Goal: Communication & Community: Answer question/provide support

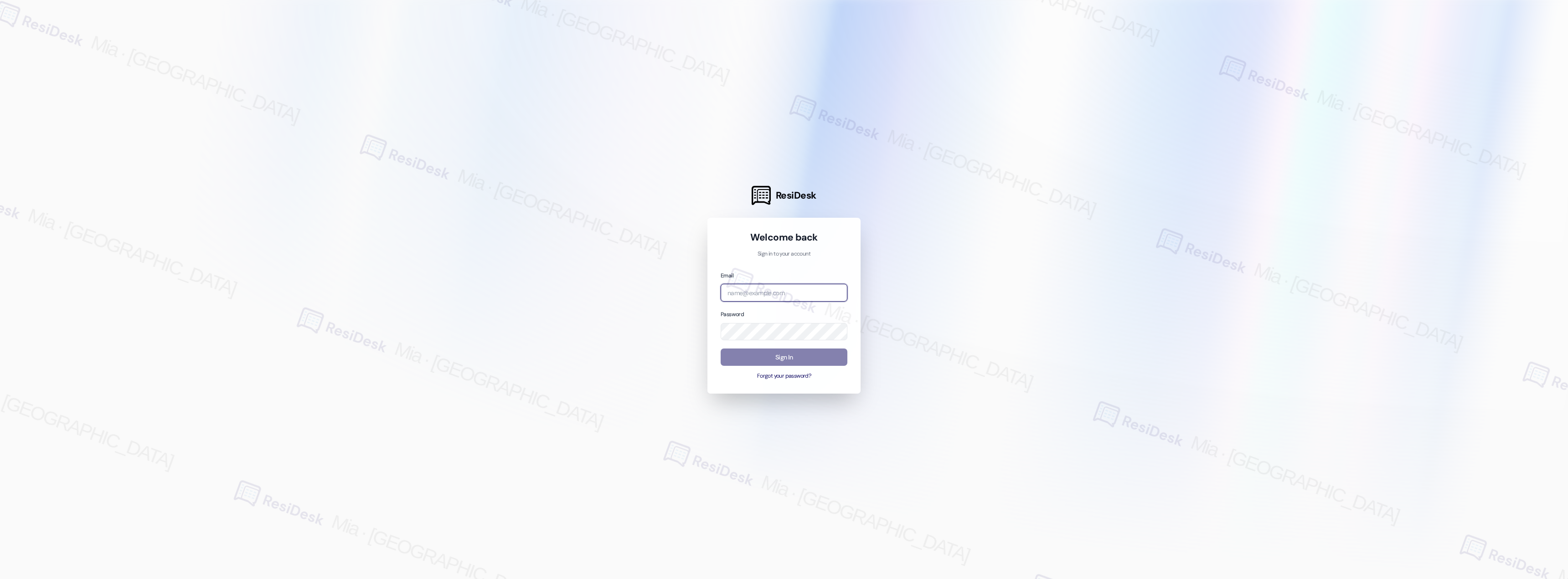
click at [821, 288] on input "email" at bounding box center [784, 293] width 127 height 18
click at [811, 293] on input "boyd" at bounding box center [784, 293] width 127 height 18
click at [0, 578] on com-1password-button at bounding box center [0, 579] width 0 height 0
click at [762, 38] on div at bounding box center [784, 290] width 1568 height 579
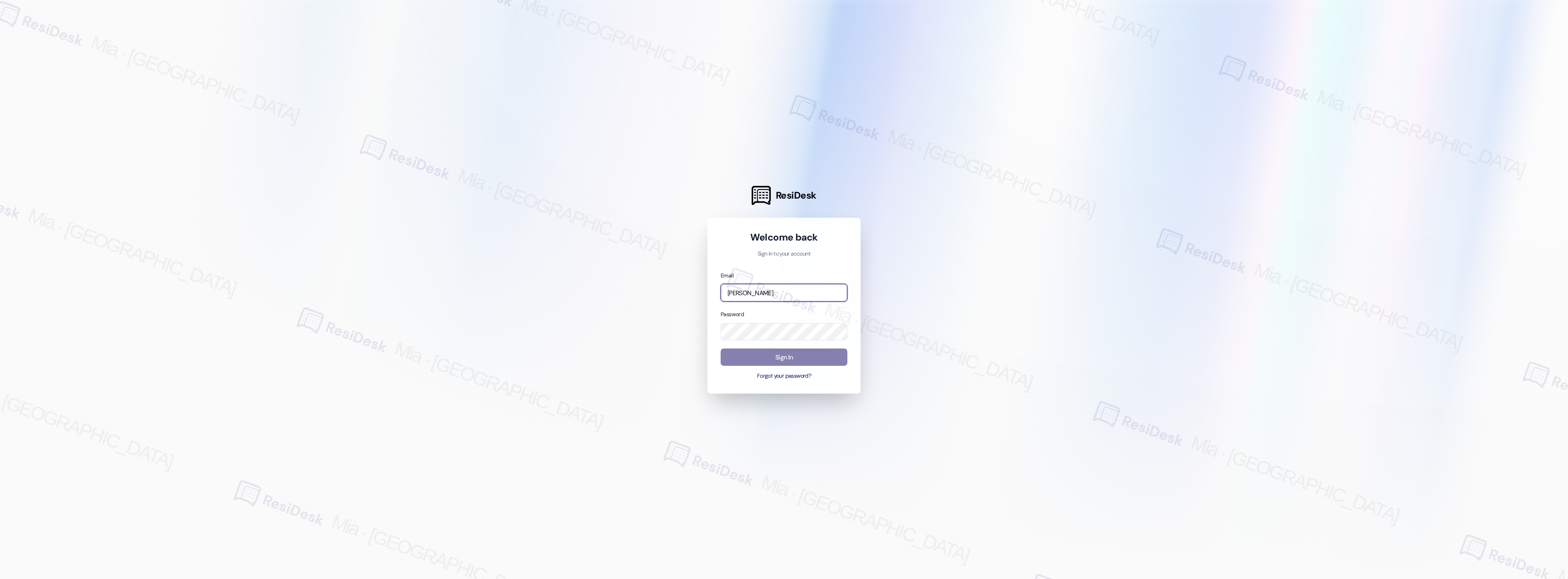
click at [782, 301] on input "boyd" at bounding box center [784, 293] width 127 height 18
click at [785, 297] on input "boyd" at bounding box center [784, 293] width 127 height 18
click at [0, 578] on com-1password-button at bounding box center [0, 579] width 0 height 0
type input "automated-surveys-boyd_wilson-mia.caampued@boyd_wilson.com"
click at [801, 360] on button "Sign In" at bounding box center [784, 357] width 127 height 18
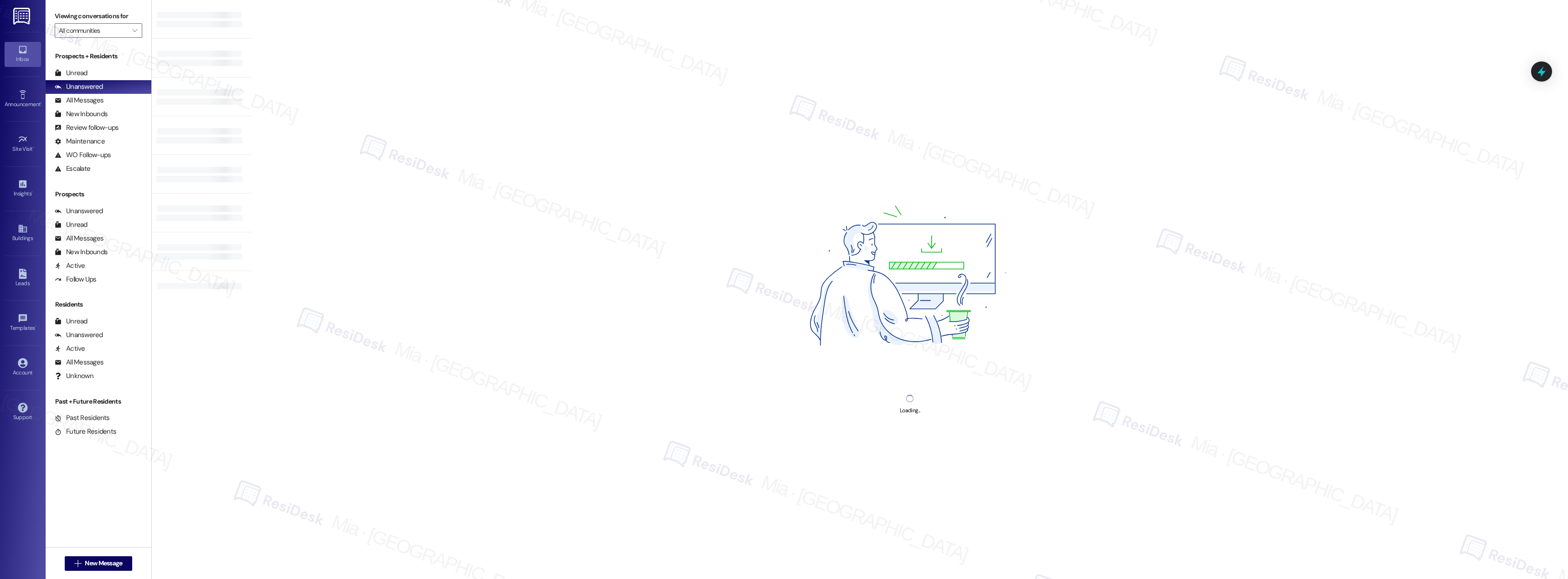
drag, startPoint x: 782, startPoint y: 1, endPoint x: 1360, endPoint y: 15, distance: 578.2
click at [1360, 15] on div "Loading..." at bounding box center [910, 290] width 1316 height 579
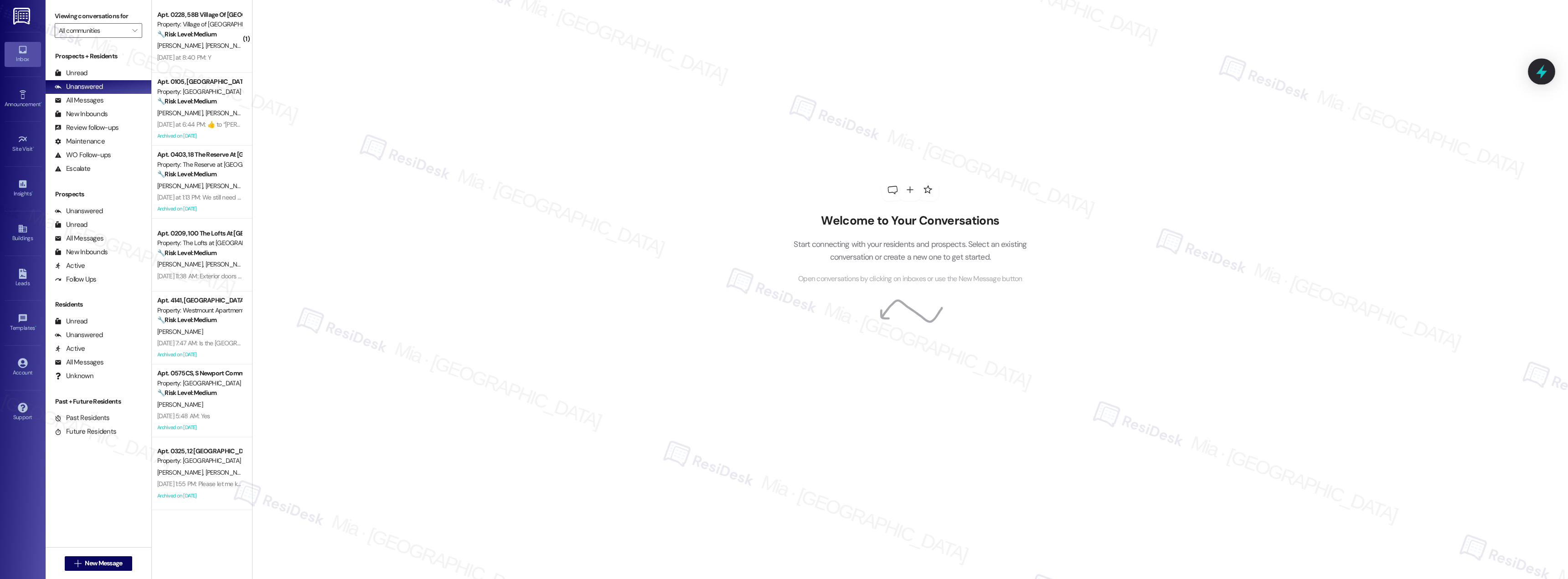
click at [1539, 72] on icon at bounding box center [1542, 71] width 11 height 14
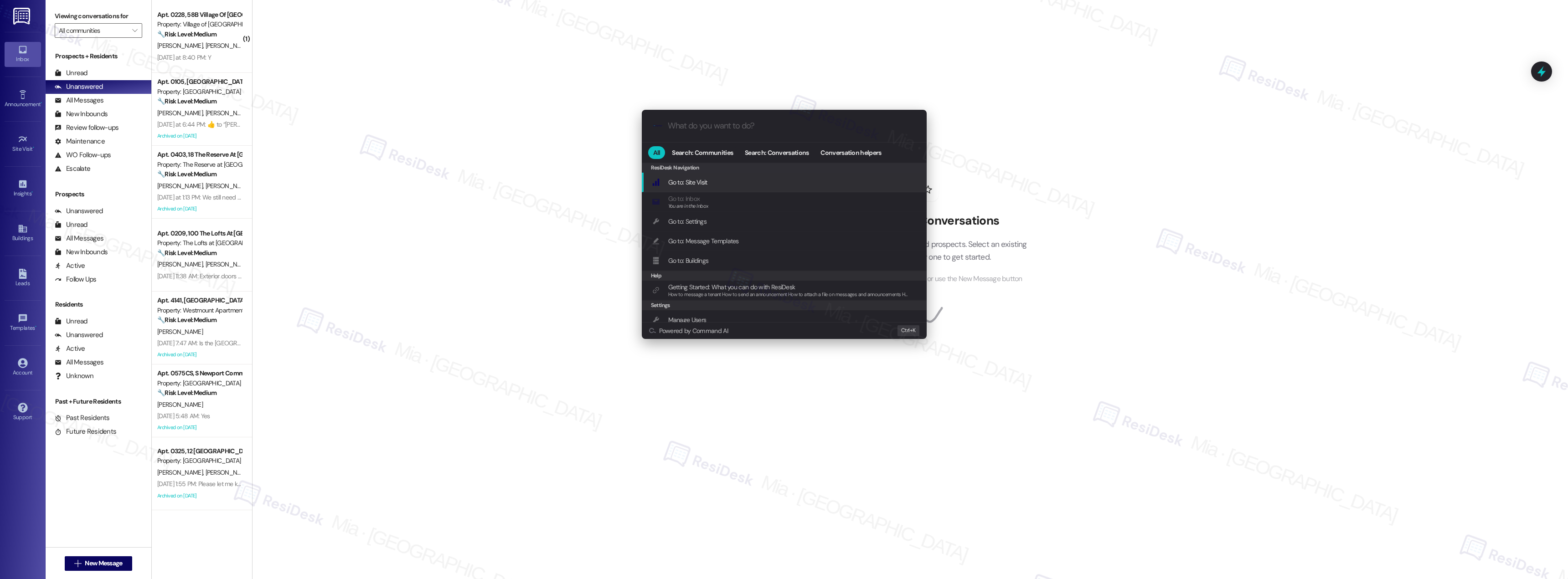
click at [712, 130] on input "What do you want to do?" at bounding box center [791, 126] width 248 height 10
type input "sla"
click at [718, 179] on span "Open Thread SLA Dashboard" at bounding box center [706, 182] width 75 height 8
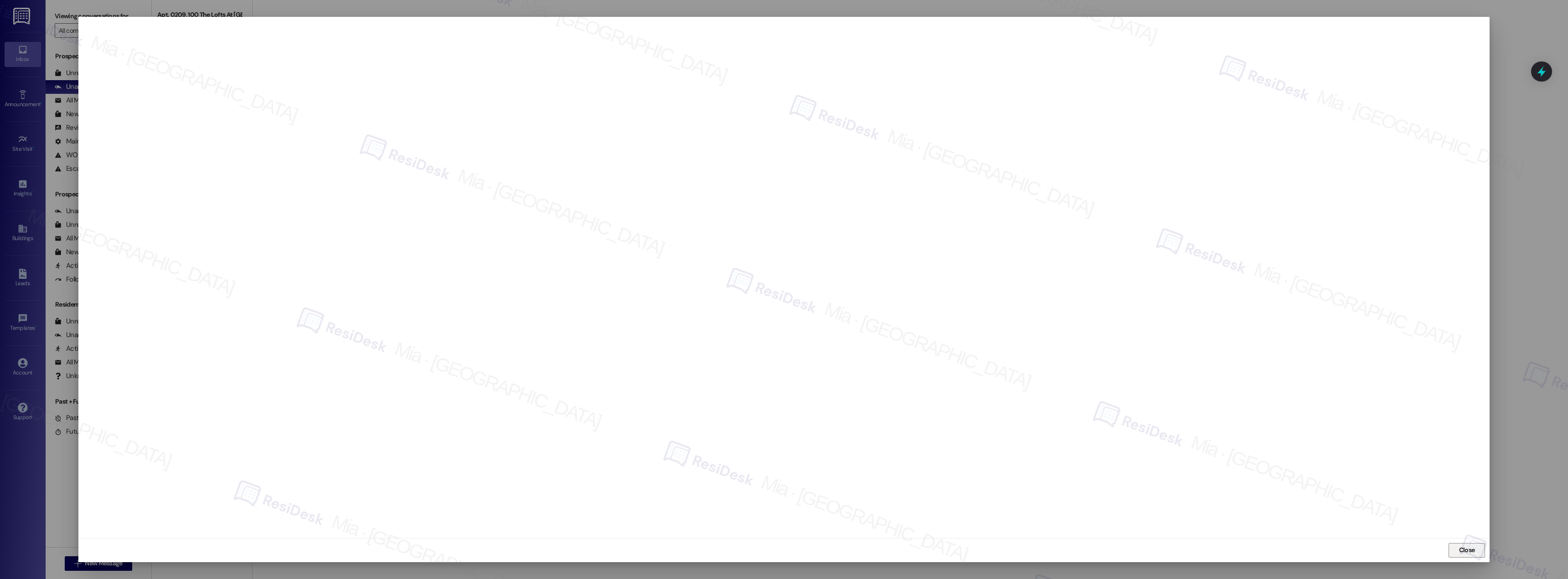
click at [1466, 549] on span "Close" at bounding box center [1467, 550] width 16 height 10
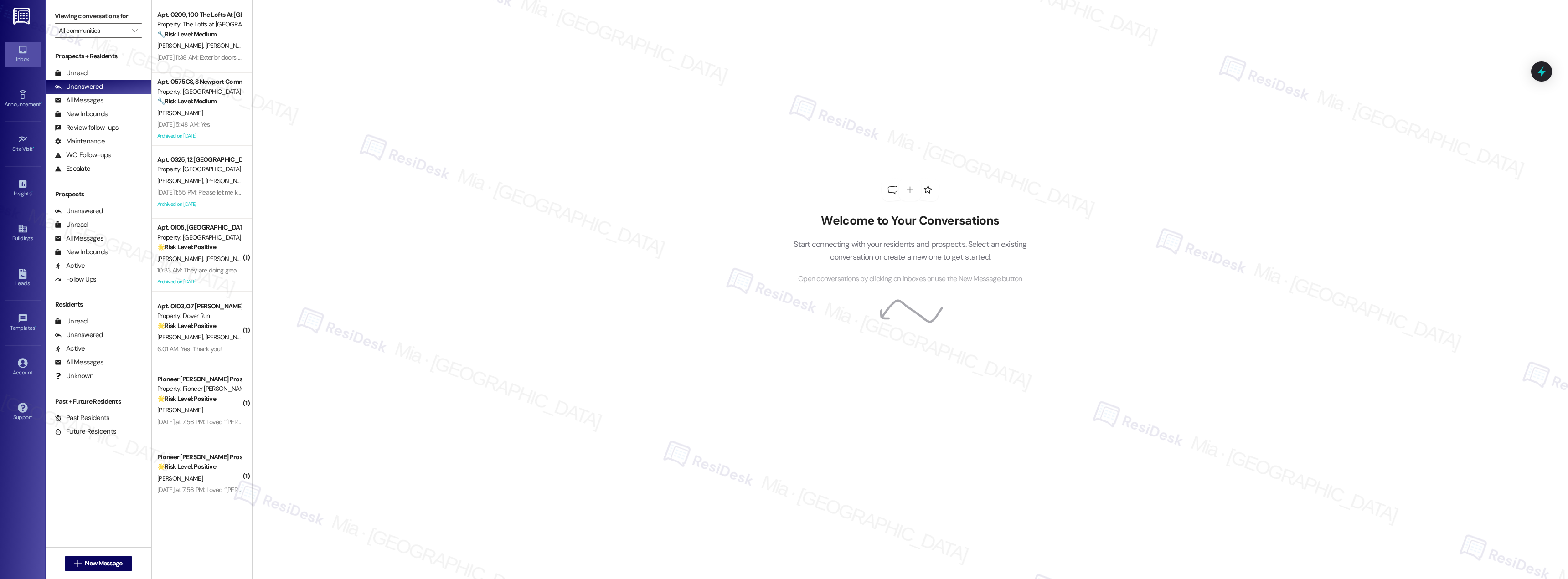
click at [321, 88] on div "Welcome to Your Conversations Start connecting with your residents and prospect…" at bounding box center [910, 290] width 1316 height 579
click at [204, 68] on div "Apt. 0209, 100 The Lofts At Lititz Springs Property: The Lofts at Lititz Spring…" at bounding box center [201, 36] width 100 height 73
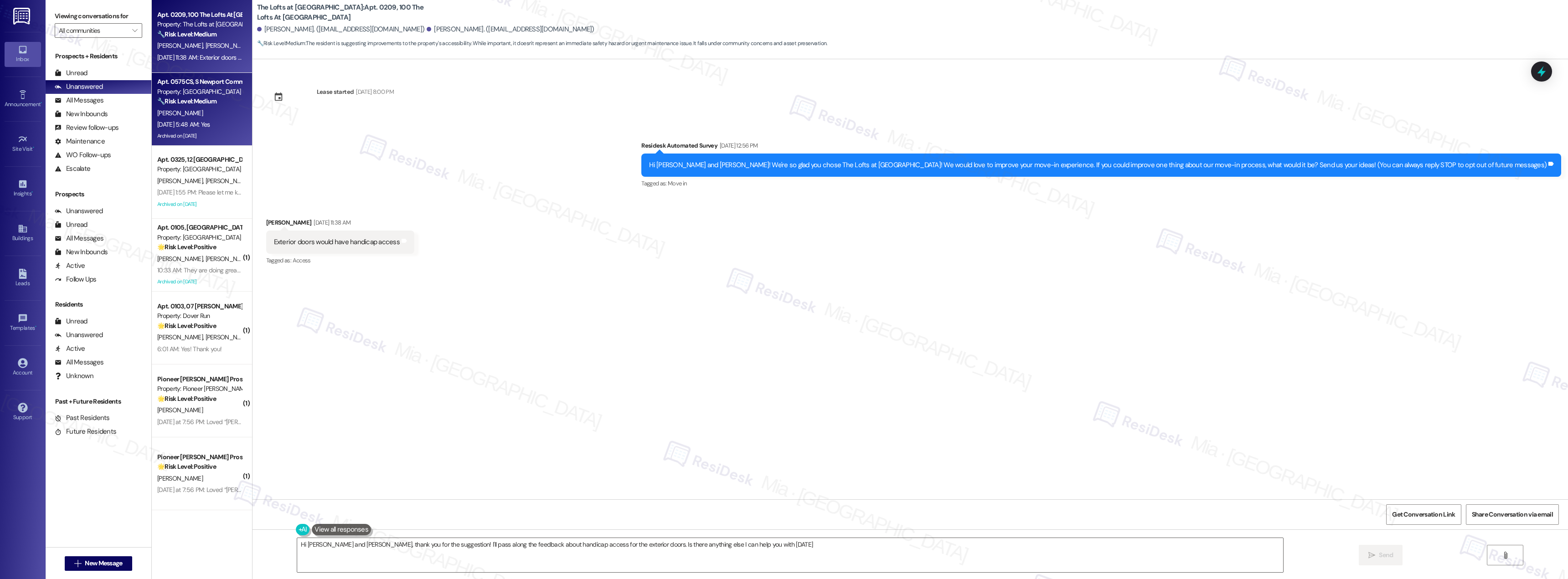
type textarea "Hi Dwight and Linda, thank you for the suggestion! I'll pass along the feedback…"
click at [196, 117] on div "[PERSON_NAME]" at bounding box center [200, 113] width 86 height 12
type textarea "Fetching suggested responses. Please feel free to read through the conversation…"
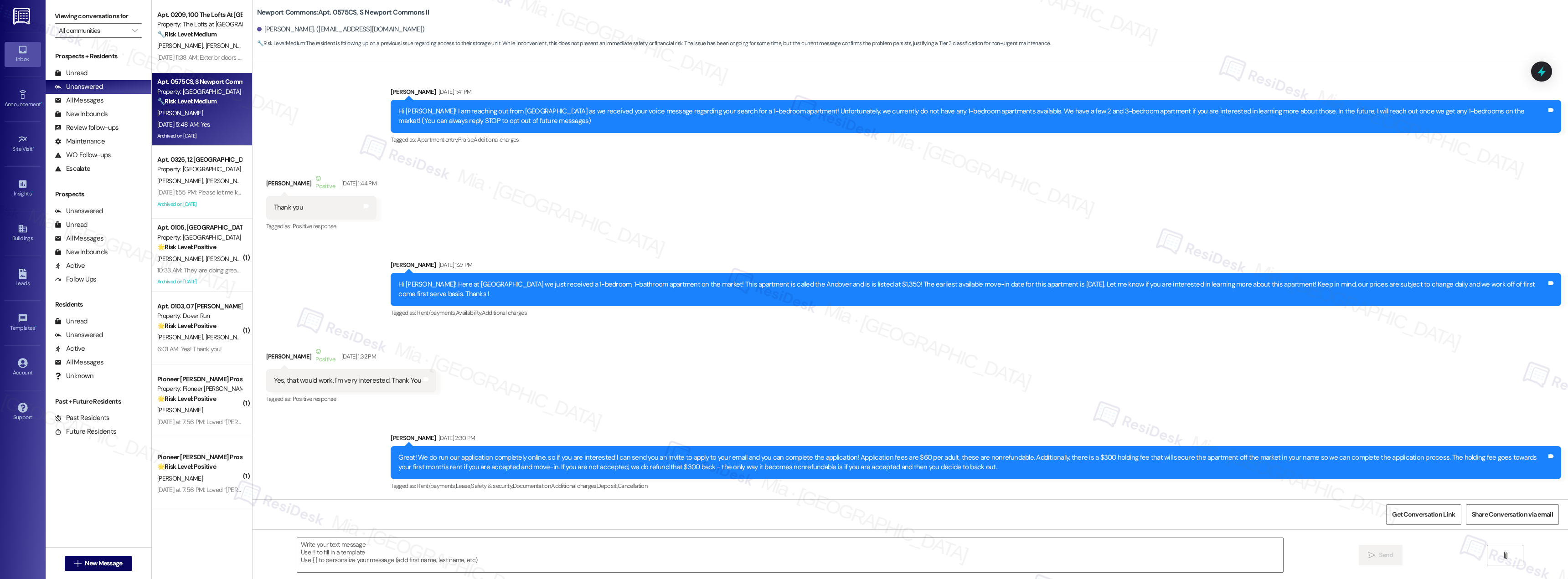
scroll to position [14701, 0]
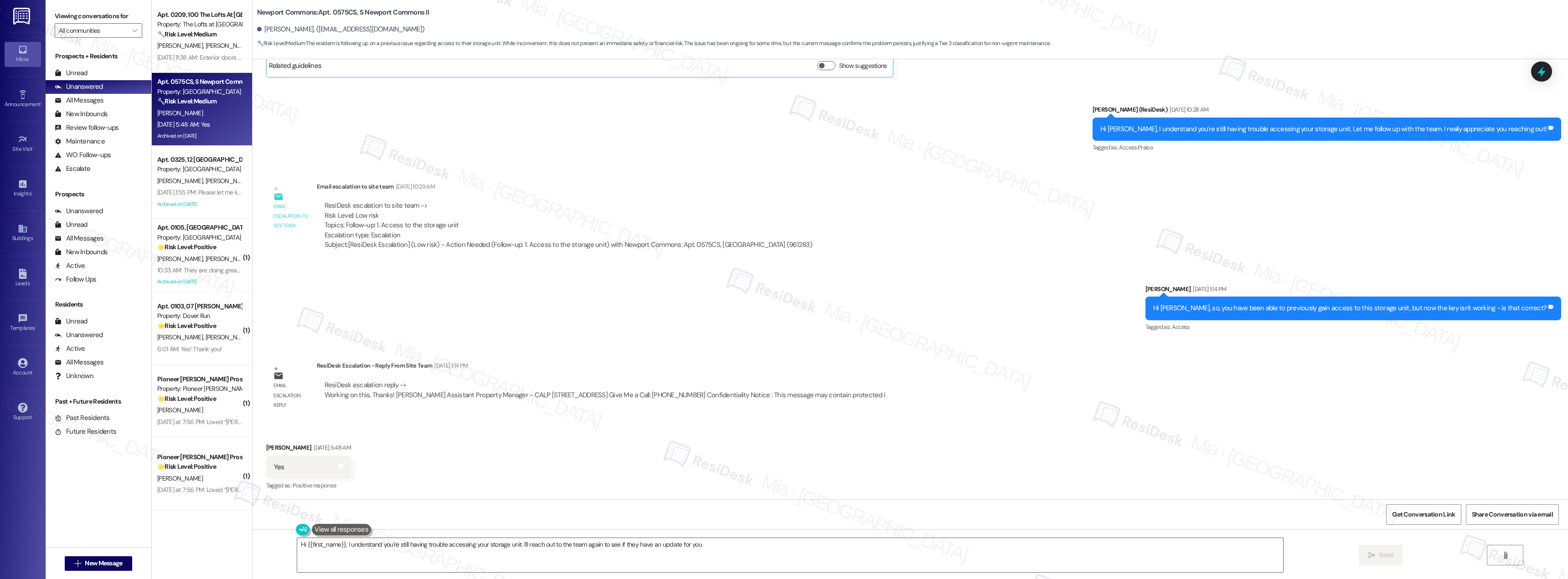
type textarea "Hi {{first_name}}, I understand you're still having trouble accessing your stor…"
click at [213, 331] on div "S. Seiler J. Obermeyer" at bounding box center [200, 337] width 86 height 12
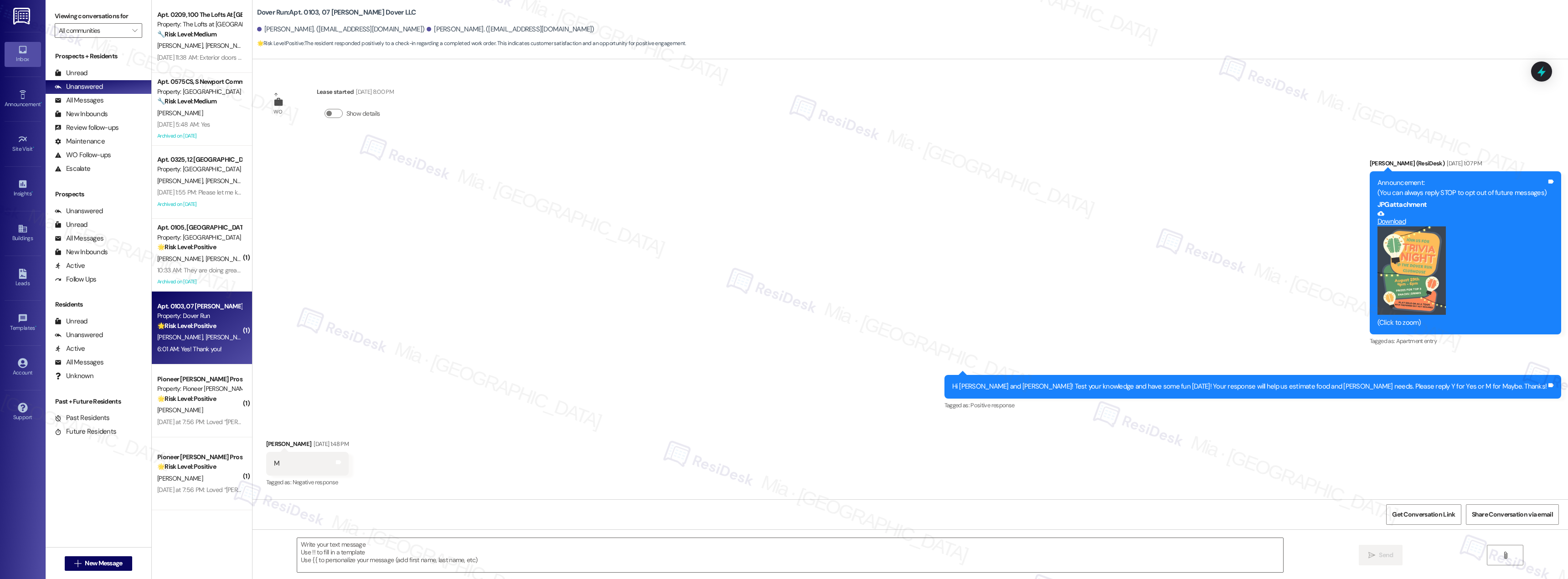
type textarea "Fetching suggested responses. Please feel free to read through the conversation…"
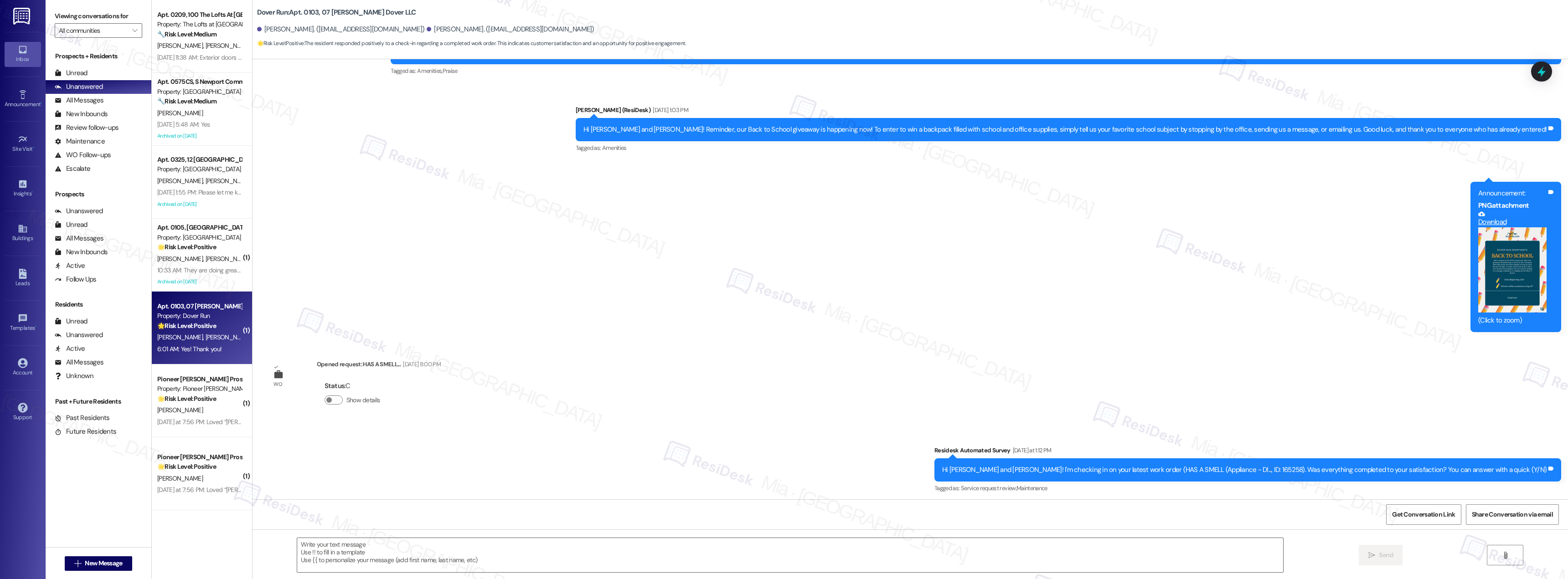
scroll to position [7477, 0]
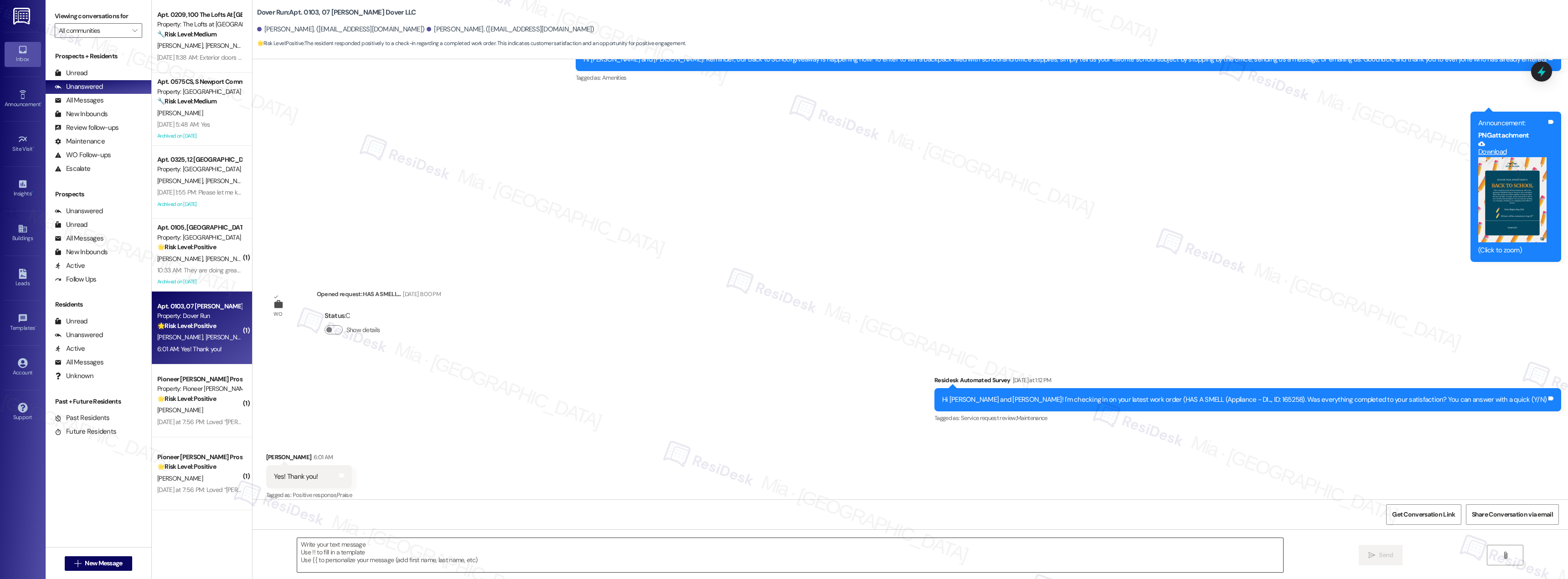
click at [334, 546] on textarea at bounding box center [790, 555] width 986 height 34
paste textarea "Thank you for the positive feedback. I'm so glad to know you're satisfied with …"
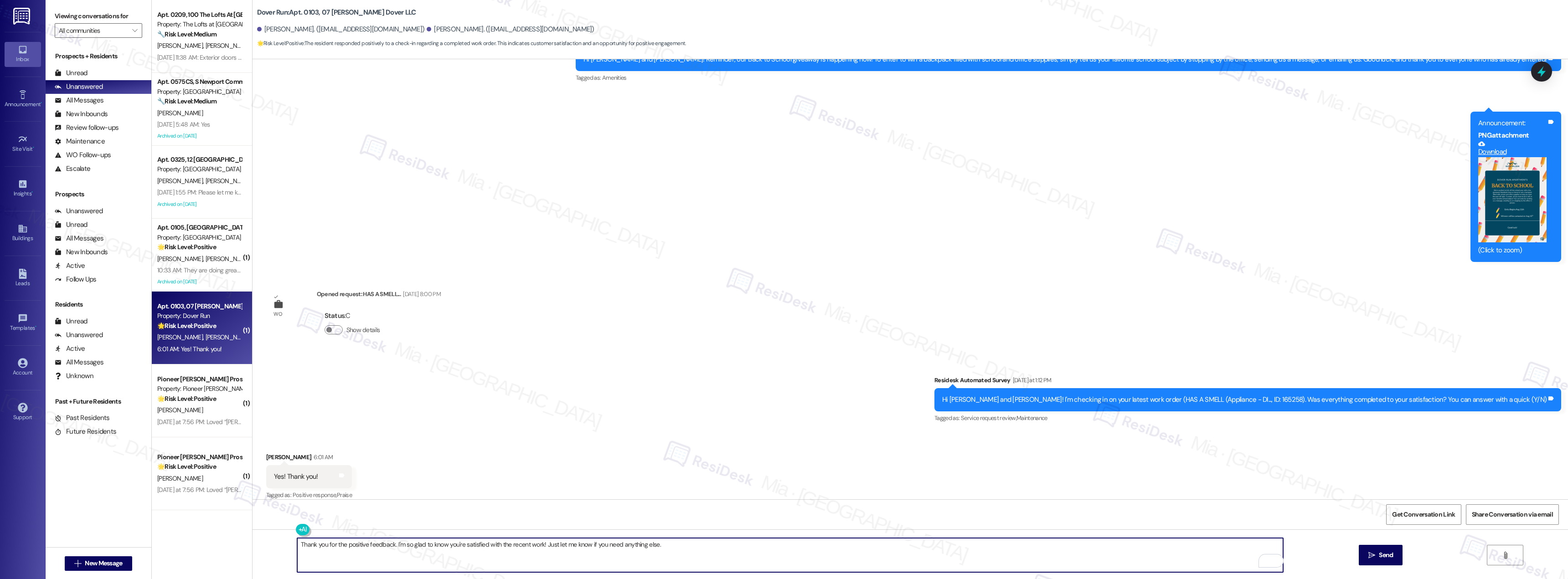
click at [297, 545] on textarea "Thank you for the positive feedback. I'm so glad to know you're satisfied with …" at bounding box center [790, 555] width 986 height 34
click at [416, 546] on textarea "Good morning Samantha! Thank you for the positive feedback. I'm so glad to know…" at bounding box center [790, 555] width 986 height 34
click at [402, 544] on textarea "Good morning Samantha! Thank you for the positive feedback. I'm so glad to know…" at bounding box center [790, 555] width 986 height 34
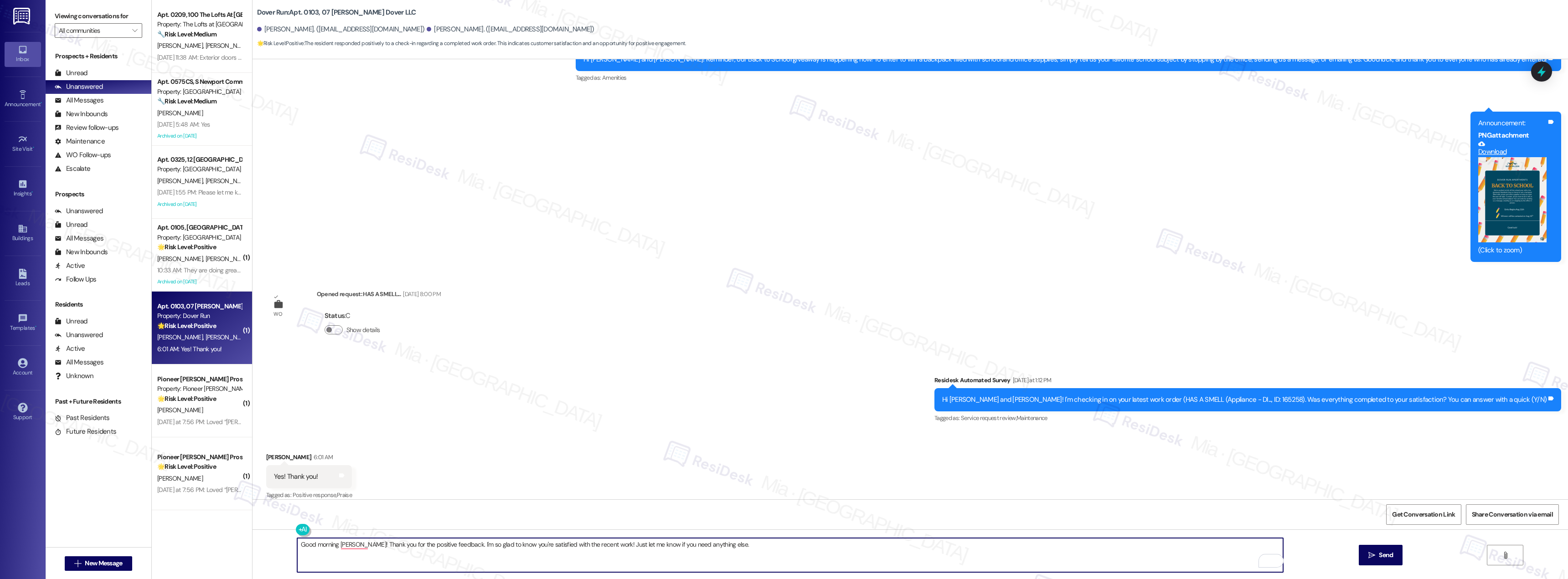
click at [402, 545] on textarea "Good morning Samantha! Thank you for the positive feedback. I'm so glad to know…" at bounding box center [790, 555] width 986 height 34
type textarea "Good morning, Samantha! Thank you for the positive feedback. I'm so glad to kno…"
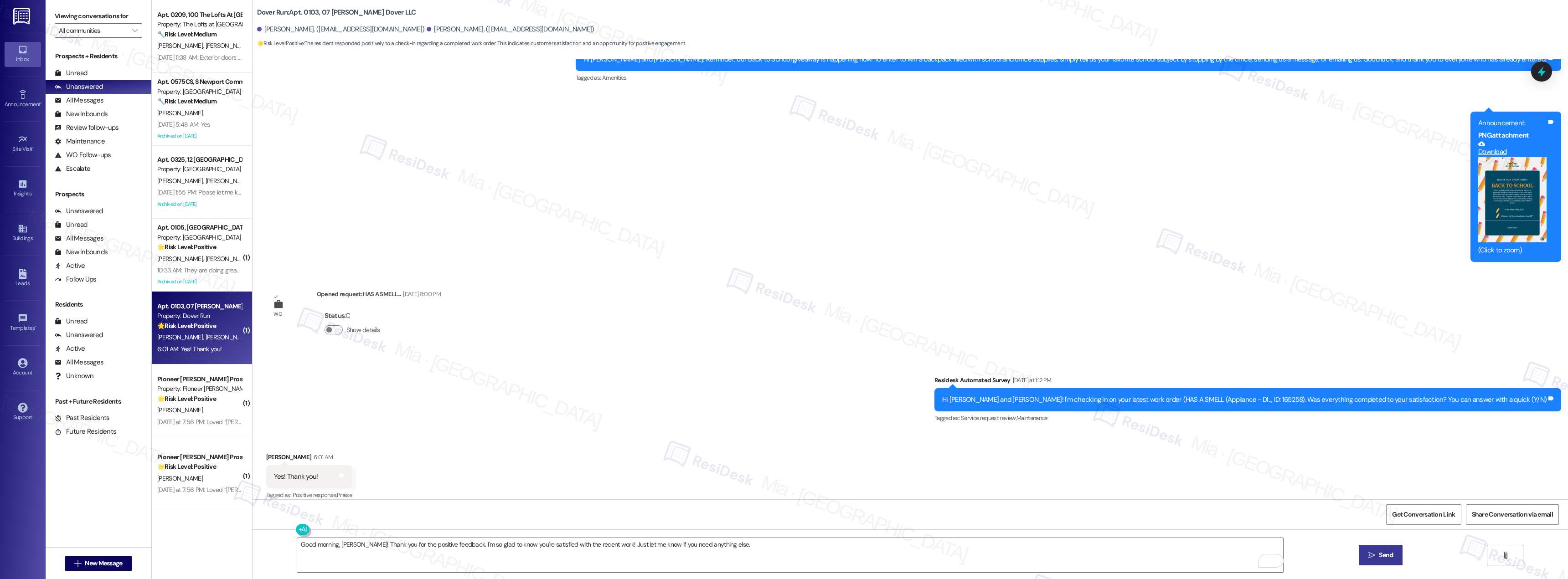
click at [1368, 550] on span " Send" at bounding box center [1381, 555] width 29 height 10
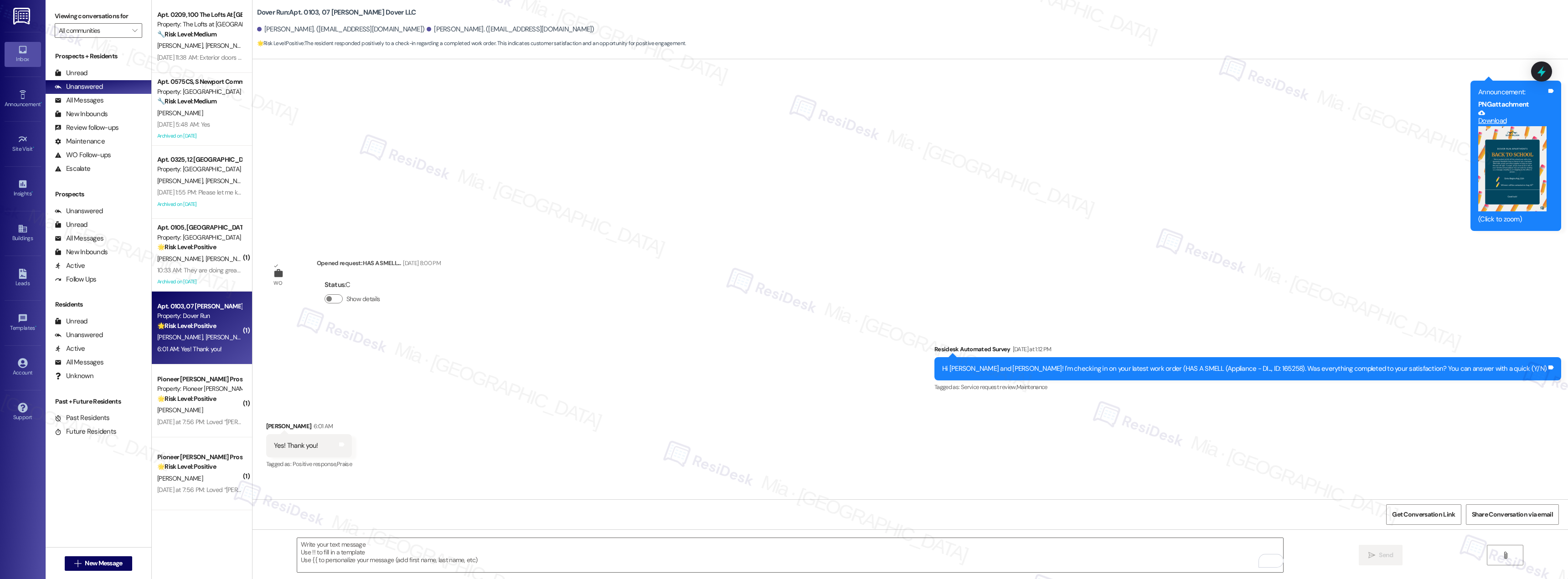
scroll to position [7540, 0]
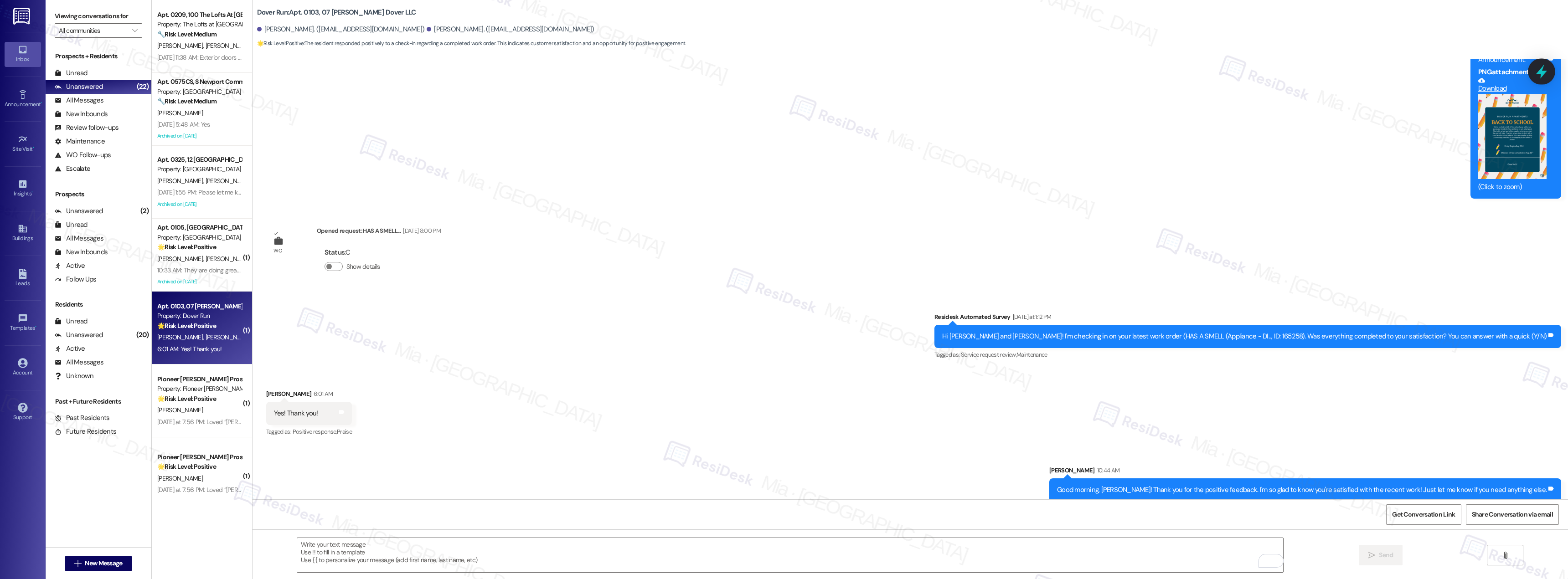
click at [1535, 69] on icon at bounding box center [1541, 71] width 15 height 15
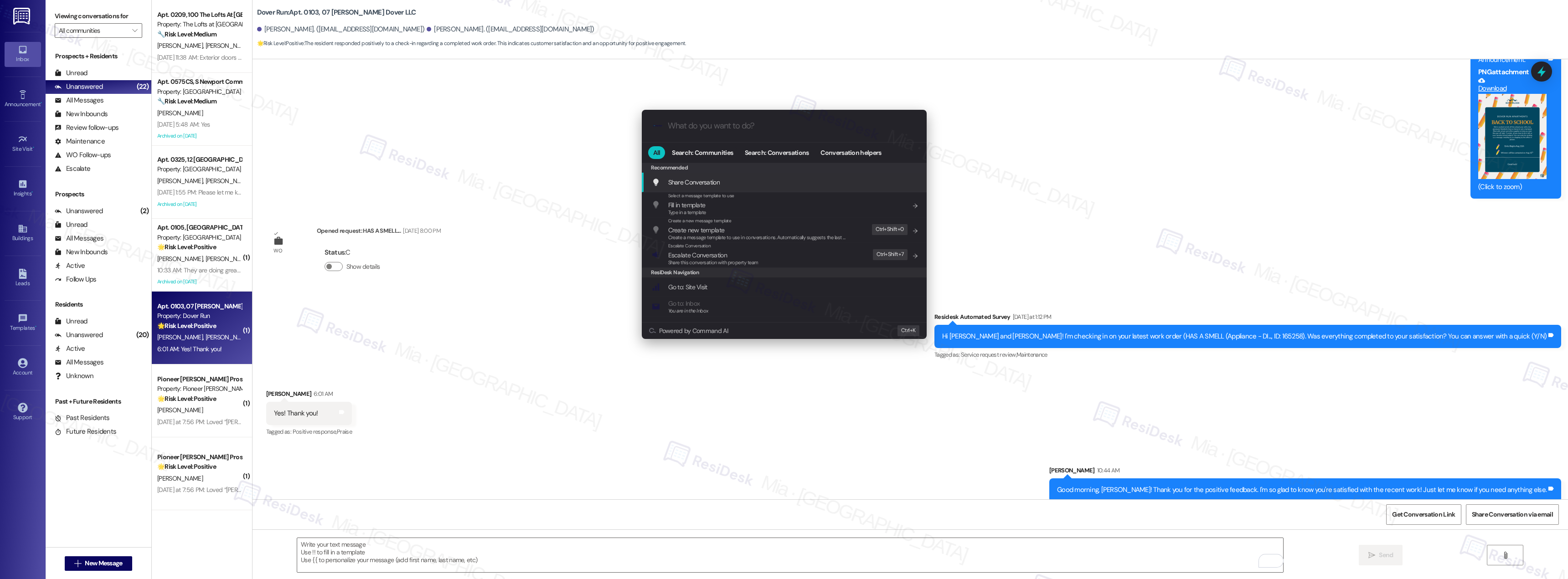
click at [684, 122] on input "What do you want to do?" at bounding box center [791, 126] width 248 height 10
click at [714, 134] on div ".cls-1{fill:#0a055f;}.cls-2{fill:#0cc4c4;} resideskLogoBlueOrange" at bounding box center [784, 125] width 285 height 32
click at [713, 128] on input "What do you want to do?" at bounding box center [791, 126] width 248 height 10
click at [723, 177] on span "Open Thread SLA Dashboard" at bounding box center [706, 182] width 75 height 10
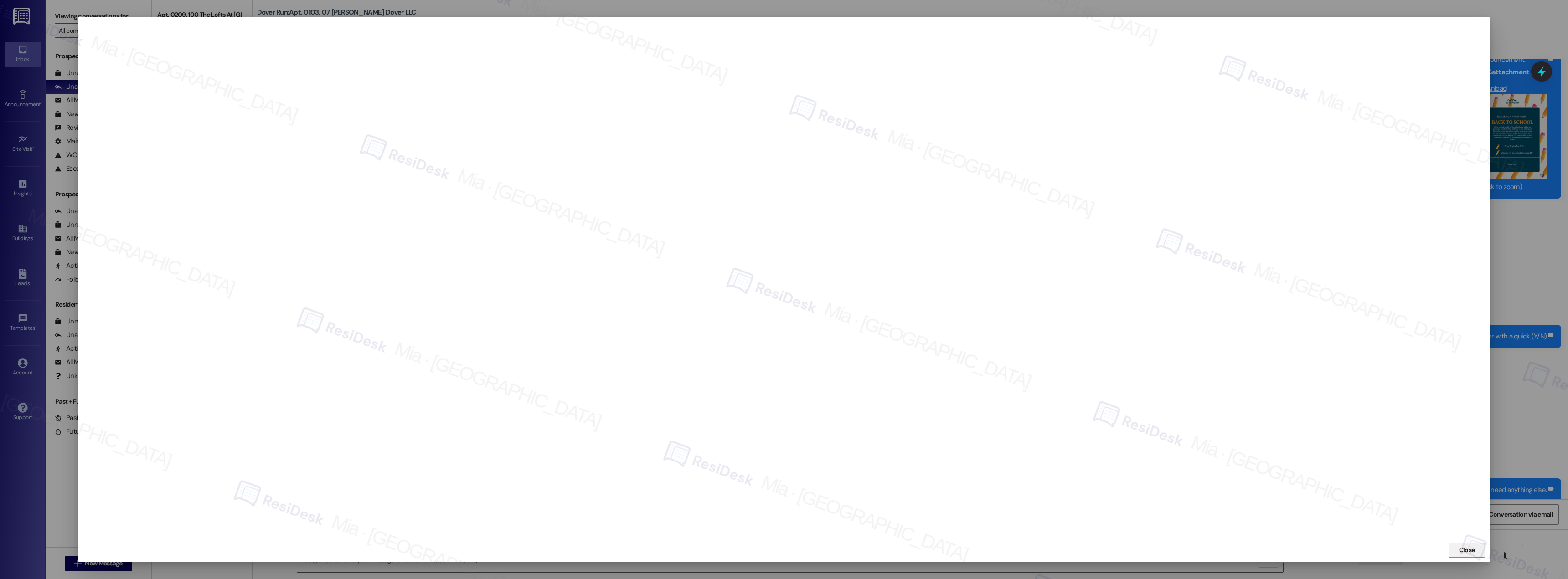
click at [1457, 547] on span "Close" at bounding box center [1467, 550] width 19 height 10
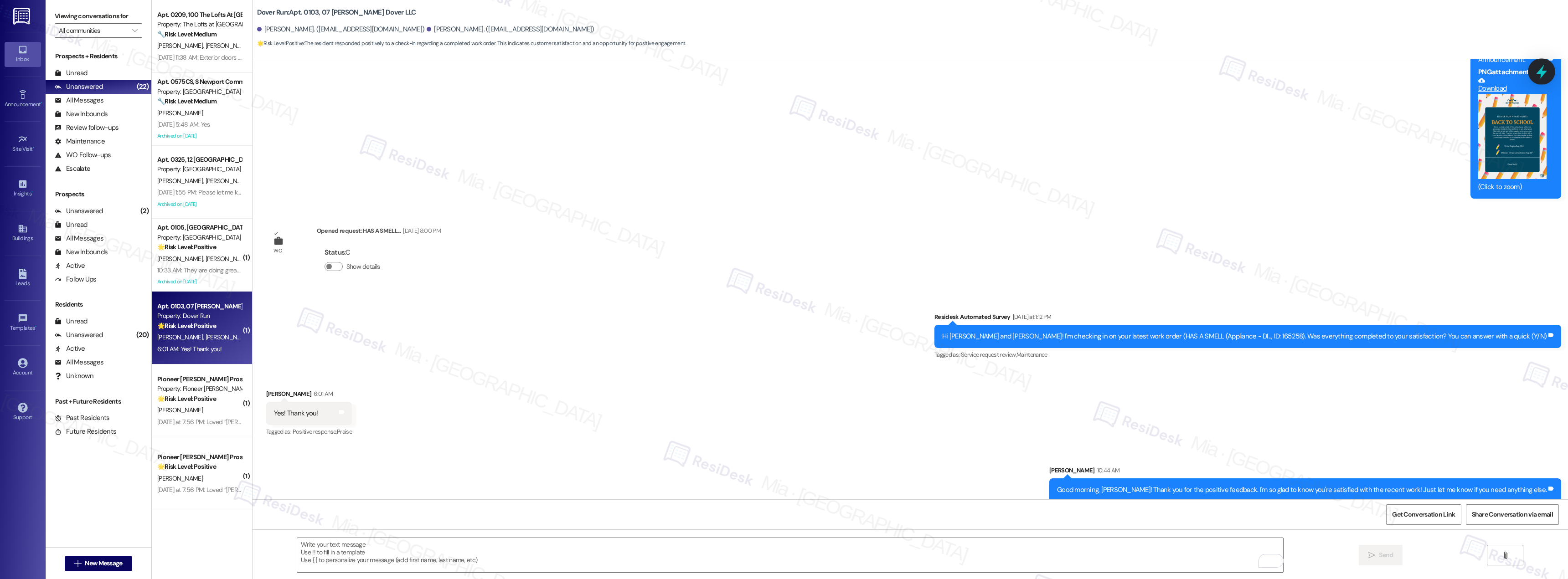
click at [1542, 66] on icon at bounding box center [1541, 71] width 15 height 15
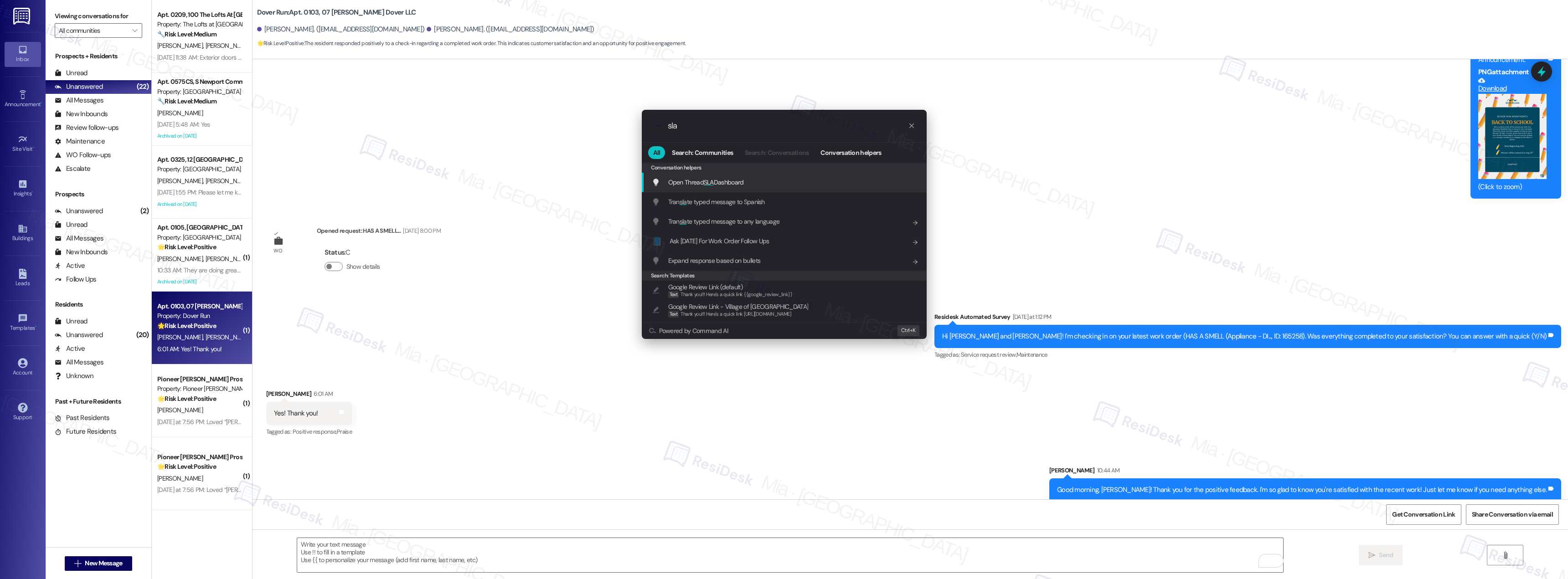
type input "sla"
click at [705, 181] on span "SLA" at bounding box center [709, 182] width 10 height 8
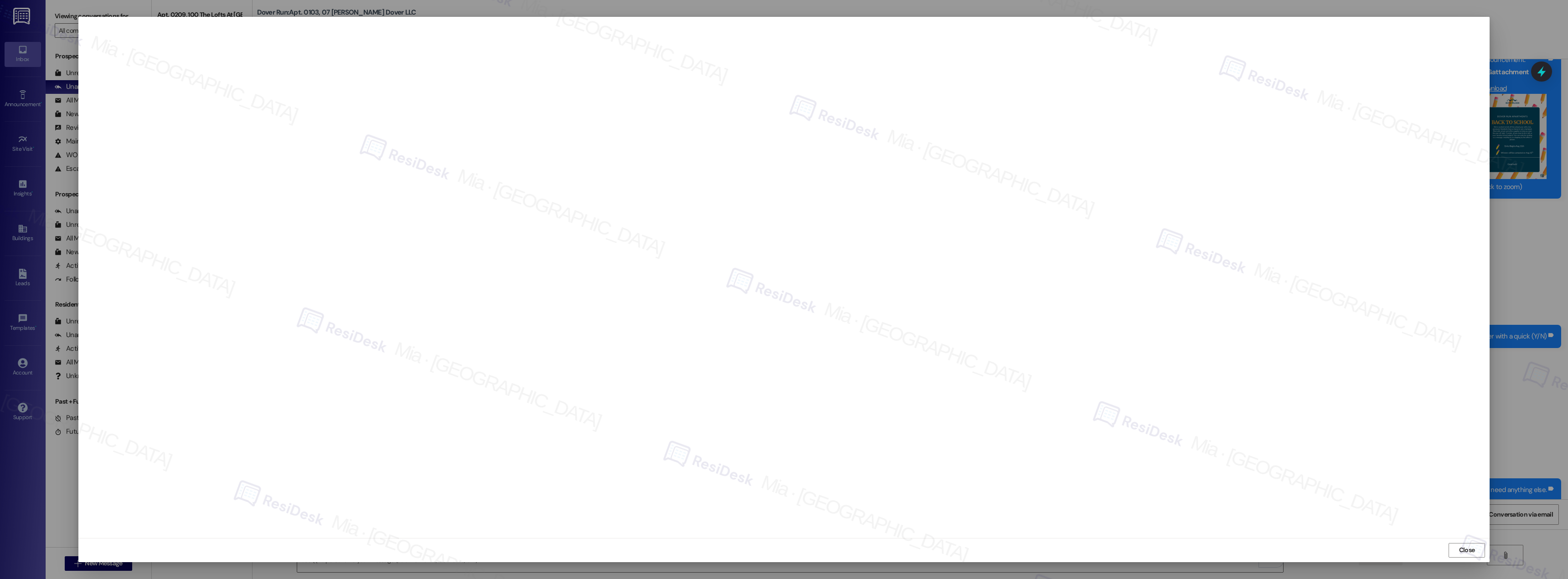
click at [1467, 550] on span "Close" at bounding box center [1467, 550] width 16 height 10
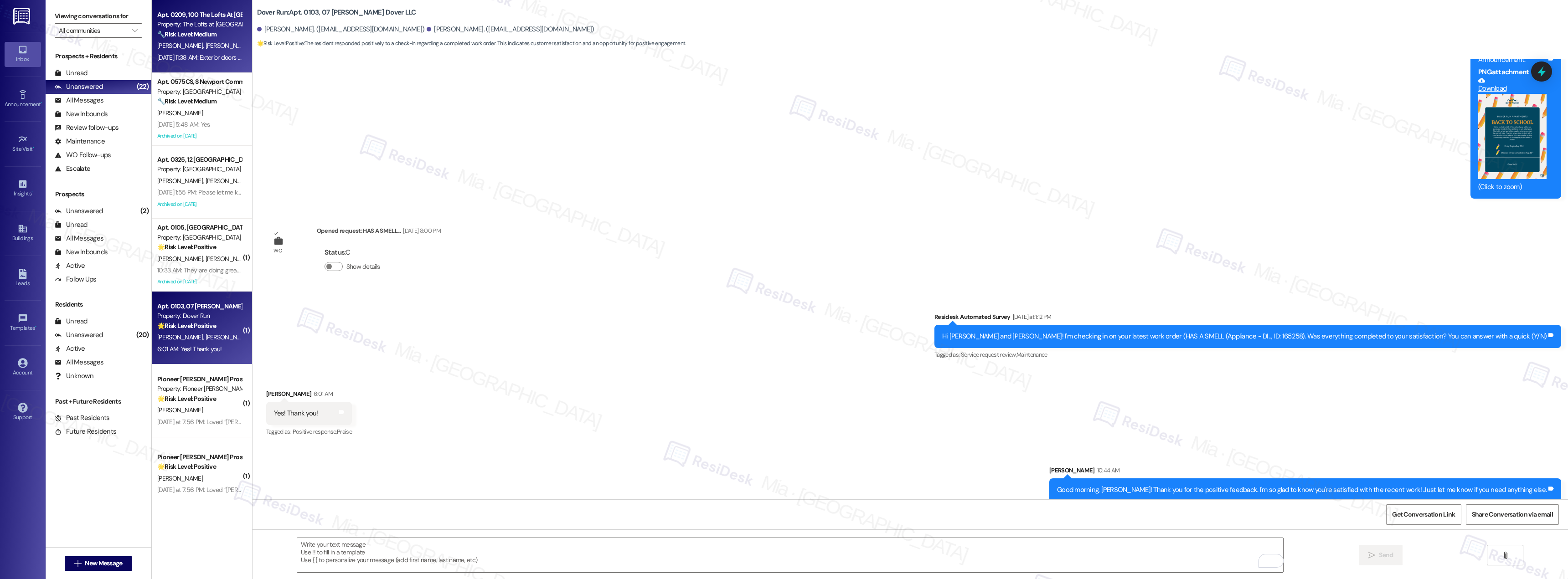
click at [200, 46] on div "L. Mckay D. Mckay" at bounding box center [200, 46] width 86 height 12
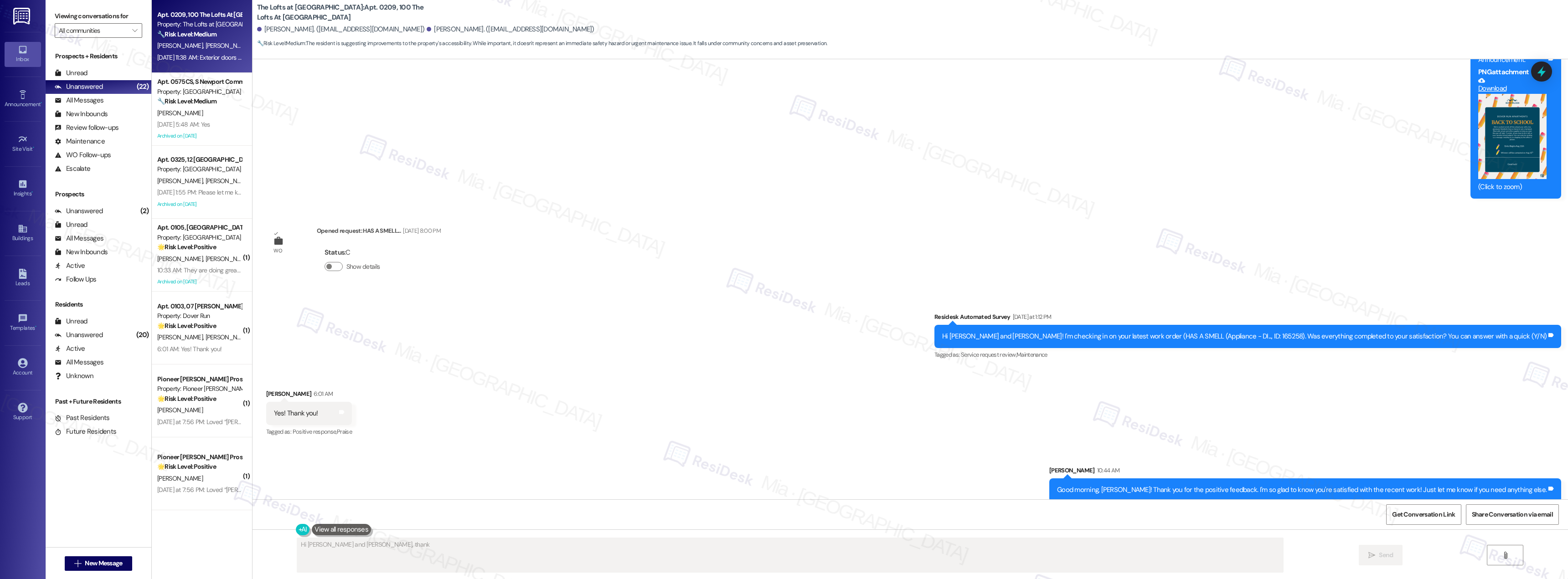
scroll to position [0, 0]
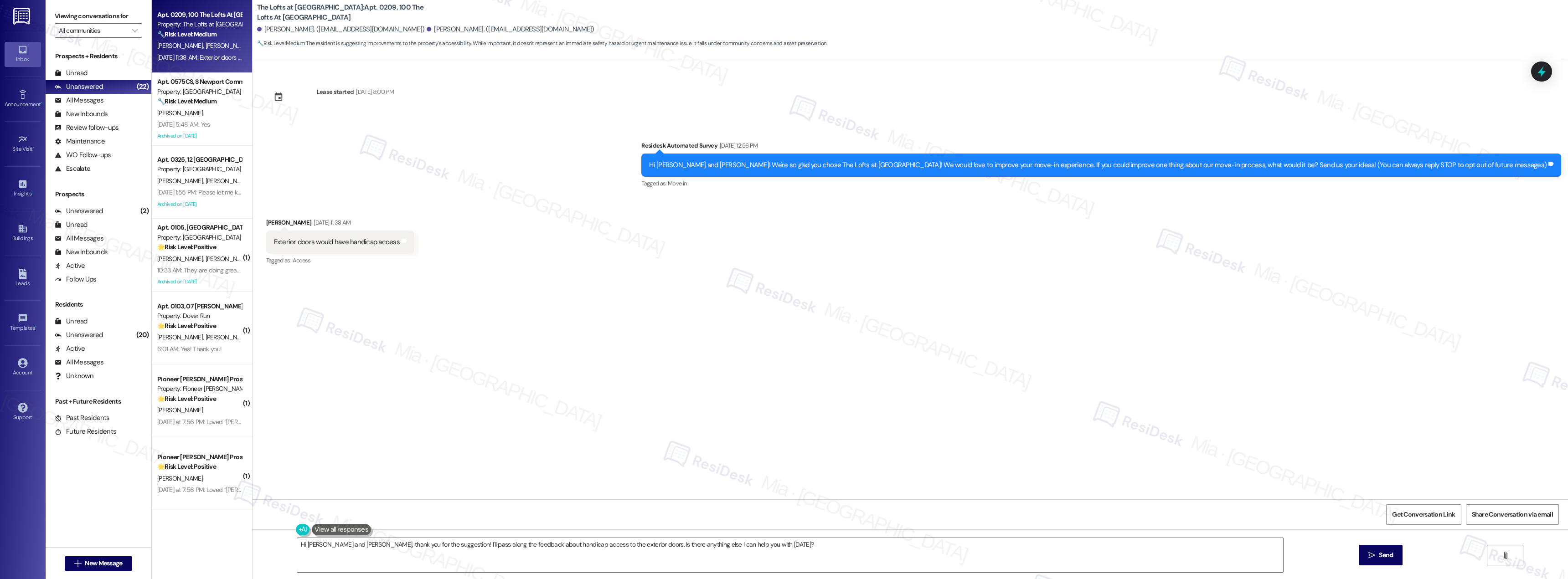
click at [517, 389] on div "Lease started Aug 31, 2025 at 8:00 PM Survey, sent via SMS Residesk Automated S…" at bounding box center [910, 279] width 1315 height 440
drag, startPoint x: 964, startPoint y: 164, endPoint x: 1239, endPoint y: 164, distance: 275.0
click at [1239, 164] on div "Hi Dwight and Linda! We're so glad you chose The Lofts at Lititz Springs! We wo…" at bounding box center [1097, 165] width 897 height 10
click at [751, 538] on div "Hi Dwight and Linda, thank you for the suggestion! I'll pass along the feedback…" at bounding box center [789, 555] width 987 height 35
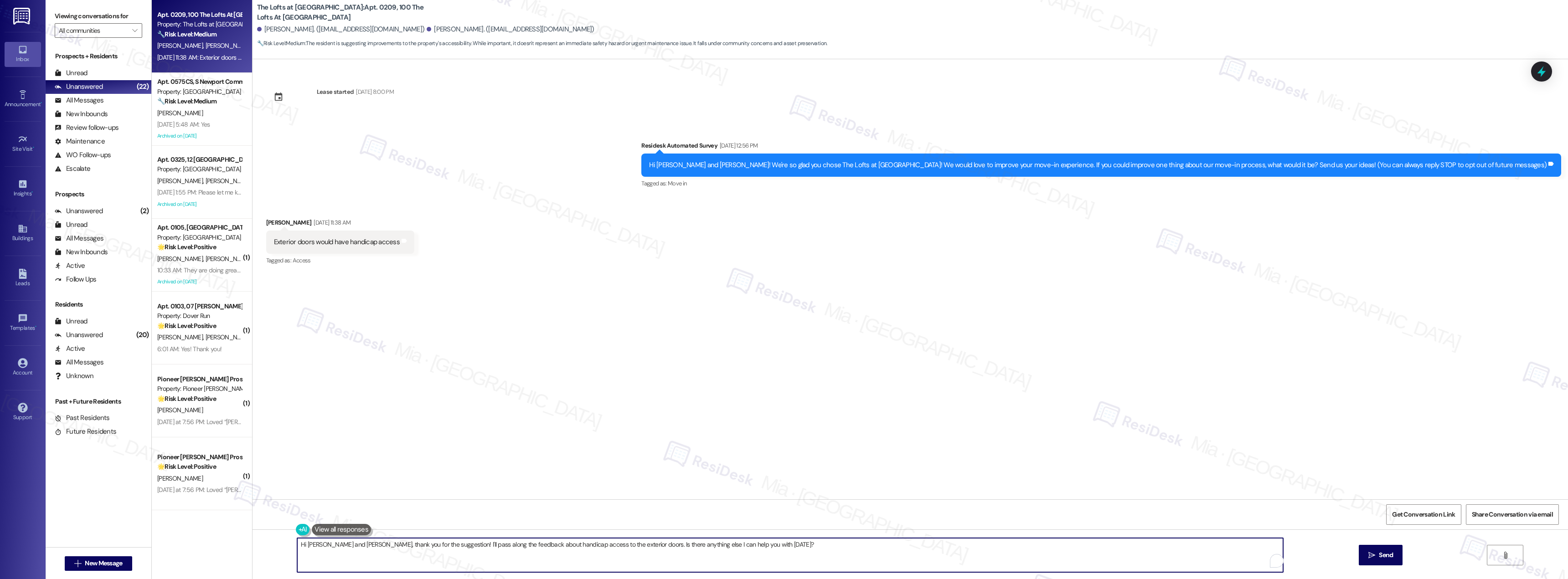
drag, startPoint x: 752, startPoint y: 541, endPoint x: 288, endPoint y: 545, distance: 464.0
click at [292, 545] on div "Hi Dwight and Linda, thank you for the suggestion! I'll pass along the feedback…" at bounding box center [785, 555] width 987 height 35
paste textarea "Thank you Linda, I appreciate your feedback. I will include this to my report t…"
click at [297, 560] on textarea "Thank you Linda, I appreciate your feedback. I will include this to my report t…" at bounding box center [790, 555] width 986 height 34
drag, startPoint x: 735, startPoint y: 547, endPoint x: 1272, endPoint y: 560, distance: 537.2
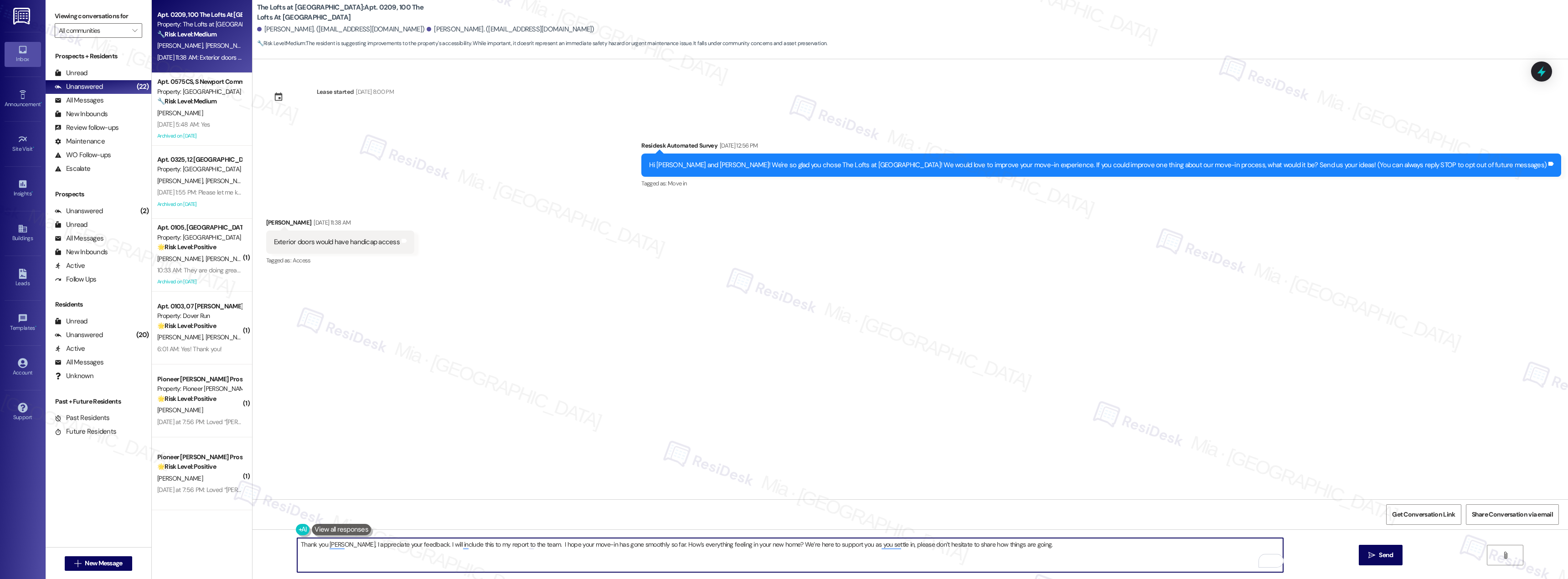
click at [1272, 560] on div "2" at bounding box center [1276, 561] width 10 height 10
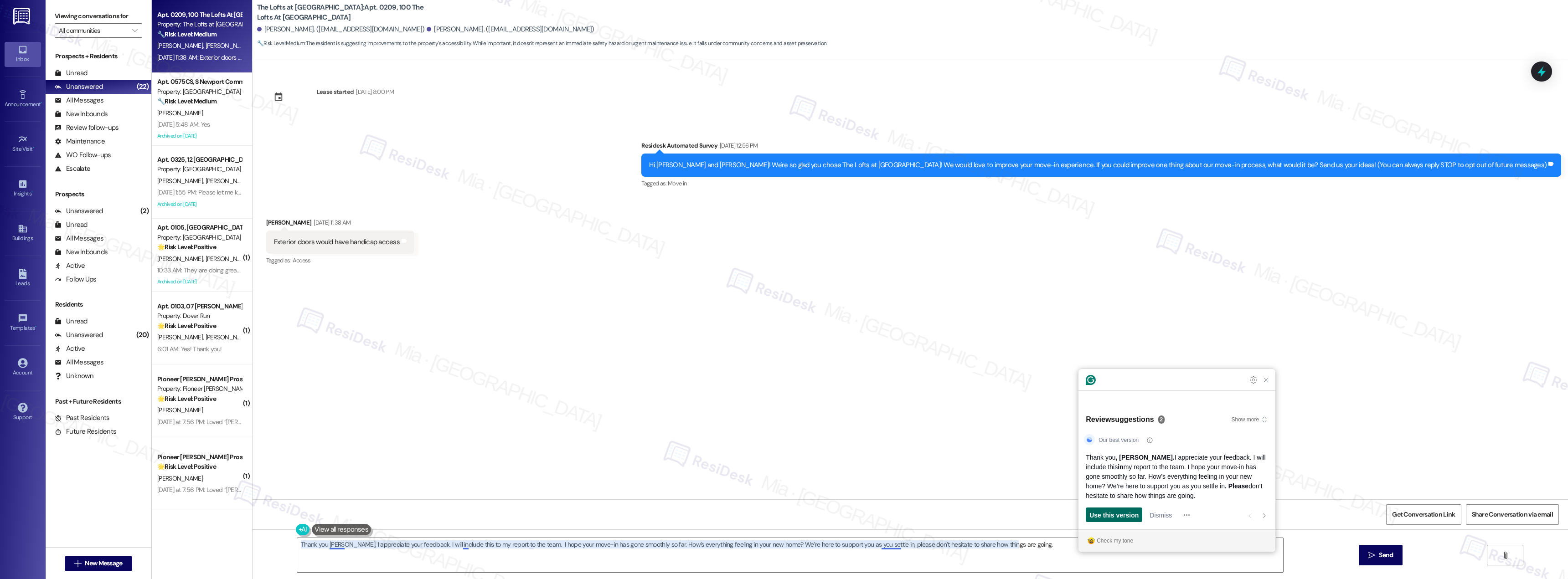
click at [1131, 514] on span "Use this version" at bounding box center [1114, 515] width 49 height 10
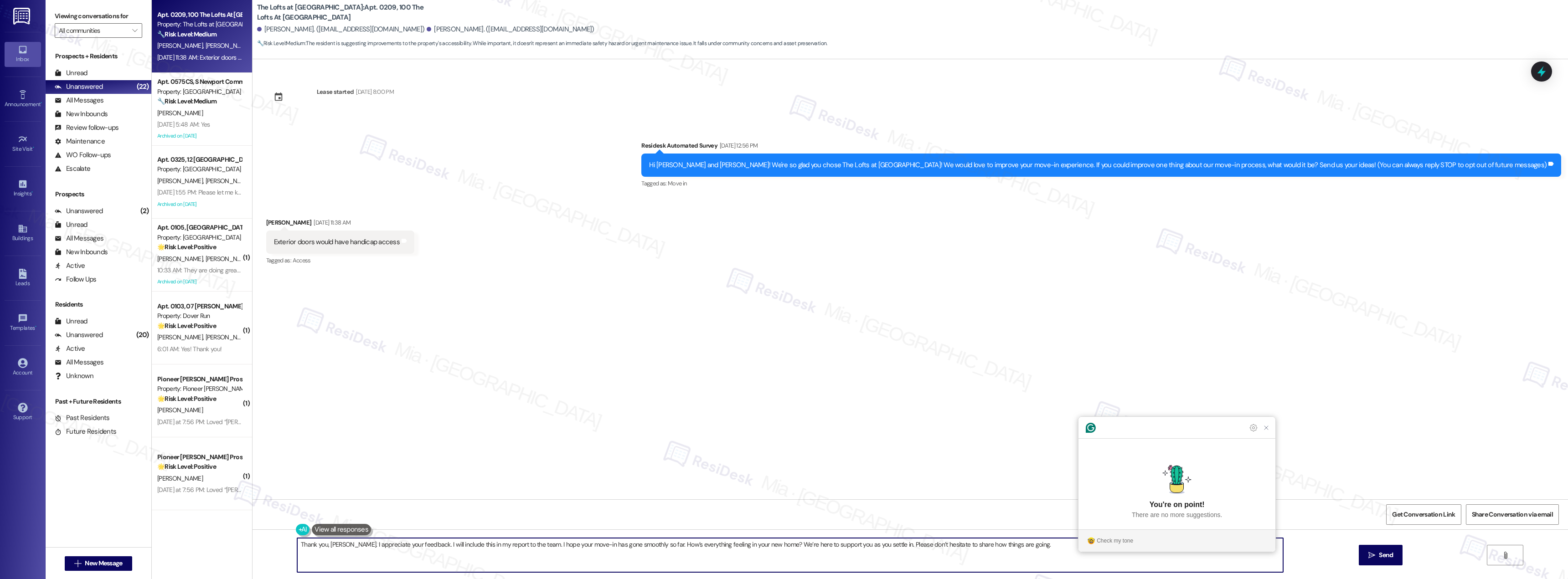
click at [1026, 548] on textarea "Thank you, Linda. I appreciate your feedback. I will include this in my report …" at bounding box center [790, 555] width 986 height 34
type textarea "Thank you, Linda. I appreciate your feedback. I will include this in my report …"
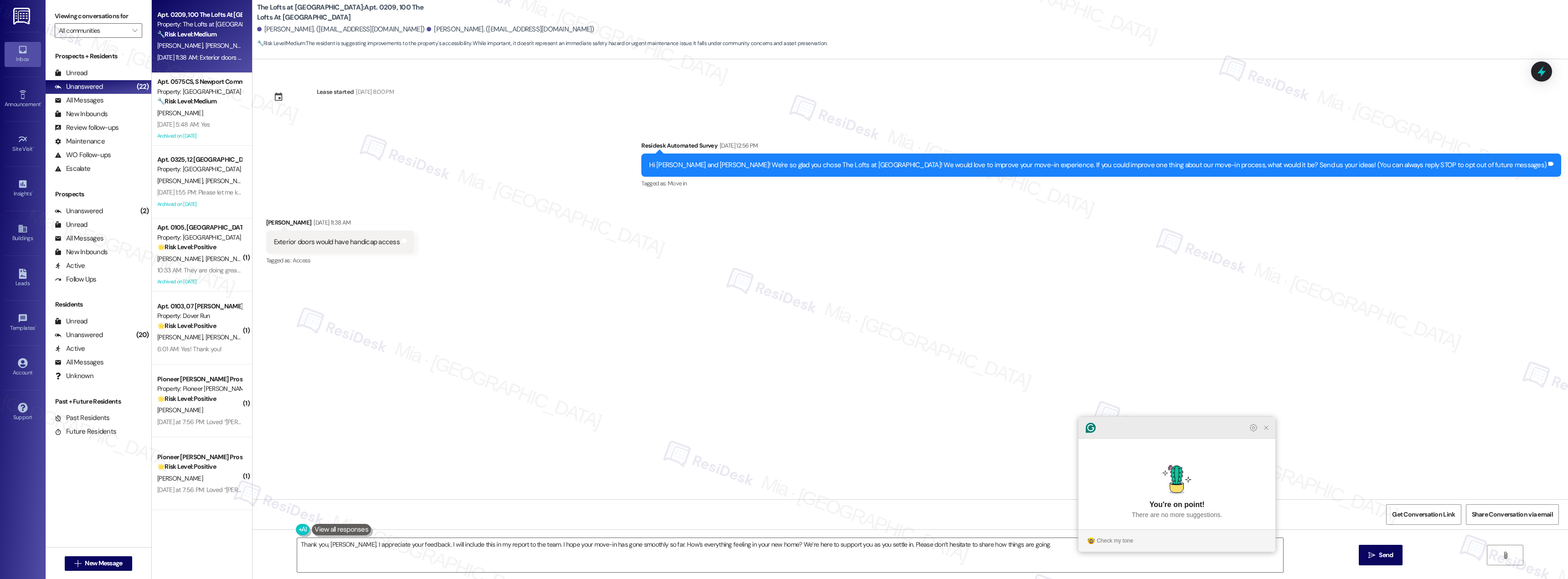
click at [1266, 431] on icon "Close Grammarly Assistant" at bounding box center [1266, 428] width 7 height 7
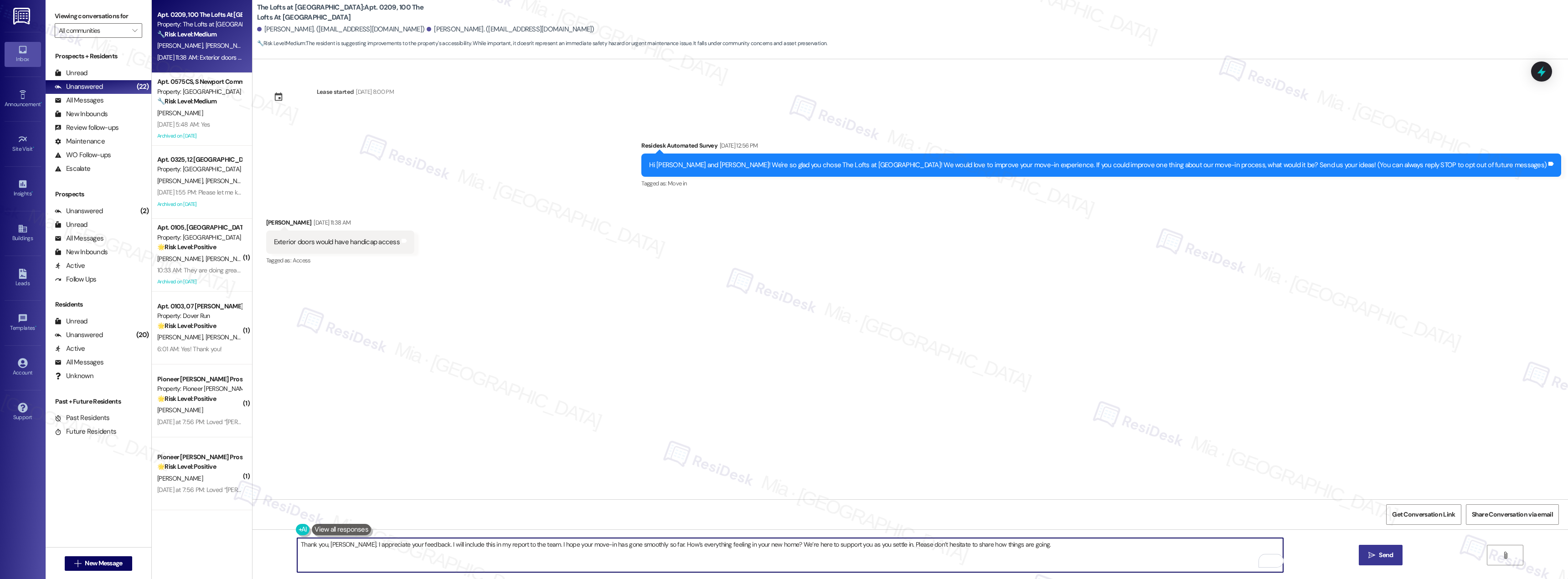
click at [1374, 556] on icon "" at bounding box center [1371, 555] width 7 height 7
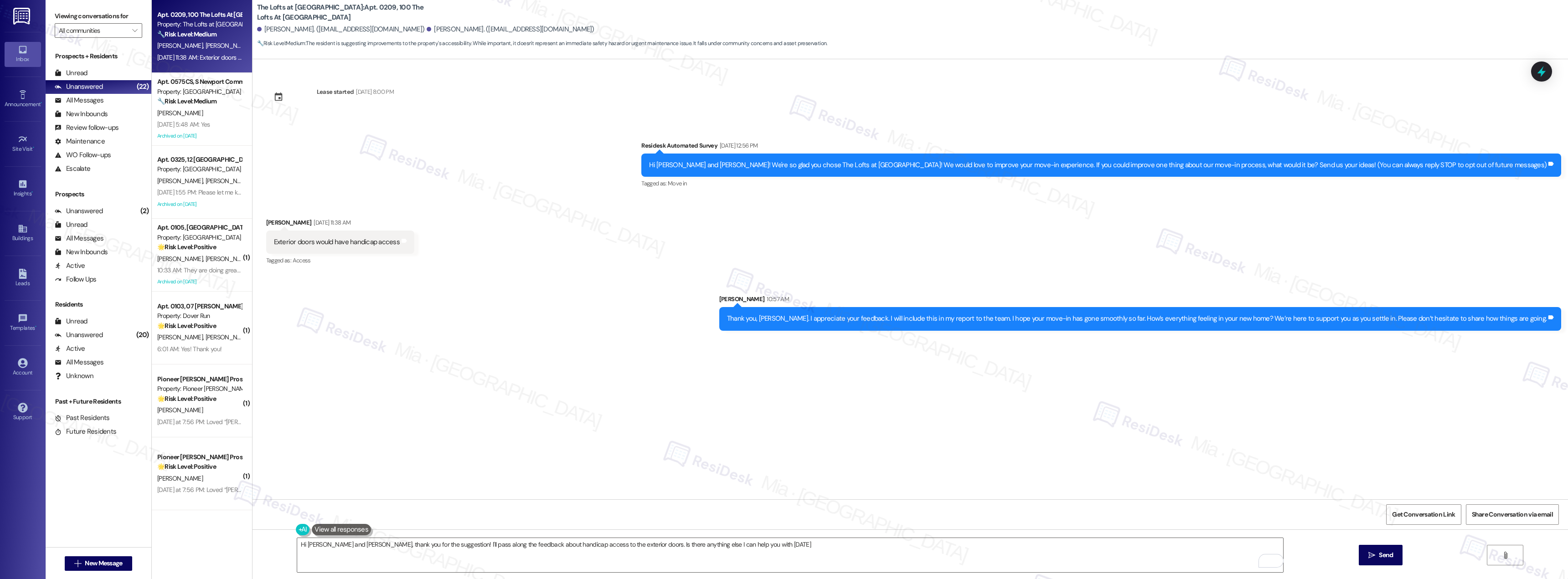
type textarea "Hi Dwight and Linda, thank you for the suggestion! I'll pass along the feedback…"
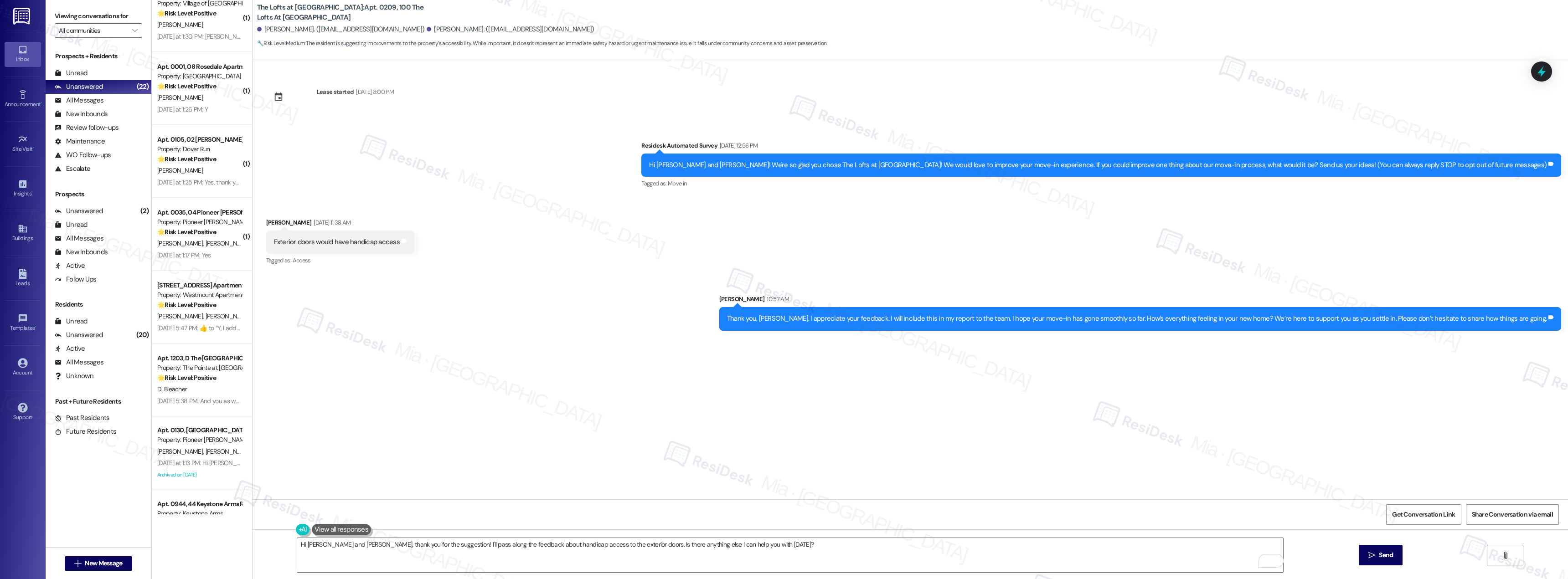
scroll to position [1162, 0]
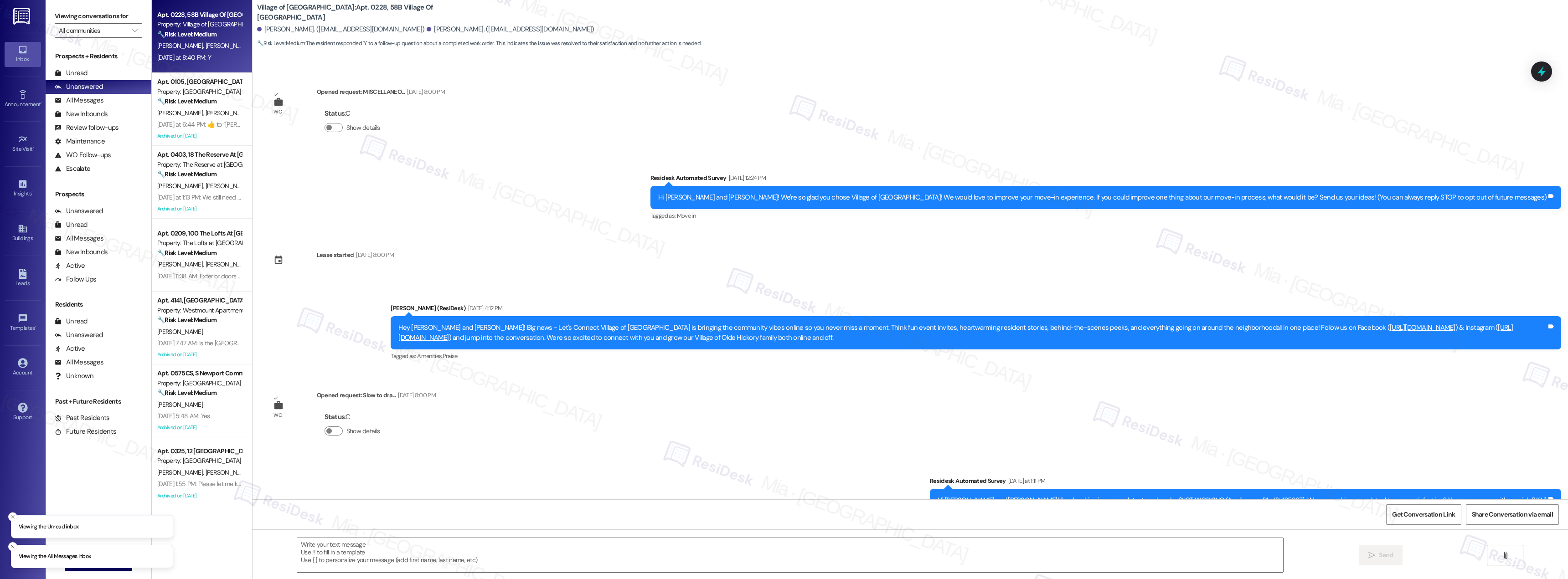
scroll to position [110, 0]
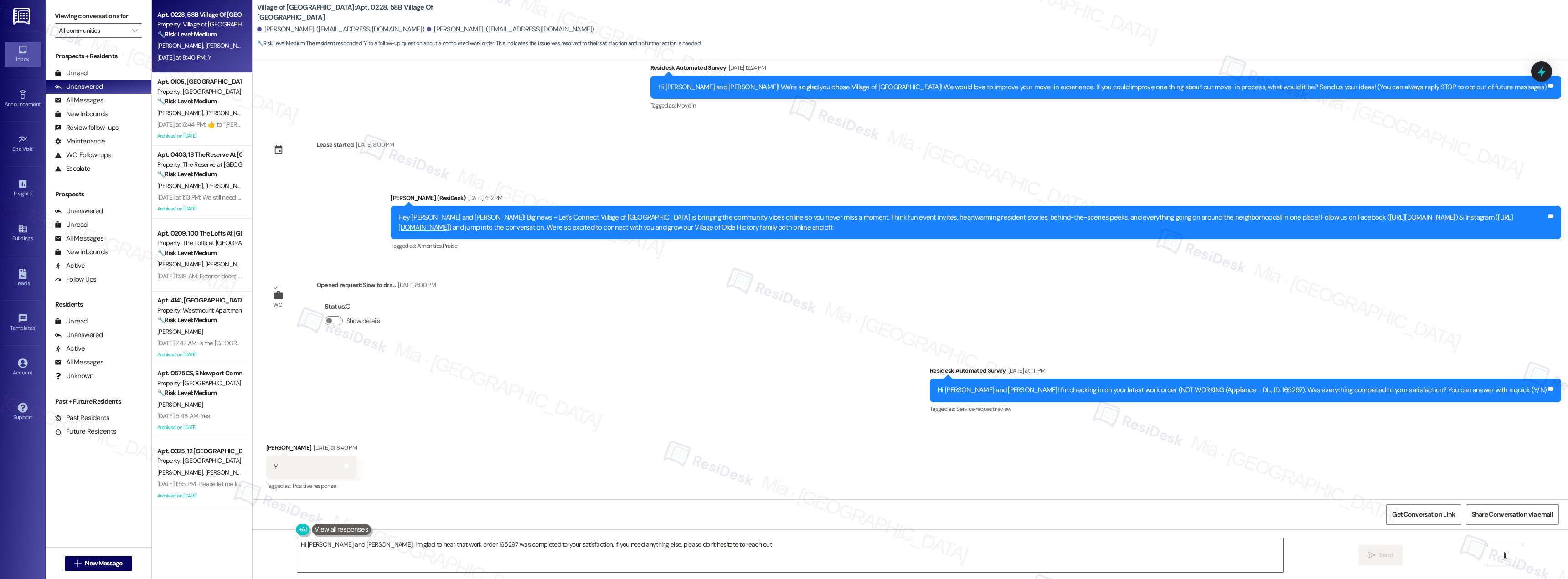
type textarea "Hi Daniel and Cassidy! I'm glad to hear that work order 165297 was completed to…"
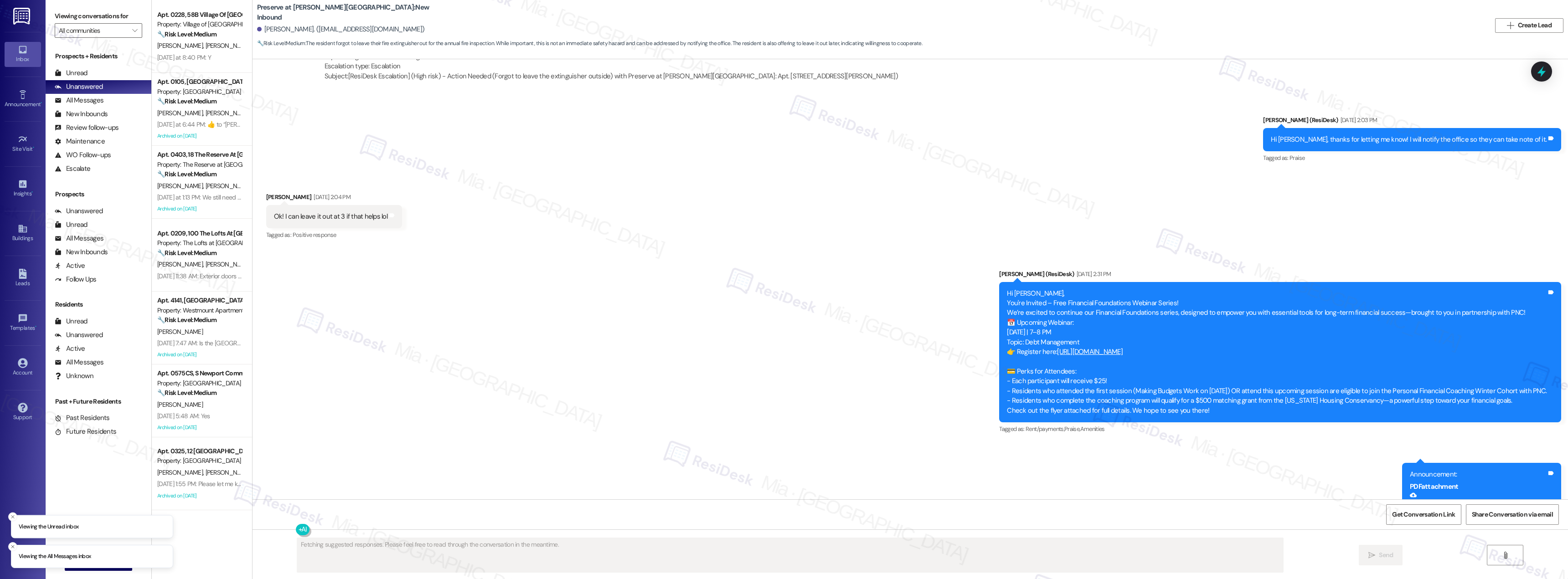
scroll to position [7799, 0]
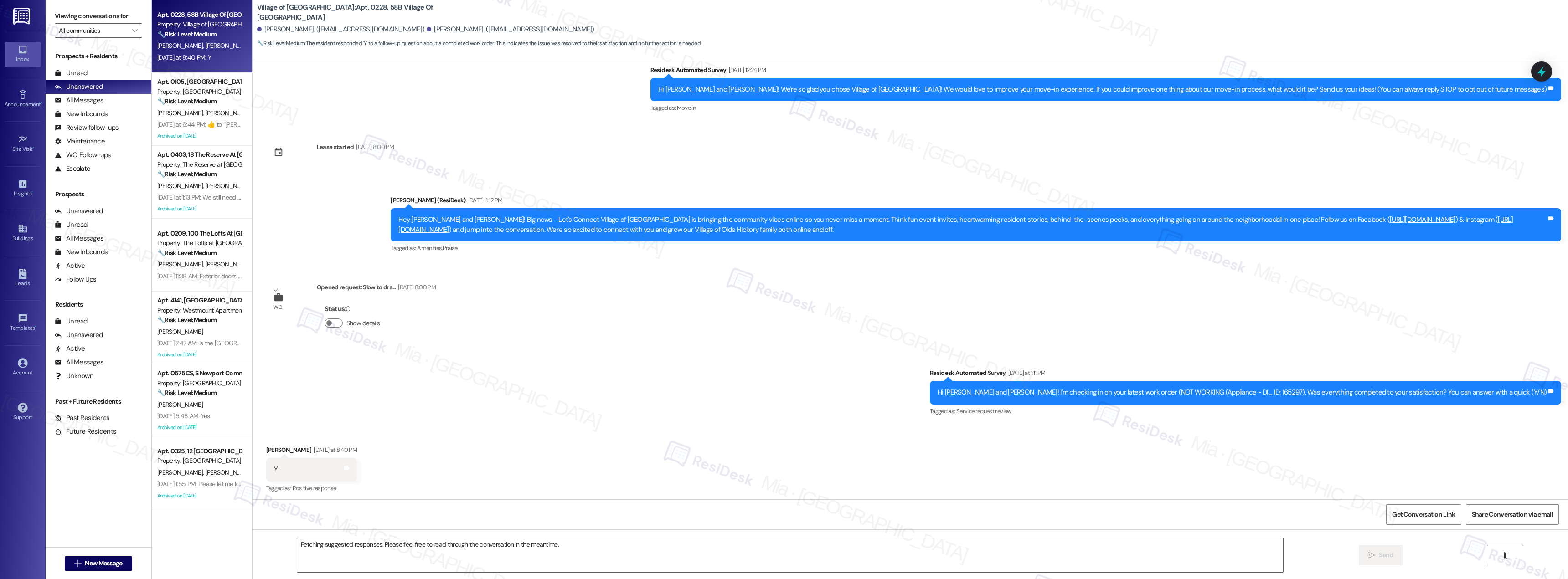
scroll to position [110, 0]
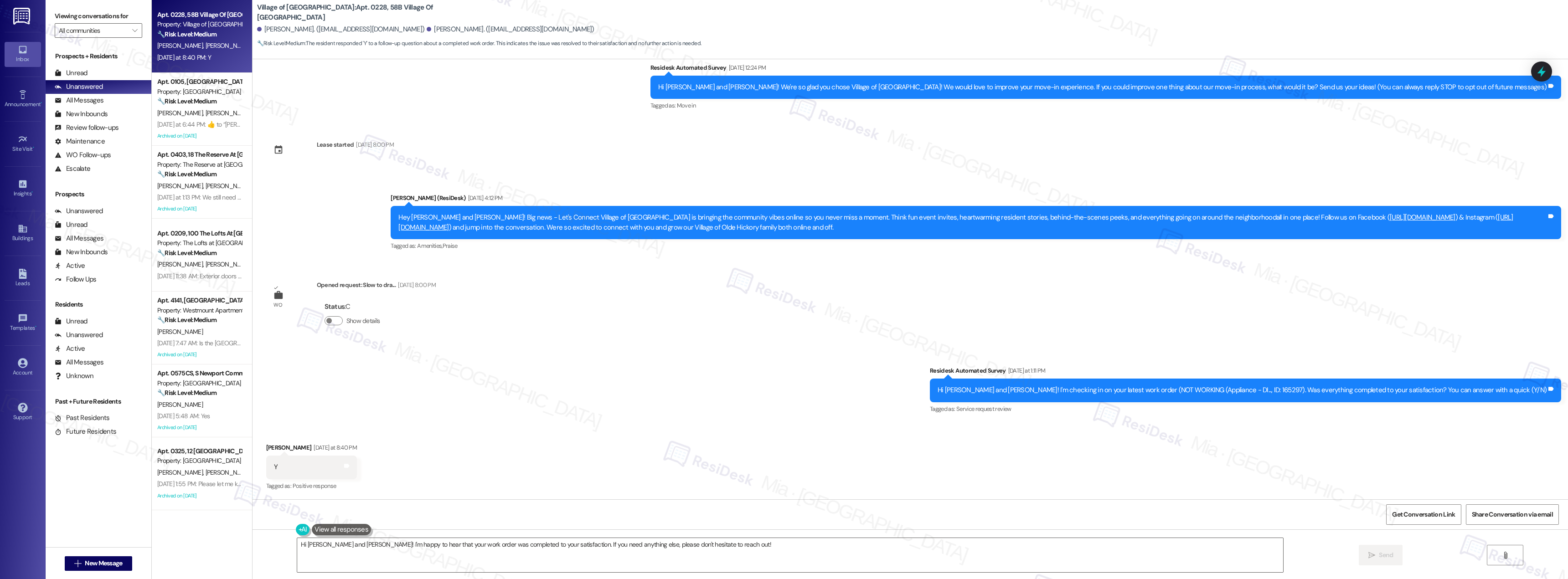
click at [575, 356] on div "Survey, sent via SMS Residesk Automated Survey Yesterday at 1:11 PM Hi Daniel a…" at bounding box center [910, 384] width 1315 height 77
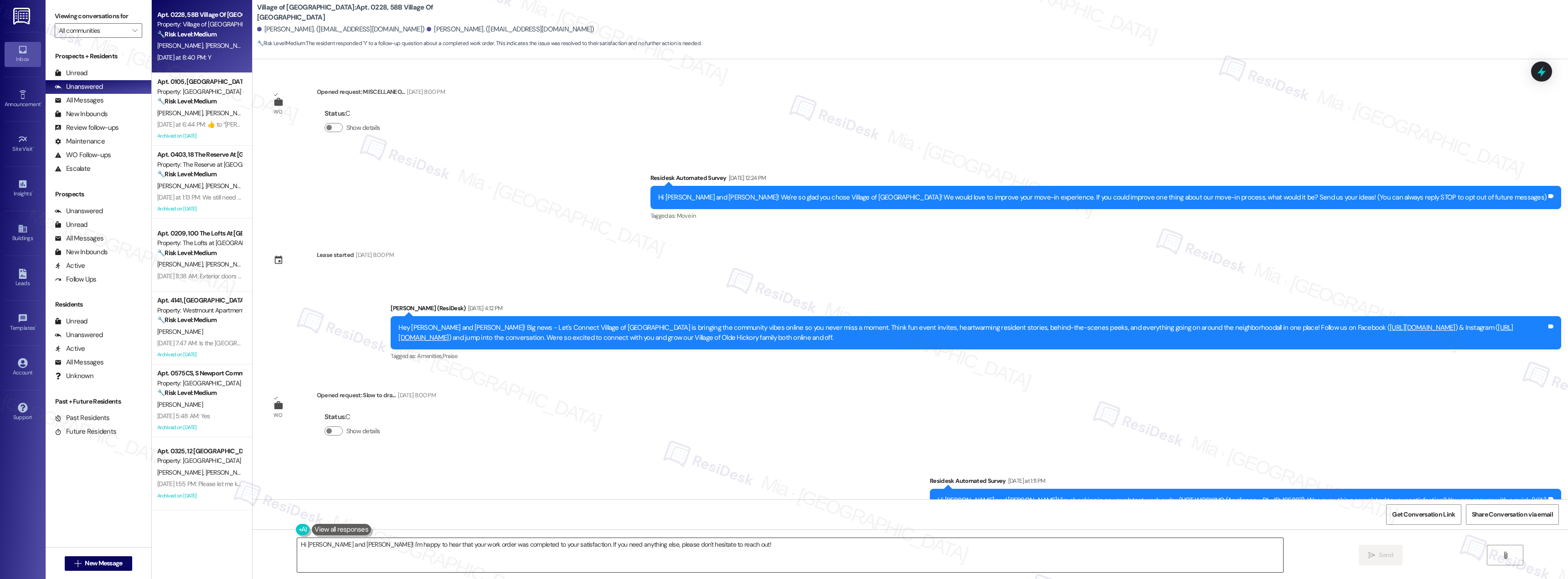
click at [718, 552] on textarea "Hi Daniel and Cassidy! I'm happy to hear that your work order was completed to …" at bounding box center [790, 555] width 986 height 34
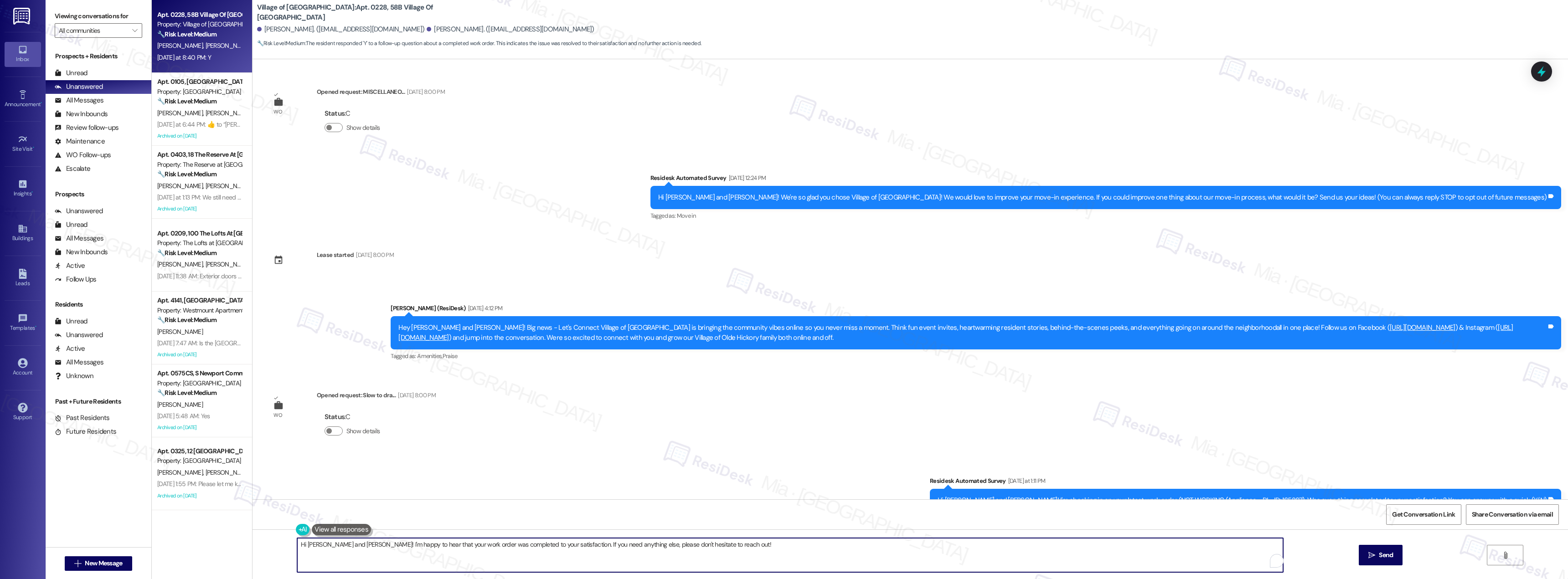
drag, startPoint x: 590, startPoint y: 545, endPoint x: 292, endPoint y: 545, distance: 298.0
click at [297, 545] on textarea "Hi Daniel and Cassidy! I'm happy to hear that your work order was completed to …" at bounding box center [790, 555] width 986 height 34
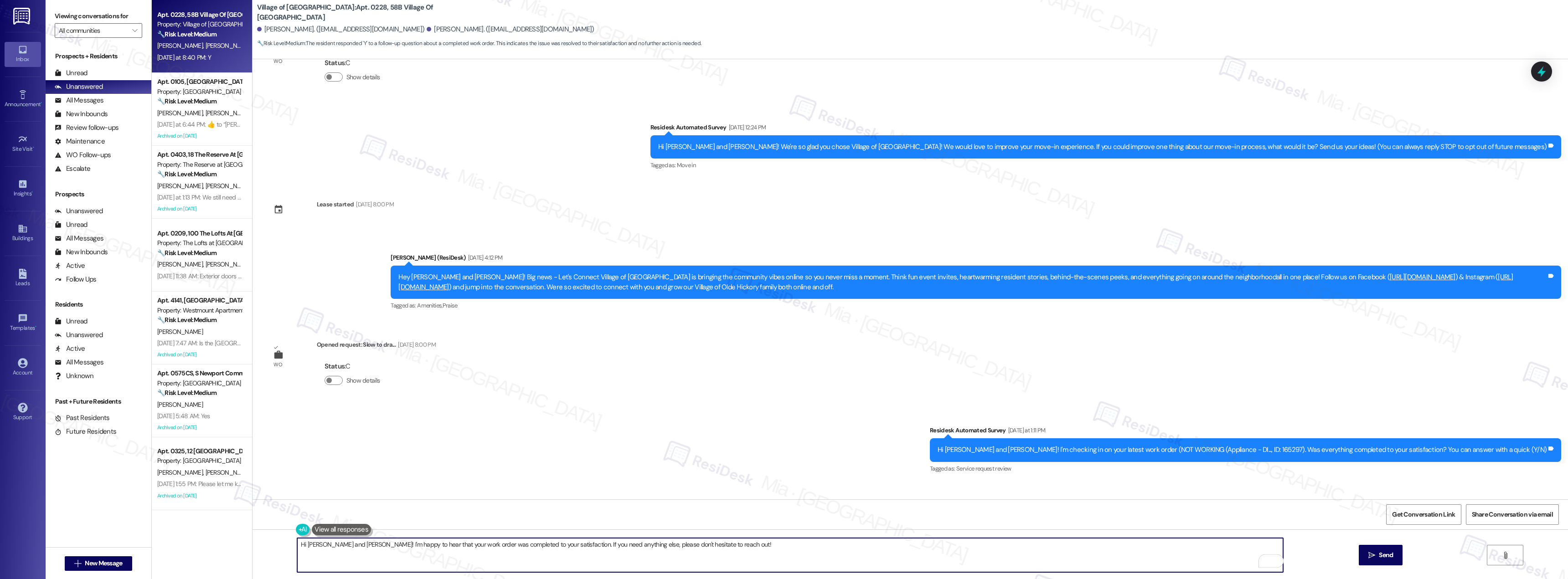
scroll to position [111, 0]
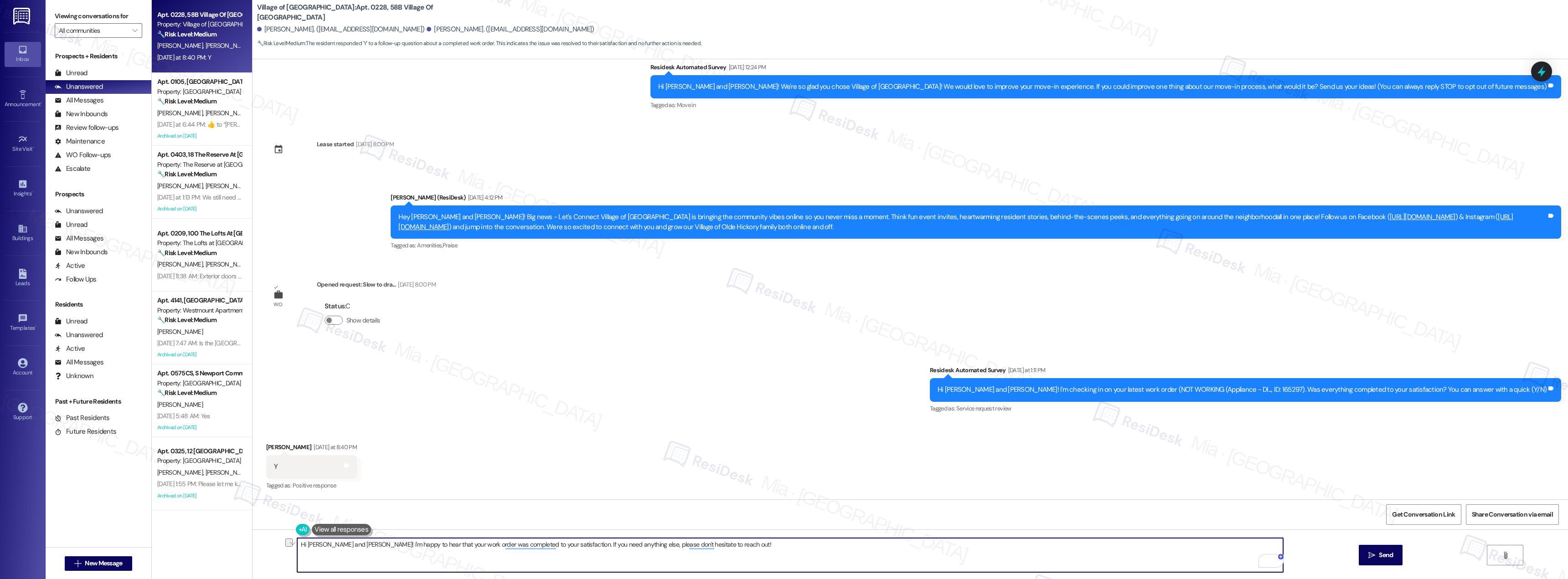
paste textarea "Thank you for the positive feedback. I'm so glad to know you're satisfied with …"
click at [322, 546] on textarea "Thank you for the positive feedback. I'm so glad to know you're satisfied with …" at bounding box center [790, 555] width 986 height 34
drag, startPoint x: 411, startPoint y: 545, endPoint x: 352, endPoint y: 546, distance: 59.0
click at [352, 546] on textarea "Thank you Cassidy for the positive feedback. I'm so glad to know you're satisfi…" at bounding box center [790, 555] width 986 height 34
drag, startPoint x: 534, startPoint y: 547, endPoint x: 670, endPoint y: 541, distance: 136.1
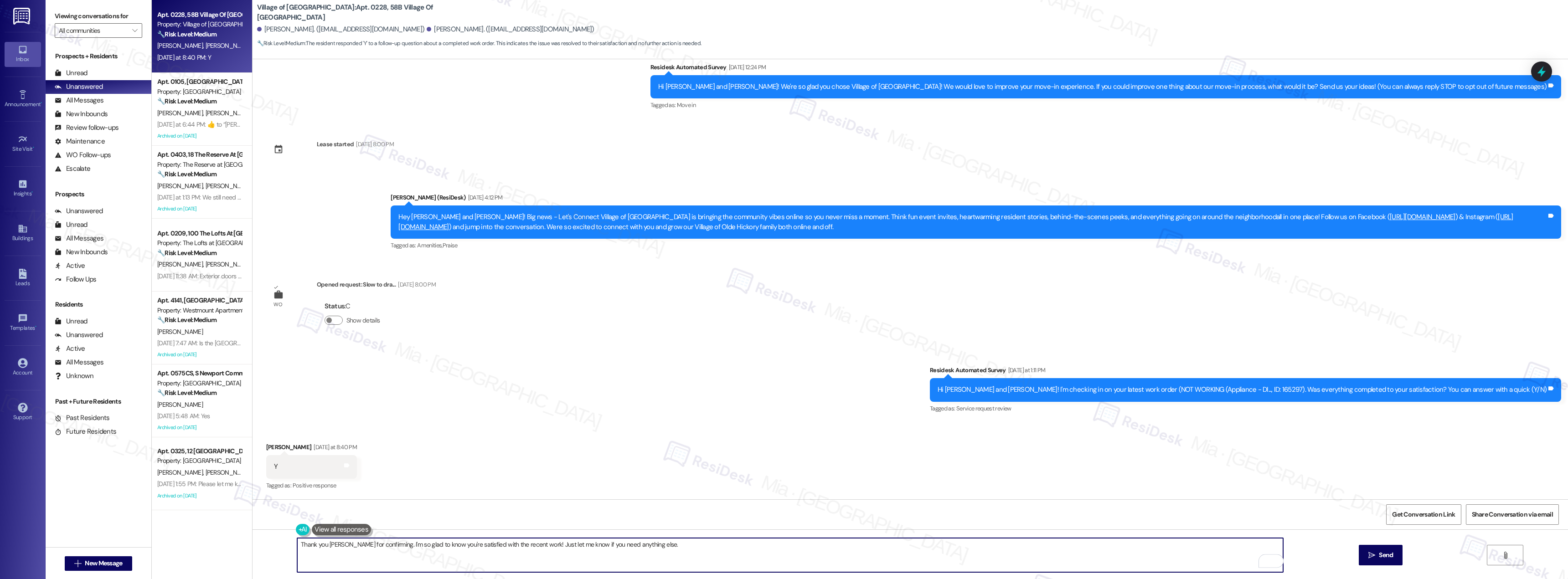
click at [670, 541] on textarea "Thank you Cassidy for confirming. I'm so glad to know you're satisfied with the…" at bounding box center [790, 555] width 986 height 34
type textarea "Thank you Cassidy for confirming. I'm so glad to know you're satisfied with the…"
drag, startPoint x: 528, startPoint y: 544, endPoint x: 279, endPoint y: 545, distance: 249.0
click at [279, 545] on div "Thank you Cassidy for confirming. I'm so glad to know you're satisfied with the…" at bounding box center [910, 563] width 1315 height 68
click at [537, 554] on textarea "To enrich screen reader interactions, please activate Accessibility in Grammarl…" at bounding box center [790, 555] width 986 height 34
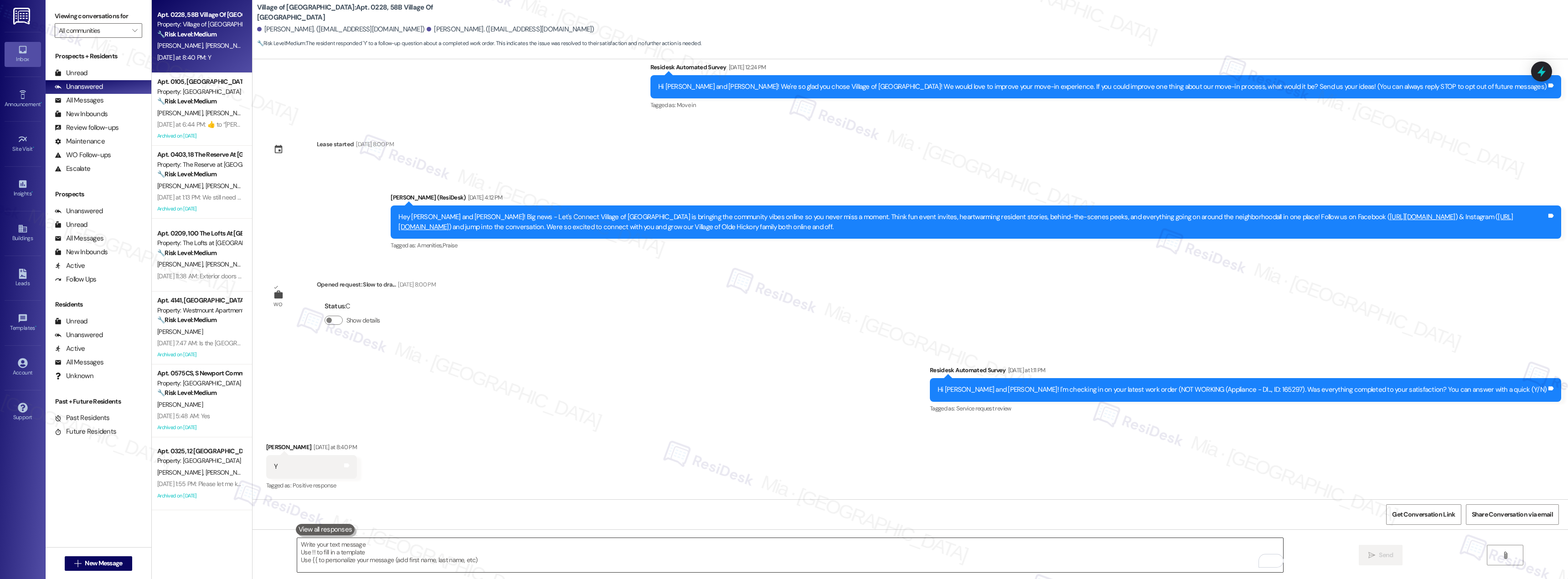
click at [447, 549] on textarea "To enrich screen reader interactions, please activate Accessibility in Grammarl…" at bounding box center [790, 555] width 986 height 34
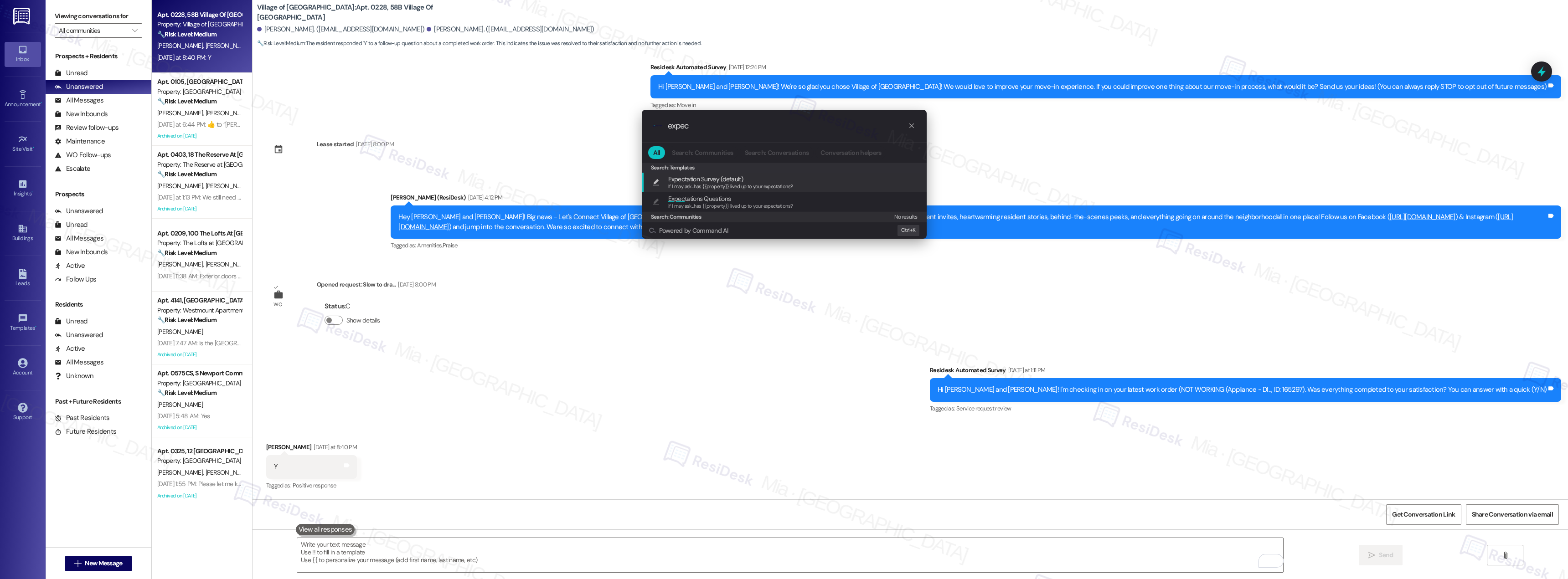
type input "expec"
click at [696, 179] on span "Expec tation Survey (default)" at bounding box center [705, 179] width 75 height 10
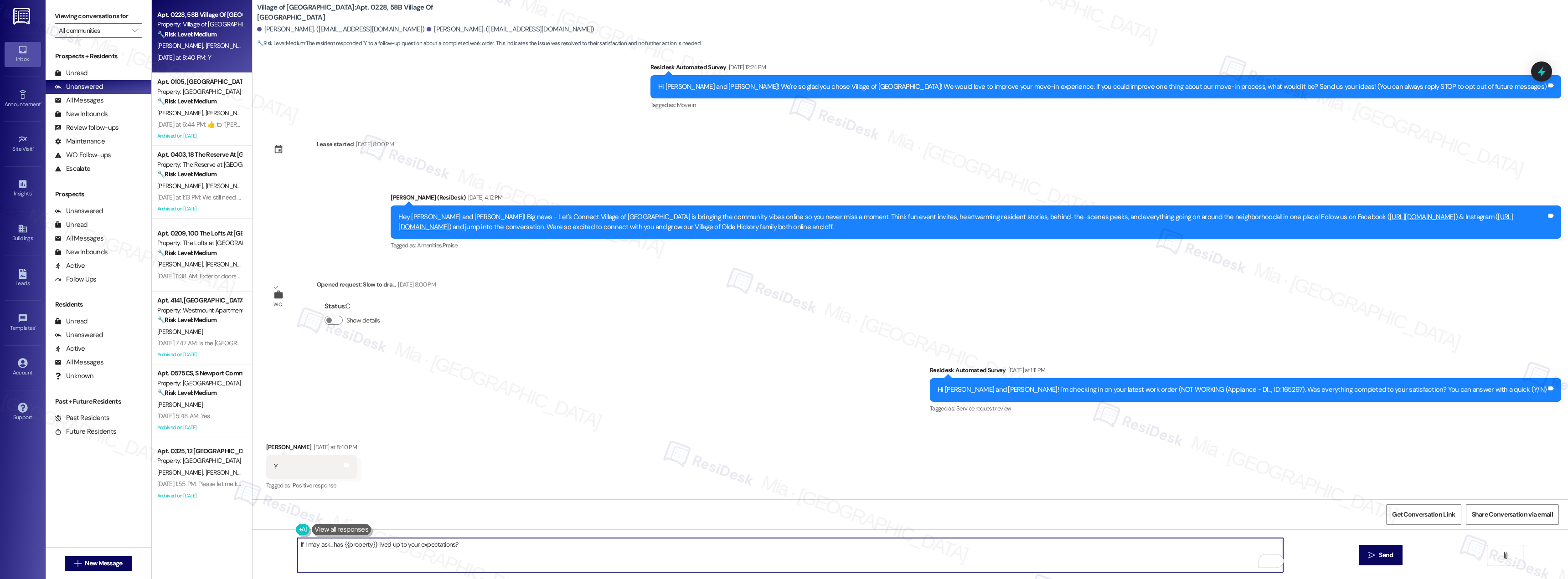
click at [297, 543] on textarea "If I may ask...has {{property}} lived up to your expectations?" at bounding box center [790, 555] width 986 height 34
paste textarea "Thank you Cassidy for confirming. I'm so glad to know you're satisfied with the…"
click at [297, 545] on textarea "Thank you Cassidy for confirming. I'm so glad to know you're satisfied with the…" at bounding box center [790, 555] width 986 height 34
type textarea "Thank you Cassidy for confirming. I'm so glad to know you're satisfied with the…"
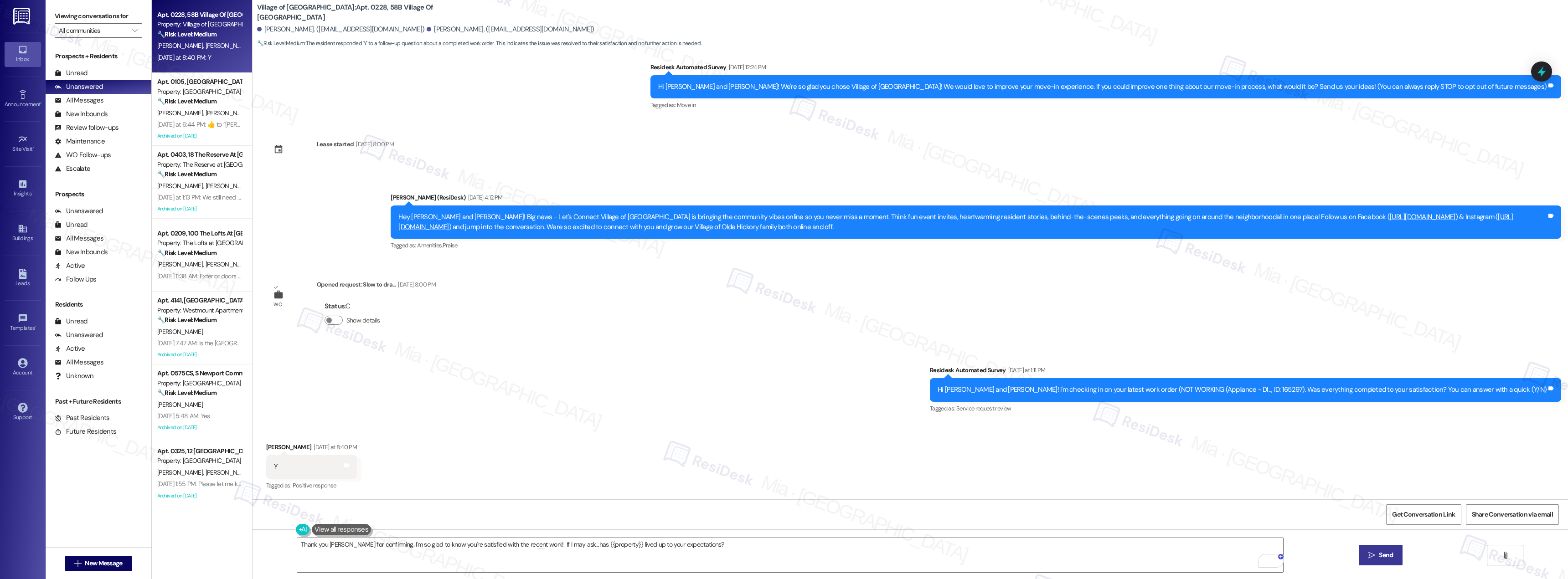
click at [1386, 556] on span "Send" at bounding box center [1385, 555] width 14 height 10
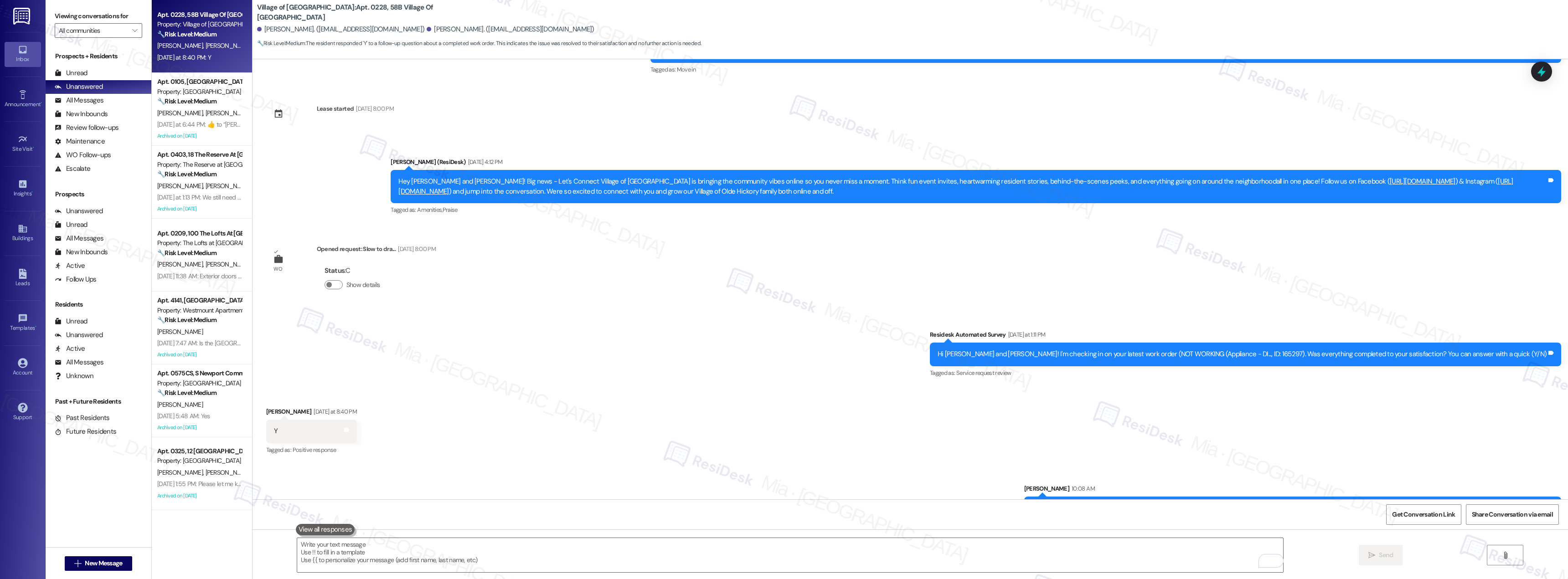
scroll to position [174, 0]
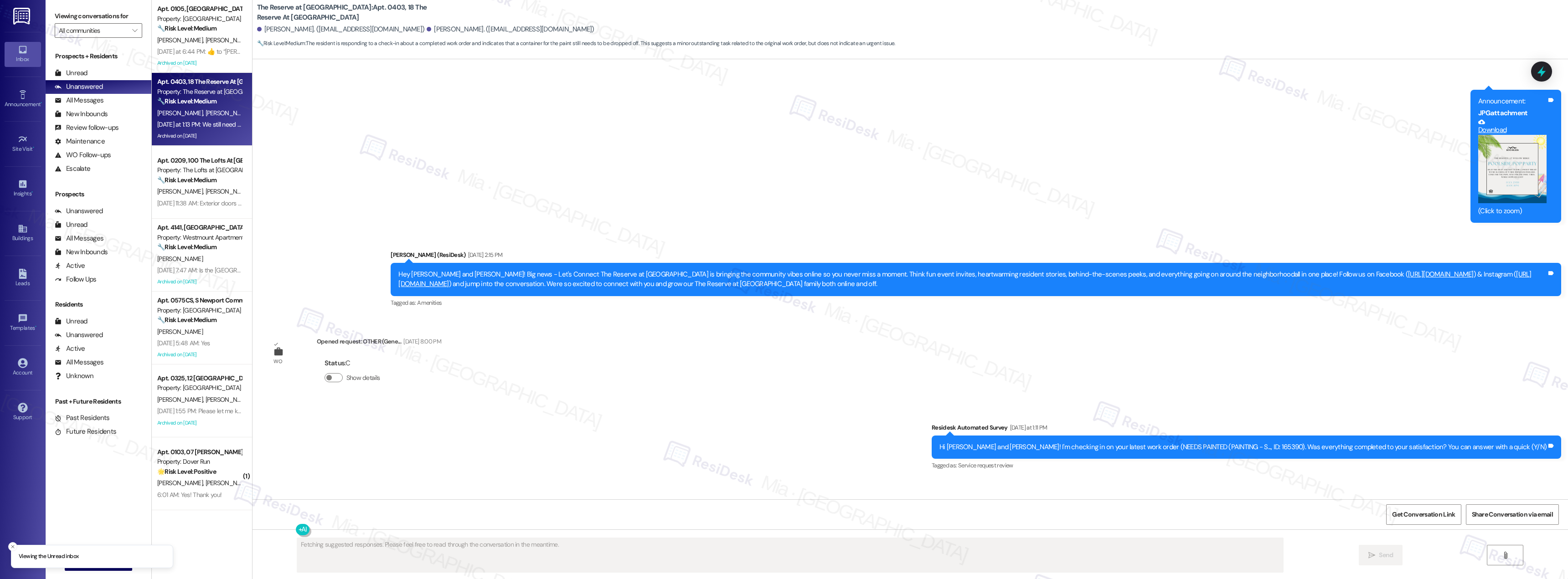
scroll to position [5144, 0]
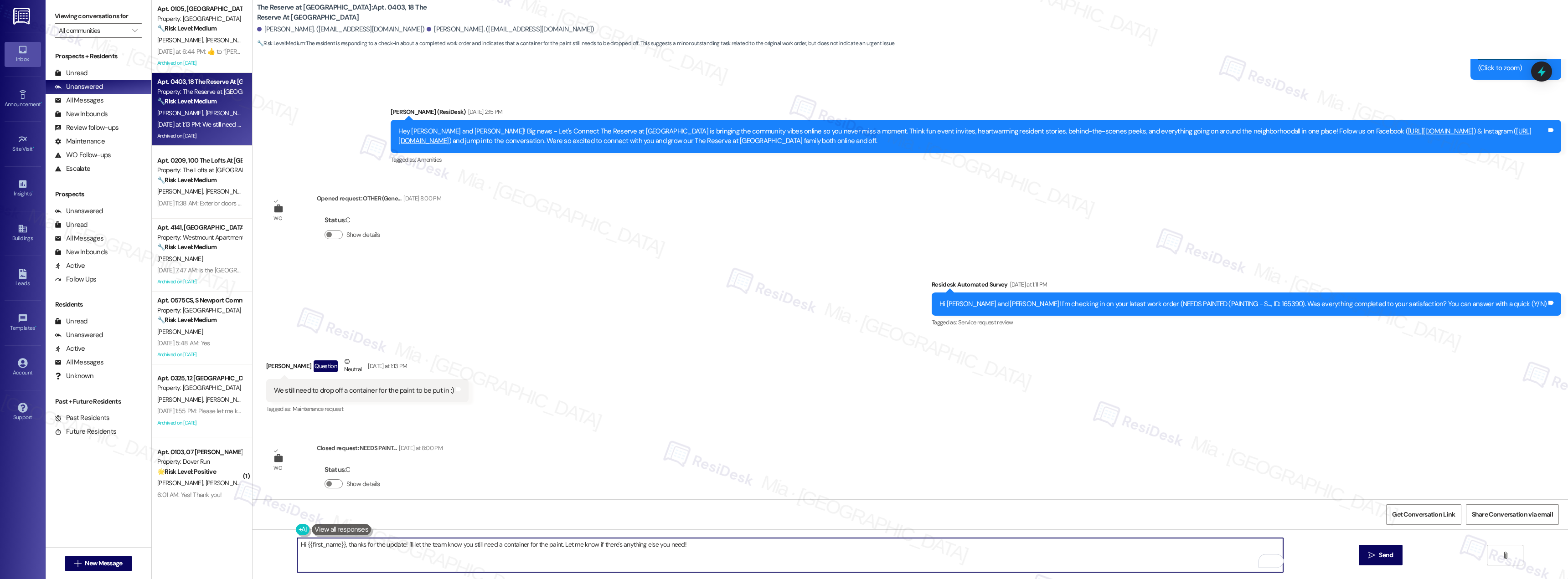
drag, startPoint x: 555, startPoint y: 545, endPoint x: 287, endPoint y: 545, distance: 268.0
click at [292, 545] on div "Hi {{first_name}}, thanks for the update! I'll let the team know you still need…" at bounding box center [785, 555] width 987 height 35
click at [425, 547] on textarea "Let me know if there's anything else you need!Tha" at bounding box center [790, 555] width 986 height 34
click at [297, 543] on textarea "Let me know if there's anything else you need!" at bounding box center [790, 555] width 986 height 34
drag, startPoint x: 346, startPoint y: 547, endPoint x: 387, endPoint y: 544, distance: 41.1
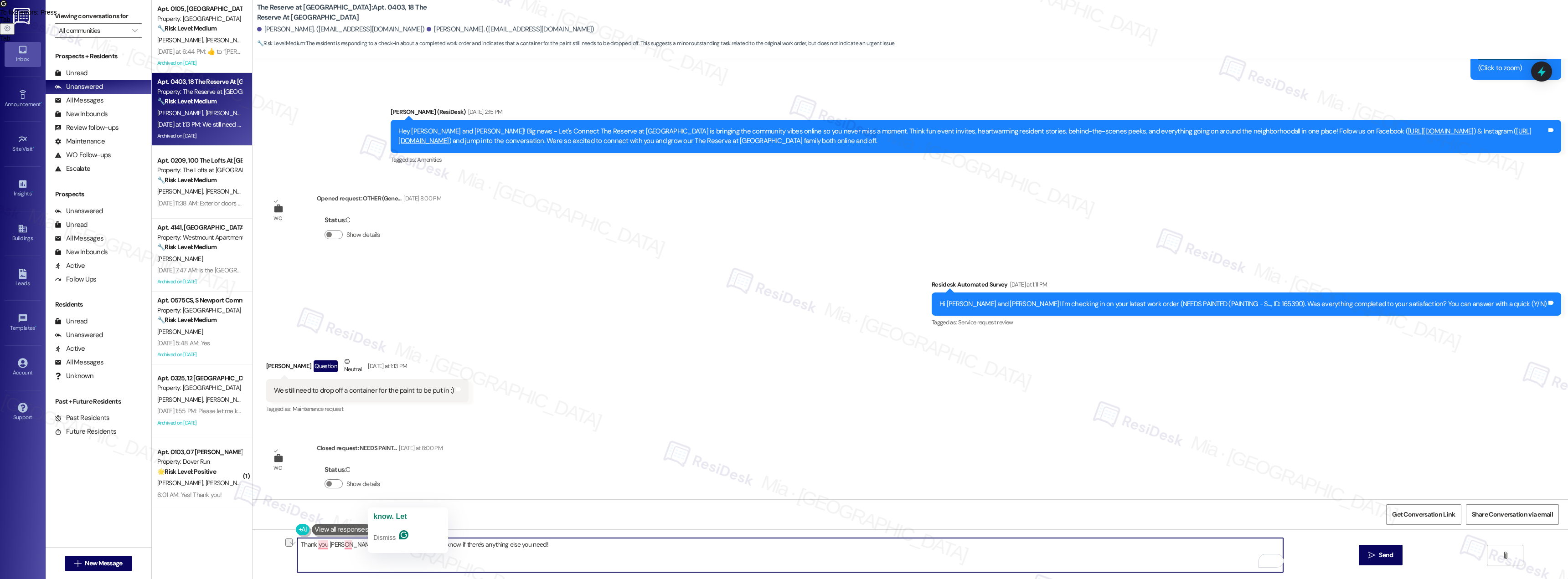
click at [387, 544] on textarea "Thank you Kayla for letting me knowLet me know if there's anything else you nee…" at bounding box center [790, 555] width 986 height 34
click at [388, 545] on textarea "Thank you Kayla for letting me knowLet me know if there's anything else you nee…" at bounding box center [790, 555] width 986 height 34
drag, startPoint x: 387, startPoint y: 547, endPoint x: 345, endPoint y: 548, distance: 42.0
click at [345, 548] on textarea "Thank you Kayla for letting me know. Let me know if there's anything else you n…" at bounding box center [790, 555] width 986 height 34
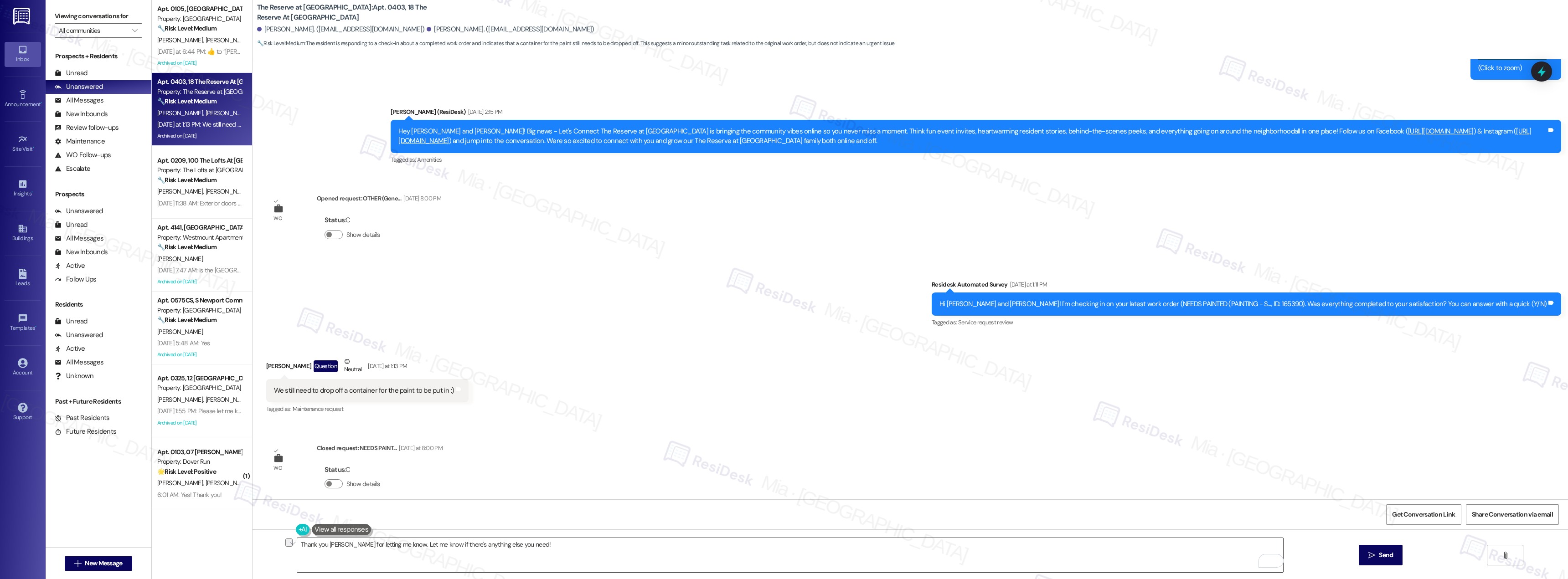
click at [374, 547] on textarea "Thank you Kayla for letting me know. Let me know if there's anything else you n…" at bounding box center [790, 555] width 986 height 34
drag, startPoint x: 387, startPoint y: 545, endPoint x: 346, endPoint y: 545, distance: 41.0
click at [346, 545] on textarea "Thank you Kayla for letting me know. Let me know if there's anything else you n…" at bounding box center [790, 555] width 986 height 34
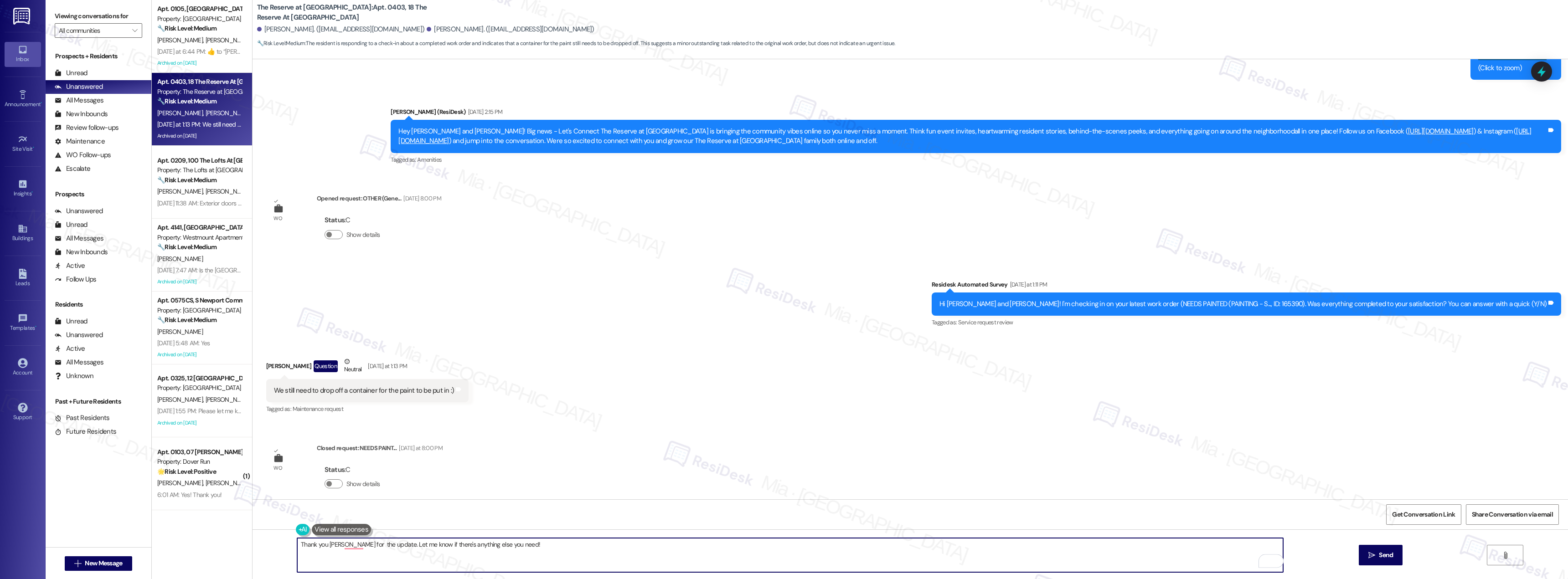
click at [498, 543] on textarea "Thank you Kayla for the update. Let me know if there's anything else you need!" at bounding box center [790, 555] width 986 height 34
click at [348, 546] on textarea "Thank you Kayla for the update. Let me know if there's anything else you need!" at bounding box center [790, 555] width 986 height 34
click at [497, 543] on textarea "Thank you Kayla for the update. Let me know if there's anything else you need!" at bounding box center [790, 555] width 986 height 34
drag, startPoint x: 550, startPoint y: 549, endPoint x: 264, endPoint y: 548, distance: 286.0
click at [264, 548] on div "Thank you Kayla for the update. Let me know if there's anything else you need o…" at bounding box center [910, 563] width 1315 height 68
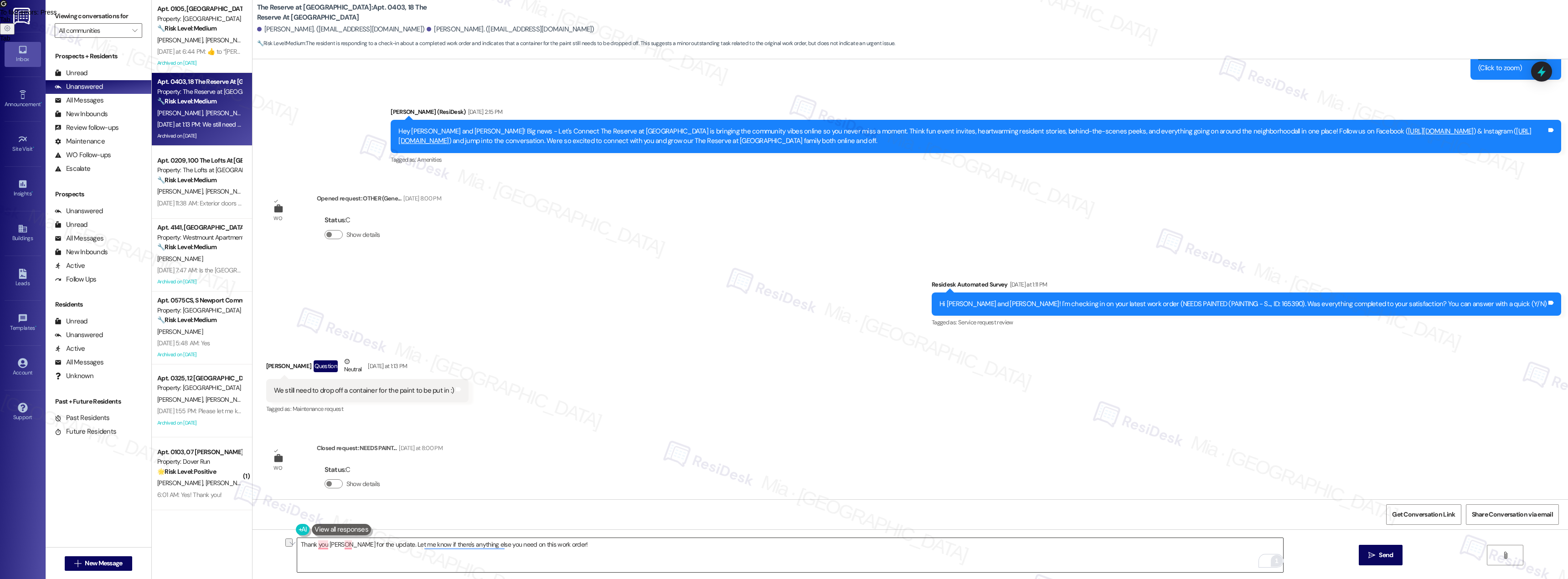
click at [1270, 562] on html "Inbox Go to Inbox Announcement • Send A Text Announcement Site Visit • Go to Si…" at bounding box center [784, 290] width 1568 height 579
click at [57, 16] on span "To fix 2 errors : Press" at bounding box center [29, 12] width 57 height 7
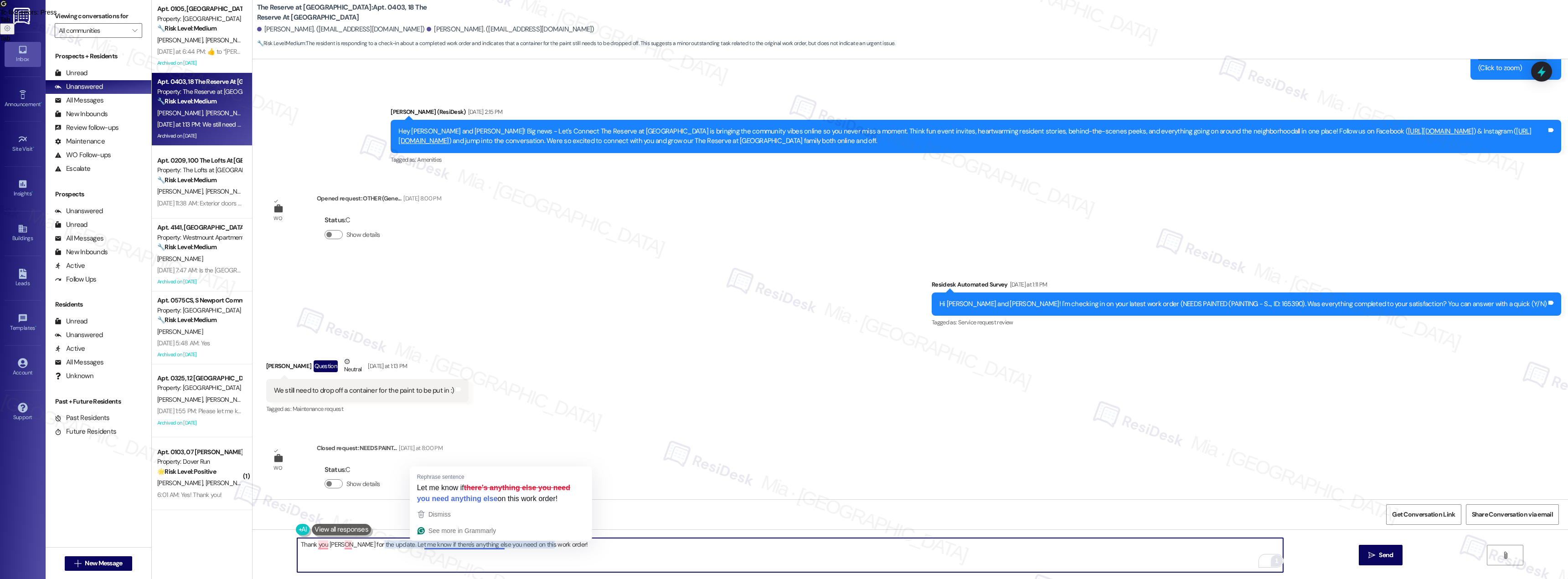
click at [455, 543] on textarea "Thank you Kayla for the update. Let me know if there's anything else you need o…" at bounding box center [790, 555] width 986 height 34
type textarea "Thank you Kayla for the update. Let me know if you need anything else on this w…"
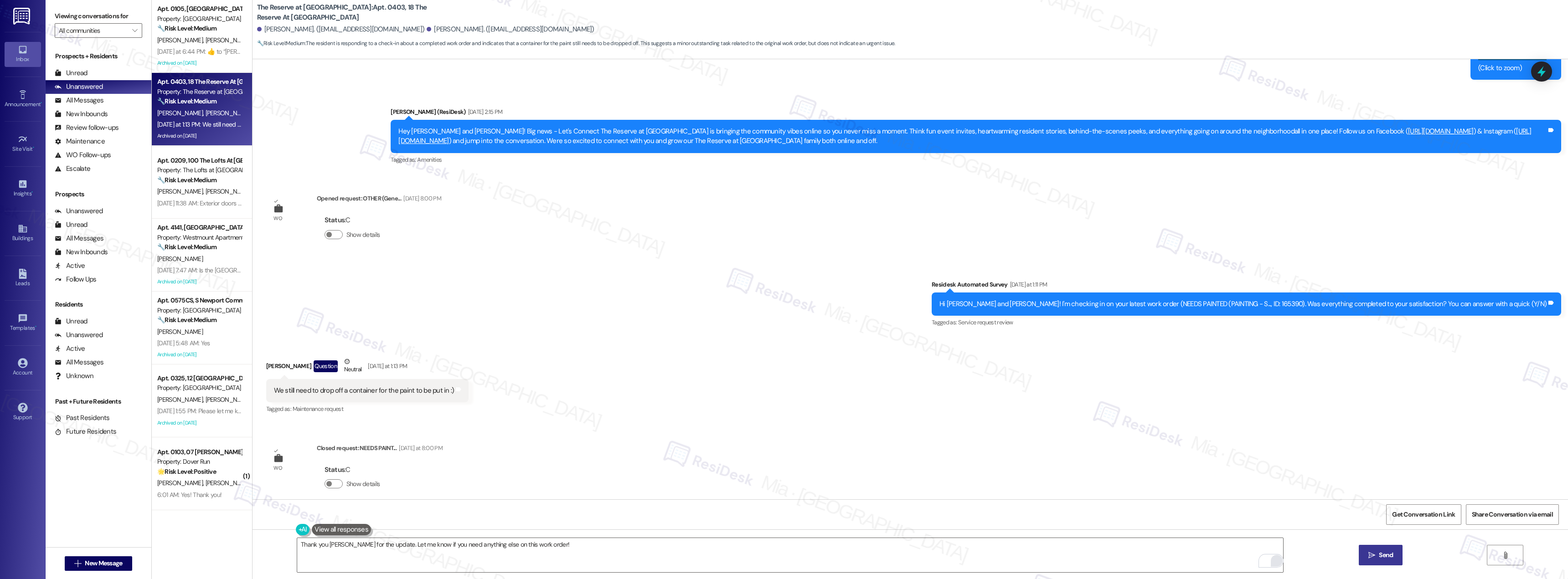
click at [1393, 555] on span "Send" at bounding box center [1385, 555] width 18 height 10
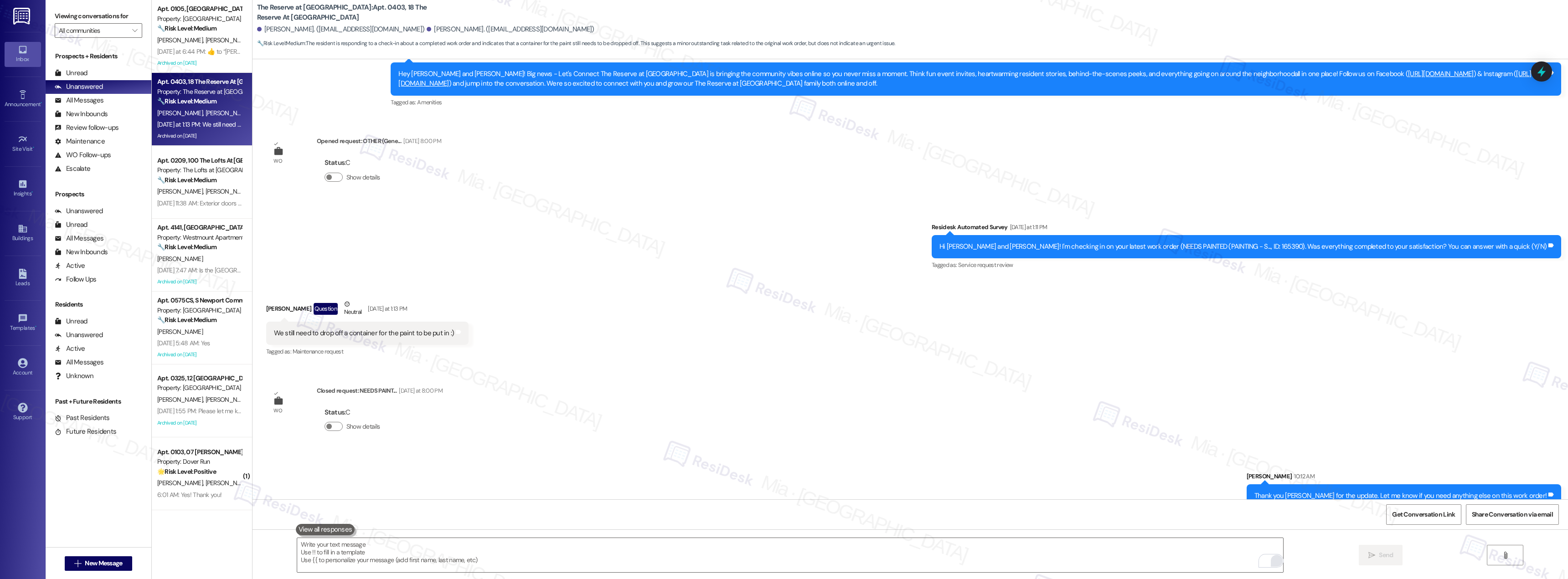
scroll to position [5207, 0]
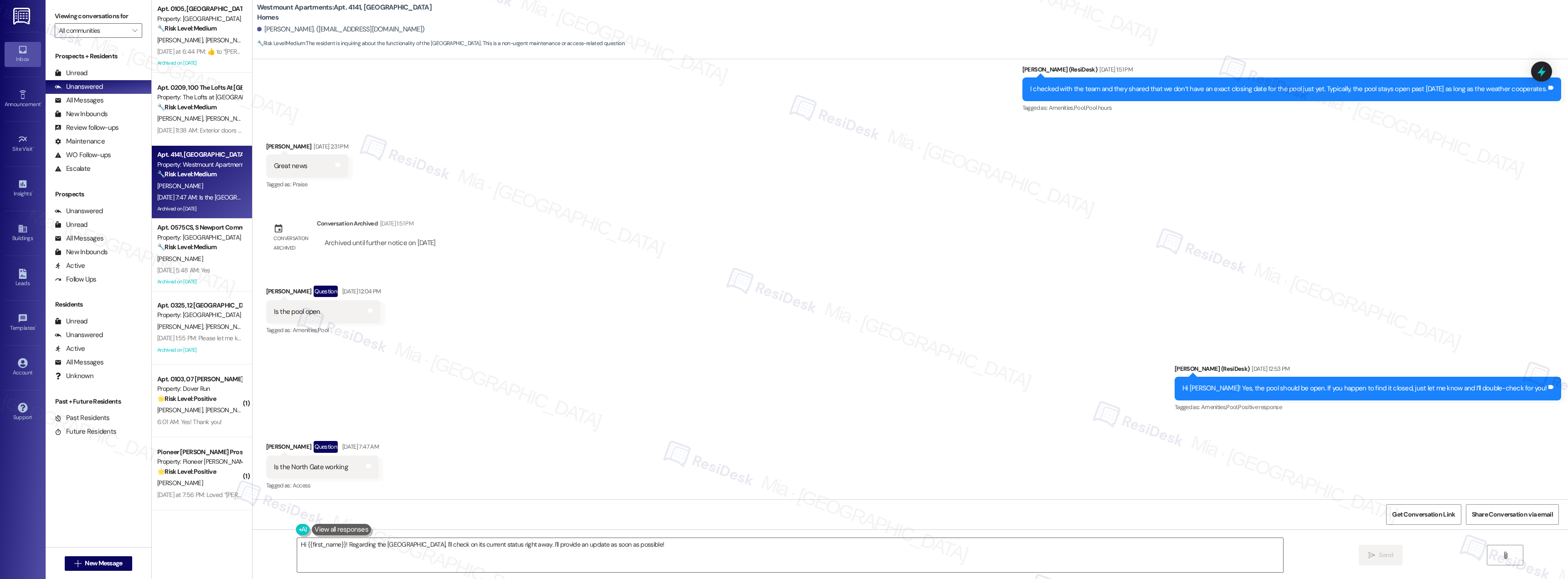
scroll to position [780, 0]
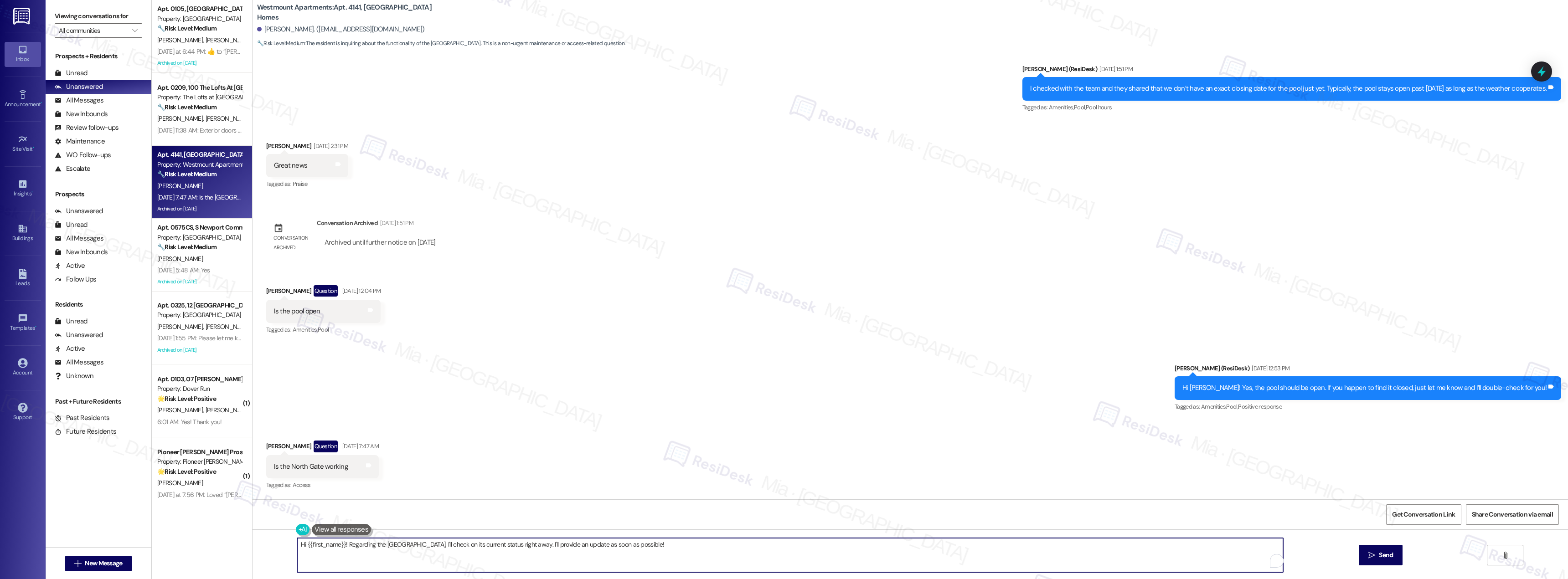
drag, startPoint x: 631, startPoint y: 543, endPoint x: 344, endPoint y: 543, distance: 287.0
click at [344, 543] on textarea "Hi {{first_name}}! Regarding the [GEOGRAPHIC_DATA], I'll check on its current s…" at bounding box center [790, 555] width 986 height 34
click at [354, 550] on textarea "Hi {{first_name}}! Regarding the [GEOGRAPHIC_DATA], I'll check on its current s…" at bounding box center [790, 555] width 986 height 34
drag, startPoint x: 342, startPoint y: 545, endPoint x: 638, endPoint y: 545, distance: 296.0
click at [638, 545] on textarea "Hi {{first_name}}! Regarding the North Gate, I'll check on its current status r…" at bounding box center [790, 555] width 986 height 34
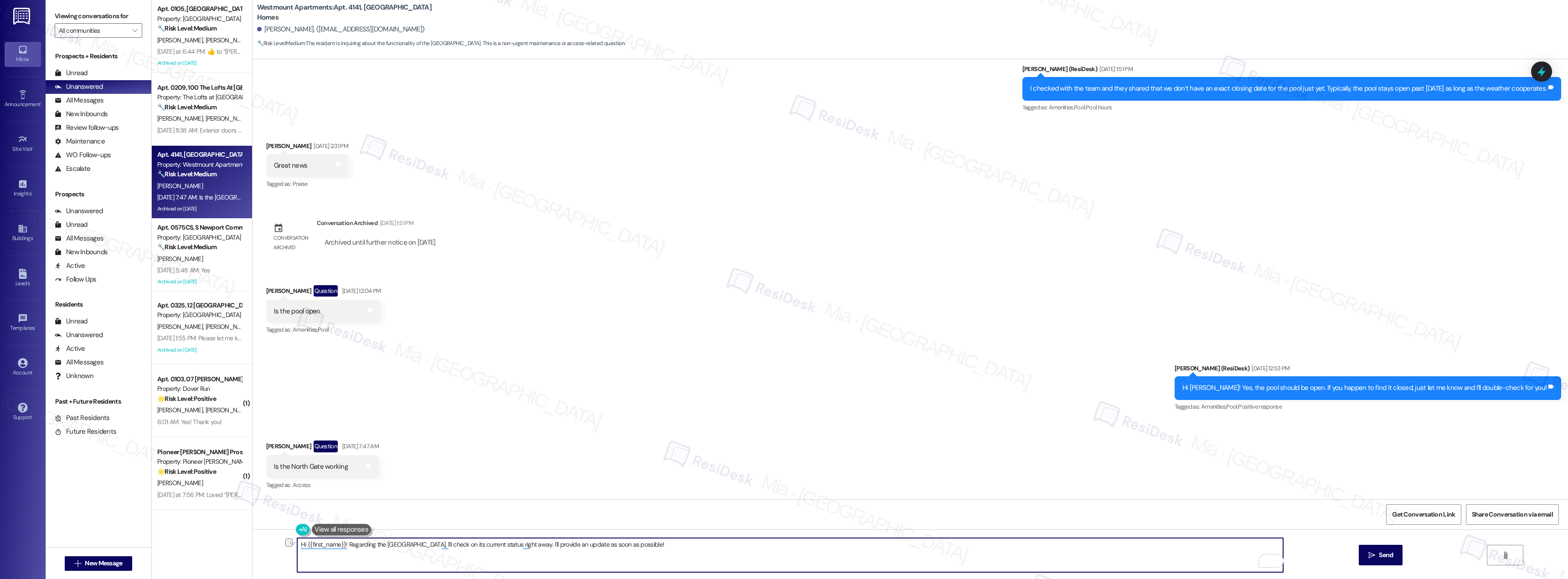
paste textarea "my apologies for the delay in getting back to you. I just wanted to check—do yo…"
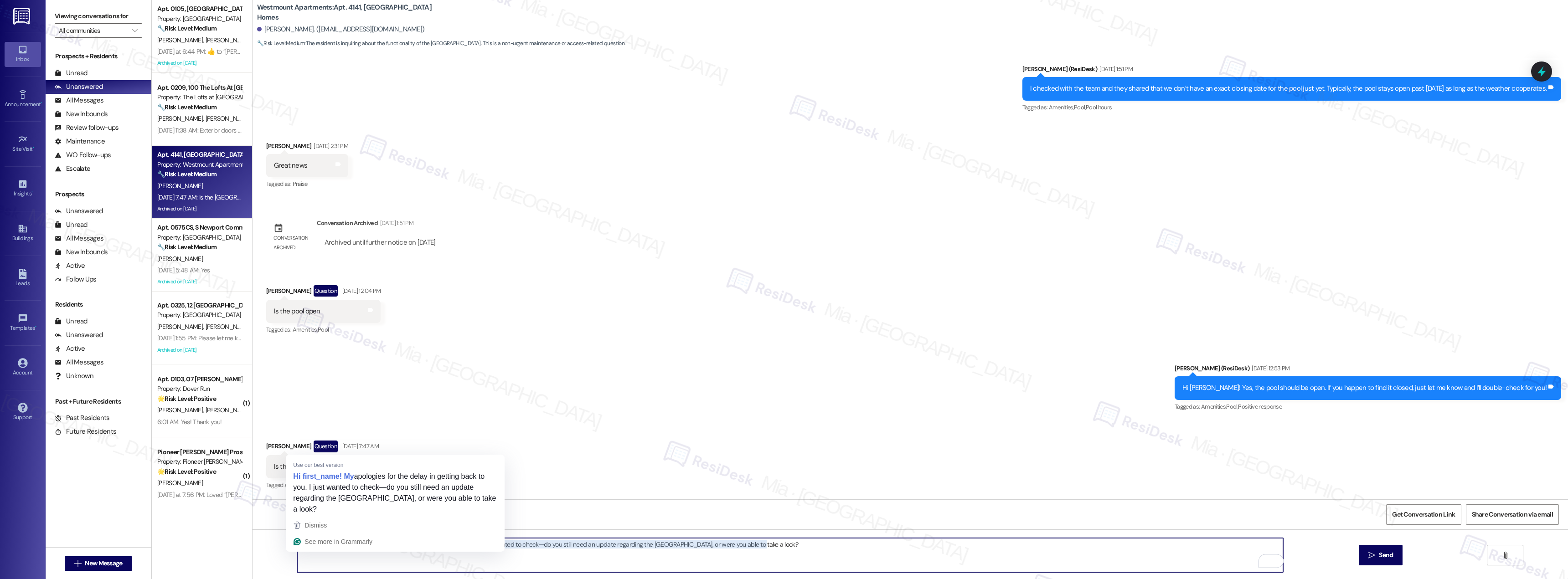
click at [342, 545] on textarea "Hi {{first_name}}! my apologies for the delay in getting back to you. I just wa…" at bounding box center [790, 555] width 986 height 34
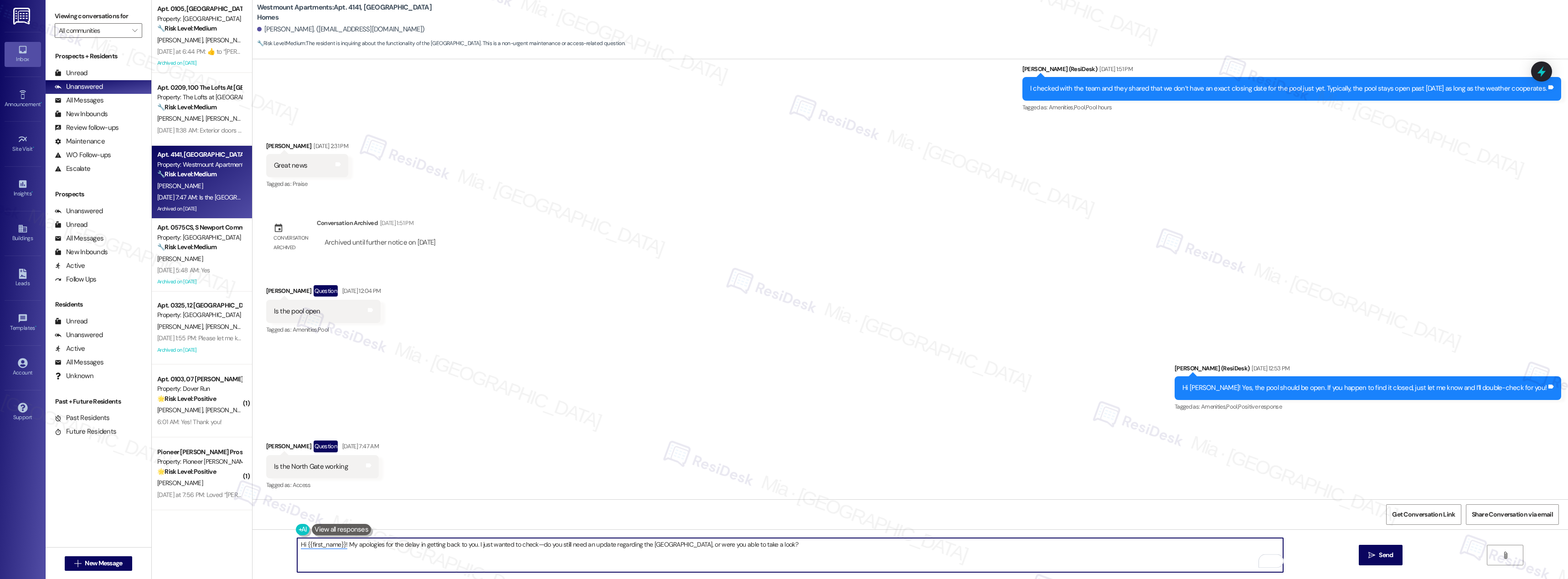
click at [744, 547] on textarea "Hi {{first_name}}! My apologies for the delay in getting back to you. I just wa…" at bounding box center [790, 555] width 986 height 34
click at [531, 545] on textarea "Hi {{first_name}}! My apologies for the delay in getting back to you. I just wa…" at bounding box center [790, 555] width 986 height 34
drag, startPoint x: 544, startPoint y: 543, endPoint x: 537, endPoint y: 554, distance: 13.0
click at [531, 544] on textarea "Hi {{first_name}}! My apologies for the delay in getting back to you. I just wa…" at bounding box center [790, 555] width 986 height 34
click at [671, 546] on textarea "Hi {{first_name}}! My apologies for the delay in getting back to you. I just wa…" at bounding box center [790, 555] width 986 height 34
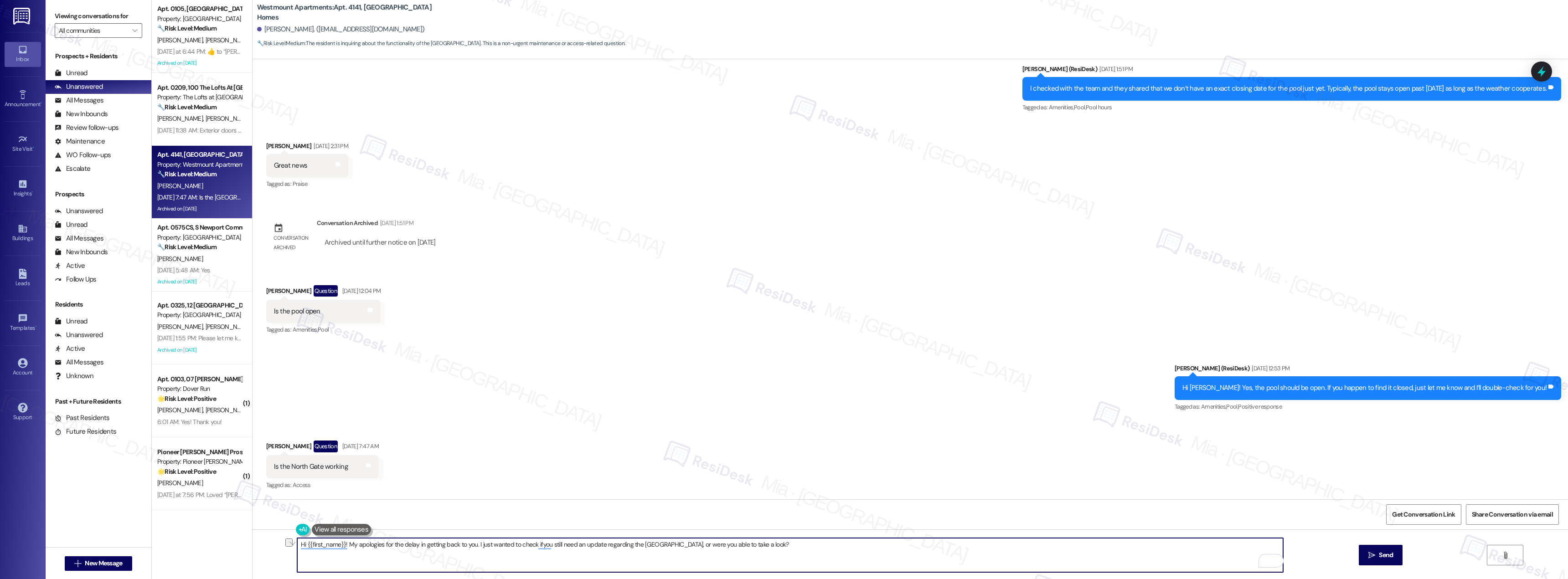
drag, startPoint x: 667, startPoint y: 544, endPoint x: 761, endPoint y: 544, distance: 94.0
click at [761, 544] on textarea "Hi {{first_name}}! My apologies for the delay in getting back to you. I just wa…" at bounding box center [790, 555] width 986 height 34
paste textarea "have you had a chance to chec"
click at [534, 547] on textarea "Hi {{first_name}}! My apologies for the delay in getting back to you. I just wa…" at bounding box center [790, 555] width 986 height 34
type textarea "Hi {{first_name}}! My apologies for the delay in getting back to you. I just wa…"
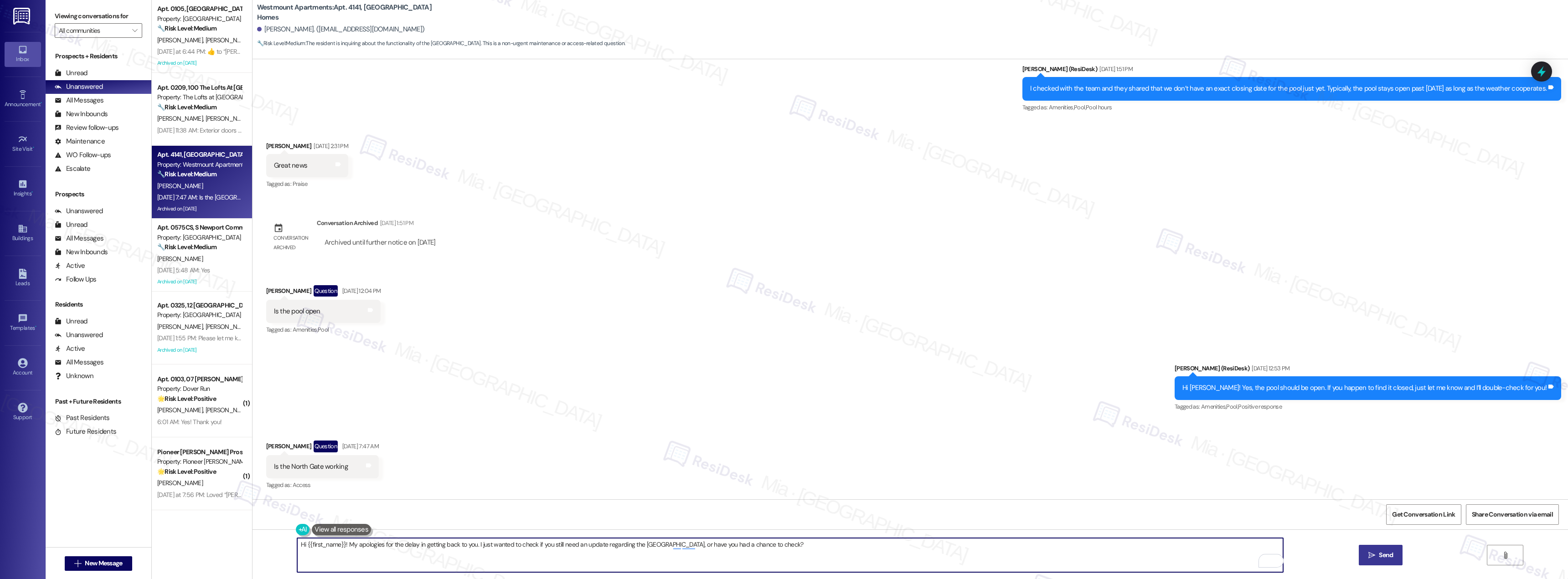
click at [1392, 558] on span "Send" at bounding box center [1385, 555] width 14 height 10
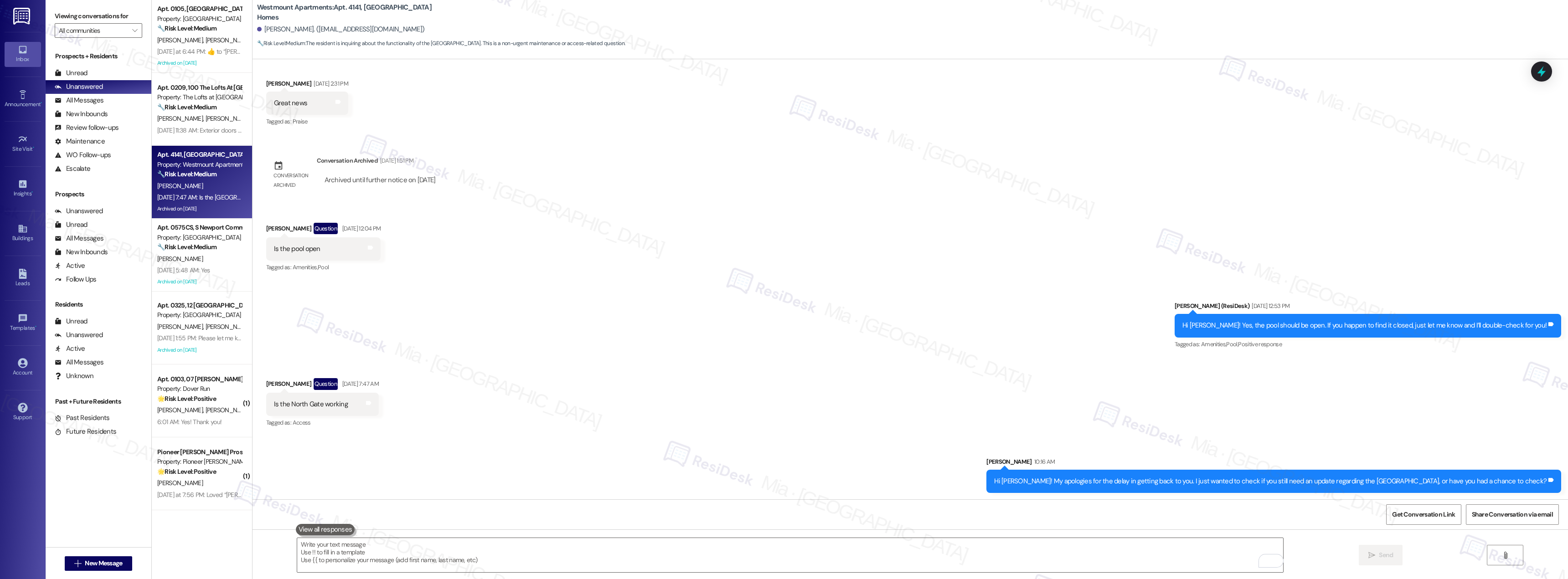
scroll to position [844, 0]
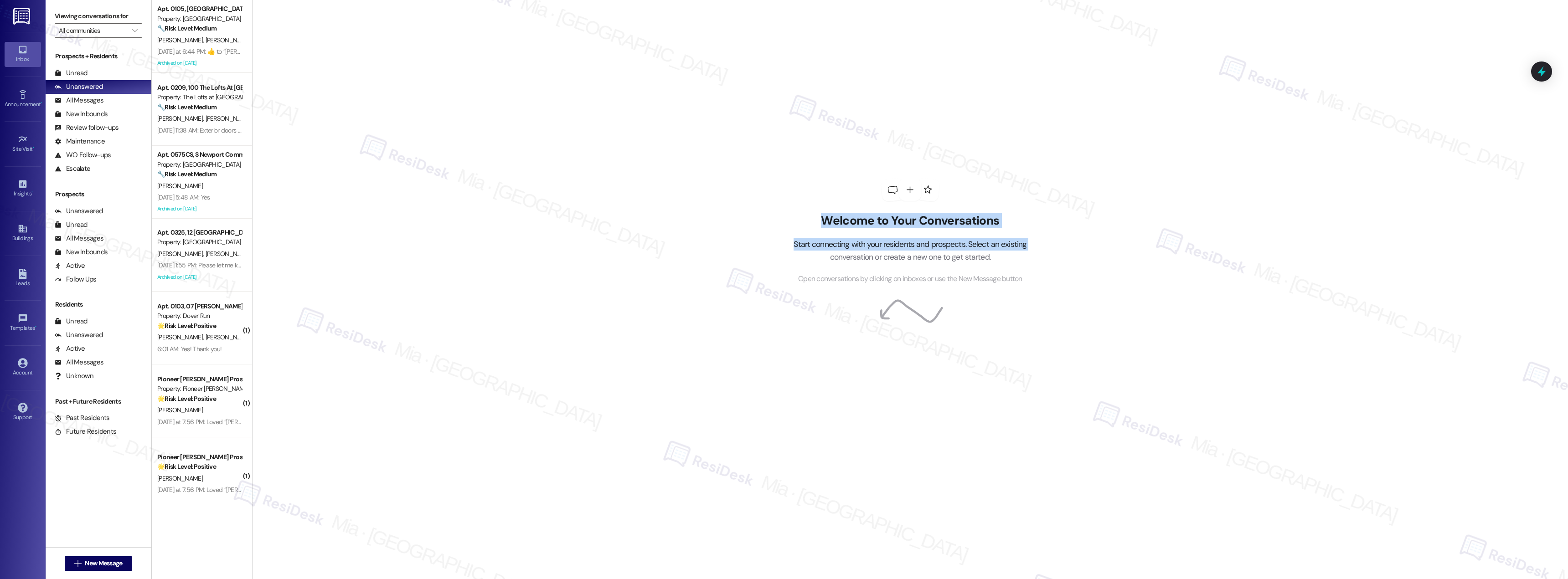
drag, startPoint x: 244, startPoint y: 128, endPoint x: 256, endPoint y: 242, distance: 114.6
click at [252, 255] on div "Welcome to Your Conversations Start connecting with your residents and prospect…" at bounding box center [910, 290] width 1316 height 579
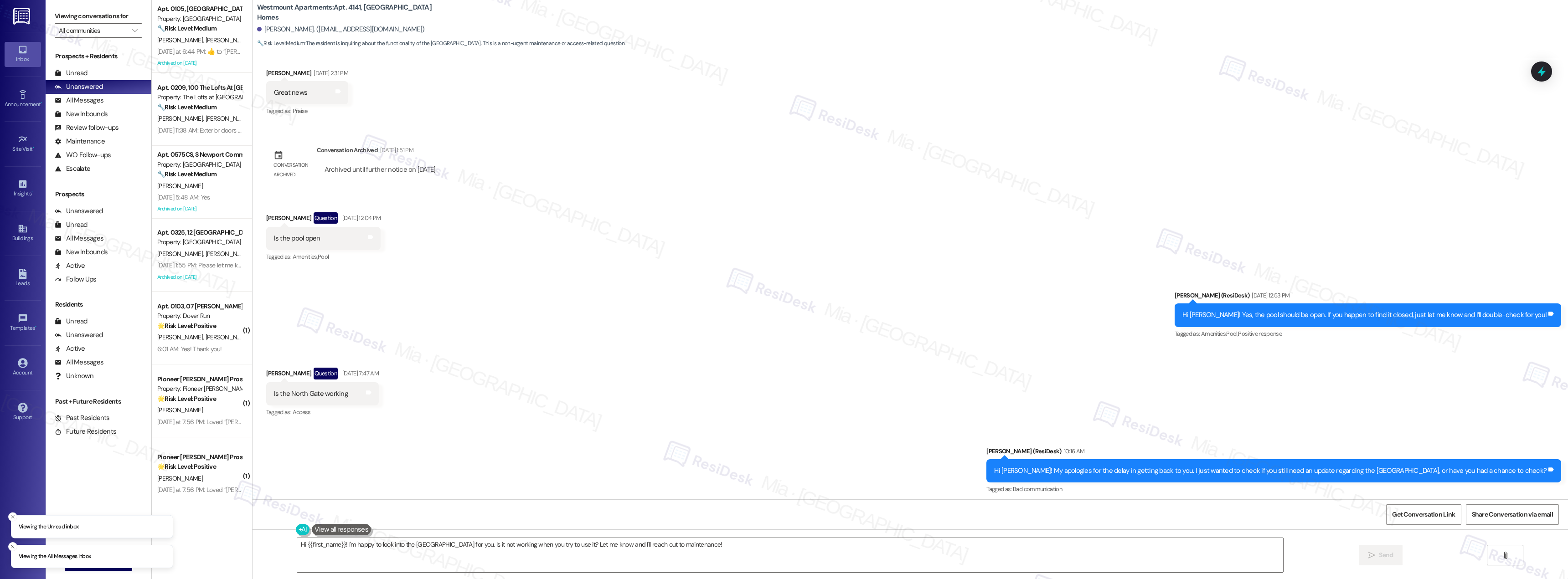
scroll to position [857, 0]
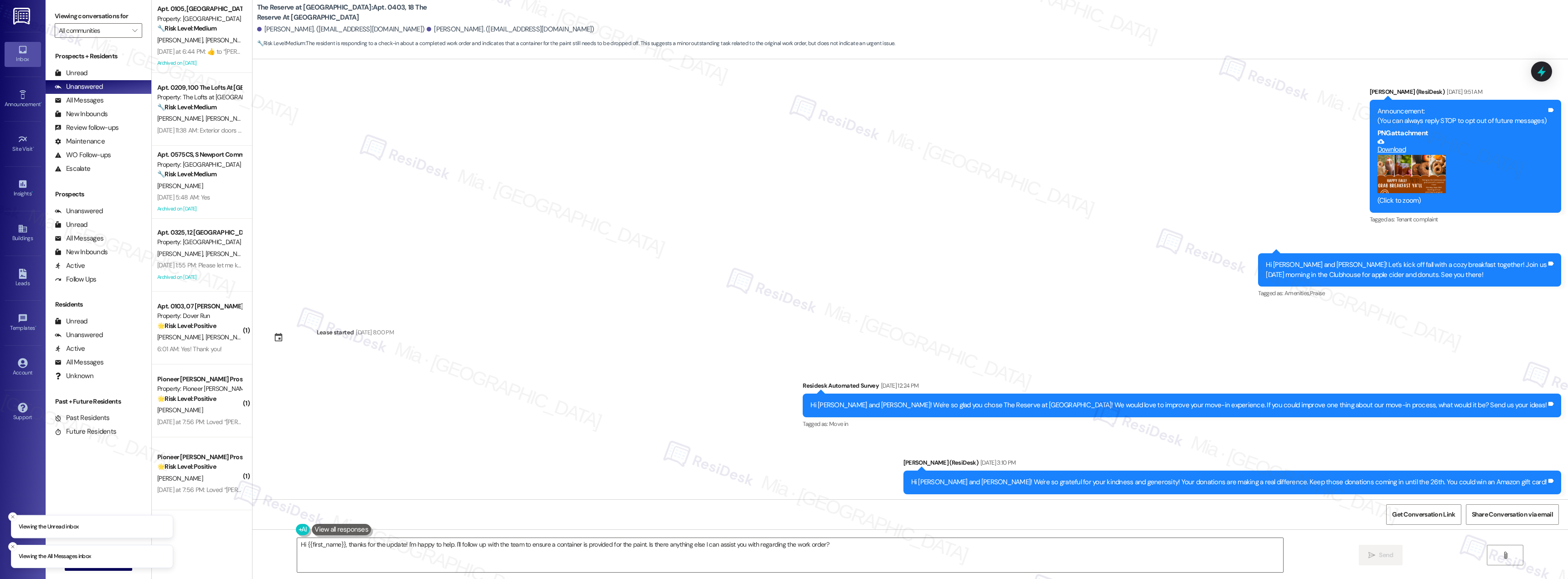
scroll to position [5221, 0]
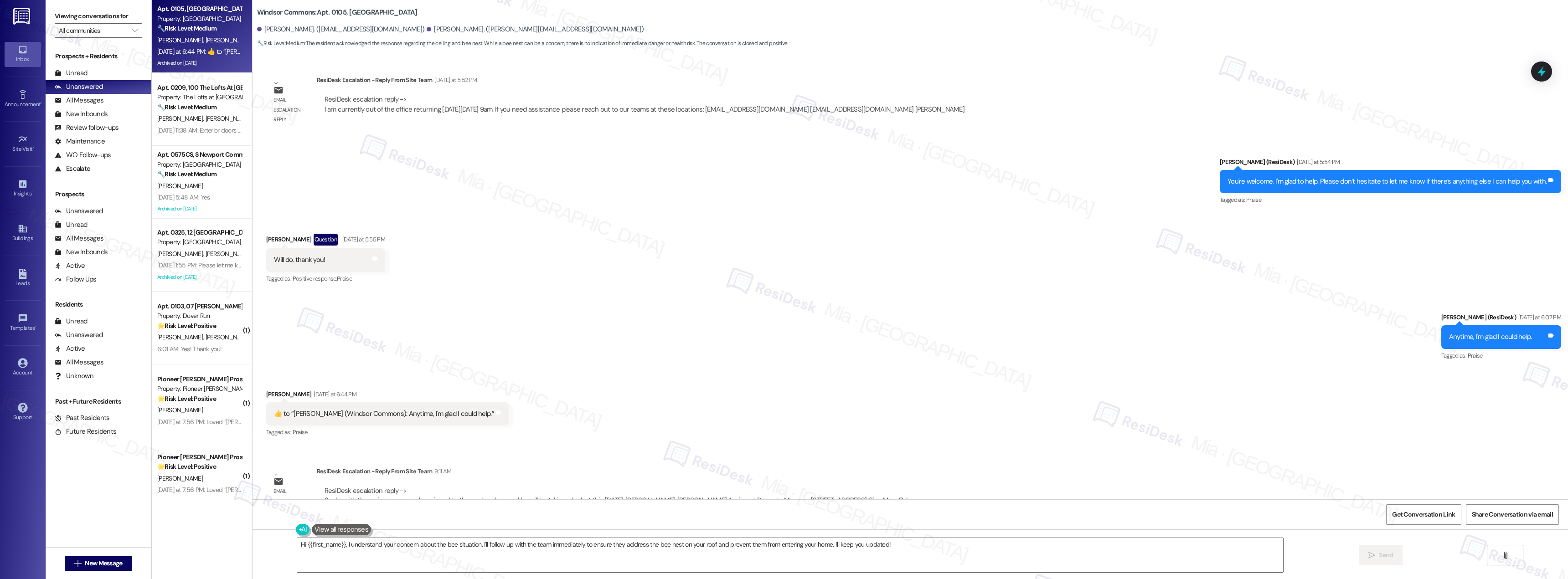
scroll to position [7756, 0]
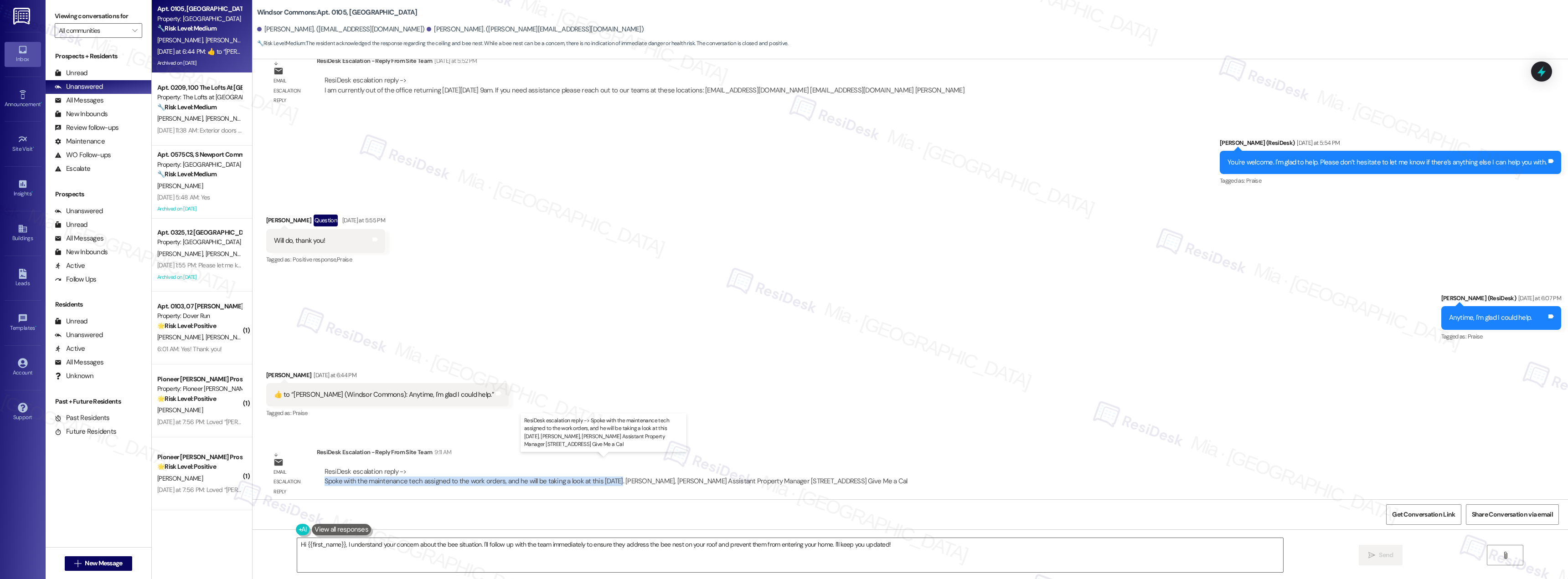
drag, startPoint x: 316, startPoint y: 473, endPoint x: 607, endPoint y: 474, distance: 291.0
click at [607, 474] on div "ResiDesk escalation reply -> Spoke with the maintenance tech assigned to the wo…" at bounding box center [616, 477] width 585 height 19
copy div "Spoke with the maintenance tech assigned to the work orders, and he will be tak…"
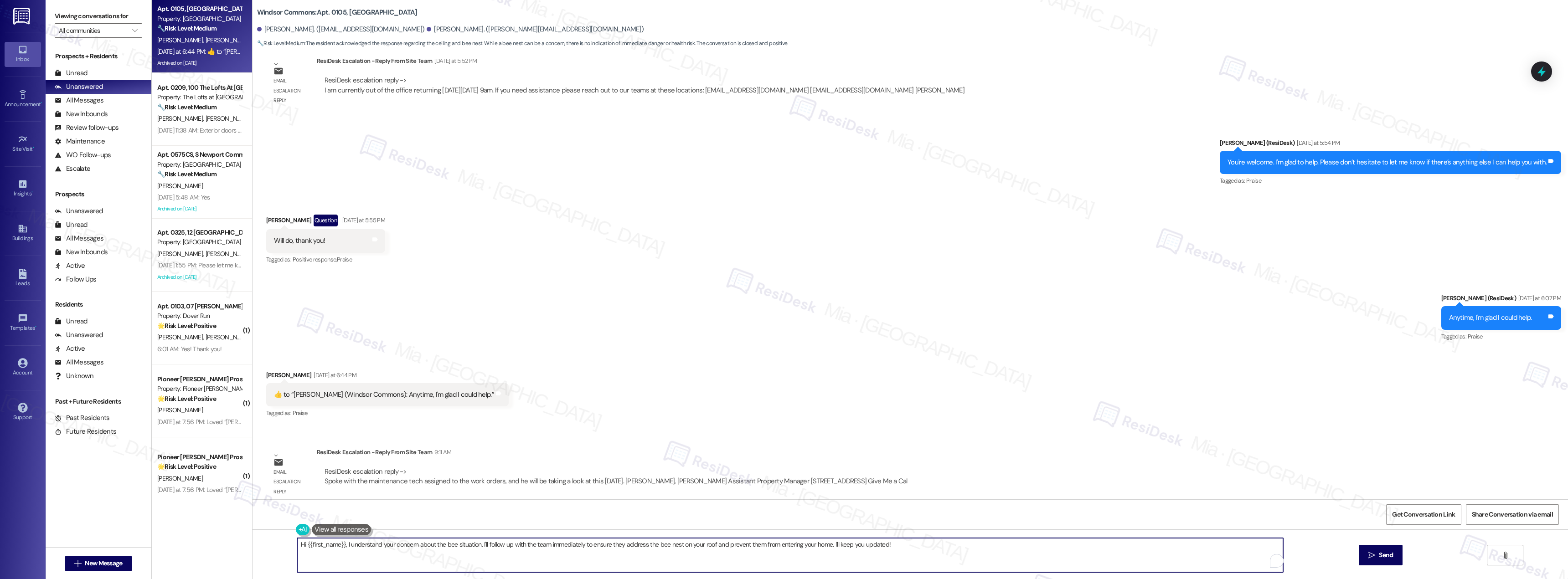
drag, startPoint x: 340, startPoint y: 546, endPoint x: 892, endPoint y: 547, distance: 552.0
click at [892, 547] on textarea "Hi {{first_name}}, I understand your concern about the bee situation. I'll foll…" at bounding box center [790, 555] width 986 height 34
click at [343, 547] on textarea "Hi {{first_name}}, good" at bounding box center [790, 555] width 986 height 34
click at [348, 545] on textarea "Hi {{first_name}},." at bounding box center [790, 555] width 986 height 34
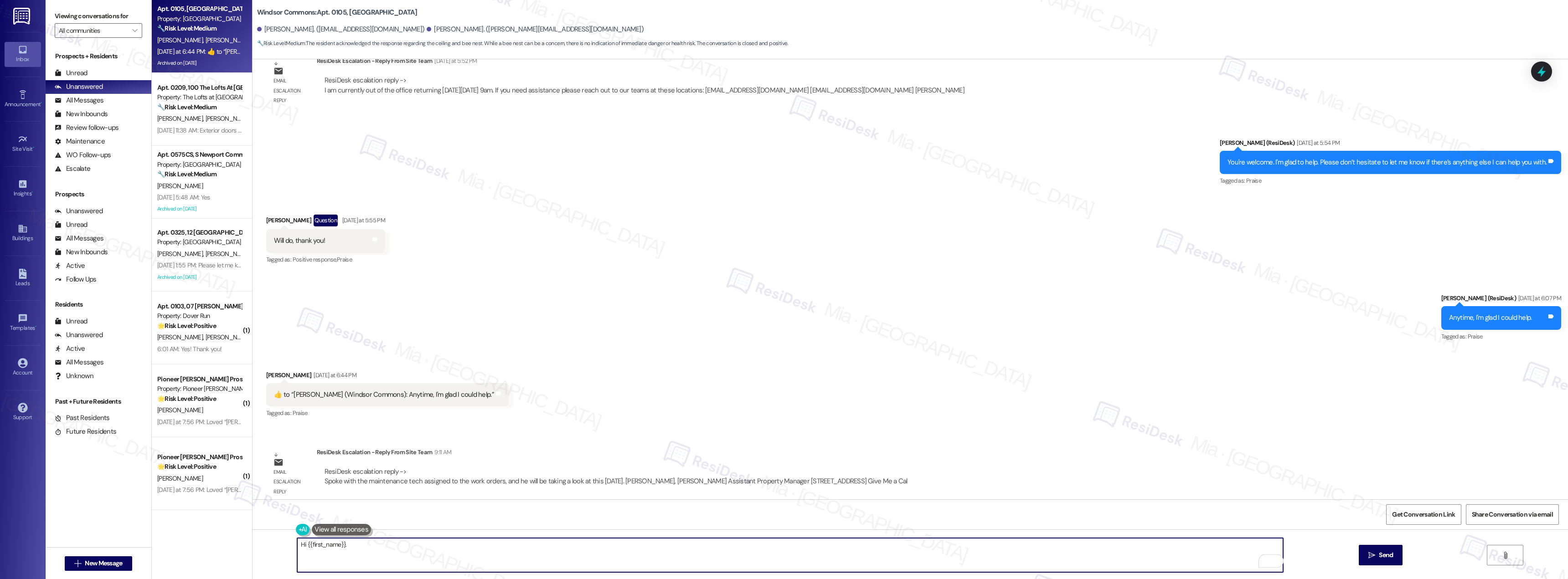
click at [297, 545] on textarea "Hi {{first_name}}." at bounding box center [790, 555] width 986 height 34
click at [388, 545] on textarea "Good morning {{first_name}}." at bounding box center [790, 555] width 986 height 34
paste textarea "I’ve received an update—our maintenance team will be taking a look at this [DAT…"
click at [380, 543] on textarea "Good morning {{first_name}}. I’ve received an update—our maintenance team will …" at bounding box center [790, 555] width 986 height 34
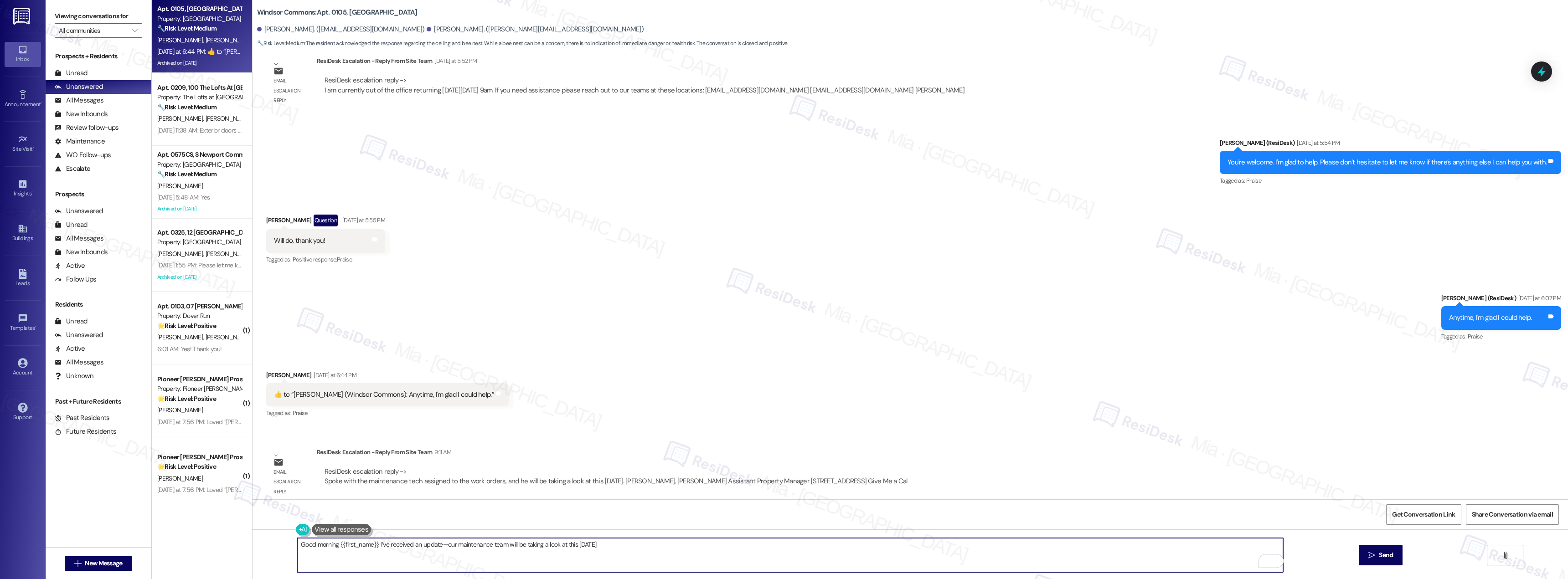
click at [380, 543] on textarea "Good morning {{first_name}}. I’ve received an update—our maintenance team will …" at bounding box center [790, 555] width 986 height 34
click at [398, 544] on textarea "Good morning {{first_name}}. I’ve received an update—our maintenance team will …" at bounding box center [790, 555] width 986 height 34
drag, startPoint x: 375, startPoint y: 543, endPoint x: 387, endPoint y: 543, distance: 12.0
click at [387, 543] on textarea "Good morning {{first_name}}. I’ve received an update—our maintenance team will …" at bounding box center [790, 555] width 986 height 34
click at [380, 543] on textarea "Good morning {{first_name}}. I’ve received an update—our maintenance team will …" at bounding box center [790, 555] width 986 height 34
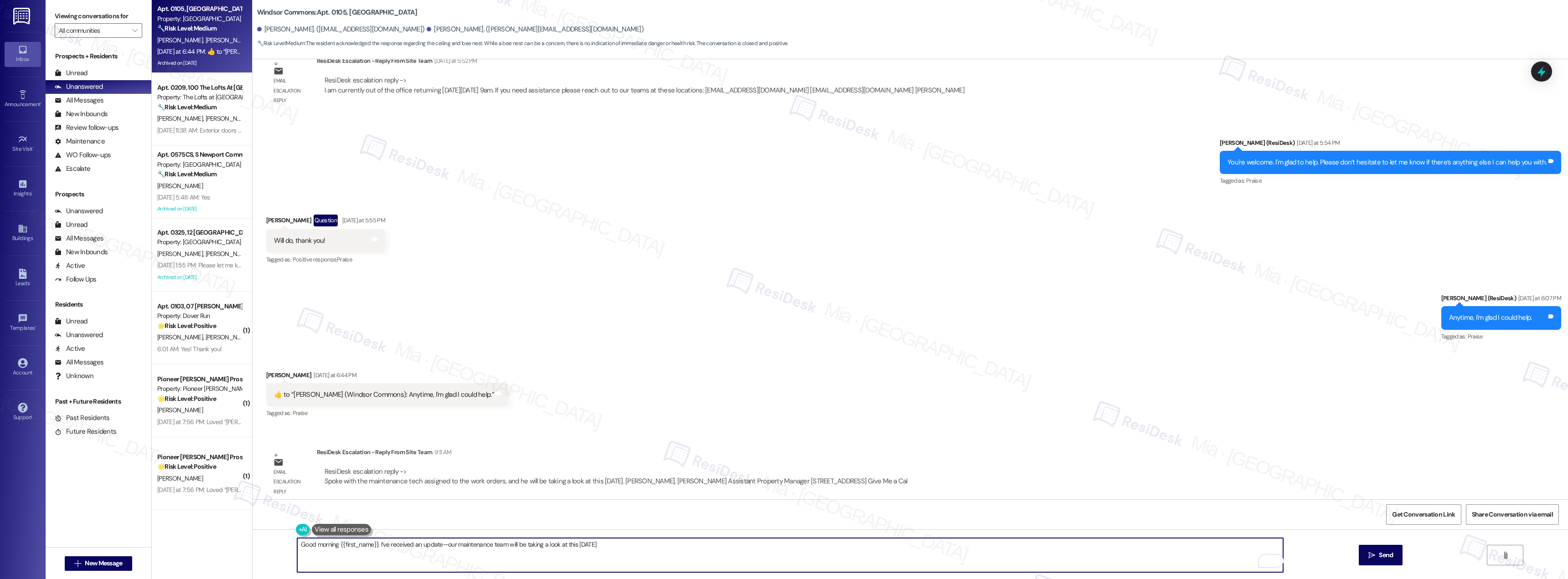
click at [380, 543] on textarea "Good morning {{first_name}}. I’ve received an update—our maintenance team will …" at bounding box center [790, 555] width 986 height 34
drag, startPoint x: 382, startPoint y: 545, endPoint x: 375, endPoint y: 544, distance: 7.1
click at [375, 544] on textarea "Good morning {{first_name}}. I’ve received an update—our maintenance team will …" at bounding box center [790, 555] width 986 height 34
click at [432, 544] on textarea "Good morning {{first_name}}. I received an update—our maintenance team will be …" at bounding box center [790, 555] width 986 height 34
click at [433, 547] on textarea "Good morning {{first_name}}. I received an update and our maintenance team will…" at bounding box center [790, 555] width 986 height 34
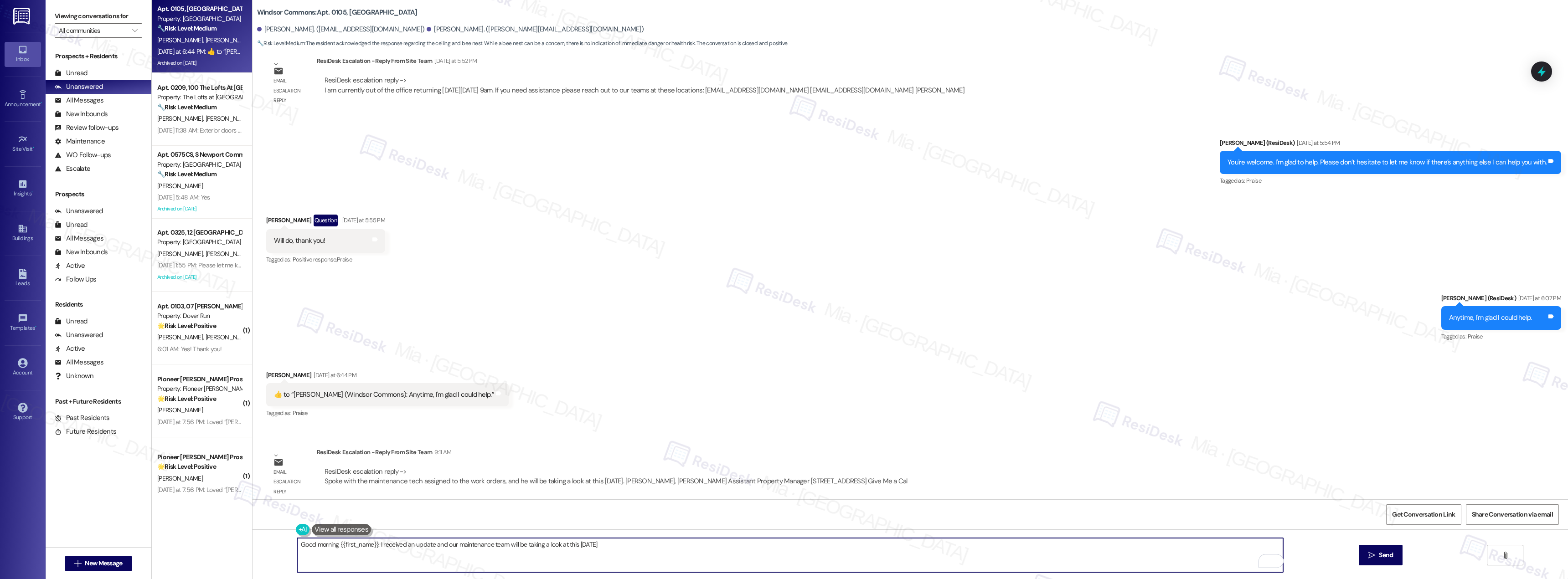
click at [433, 547] on textarea "Good morning {{first_name}}. I received an update and our maintenance team will…" at bounding box center [790, 555] width 986 height 34
click at [606, 547] on textarea "Good morning {{first_name}}. I received an update that our maintenance team wil…" at bounding box center [790, 555] width 986 height 34
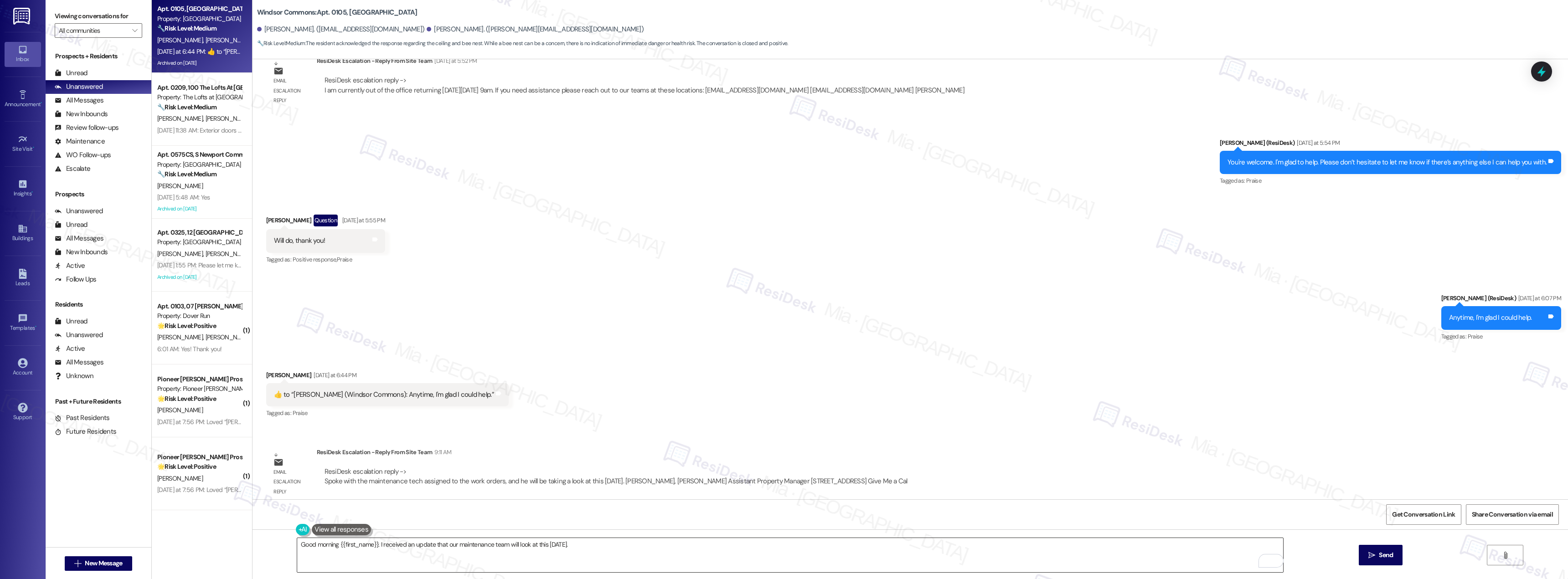
click at [564, 545] on textarea "Good morning {{first_name}}. I received an update that our maintenance team wil…" at bounding box center [790, 555] width 986 height 34
click at [568, 547] on textarea "Good morning {{first_name}}. I received an update that our maintenance team wil…" at bounding box center [790, 555] width 986 height 34
paste textarea "Please feel free to reach out if you have any questions."
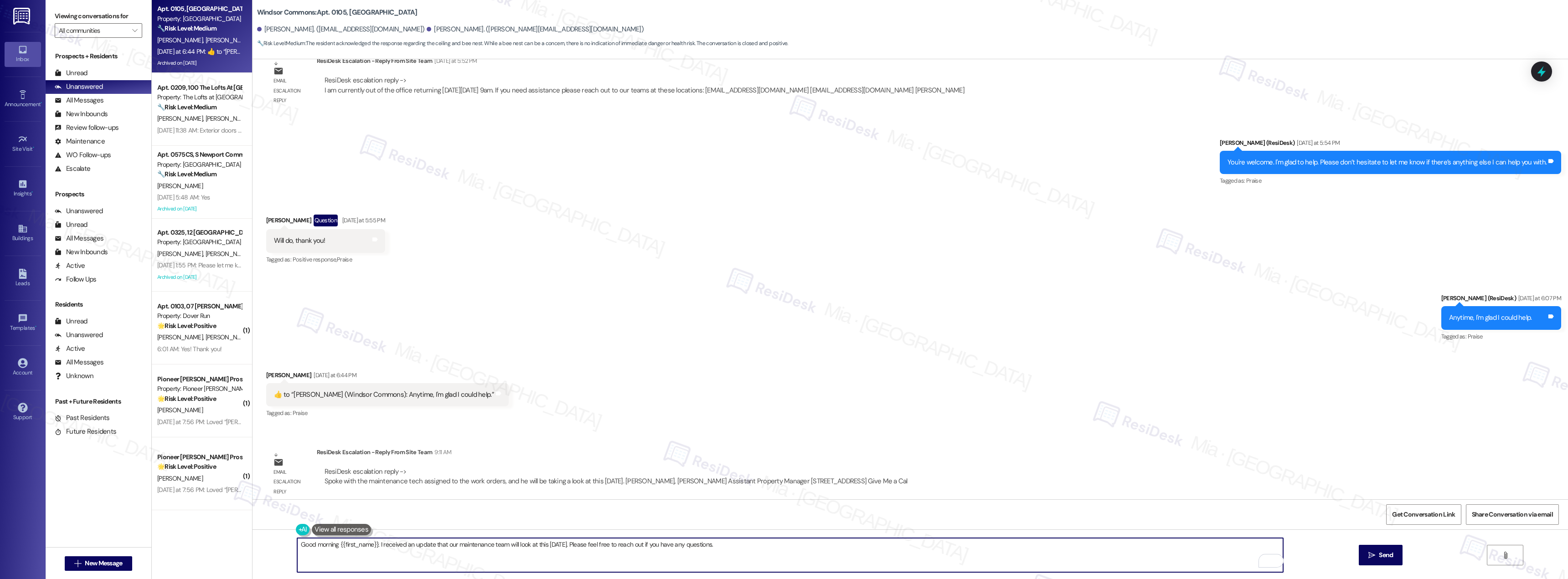
click at [537, 547] on textarea "Good morning {{first_name}}. I received an update that our maintenance team wil…" at bounding box center [790, 555] width 986 height 34
click at [535, 543] on textarea "Good morning {{first_name}}. I received an update that our maintenance team wil…" at bounding box center [790, 555] width 986 height 34
click at [537, 543] on textarea "Good morning {{first_name}}. I received an update that our maintenance team wil…" at bounding box center [790, 555] width 986 height 34
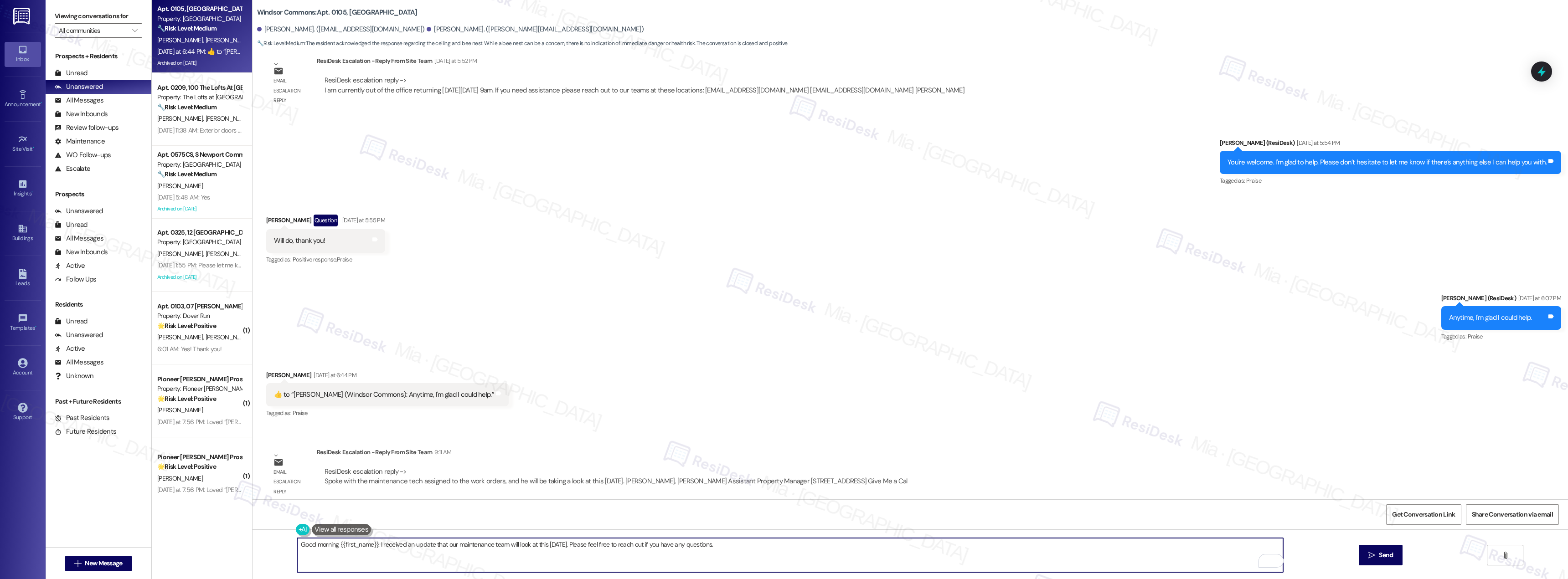
click at [536, 546] on textarea "Good morning {{first_name}}. I received an update that our maintenance team wil…" at bounding box center [790, 555] width 986 height 34
click at [714, 545] on textarea "Good morning {{first_name}}. I received an update that our maintenance team wil…" at bounding box center [790, 555] width 986 height 34
type textarea "Good morning {{first_name}}. I received an update that our maintenance team wil…"
click at [1379, 560] on span "Send" at bounding box center [1385, 555] width 14 height 10
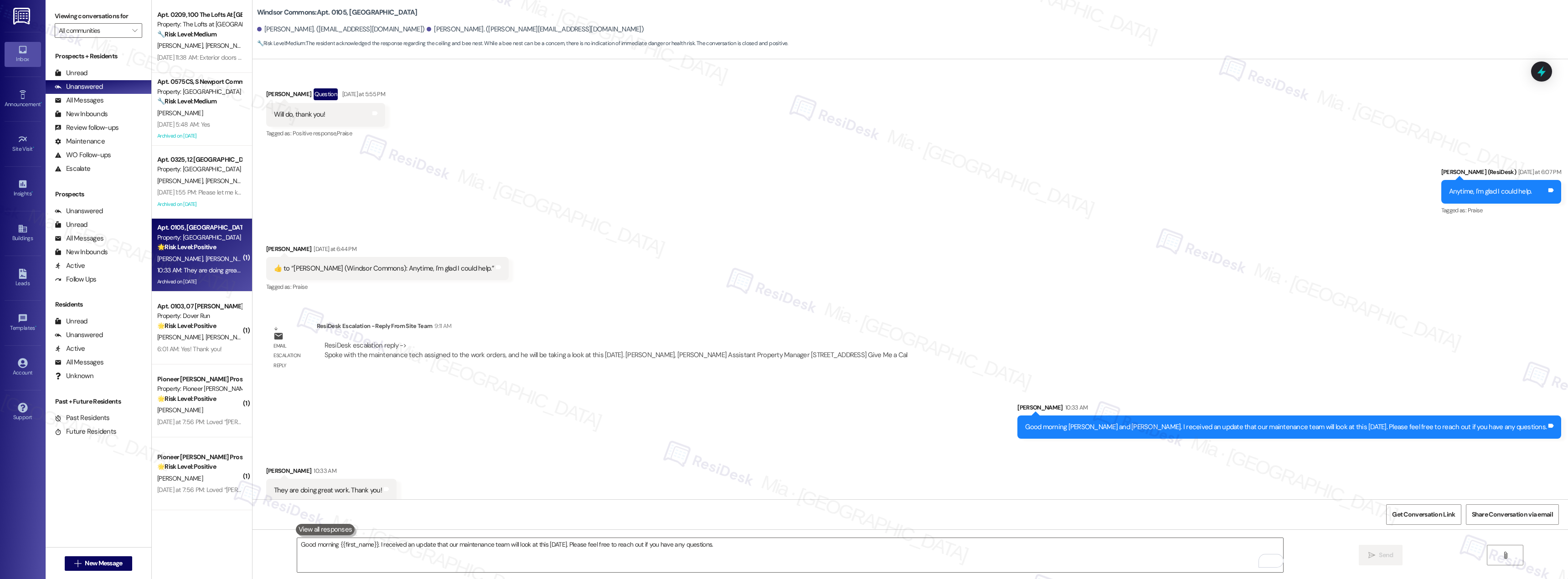
scroll to position [7882, 0]
click at [306, 527] on button at bounding box center [325, 529] width 59 height 12
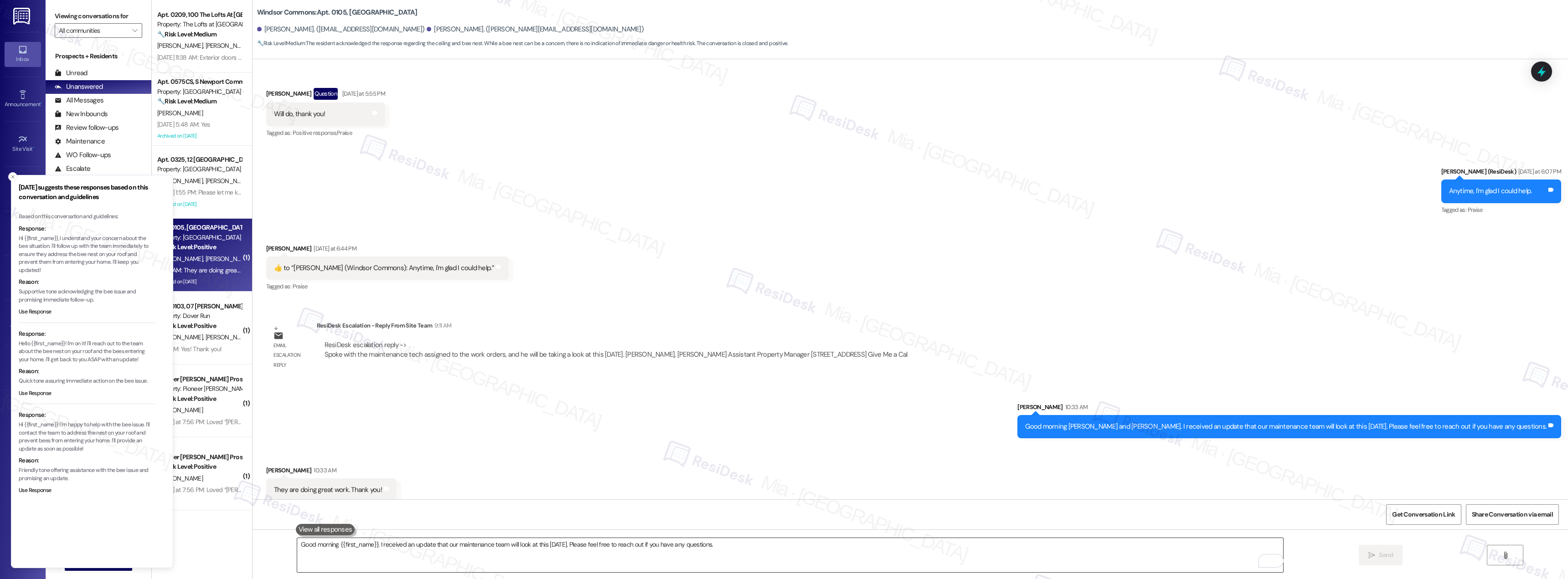
click at [390, 550] on textarea "Good morning {{first_name}}. I received an update that our maintenance team wil…" at bounding box center [790, 555] width 986 height 34
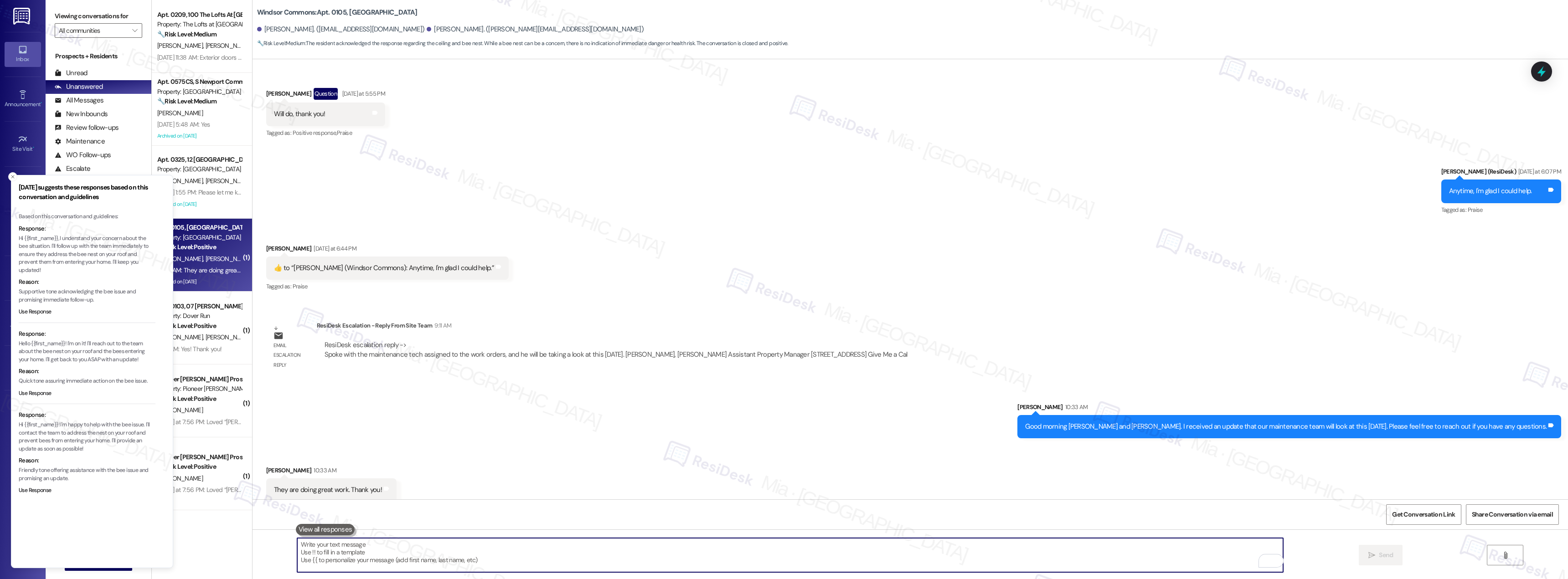
paste textarea "That’s wonderful news. I appreciate the update."
click at [351, 543] on textarea "That’s wonderful news. I appreciate the update." at bounding box center [790, 555] width 986 height 34
drag, startPoint x: 352, startPoint y: 543, endPoint x: 282, endPoint y: 544, distance: 70.0
click at [282, 544] on div "That’s wonderful news. I appreciate the update.  Send " at bounding box center [910, 563] width 1315 height 68
click at [425, 548] on textarea "Great to hear that! I appreciate the update." at bounding box center [790, 555] width 986 height 34
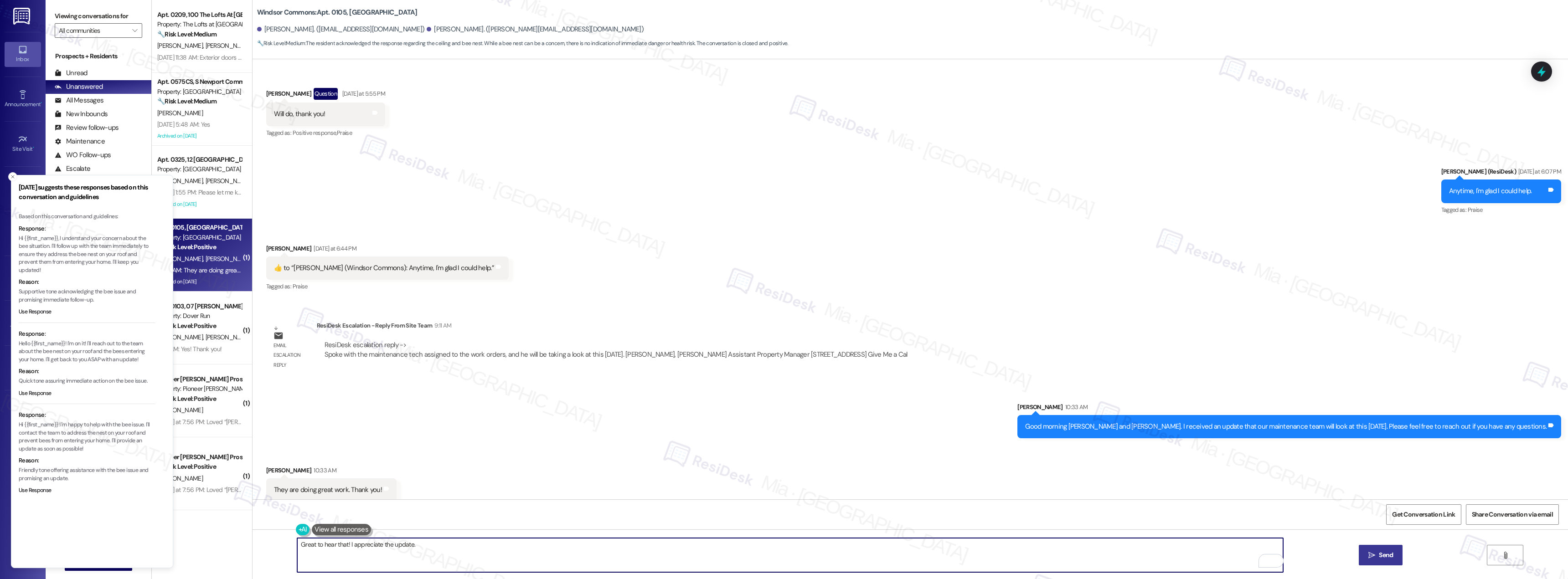
type textarea "Great to hear that! I appreciate the update."
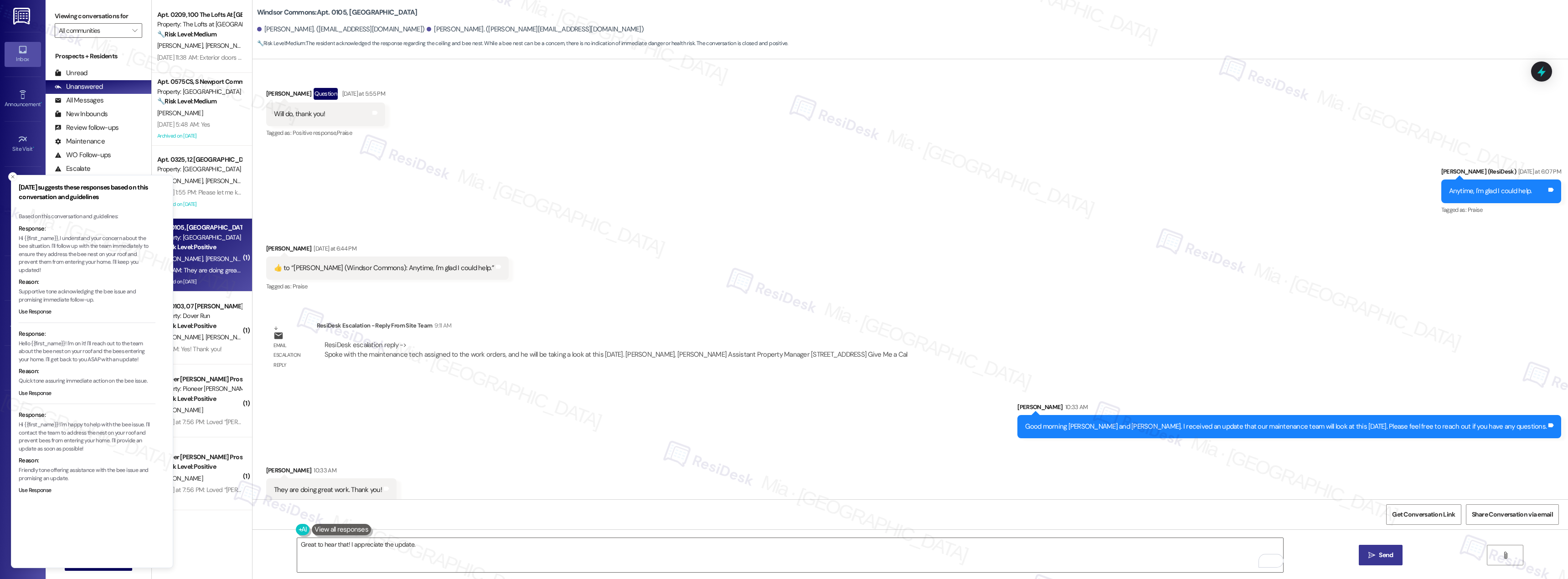
click at [1384, 552] on span "Send" at bounding box center [1385, 555] width 14 height 10
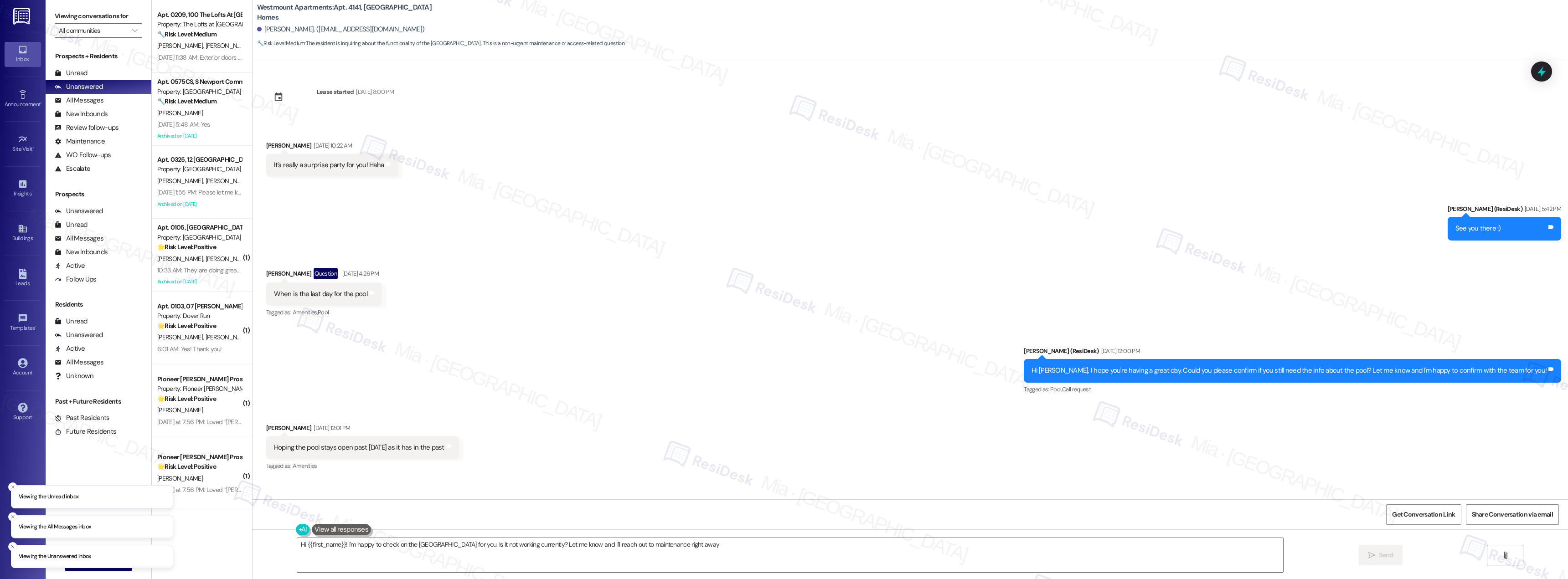
type textarea "Hi {{first_name}}! I'm happy to check on the [GEOGRAPHIC_DATA] for you. Is it n…"
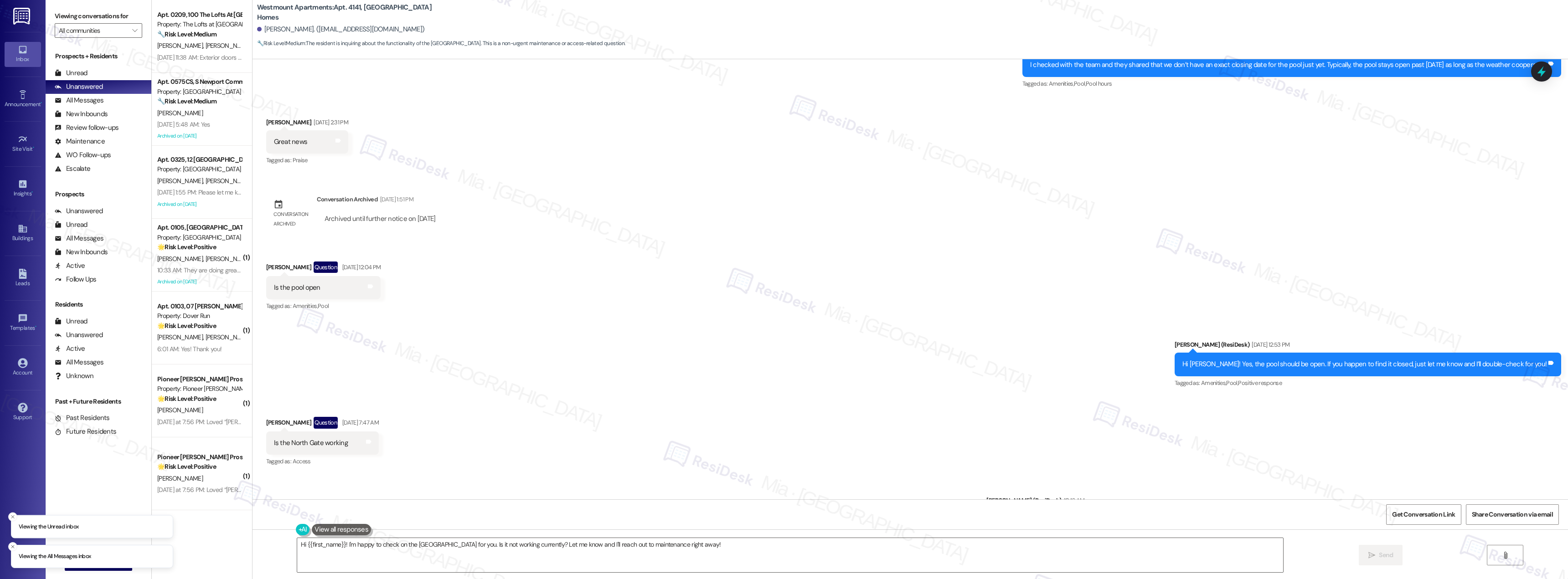
scroll to position [857, 0]
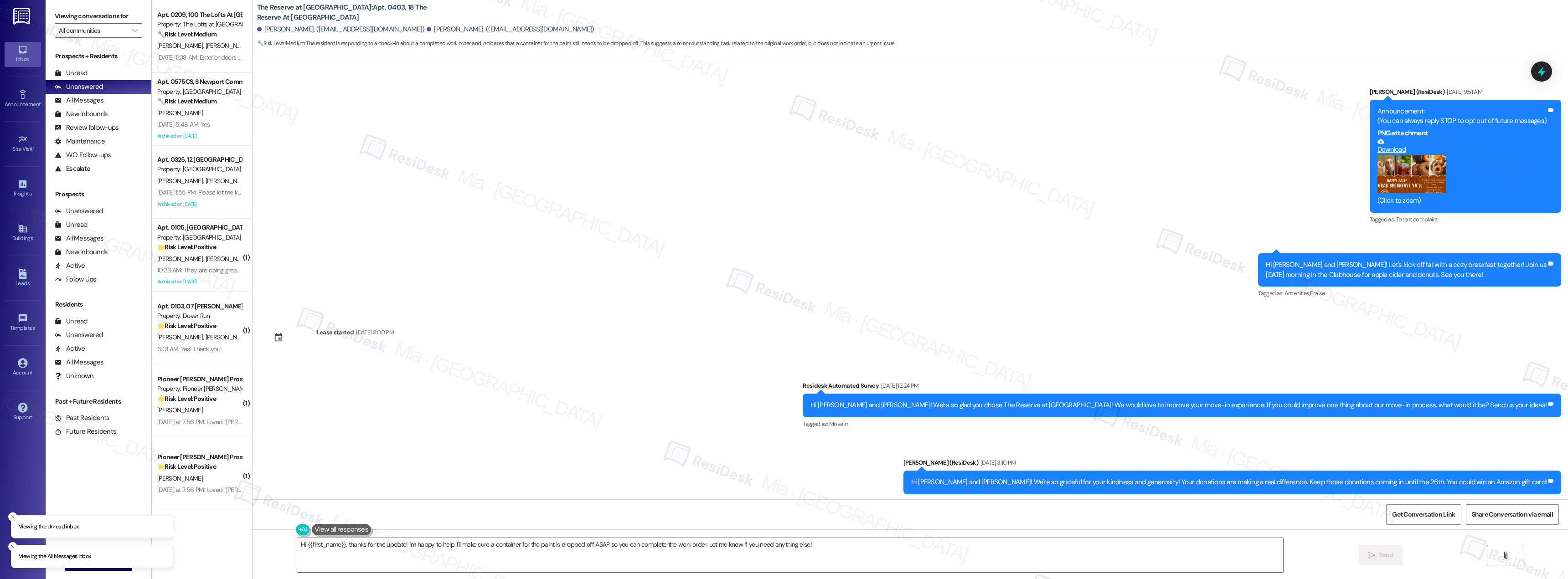
scroll to position [5221, 0]
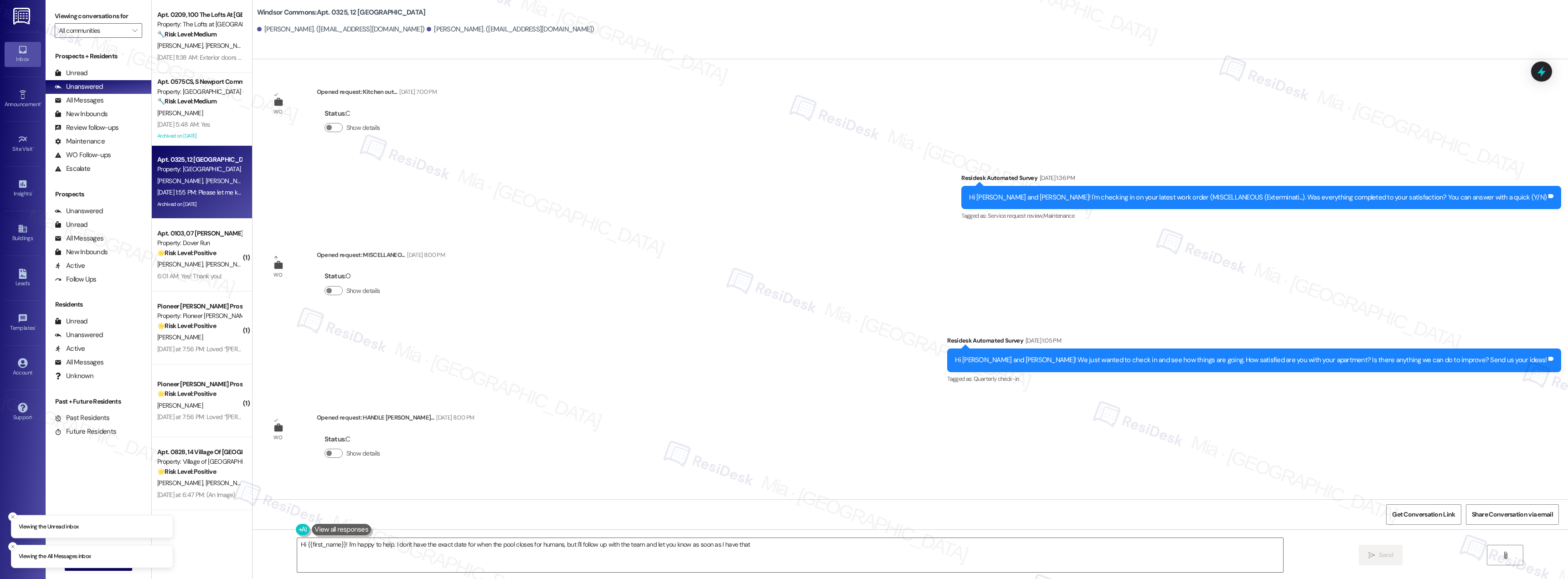
scroll to position [18772, 0]
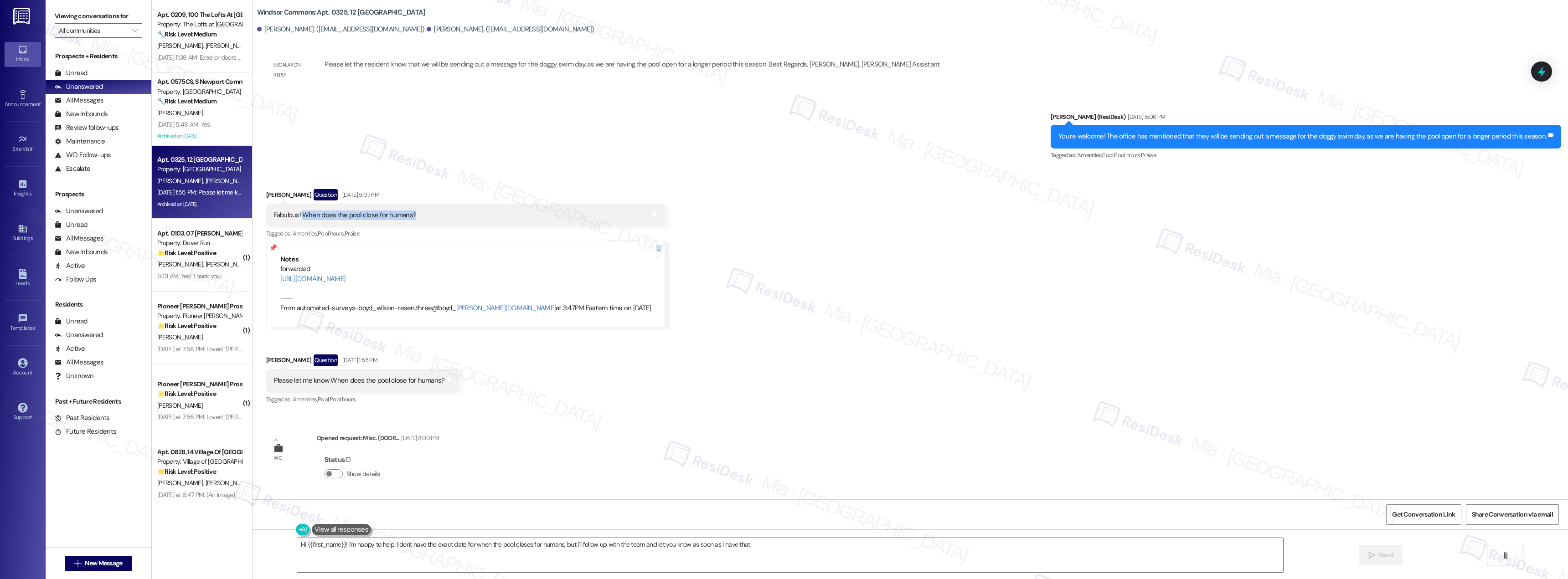
drag, startPoint x: 295, startPoint y: 220, endPoint x: 424, endPoint y: 220, distance: 129.0
click at [424, 220] on div "Fabulous! When does the pool close for humans? Tags and notes" at bounding box center [466, 215] width 399 height 23
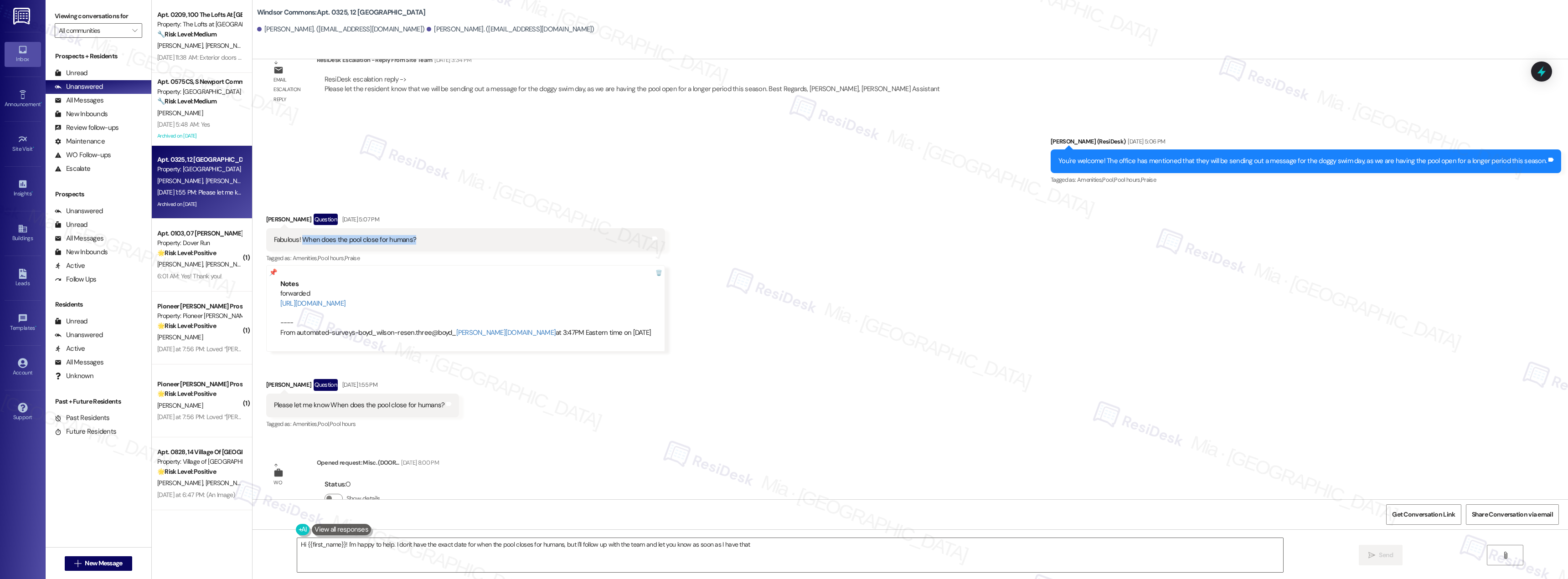
scroll to position [18727, 0]
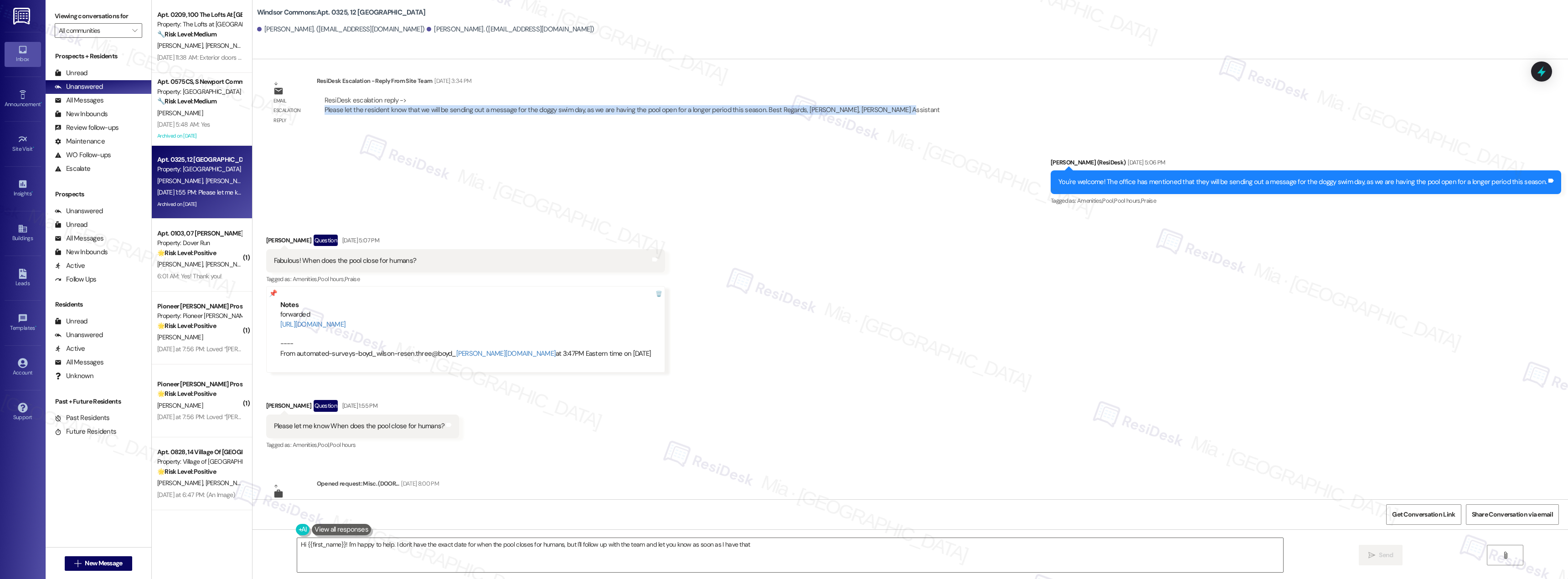
drag, startPoint x: 318, startPoint y: 110, endPoint x: 928, endPoint y: 113, distance: 610.0
click at [928, 113] on div "WO Opened request: Kitchen out... Mar 03, 2022 at 7:00 PM Status : C Show detai…" at bounding box center [910, 279] width 1315 height 440
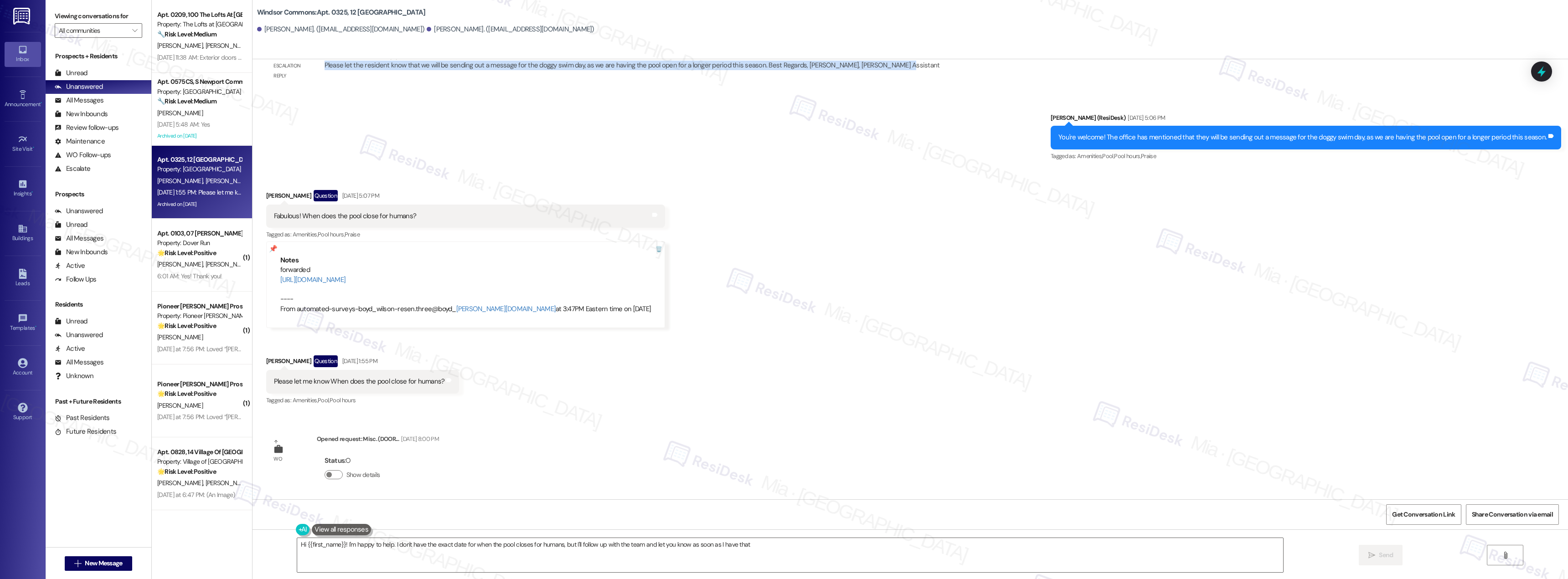
scroll to position [18772, 0]
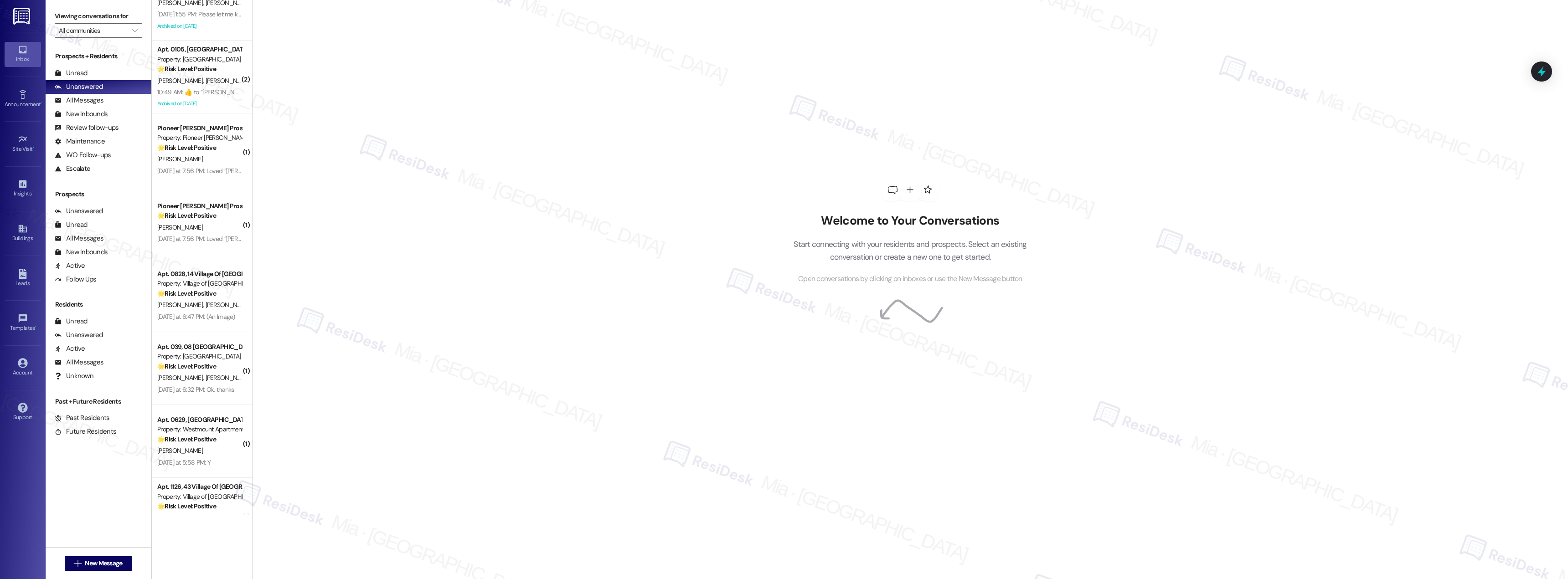
scroll to position [91, 0]
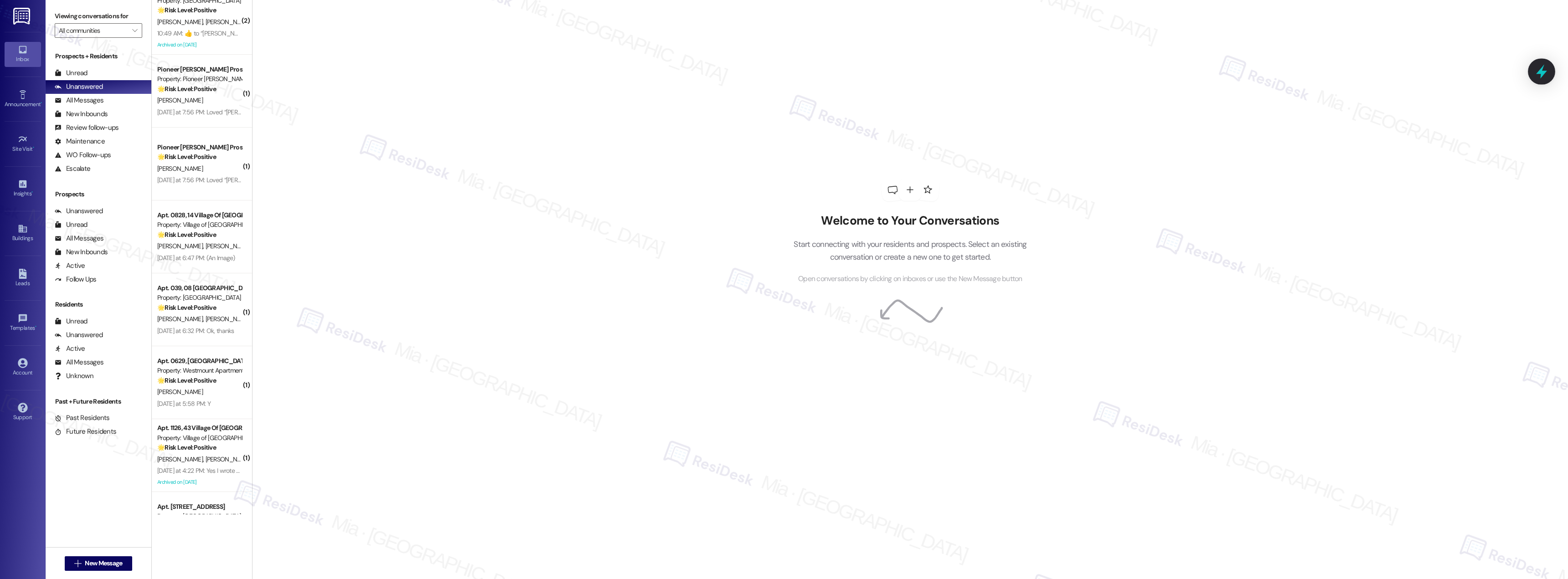
click at [1542, 69] on icon at bounding box center [1542, 71] width 11 height 14
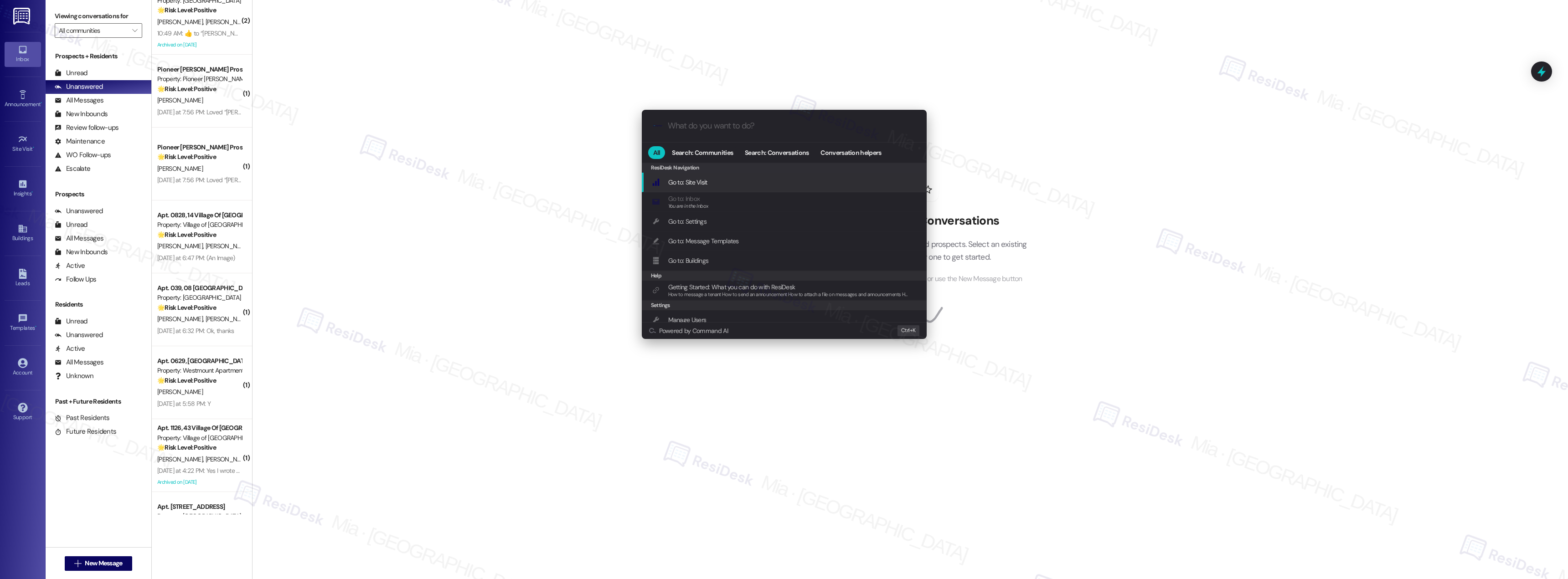
click at [692, 131] on div ".cls-1{fill:#0a055f;}.cls-2{fill:#0cc4c4;} resideskLogoBlueOrange" at bounding box center [784, 125] width 285 height 32
click at [704, 124] on input "What do you want to do?" at bounding box center [791, 126] width 248 height 10
type input "sla"
click at [713, 182] on span "SLA" at bounding box center [709, 182] width 10 height 8
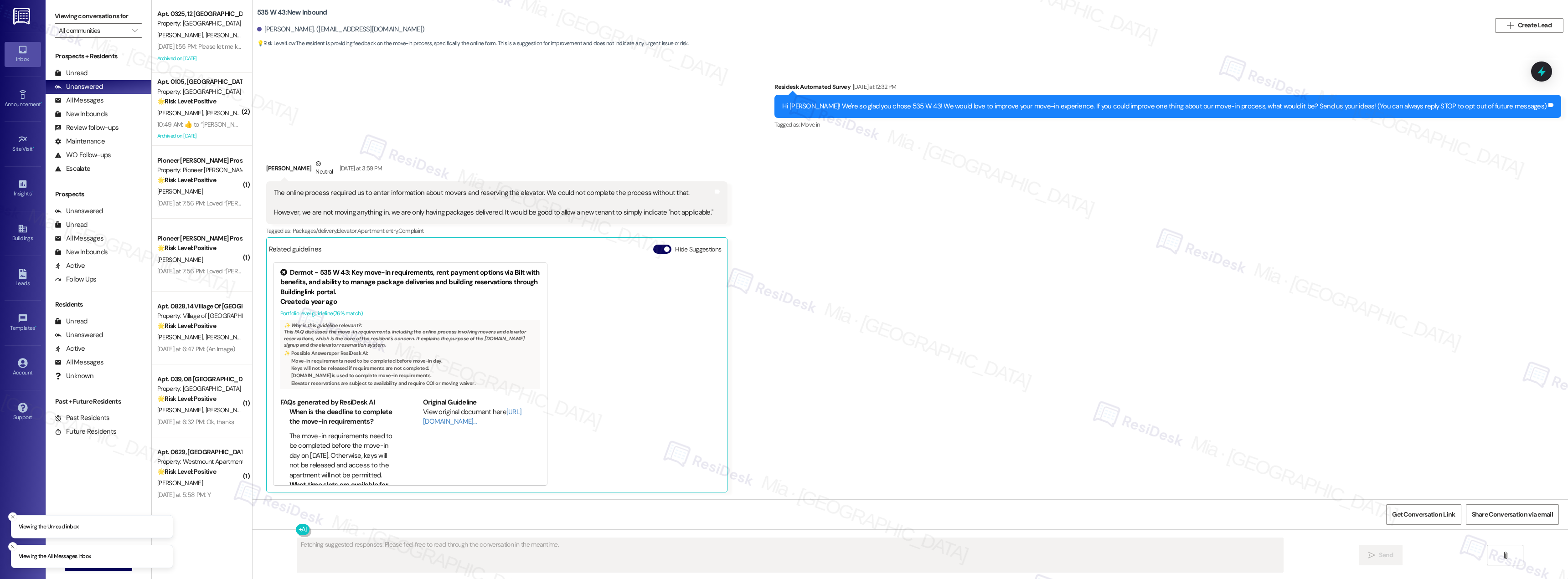
scroll to position [5, 0]
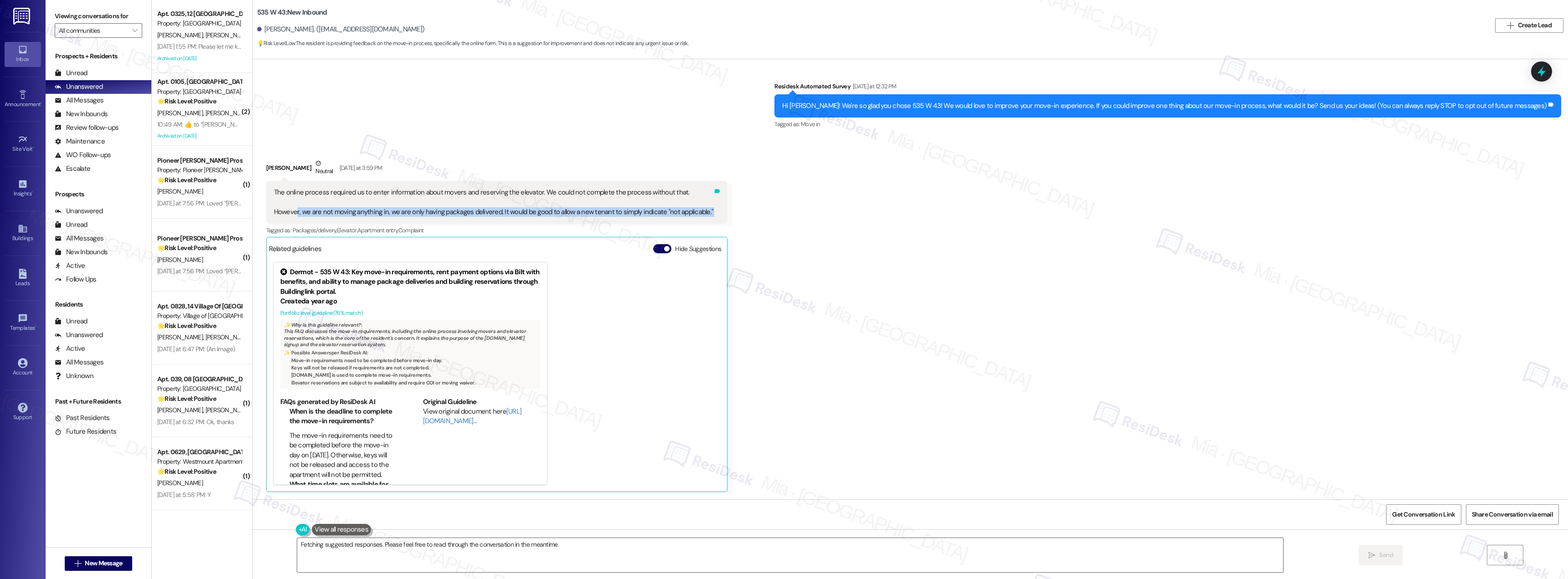
drag, startPoint x: 288, startPoint y: 213, endPoint x: 699, endPoint y: 212, distance: 411.0
click at [699, 212] on div "The online process required us to enter information about movers and reserving …" at bounding box center [497, 202] width 462 height 43
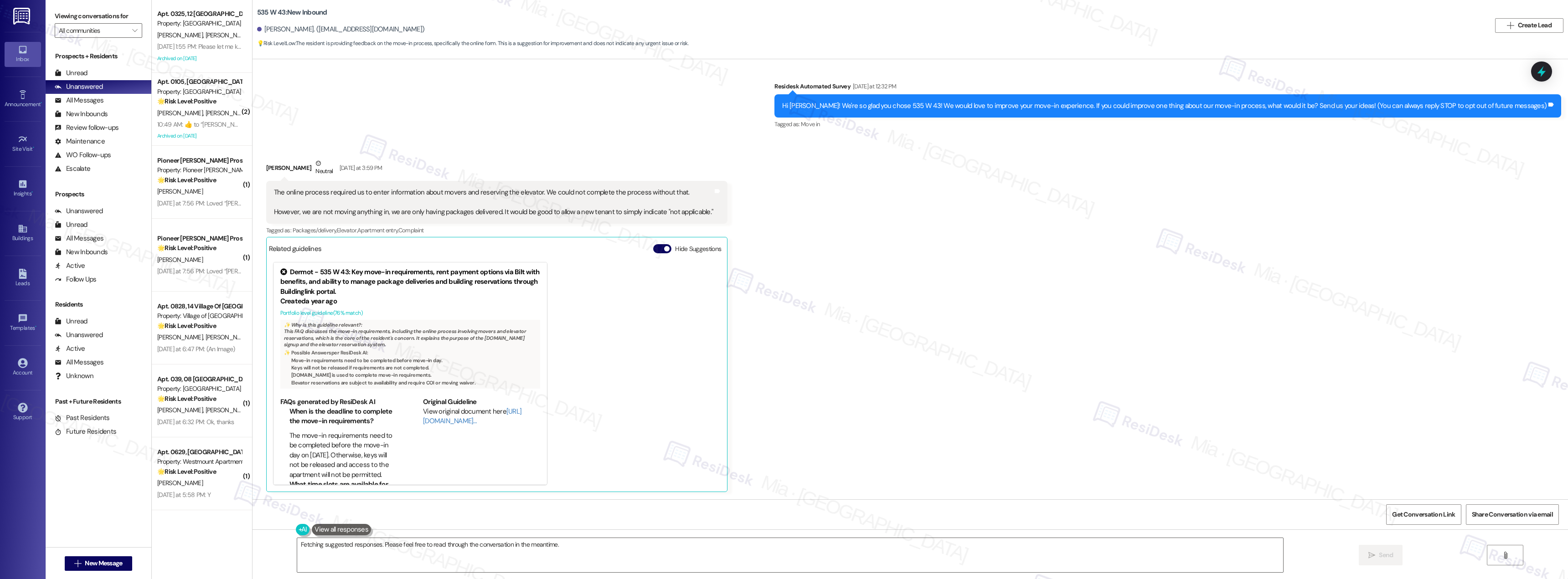
click at [351, 194] on div "The online process required us to enter information about movers and reserving …" at bounding box center [494, 203] width 439 height 29
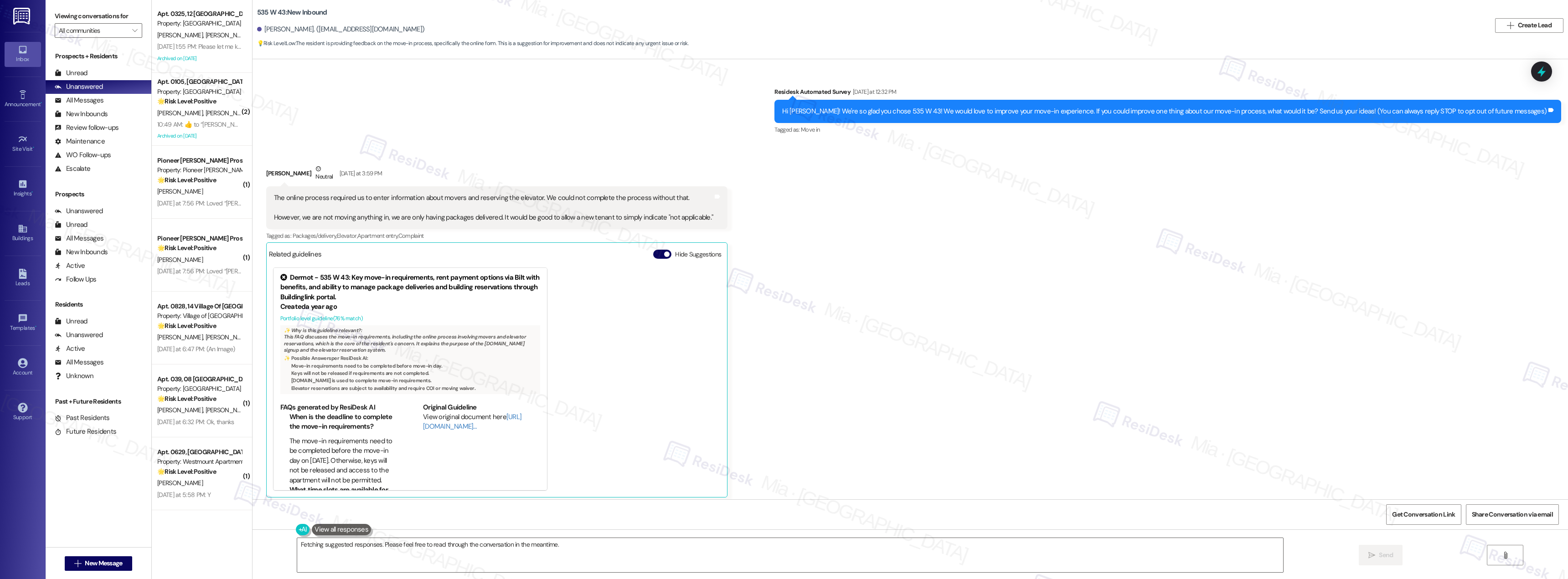
scroll to position [38, 0]
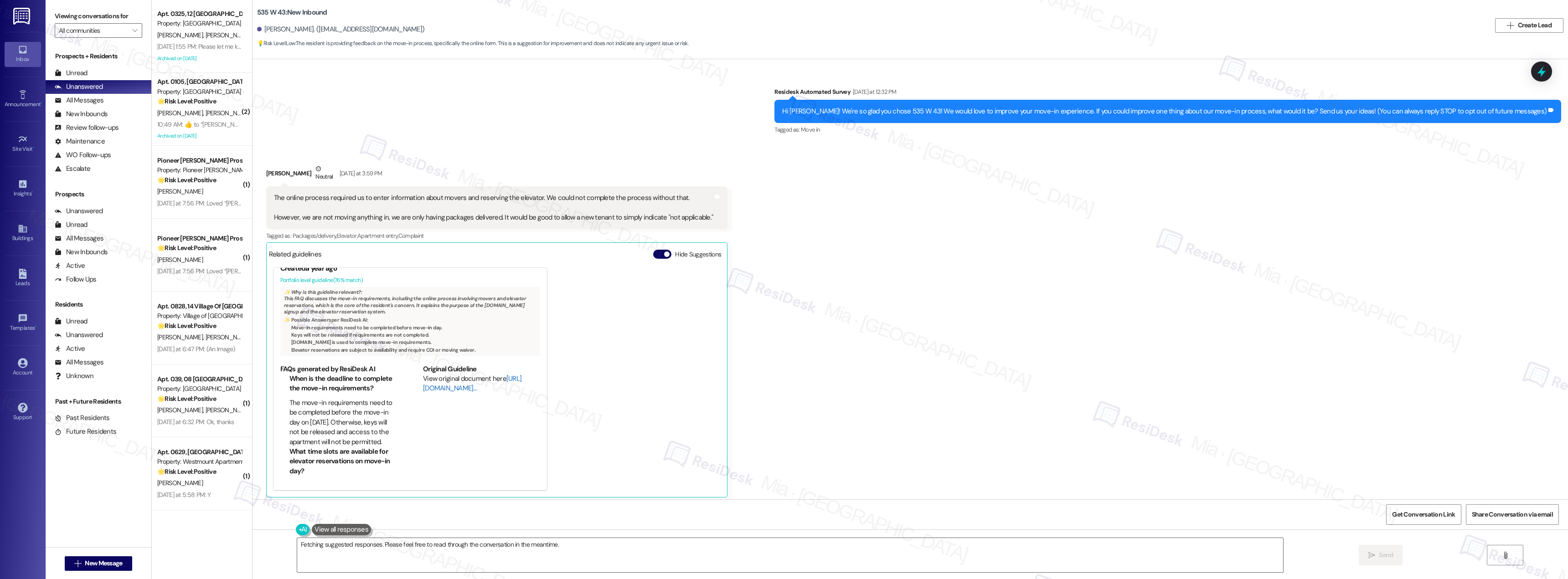
click at [425, 390] on link "http://res.cl…" at bounding box center [472, 383] width 99 height 19
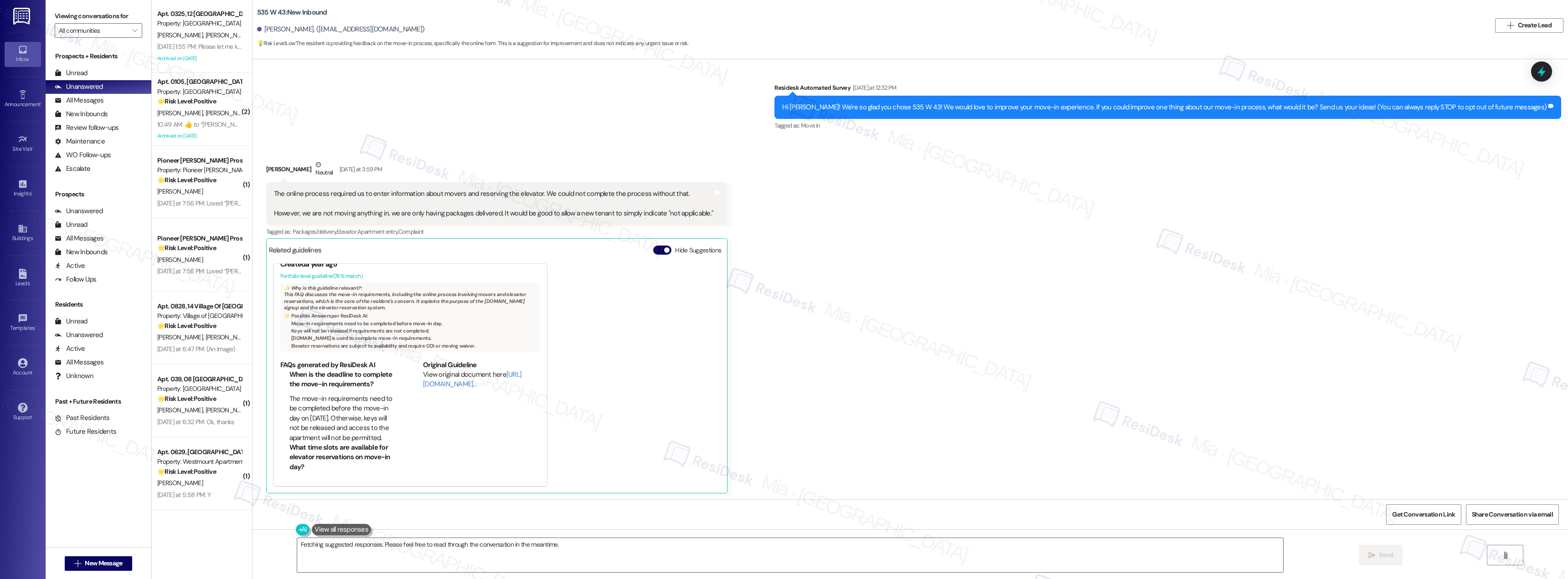
scroll to position [5, 0]
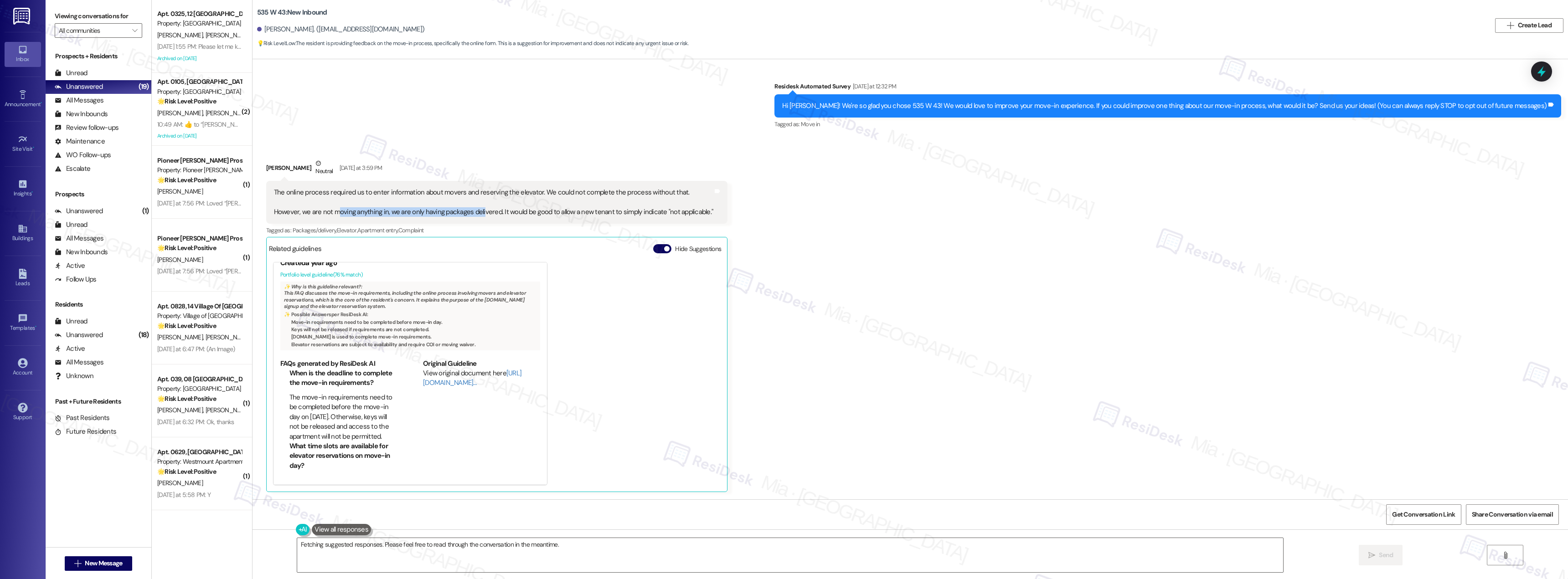
drag, startPoint x: 331, startPoint y: 215, endPoint x: 472, endPoint y: 214, distance: 141.0
click at [472, 214] on div "The online process required us to enter information about movers and reserving …" at bounding box center [494, 203] width 439 height 29
click at [320, 212] on div "The online process required us to enter information about movers and reserving …" at bounding box center [494, 203] width 439 height 29
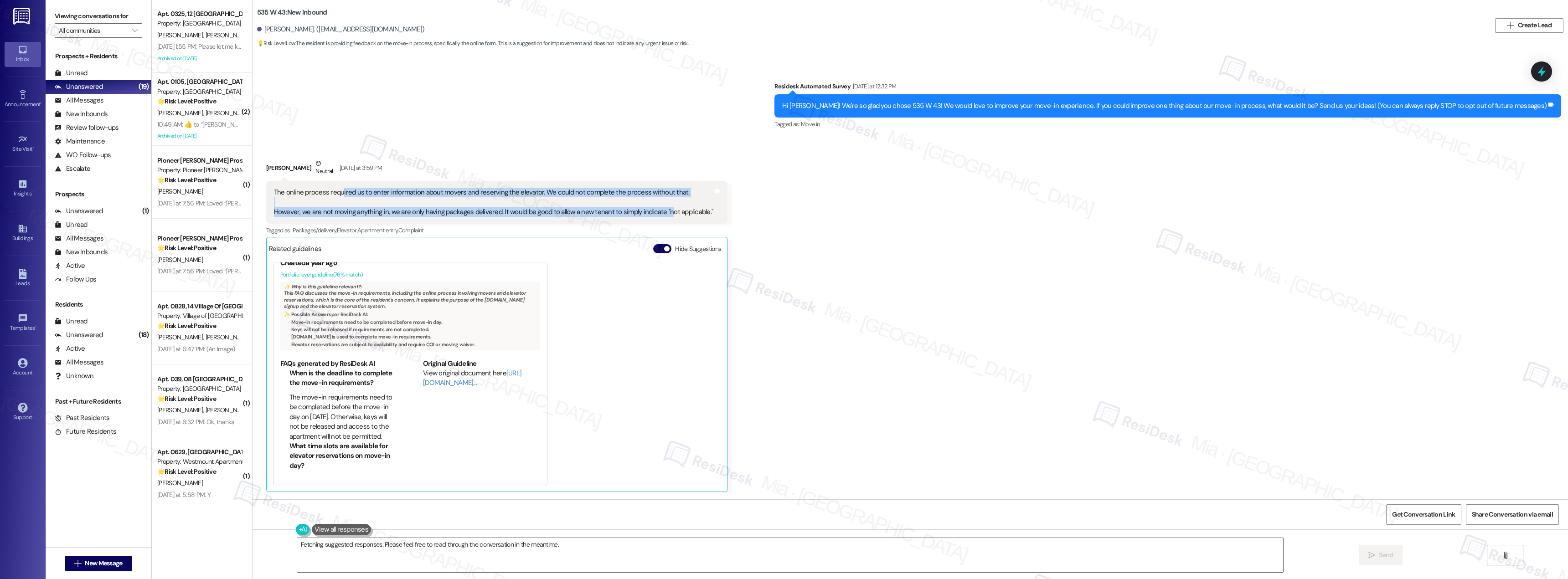
drag, startPoint x: 333, startPoint y: 192, endPoint x: 660, endPoint y: 217, distance: 328.0
click at [660, 217] on div "The online process required us to enter information about movers and reserving …" at bounding box center [497, 202] width 462 height 43
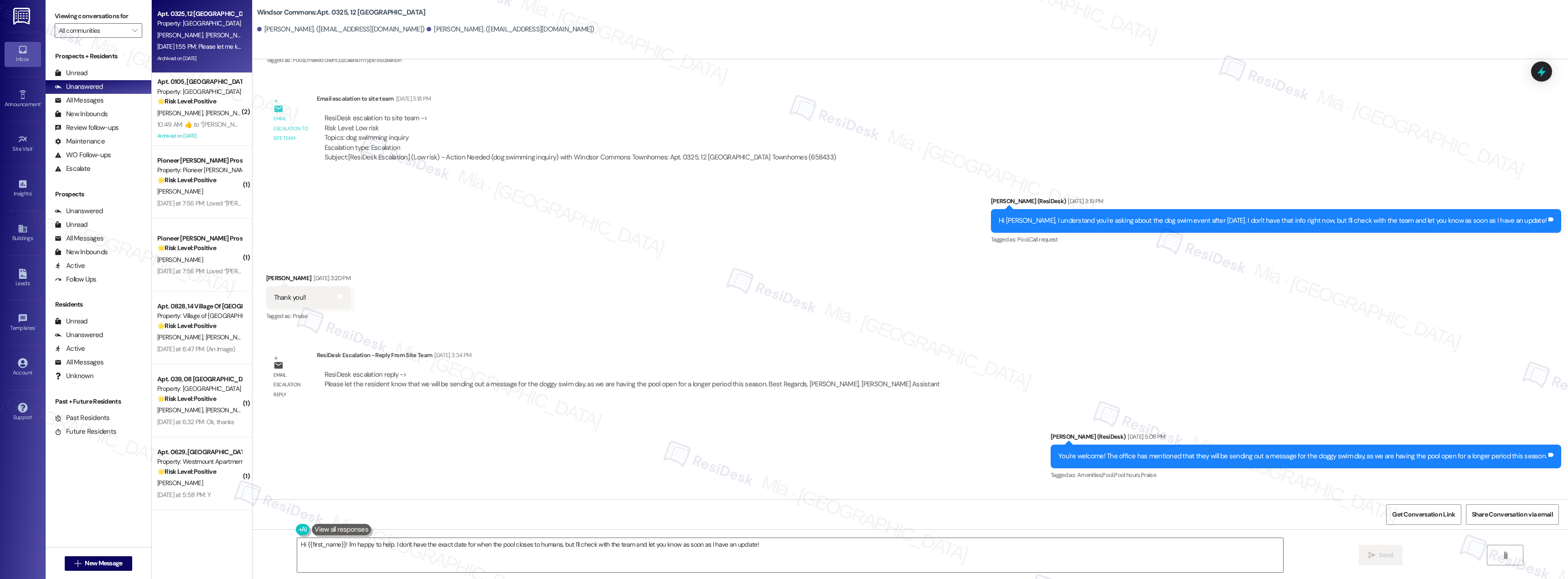
scroll to position [18636, 0]
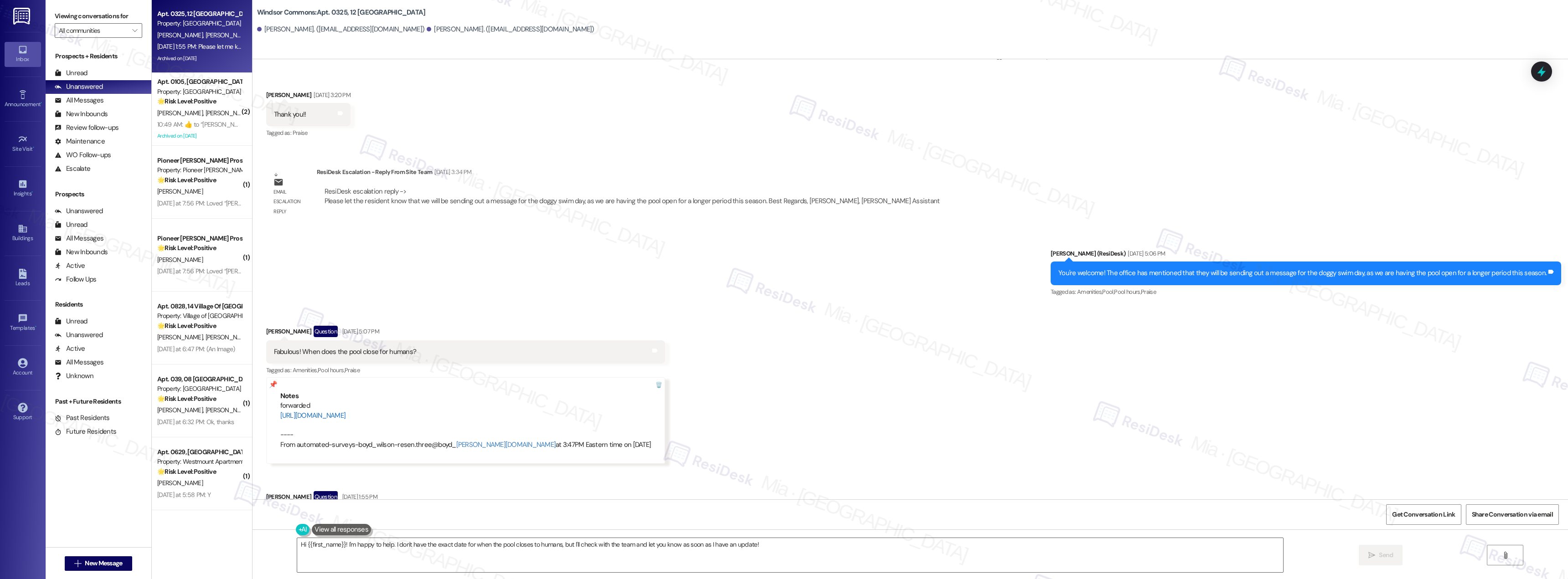
click at [346, 415] on link "https://residesk.slack.com/archives/C02V2UYM7D5/p1756410434196079?thread_ts=175…" at bounding box center [313, 415] width 66 height 9
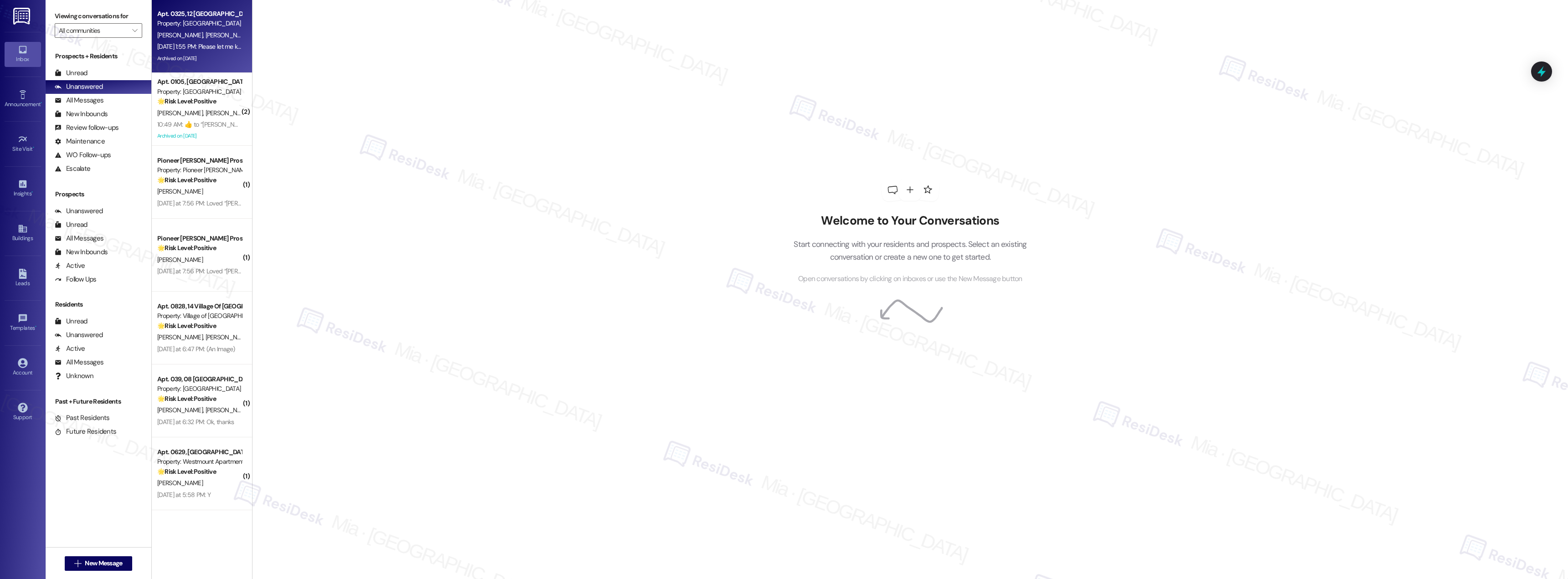
click at [198, 46] on div "[DATE] 1:55 PM: Please let me know When does the pool close for humans? [DATE] …" at bounding box center [255, 46] width 197 height 8
click at [206, 58] on div "Archived on [DATE]" at bounding box center [200, 58] width 86 height 12
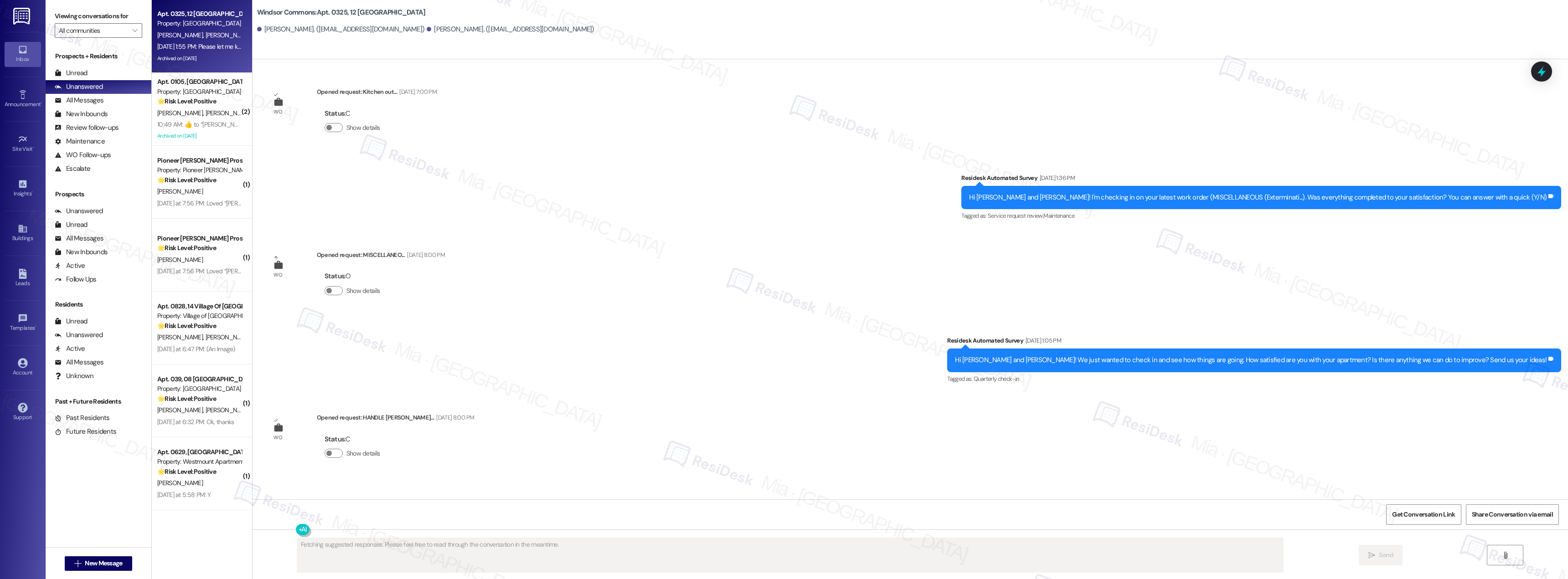
scroll to position [18772, 0]
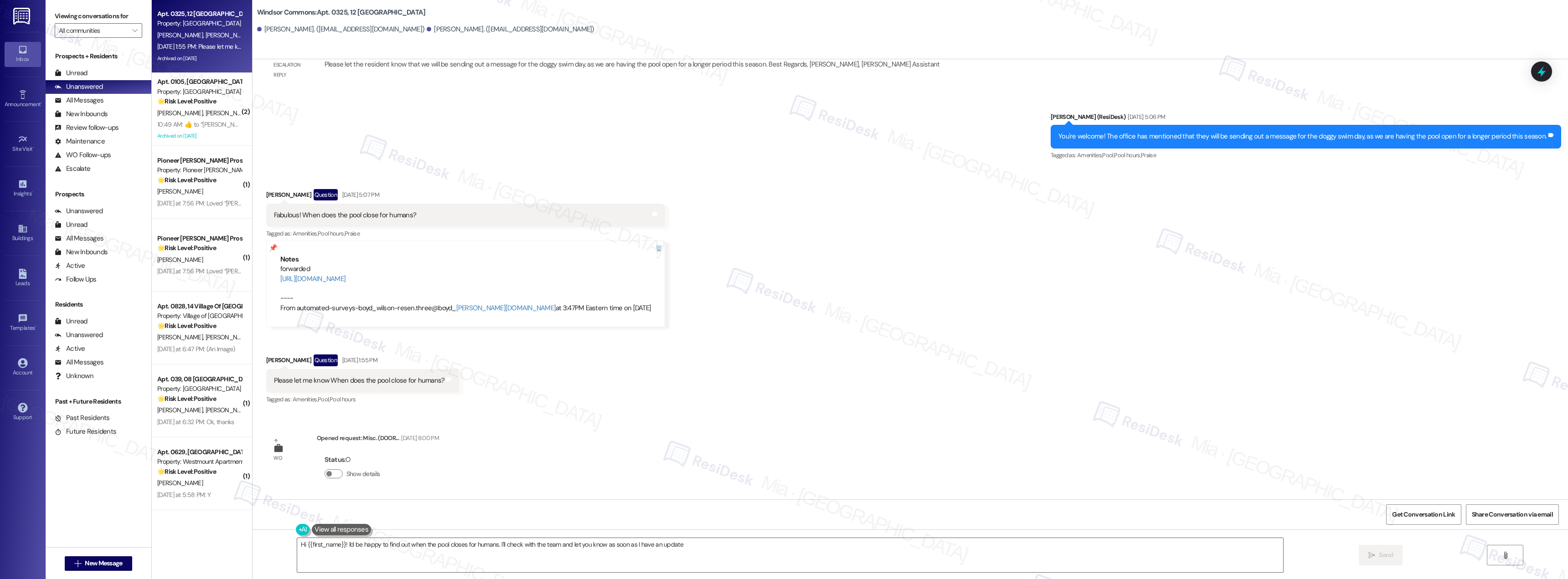
type textarea "Hi {{first_name}}! I'd be happy to find out when the pool closes for humans. I'…"
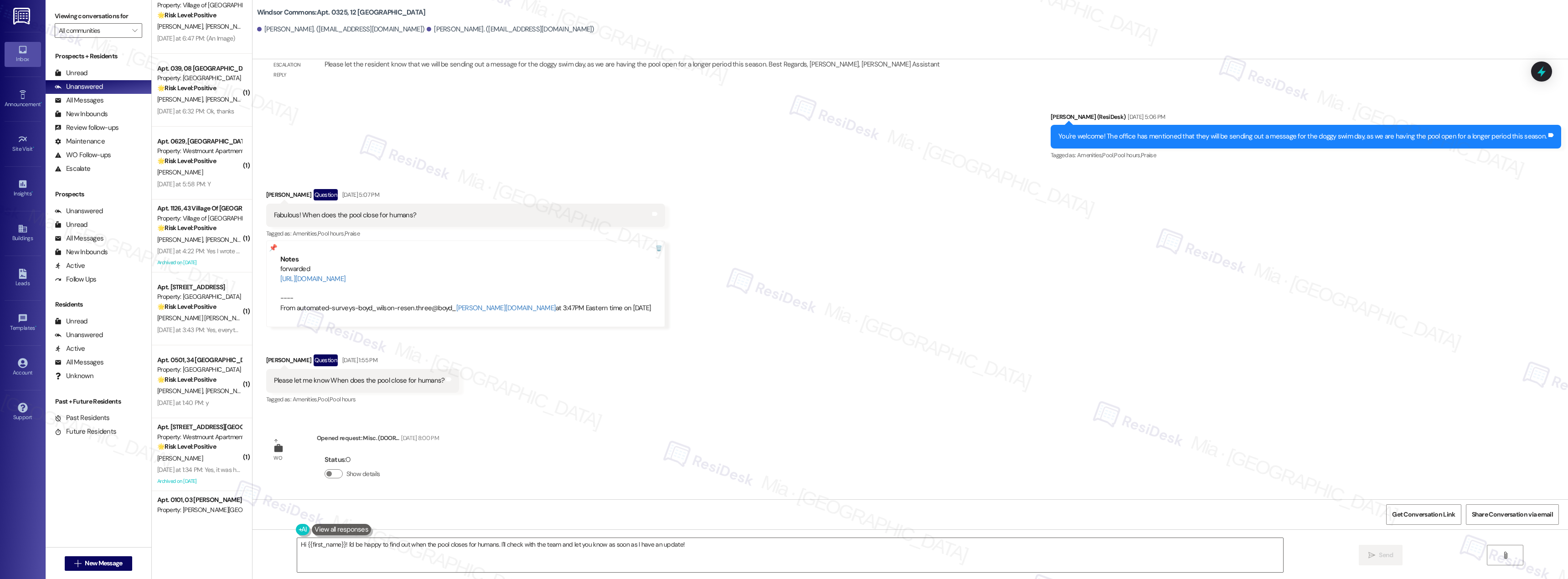
scroll to position [319, 0]
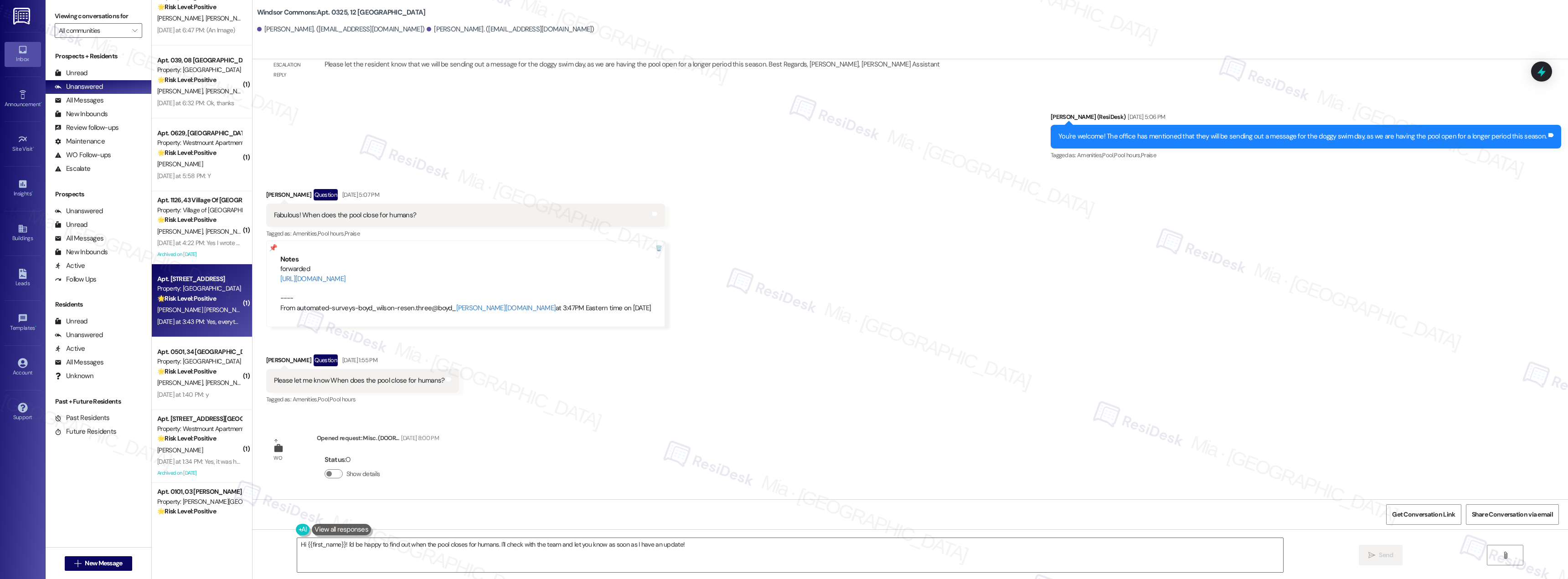
click at [192, 305] on span "[PERSON_NAME] [PERSON_NAME]" at bounding box center [205, 309] width 96 height 8
type textarea "Fetching suggested responses. Please feel free to read through the conversation…"
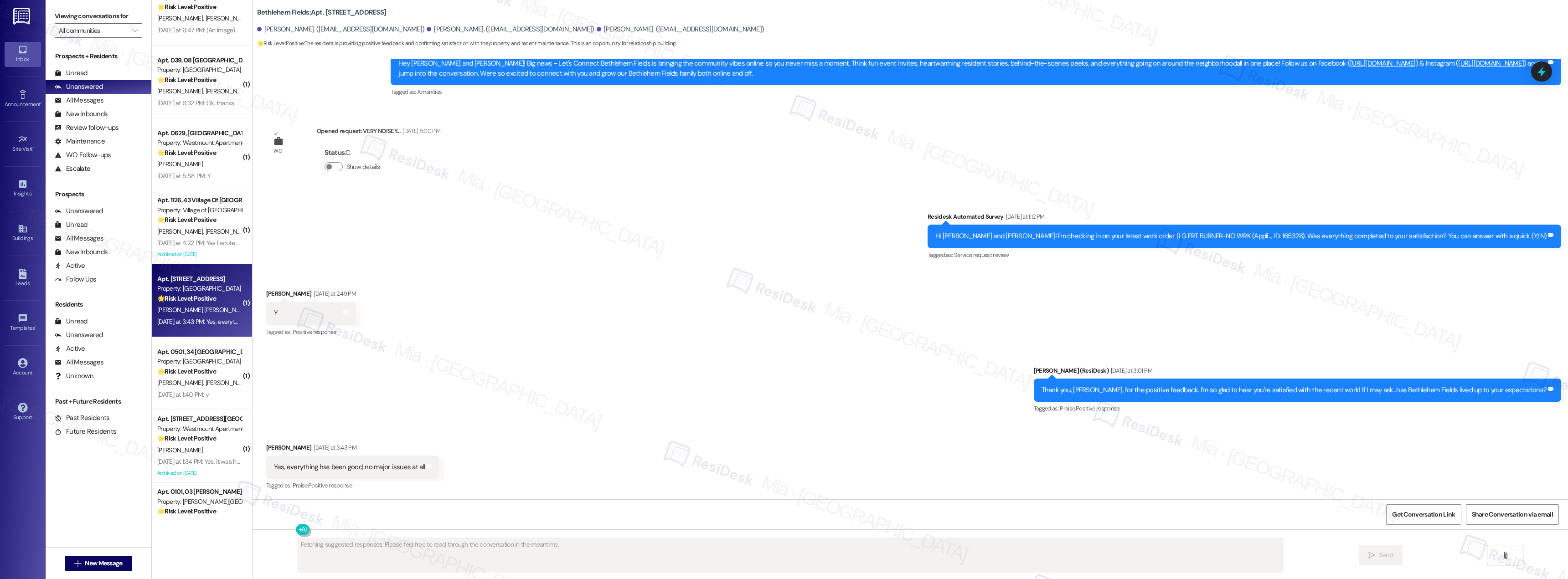
scroll to position [264, 0]
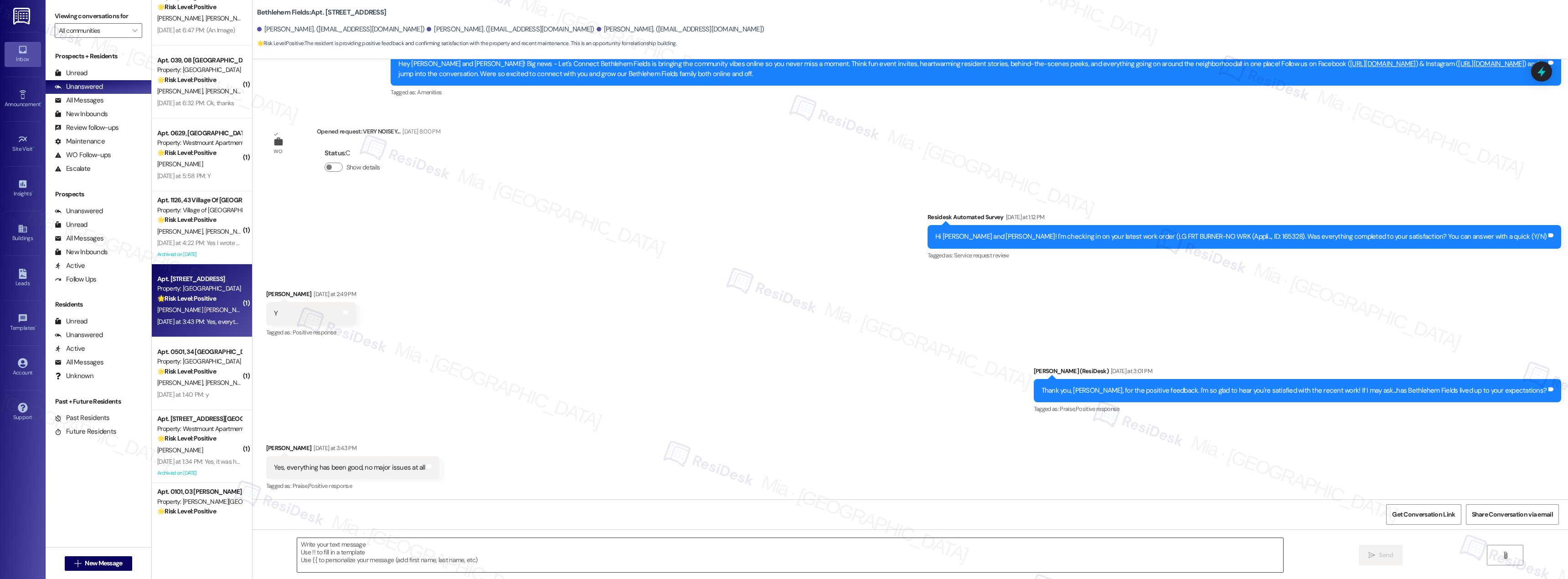
click at [452, 546] on textarea at bounding box center [790, 555] width 986 height 34
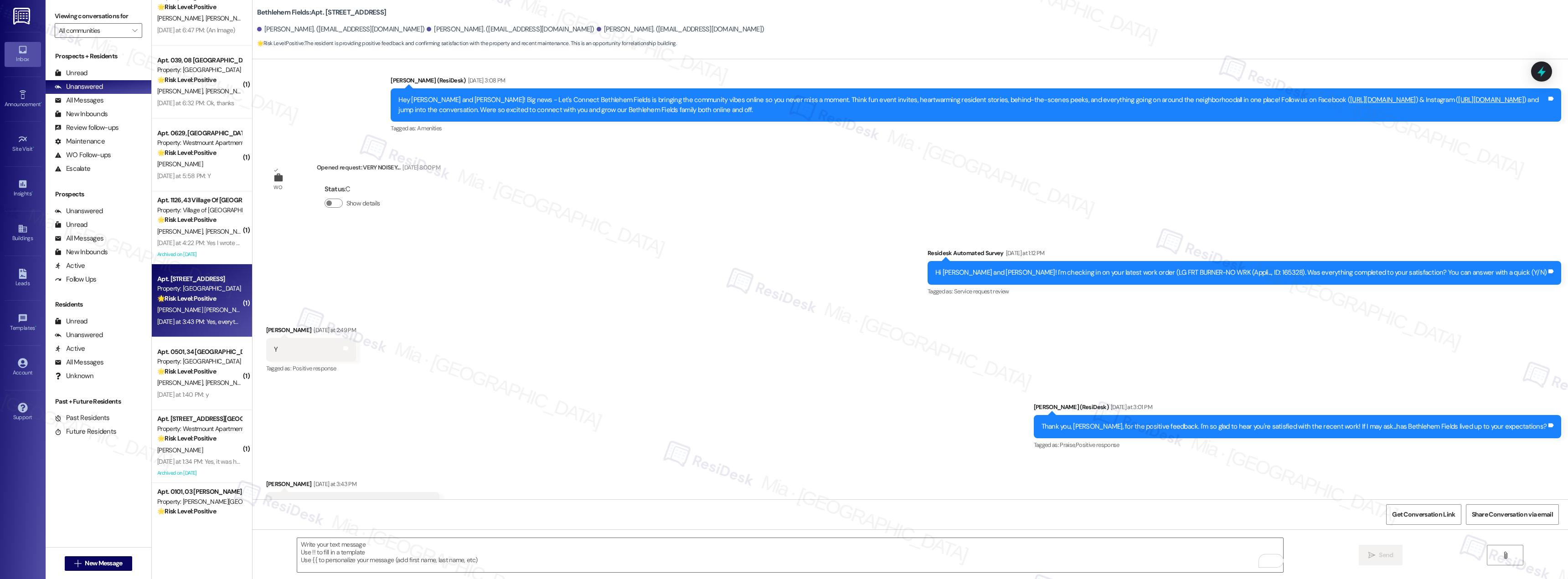
scroll to position [264, 0]
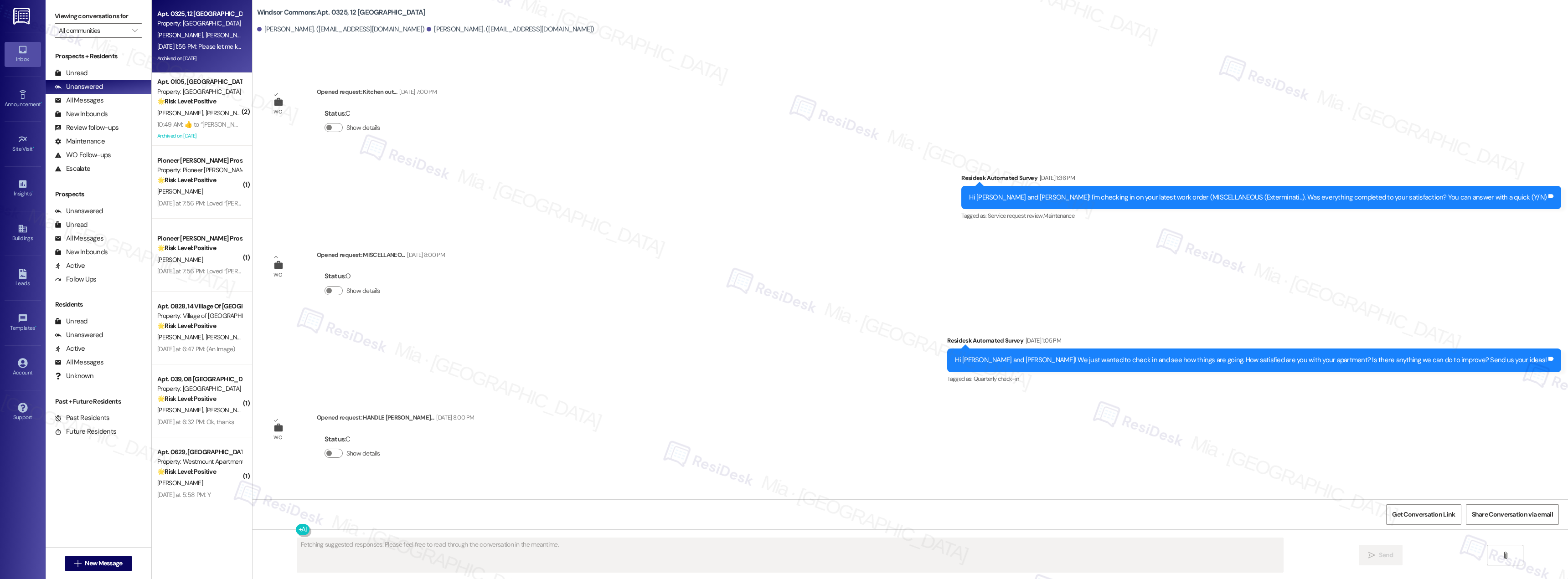
scroll to position [18772, 0]
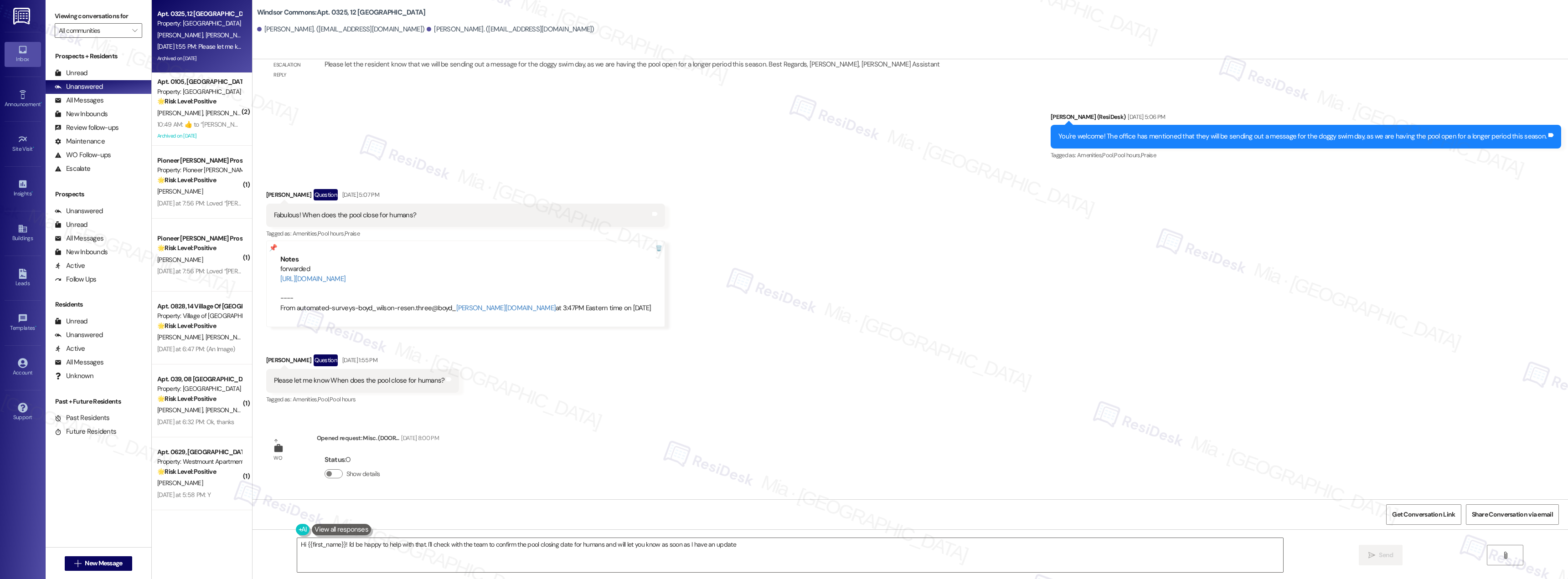
type textarea "Hi {{first_name}}! I'd be happy to help with that. I'll check with the team to …"
drag, startPoint x: 268, startPoint y: 279, endPoint x: 628, endPoint y: 280, distance: 360.0
click at [628, 280] on div "Notes forwarded [URL][DOMAIN_NAME] ---- From automated-surveys-boyd_wilson-rese…" at bounding box center [466, 283] width 399 height 87
copy link "[URL][DOMAIN_NAME]"
click at [329, 476] on button "Show details" at bounding box center [334, 473] width 18 height 9
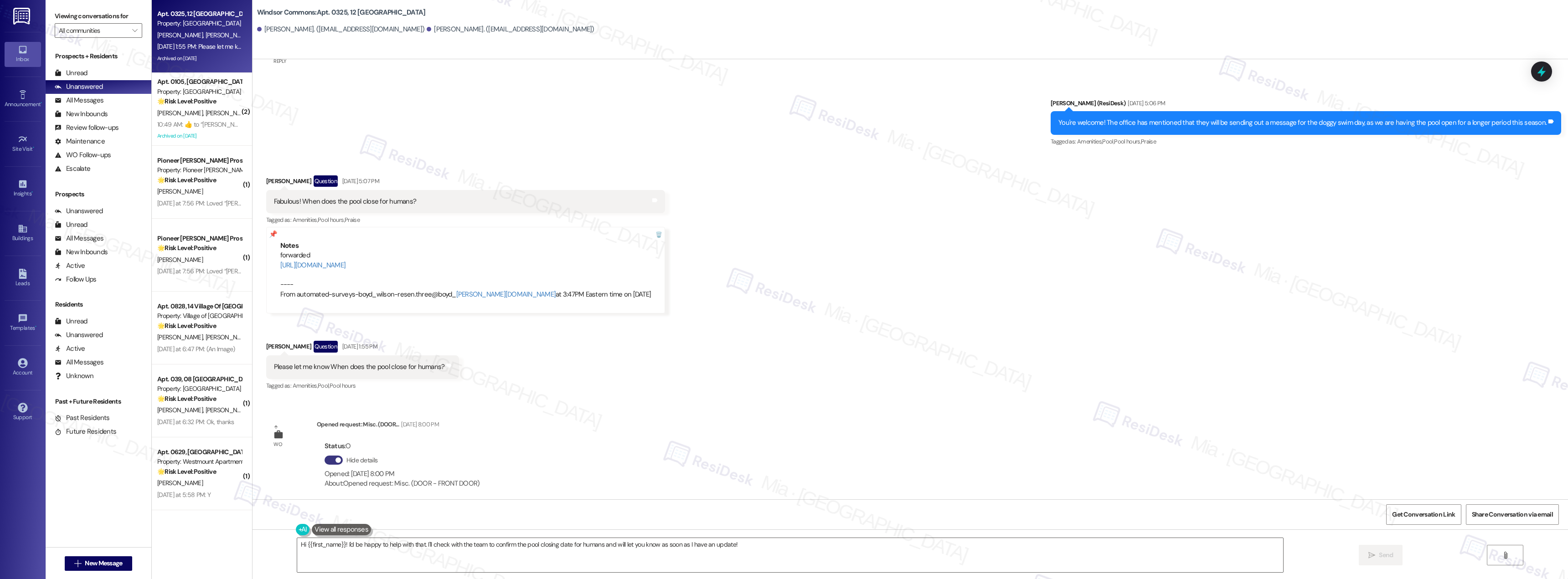
scroll to position [18793, 0]
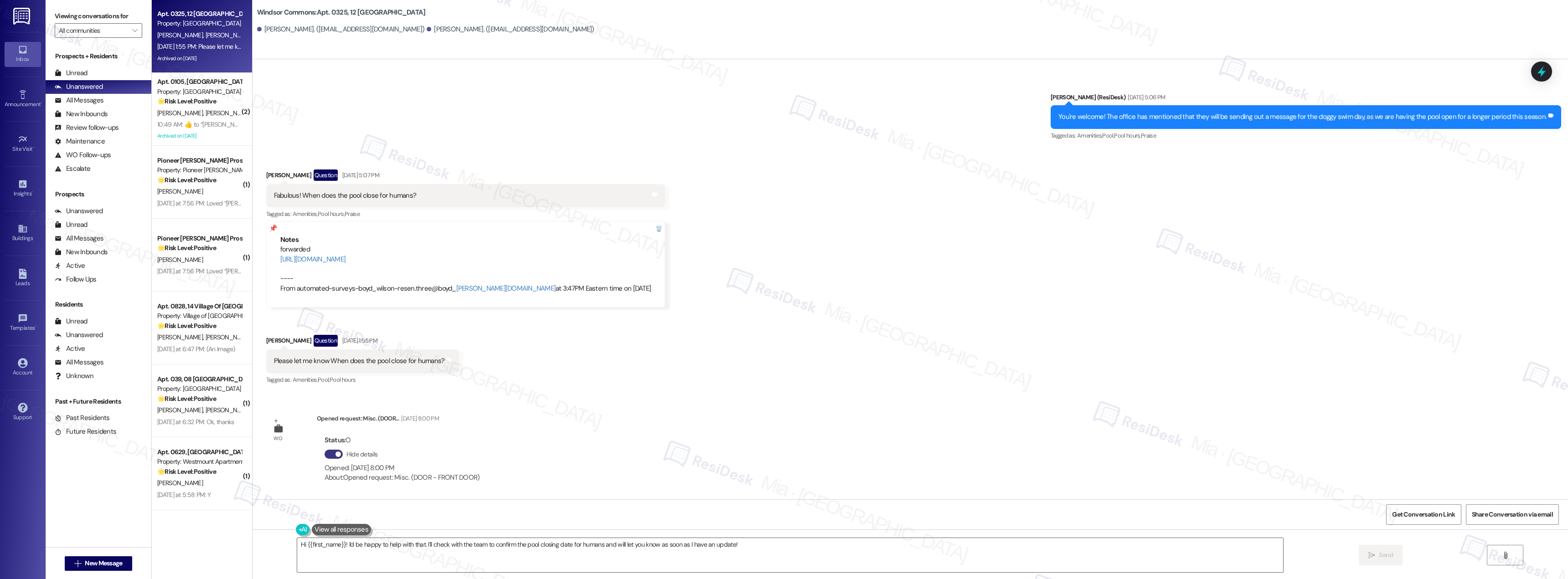
click at [377, 360] on div "Please let me know When does the pool close for humans?" at bounding box center [359, 361] width 171 height 10
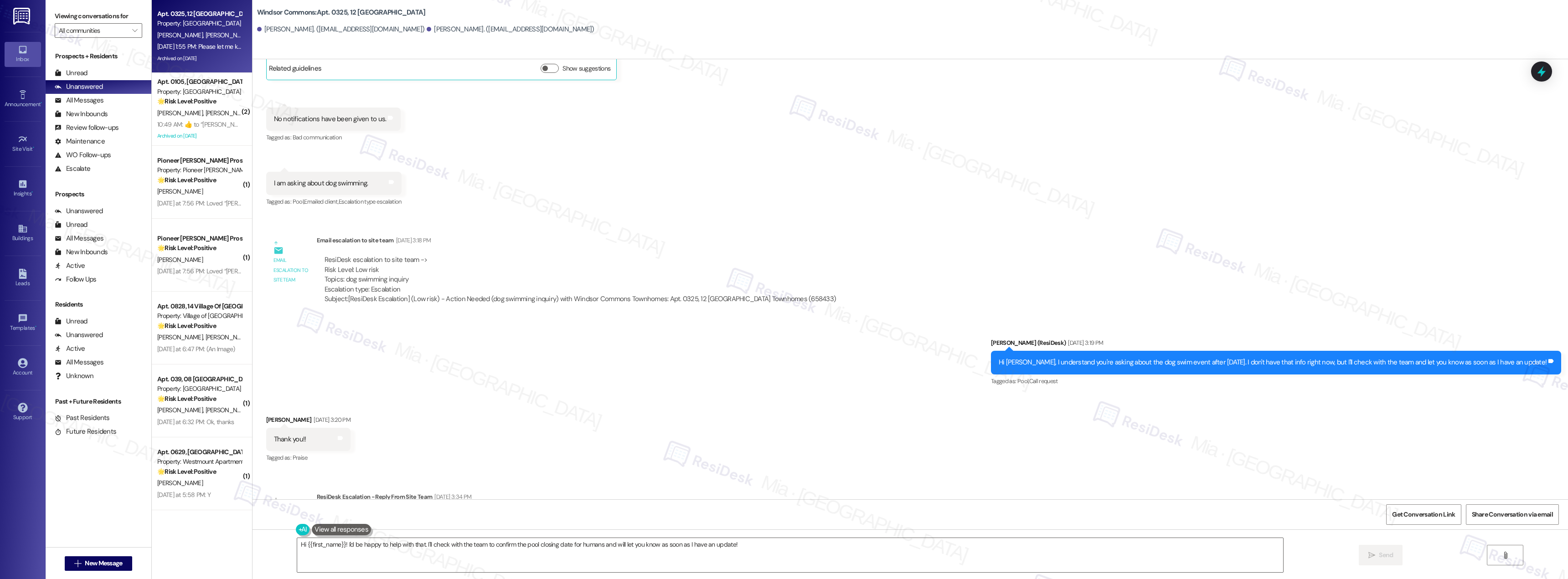
scroll to position [18200, 0]
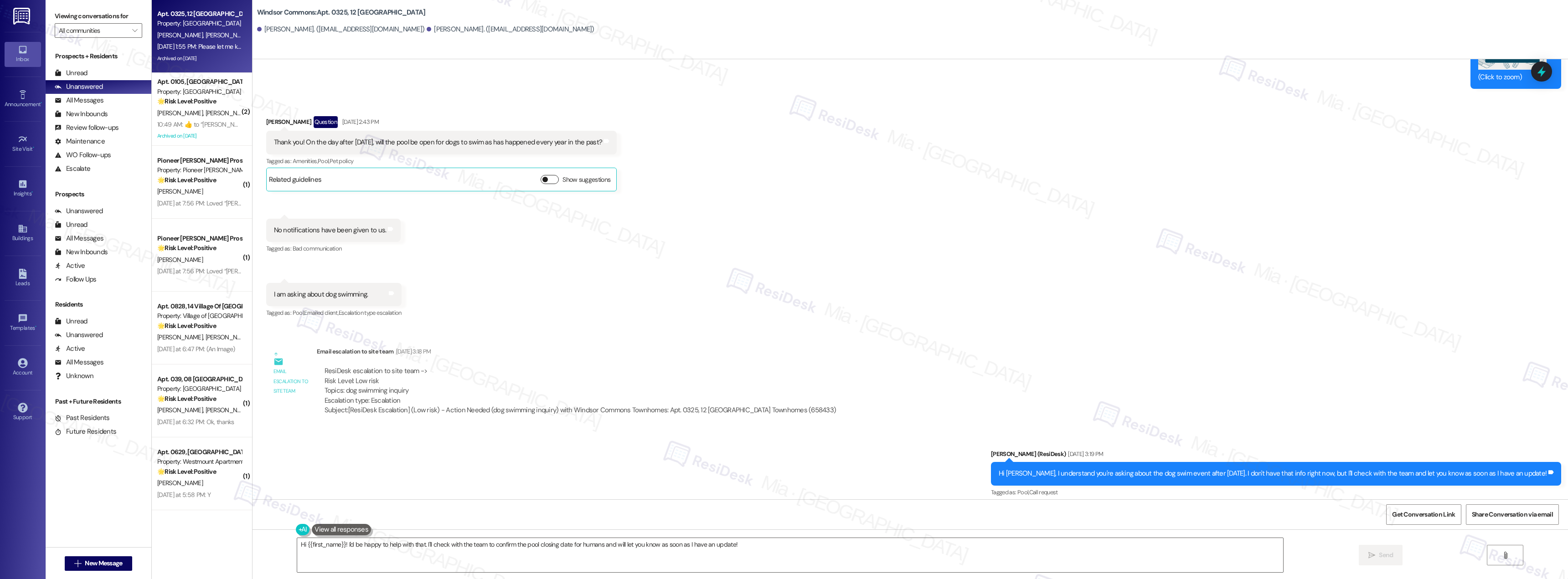
click at [547, 180] on button "Show suggestions" at bounding box center [550, 179] width 18 height 9
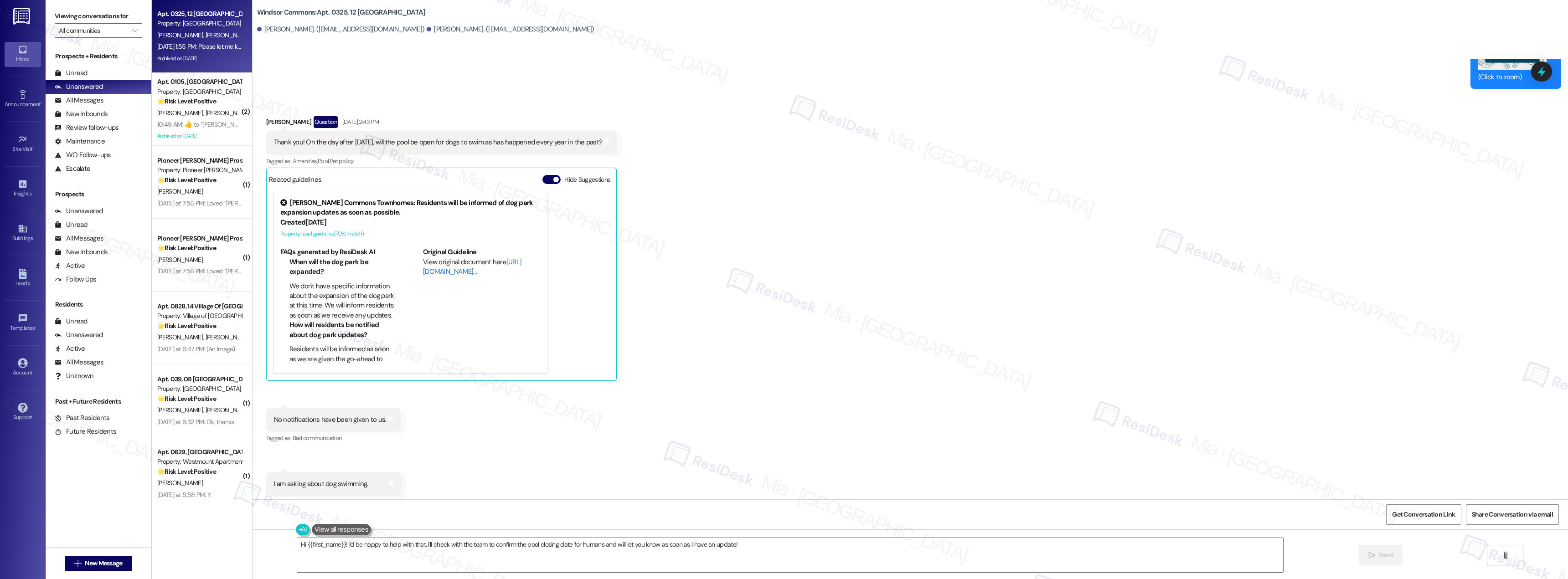
click at [443, 272] on link "[URL][DOMAIN_NAME]…" at bounding box center [472, 266] width 99 height 19
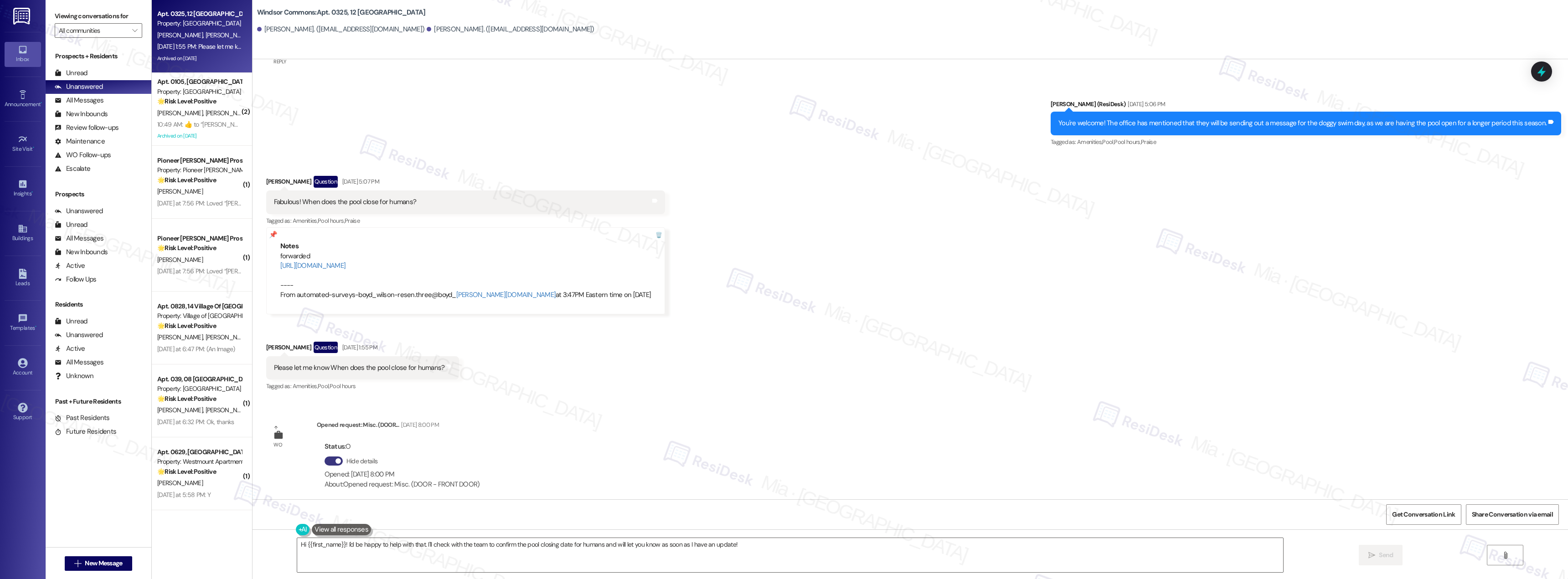
scroll to position [18982, 0]
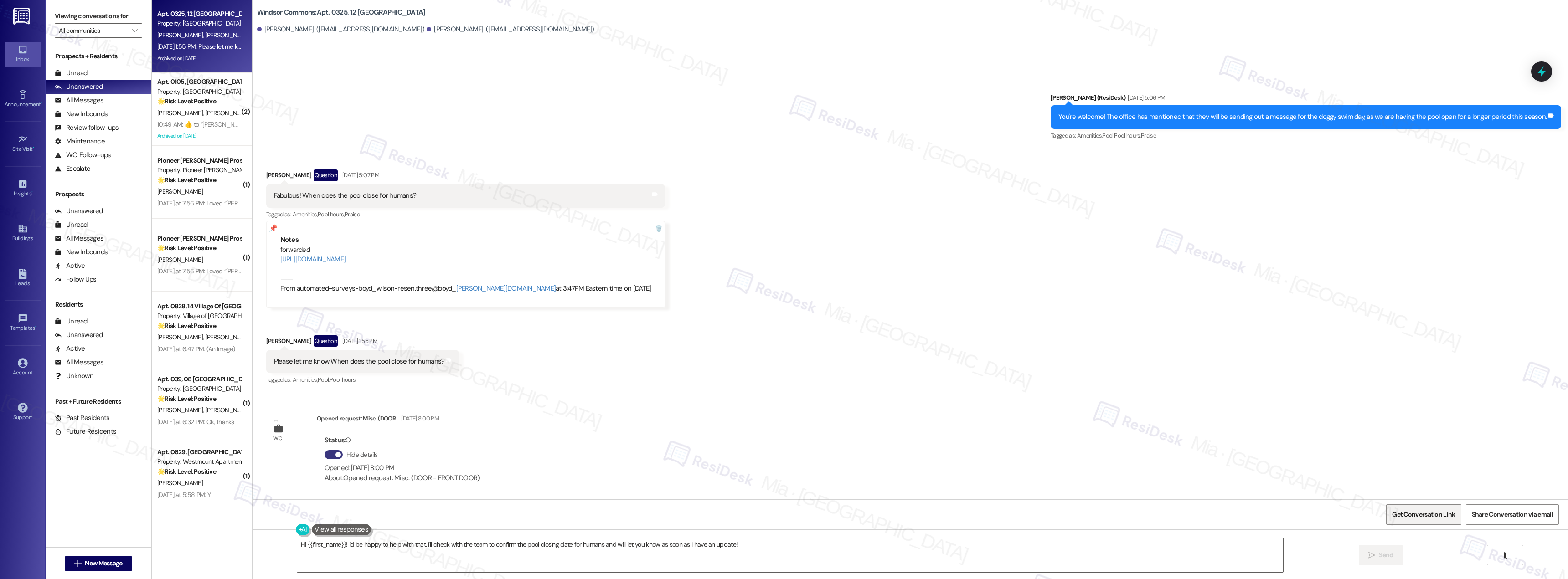
click at [1407, 510] on span "Get Conversation Link" at bounding box center [1423, 515] width 63 height 10
drag, startPoint x: 269, startPoint y: 262, endPoint x: 637, endPoint y: 261, distance: 368.0
click at [637, 261] on div "Notes forwarded [URL][DOMAIN_NAME] ---- From automated-surveys-boyd_wilson-rese…" at bounding box center [466, 264] width 399 height 87
copy link "[URL][DOMAIN_NAME]"
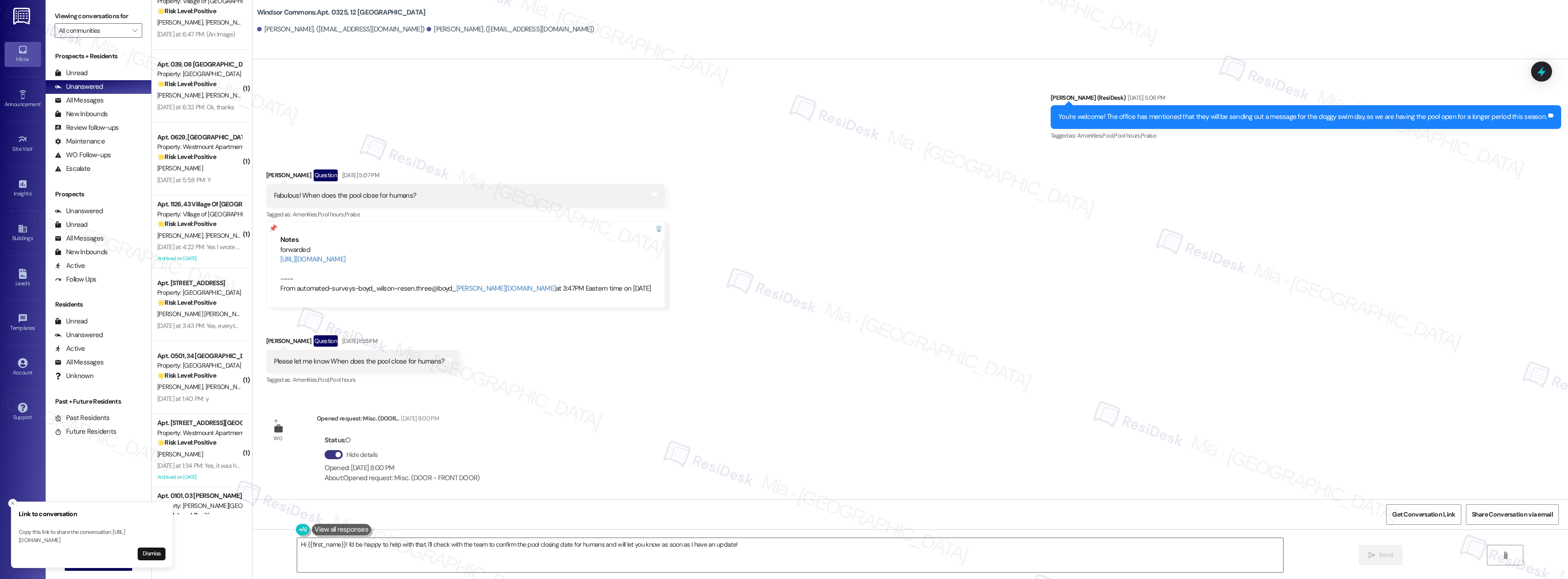
scroll to position [319, 0]
click at [12, 501] on icon "Close toast" at bounding box center [12, 503] width 5 height 5
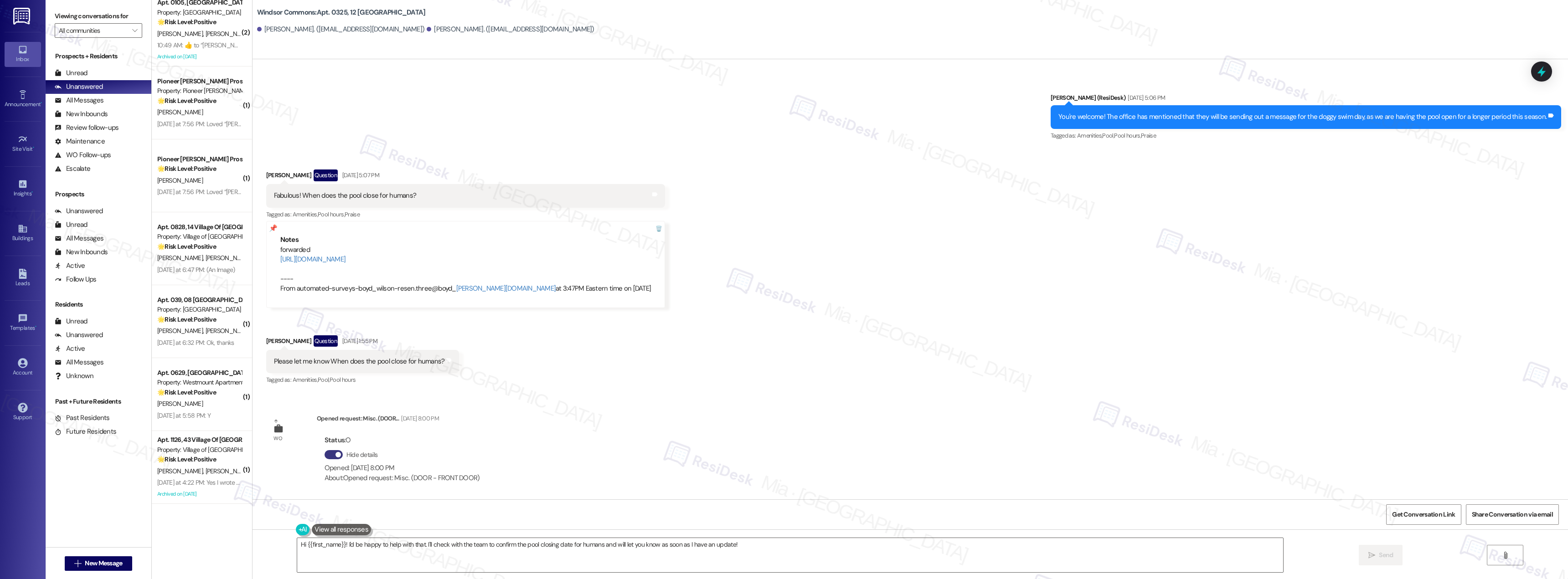
scroll to position [0, 0]
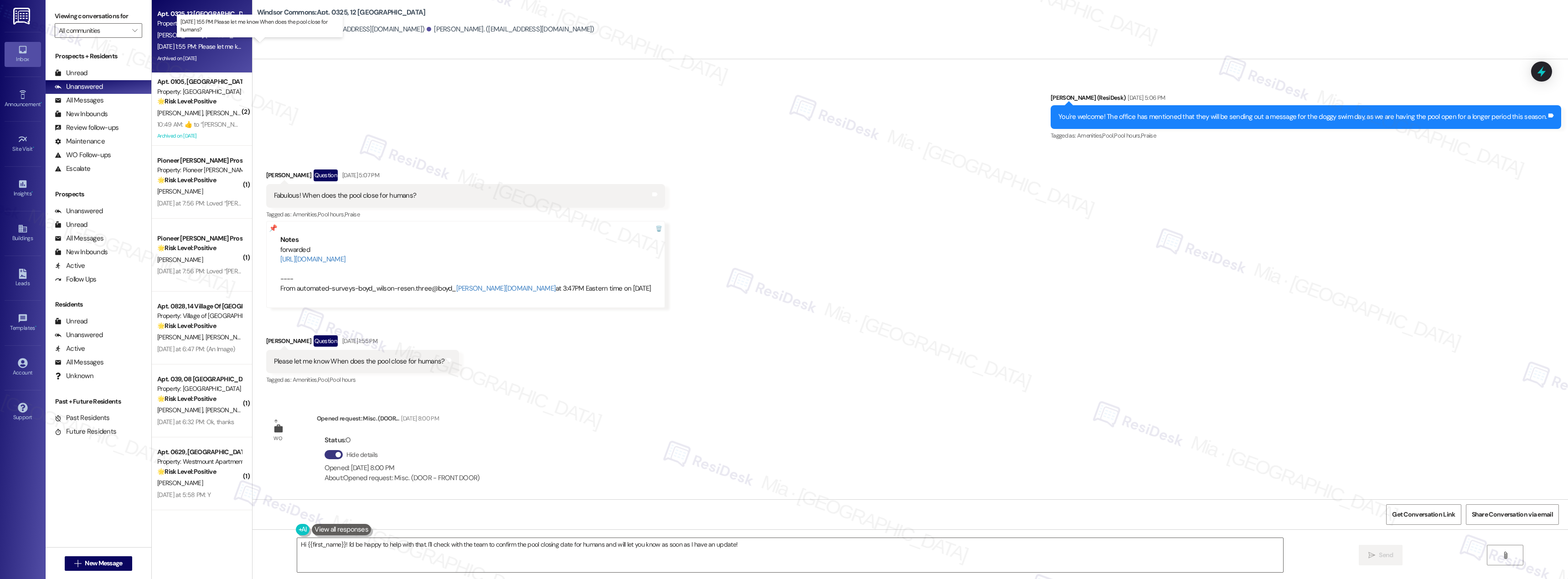
click at [195, 49] on div "[DATE] 1:55 PM: Please let me know When does the pool close for humans? [DATE] …" at bounding box center [255, 46] width 197 height 8
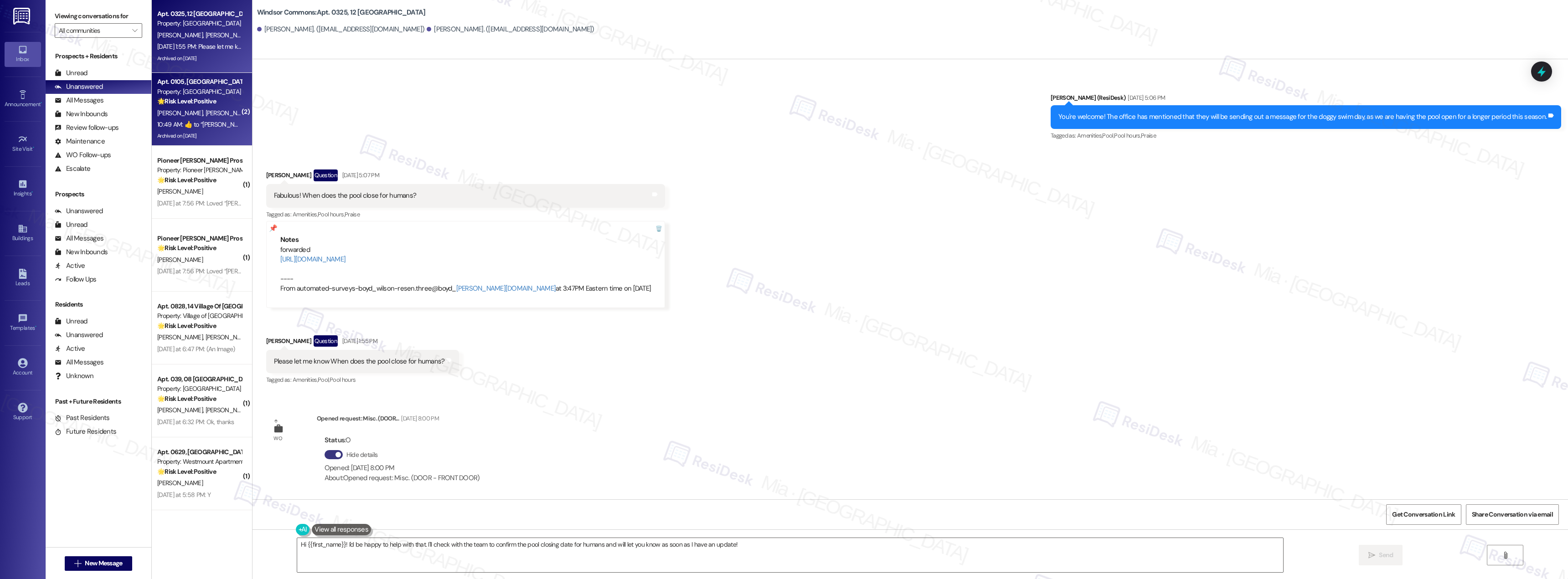
click at [200, 106] on div "🌟 Risk Level: Positive The resident is expressing gratitude for the maintenance…" at bounding box center [199, 102] width 85 height 10
type textarea "Fetching suggested responses. Please feel free to read through the conversation…"
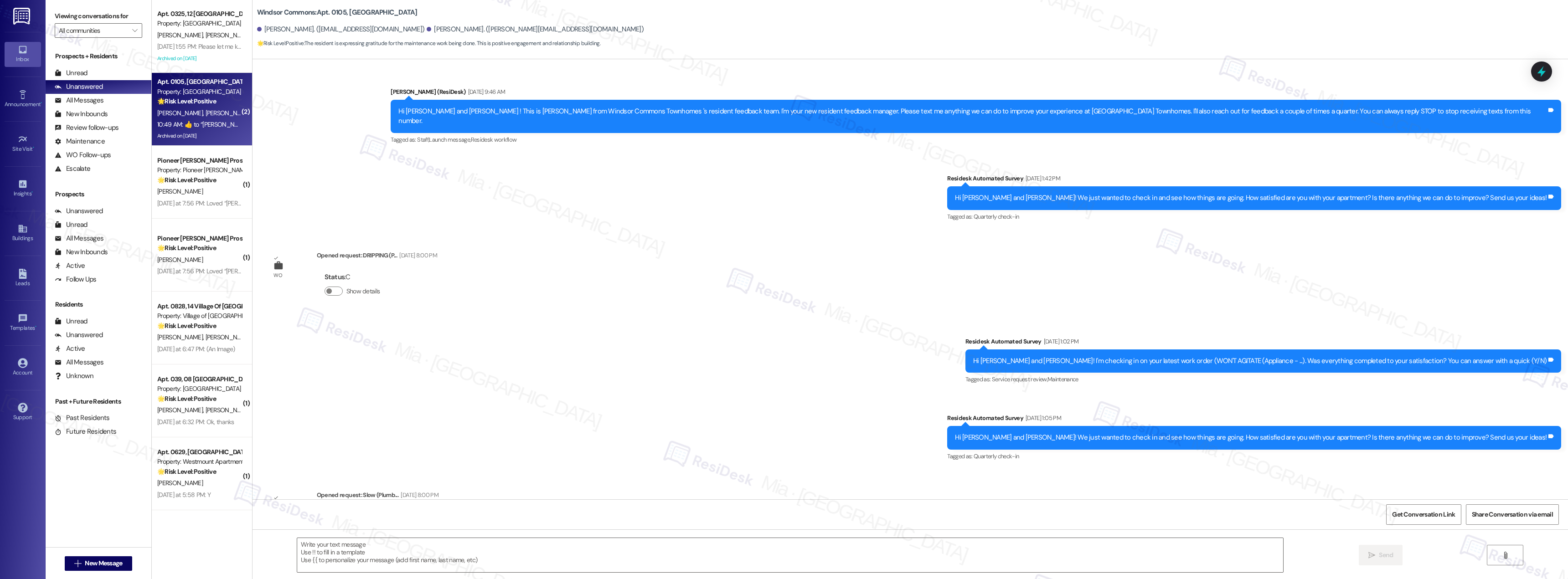
scroll to position [8063, 0]
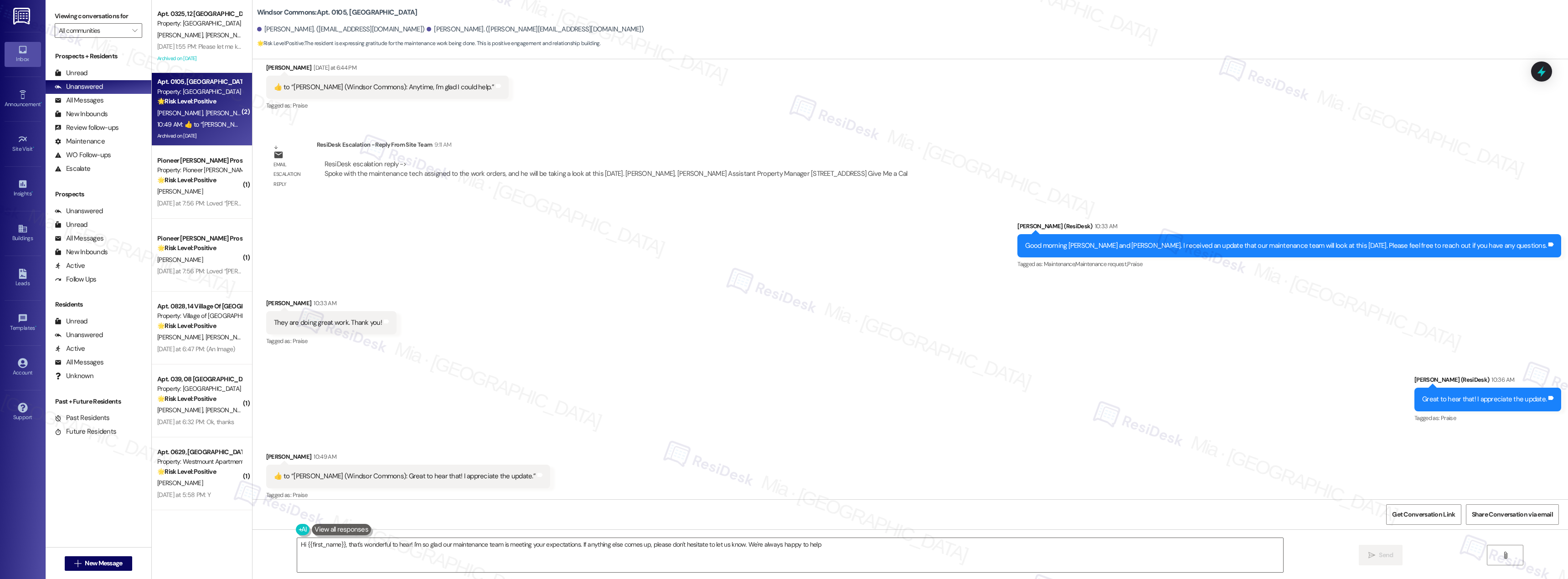
type textarea "Hi {{first_name}}, that's wonderful to hear! I'm so glad our maintenance team i…"
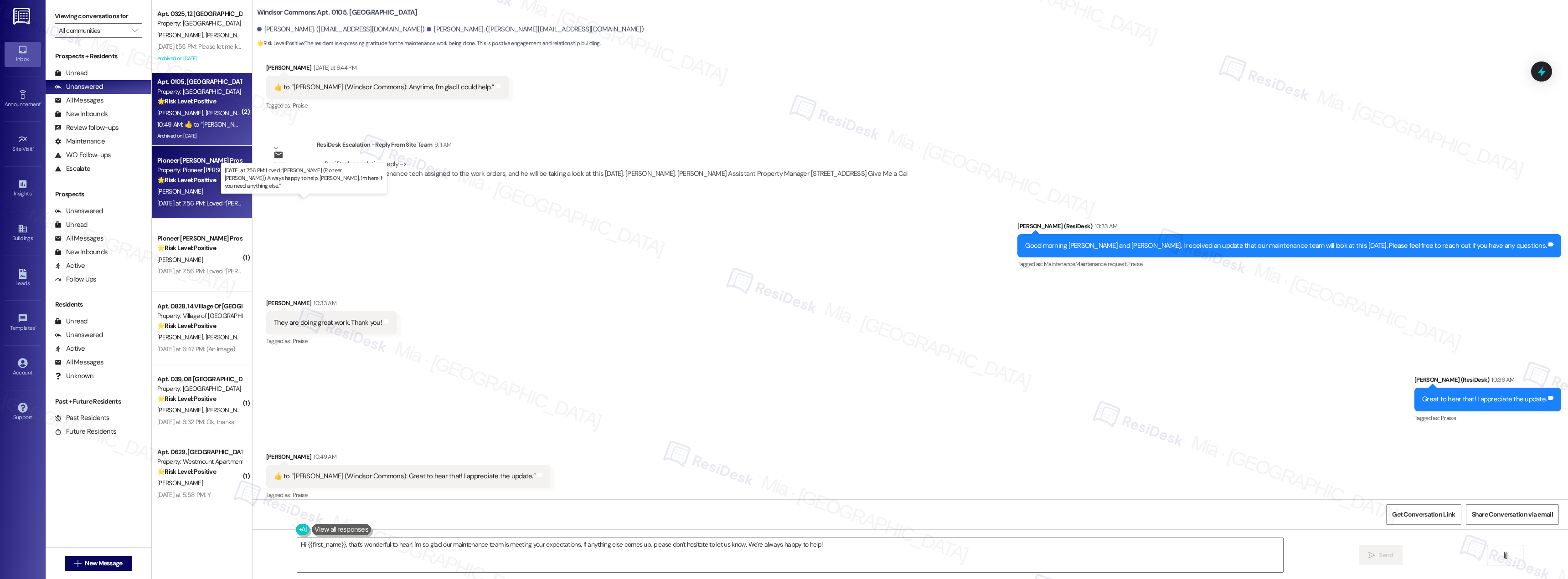
click at [194, 204] on div "[DATE] at 7:56 PM: Loved “[PERSON_NAME] (Pioneer [PERSON_NAME]): Always happy t…" at bounding box center [351, 203] width 388 height 8
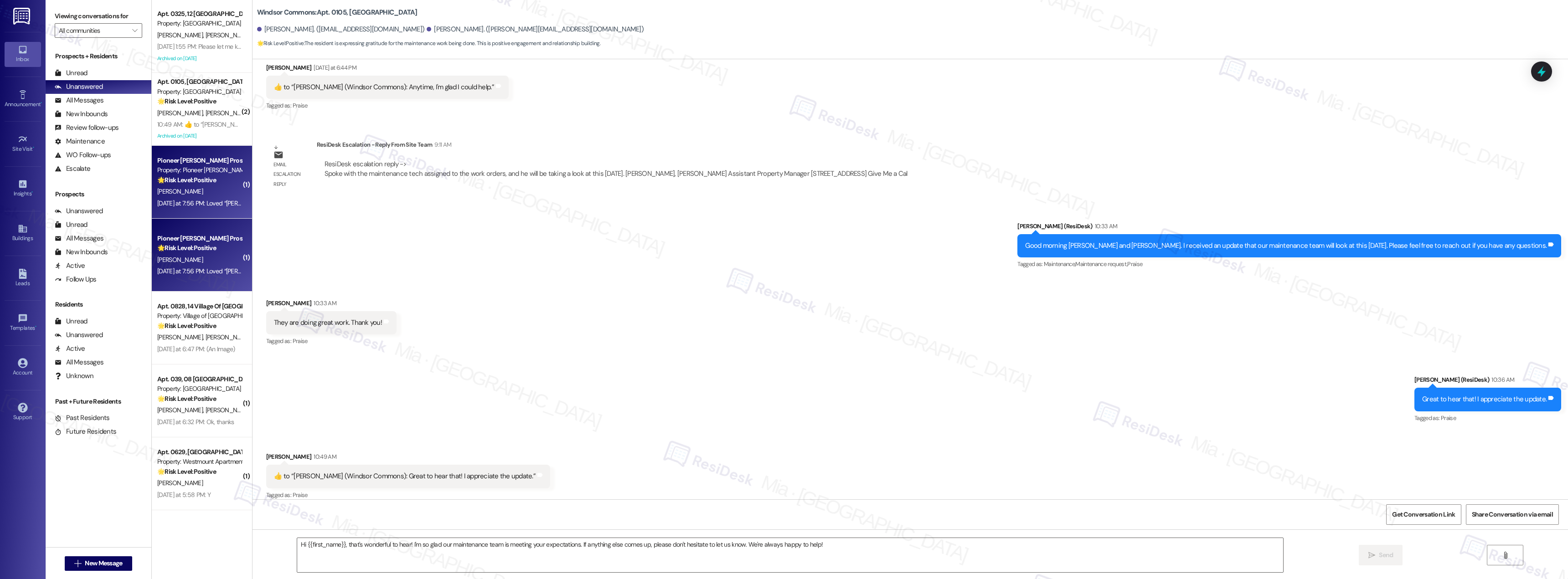
type textarea "Fetching suggested responses. Please feel free to read through the conversation…"
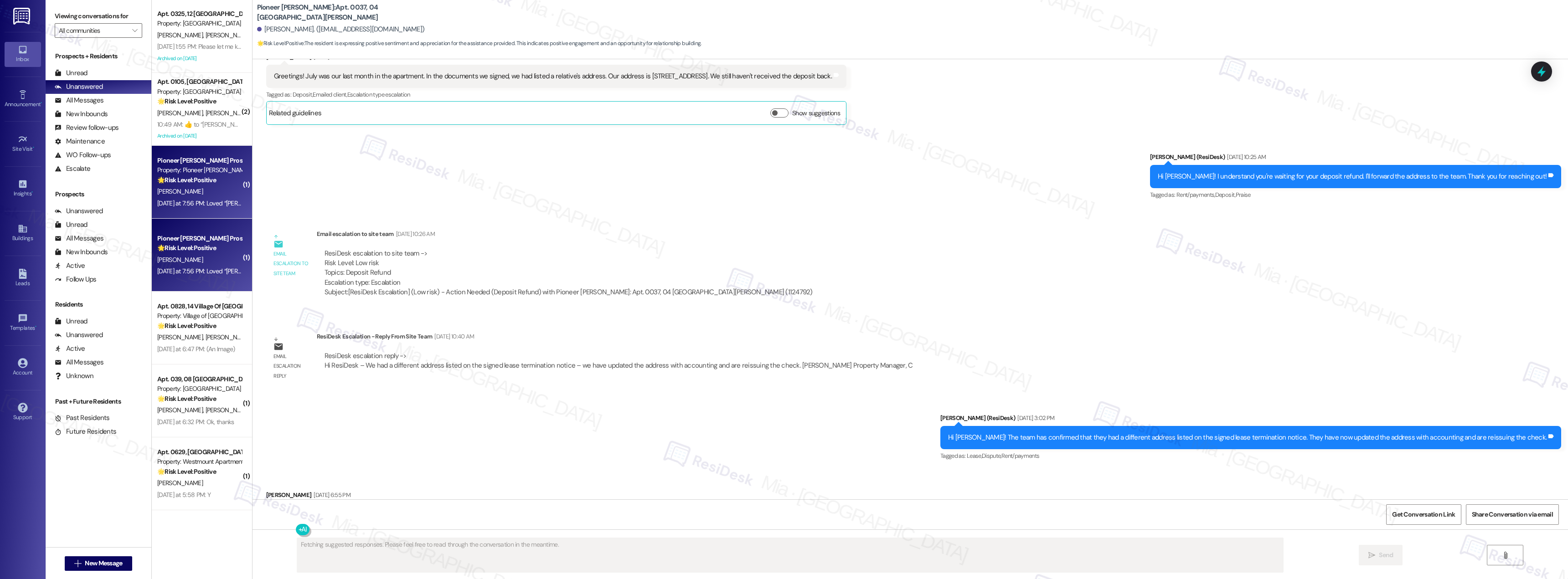
scroll to position [7998, 0]
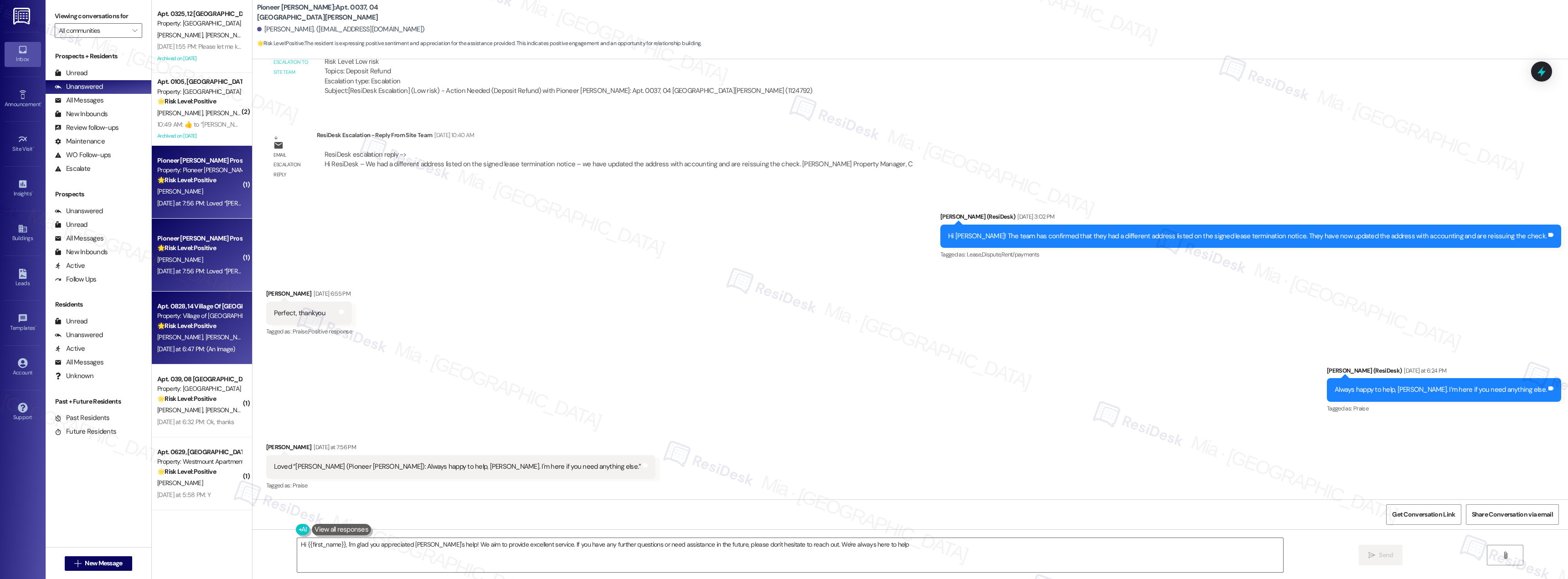
type textarea "Hi {{first_name}}, I'm glad you appreciated [PERSON_NAME]'s help! We aim to pro…"
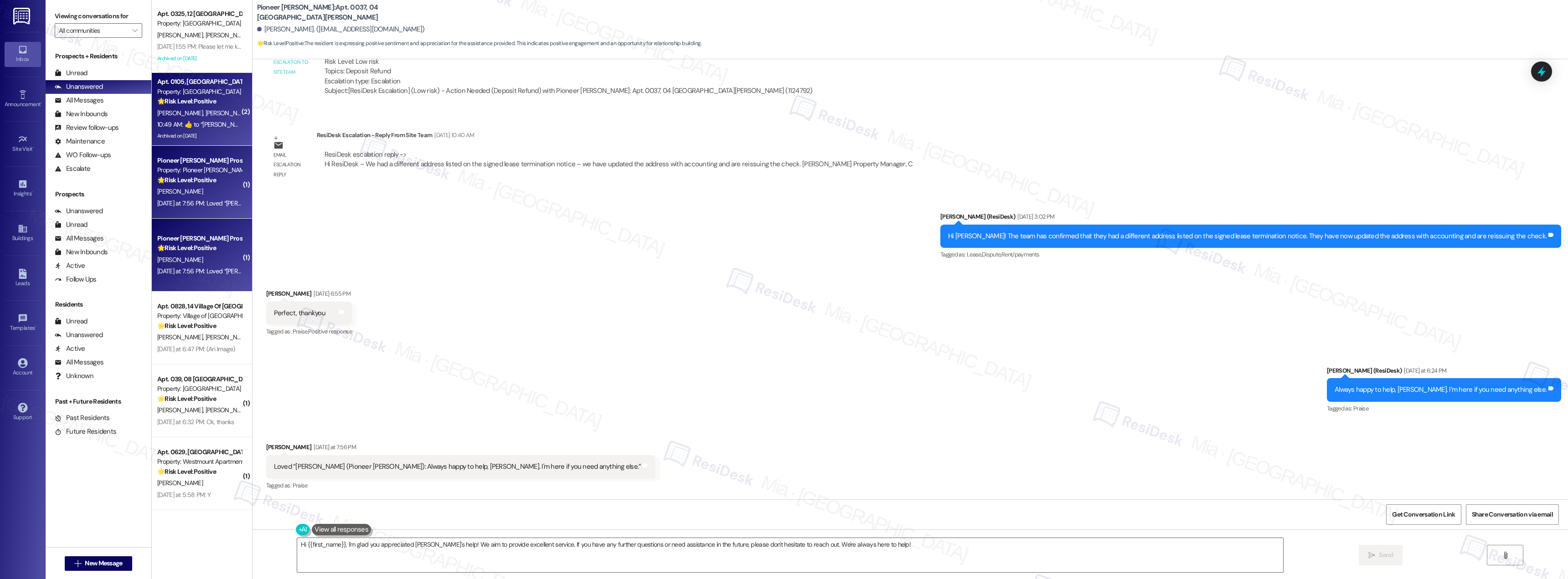
click at [189, 119] on div "10:49 AM:  ​👍​ to “ [PERSON_NAME] (Windsor Commons): Great to hear that! I appr…" at bounding box center [200, 124] width 86 height 12
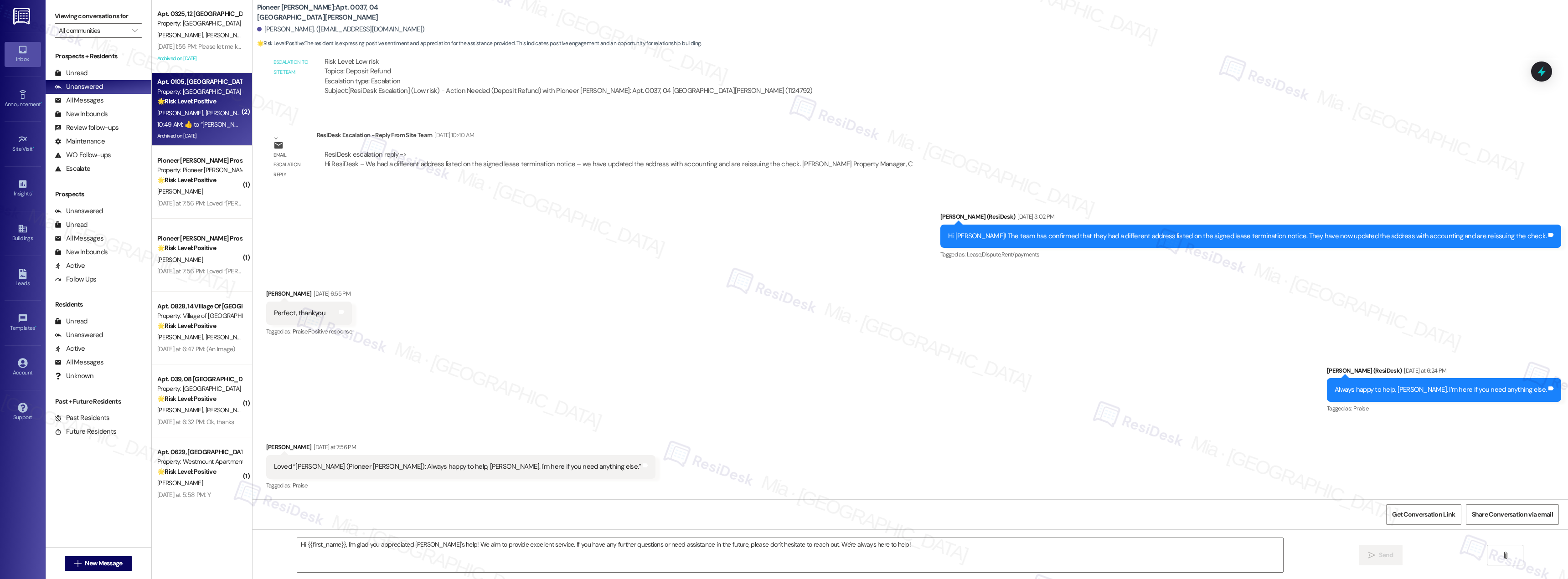
type textarea "Fetching suggested responses. Please feel free to read through the conversation…"
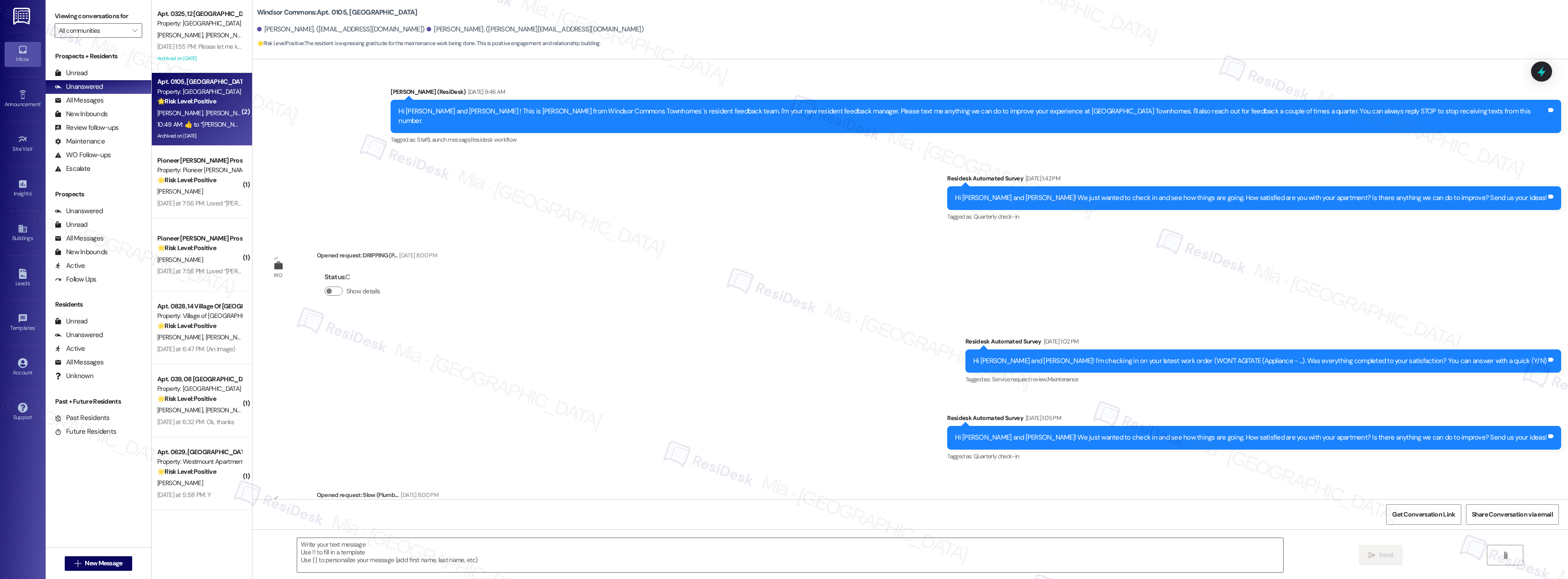
scroll to position [8063, 0]
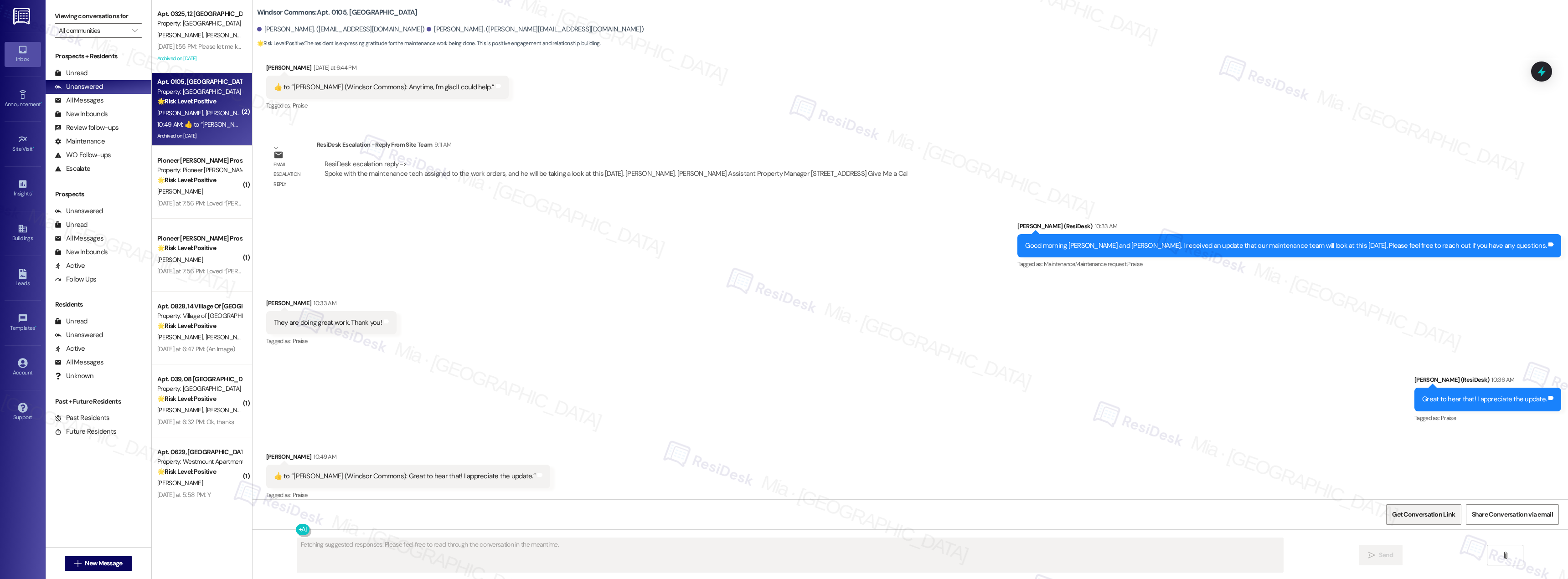
click at [1434, 518] on span "Get Conversation Link" at bounding box center [1423, 515] width 63 height 10
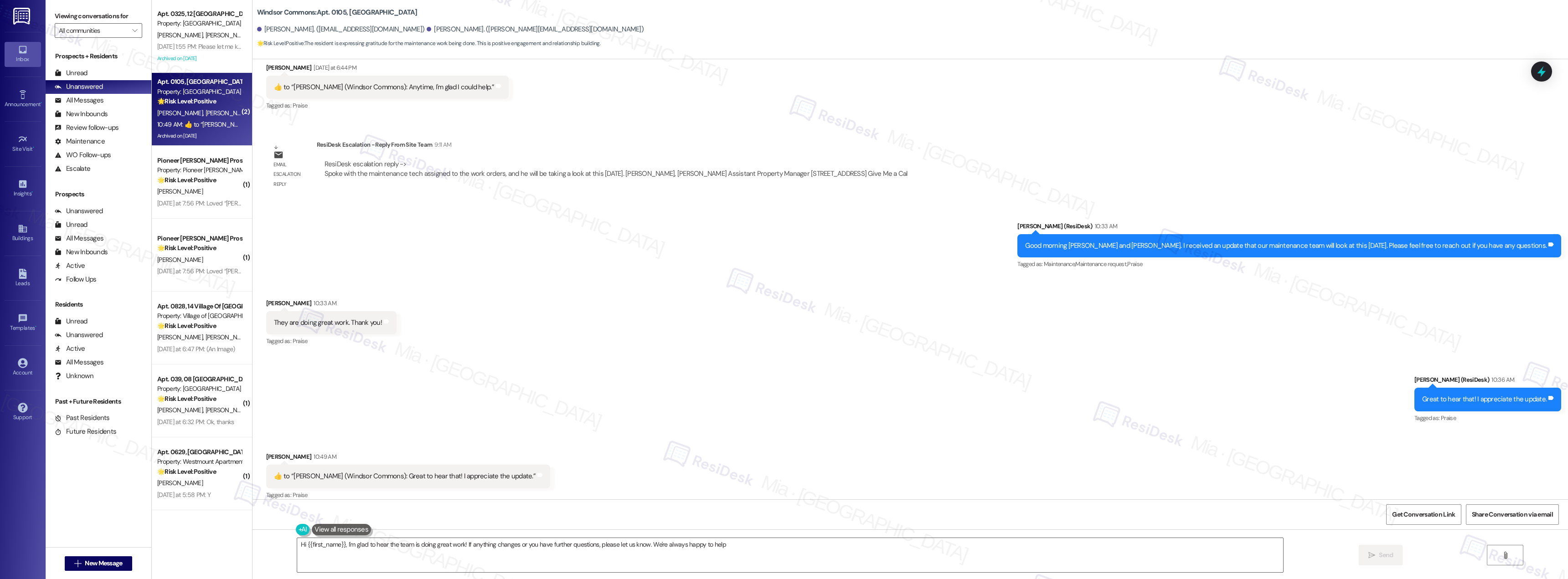
type textarea "Hi {{first_name}}, I'm glad to hear the team is doing great work! If anything c…"
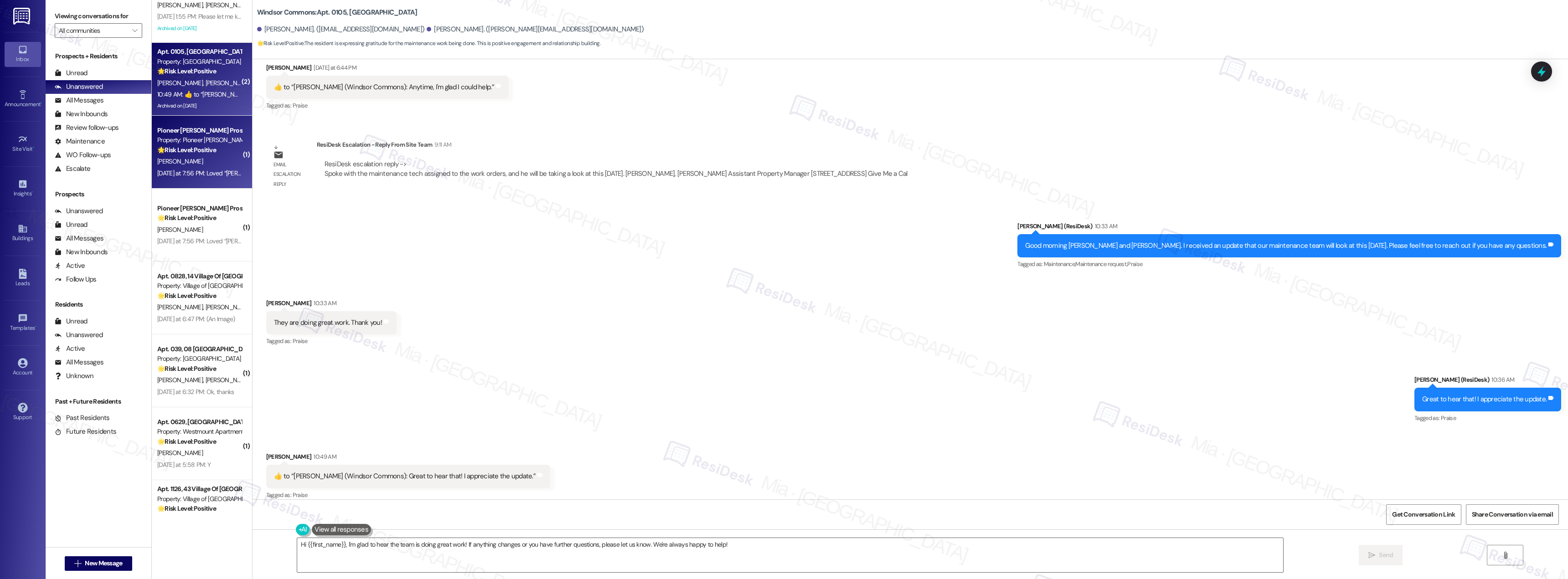
scroll to position [46, 0]
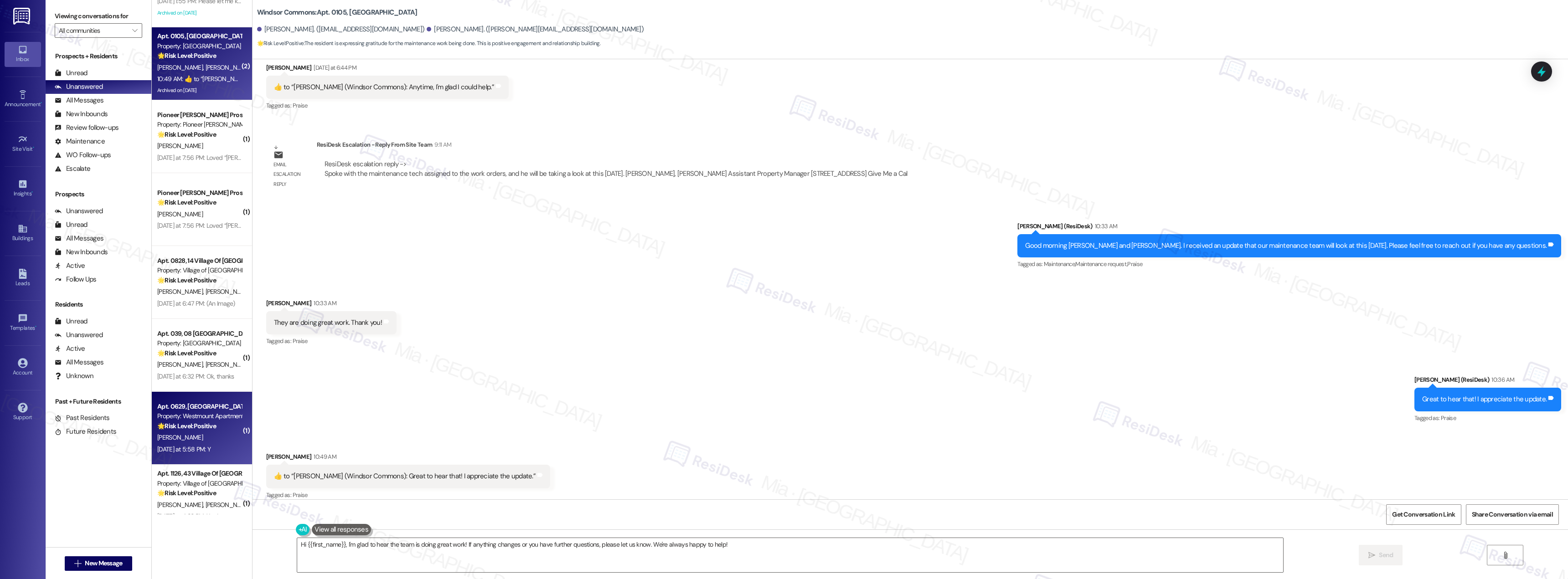
click at [189, 434] on div "[PERSON_NAME]" at bounding box center [200, 437] width 86 height 12
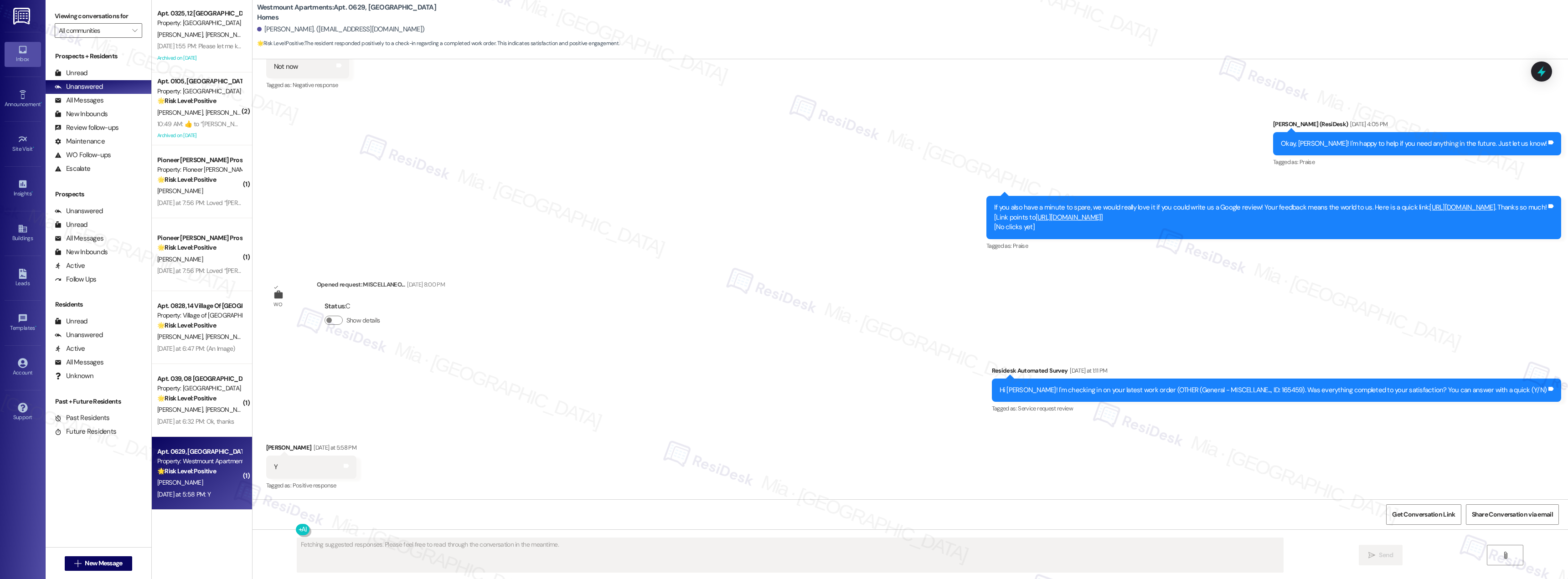
scroll to position [0, 0]
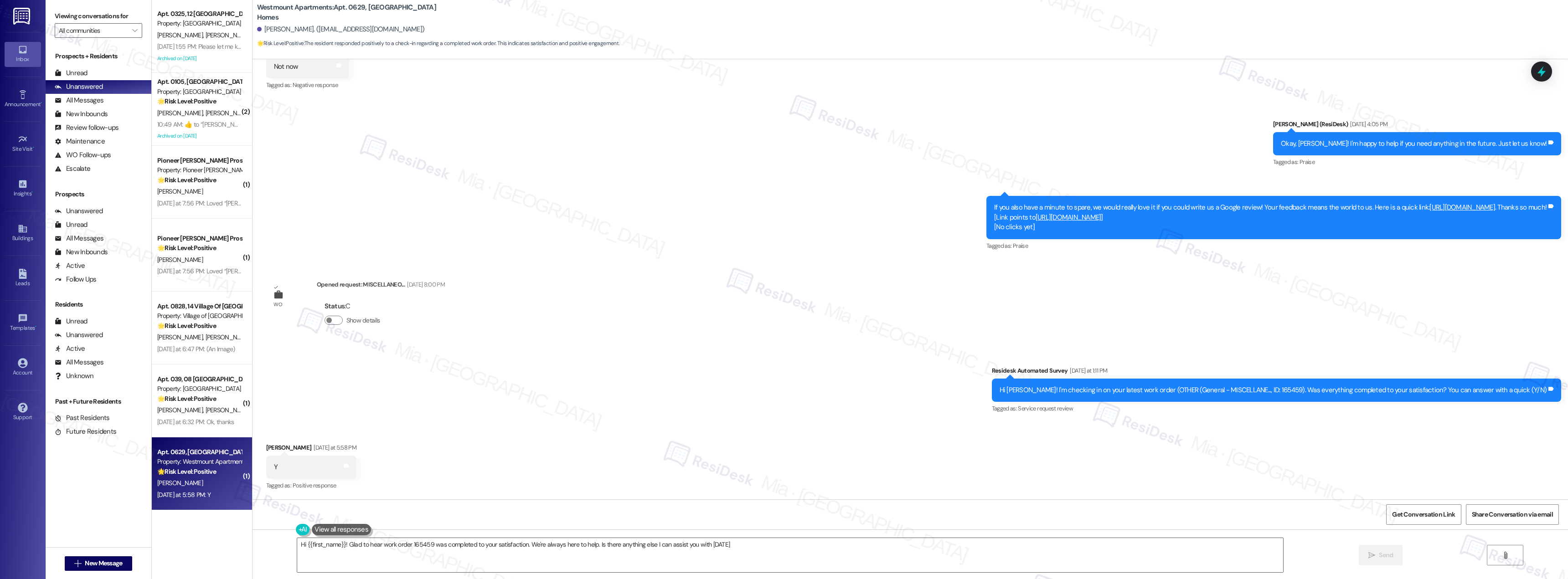
type textarea "Hi {{first_name}}! Glad to hear work order 165459 was completed to your satisfa…"
click at [205, 115] on span "[PERSON_NAME]" at bounding box center [228, 113] width 46 height 8
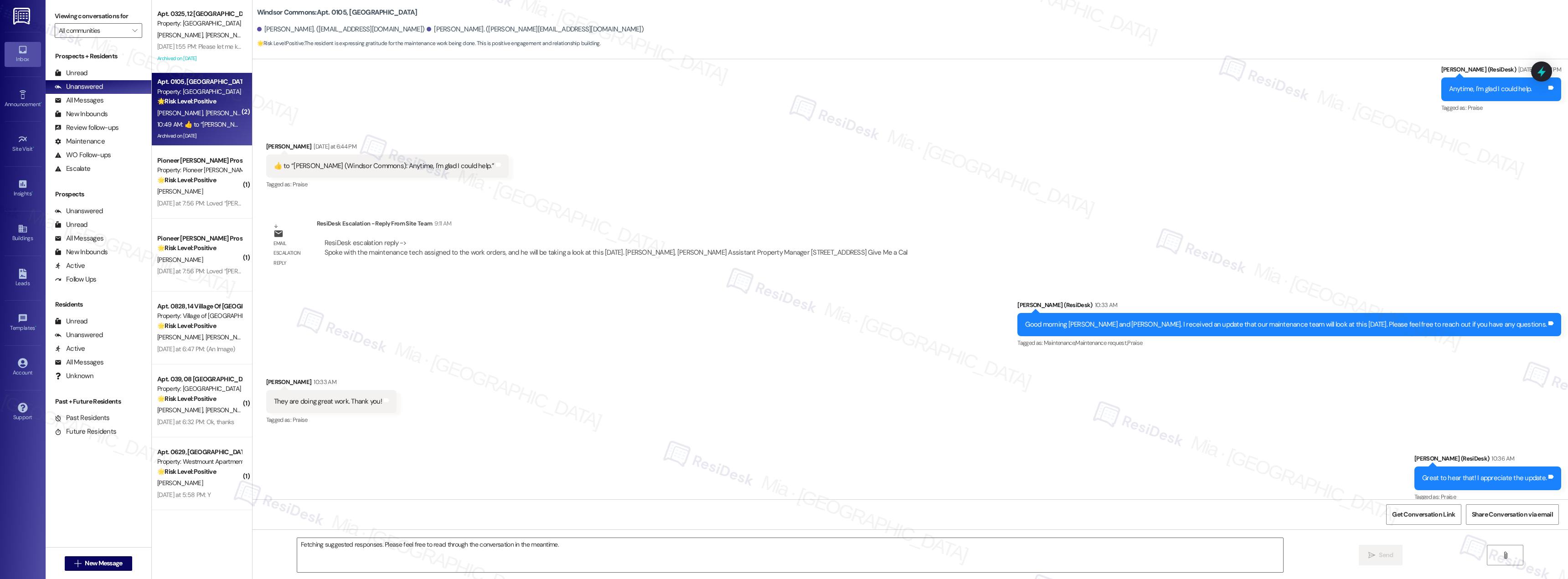
scroll to position [8063, 0]
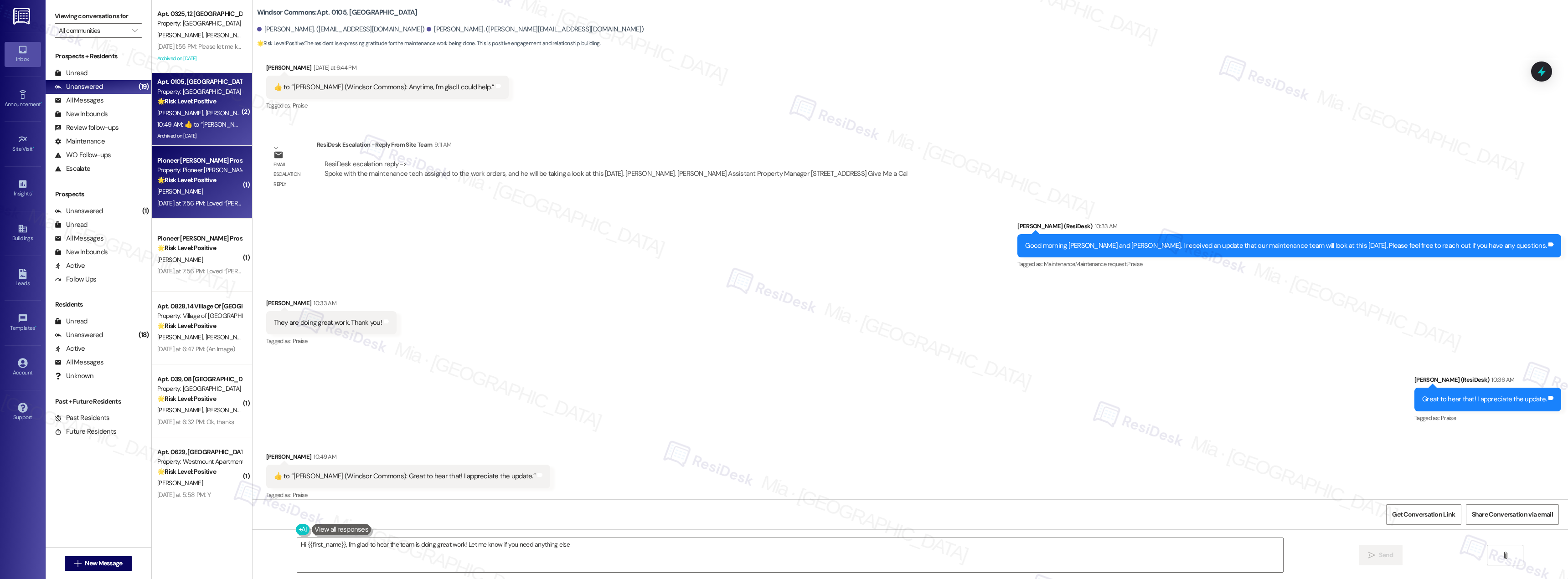
type textarea "Hi {{first_name}}, I'm glad to hear the team is doing great work! Let me know i…"
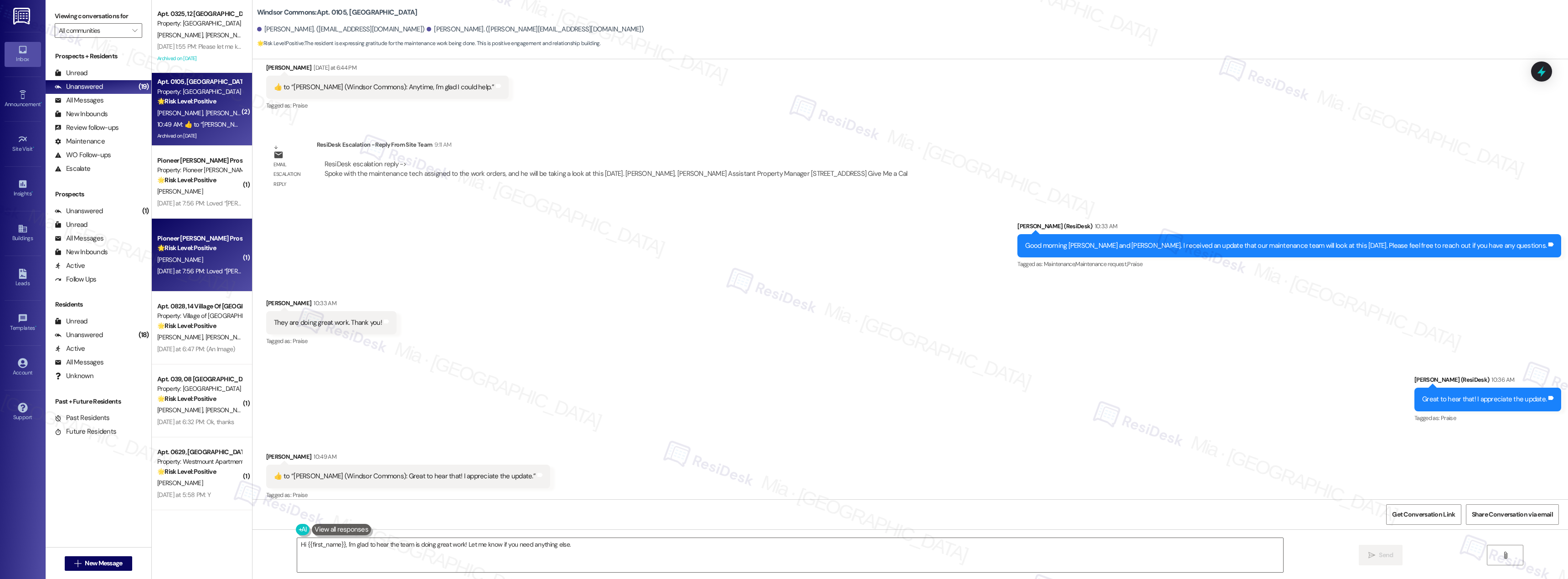
click at [203, 264] on div "[PERSON_NAME]" at bounding box center [200, 260] width 86 height 12
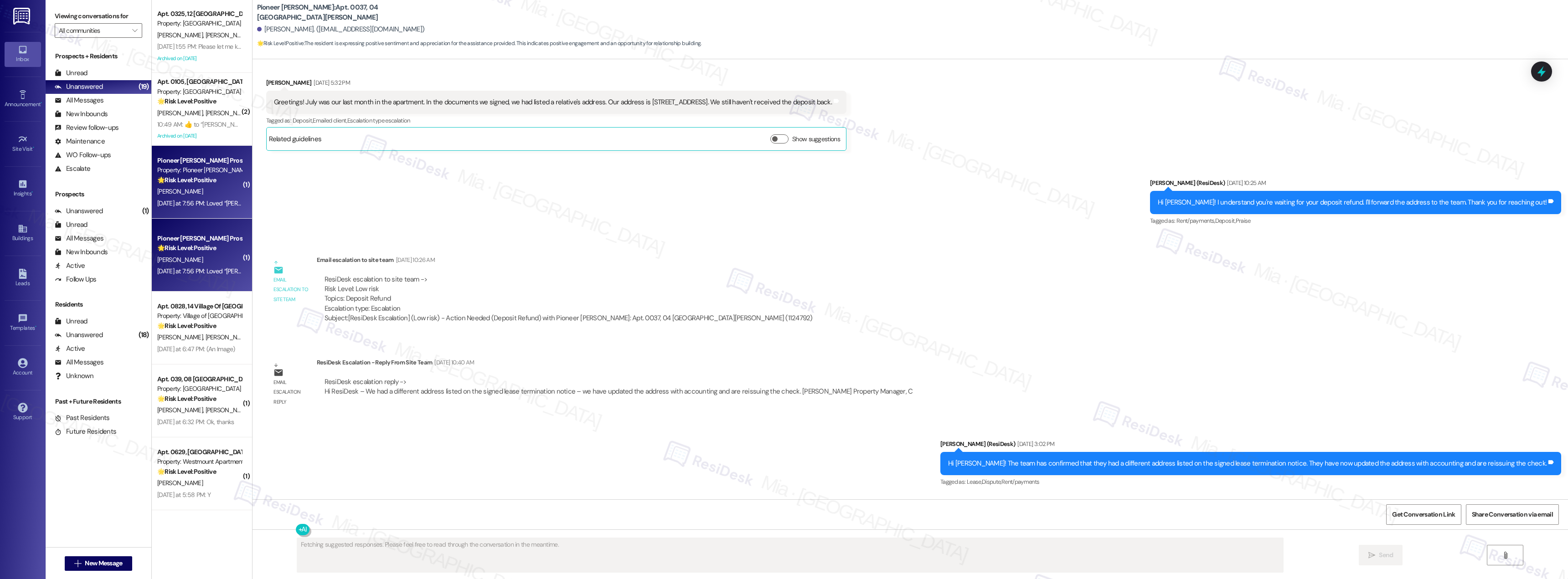
scroll to position [7998, 0]
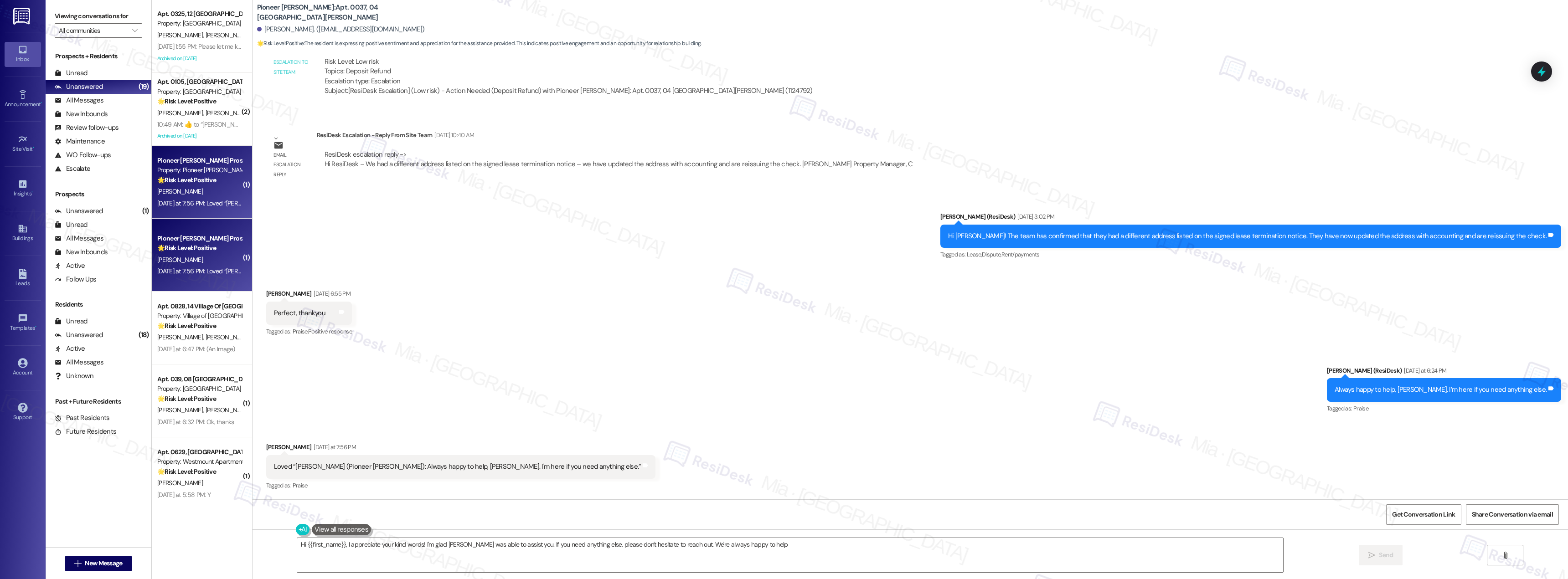
type textarea "Hi {{first_name}}, I appreciate your kind words! I'm glad Sarah was able to ass…"
click at [195, 300] on div "Apt. 0828, 14 Village Of Olde Hickory Property: Village of Olde Hickory 🌟 Risk …" at bounding box center [200, 316] width 86 height 31
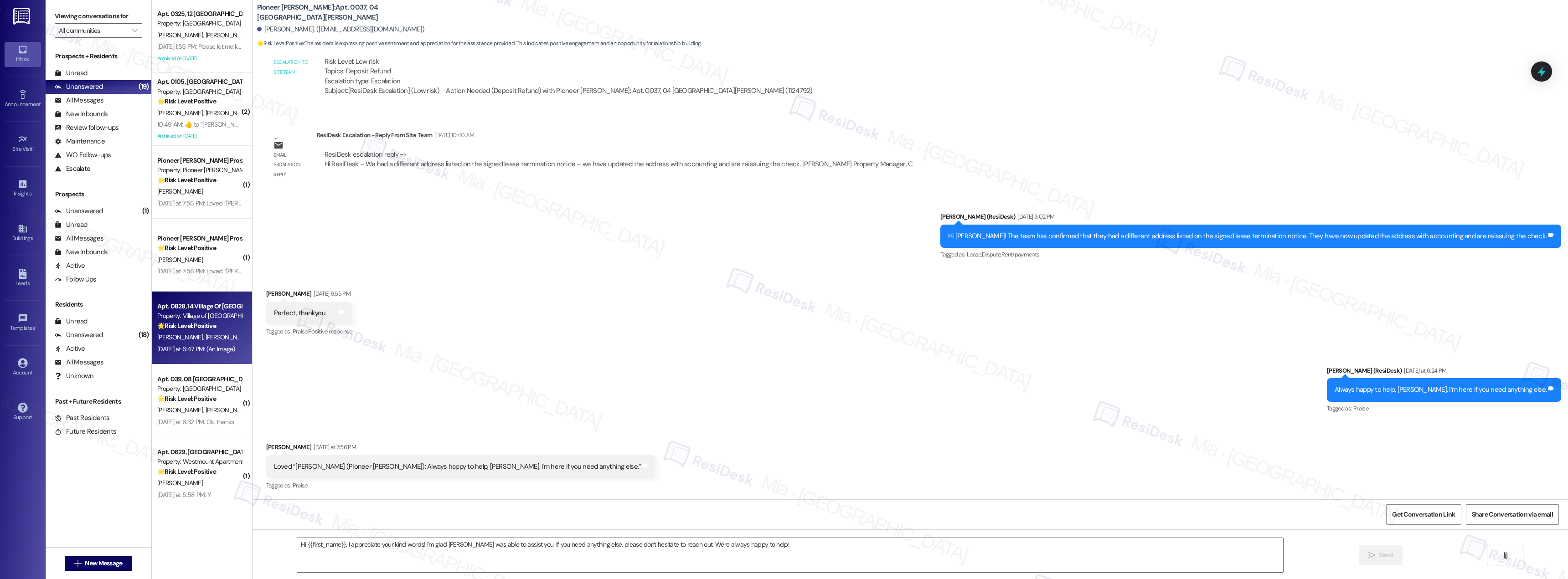
type textarea "Fetching suggested responses. Please feel free to read through the conversation…"
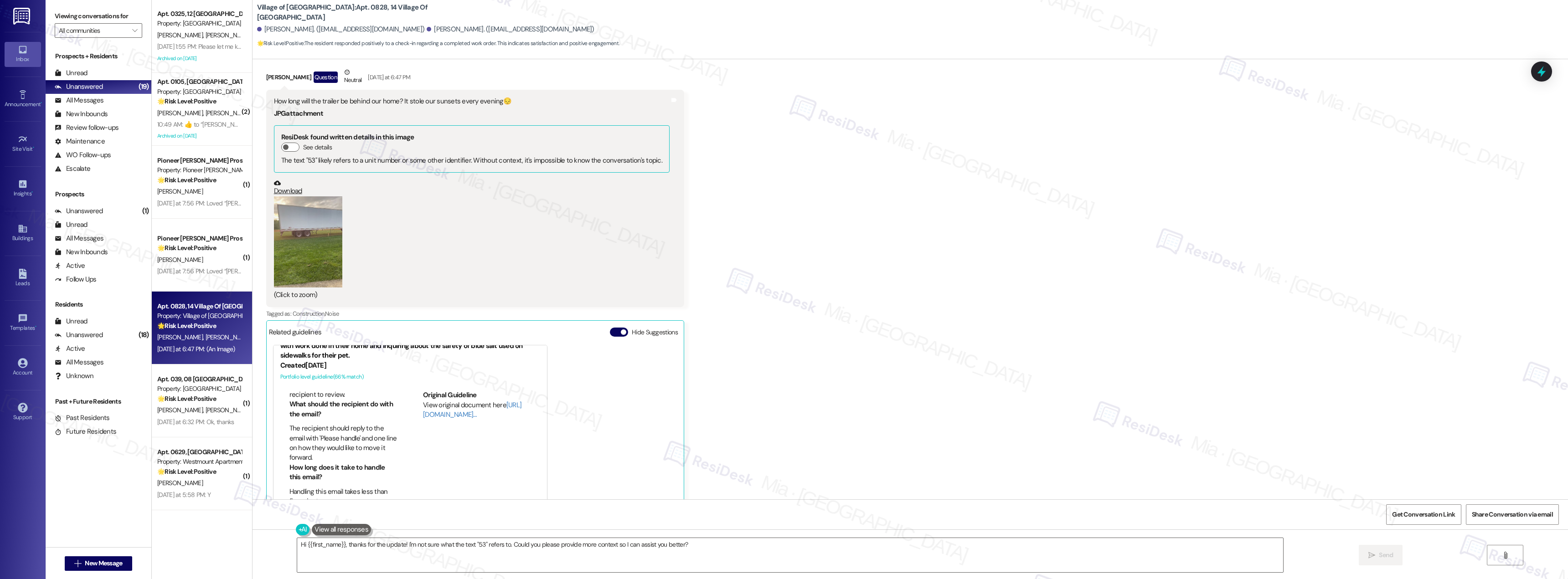
scroll to position [15021, 0]
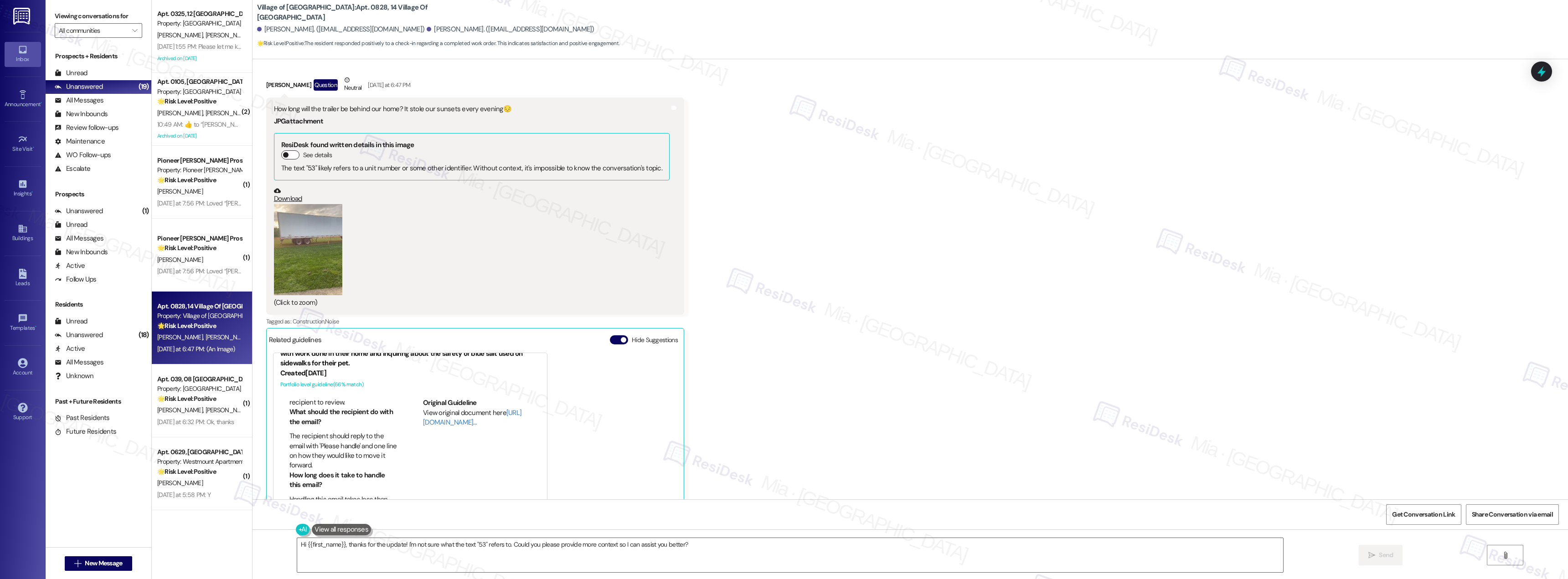
click at [288, 155] on button "See details" at bounding box center [290, 154] width 18 height 9
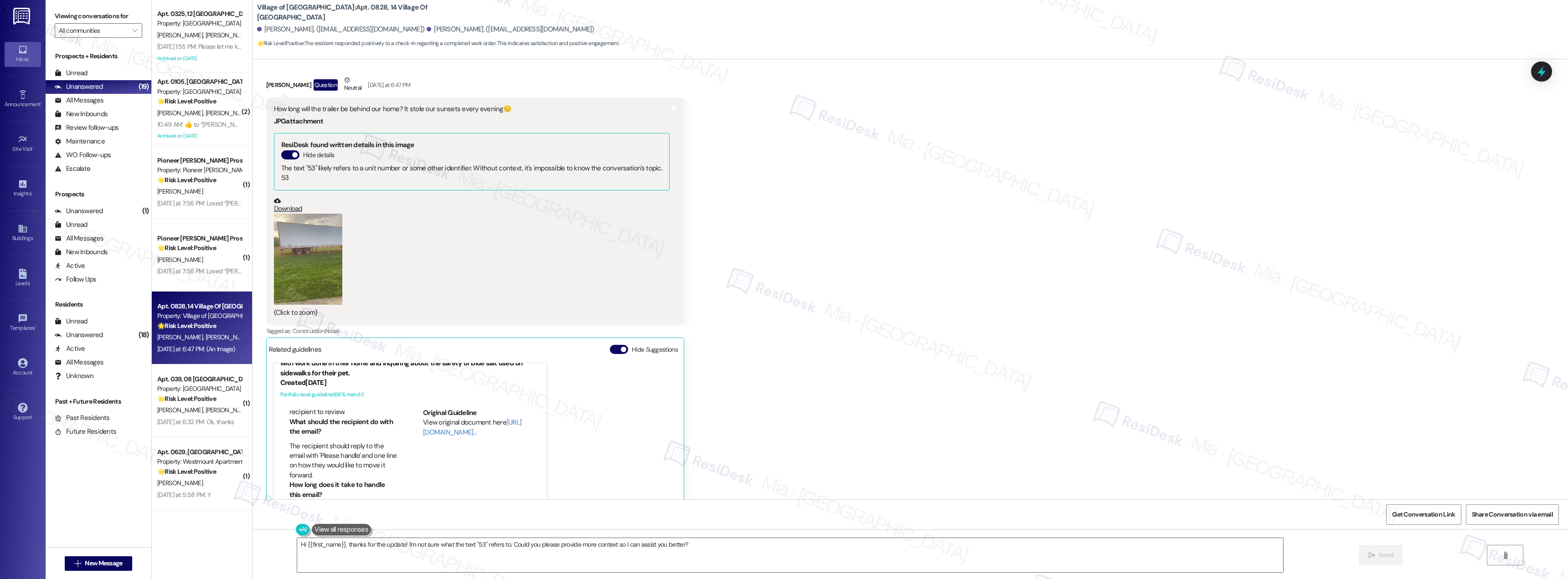
click at [324, 238] on button "Zoom image" at bounding box center [308, 259] width 68 height 91
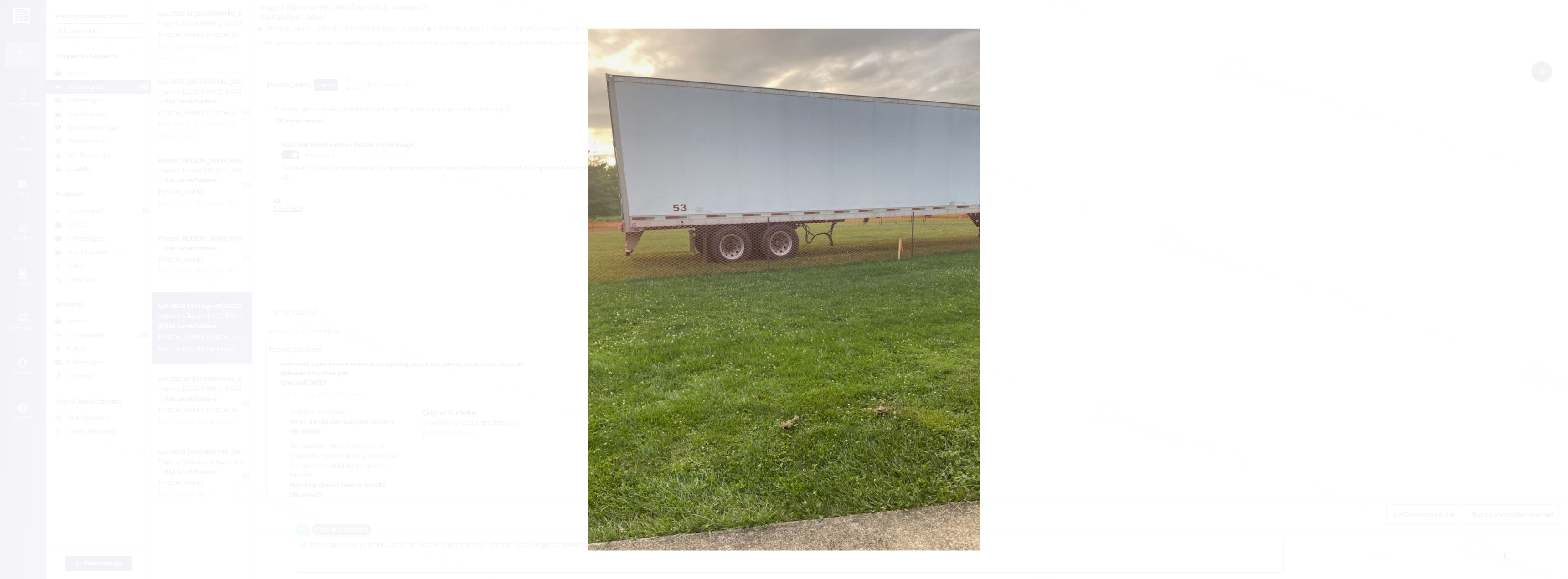
click at [1084, 256] on button "Unzoom image" at bounding box center [784, 290] width 1568 height 579
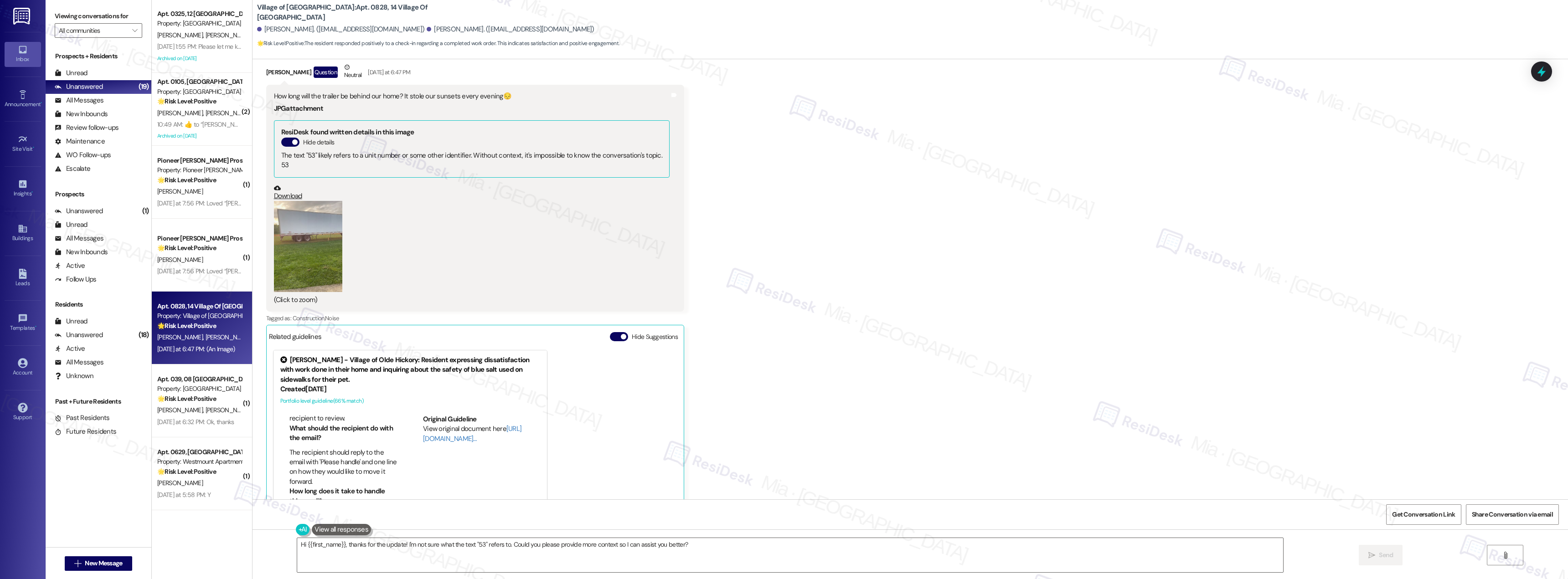
scroll to position [15030, 0]
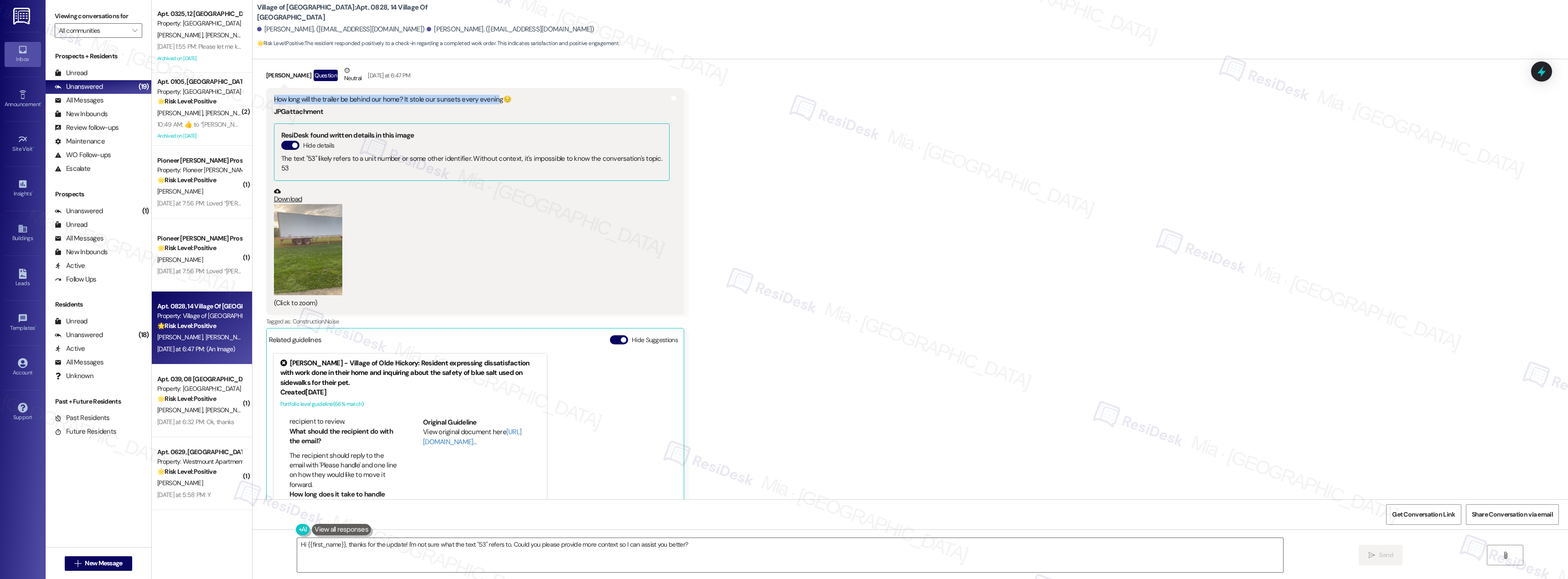
drag, startPoint x: 268, startPoint y: 100, endPoint x: 486, endPoint y: 100, distance: 218.0
click at [486, 100] on div "How long will the trailer be behind our home? It stole our sunsets every evenin…" at bounding box center [472, 100] width 396 height 10
copy div "How long will the trailer be behind our home? It stole our sunsets every evenin"
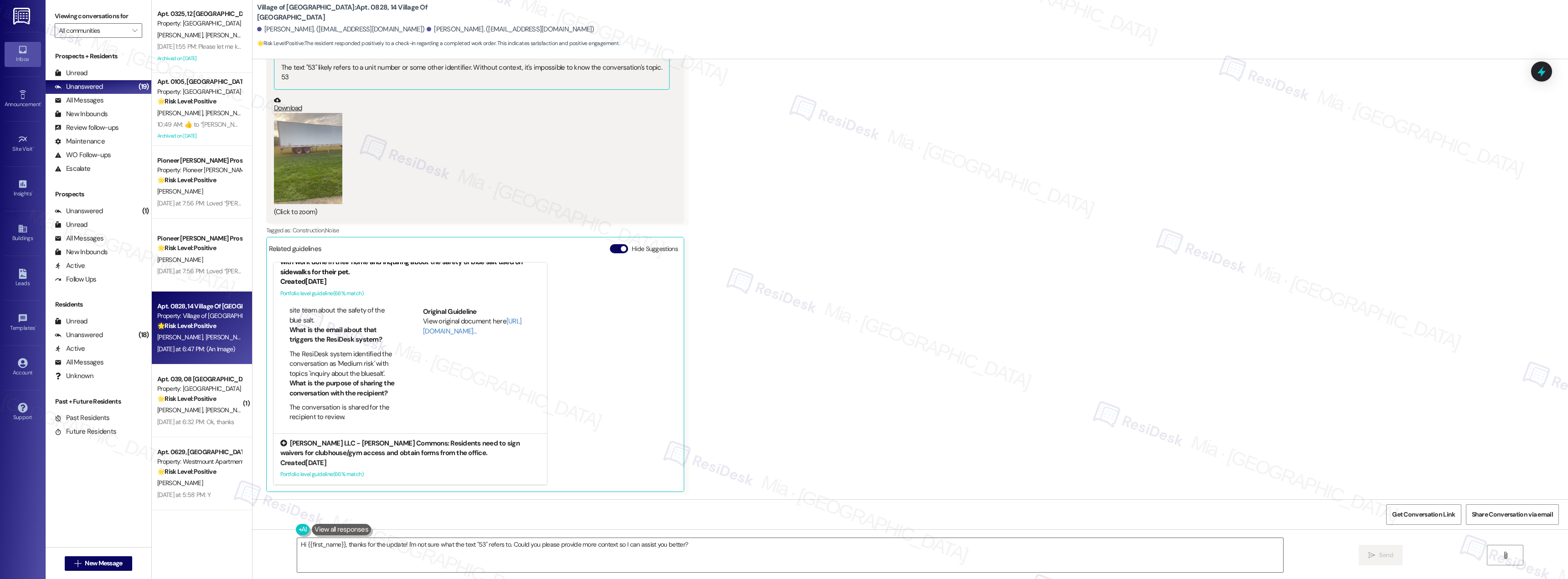
scroll to position [319, 0]
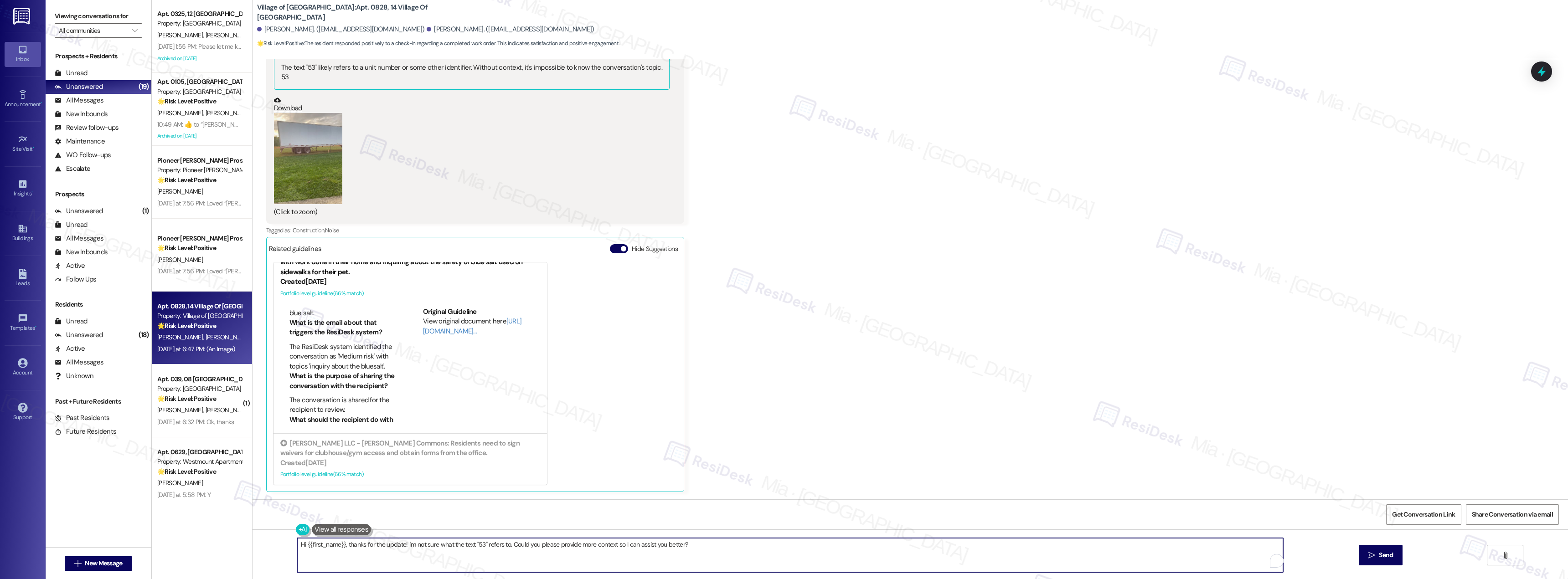
drag, startPoint x: 687, startPoint y: 543, endPoint x: 341, endPoint y: 543, distance: 346.0
click at [341, 543] on textarea "Hi {{first_name}}, thanks for the update! I'm not sure what the text "53" refer…" at bounding box center [790, 555] width 986 height 34
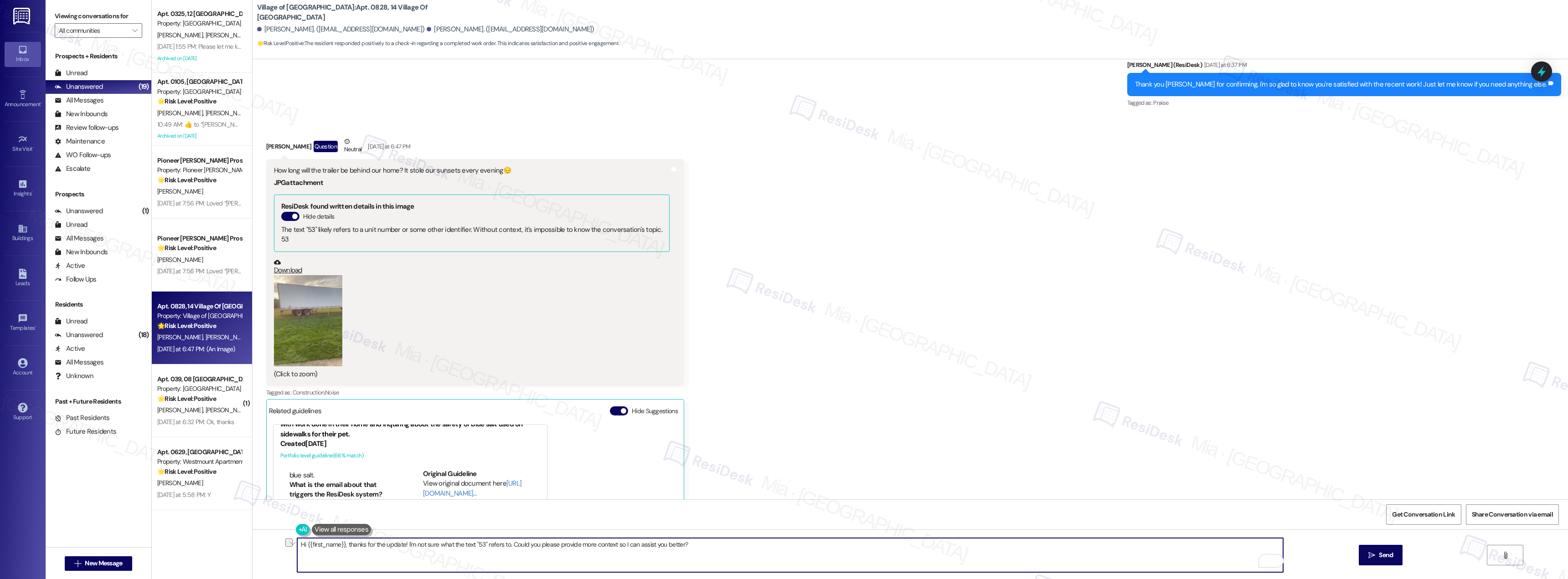
scroll to position [15030, 0]
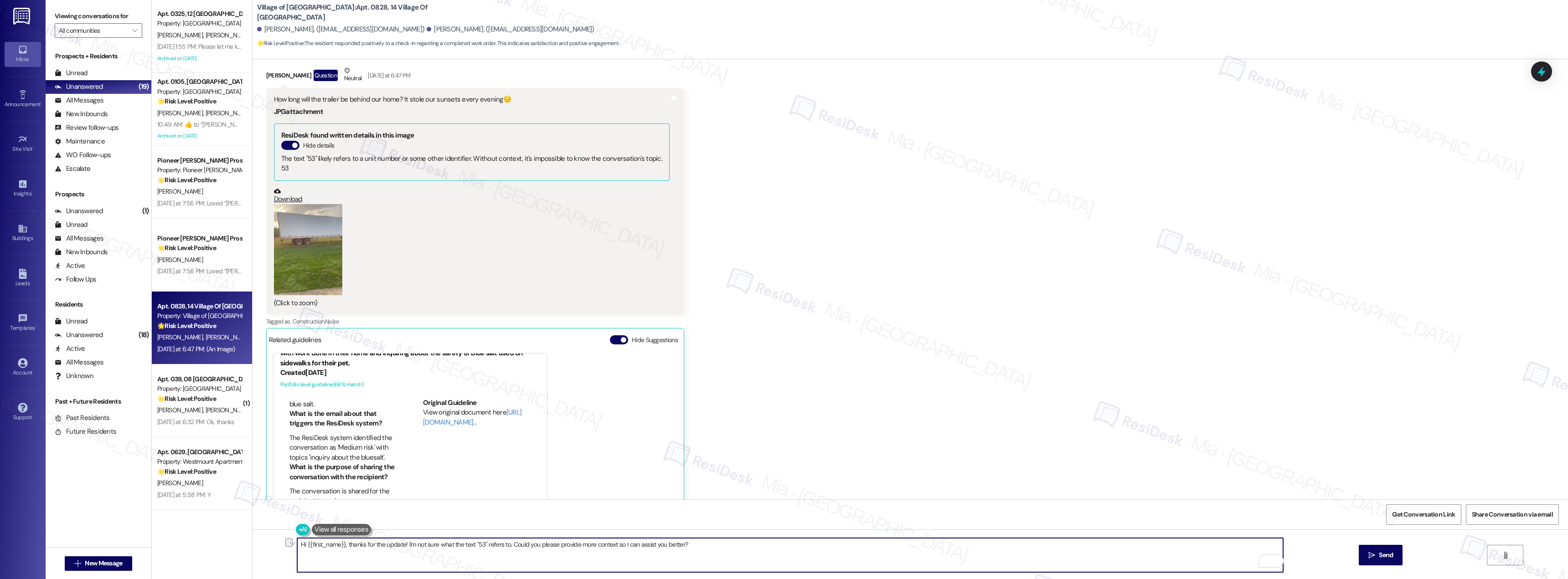
paste textarea "Thank you for bringing this to our attention. The trailer is in place temporari…"
click at [341, 546] on textarea "Hi {{first_name}}, Thank you for bringing this to our attention. The trailer is…" at bounding box center [790, 555] width 986 height 34
drag, startPoint x: 455, startPoint y: 546, endPoint x: 662, endPoint y: 545, distance: 207.0
click at [662, 545] on textarea "Hi {{first_name}}, thank you for bringing this to our attention. The trailer is…" at bounding box center [790, 555] width 986 height 34
click at [510, 543] on textarea "Hi {{first_name}}, thank you for bringing this to our attention. Let me check w…" at bounding box center [790, 555] width 986 height 34
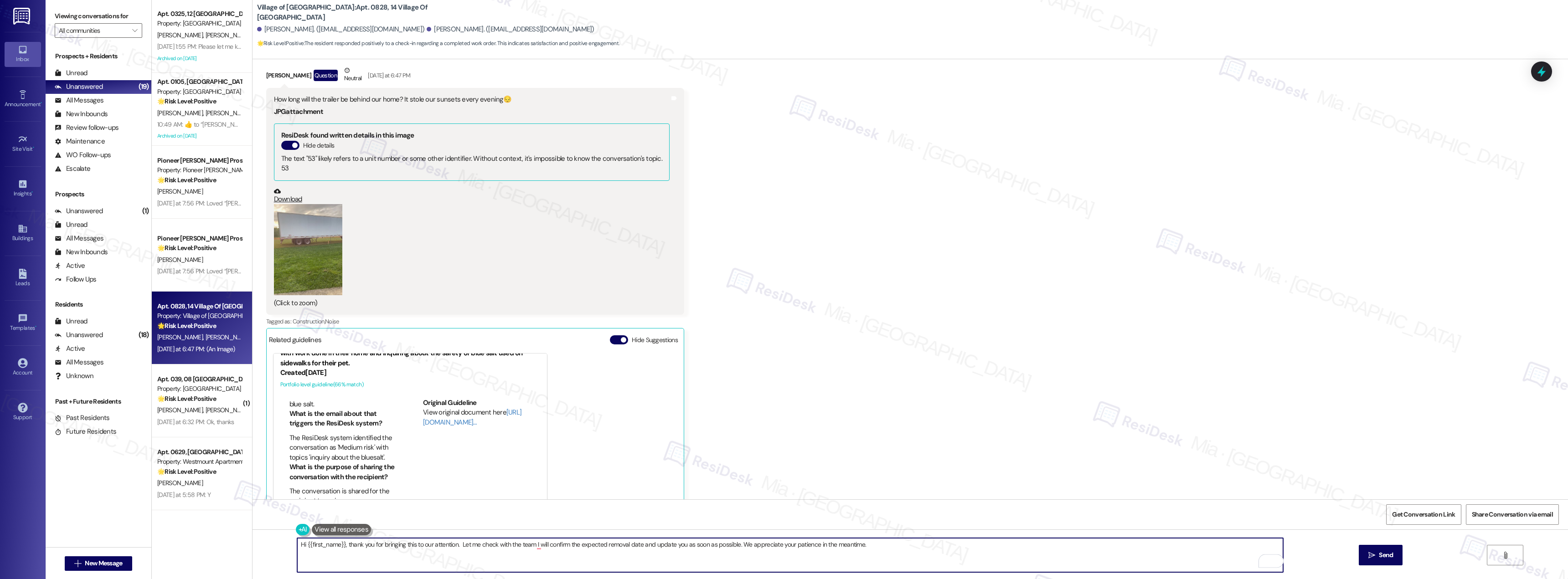
click at [493, 545] on textarea "Hi {{first_name}}, thank you for bringing this to our attention. Let me check w…" at bounding box center [790, 555] width 986 height 34
click at [455, 547] on textarea "Hi {{first_name}}, thank you for bringing this to our attention. Let me check t…" at bounding box center [790, 555] width 986 height 34
click at [545, 546] on textarea "Hi {{first_name}}, thank you for bringing this to our attention. Let me check t…" at bounding box center [790, 555] width 986 height 34
drag, startPoint x: 540, startPoint y: 547, endPoint x: 648, endPoint y: 543, distance: 108.1
click at [648, 543] on textarea "Hi {{first_name}}, thank you for bringing this to our attention. Let me check t…" at bounding box center [790, 555] width 986 height 34
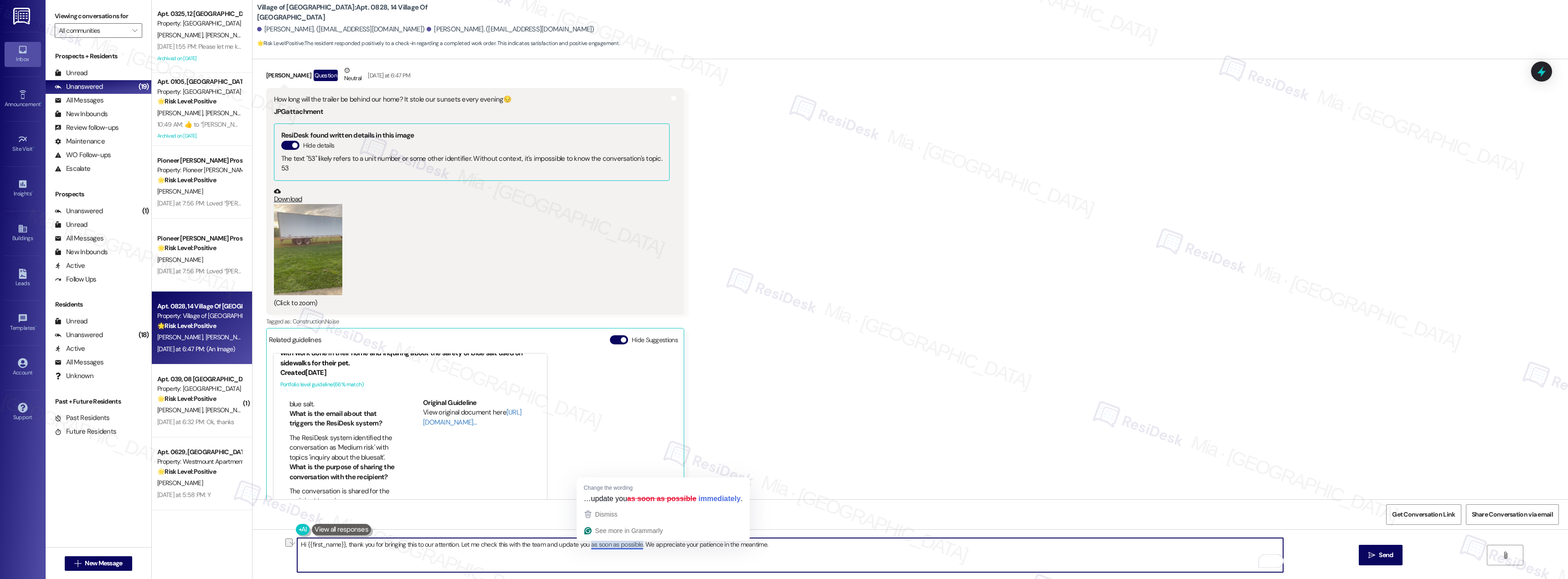
drag, startPoint x: 635, startPoint y: 547, endPoint x: 800, endPoint y: 547, distance: 165.0
click at [800, 547] on textarea "Hi {{first_name}}, thank you for bringing this to our attention. Let me check t…" at bounding box center [790, 555] width 986 height 34
click at [500, 546] on textarea "Hi {{first_name}}, thank you for bringing this to our attention. Let me check t…" at bounding box center [790, 555] width 986 height 34
click at [502, 547] on textarea "Hi {{first_name}}, thank you for bringing this to our attention. Let me check t…" at bounding box center [790, 555] width 986 height 34
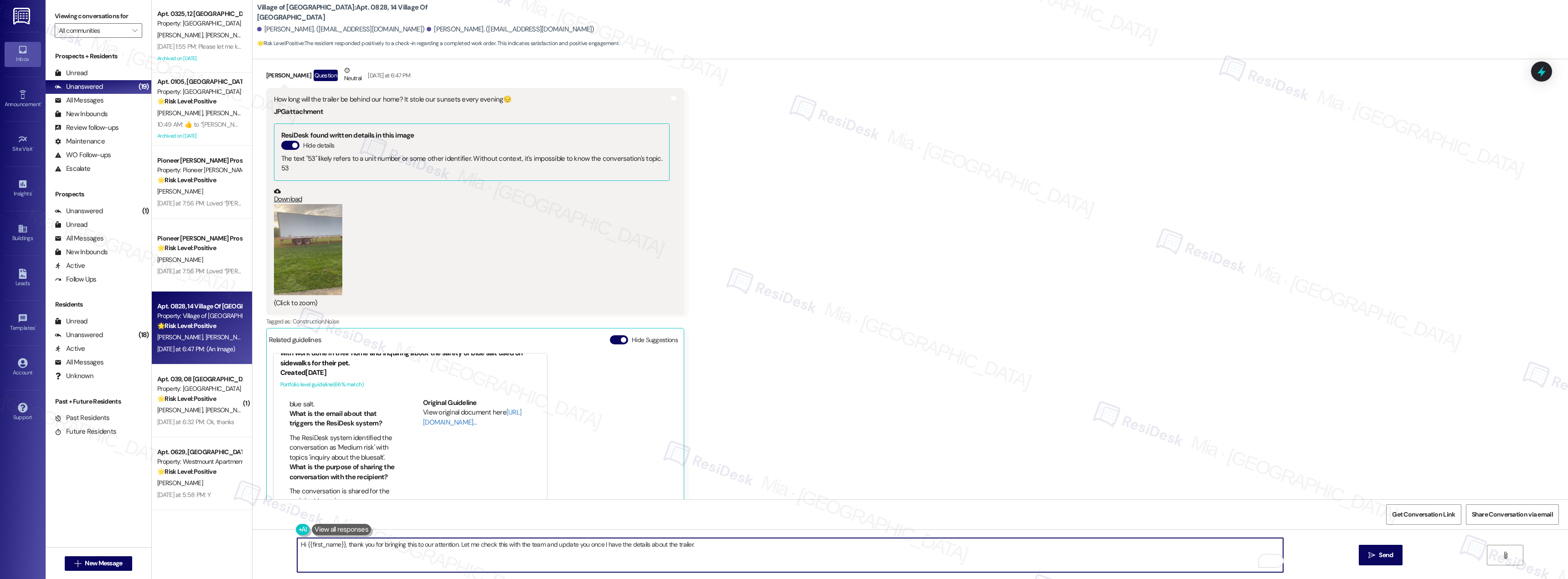
click at [502, 547] on textarea "Hi {{first_name}}, thank you for bringing this to our attention. Let me check t…" at bounding box center [790, 555] width 986 height 34
click at [495, 543] on textarea "Hi {{first_name}}, thank you for bringing this to our attention. Let me check t…" at bounding box center [790, 555] width 986 height 34
type textarea "Hi {{first_name}}, thank you for bringing this to our attention. Let me check w…"
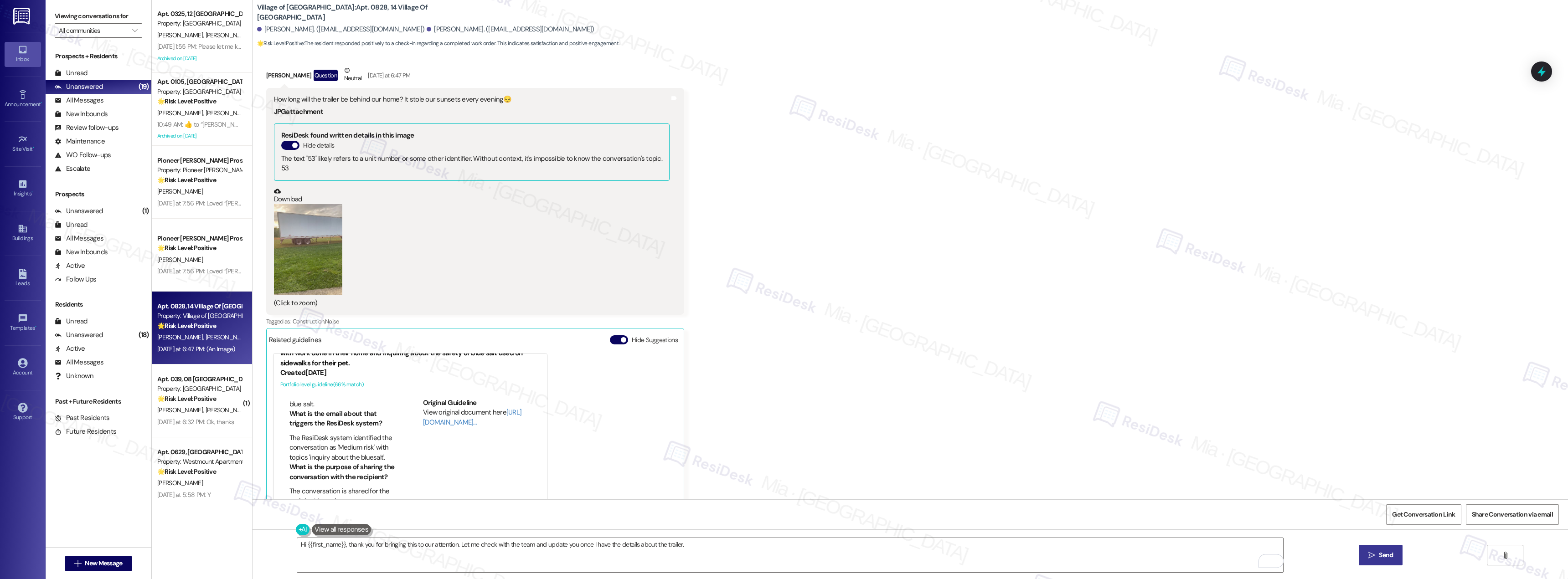
click at [1393, 558] on span "Send" at bounding box center [1385, 555] width 18 height 10
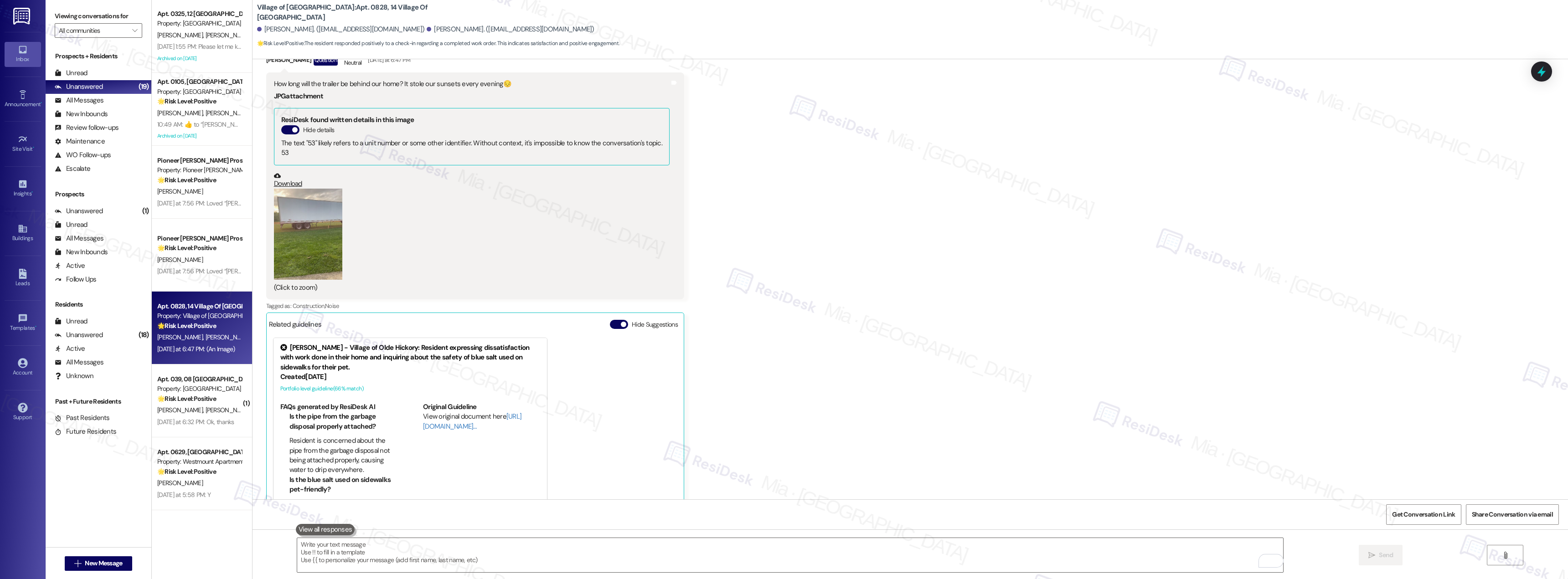
scroll to position [15030, 0]
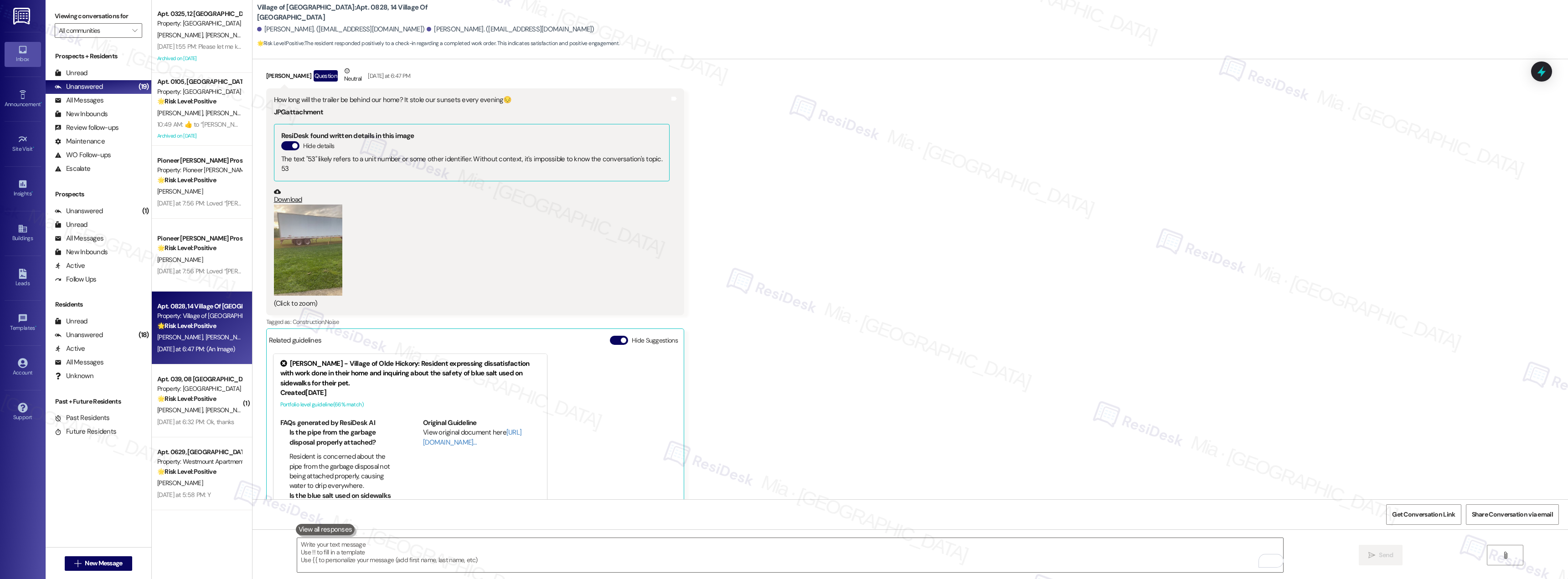
click at [317, 97] on div "How long will the trailer be behind our home? It stole our sunsets every evenin…" at bounding box center [472, 100] width 396 height 10
drag, startPoint x: 313, startPoint y: 99, endPoint x: 487, endPoint y: 97, distance: 174.0
click at [487, 97] on div "How long will the trailer be behind our home? It stole our sunsets every evenin…" at bounding box center [472, 100] width 396 height 10
copy div "trailer be behind our home? It stole our sunsets every evening"
click at [1550, 72] on div at bounding box center [1541, 71] width 27 height 26
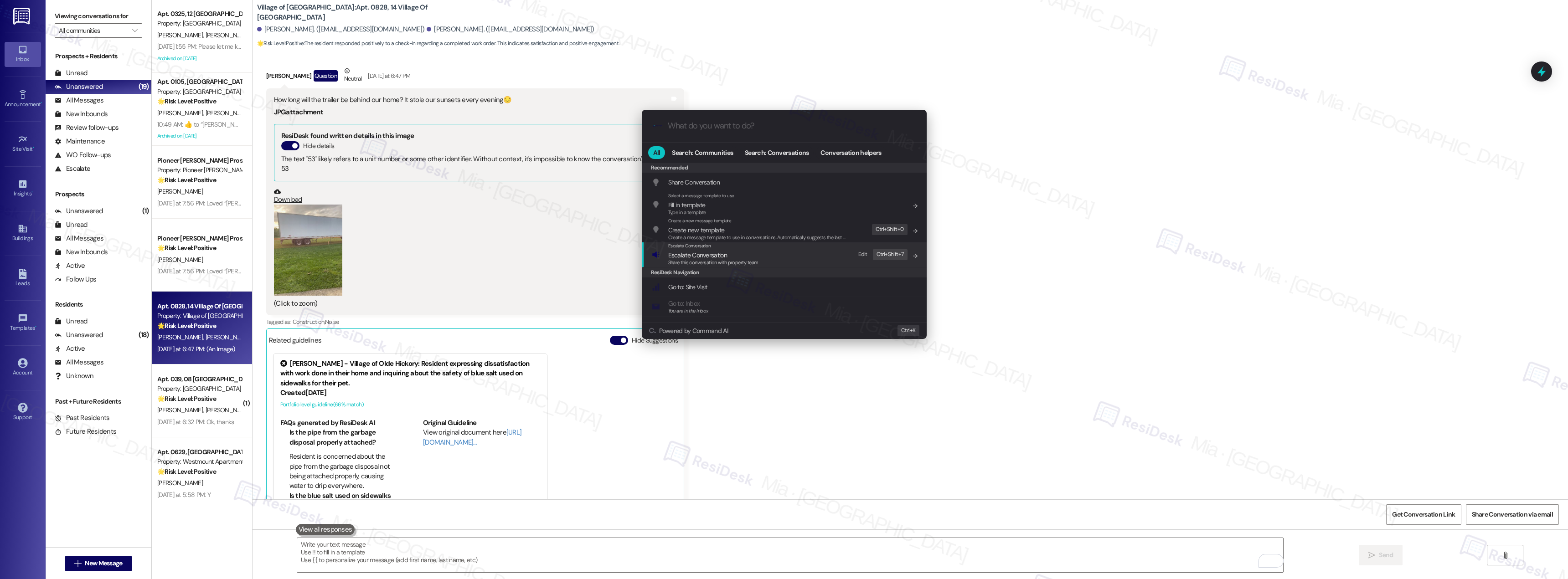
click at [719, 260] on span "Share this conversation with property team" at bounding box center [713, 262] width 90 height 6
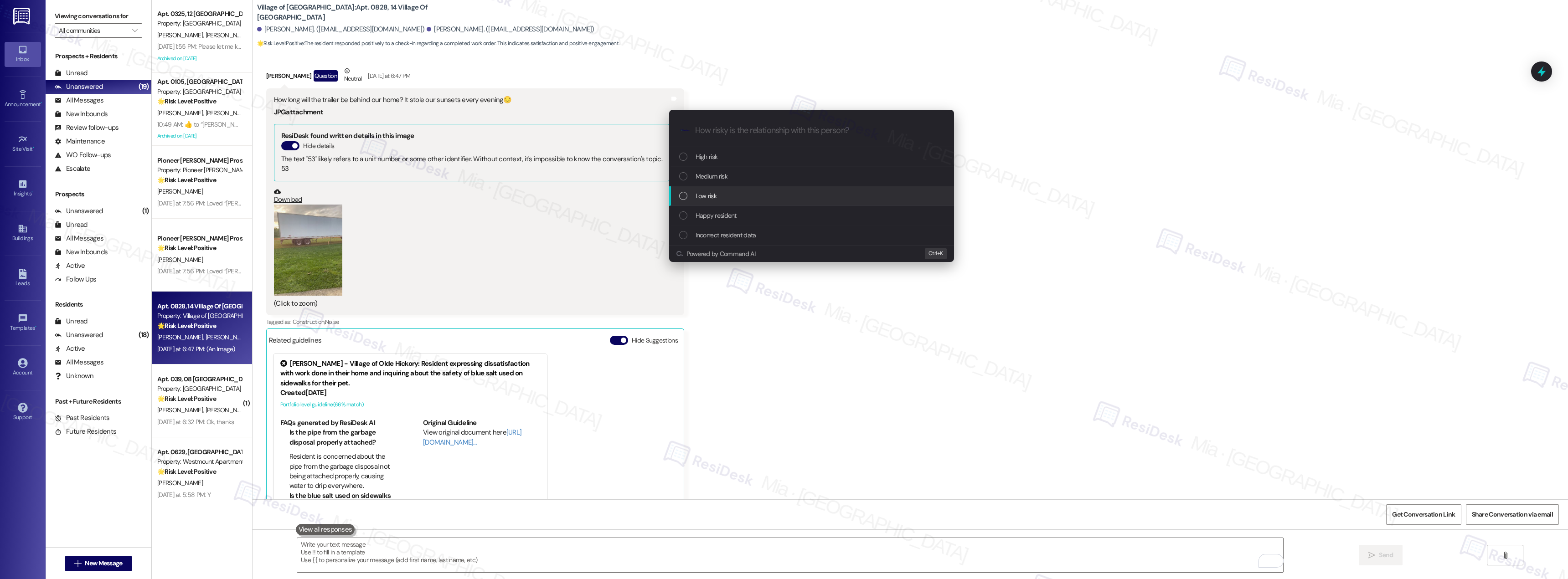
click at [710, 195] on span "Low risk" at bounding box center [706, 196] width 21 height 10
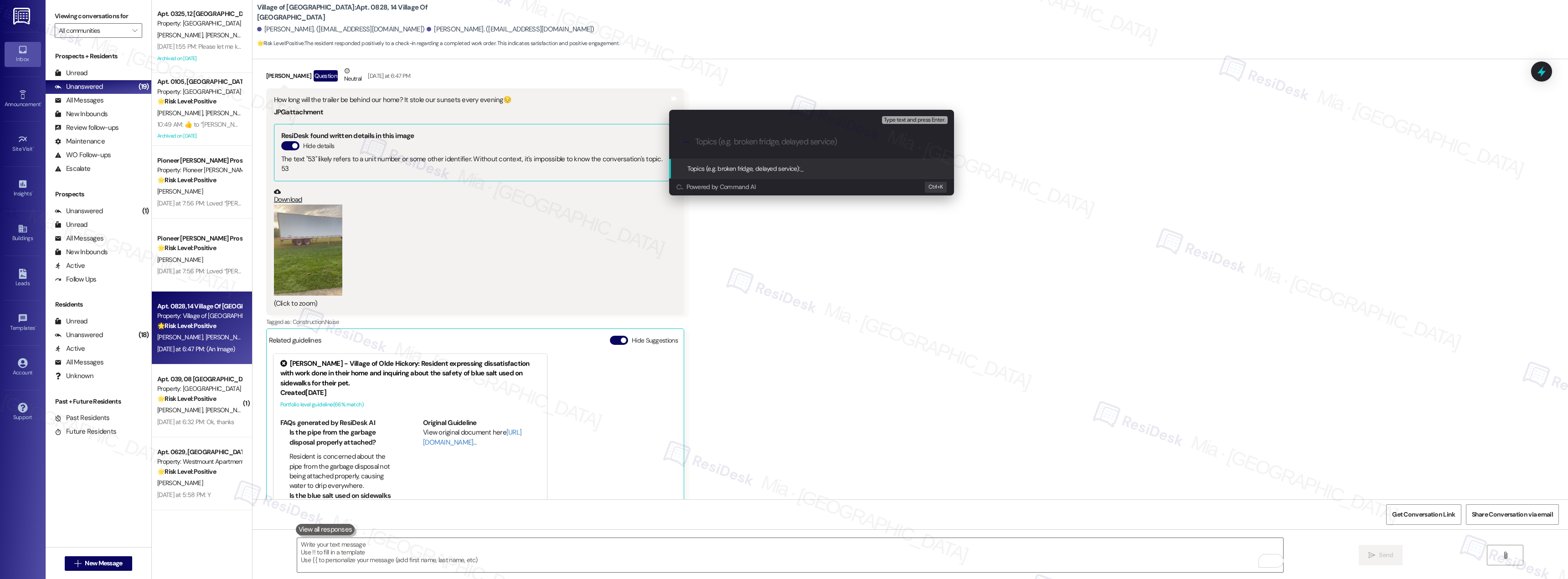
paste input "trailer be behind our home? It stole our sunsets every evening"
click at [698, 143] on input "trailer be behind our home? It stole our sunsets every evening" at bounding box center [815, 142] width 240 height 10
click at [761, 143] on input "trailer be behind our home? It stole our sunsets every evening" at bounding box center [815, 142] width 240 height 10
drag, startPoint x: 833, startPoint y: 141, endPoint x: 794, endPoint y: 141, distance: 39.0
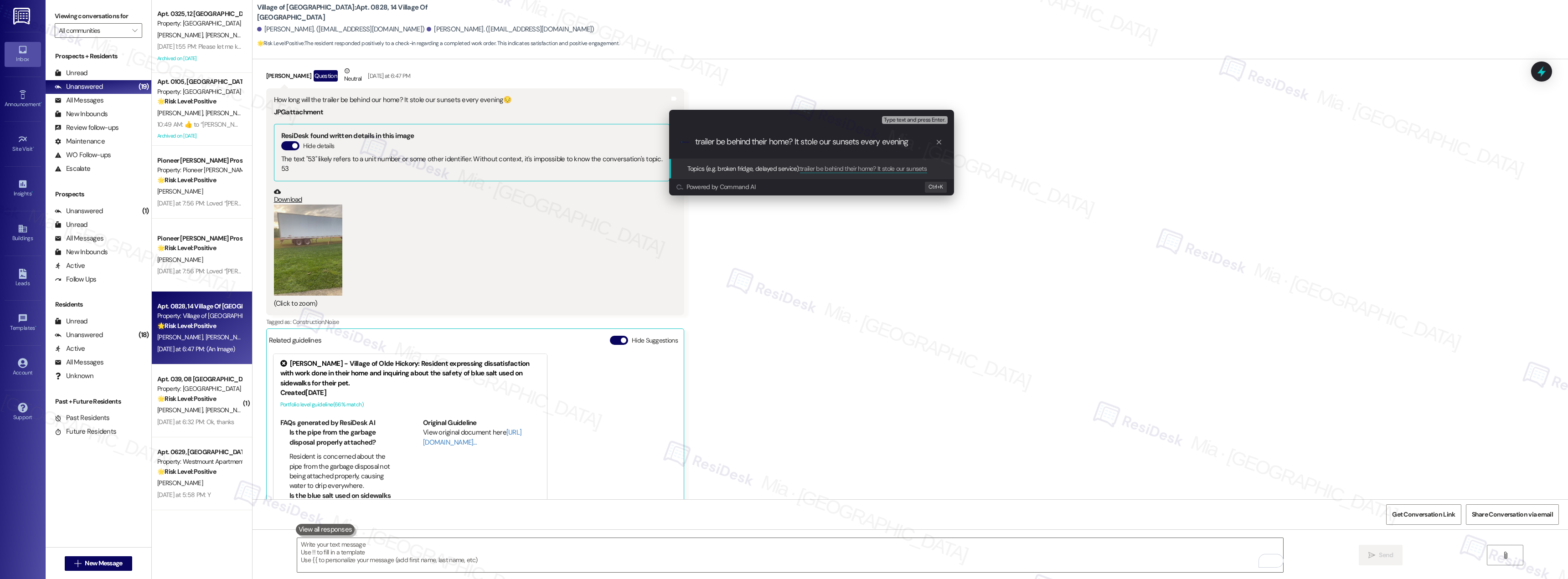
click at [794, 141] on input "trailer be behind their home? It stole our sunsets every evening" at bounding box center [815, 142] width 240 height 10
drag, startPoint x: 859, startPoint y: 142, endPoint x: 923, endPoint y: 142, distance: 64.0
click at [923, 142] on input "trailer be behind their home blocking the sunsets every evening" at bounding box center [815, 142] width 240 height 10
click at [698, 140] on input "trailer be behind their home blocking the sunsets every evening" at bounding box center [815, 142] width 240 height 10
click at [695, 140] on input "trailer be behind their home blocking the sunsets every evening" at bounding box center [815, 142] width 240 height 10
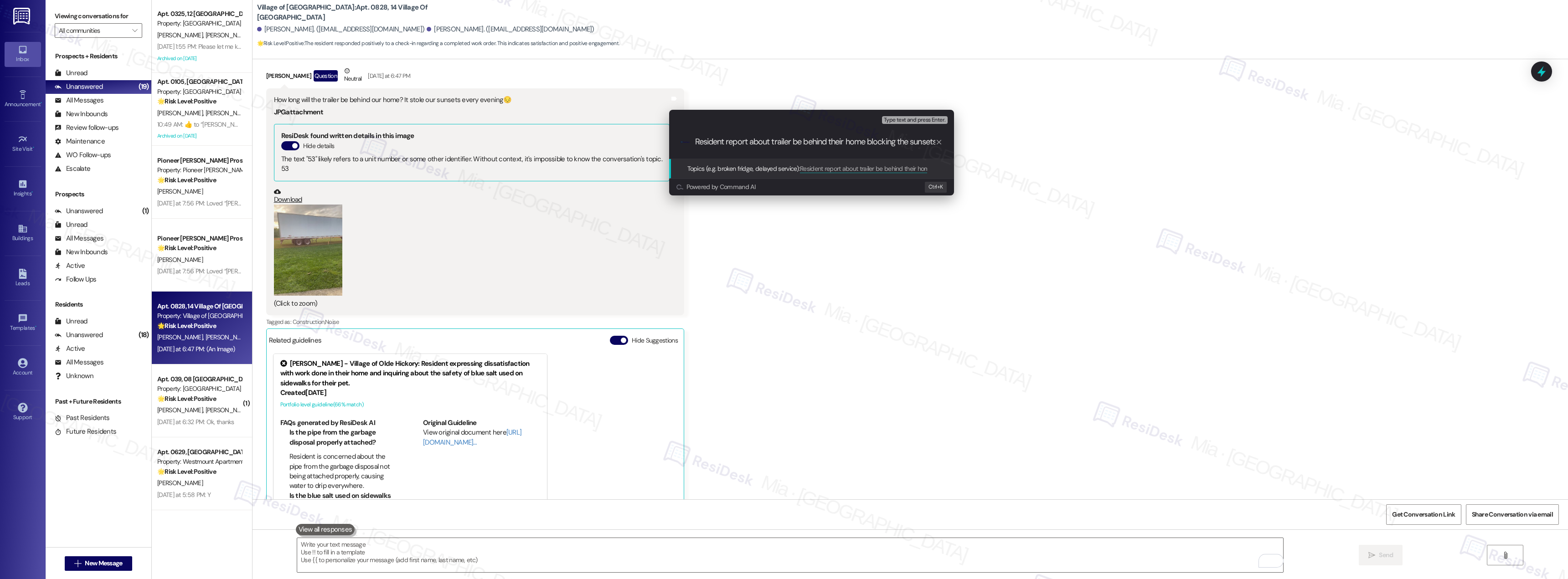
drag, startPoint x: 727, startPoint y: 140, endPoint x: 747, endPoint y: 141, distance: 20.0
click at [747, 141] on input "Resident report about trailer be behind their home blocking the sunsets every e…" at bounding box center [815, 142] width 240 height 10
click at [789, 142] on input "Resident ask about trailer be behind their home blocking the sunsets every even…" at bounding box center [815, 142] width 240 height 10
click at [761, 141] on input "Resident ask about trailer behind their home blocking the sunsets every evening" at bounding box center [815, 142] width 240 height 10
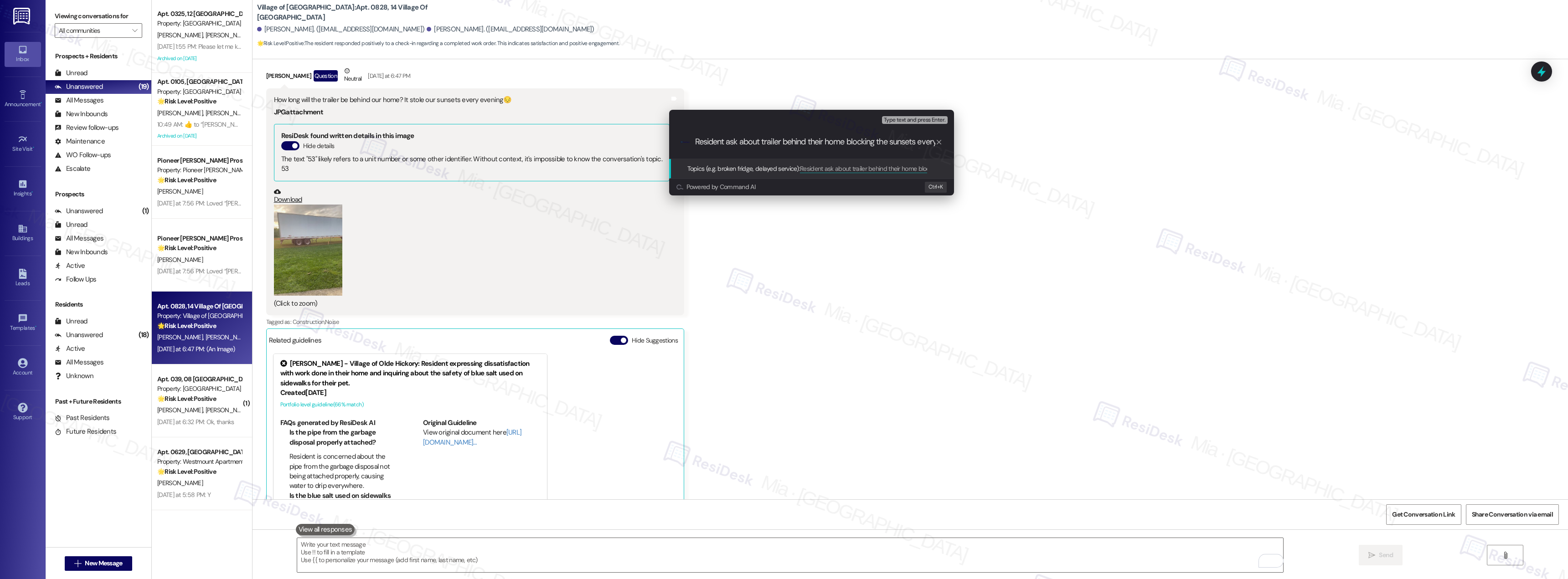
click at [749, 137] on input "Resident ask about trailer behind their home blocking the sunsets every evening" at bounding box center [815, 142] width 240 height 10
click at [806, 144] on input "Resident ask how long the trailer behind their home blocking the sunsets every …" at bounding box center [815, 142] width 240 height 10
type input "Resident ask how long the trailer will be behind their home blocking the sunset…"
click at [849, 141] on input "Resident ask how long the trailer will be behind their home blocking the sunset…" at bounding box center [815, 142] width 240 height 10
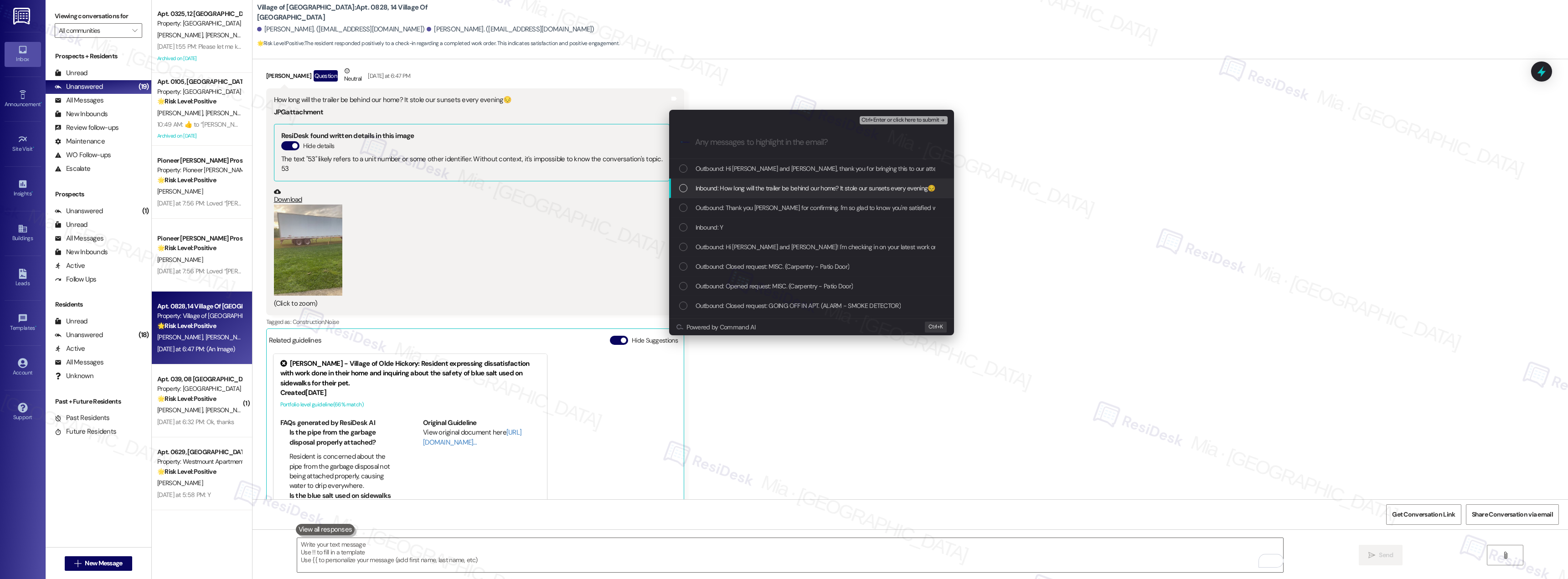
click at [687, 190] on div "List of options" at bounding box center [683, 188] width 8 height 8
click at [783, 136] on div ".cls-1{fill:#0a055f;}.cls-2{fill:#0cc4c4;} resideskLogoBlueOrange" at bounding box center [811, 142] width 285 height 32
click at [734, 189] on span "Inbound: How long will the trailer be behind our home? It stole our sunsets eve…" at bounding box center [816, 188] width 240 height 10
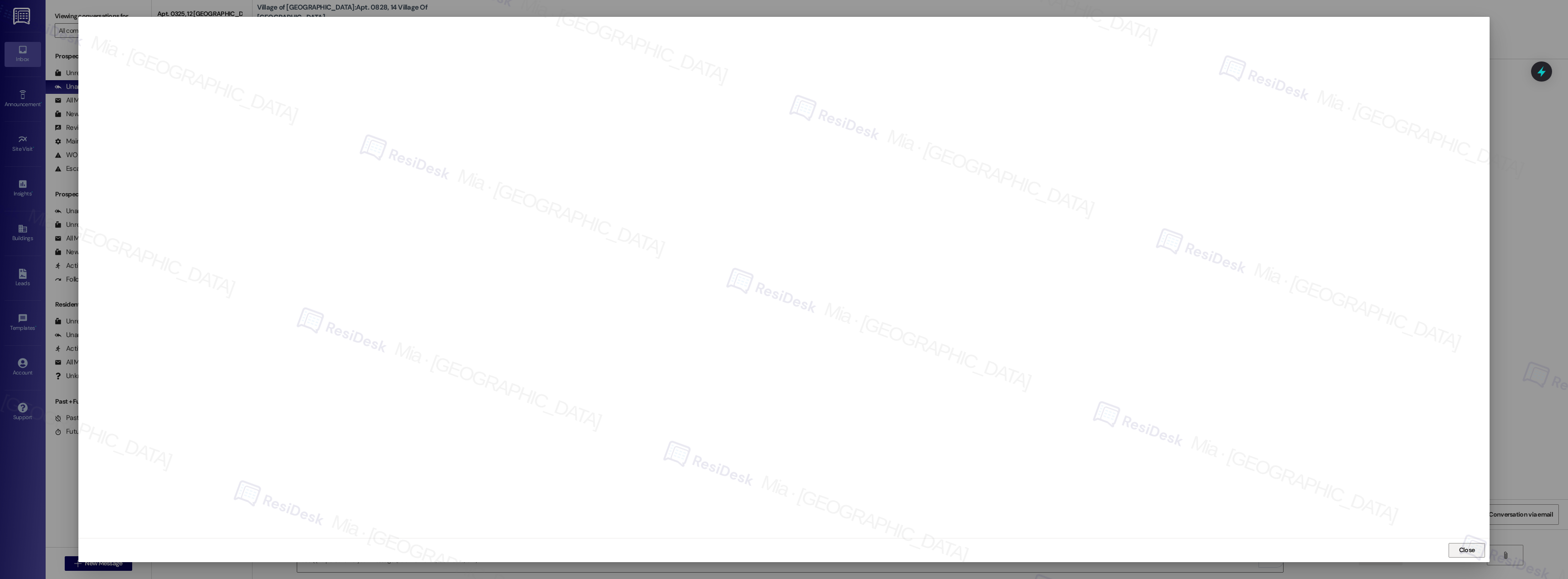
click at [1475, 553] on span "Close" at bounding box center [1467, 550] width 19 height 10
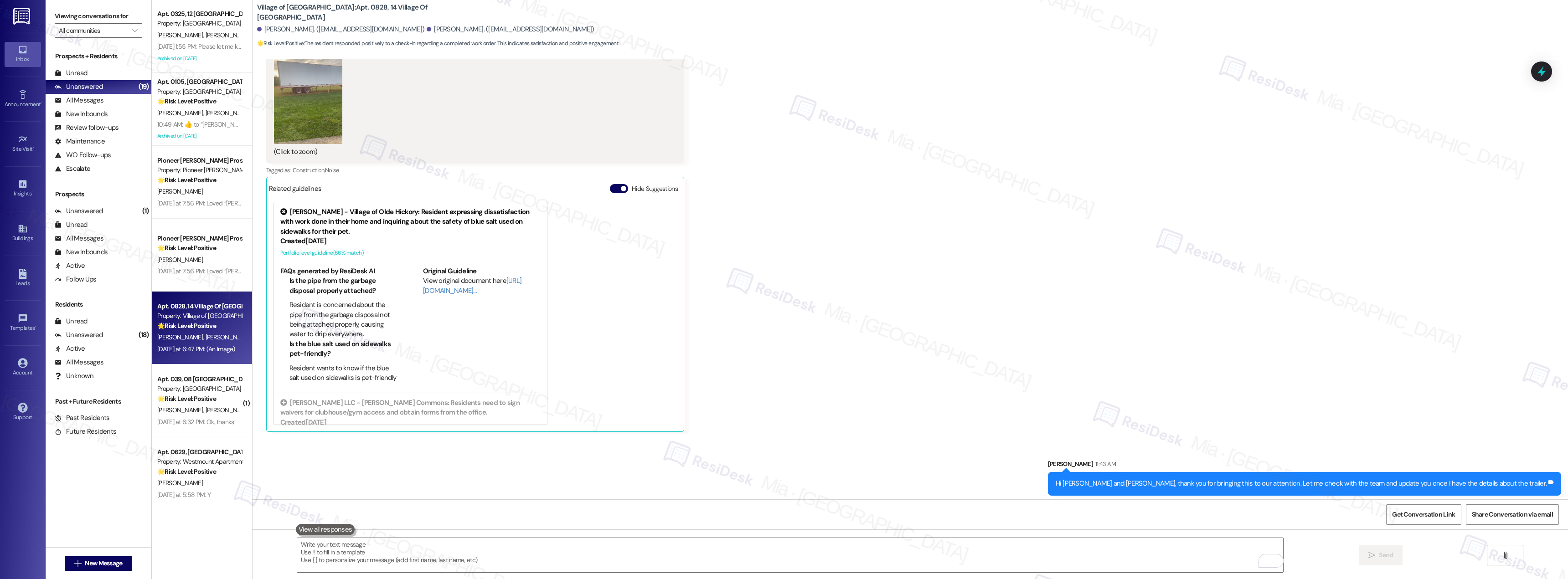
scroll to position [15185, 0]
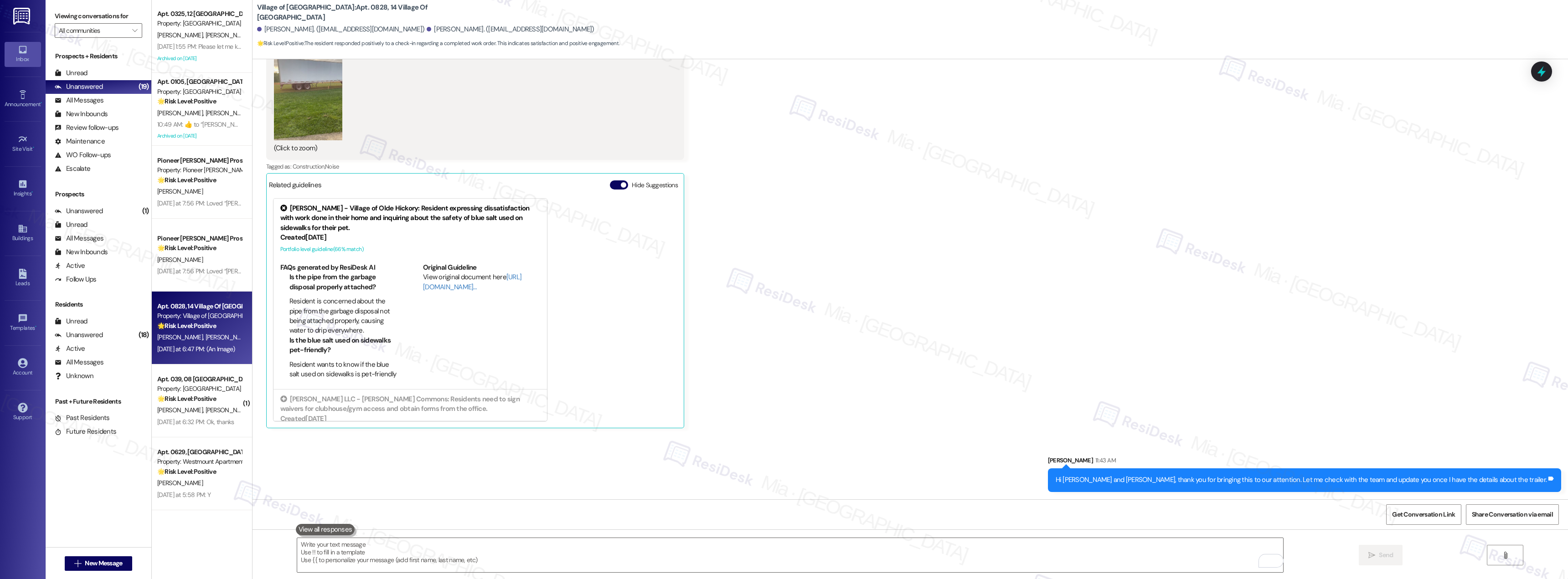
click at [861, 409] on div "Received via SMS George Pabon Question Neutral Yesterday at 6:47 PM How long wi…" at bounding box center [910, 163] width 1315 height 545
click at [1402, 508] on span "Get Conversation Link" at bounding box center [1423, 515] width 66 height 19
click at [1012, 185] on div "Received via SMS George Pabon Question Neutral Yesterday at 6:47 PM How long wi…" at bounding box center [910, 163] width 1315 height 545
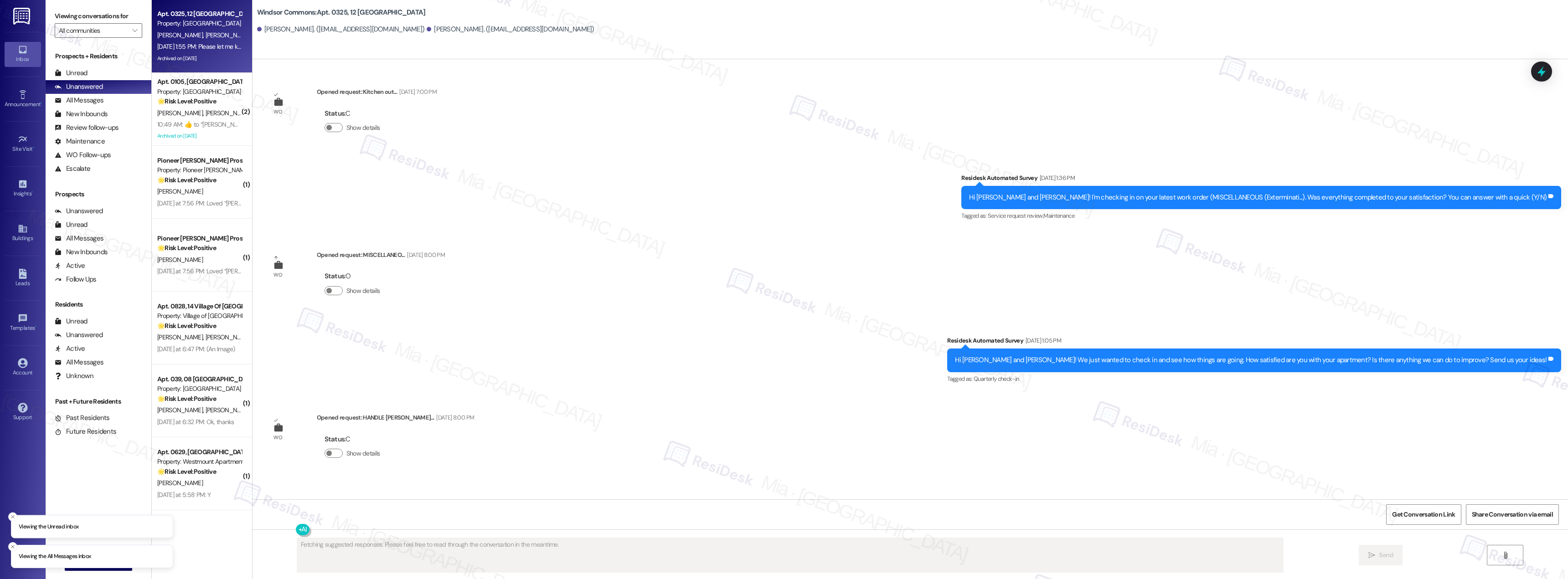
scroll to position [18772, 0]
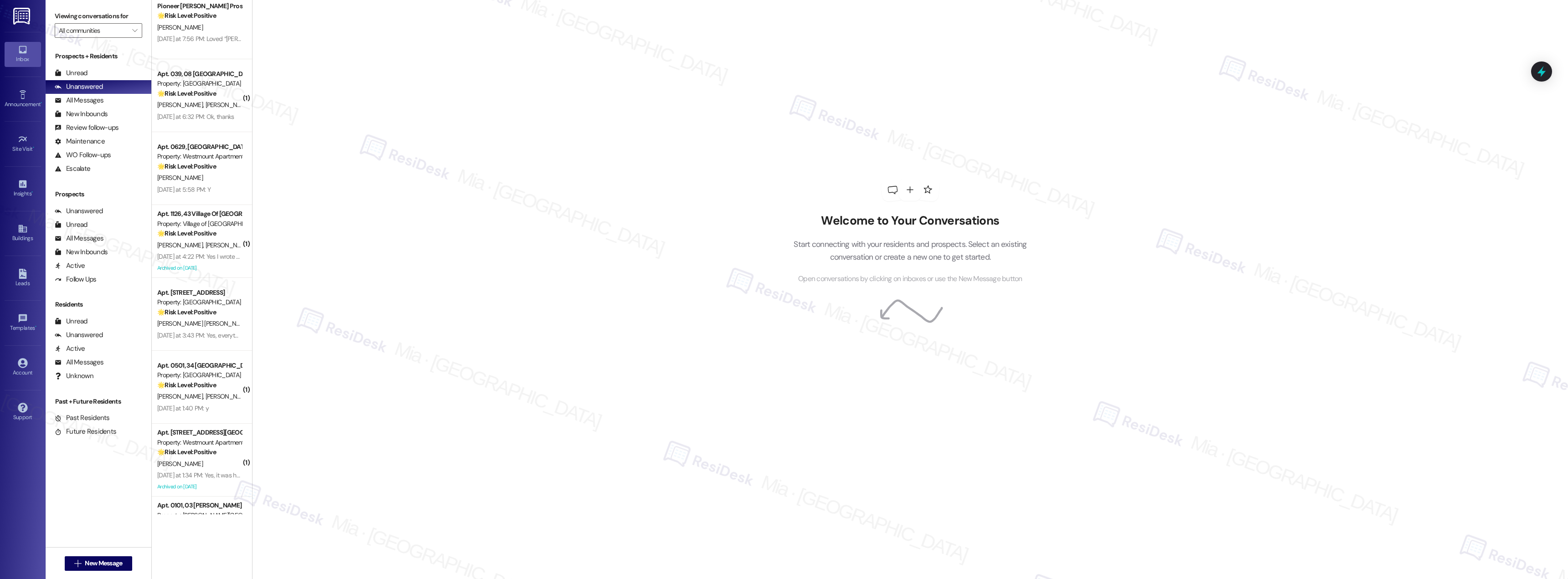
scroll to position [319, 0]
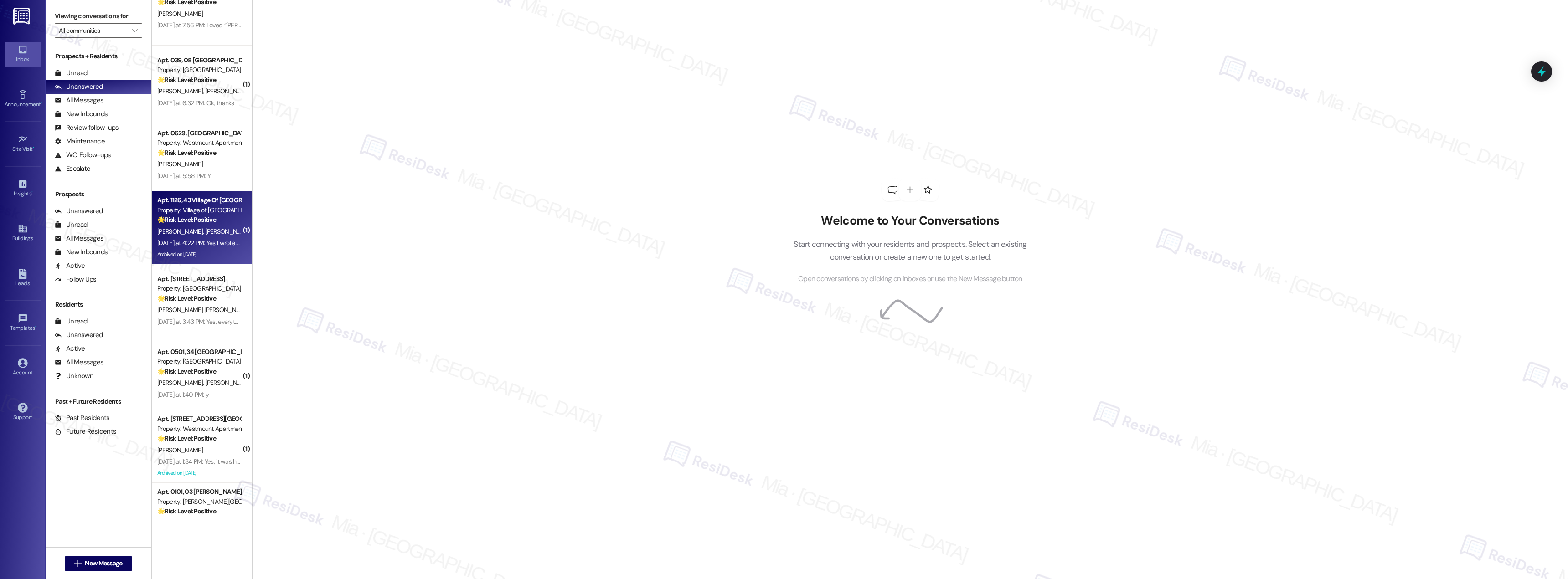
click at [211, 209] on div "Property: Village of [GEOGRAPHIC_DATA]" at bounding box center [199, 210] width 85 height 10
click at [212, 230] on div "[PERSON_NAME] [PERSON_NAME]" at bounding box center [200, 231] width 86 height 12
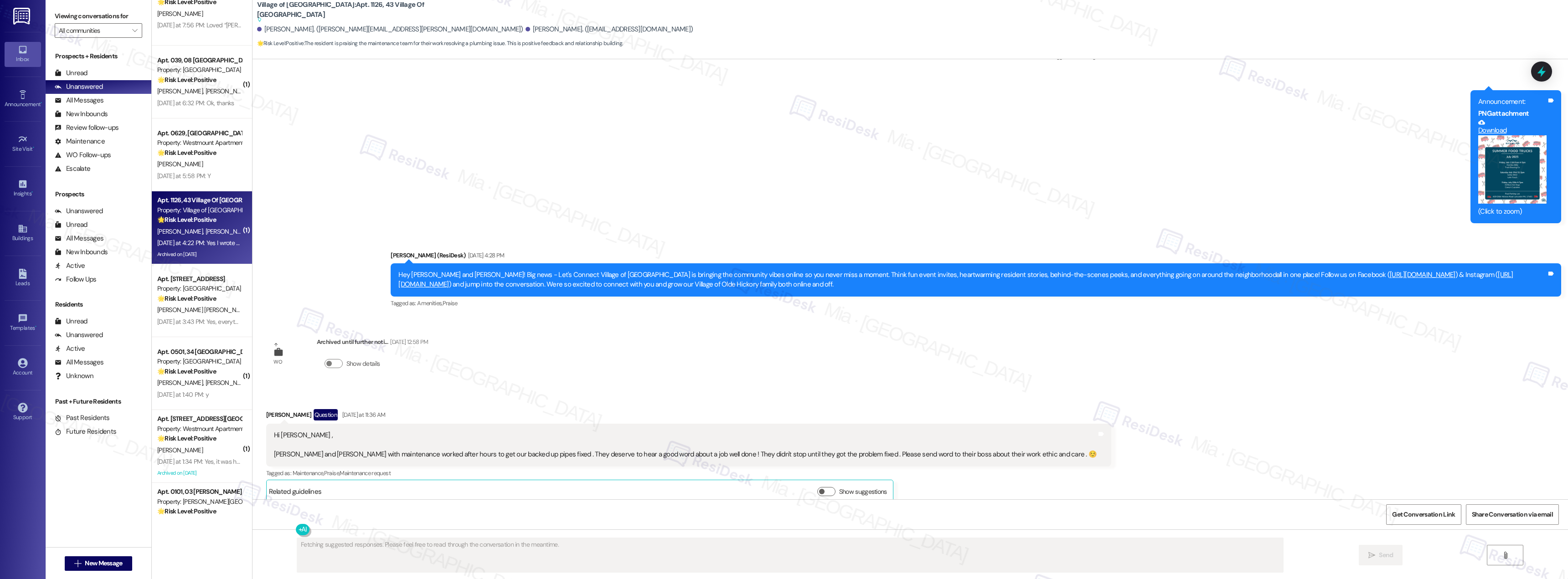
scroll to position [21495, 0]
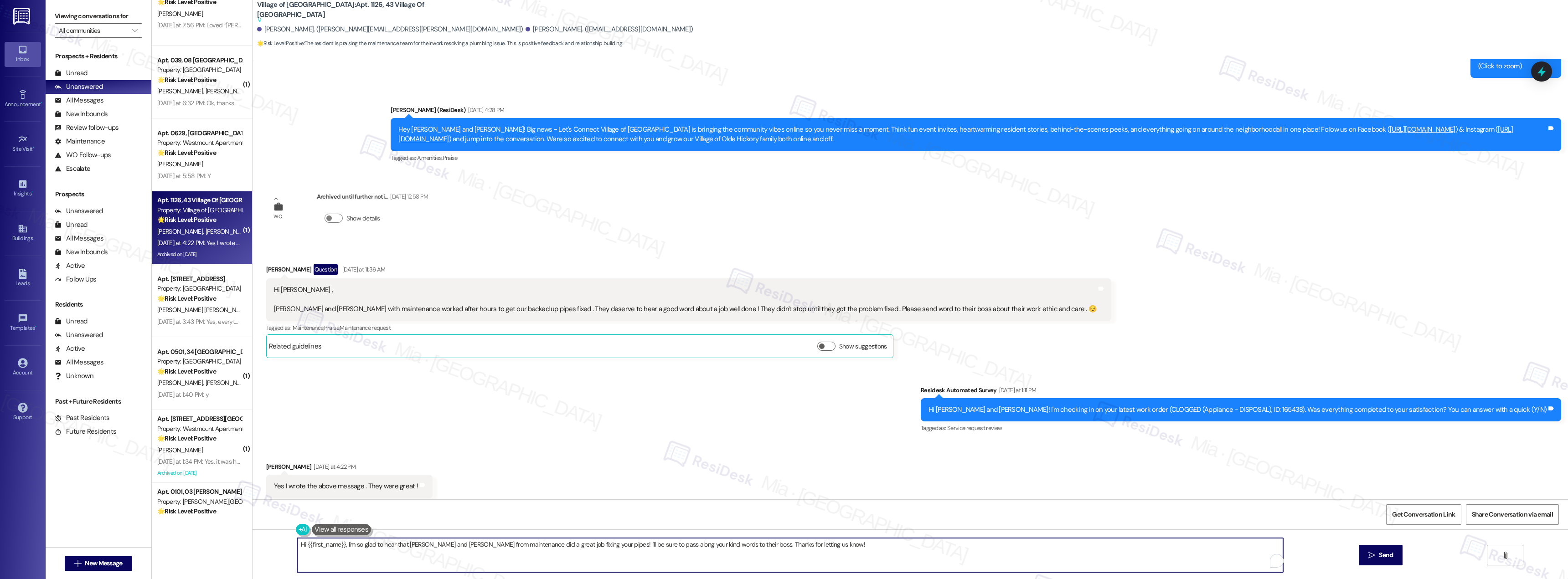
drag, startPoint x: 591, startPoint y: 543, endPoint x: 262, endPoint y: 543, distance: 329.0
click at [262, 543] on div "Hi {{first_name}}, I'm so glad to hear that [PERSON_NAME] and [PERSON_NAME] fro…" at bounding box center [910, 563] width 1315 height 68
paste textarea "Thank you for the positive feedback. I'm so glad to know you're satisfied with …"
click at [318, 545] on textarea "Thank you for the positive feedback. I'm so glad to know you're satisfied with …" at bounding box center [790, 555] width 986 height 34
click at [322, 544] on textarea "Thank you for the positive feedback. I'm so glad to know you're satisfied with …" at bounding box center [790, 555] width 986 height 34
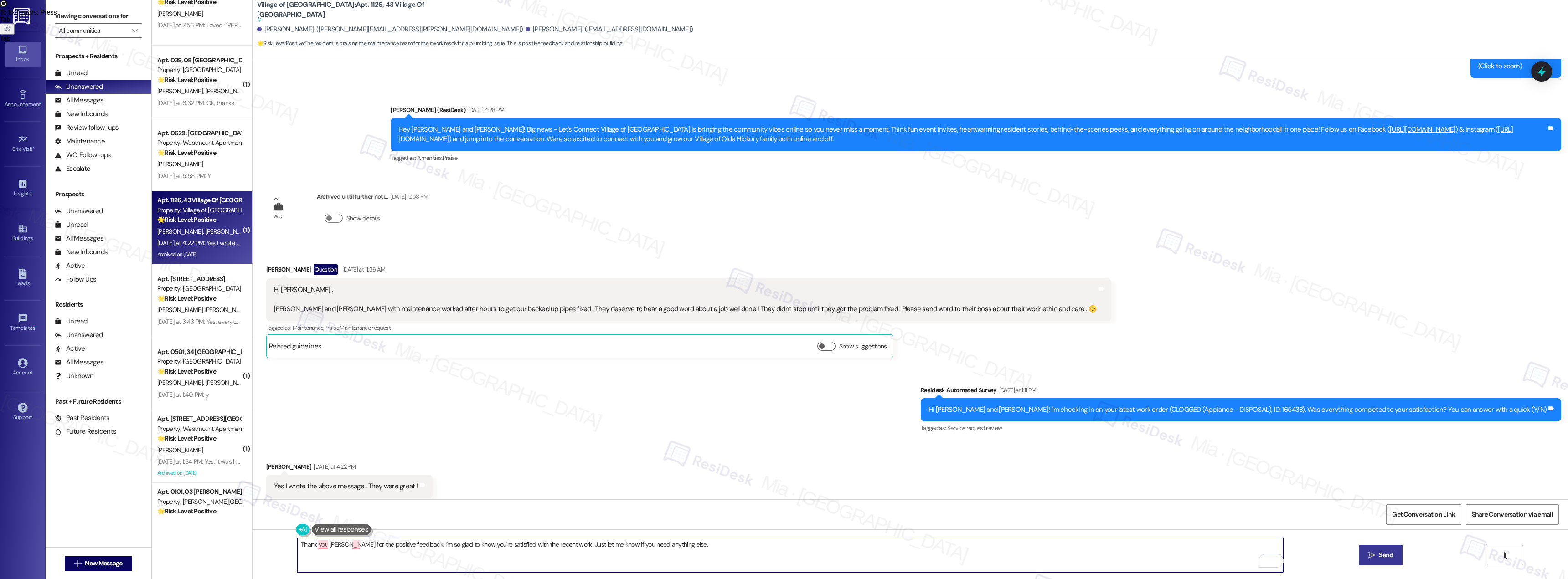
type textarea "Thank you [PERSON_NAME] for the positive feedback. I'm so glad to know you're s…"
click at [1379, 552] on span "Send" at bounding box center [1385, 555] width 14 height 10
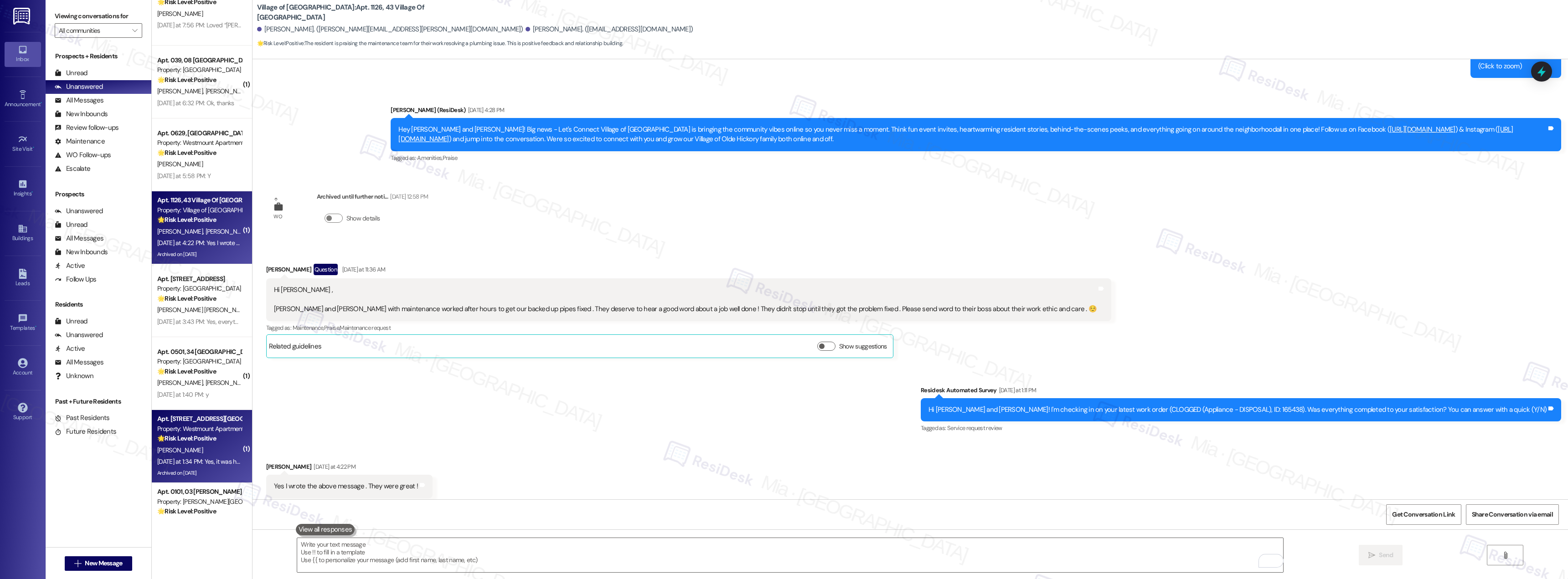
click at [181, 432] on div "Property: Westmount Apartments" at bounding box center [199, 429] width 85 height 10
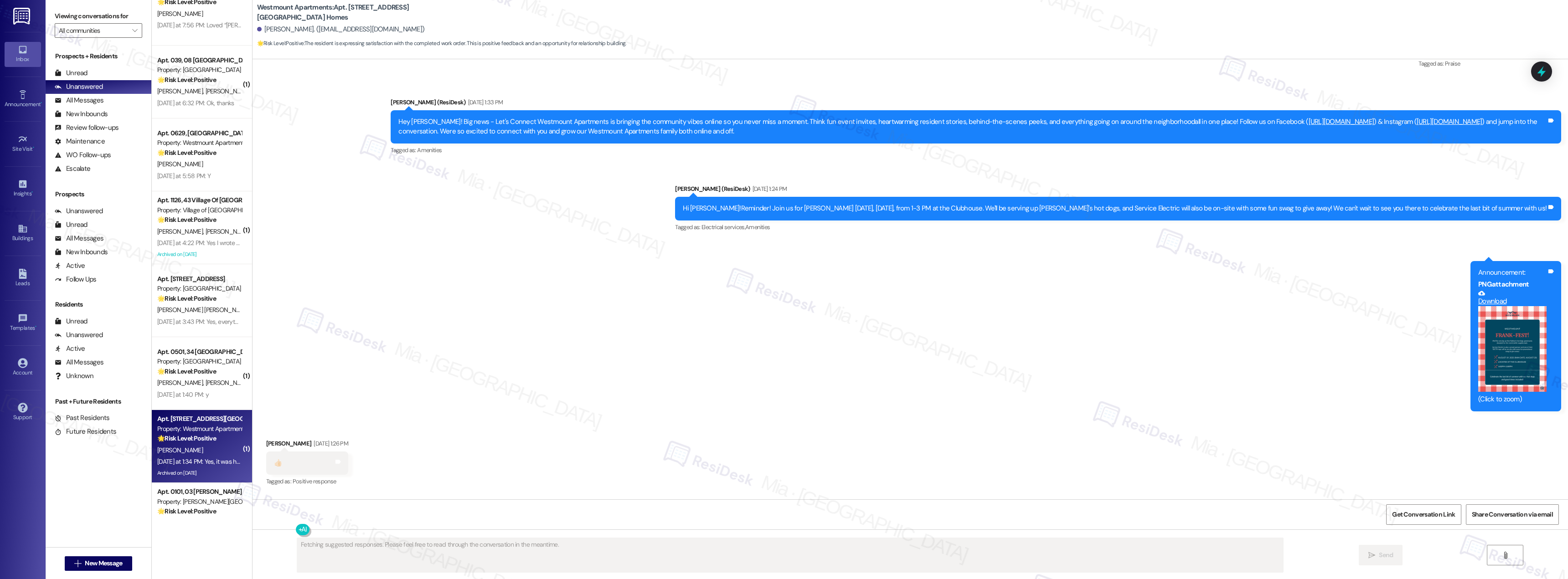
scroll to position [5936, 0]
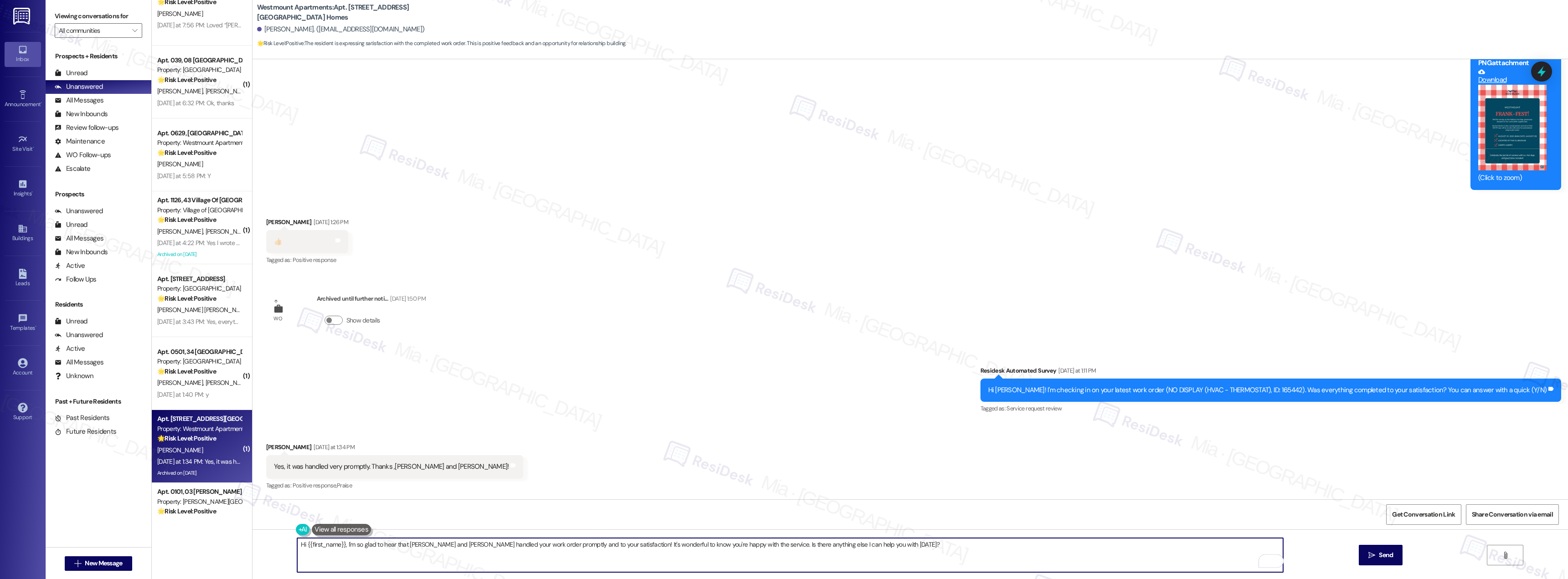
drag, startPoint x: 890, startPoint y: 548, endPoint x: 268, endPoint y: 543, distance: 622.0
click at [268, 543] on div "Hi {{first_name}}, I'm so glad to hear that Pam and Tony handled your work orde…" at bounding box center [910, 563] width 1315 height 68
paste textarea "Thank you for confirming. I'm so glad to know you're satisfied with the recent …"
click at [330, 545] on textarea "Thank you for confirming. I'm so glad to know you're satisfied with the recent …" at bounding box center [790, 555] width 986 height 34
click at [363, 547] on textarea "Thank you for Caroline confirming. I'm so glad to know you're satisfied with th…" at bounding box center [790, 555] width 986 height 34
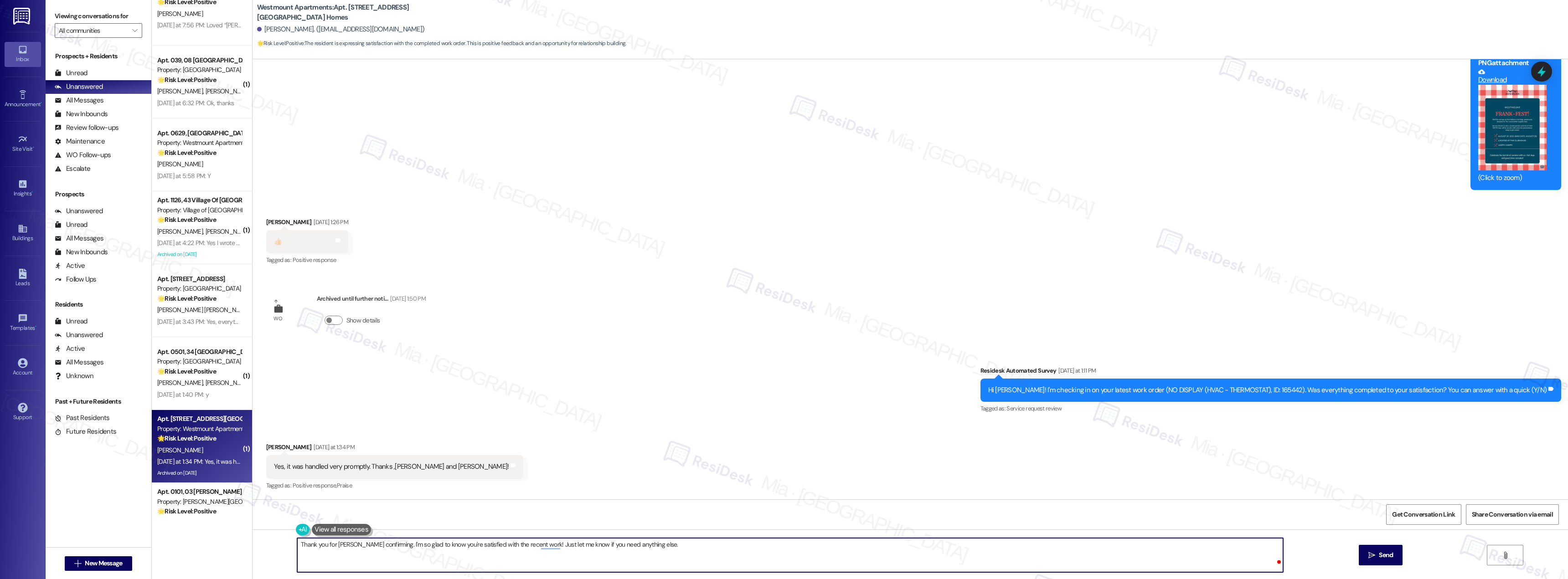
click at [363, 547] on textarea "Thank you for Caroline confirming. I'm so glad to know you're satisfied with th…" at bounding box center [790, 555] width 986 height 34
click at [568, 543] on textarea "Thank you for Caroline for the positive feedback. I'm so glad to know you're sa…" at bounding box center [790, 555] width 986 height 34
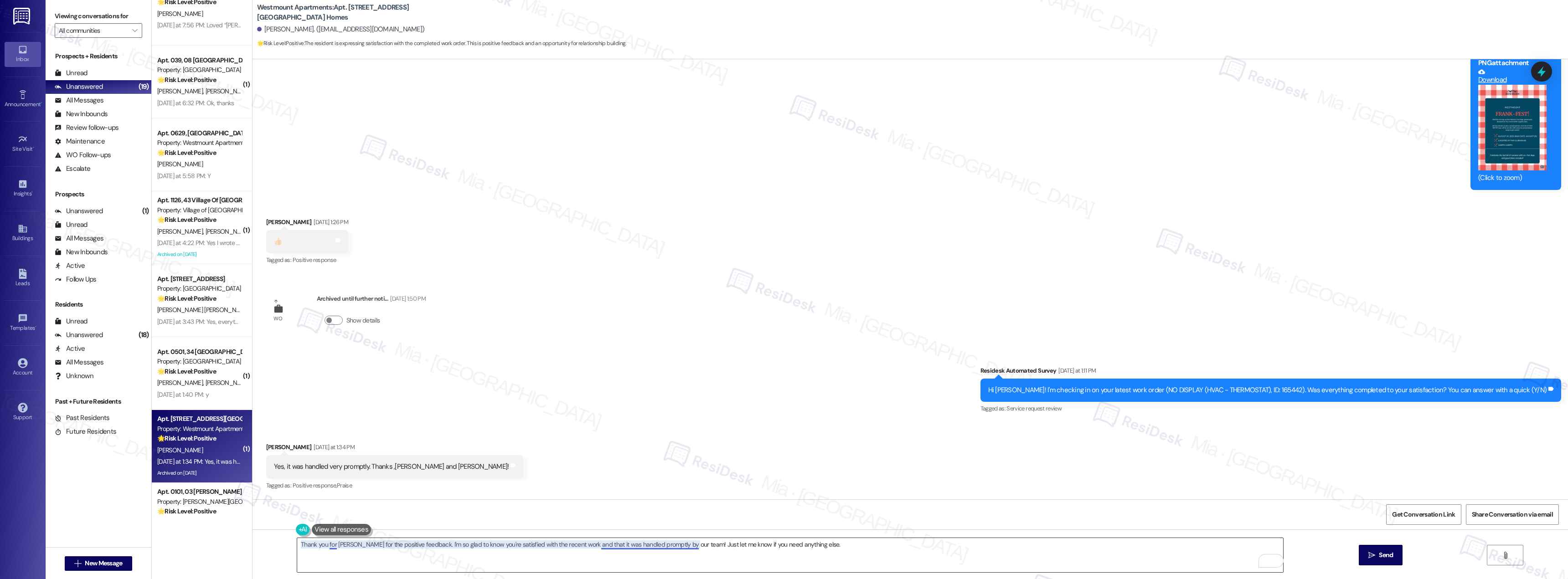
click at [680, 547] on textarea "Thank you for Caroline for the positive feedback. I'm so glad to know you're sa…" at bounding box center [790, 555] width 986 height 34
click at [696, 545] on textarea "Thank you for Caroline for the positive feedback. I'm so glad to know you're sa…" at bounding box center [790, 555] width 986 height 34
drag, startPoint x: 696, startPoint y: 545, endPoint x: 900, endPoint y: 545, distance: 204.0
click at [900, 545] on textarea "Thank you for Caroline for the positive feedback. I'm so glad to know you're sa…" at bounding box center [790, 555] width 986 height 34
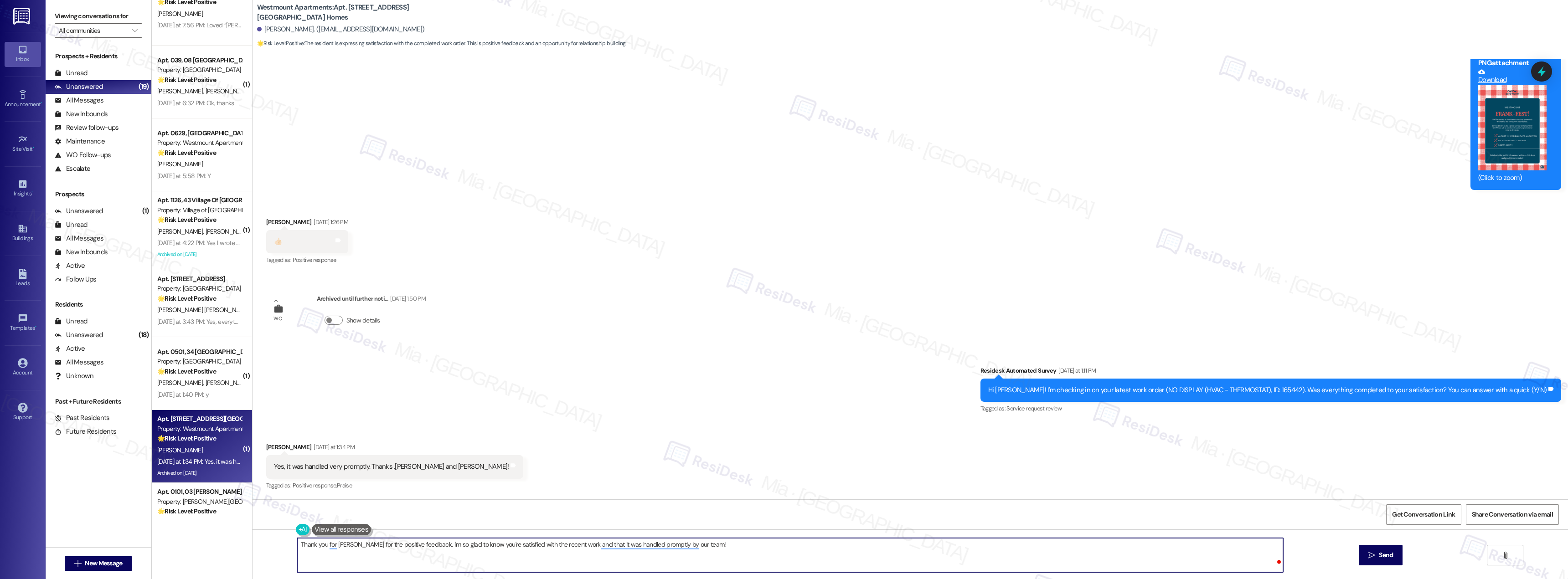
paste textarea "If you have any questions or need anything, I'm always around to help!"
click at [327, 547] on textarea "Thank you for Caroline for the positive feedback. I'm so glad to know you're sa…" at bounding box center [790, 555] width 986 height 34
type textarea "Thank you Caroline for the positive feedback. I'm so glad to know you're satisf…"
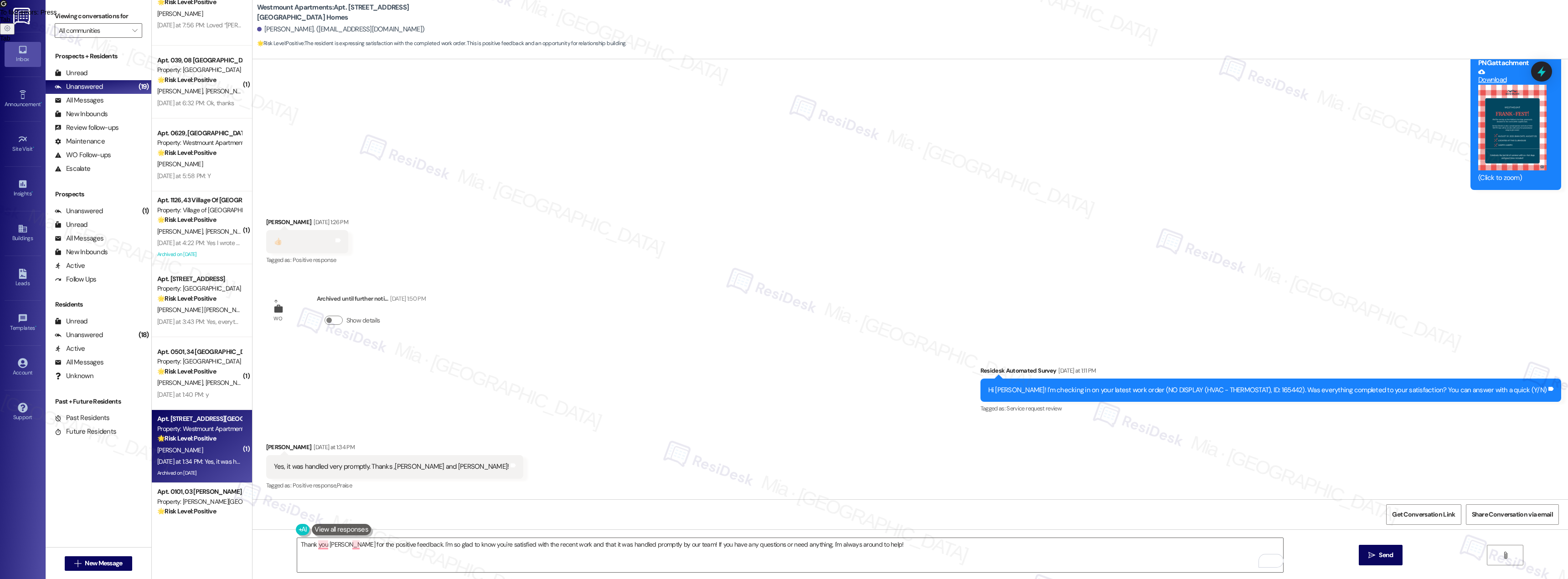
click at [57, 16] on span "To fix 2 errors : Press" at bounding box center [29, 12] width 57 height 7
click at [1273, 563] on html "Inbox Go to Inbox Announcement • Send A Text Announcement Site Visit • Go to Si…" at bounding box center [784, 290] width 1568 height 579
click at [1272, 561] on div "1" at bounding box center [1269, 561] width 10 height 10
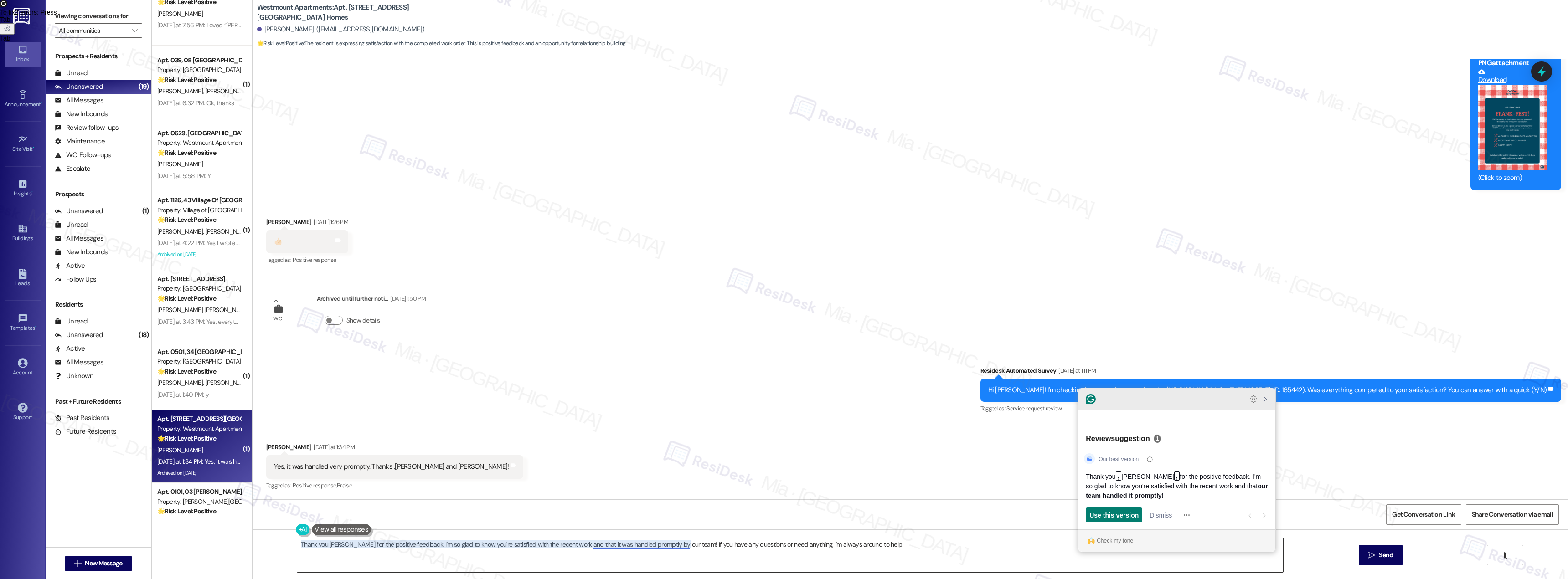
click at [1266, 403] on icon "Close Grammarly Assistant" at bounding box center [1266, 399] width 7 height 7
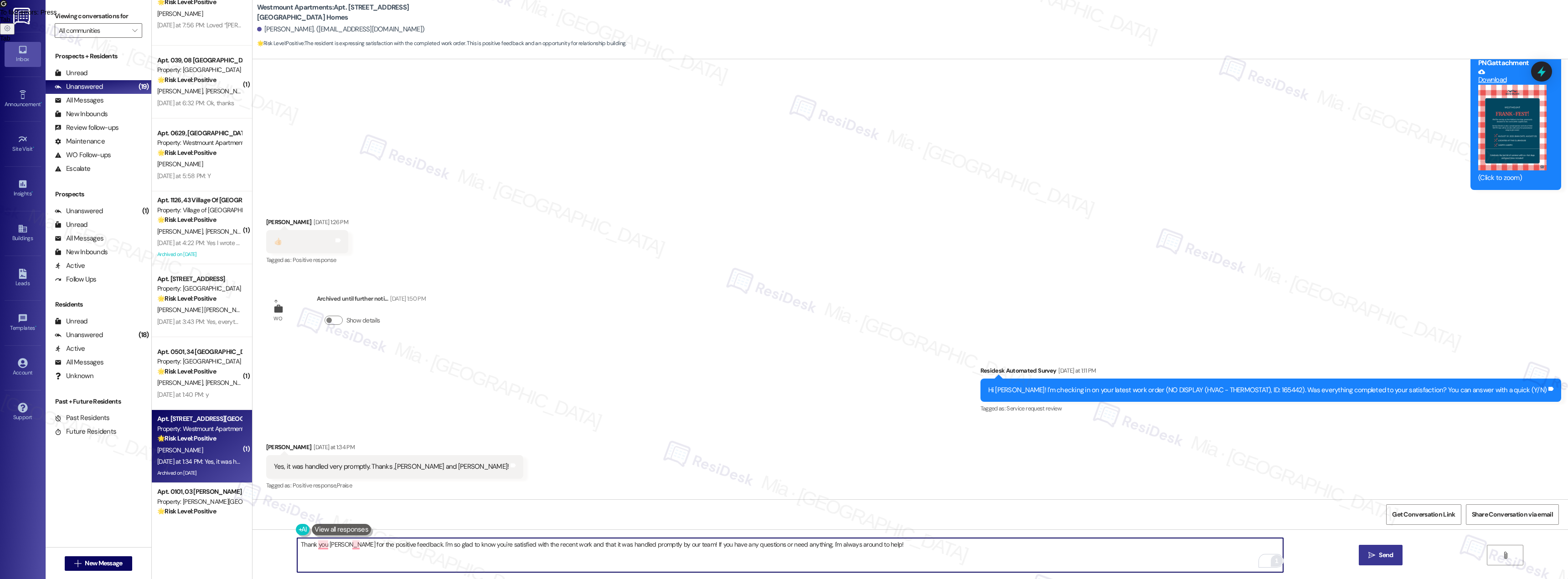
click at [1382, 560] on span "Send" at bounding box center [1385, 555] width 14 height 10
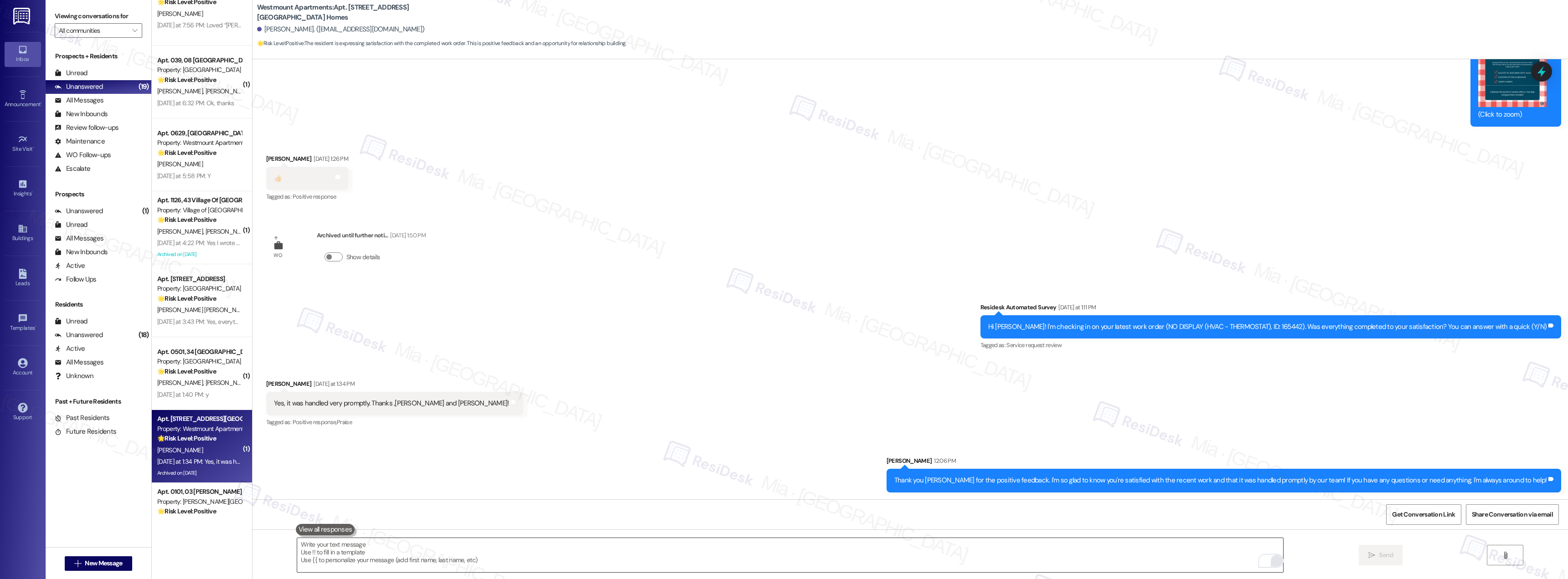
scroll to position [6000, 0]
drag, startPoint x: 432, startPoint y: 404, endPoint x: 264, endPoint y: 405, distance: 168.0
click at [266, 405] on div "Yes, it was handled very promptly. Thanks ,Pam and Tony! Tags and notes" at bounding box center [394, 403] width 257 height 23
click at [1432, 515] on span "Get Conversation Link" at bounding box center [1423, 515] width 63 height 10
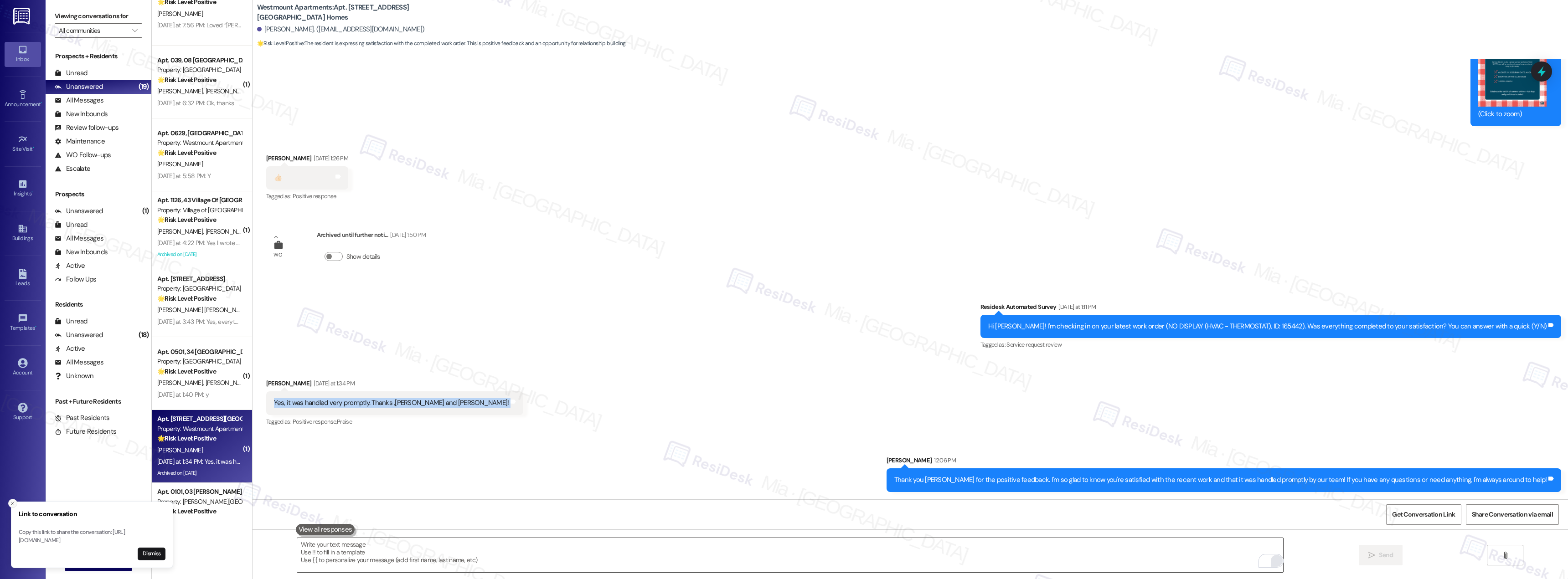
click at [13, 502] on line "Close toast" at bounding box center [13, 503] width 2 height 2
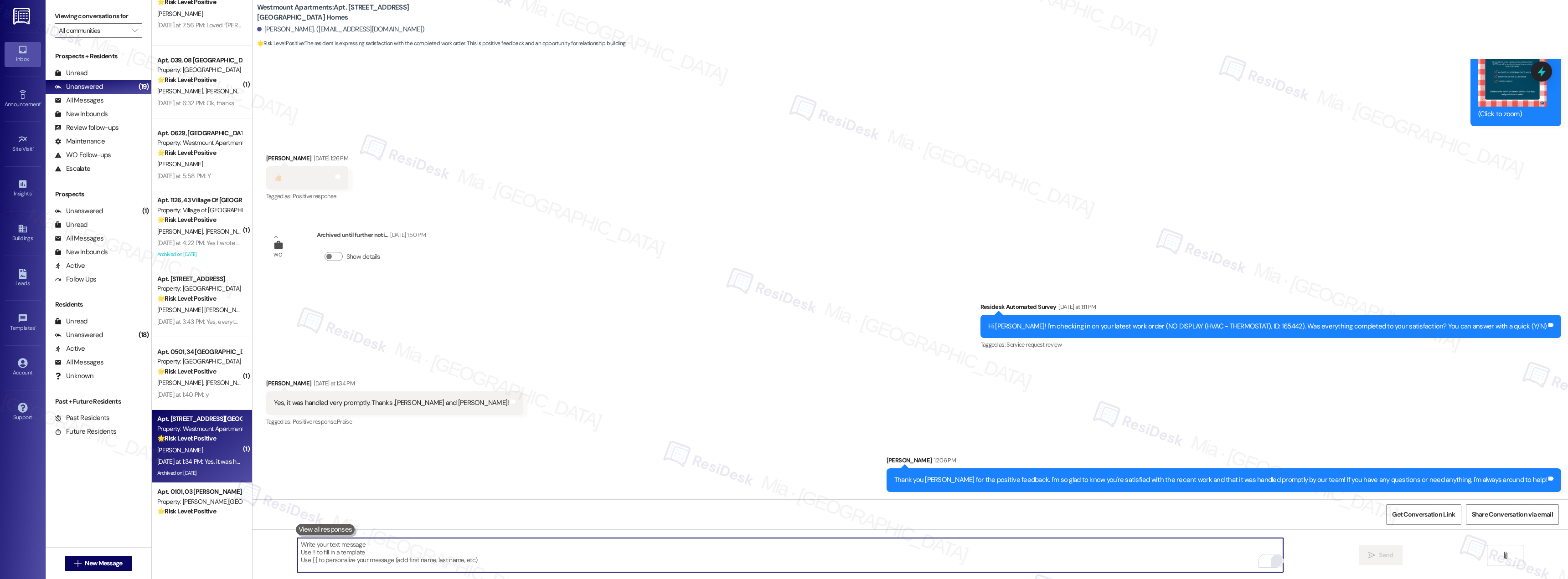
click at [1110, 550] on textarea "To enrich screen reader interactions, please activate Accessibility in Grammarl…" at bounding box center [790, 555] width 986 height 34
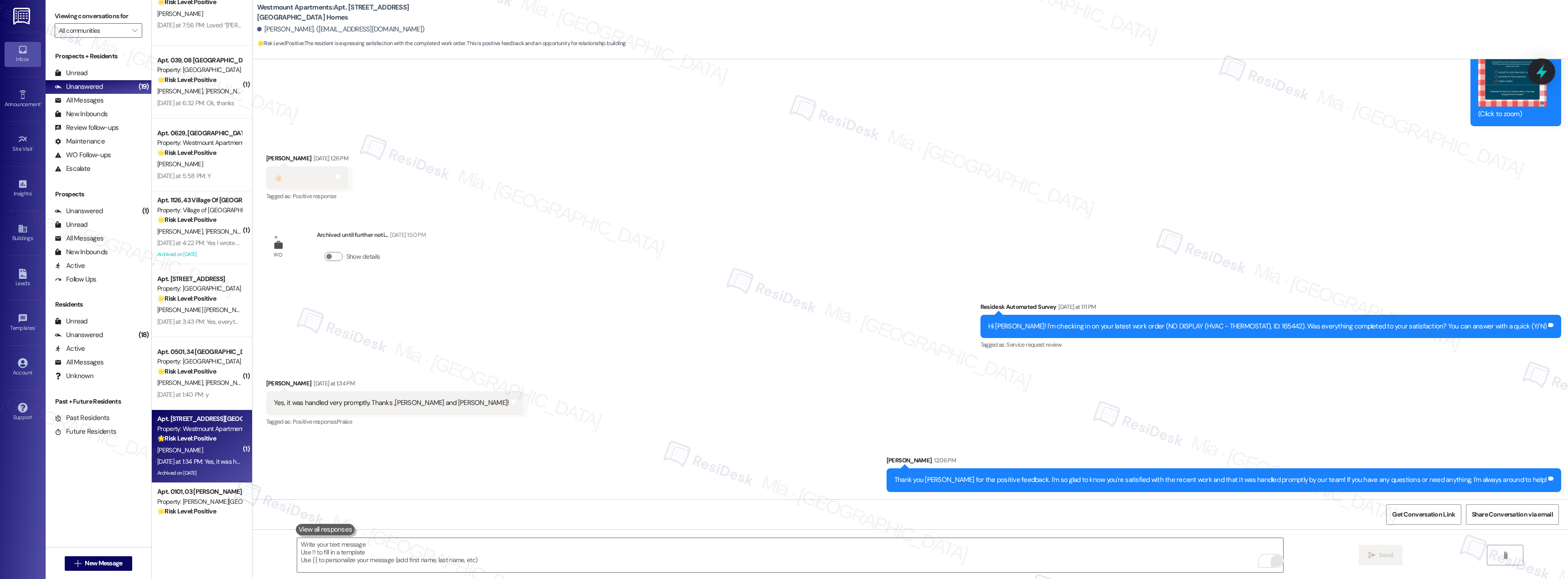
click at [1545, 72] on icon at bounding box center [1542, 71] width 11 height 14
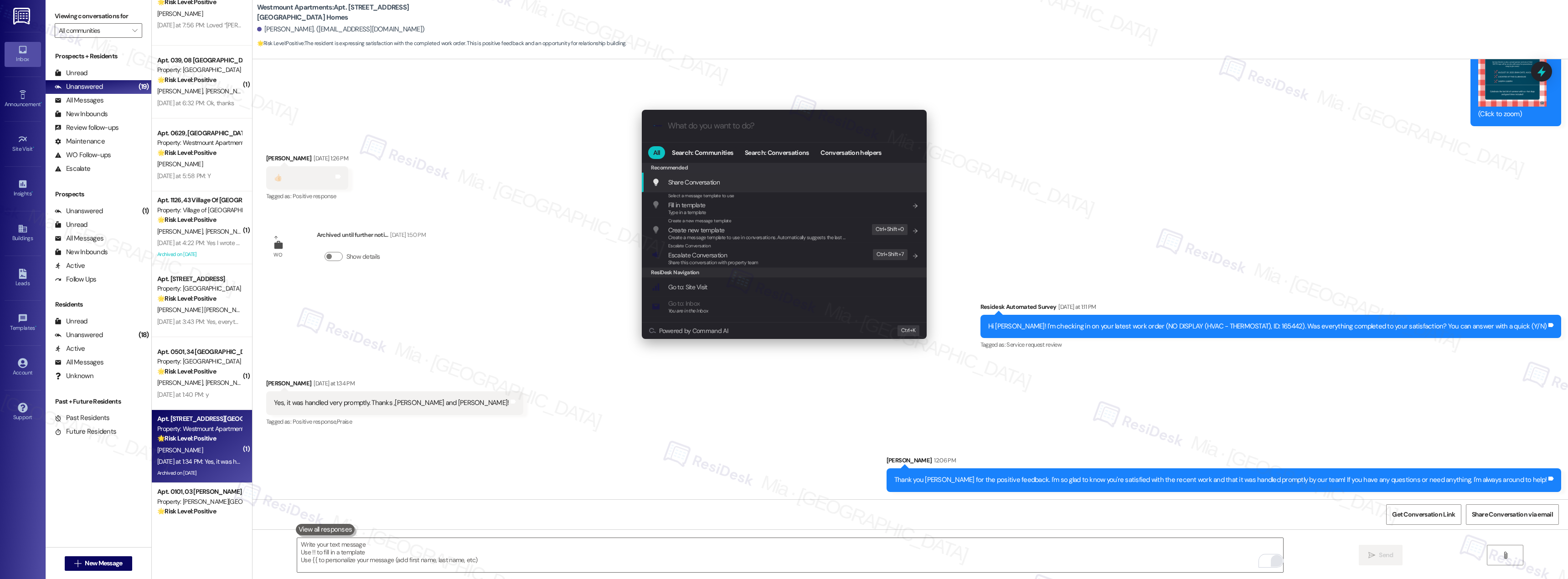
click at [694, 133] on div ".cls-1{fill:#0a055f;}.cls-2{fill:#0cc4c4;} resideskLogoBlueOrange" at bounding box center [784, 125] width 285 height 32
click at [698, 126] on input "What do you want to do?" at bounding box center [791, 126] width 248 height 10
type input "e"
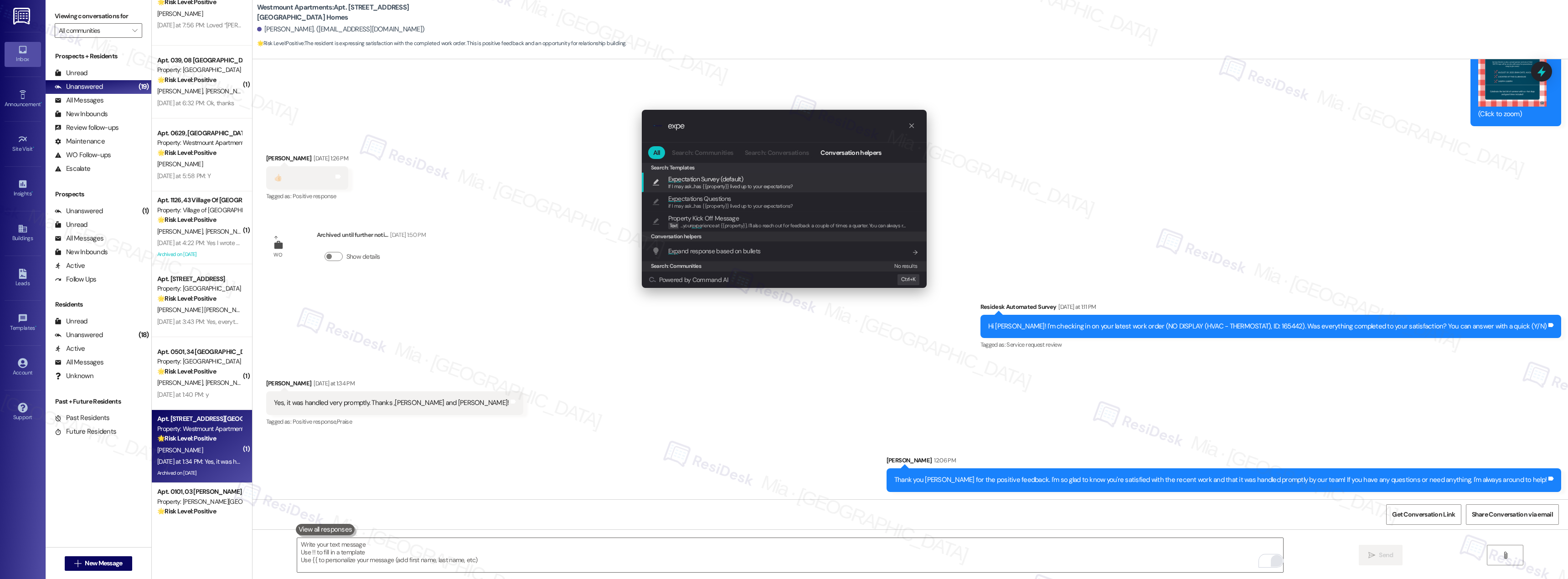
type input "expe"
click at [711, 180] on span "Expe ctation Survey (default)" at bounding box center [705, 179] width 75 height 10
type textarea "If I may ask...has {{property}} lived up to your expectations?"
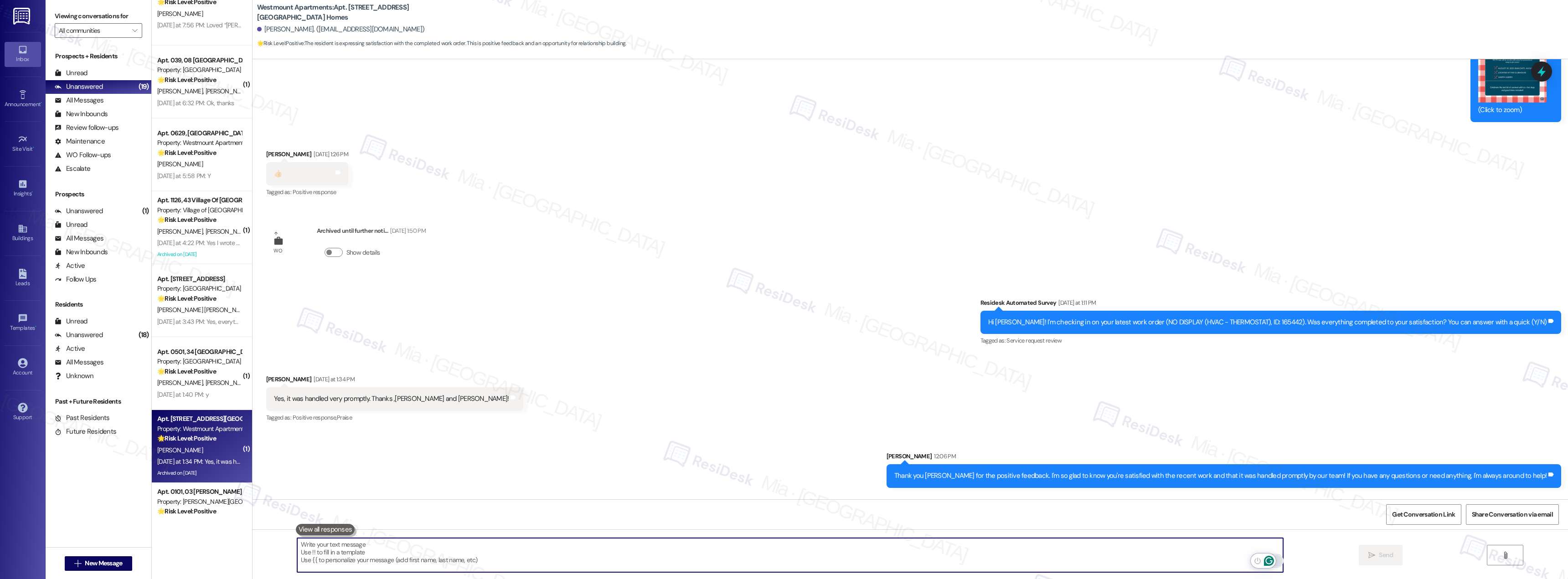
scroll to position [6063, 0]
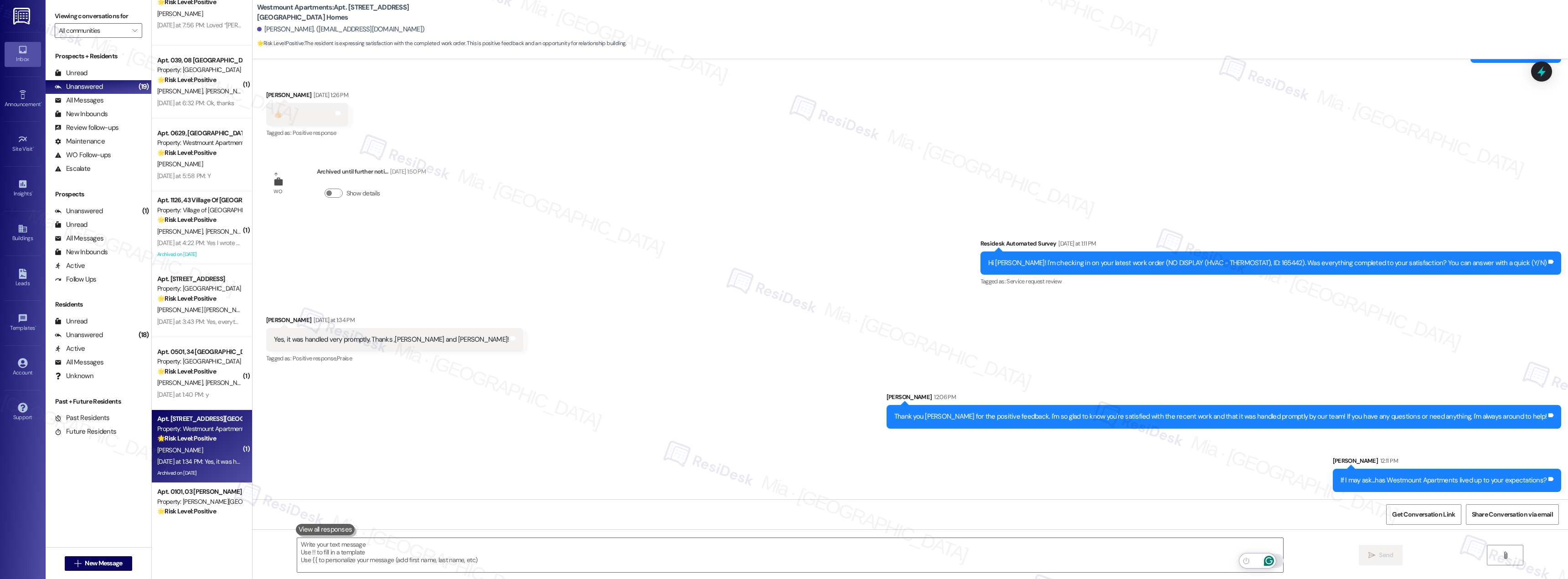
drag, startPoint x: 1550, startPoint y: 130, endPoint x: 1469, endPoint y: 126, distance: 81.1
drag, startPoint x: 1469, startPoint y: 126, endPoint x: 1537, endPoint y: 77, distance: 83.8
click at [1537, 77] on icon at bounding box center [1541, 71] width 15 height 15
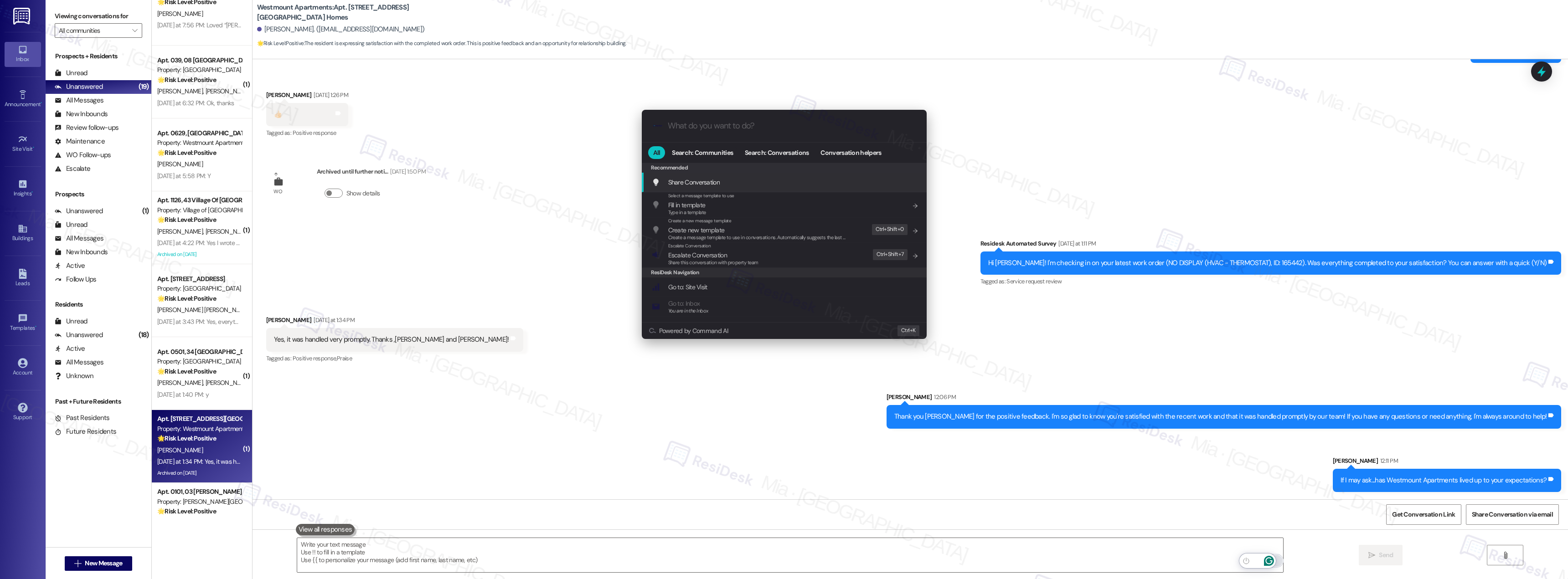
click at [685, 130] on input "What do you want to do?" at bounding box center [791, 126] width 248 height 10
drag, startPoint x: 685, startPoint y: 127, endPoint x: 667, endPoint y: 127, distance: 18.0
click at [667, 127] on div ".cls-1{fill:#0a055f;}.cls-2{fill:#0cc4c4;} resideskLogoBlueOrange es" at bounding box center [784, 125] width 285 height 32
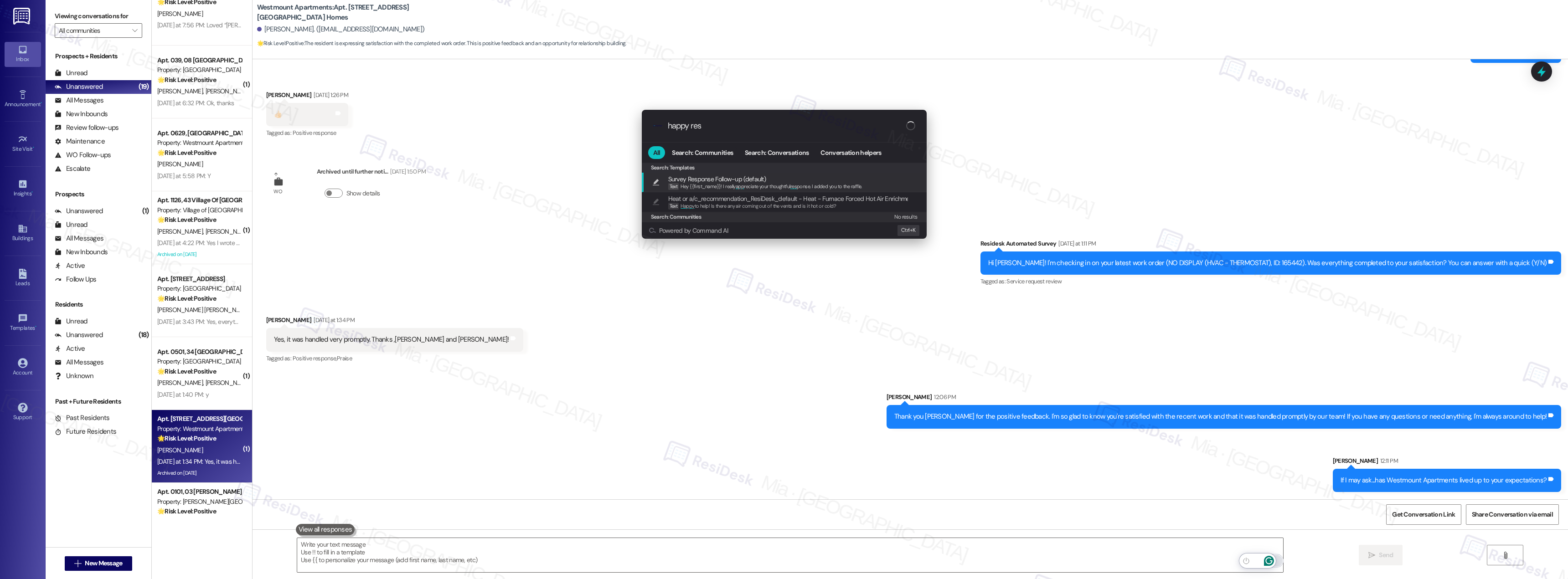
drag, startPoint x: 668, startPoint y: 128, endPoint x: 734, endPoint y: 128, distance: 66.0
click at [734, 128] on input "happy res" at bounding box center [787, 126] width 239 height 10
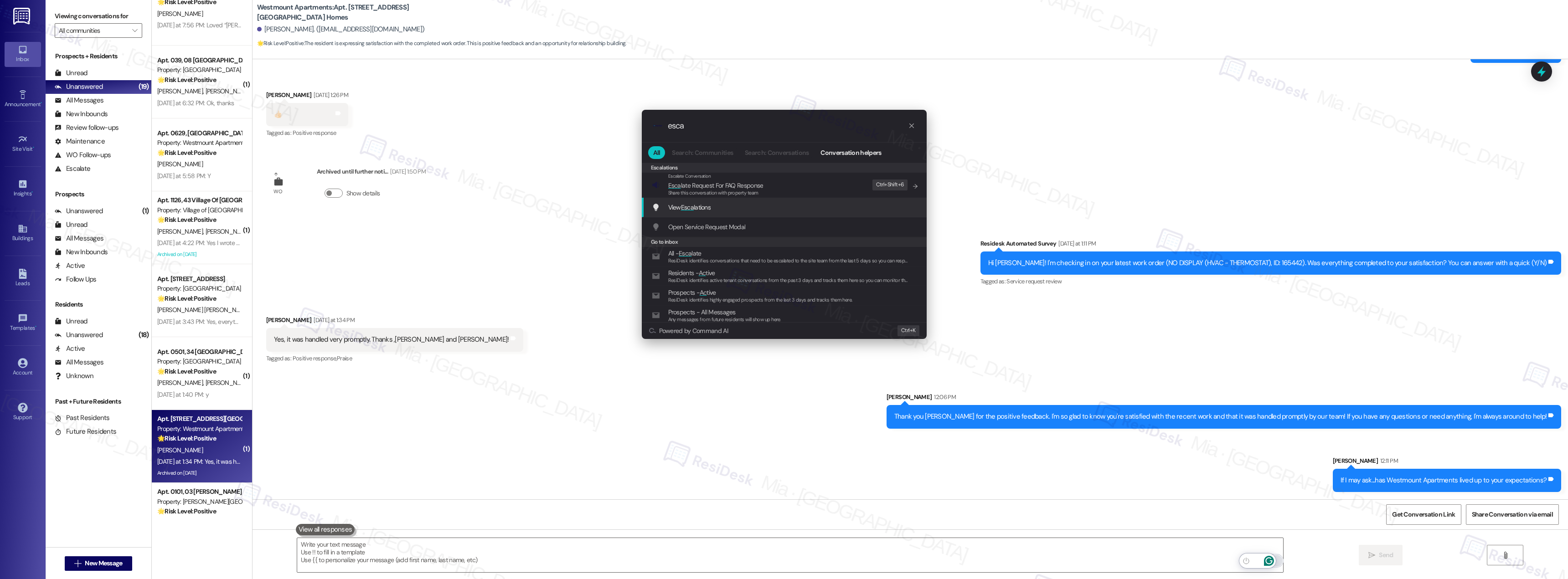
click at [695, 204] on span "View Esca lations" at bounding box center [690, 207] width 43 height 8
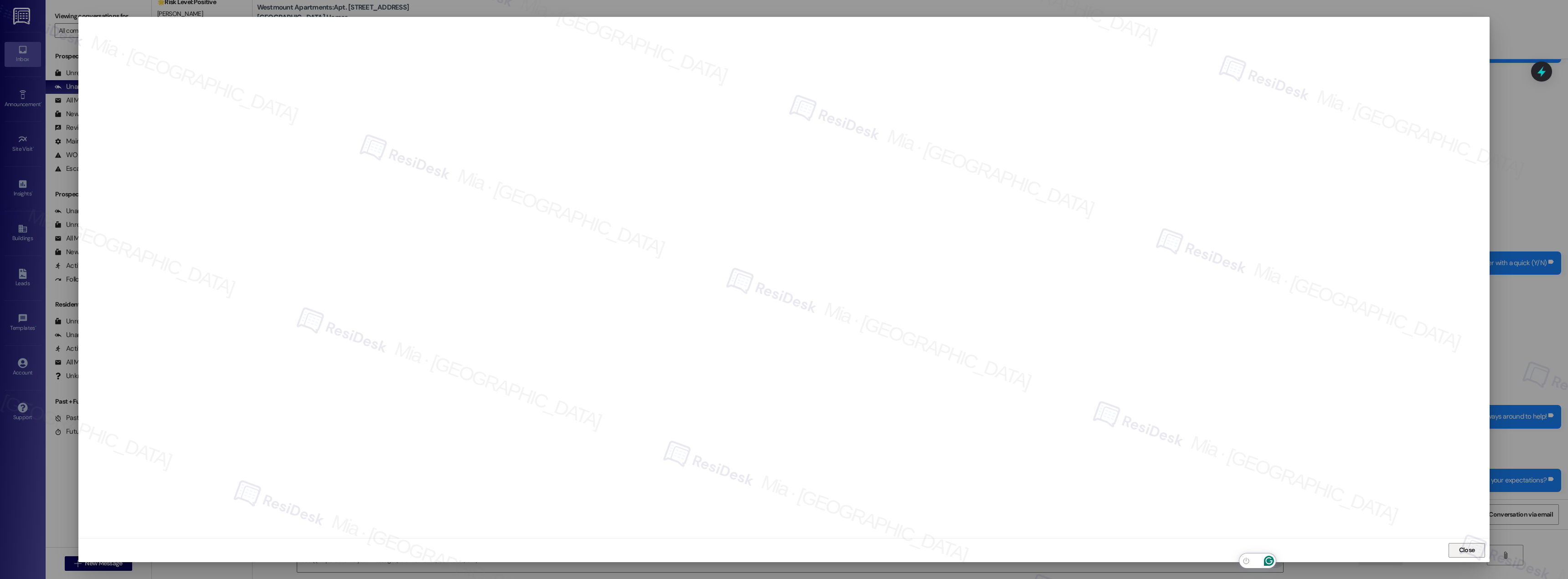
click at [1462, 547] on span "Close" at bounding box center [1467, 550] width 16 height 10
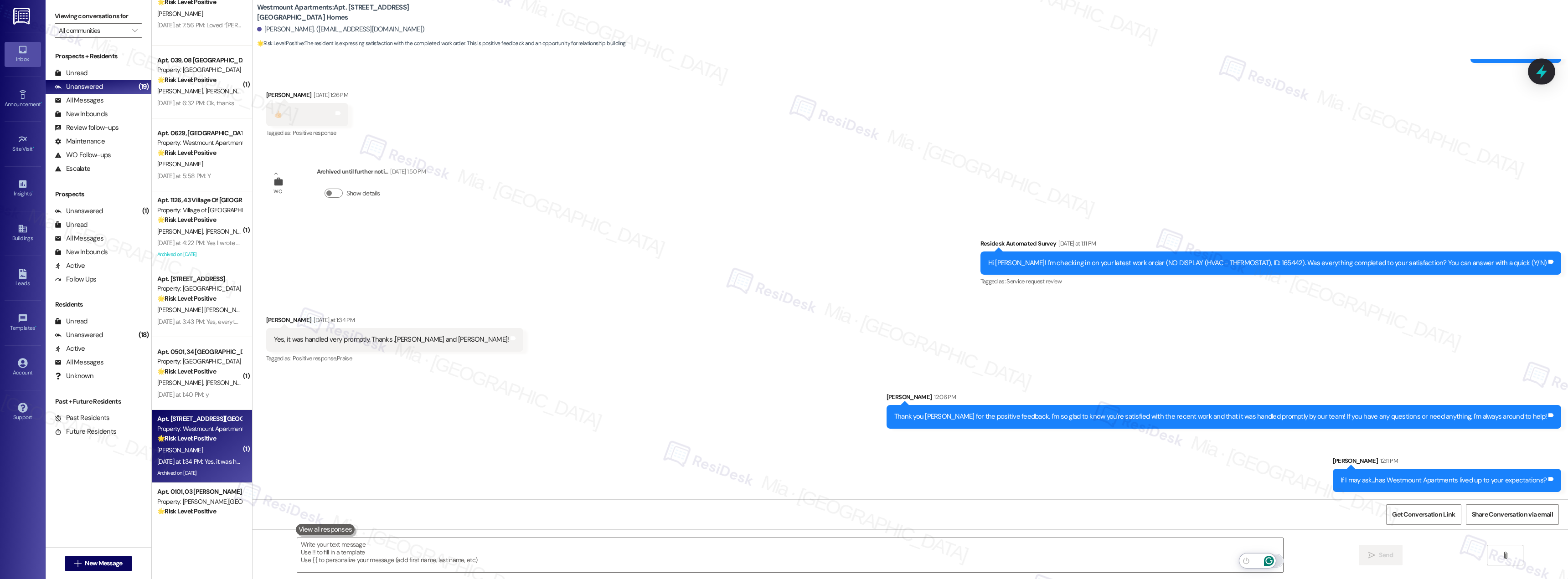
click at [1548, 75] on icon at bounding box center [1541, 71] width 15 height 15
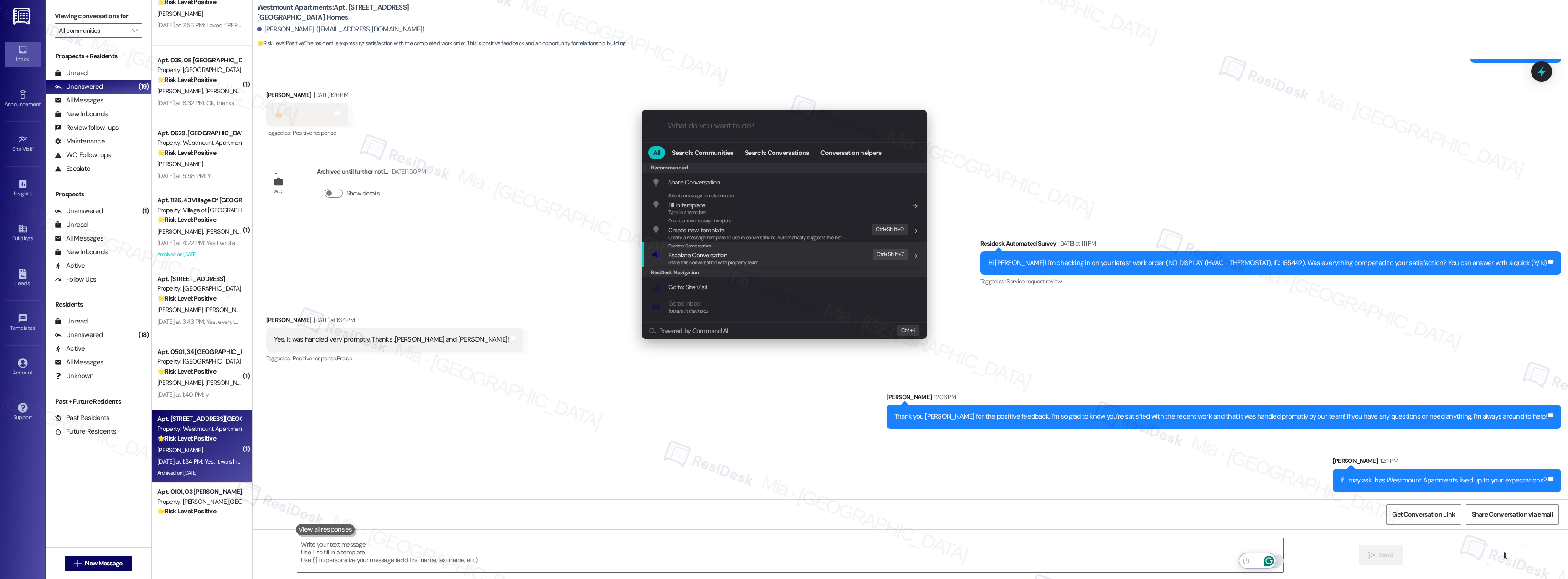
click at [767, 257] on div "Escalate Conversation Escalate Conversation Share this conversation with proper…" at bounding box center [785, 254] width 267 height 24
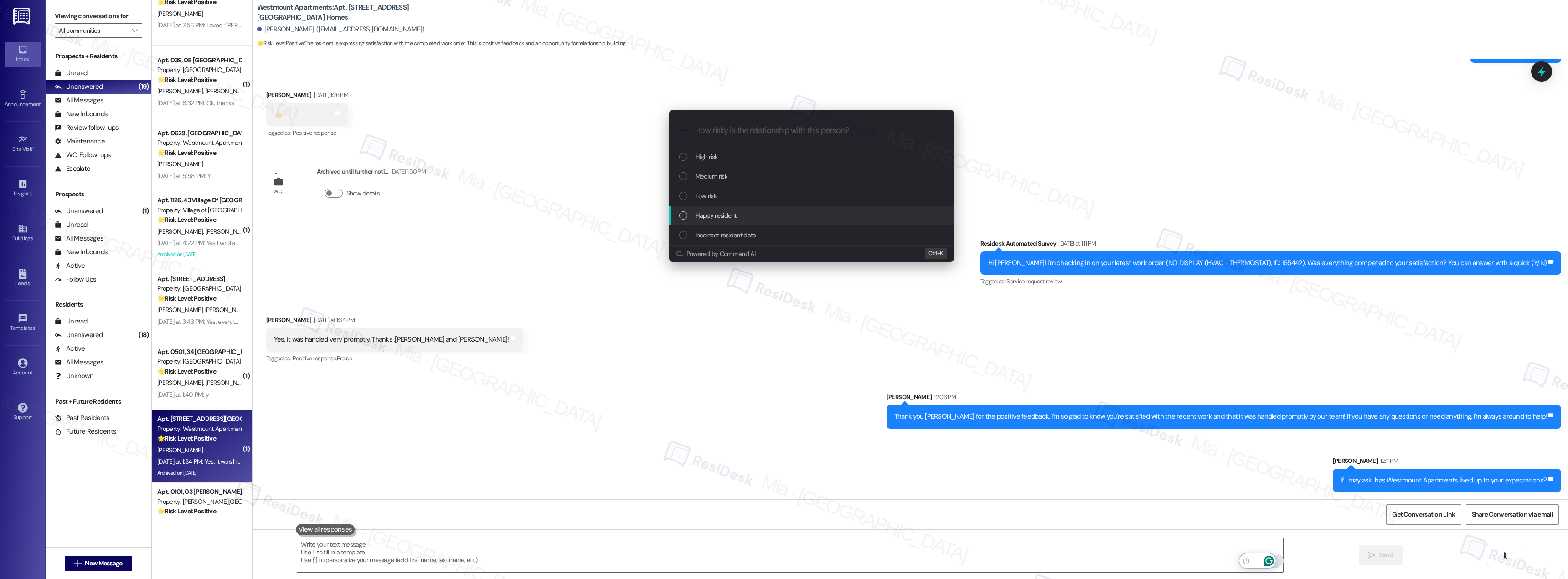
click at [739, 221] on div "Happy resident" at bounding box center [811, 215] width 285 height 19
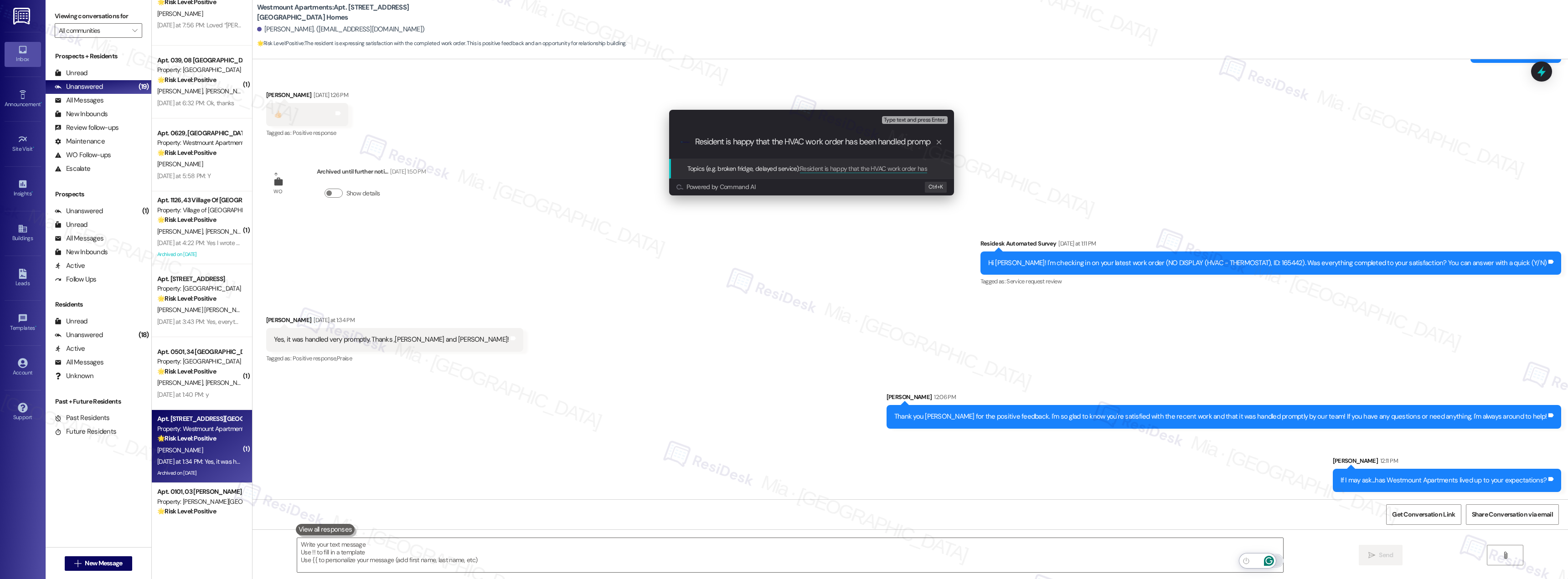
scroll to position [0, 0]
type input "Resident is happy that the HVAC work order has been handled promptly. Thanking …"
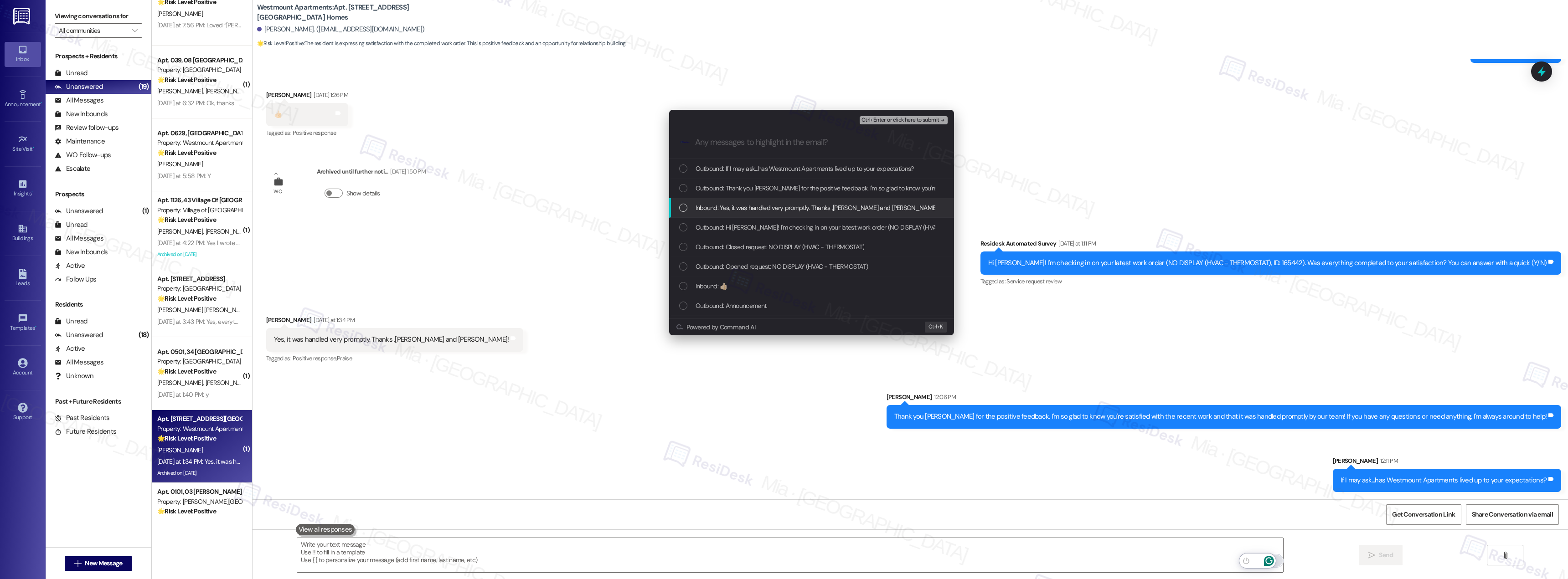
click at [770, 207] on span "Inbound: Yes, it was handled very promptly. Thanks ,Pam and Tony!" at bounding box center [817, 207] width 243 height 10
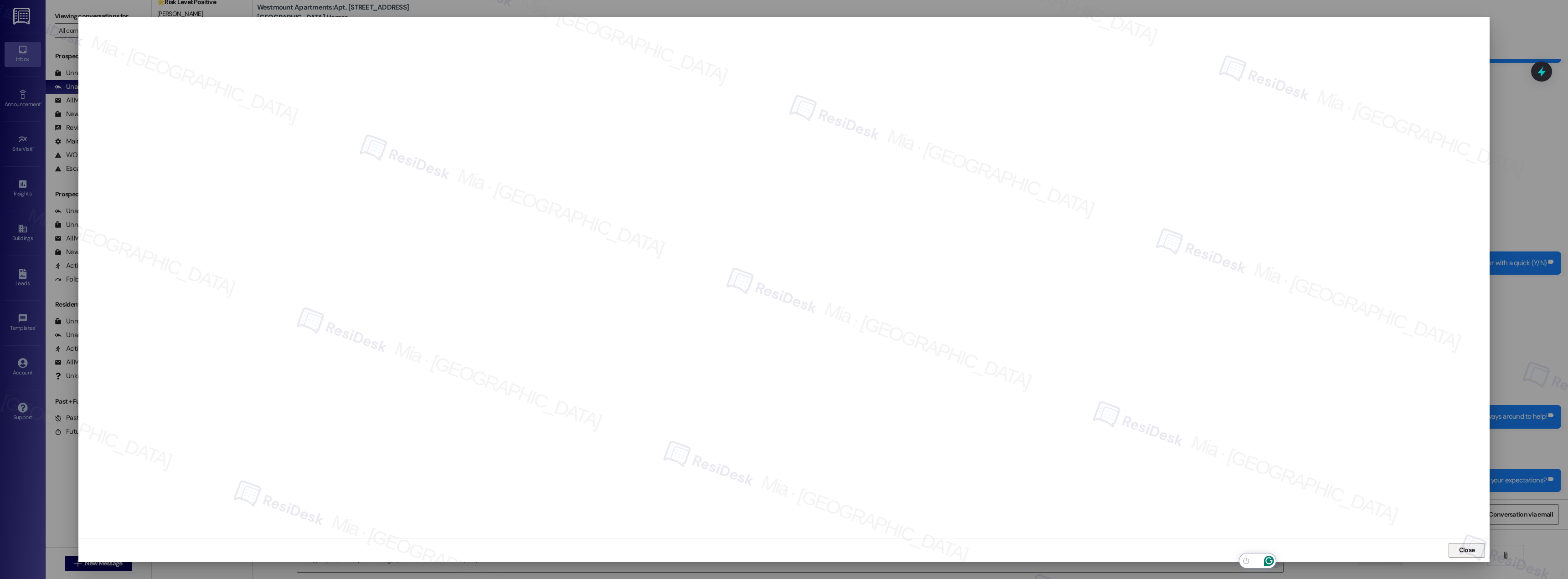
click at [1462, 547] on span "Close" at bounding box center [1467, 550] width 16 height 10
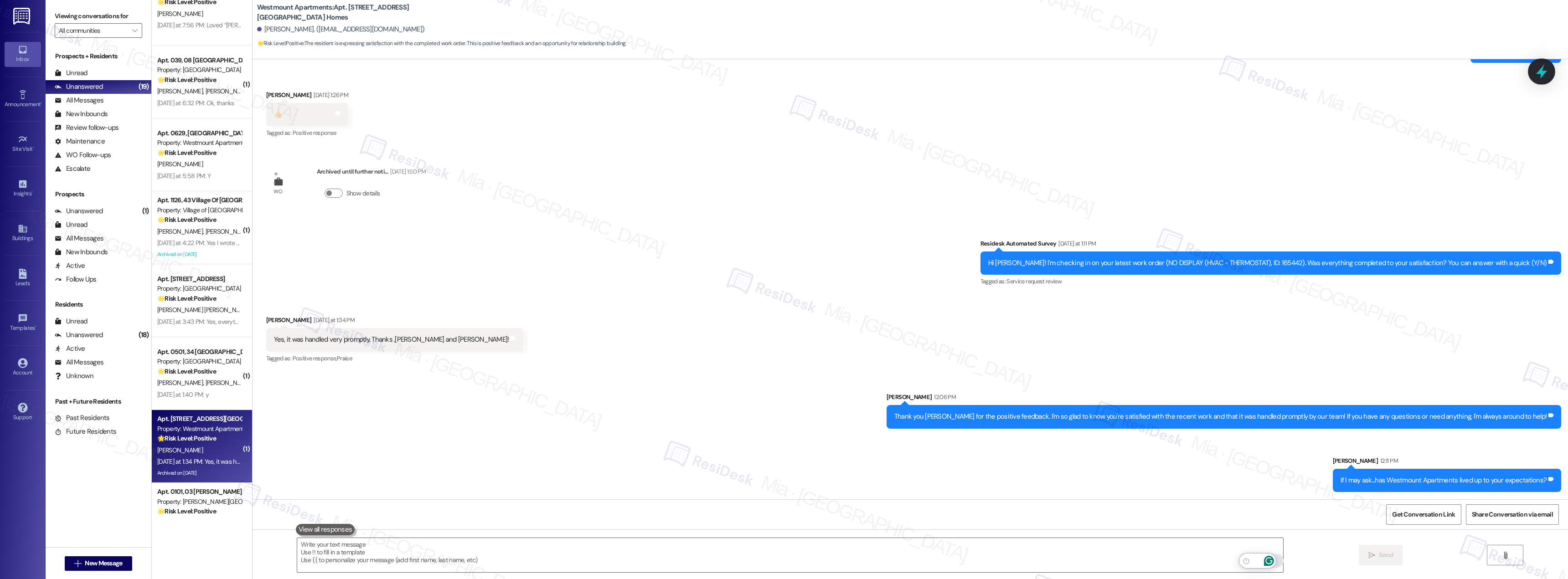
click at [1544, 76] on icon at bounding box center [1541, 71] width 15 height 15
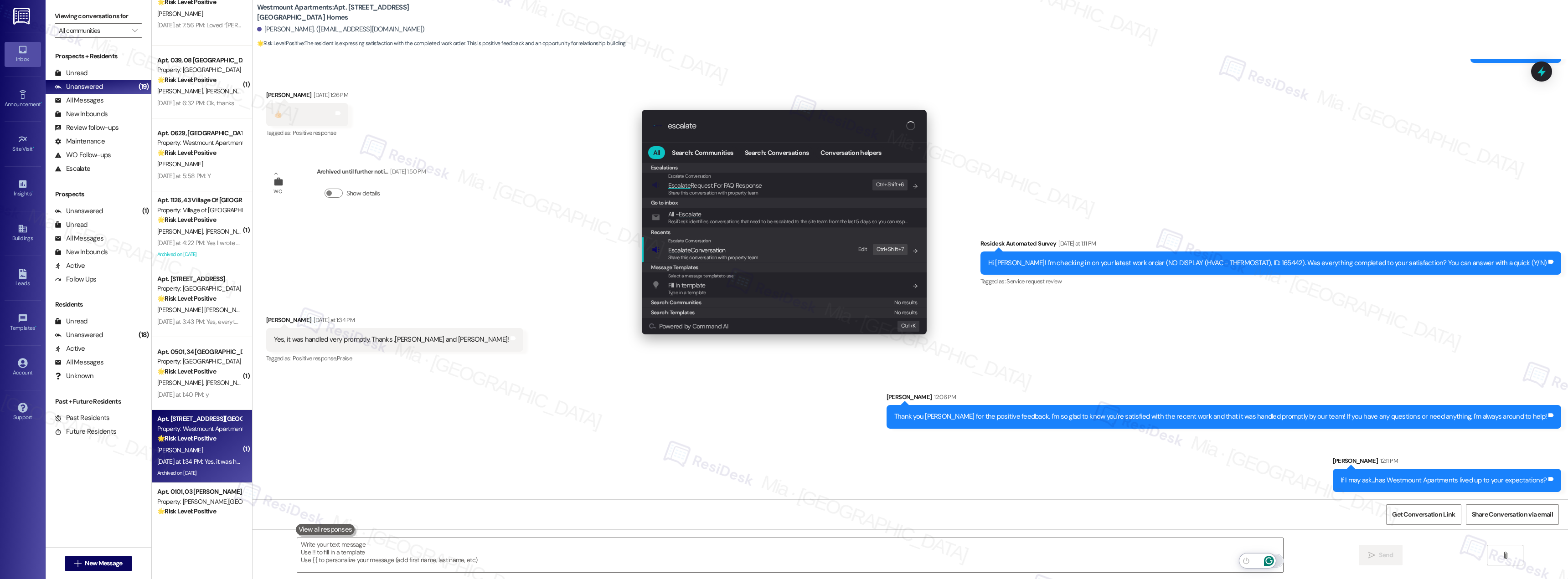
type input "escalate"
click at [702, 251] on span "Escalate Conversation" at bounding box center [697, 249] width 57 height 8
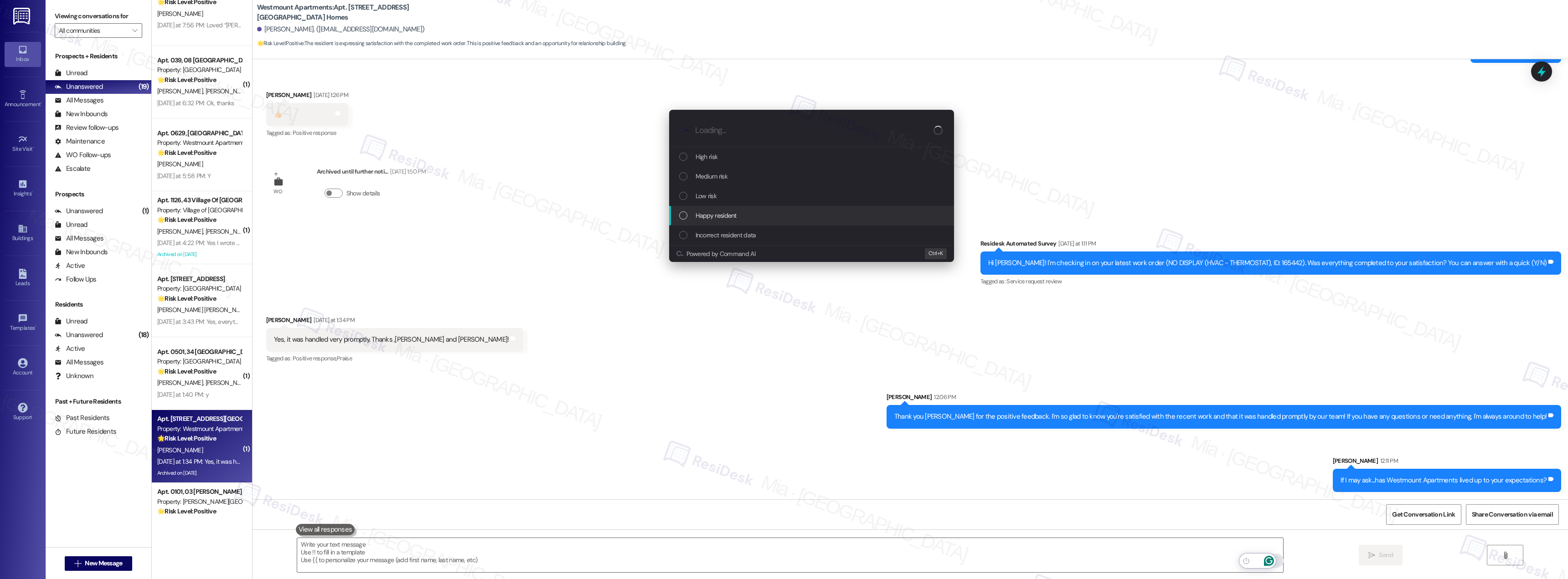
click at [697, 218] on span "Happy resident" at bounding box center [716, 215] width 41 height 10
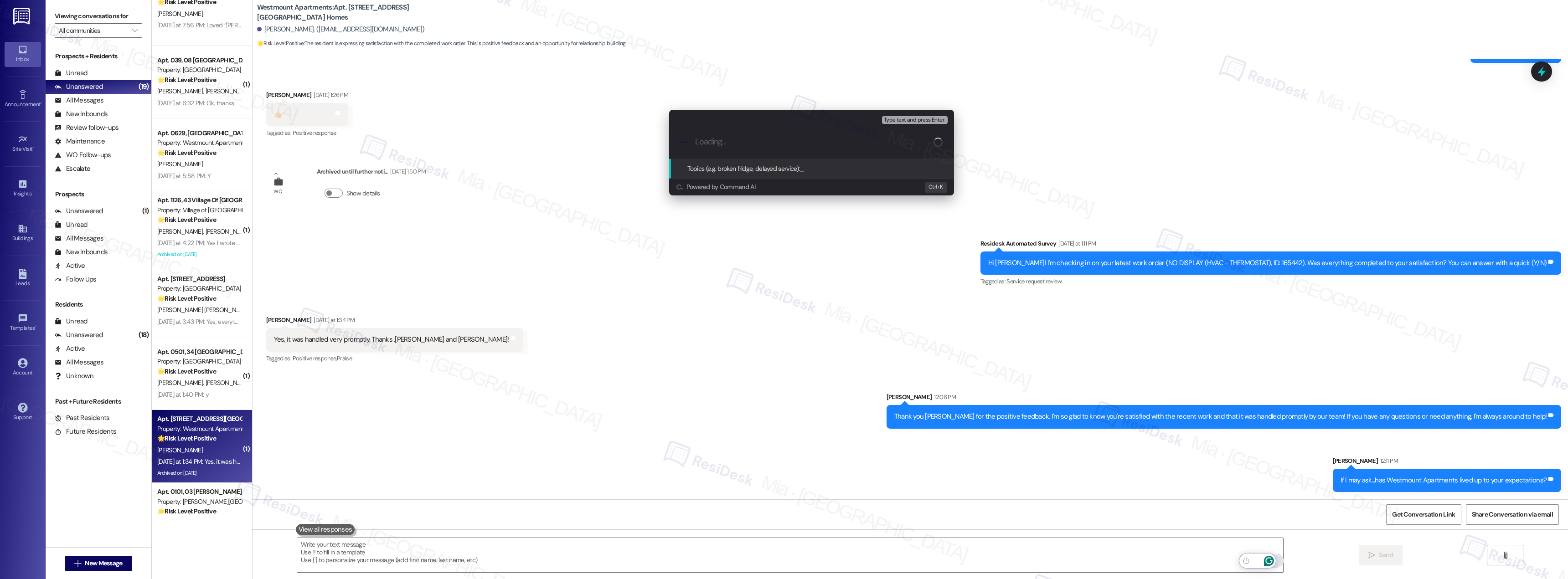
paste input "Happy resident" with topics "Resident is happy that the HVAC work order has bee…"
type input "Happy resident" with topics "Resident is happy that the HVAC work order has bee…"
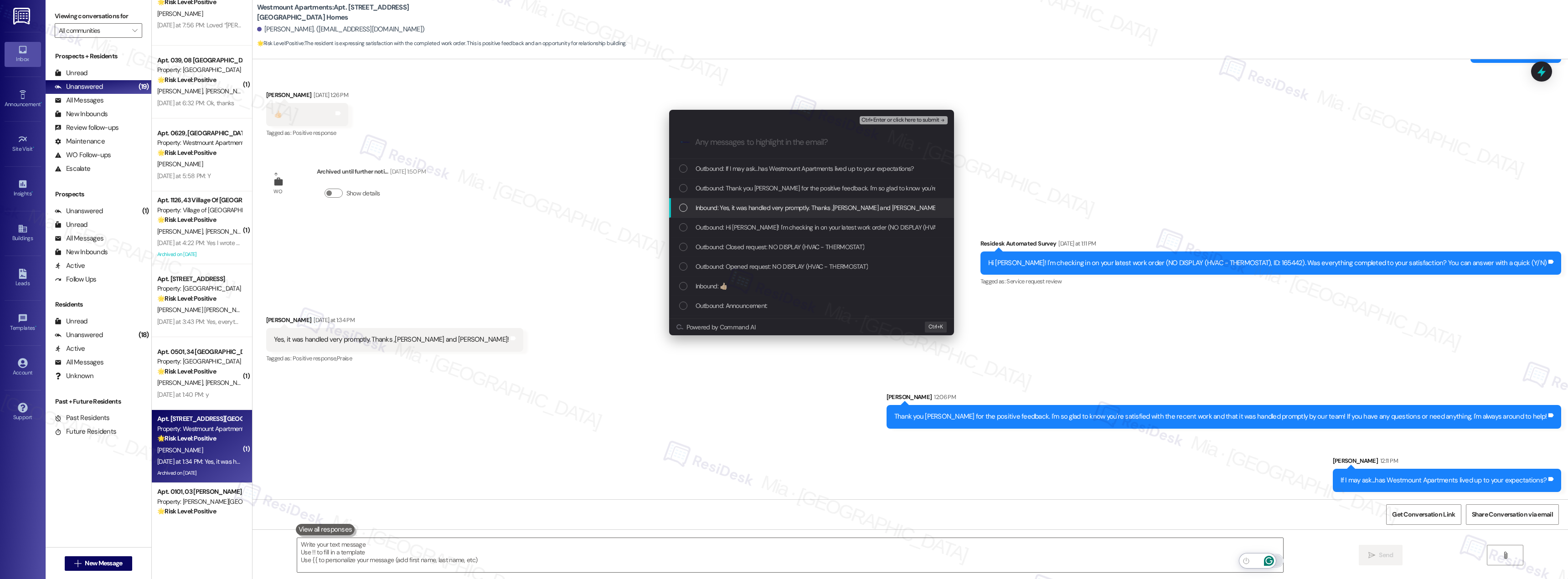
click at [684, 207] on div "List of options" at bounding box center [683, 207] width 8 height 8
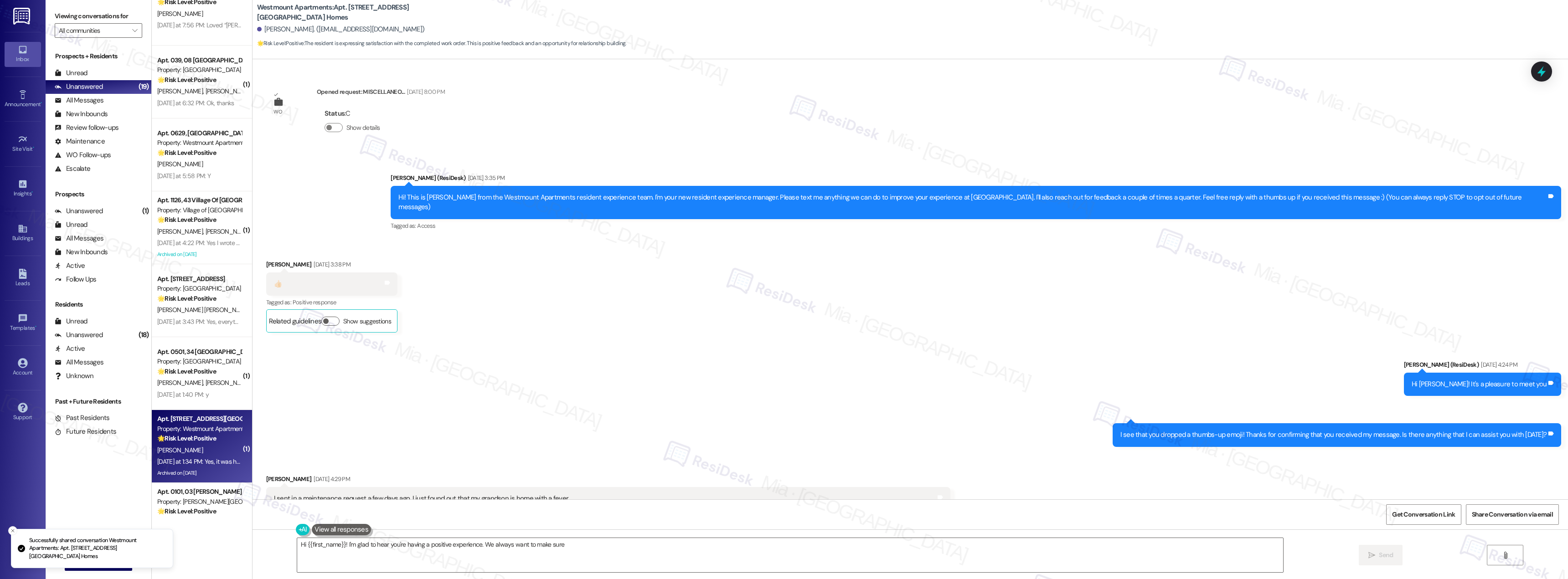
scroll to position [6077, 0]
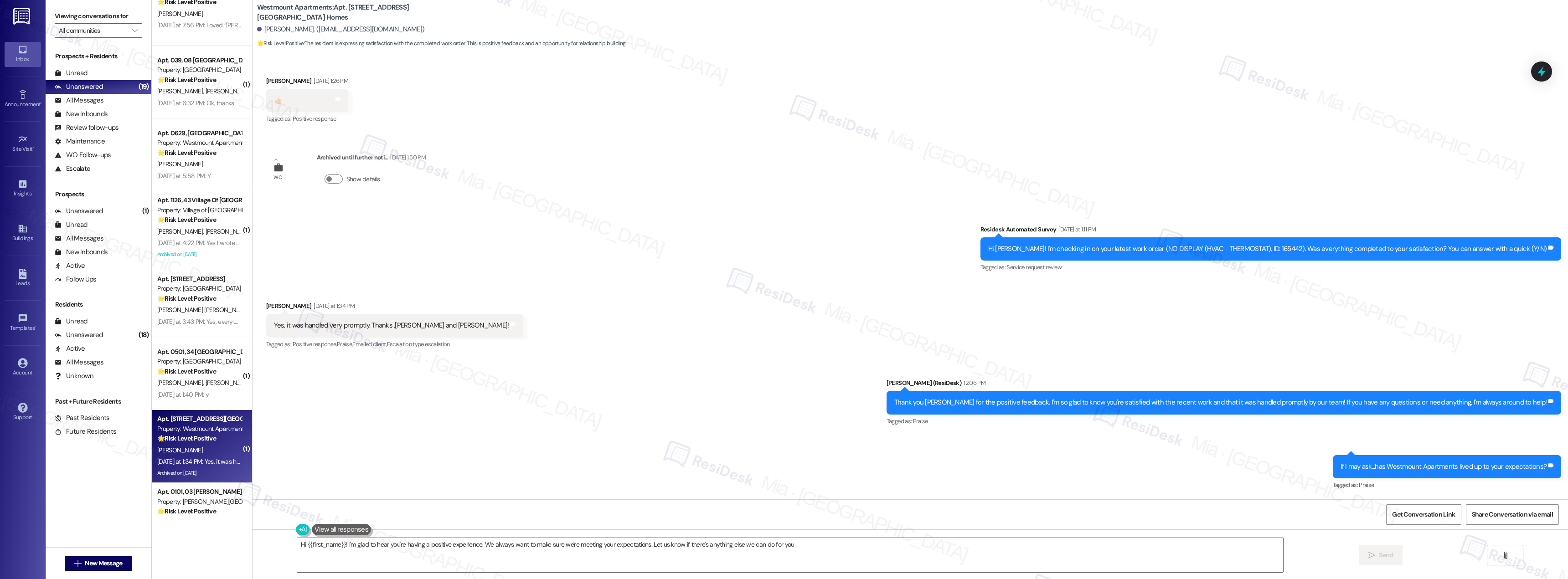
type textarea "Hi {{first_name}}! I'm glad to hear you're having a positive experience. We alw…"
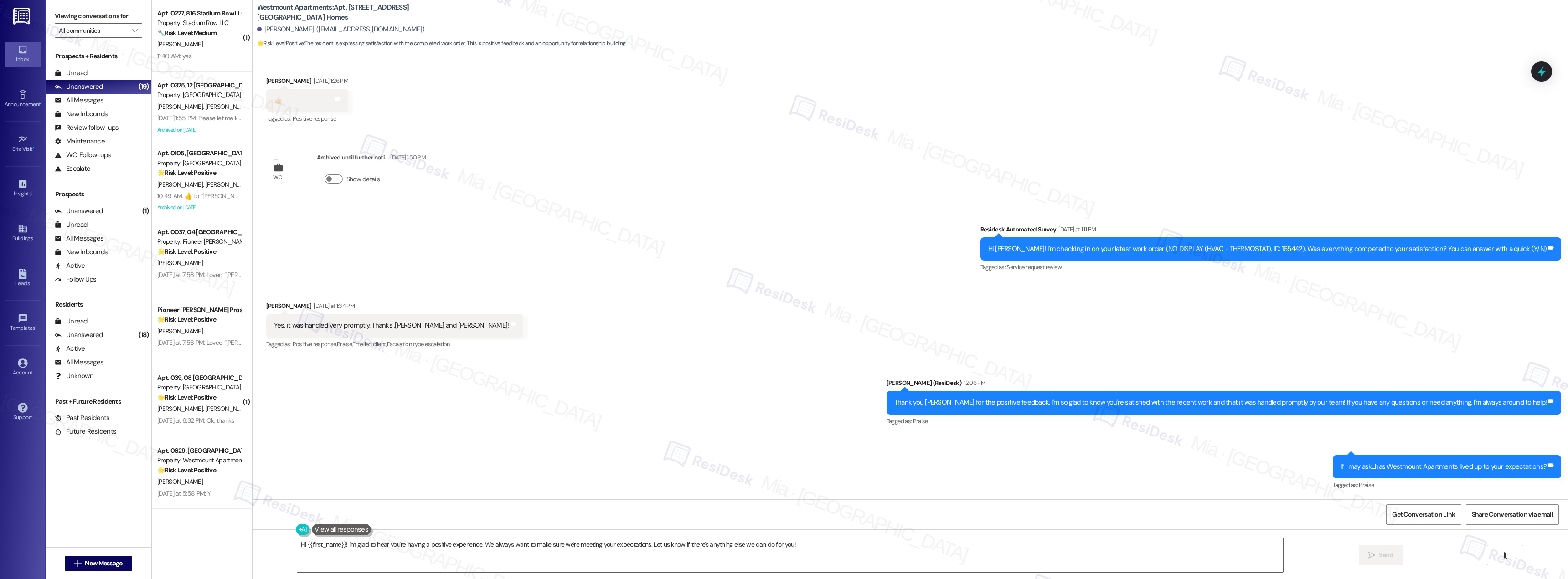
scroll to position [0, 0]
click at [215, 46] on div "[PERSON_NAME]" at bounding box center [200, 46] width 86 height 12
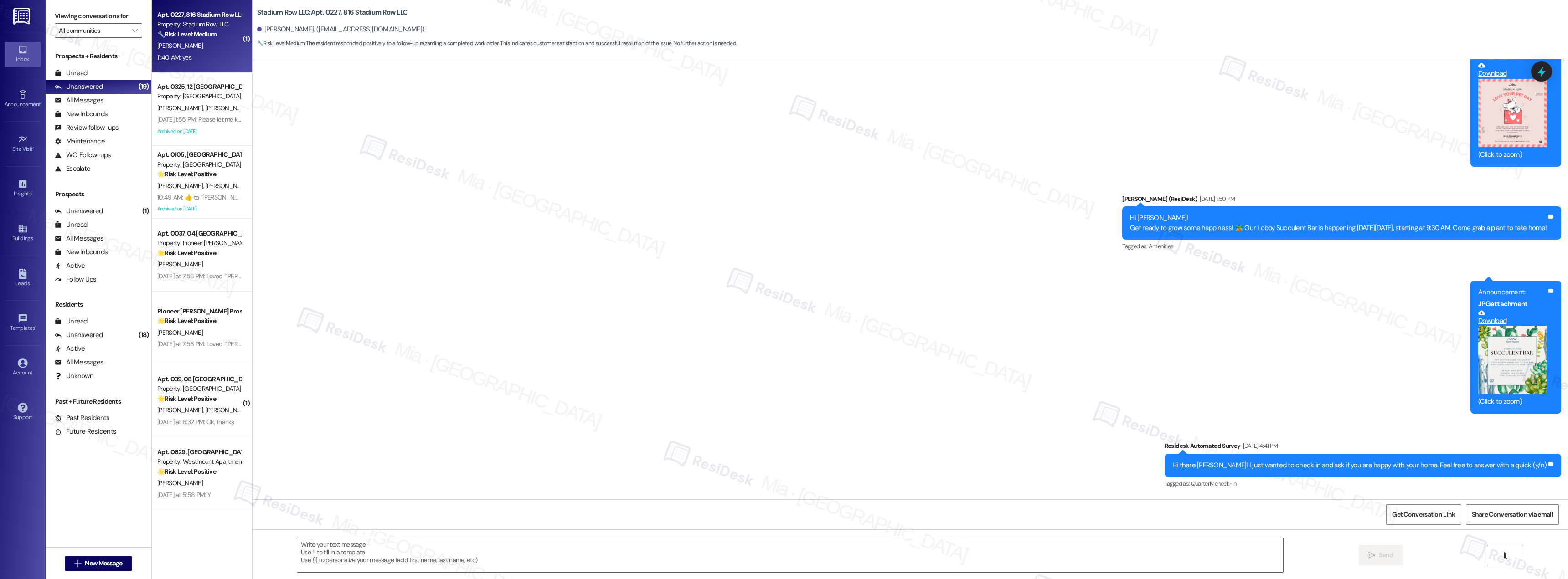
scroll to position [1484, 0]
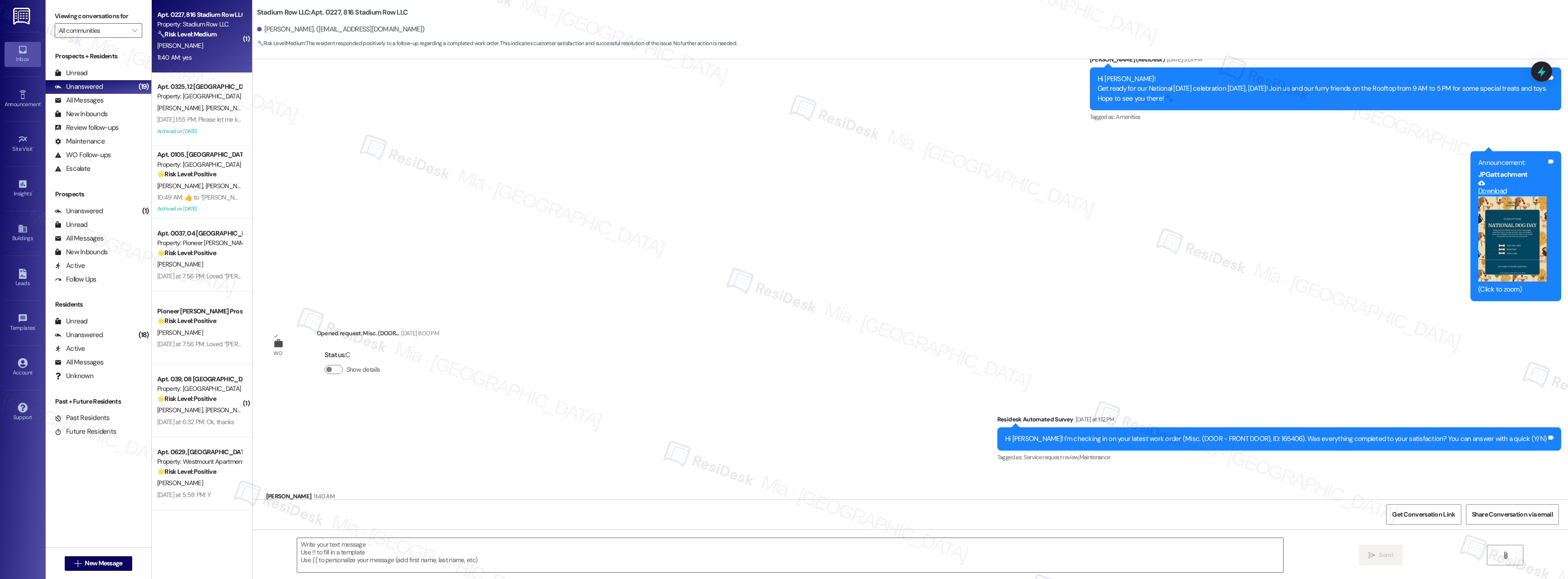
type textarea "Fetching suggested responses. Please feel free to read through the conversation…"
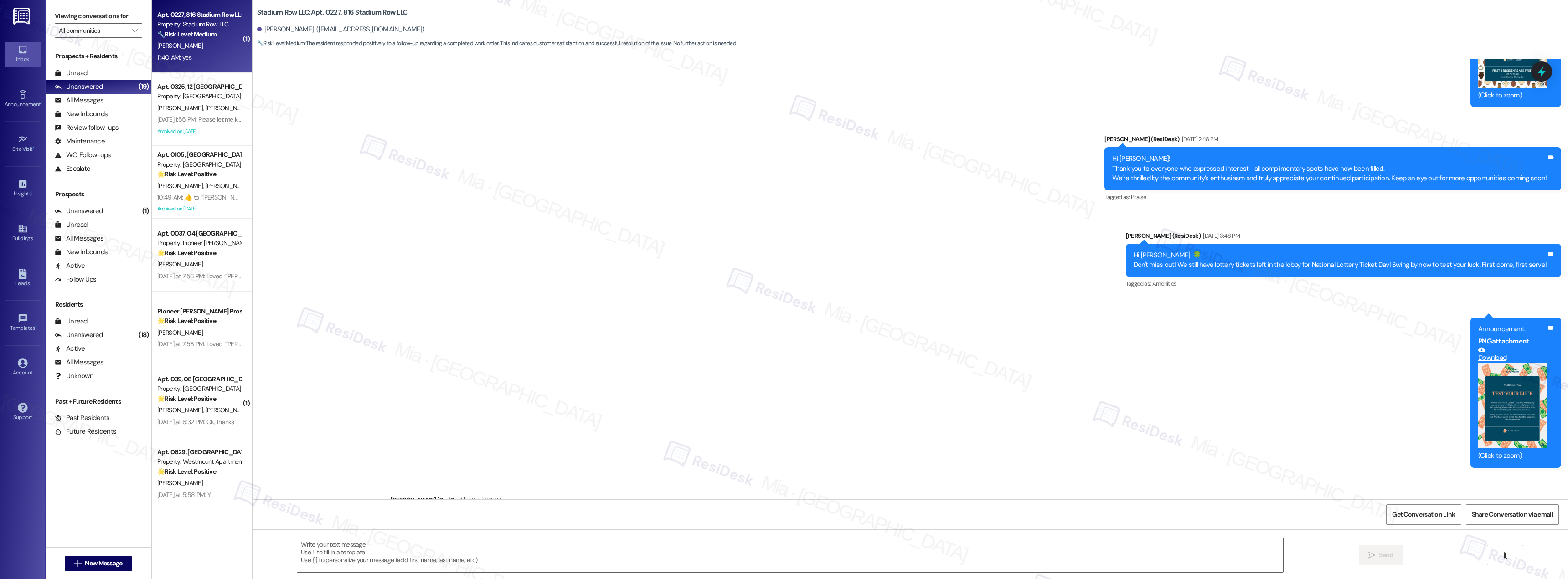
scroll to position [892, 0]
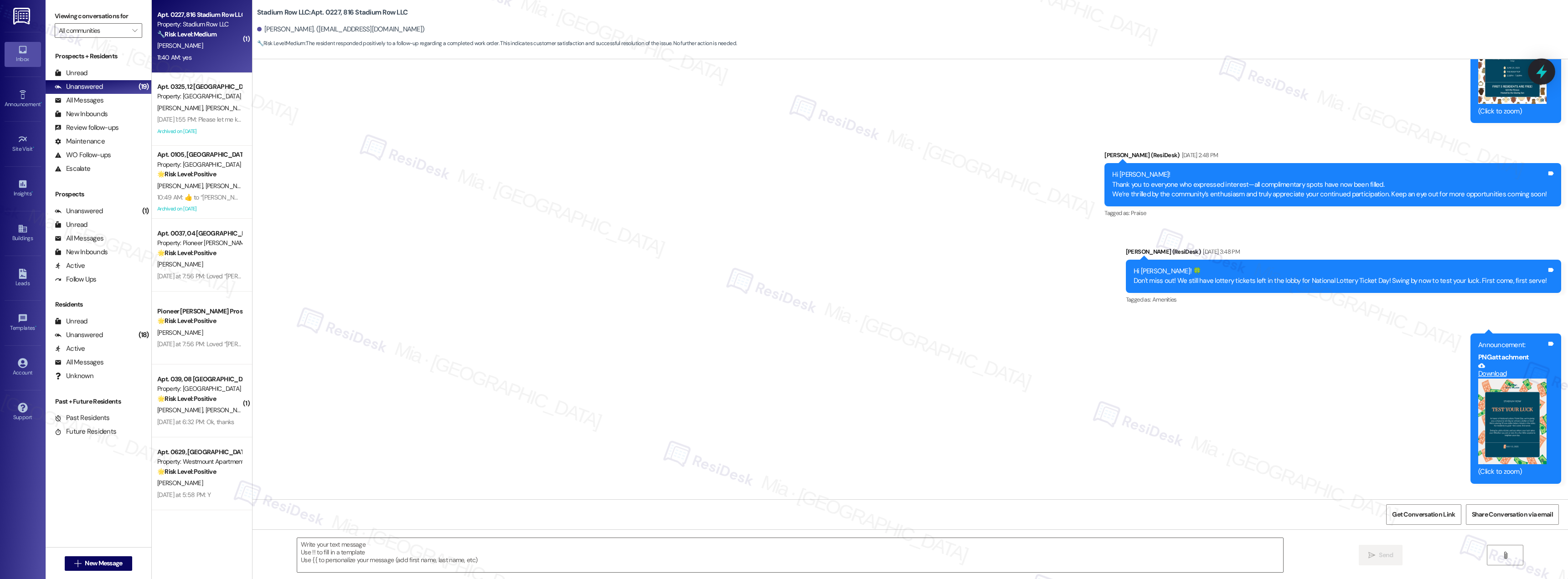
click at [1539, 72] on icon at bounding box center [1542, 71] width 11 height 14
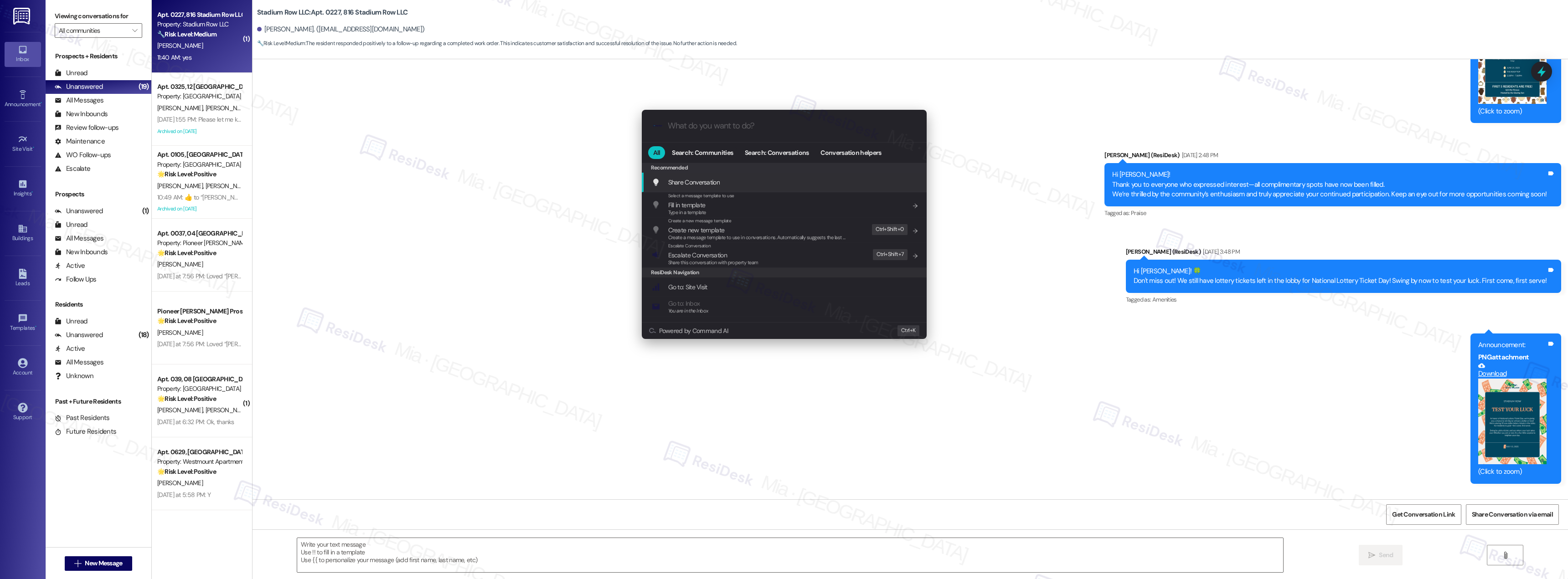
click at [364, 166] on div ".cls-1{fill:#0a055f;}.cls-2{fill:#0cc4c4;} resideskLogoBlueOrange All Search: C…" at bounding box center [784, 290] width 1568 height 579
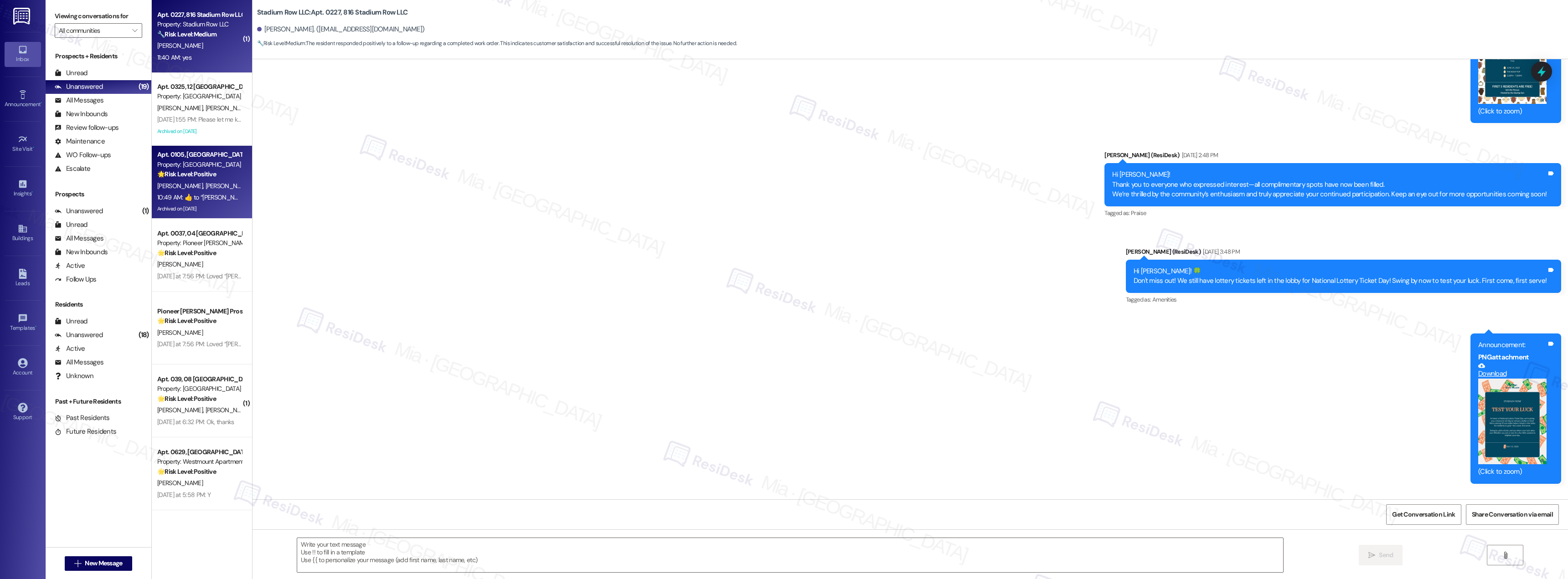
click at [217, 184] on div "C. Gaskins N. Gaskins" at bounding box center [200, 186] width 86 height 12
type textarea "Fetching suggested responses. Please feel free to read through the conversation…"
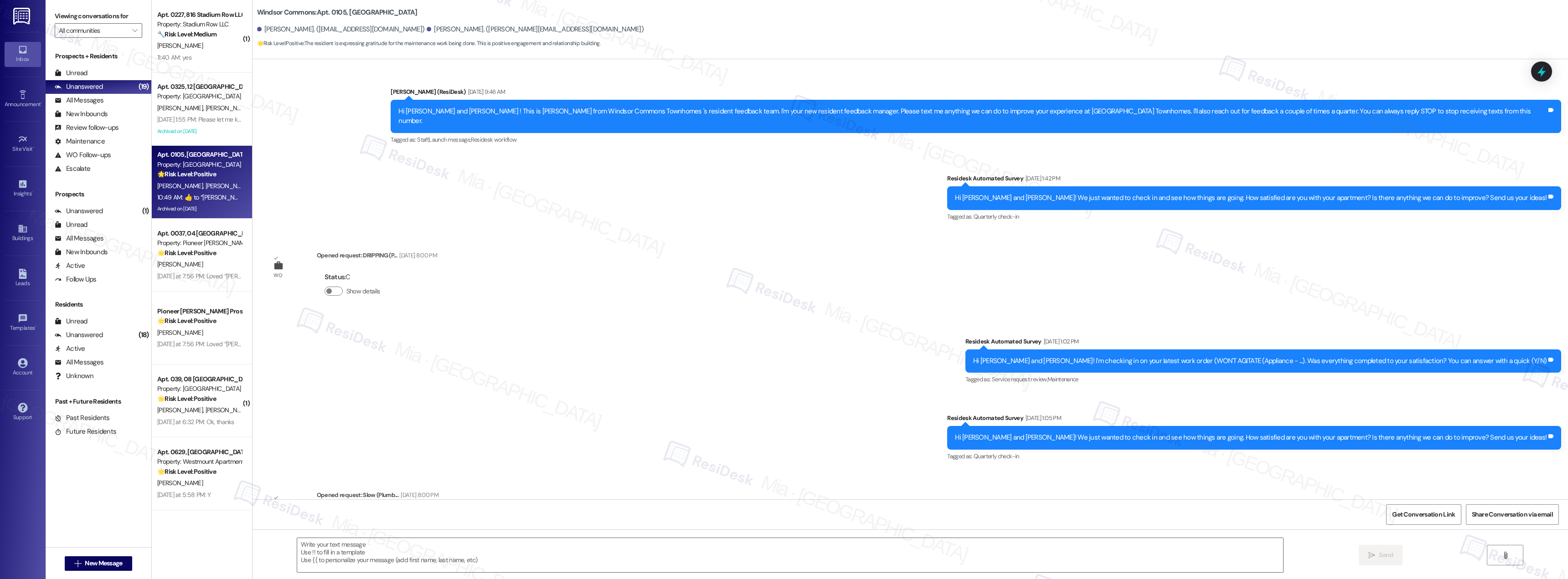
scroll to position [8063, 0]
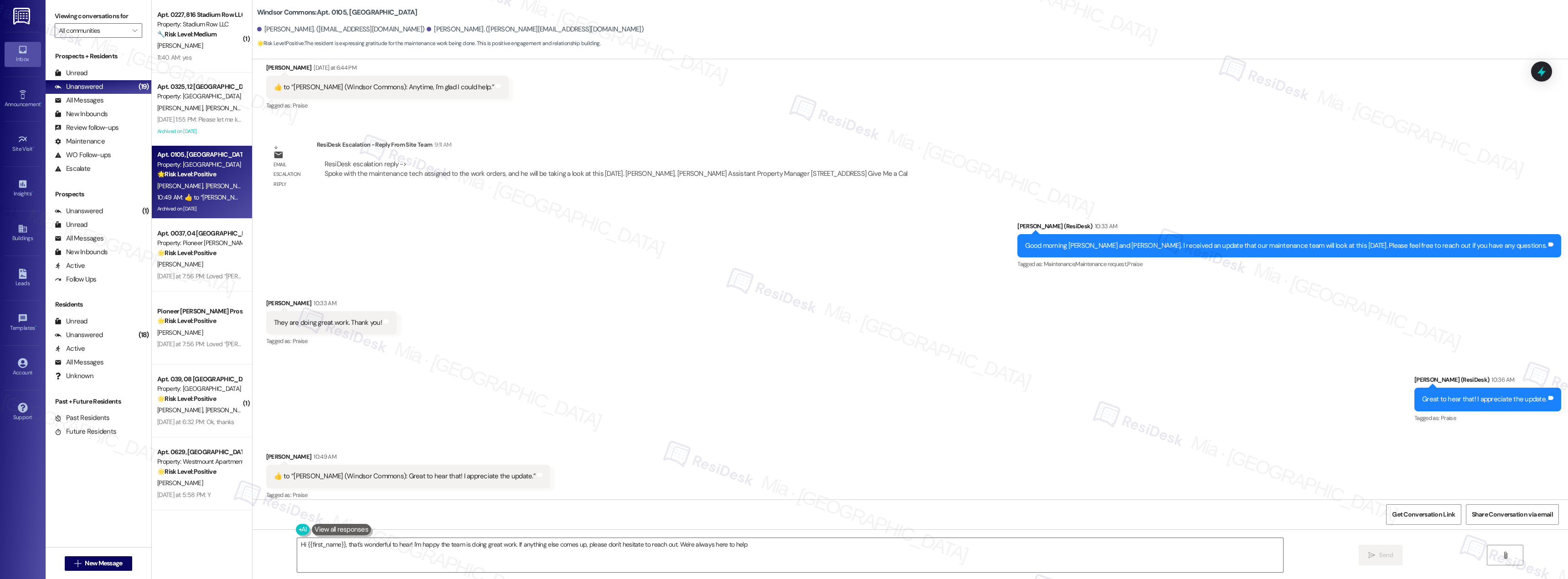
type textarea "Hi {{first_name}}, that's wonderful to hear! I'm happy the team is doing great …"
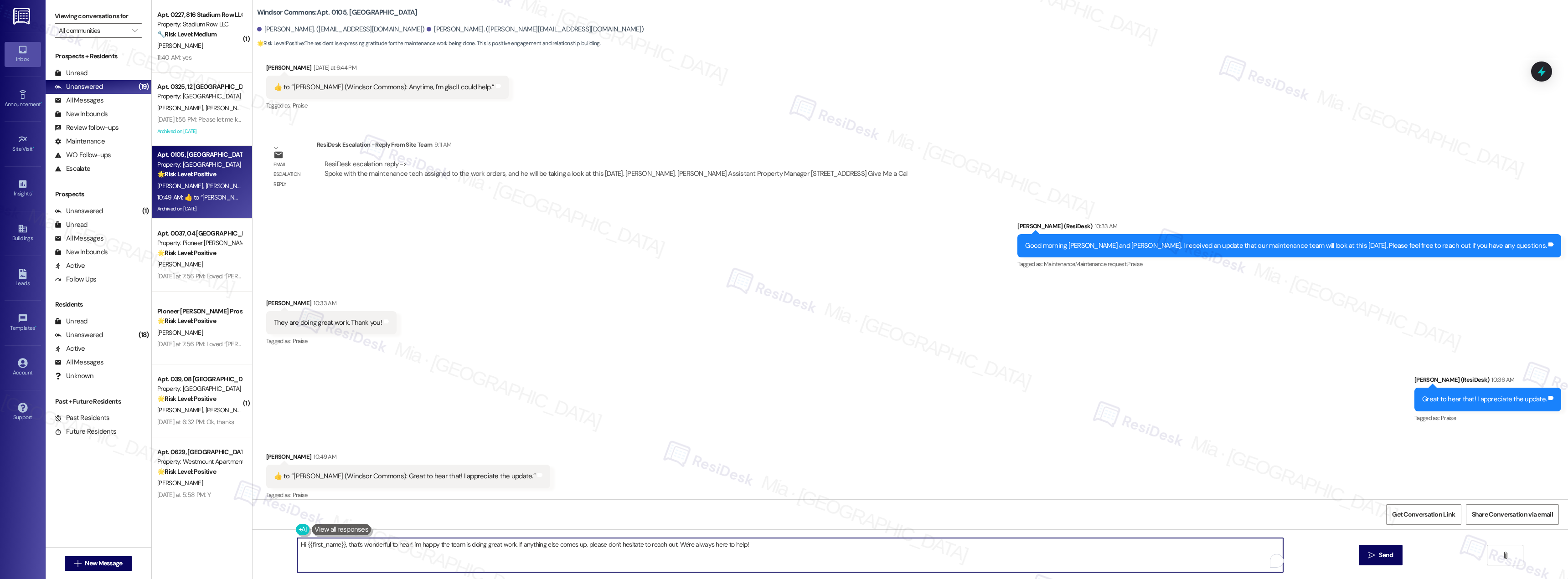
click at [770, 546] on textarea "Hi {{first_name}}, that's wonderful to hear! I'm happy the team is doing great …" at bounding box center [790, 555] width 986 height 34
click at [200, 248] on div "🌟 Risk Level: Positive The resident is expressing positive sentiment and apprec…" at bounding box center [199, 253] width 85 height 10
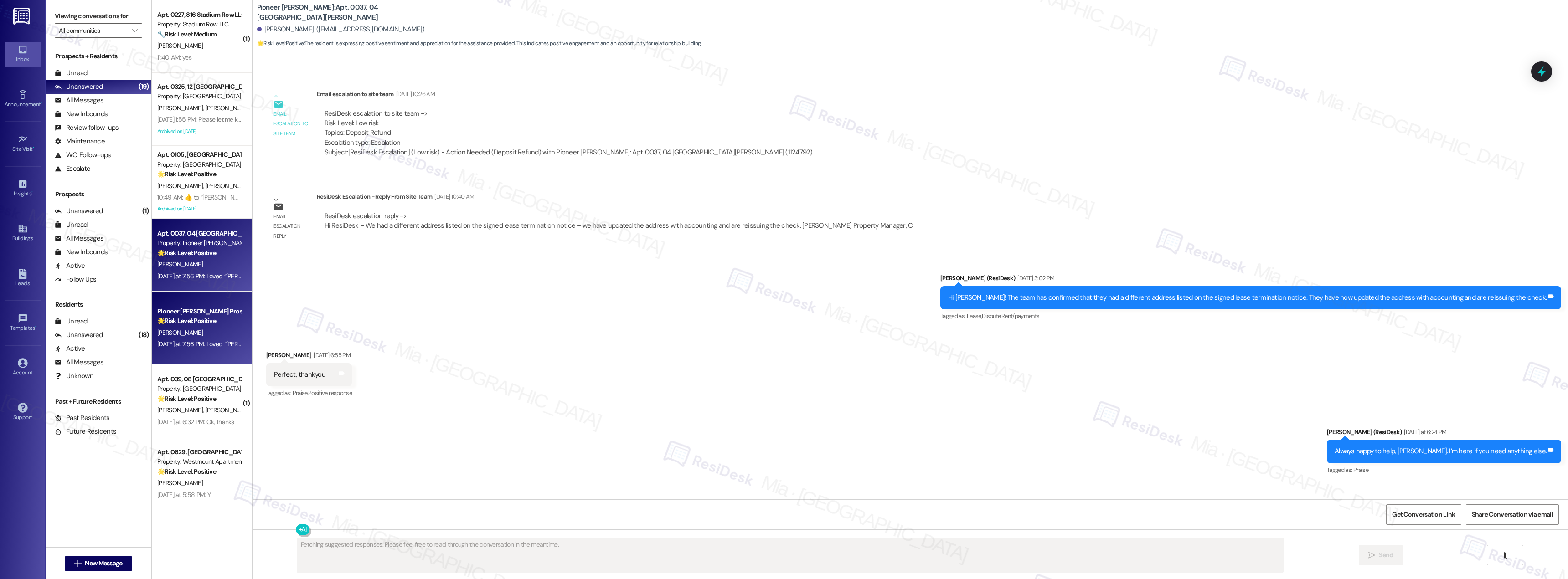
scroll to position [7998, 0]
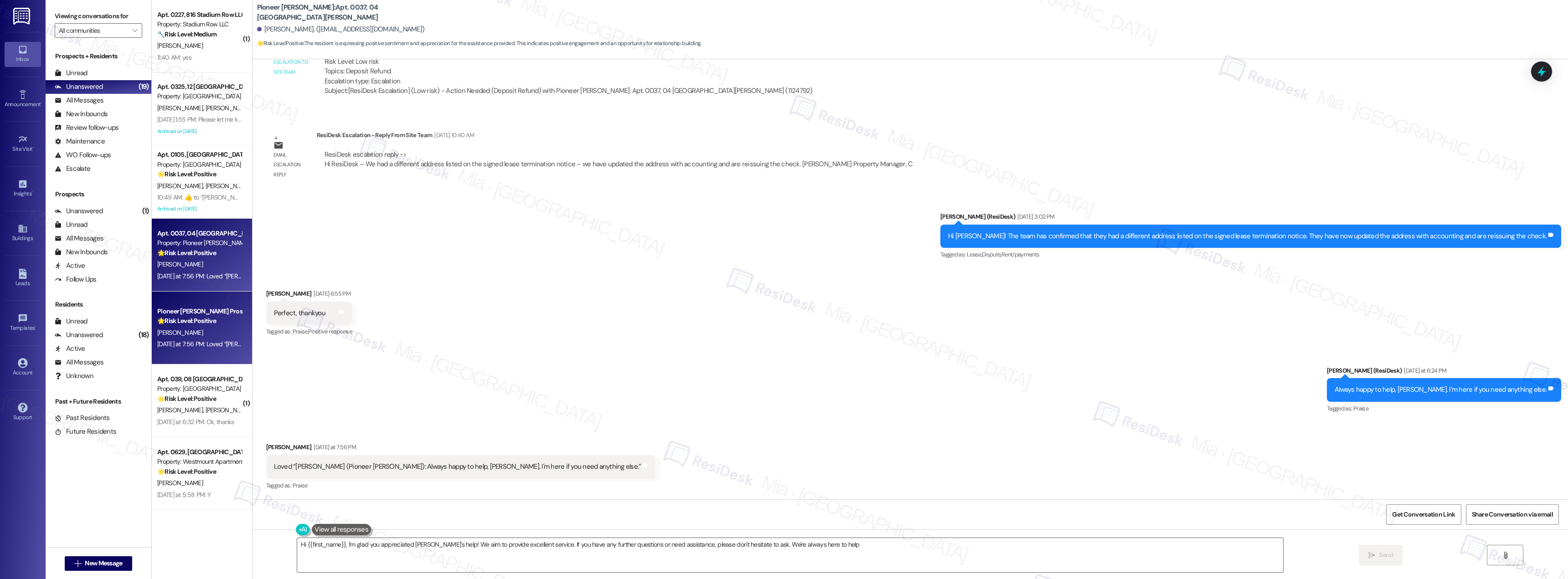
type textarea "Hi {{first_name}}, I'm glad you appreciated [PERSON_NAME]'s help! We aim to pro…"
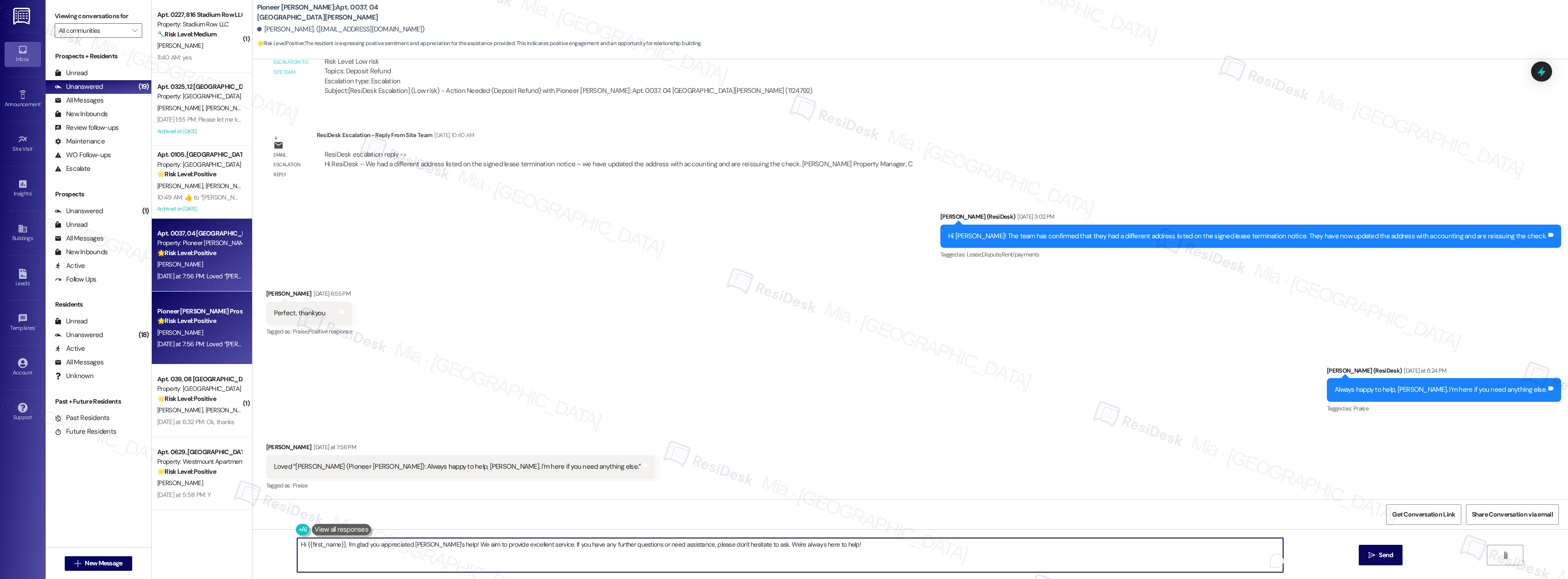
click at [838, 548] on textarea "Hi {{first_name}}, I'm glad you appreciated [PERSON_NAME]'s help! We aim to pro…" at bounding box center [790, 555] width 986 height 34
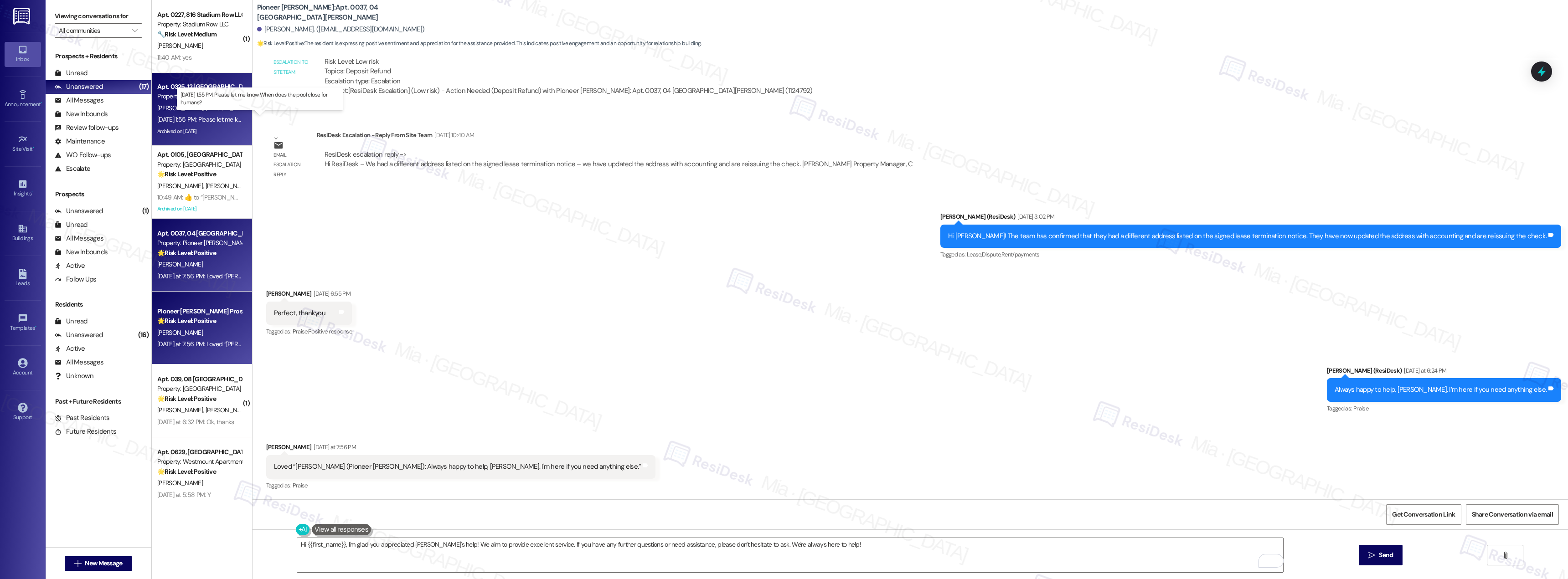
click at [190, 120] on div "[DATE] 1:55 PM: Please let me know When does the pool close for humans? [DATE] …" at bounding box center [255, 119] width 197 height 8
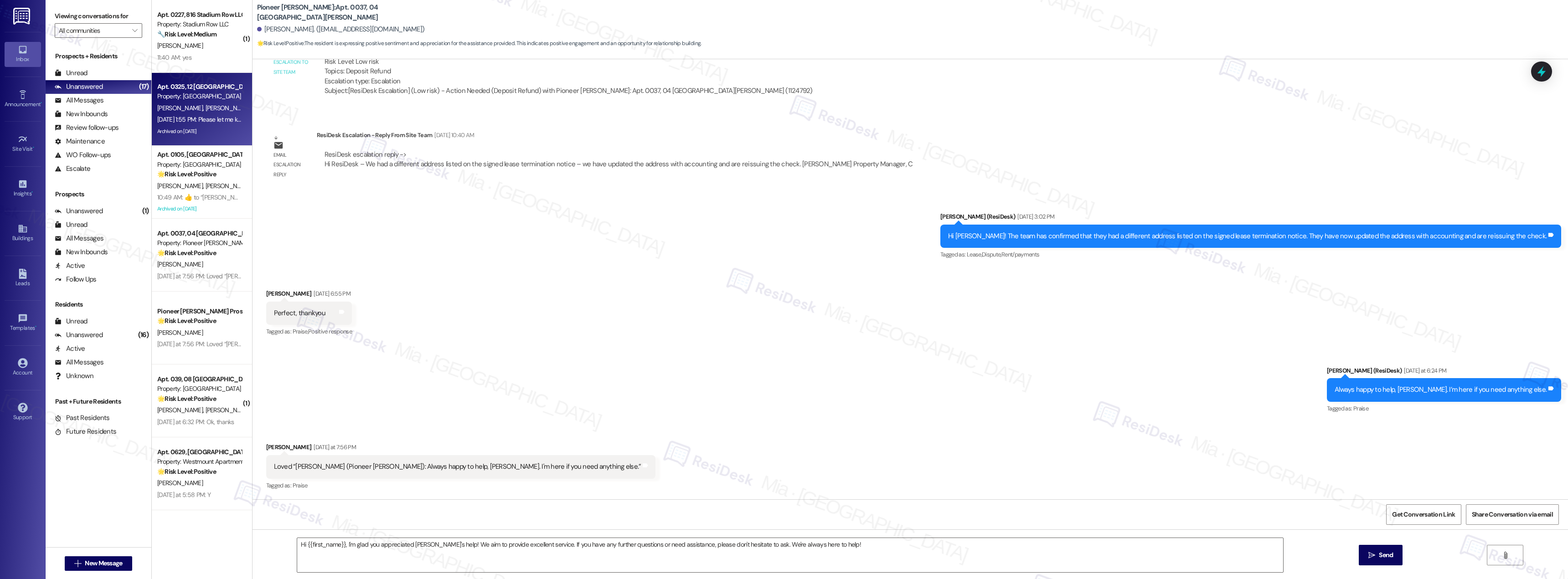
type textarea "Fetching suggested responses. Please feel free to read through the conversation…"
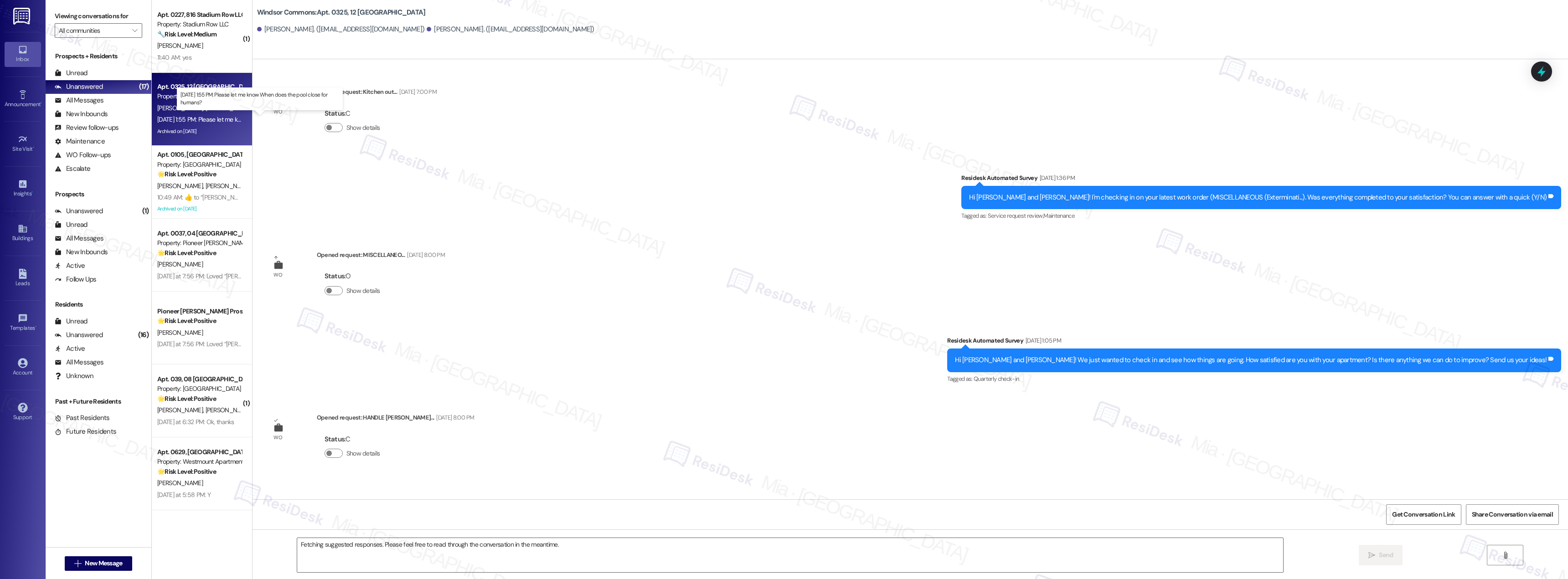
scroll to position [18772, 0]
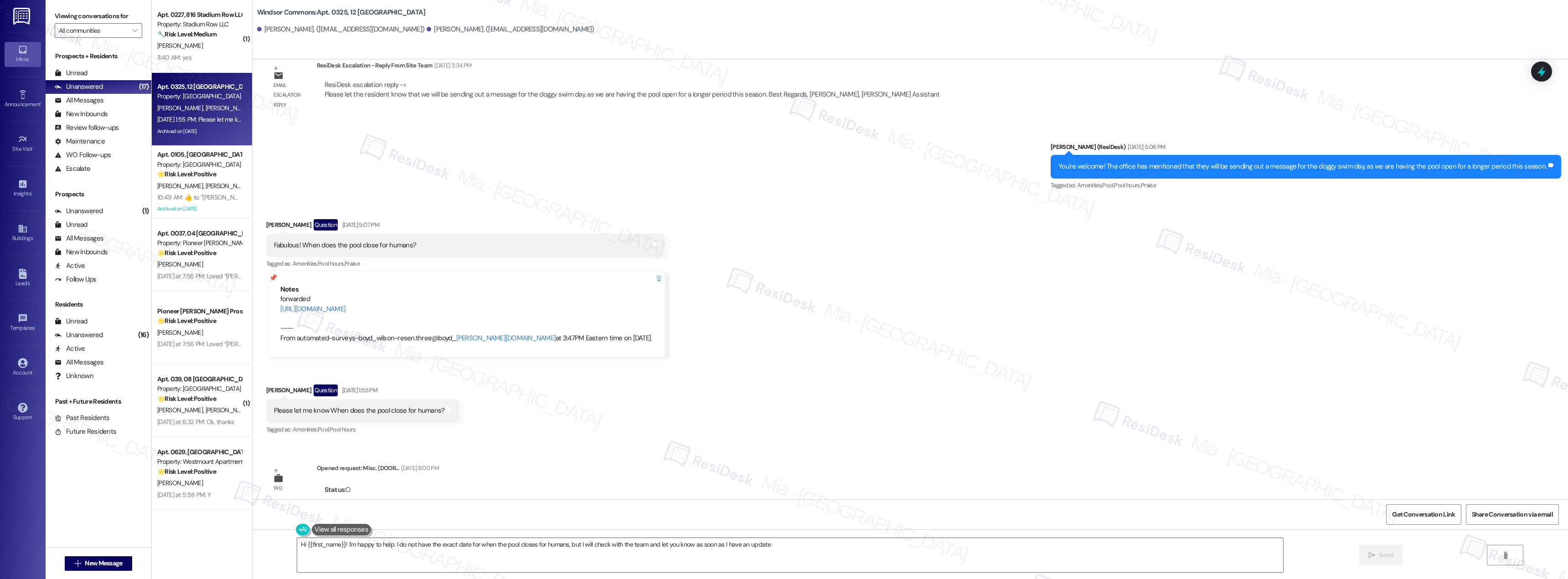
type textarea "Hi {{first_name}}! I'm happy to help. I do not have the exact date for when the…"
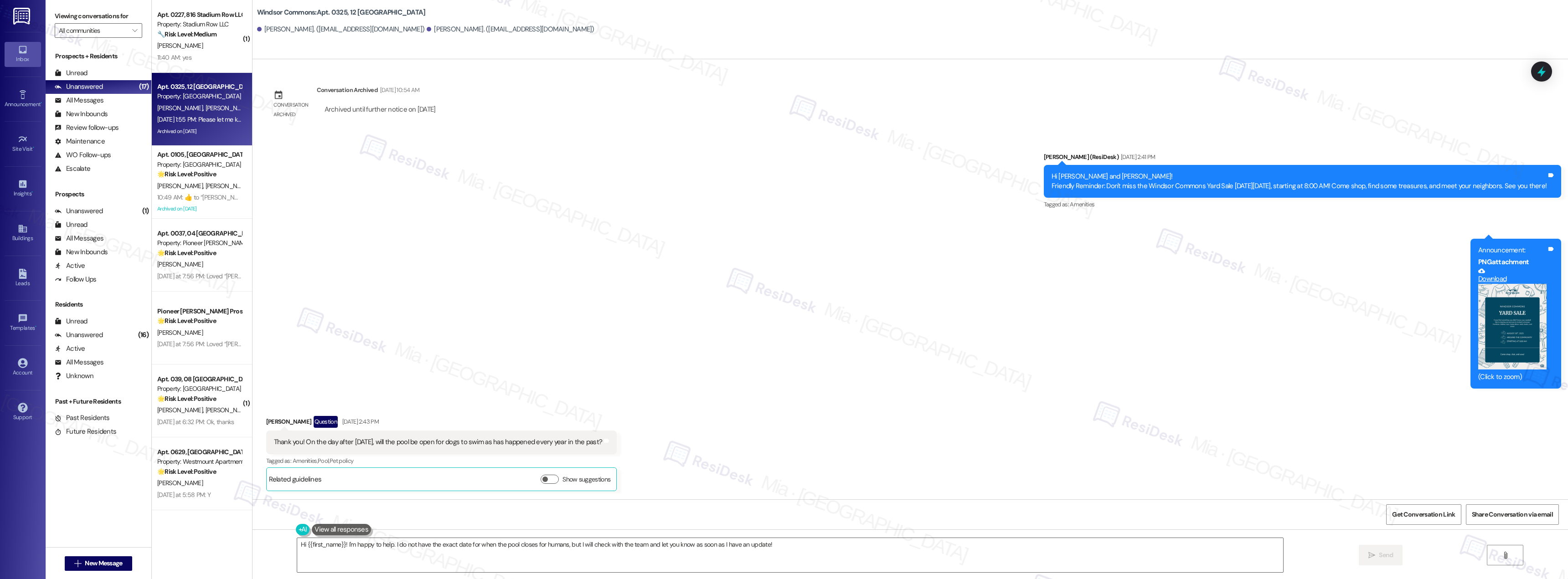
scroll to position [17908, 0]
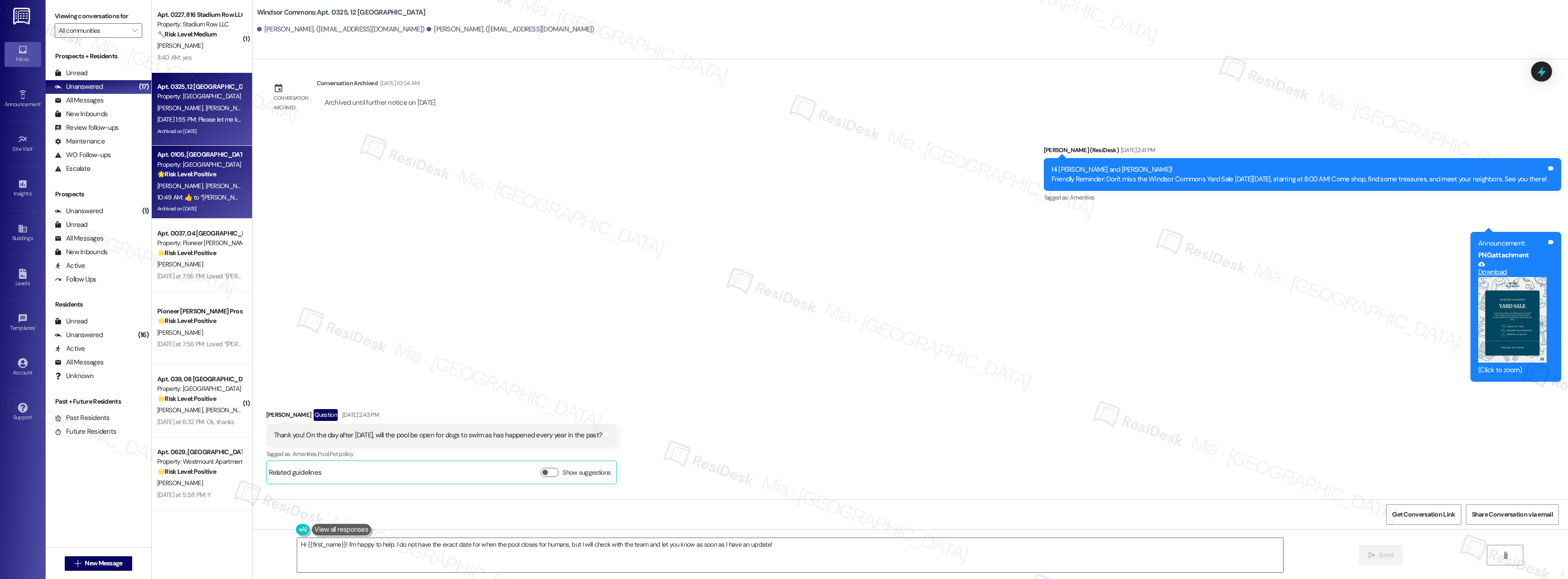
click at [202, 195] on div "10:49 AM:  ​👍​ to “ [PERSON_NAME] (Windsor Commons): Great to hear that! I appr…" at bounding box center [290, 197] width 267 height 8
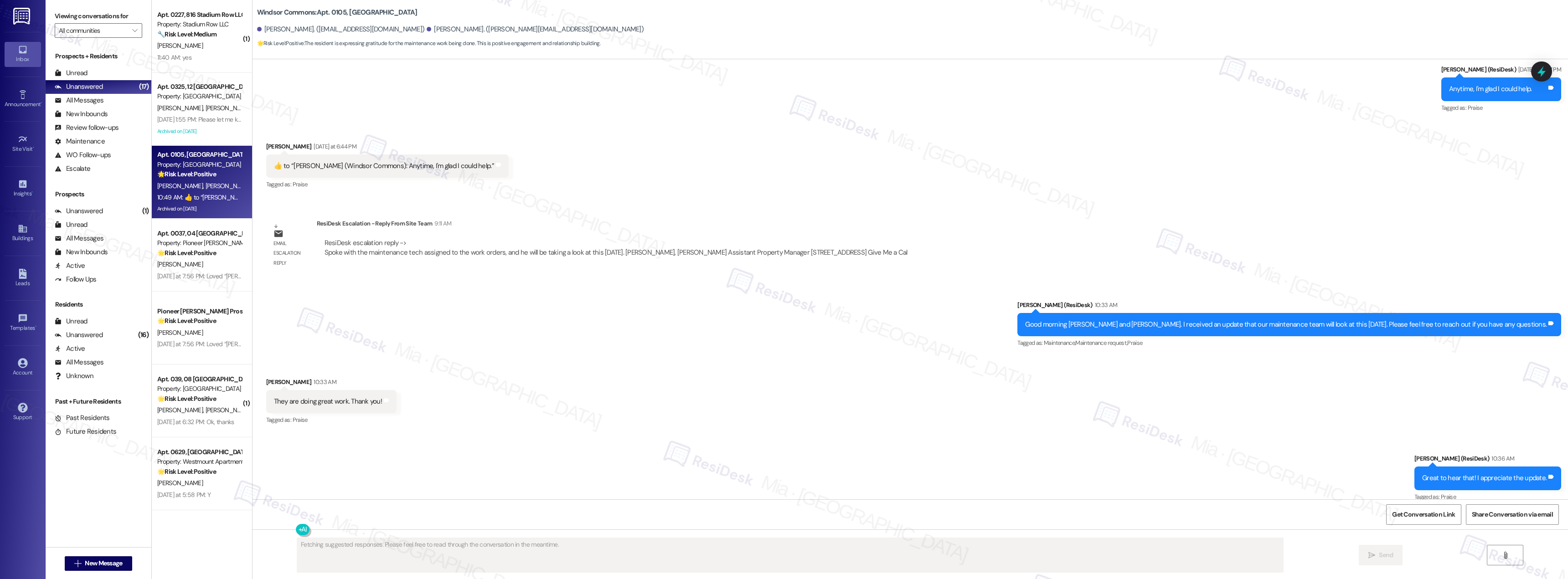
scroll to position [8063, 0]
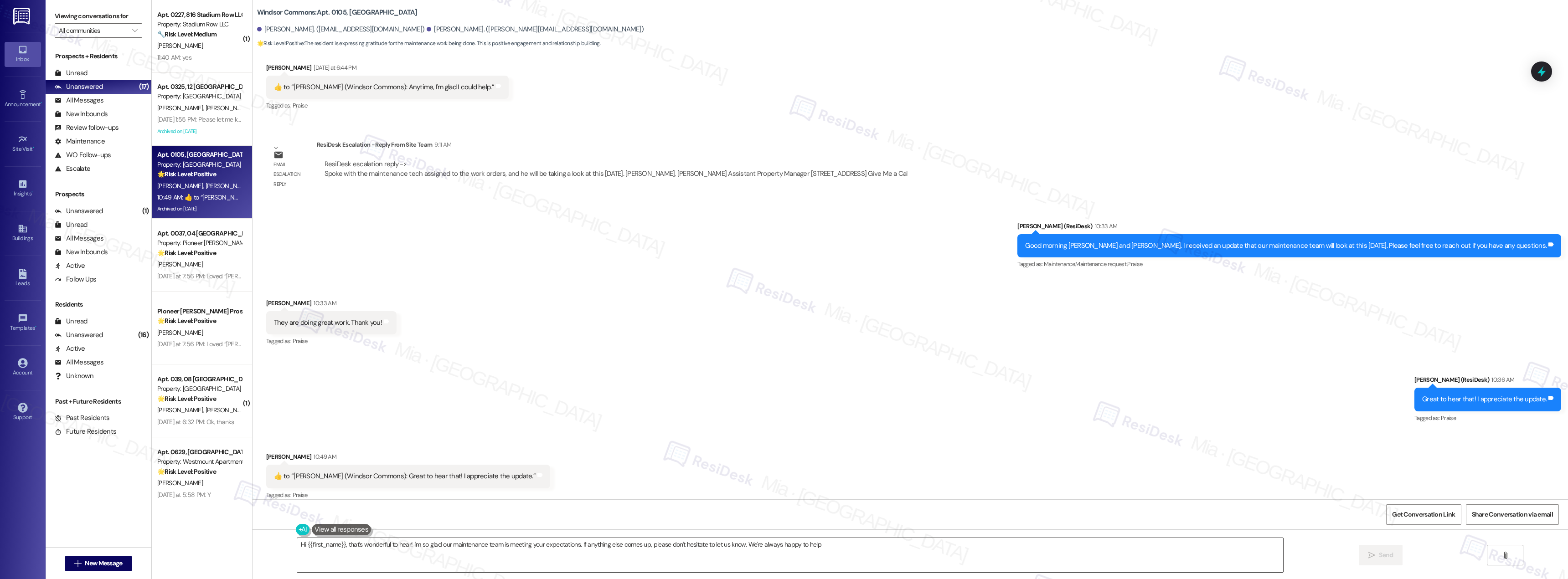
type textarea "Hi {{first_name}}, that's wonderful to hear! I'm so glad our maintenance team i…"
click at [831, 552] on textarea "Hi {{first_name}}, that's wonderful to hear! I'm so glad our maintenance team i…" at bounding box center [790, 555] width 986 height 34
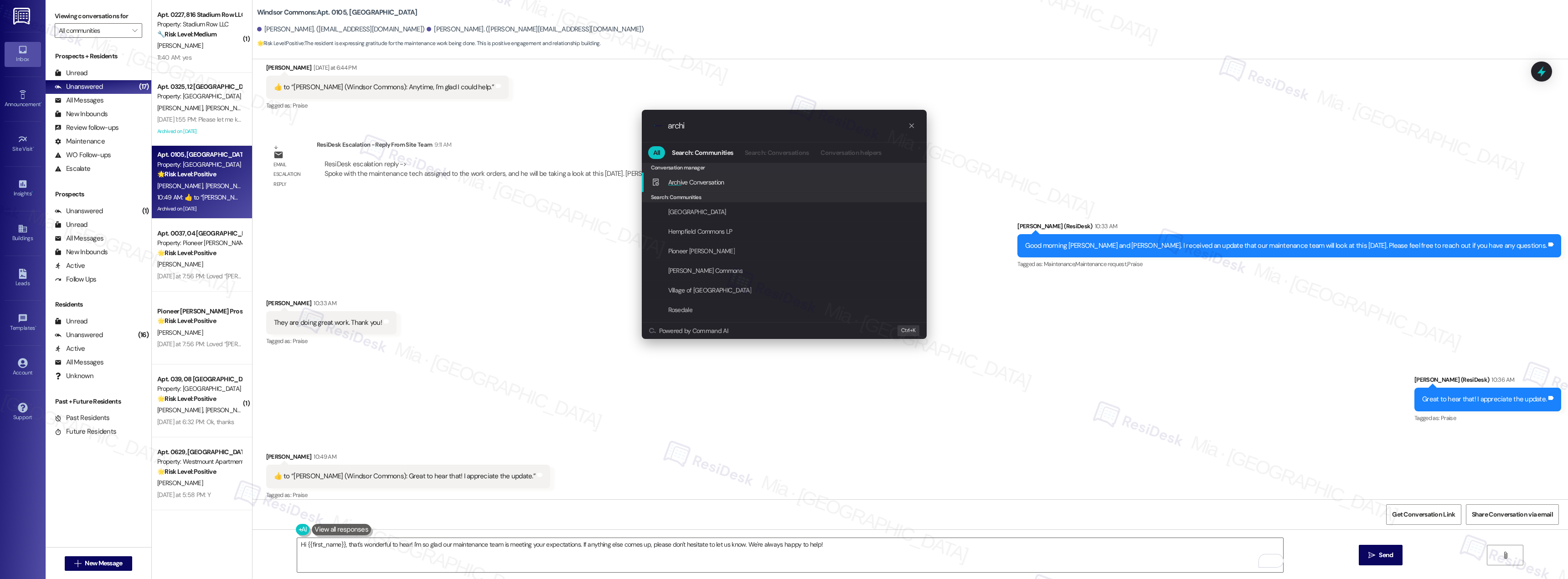
type input "archi"
click at [710, 181] on span "Archi ve Conversation" at bounding box center [696, 182] width 56 height 8
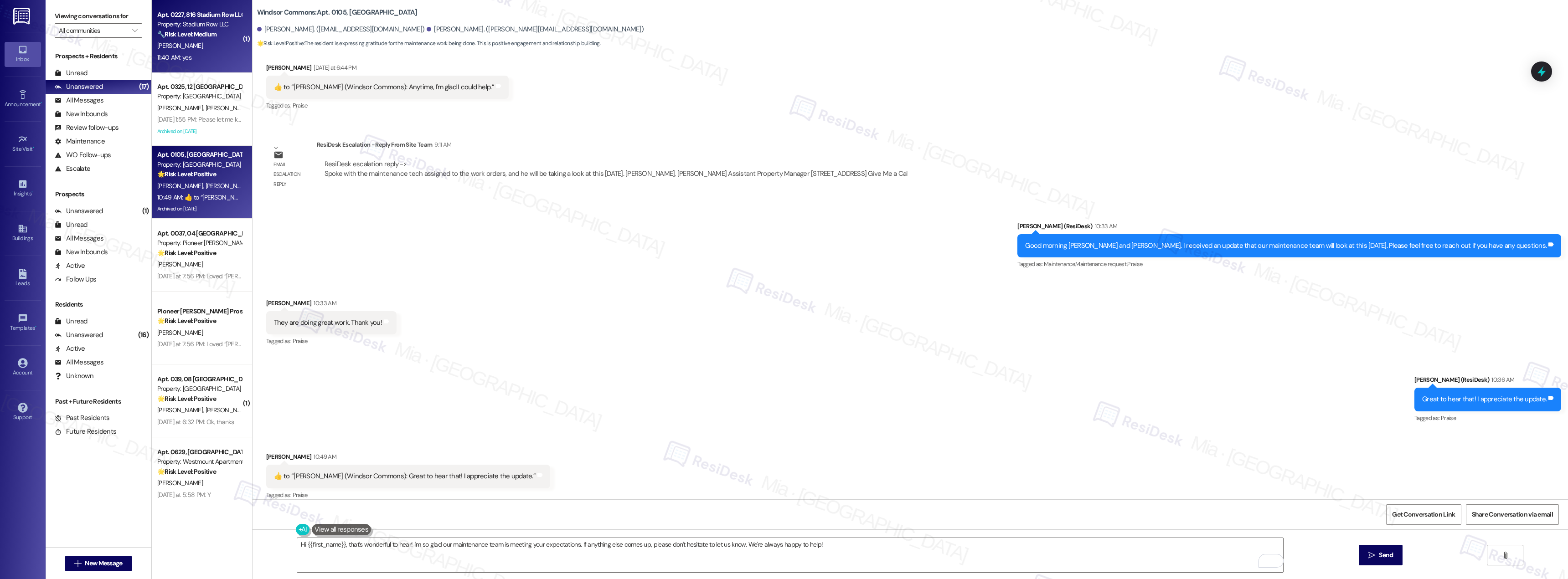
click at [222, 52] on div "11:40 AM: yes 11:40 AM: yes" at bounding box center [200, 57] width 86 height 12
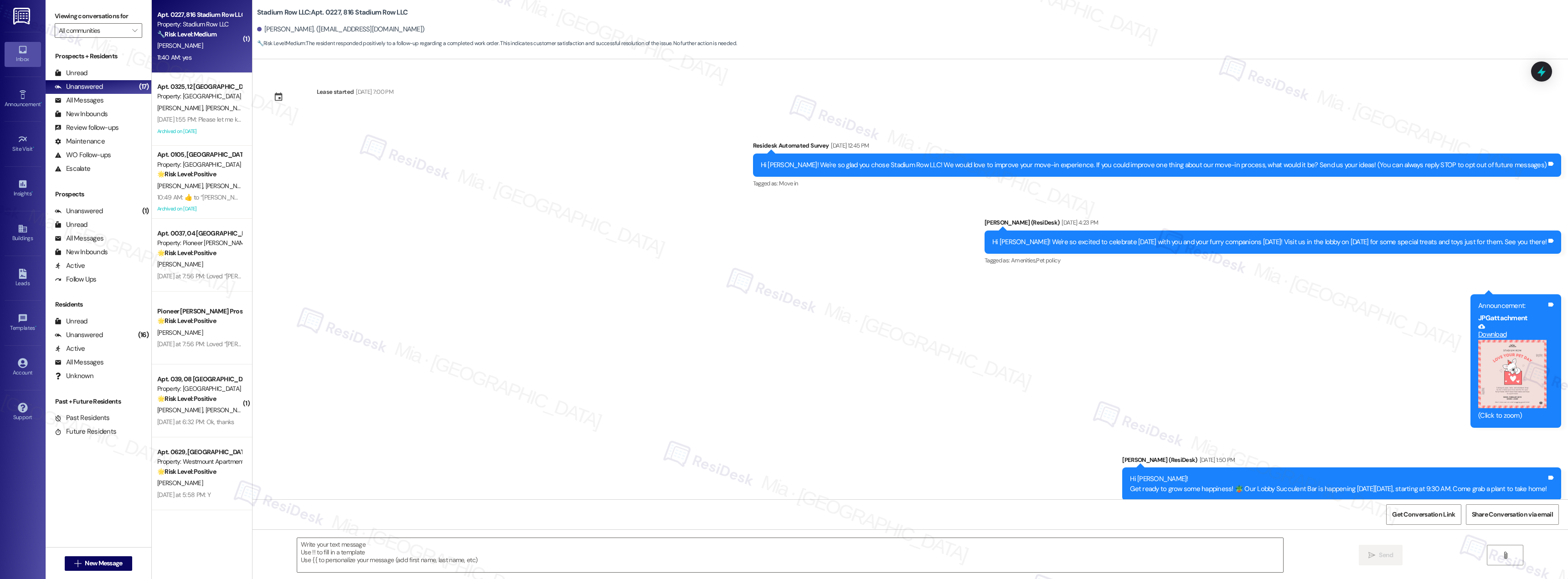
scroll to position [1484, 0]
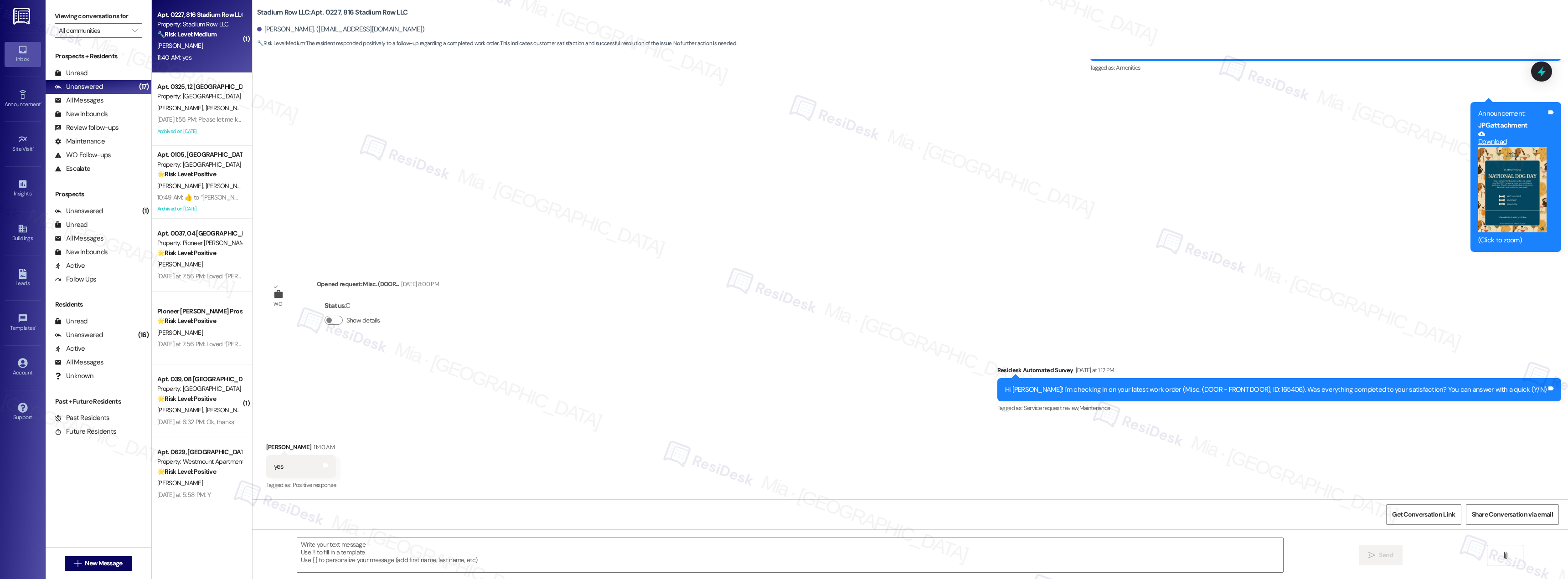
type textarea "Fetching suggested responses. Please feel free to read through the conversation…"
click at [1536, 73] on icon at bounding box center [1541, 71] width 15 height 15
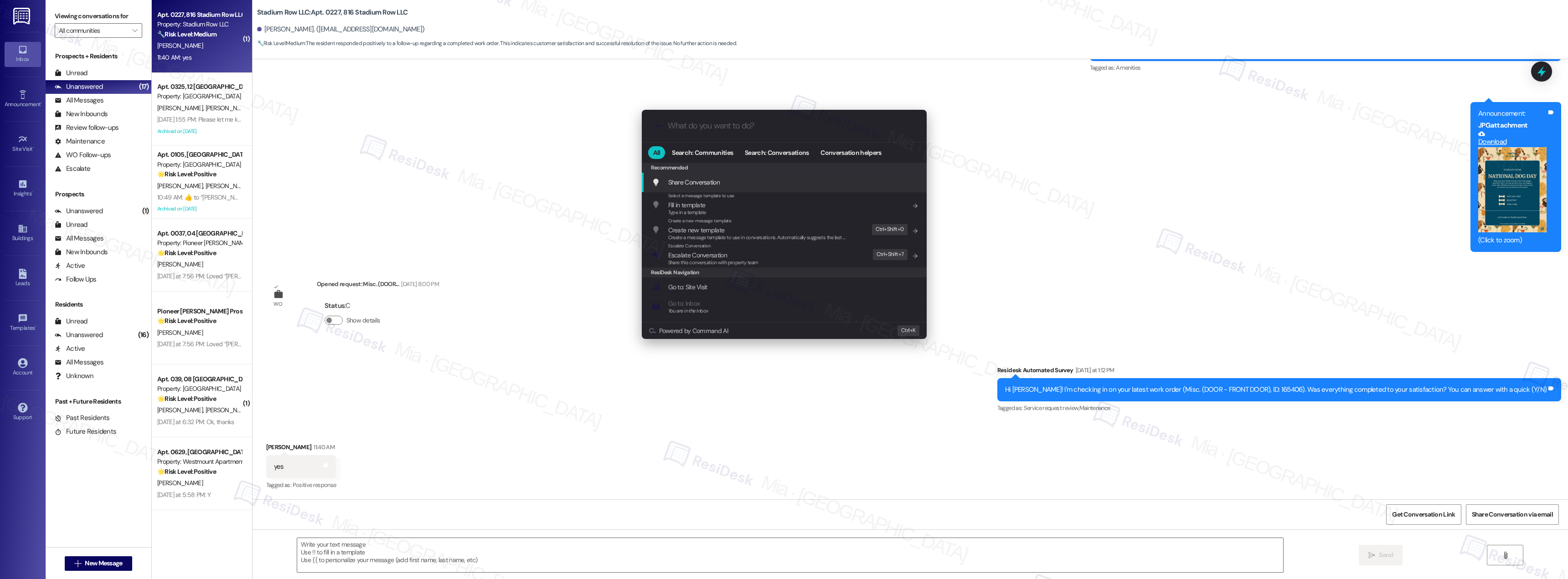
click at [736, 132] on div ".cls-1{fill:#0a055f;}.cls-2{fill:#0cc4c4;} resideskLogoBlueOrange" at bounding box center [784, 125] width 285 height 32
click at [727, 121] on input "What do you want to do?" at bounding box center [791, 126] width 248 height 10
drag, startPoint x: 241, startPoint y: 157, endPoint x: 245, endPoint y: 177, distance: 20.4
click at [245, 177] on div ".cls-1{fill:#0a055f;}.cls-2{fill:#0cc4c4;} resideskLogoBlueOrange All Search: C…" at bounding box center [784, 290] width 1568 height 579
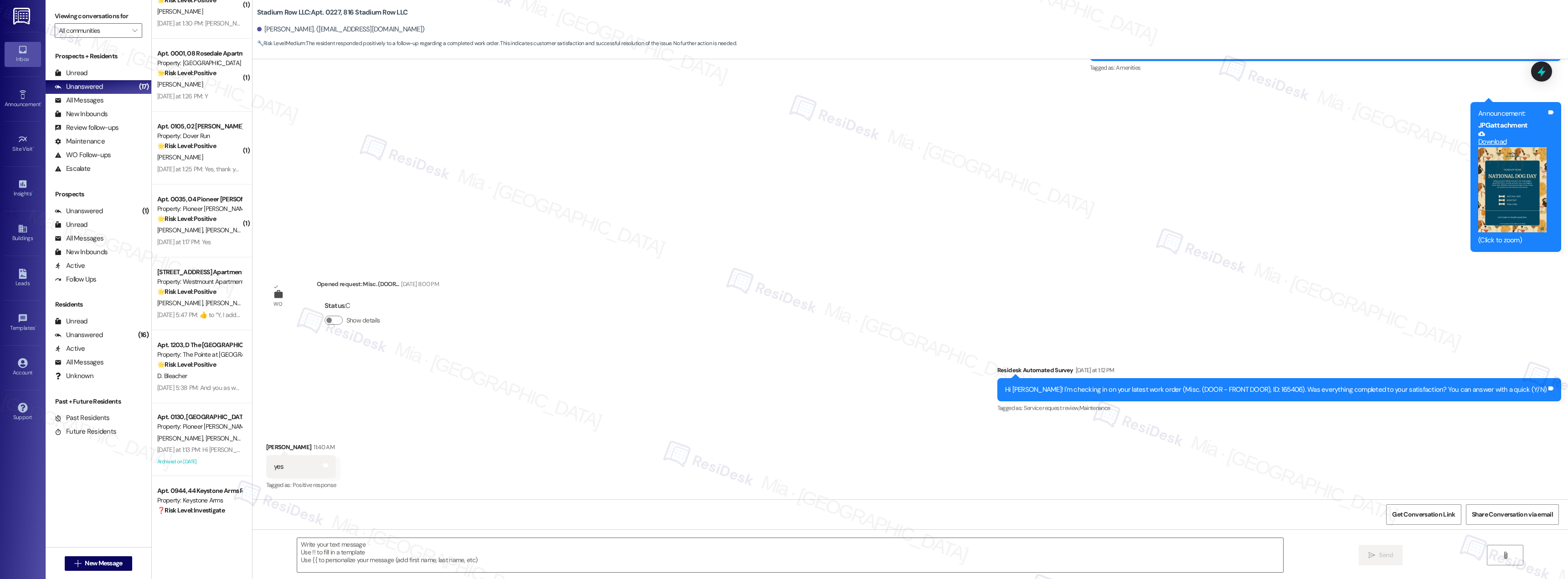
scroll to position [943, 0]
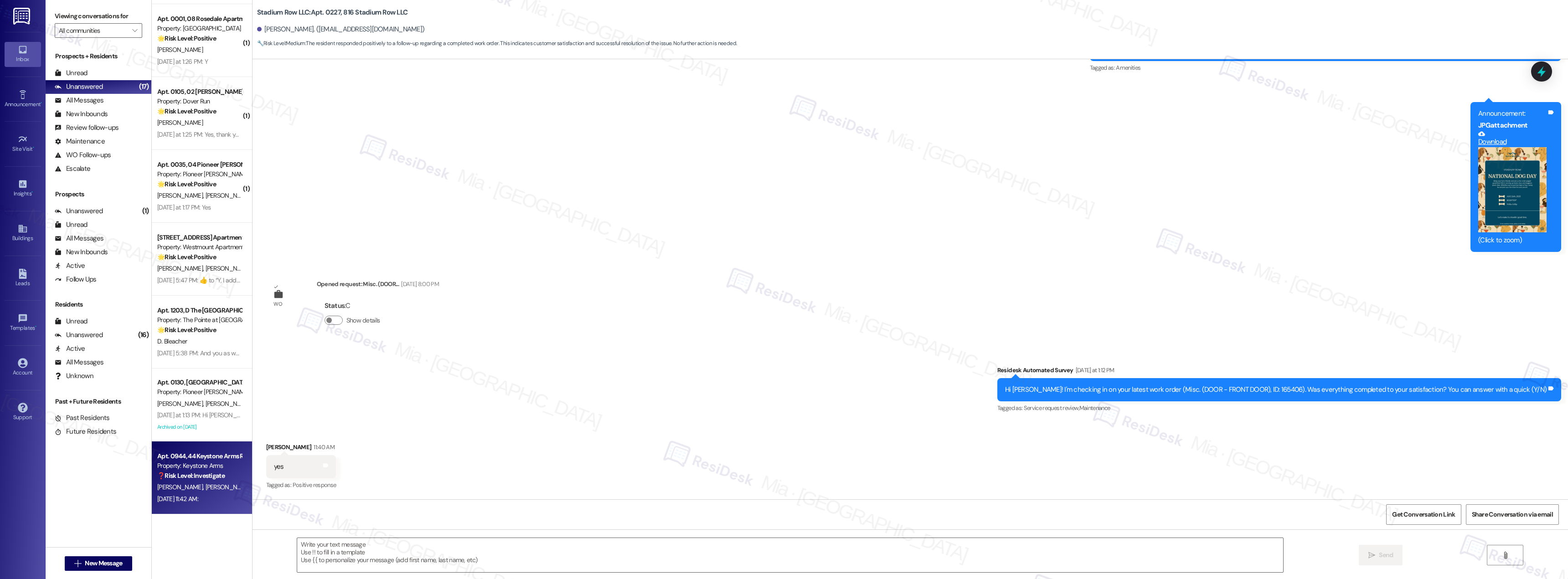
click at [191, 476] on strong "❓ Risk Level: Investigate" at bounding box center [191, 475] width 68 height 8
type textarea "Fetching suggested responses. Please feel free to read through the conversation…"
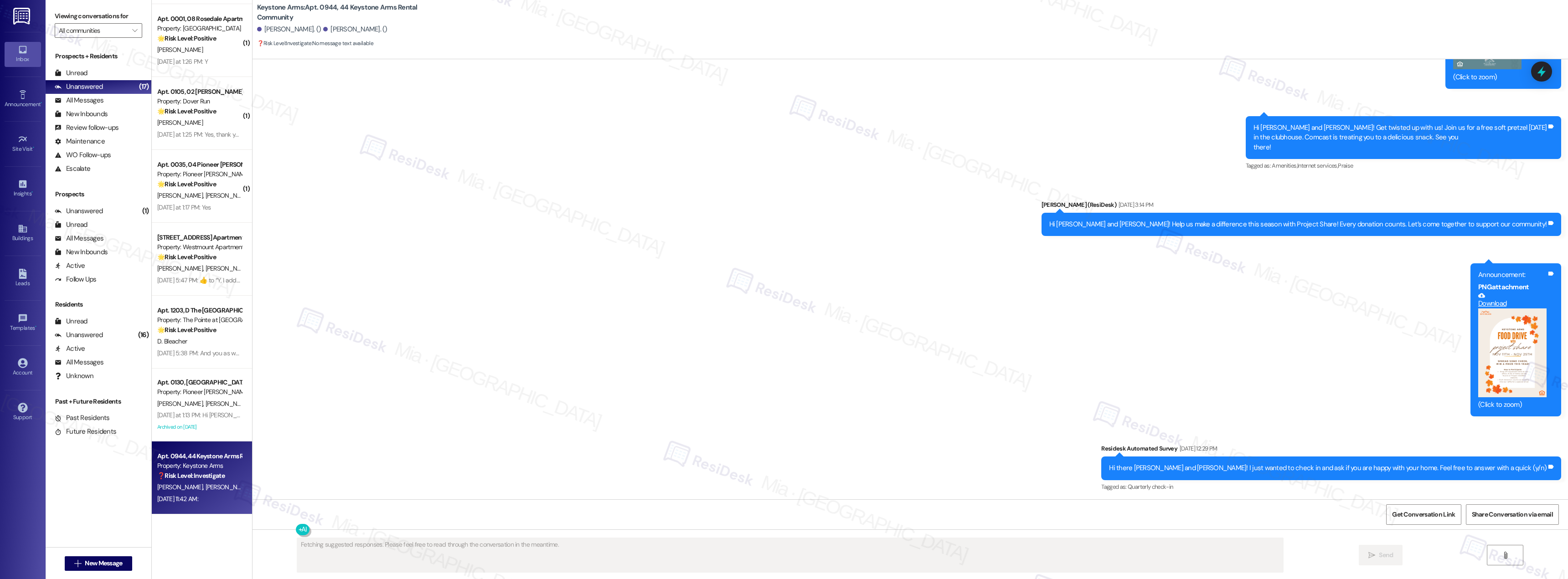
scroll to position [6367, 0]
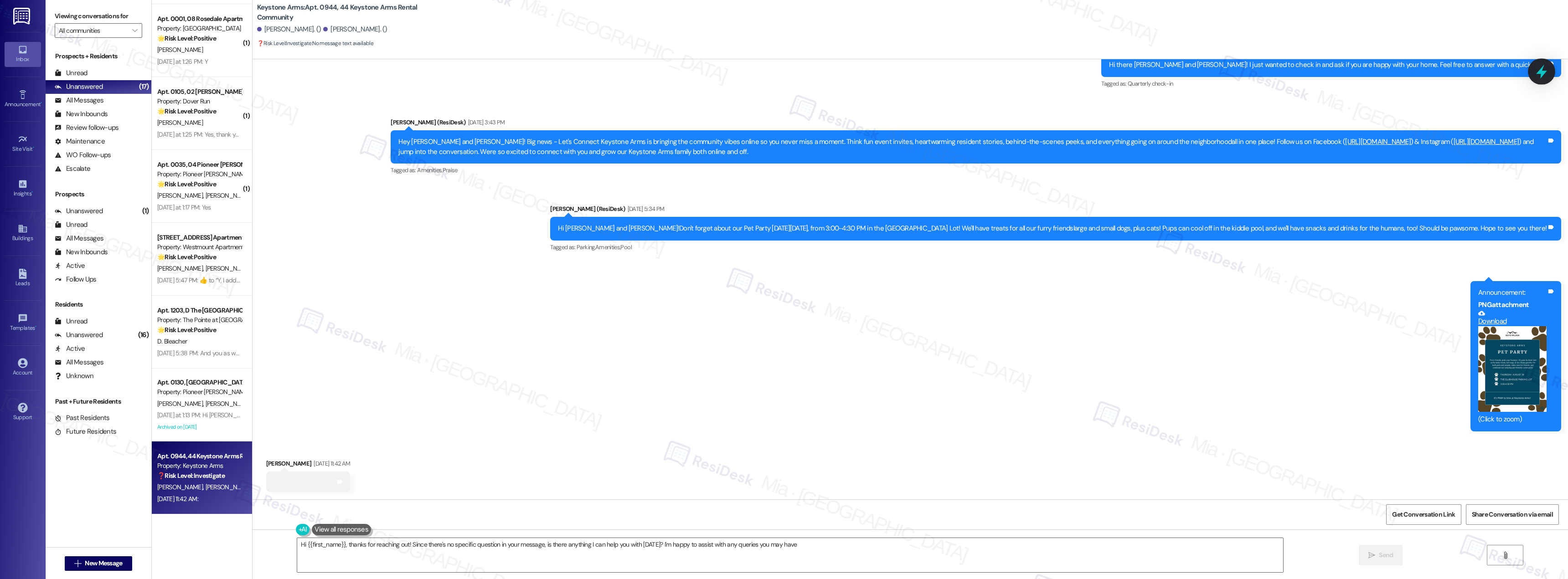
type textarea "Hi {{first_name}}, thanks for reaching out! Since there's no specific question …"
click at [1536, 72] on icon at bounding box center [1541, 71] width 15 height 15
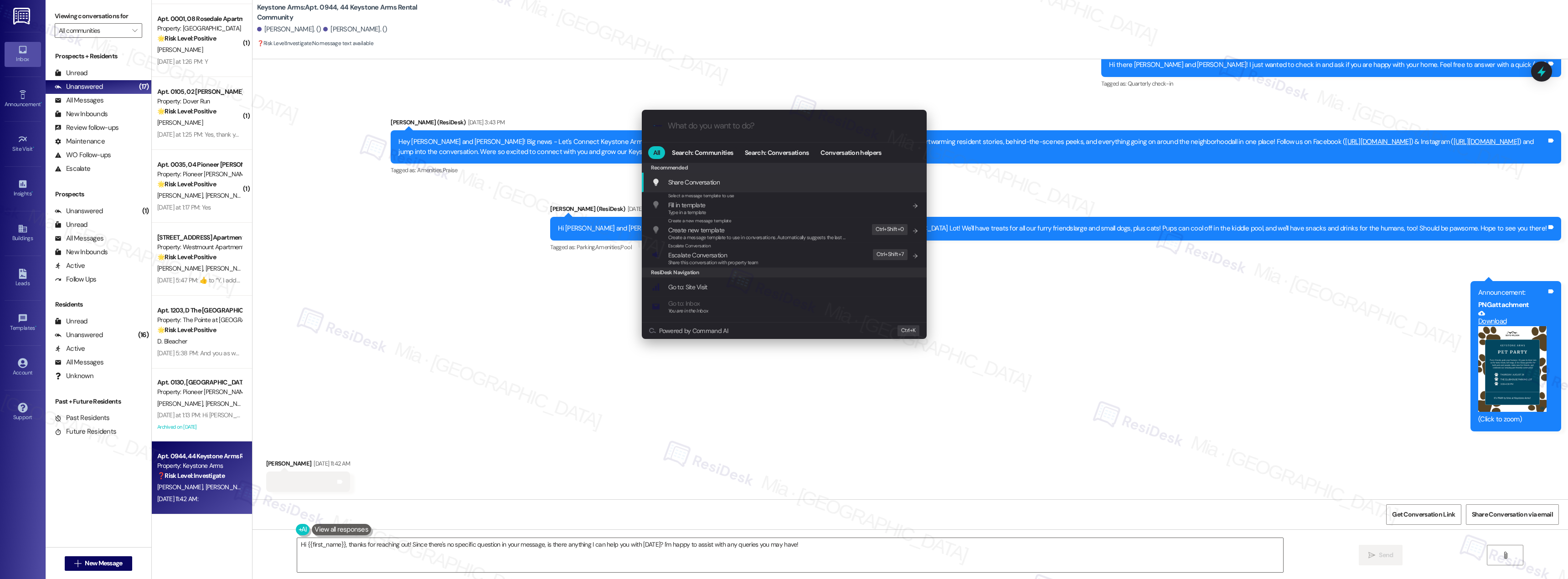
click at [758, 127] on input "What do you want to do?" at bounding box center [791, 126] width 248 height 10
type input "arc"
click at [702, 182] on span "Arc hive Conversation" at bounding box center [696, 182] width 56 height 8
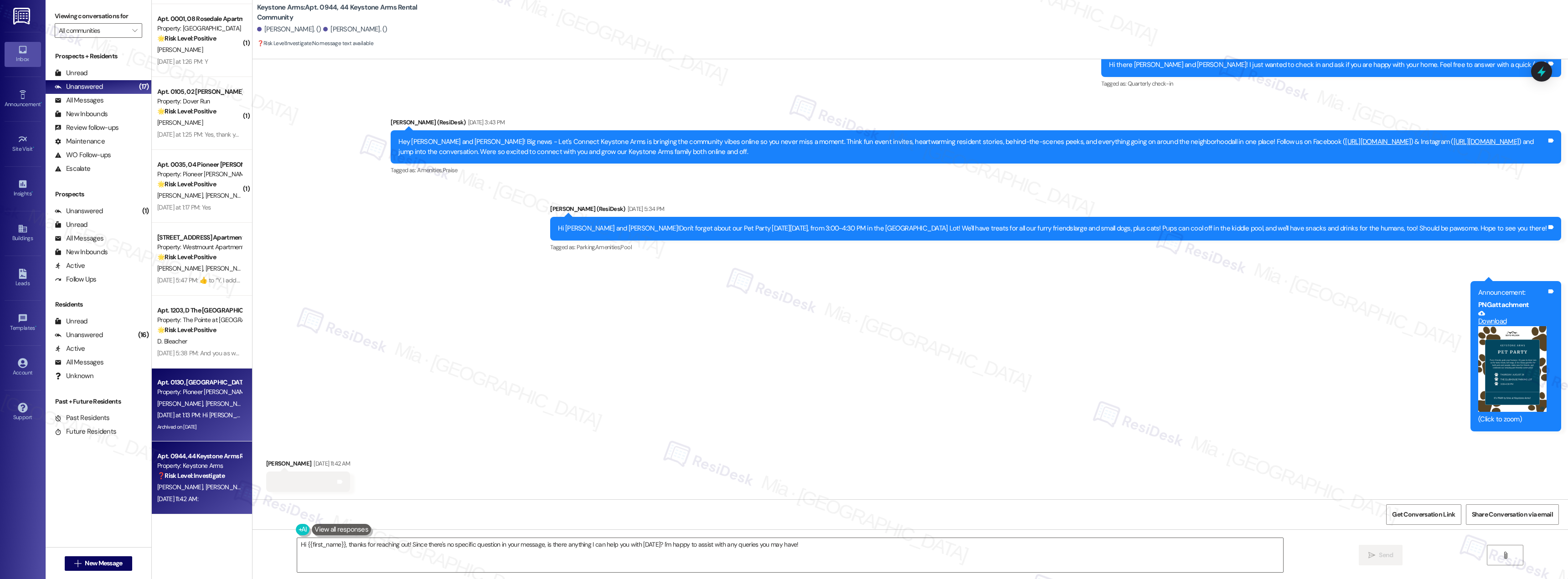
click at [205, 418] on div "Yesterday at 1:13 PM: Hi Mahmud and Charlene! I'm checking in on your latest wo…" at bounding box center [459, 414] width 604 height 8
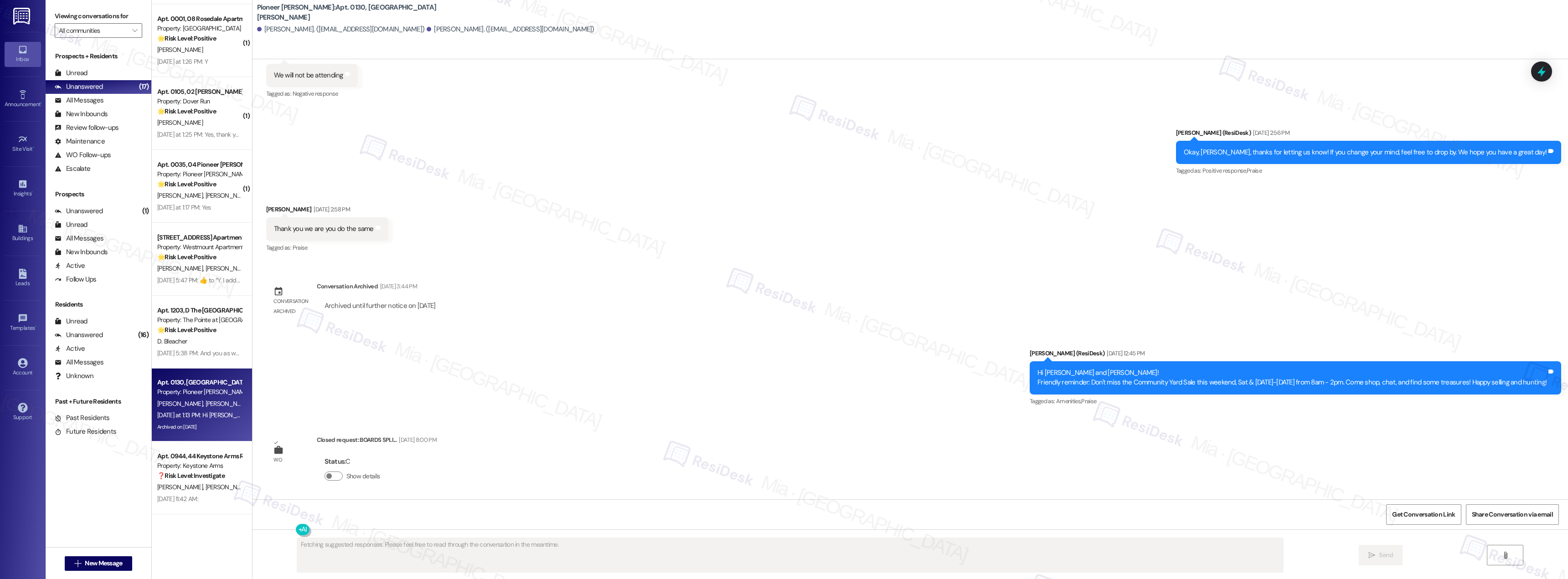
scroll to position [14596, 0]
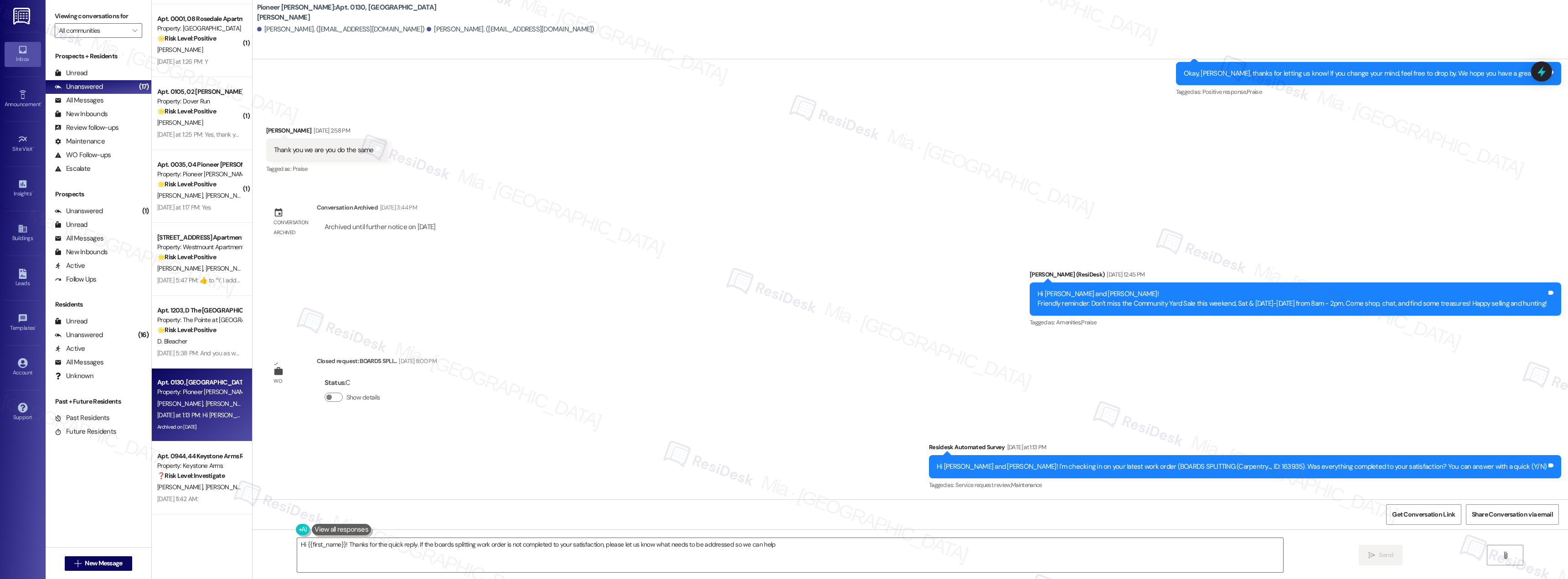
type textarea "Hi {{first_name}}! Thanks for the quick reply. If the boards splitting work ord…"
click at [197, 349] on div "Sep 08, 2025 at 5:38 PM: And you as well Sarah! Sep 08, 2025 at 5:38 PM: And yo…" at bounding box center [223, 353] width 133 height 8
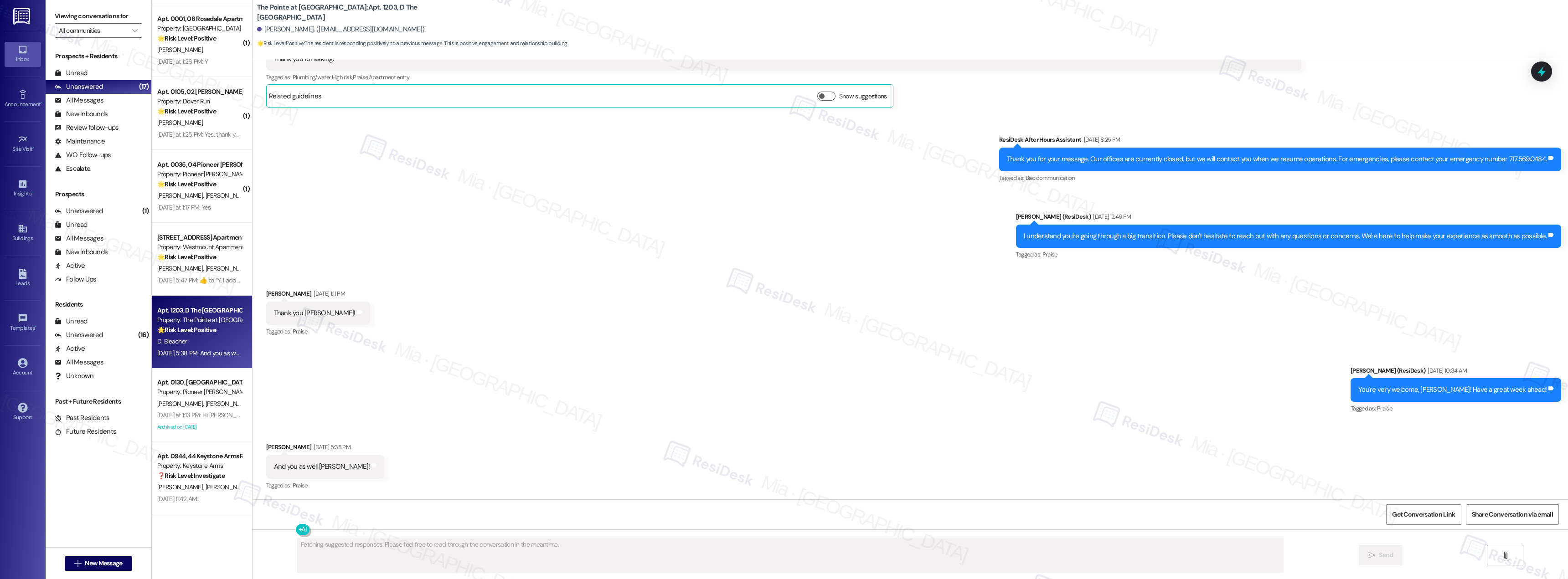
scroll to position [598, 0]
type textarea "Hi {{first_name}}, I understand you're going through a big transition. Please d…"
drag, startPoint x: 337, startPoint y: 467, endPoint x: 290, endPoint y: 469, distance: 47.0
click at [290, 469] on div "And you as well Sarah!" at bounding box center [322, 466] width 96 height 10
click at [361, 462] on div "And you as well Sarah! Tags and notes" at bounding box center [325, 466] width 119 height 23
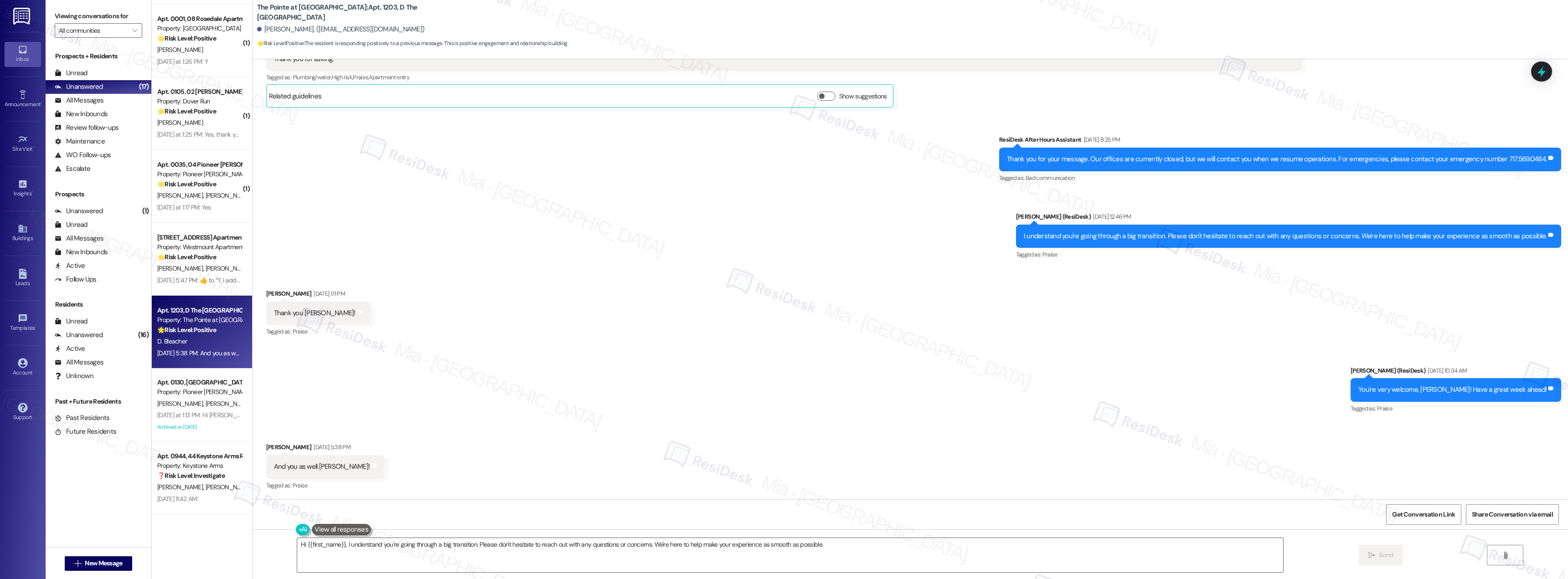
drag, startPoint x: 361, startPoint y: 462, endPoint x: 267, endPoint y: 462, distance: 94.0
click at [373, 552] on textarea "Hi {{first_name}}, I understand you're going through a big transition. Please d…" at bounding box center [790, 555] width 986 height 34
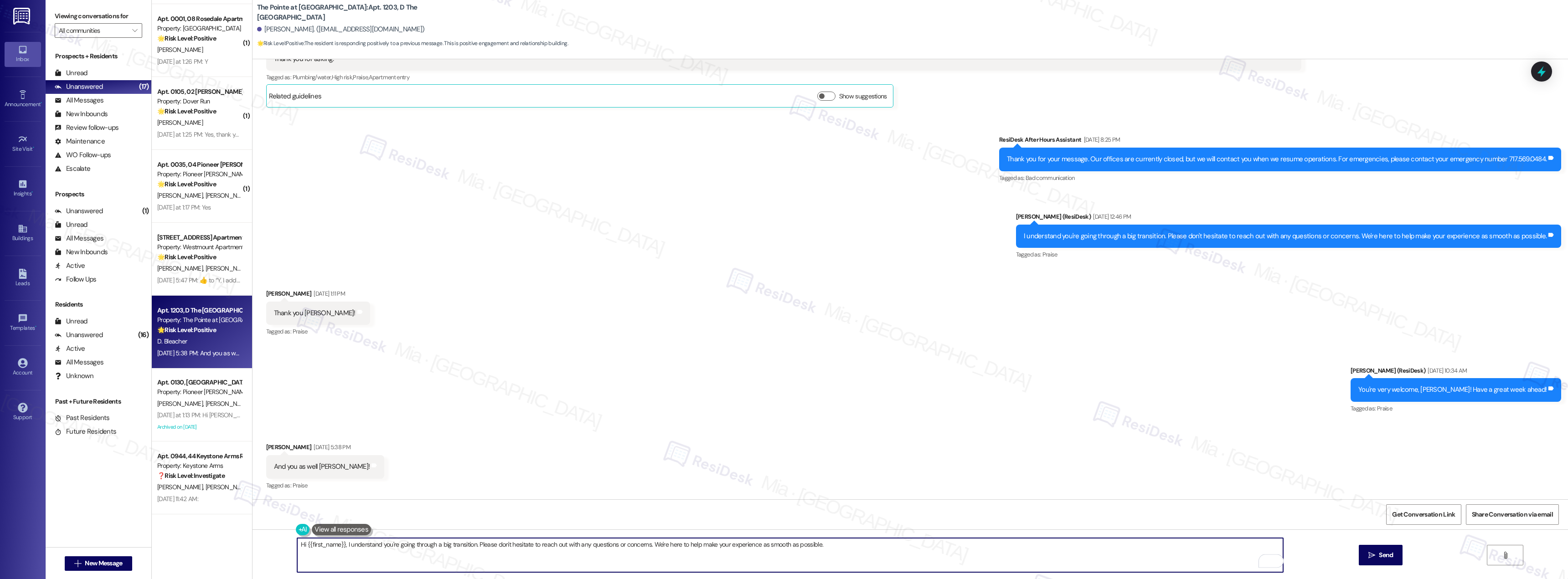
drag, startPoint x: 826, startPoint y: 543, endPoint x: 257, endPoint y: 549, distance: 569.0
click at [259, 548] on div "Hi {{first_name}}, I understand you're going through a big transition. Please d…" at bounding box center [910, 563] width 1315 height 68
click at [537, 545] on textarea "To enrich screen reader interactions, please activate Accessibility in Grammarl…" at bounding box center [790, 555] width 986 height 34
type textarea "e"
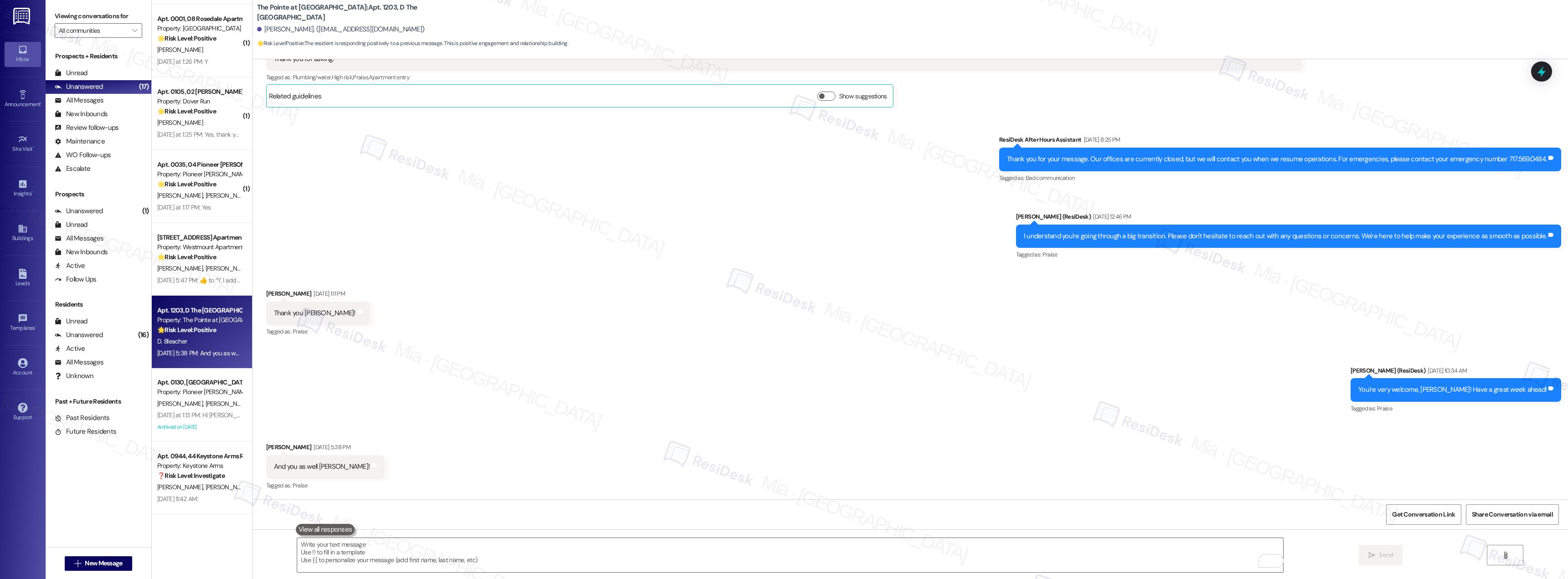
drag, startPoint x: 315, startPoint y: 466, endPoint x: 1158, endPoint y: 504, distance: 843.9
click at [1158, 504] on div "Get Conversation Link Share Conversation via email" at bounding box center [910, 514] width 1315 height 30
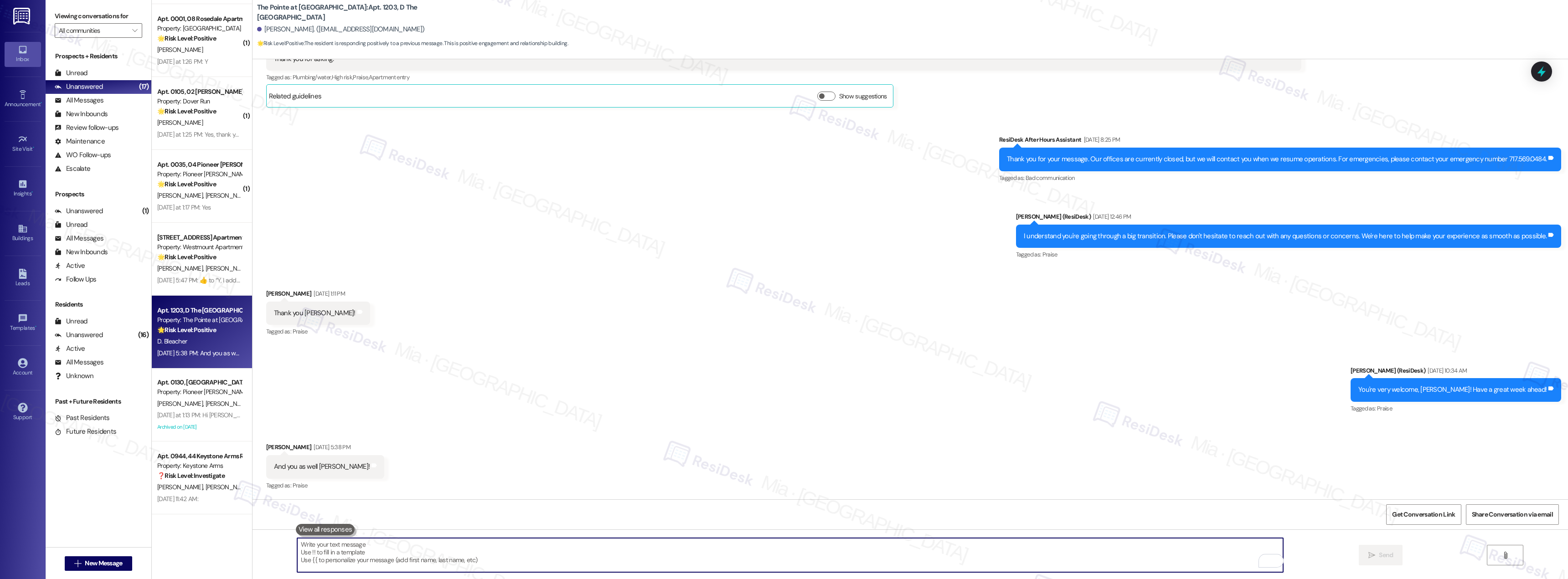
click at [900, 560] on textarea "To enrich screen reader interactions, please activate Accessibility in Grammarl…" at bounding box center [790, 555] width 986 height 34
drag, startPoint x: 326, startPoint y: 550, endPoint x: 490, endPoint y: 552, distance: 164.0
click at [490, 552] on textarea "To enrich screen reader interactions, please activate Accessibility in Grammarl…" at bounding box center [790, 555] width 986 height 34
drag, startPoint x: 318, startPoint y: 550, endPoint x: 282, endPoint y: 550, distance: 36.0
click at [282, 550] on div ":)  Send " at bounding box center [910, 563] width 1315 height 68
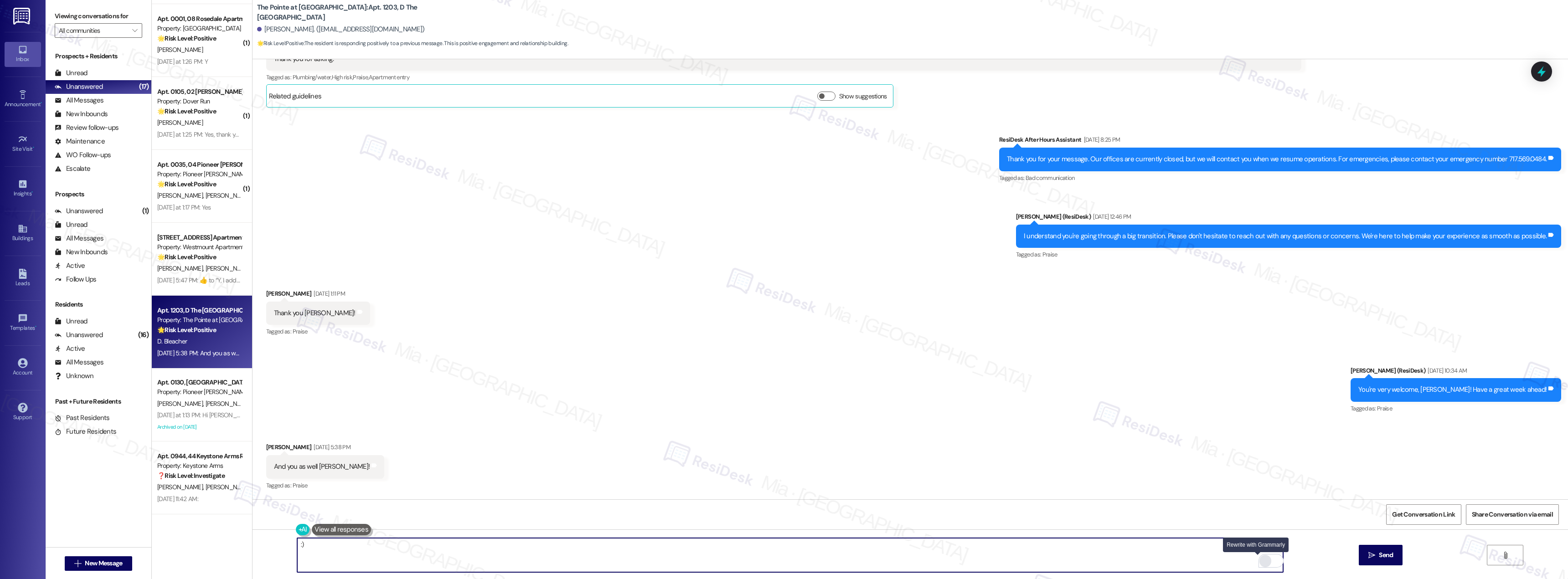
click at [1261, 563] on div "Rewrite with Grammarly" at bounding box center [1265, 561] width 10 height 10
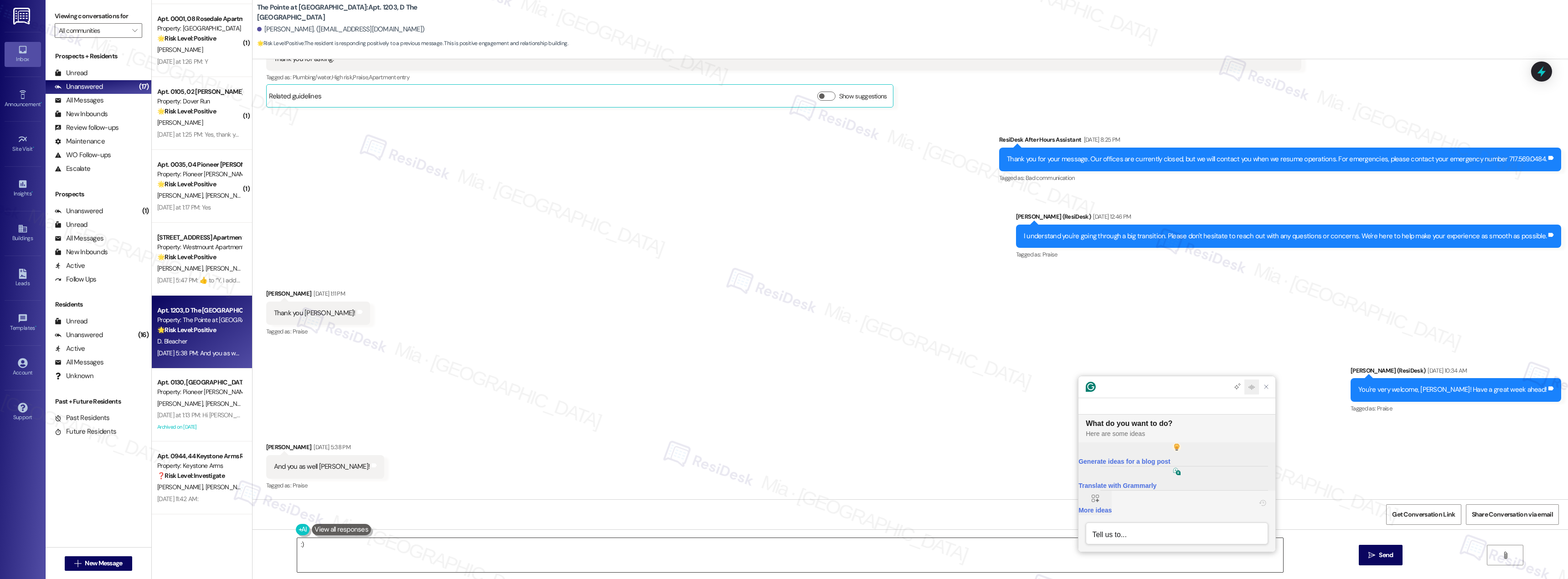
scroll to position [0, 0]
click at [1271, 411] on icon "Close Grammarly Assistant" at bounding box center [1266, 405] width 11 height 11
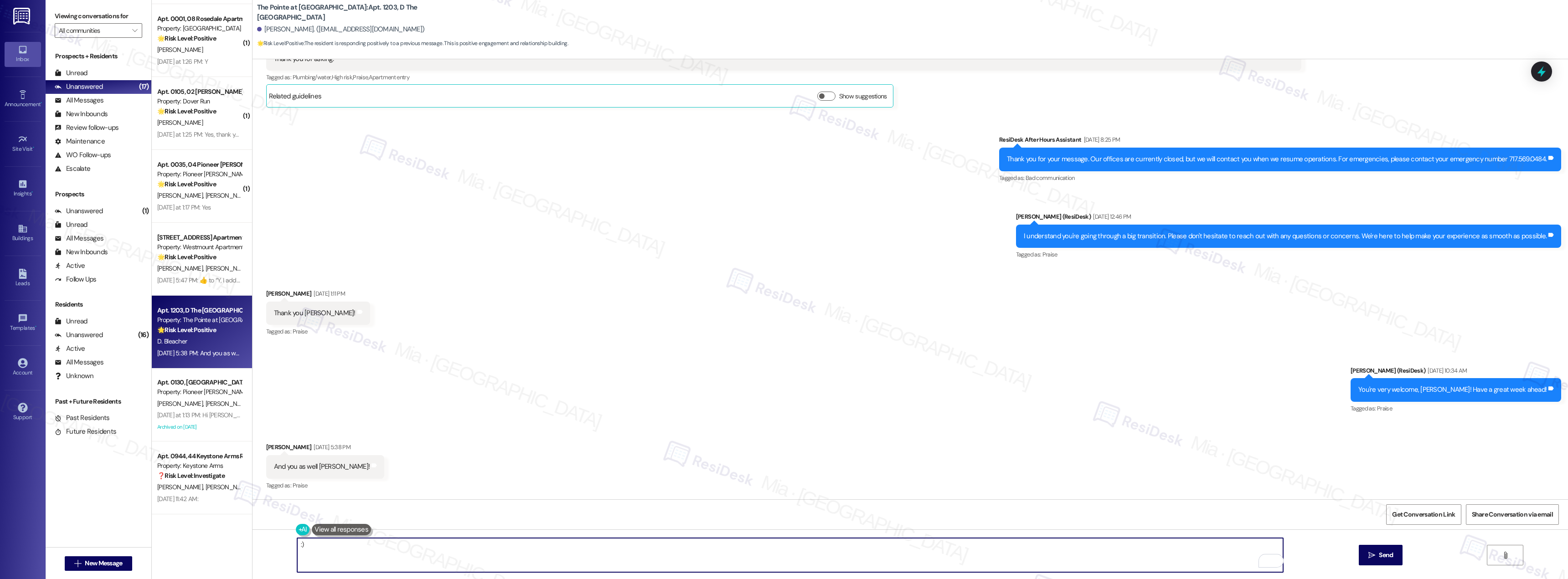
click at [301, 549] on textarea ":)" at bounding box center [790, 555] width 986 height 34
drag, startPoint x: 332, startPoint y: 553, endPoint x: 318, endPoint y: 552, distance: 14.0
click at [318, 552] on textarea ":)" at bounding box center [790, 555] width 986 height 34
type textarea ":"
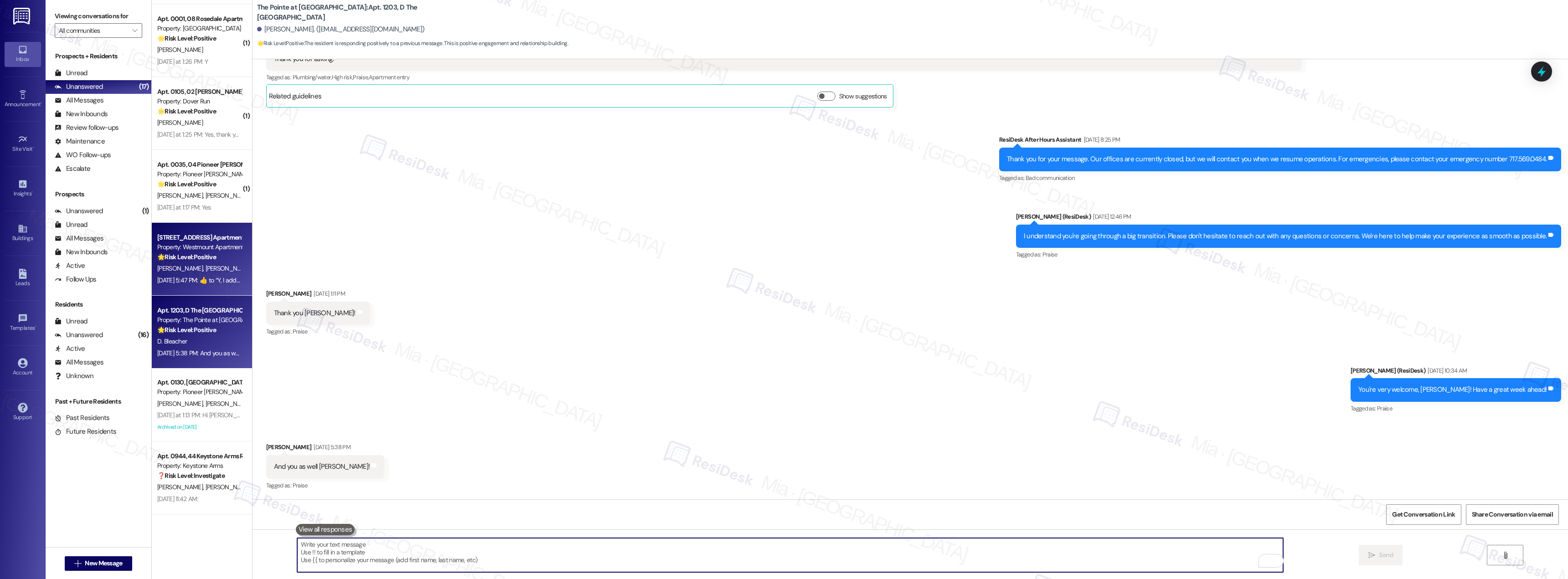
click at [197, 280] on div "[DATE] 5:47 PM:  ​👍​ to “ Y, I addressed that in the completed work orders, it …" at bounding box center [345, 280] width 376 height 8
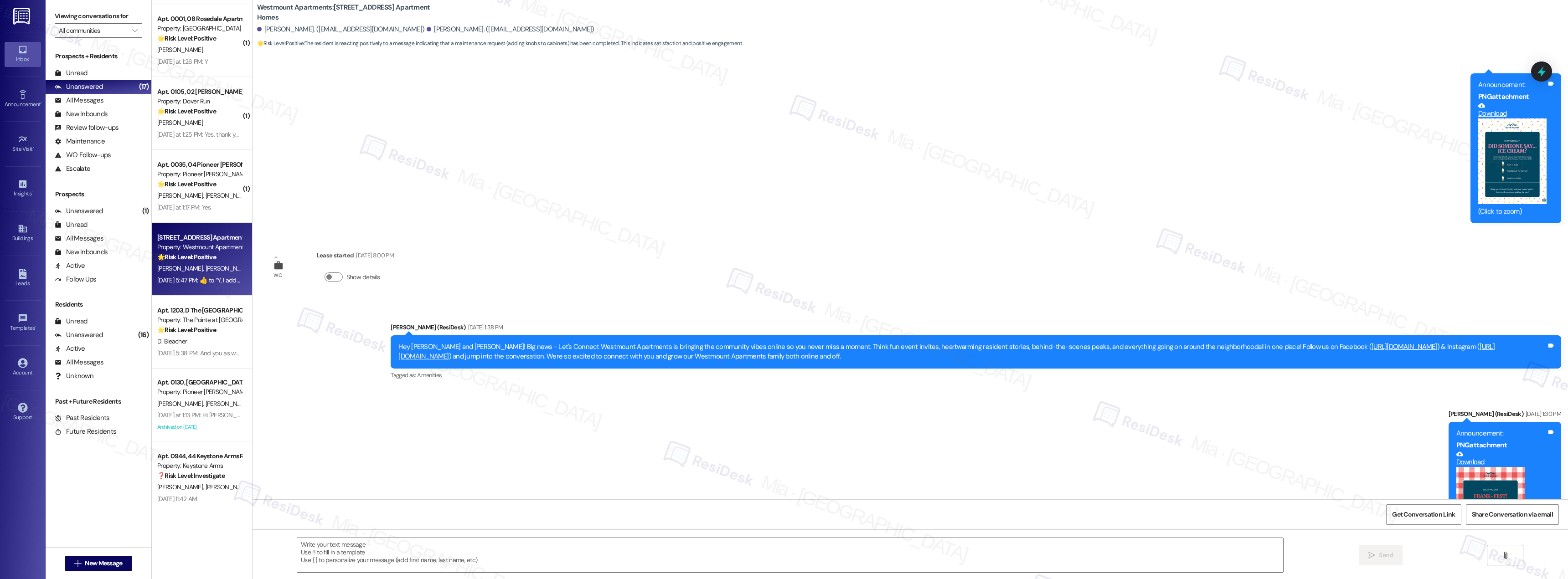
scroll to position [7566, 0]
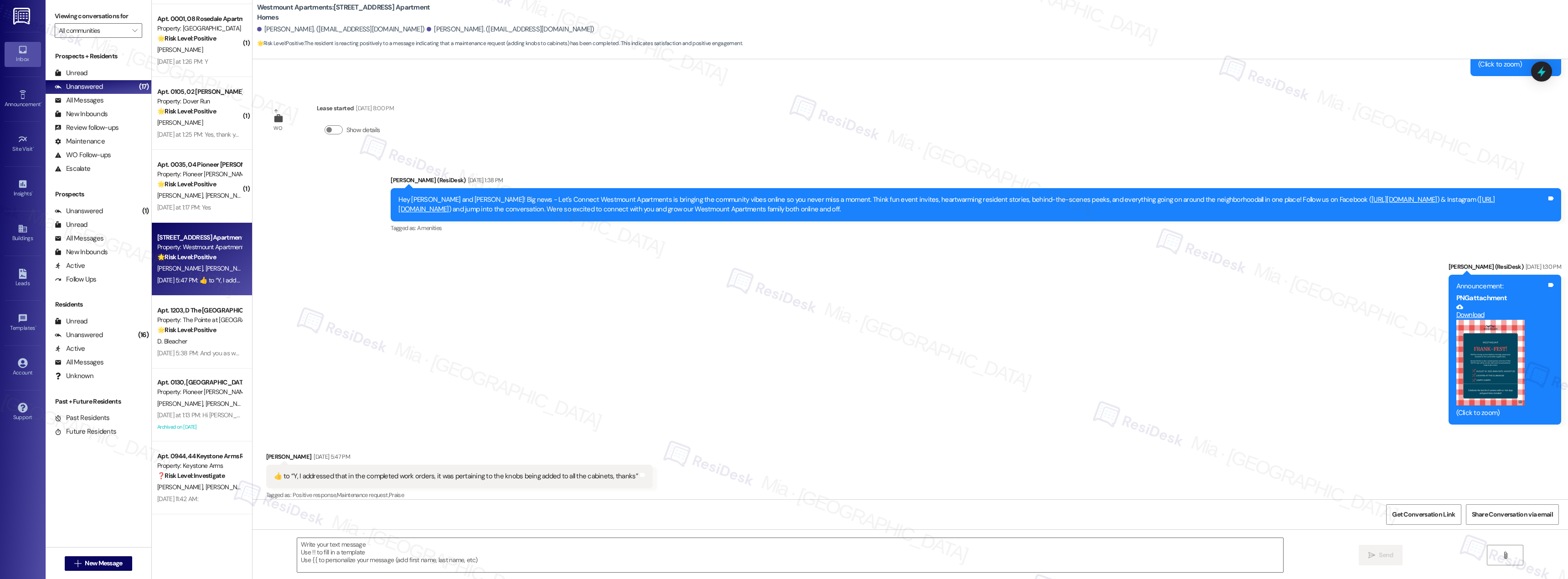
type textarea "Fetching suggested responses. Please feel free to read through the conversation…"
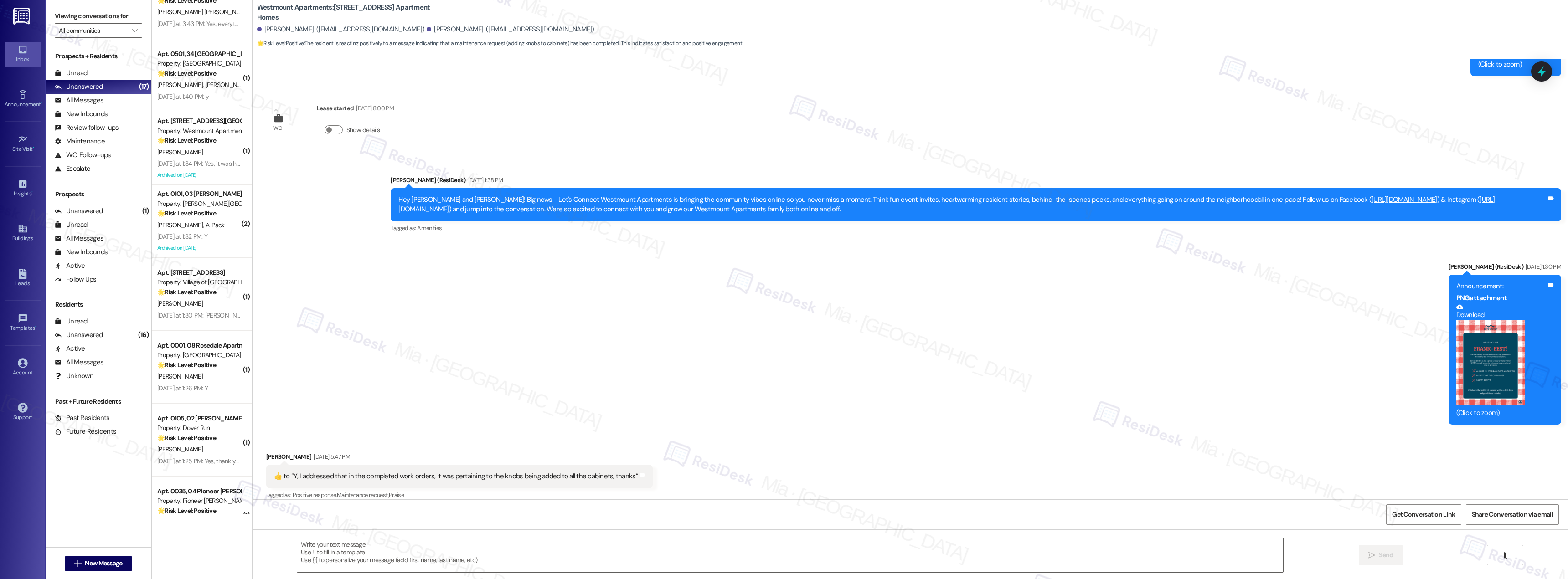
scroll to position [389, 0]
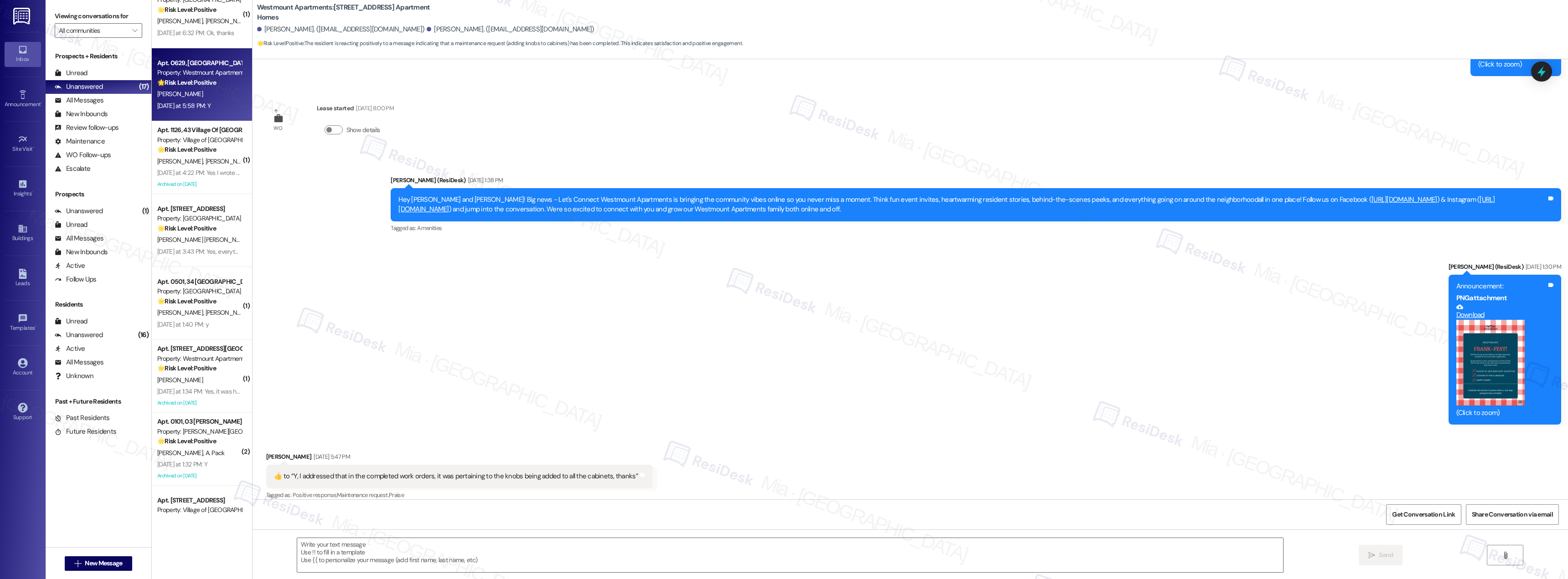
click at [201, 89] on div "S. Teplitz" at bounding box center [200, 94] width 86 height 12
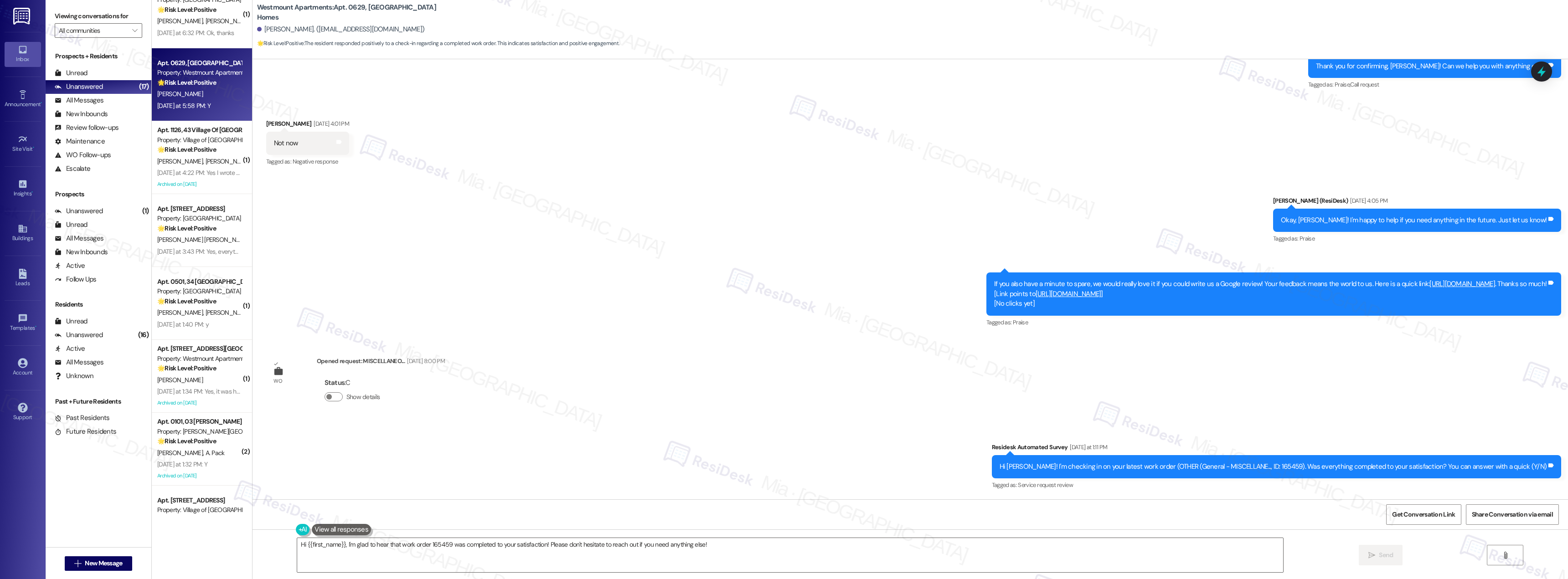
scroll to position [6252, 0]
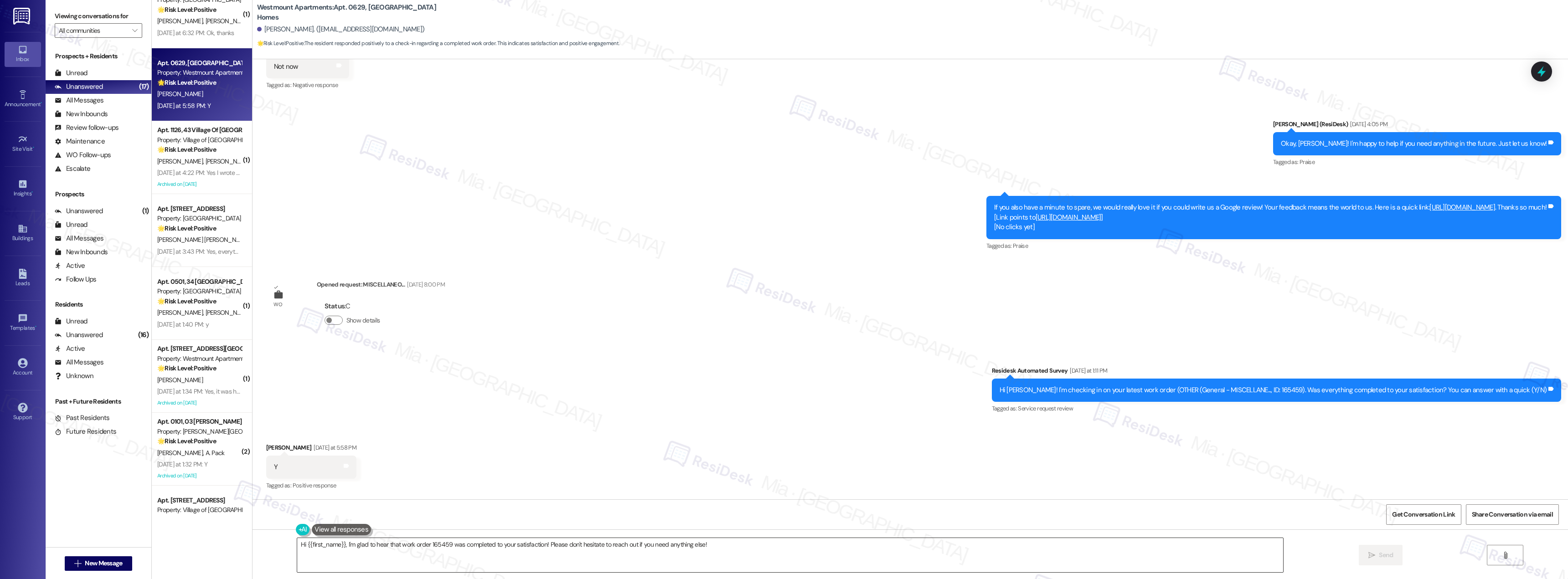
click at [704, 549] on textarea "Hi {{first_name}}, I'm glad to hear that work order 165459 was completed to you…" at bounding box center [790, 555] width 986 height 34
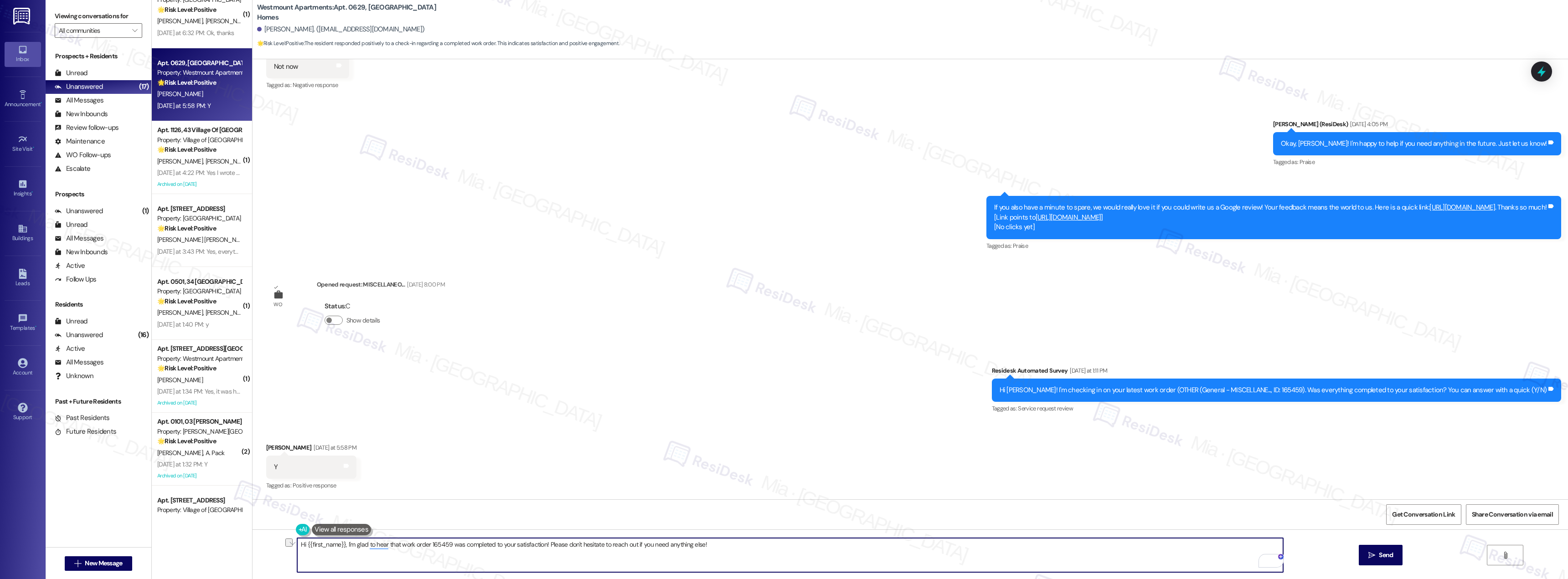
drag, startPoint x: 540, startPoint y: 545, endPoint x: 279, endPoint y: 545, distance: 261.0
click at [279, 545] on div "Hi {{first_name}}, I'm glad to hear that work order 165459 was completed to you…" at bounding box center [910, 563] width 1315 height 68
paste textarea "Thank you for confirming. I'm so glad to know you're satisfied with the recent …"
drag, startPoint x: 621, startPoint y: 547, endPoint x: 509, endPoint y: 547, distance: 112.0
click at [509, 547] on textarea "Thank you for confirming. I'm so glad to know you're satisfied with the recent …" at bounding box center [790, 555] width 986 height 34
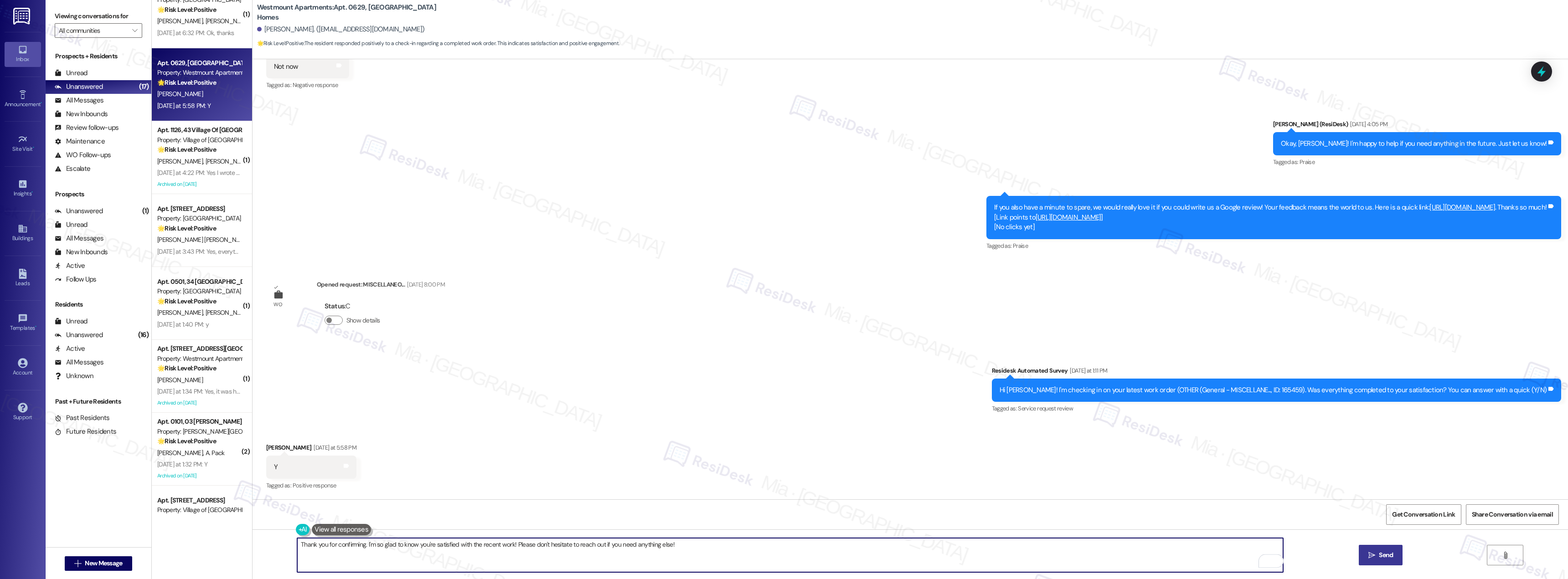
type textarea "Thank you for confirming. I'm so glad to know you're satisfied with the recent …"
click at [1373, 560] on span " Send" at bounding box center [1381, 555] width 29 height 10
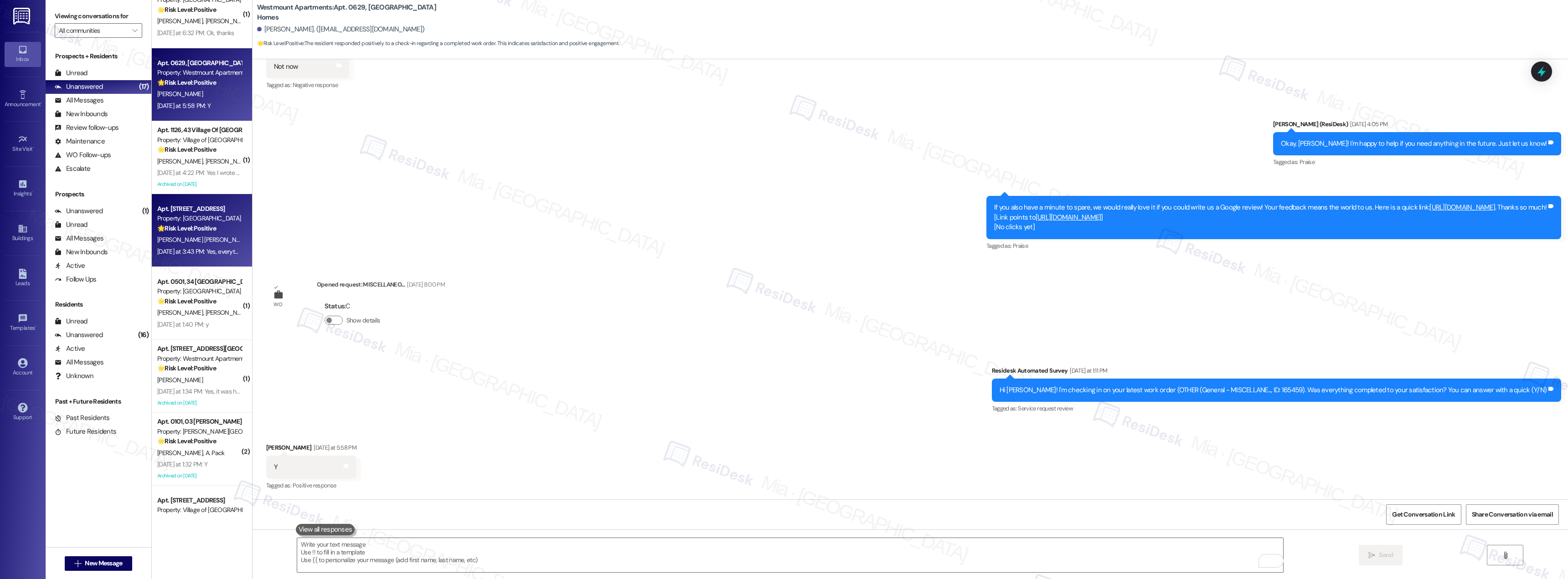
scroll to position [6252, 0]
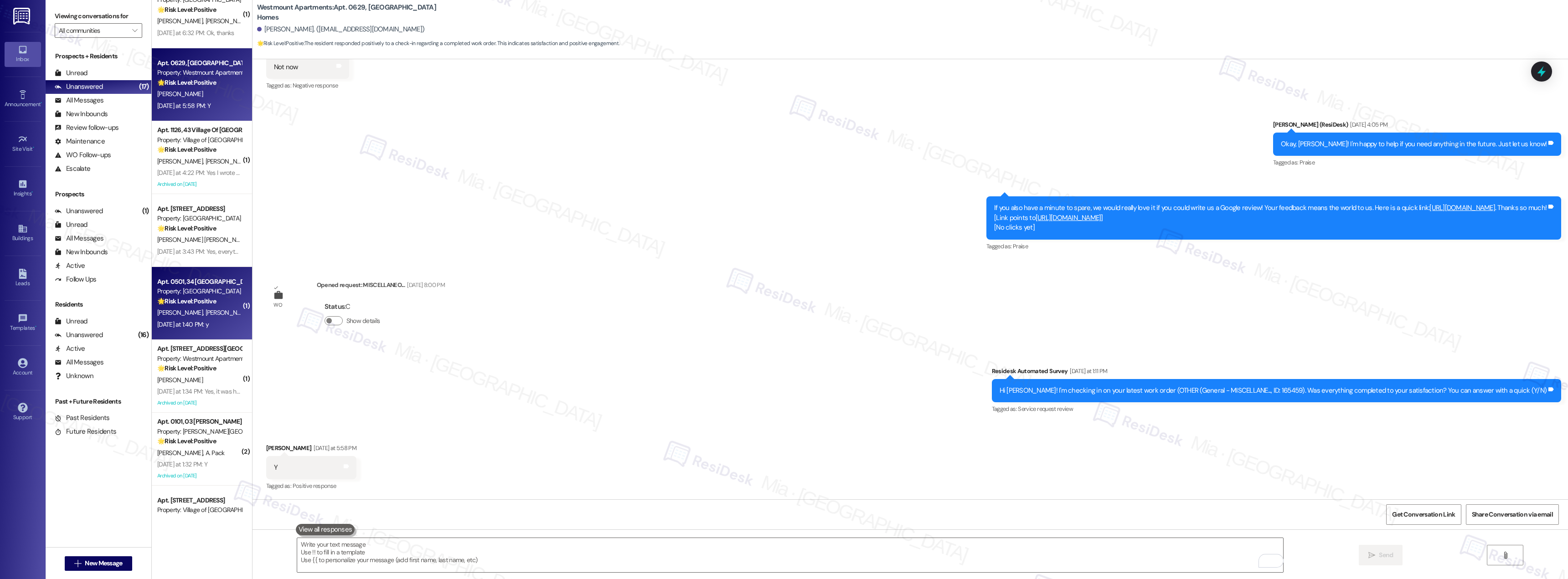
click at [194, 303] on strong "🌟 Risk Level: Positive" at bounding box center [186, 300] width 59 height 8
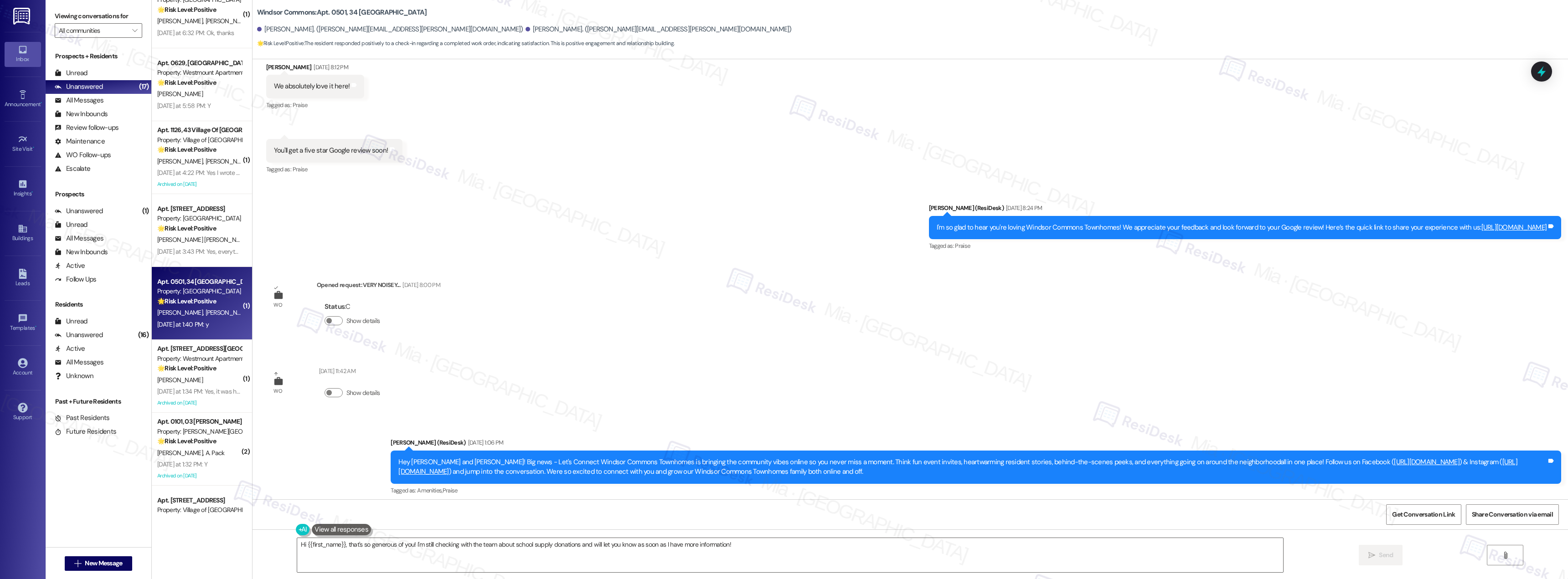
scroll to position [2772, 0]
click at [1482, 226] on link "https://www.theresidesk.com/links/review-gNK_11HSI" at bounding box center [1514, 226] width 66 height 9
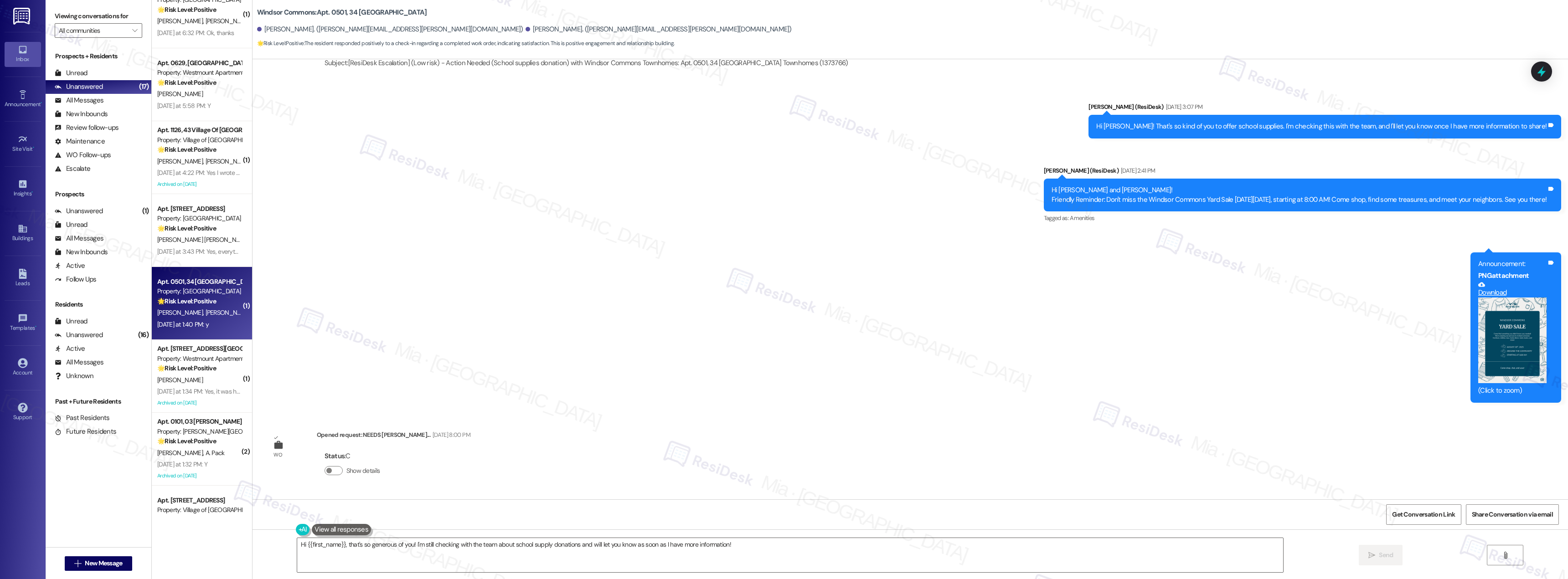
scroll to position [3592, 0]
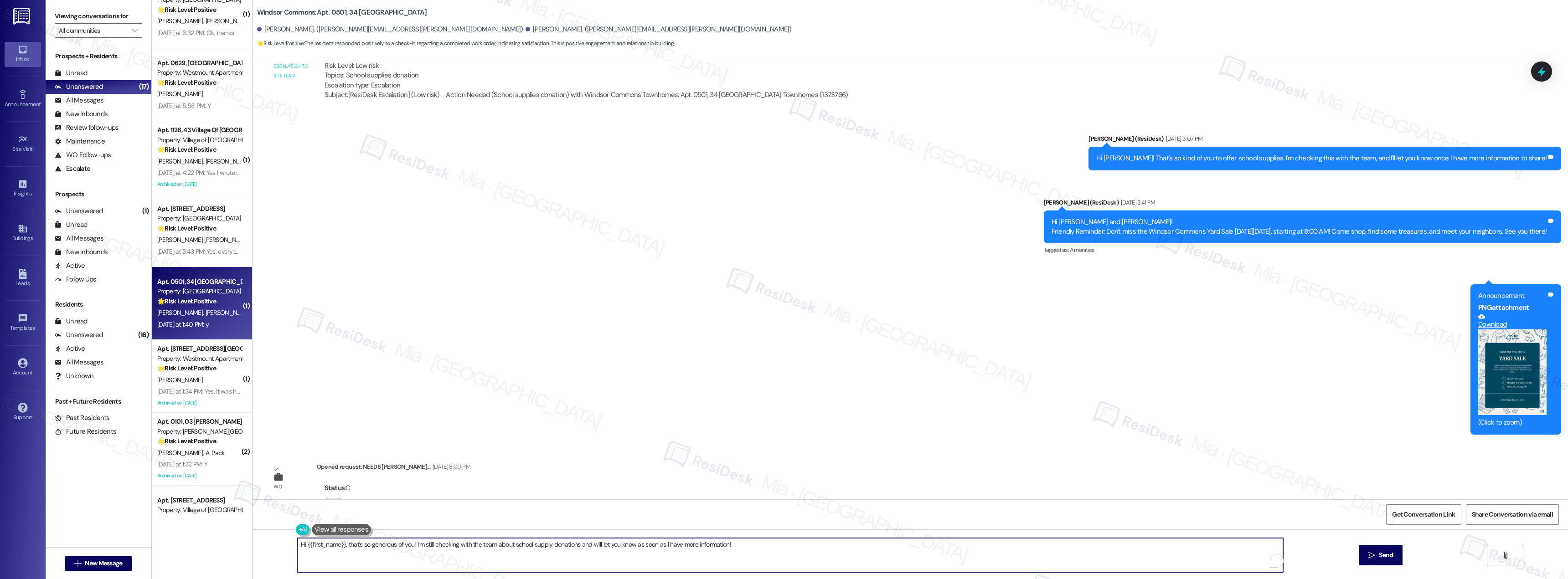
drag, startPoint x: 744, startPoint y: 547, endPoint x: 258, endPoint y: 547, distance: 486.0
click at [258, 547] on div "Hi {{first_name}}, that's so generous of you! I'm still checking with the team …" at bounding box center [910, 563] width 1315 height 68
paste textarea "Thank you for confirming. I'm so glad to know you're satisfied with the recent …"
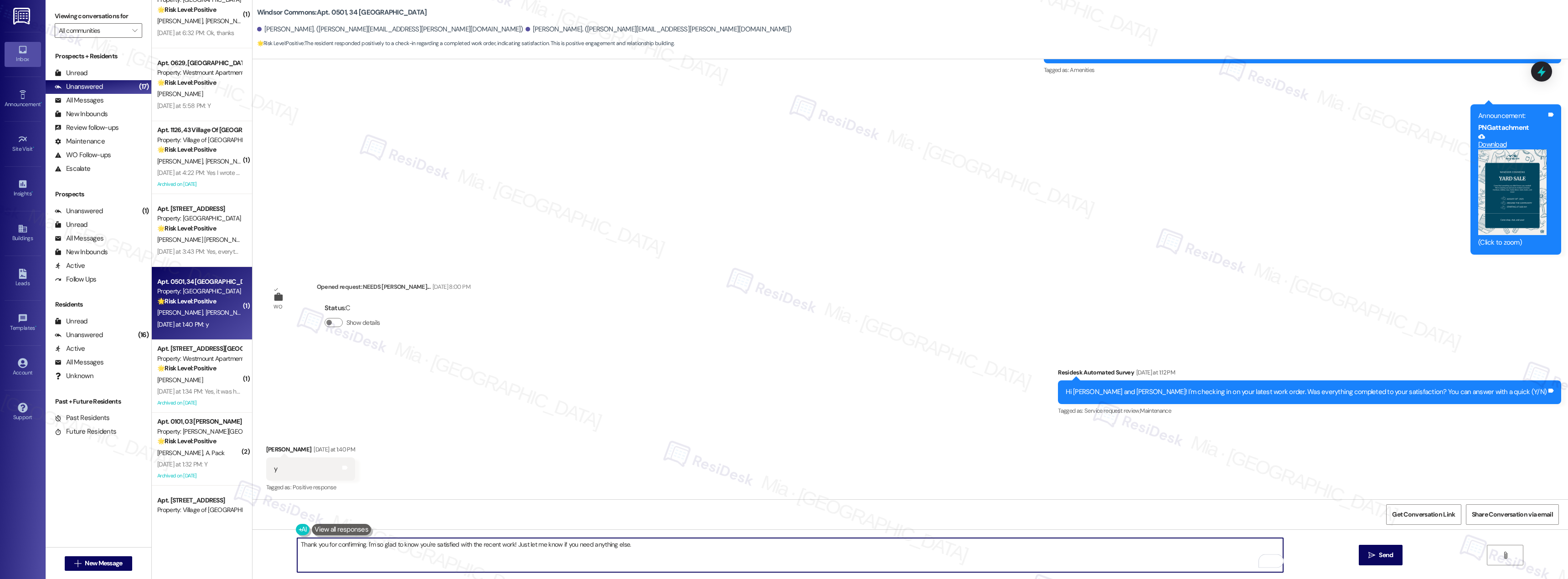
scroll to position [3774, 0]
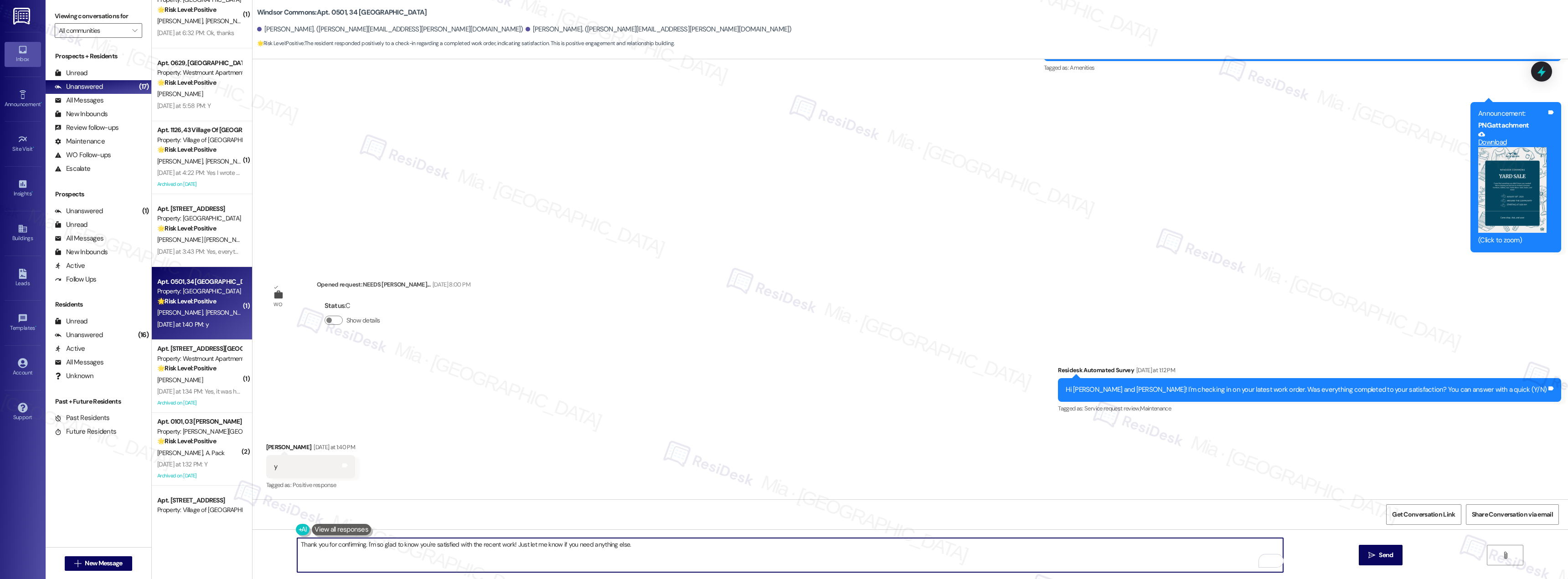
click at [321, 545] on textarea "Thank you for confirming. I'm so glad to know you're satisfied with the recent …" at bounding box center [790, 555] width 986 height 34
click at [823, 543] on textarea "Thank you Jennifer for confirming. I'm so glad to know you're satisfied with th…" at bounding box center [790, 555] width 986 height 34
type textarea "Thank you Jennifer for confirming. I'm so glad to know you're satisfied with th…"
click at [1368, 552] on icon "" at bounding box center [1371, 555] width 7 height 7
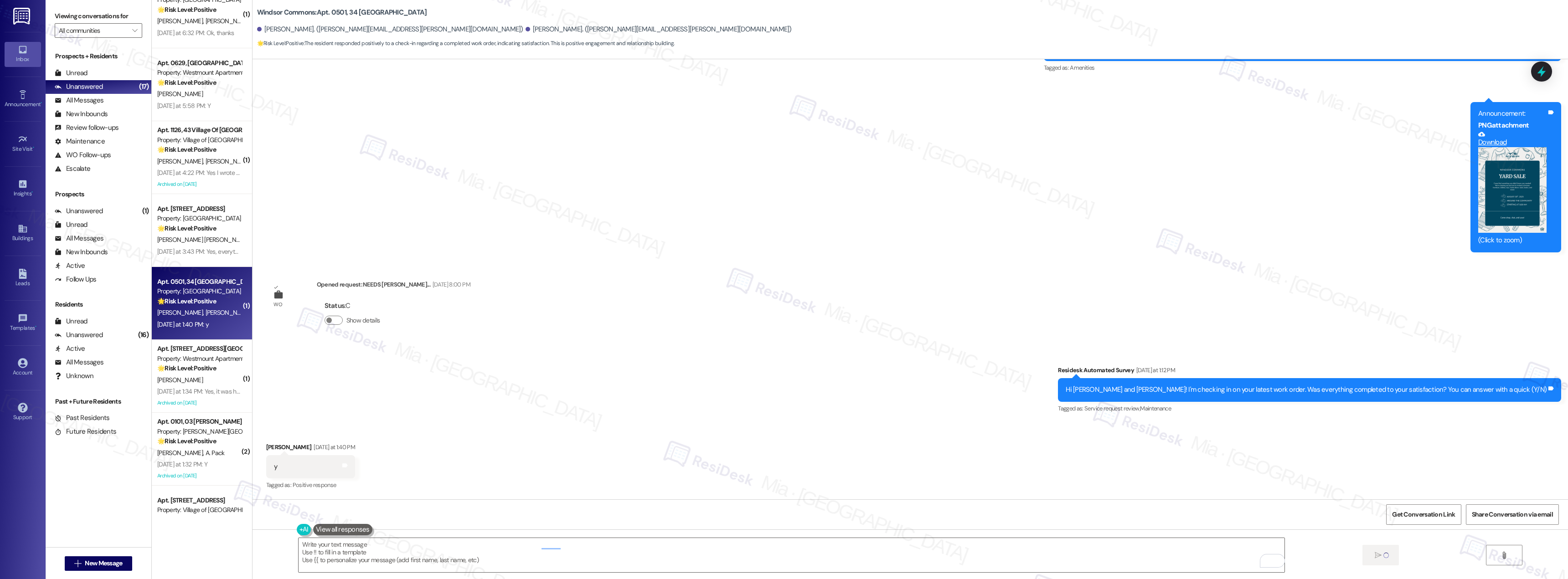
scroll to position [3774, 0]
click at [203, 440] on strong "🌟 Risk Level: Positive" at bounding box center [186, 440] width 59 height 8
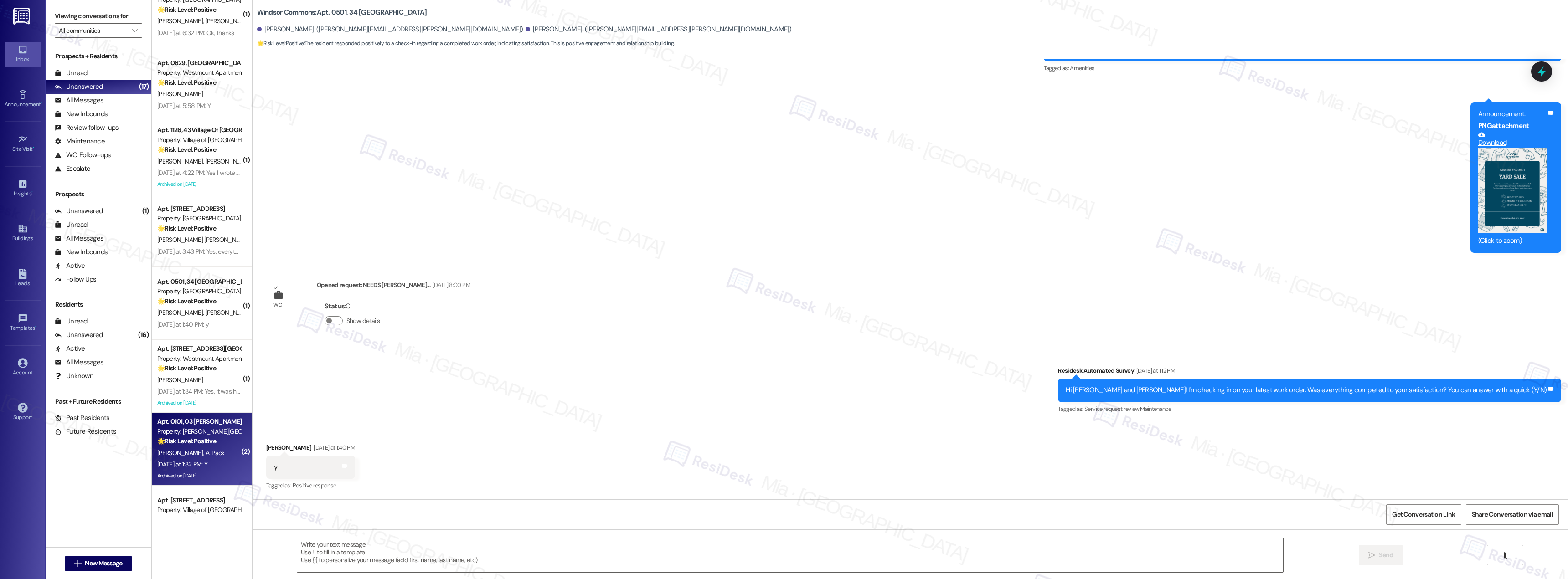
type textarea "Fetching suggested responses. Please feel free to read through the conversation…"
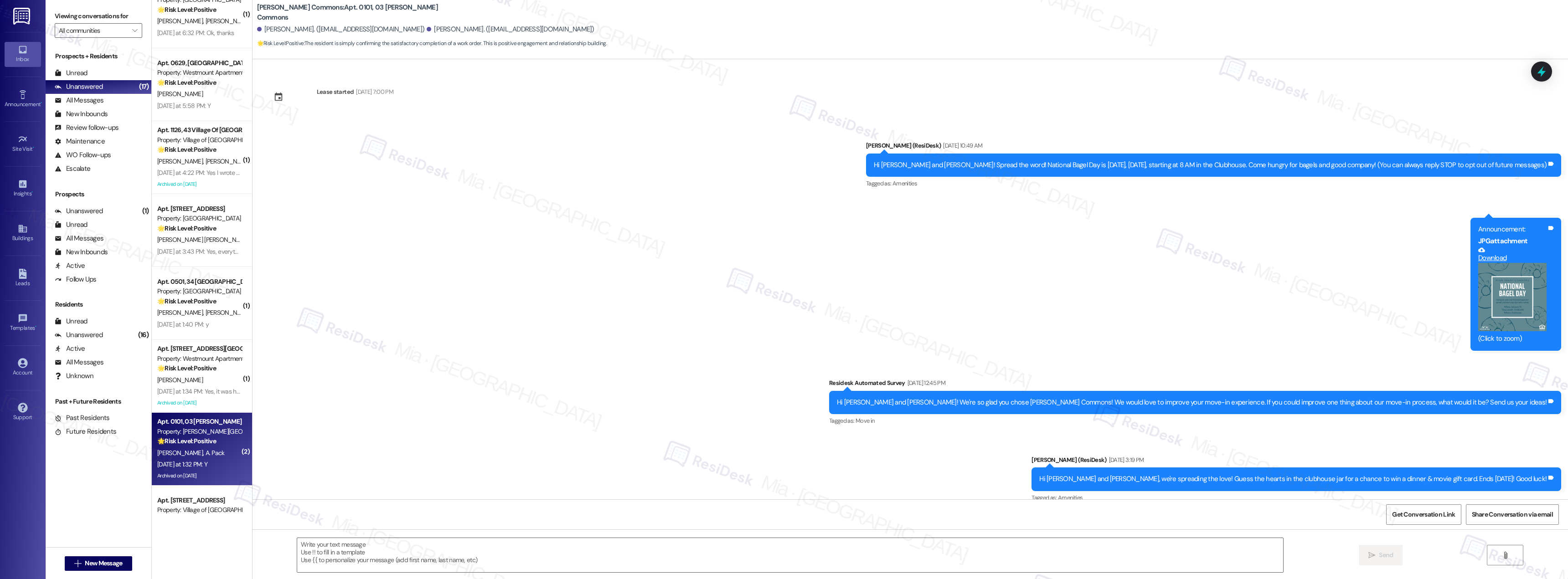
scroll to position [4536, 0]
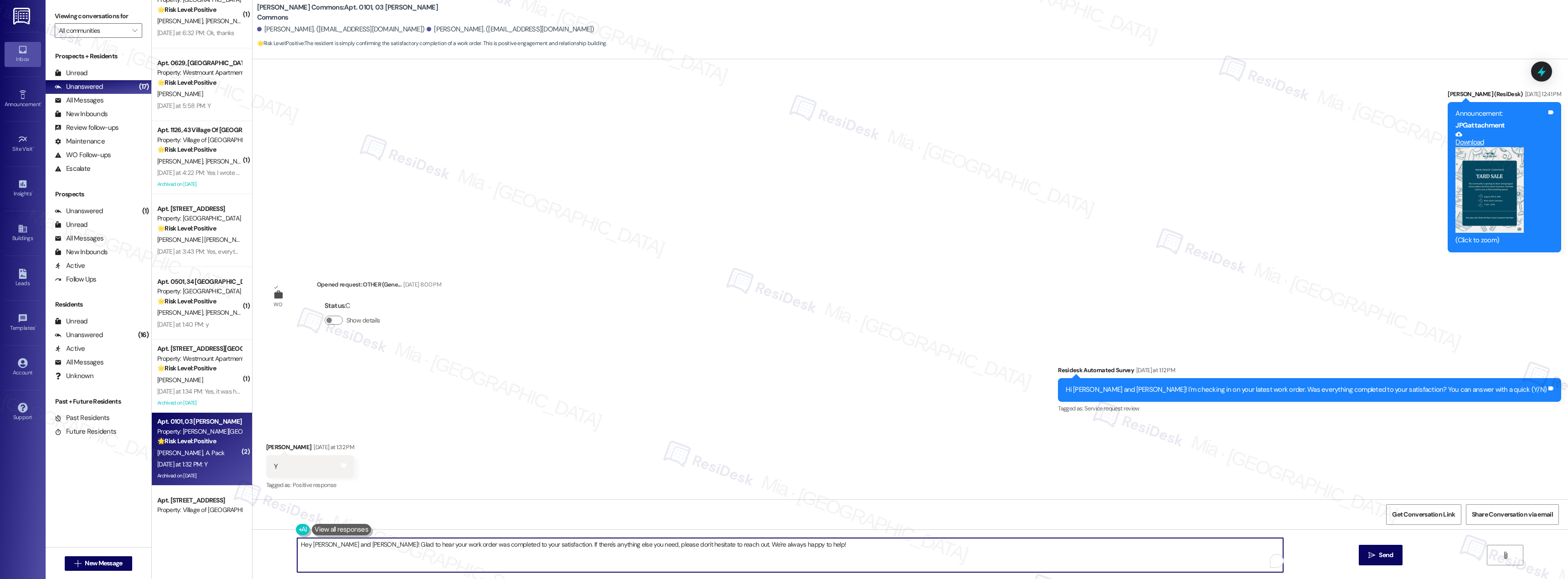
drag, startPoint x: 808, startPoint y: 545, endPoint x: 257, endPoint y: 546, distance: 551.0
click at [257, 546] on div "Hey Alexander and Aaron! Glad to hear your work order was completed to your sat…" at bounding box center [910, 563] width 1315 height 68
paste textarea "Thank you for confirming. I'm so glad to know you're satisfied with the recent …"
type textarea "Thank you for confirming. I'm so glad to know you're satisfied with the recent …"
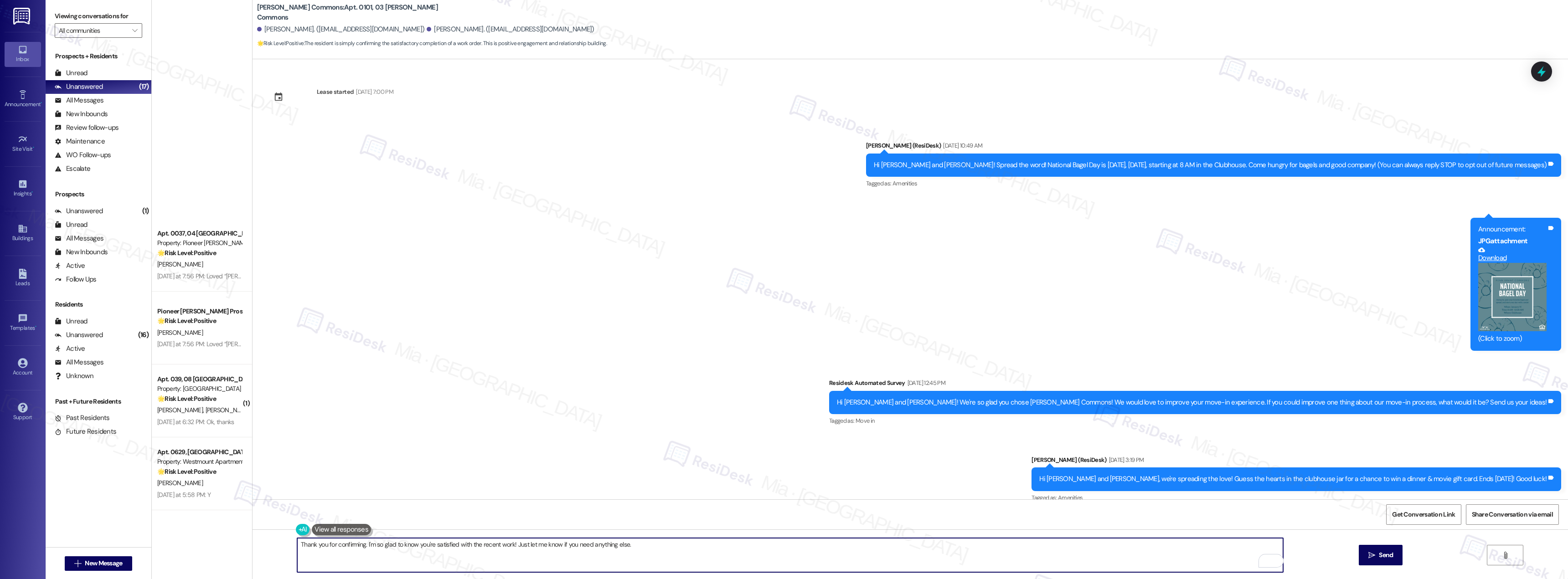
click at [320, 544] on textarea "Thank you for confirming. I'm so glad to know you're satisfied with the recent …" at bounding box center [790, 555] width 986 height 34
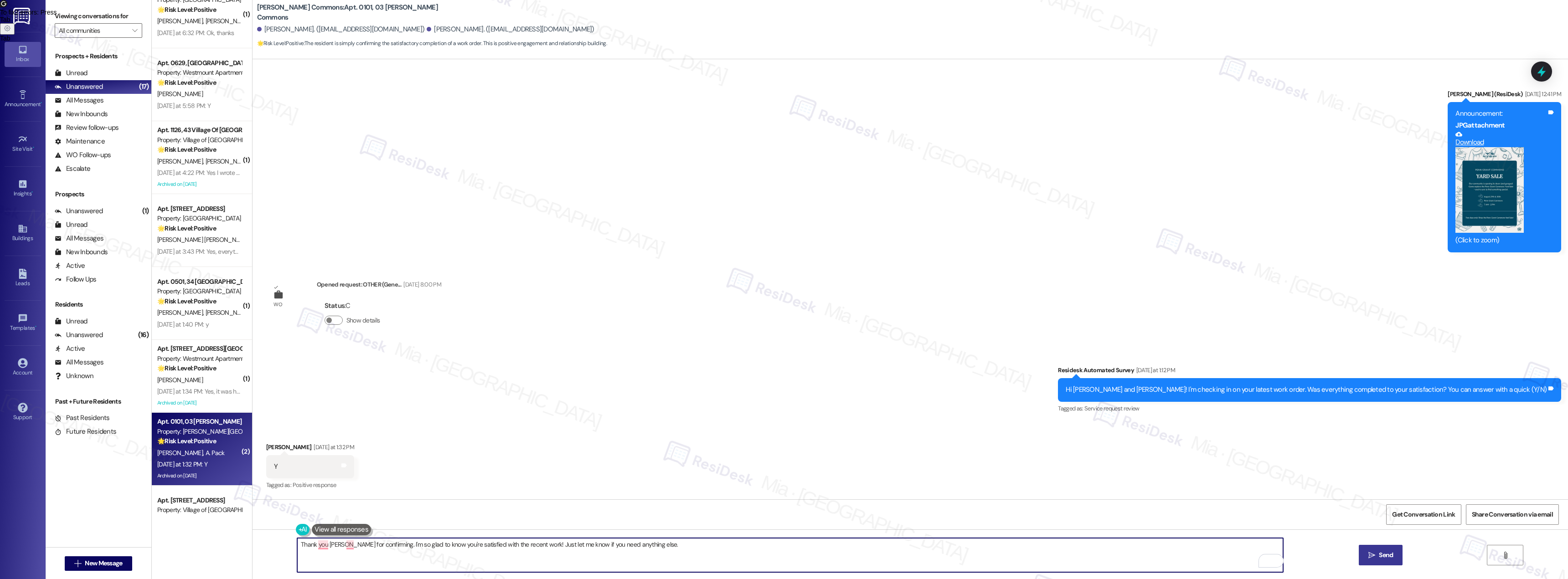
type textarea "Thank you [PERSON_NAME] for confirming. I'm so glad to know you're satisfied wi…"
click at [1377, 550] on span "Send" at bounding box center [1385, 555] width 18 height 10
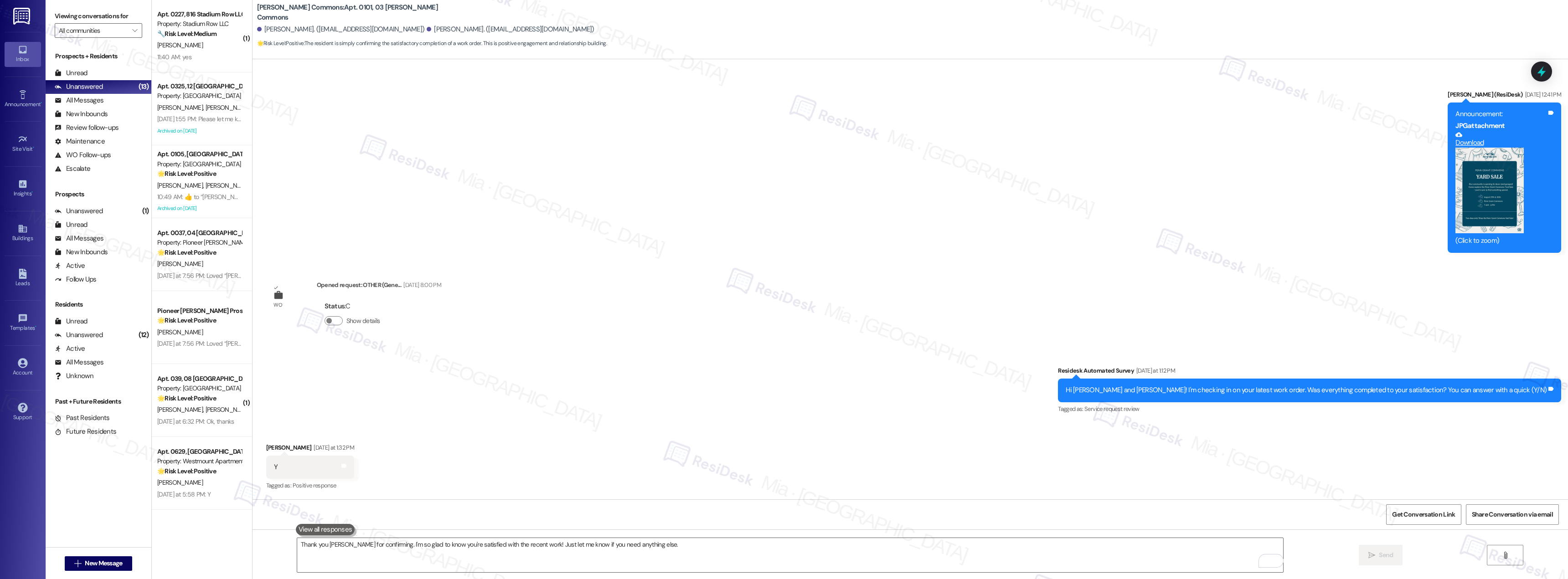
scroll to position [0, 0]
click at [210, 255] on strong "🌟 Risk Level: Positive" at bounding box center [186, 252] width 59 height 8
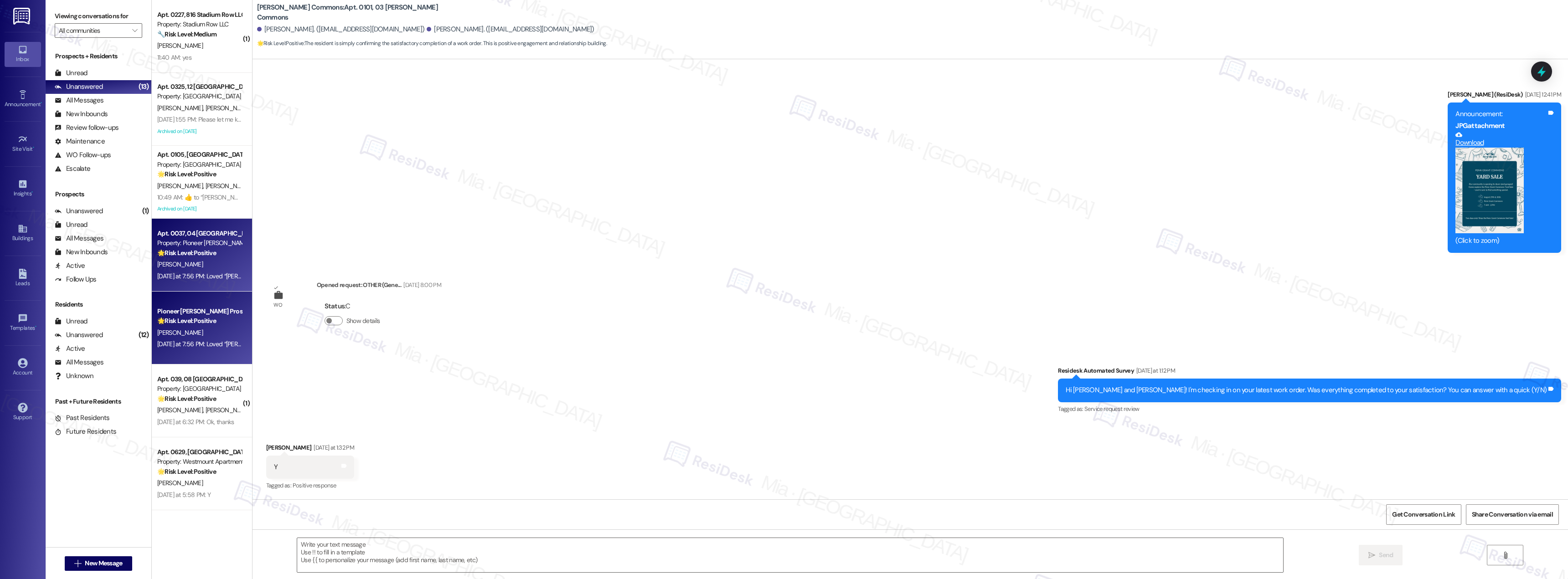
type textarea "Fetching suggested responses. Please feel free to read through the conversation…"
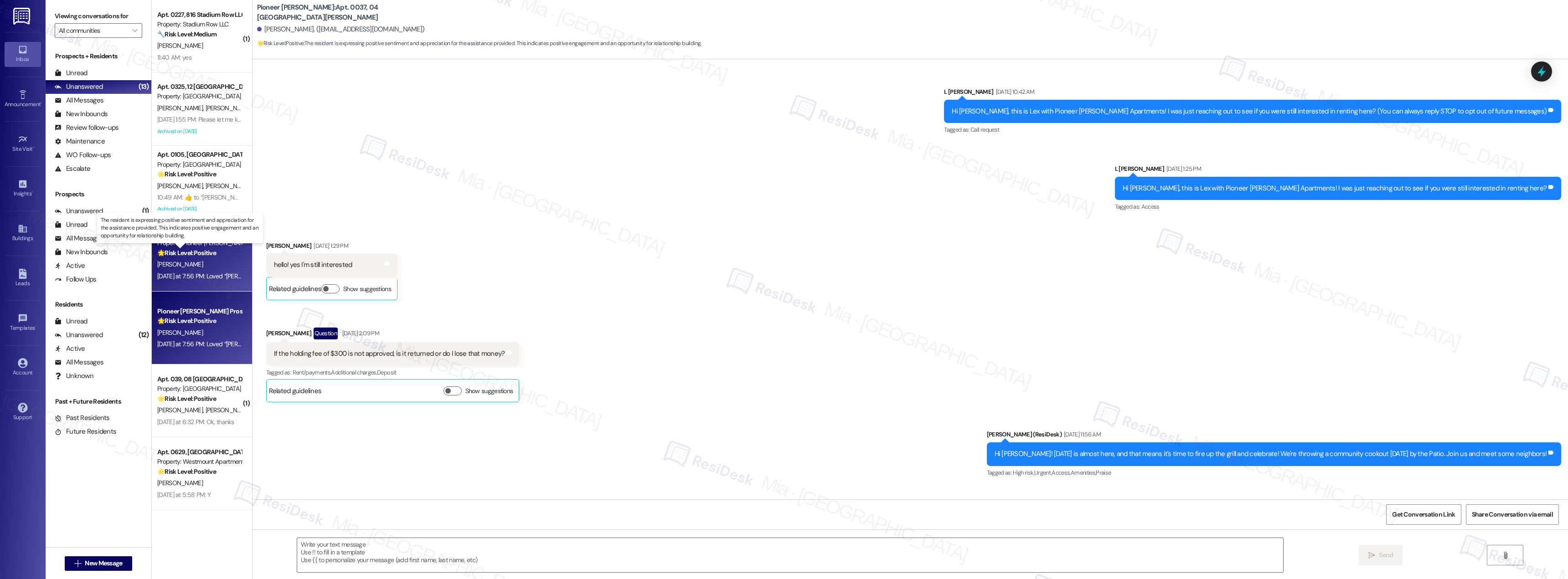
scroll to position [7998, 0]
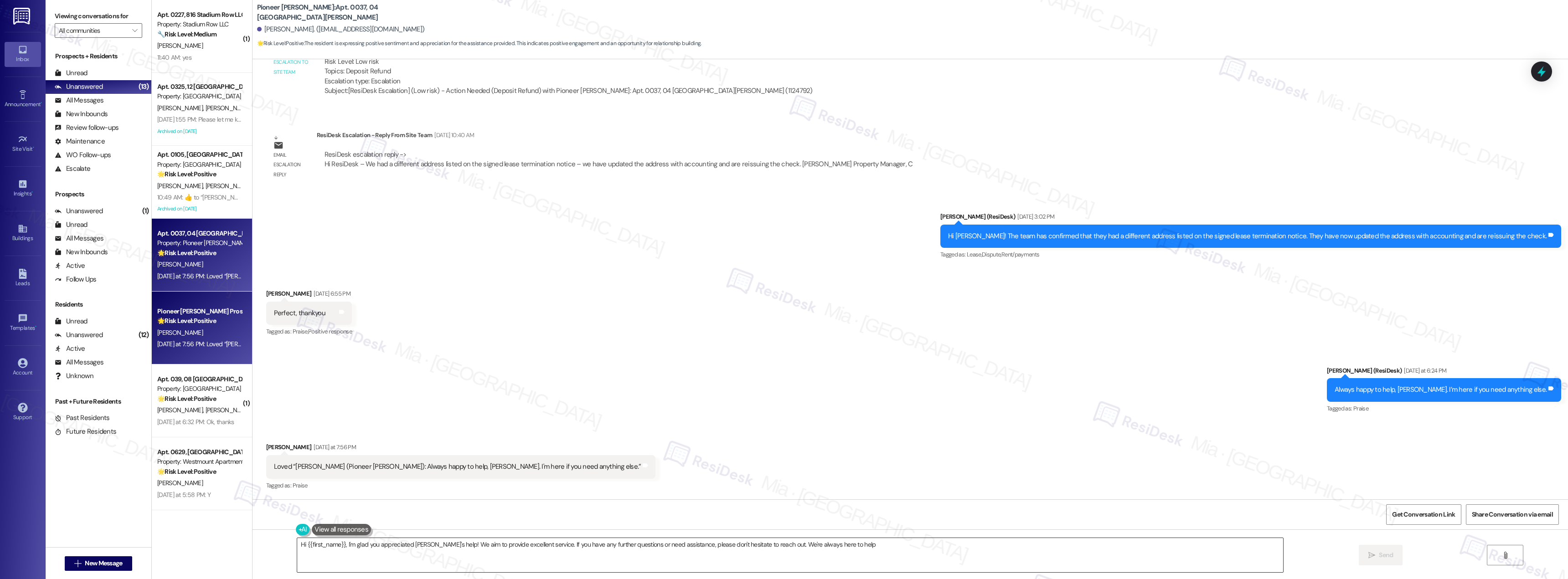
type textarea "Hi {{first_name}}, I'm glad you appreciated Sarah's help! We aim to provide exc…"
click at [712, 547] on textarea "Hi {{first_name}}, I'm glad you appreciated Sarah's help! We aim to provide exc…" at bounding box center [790, 555] width 986 height 34
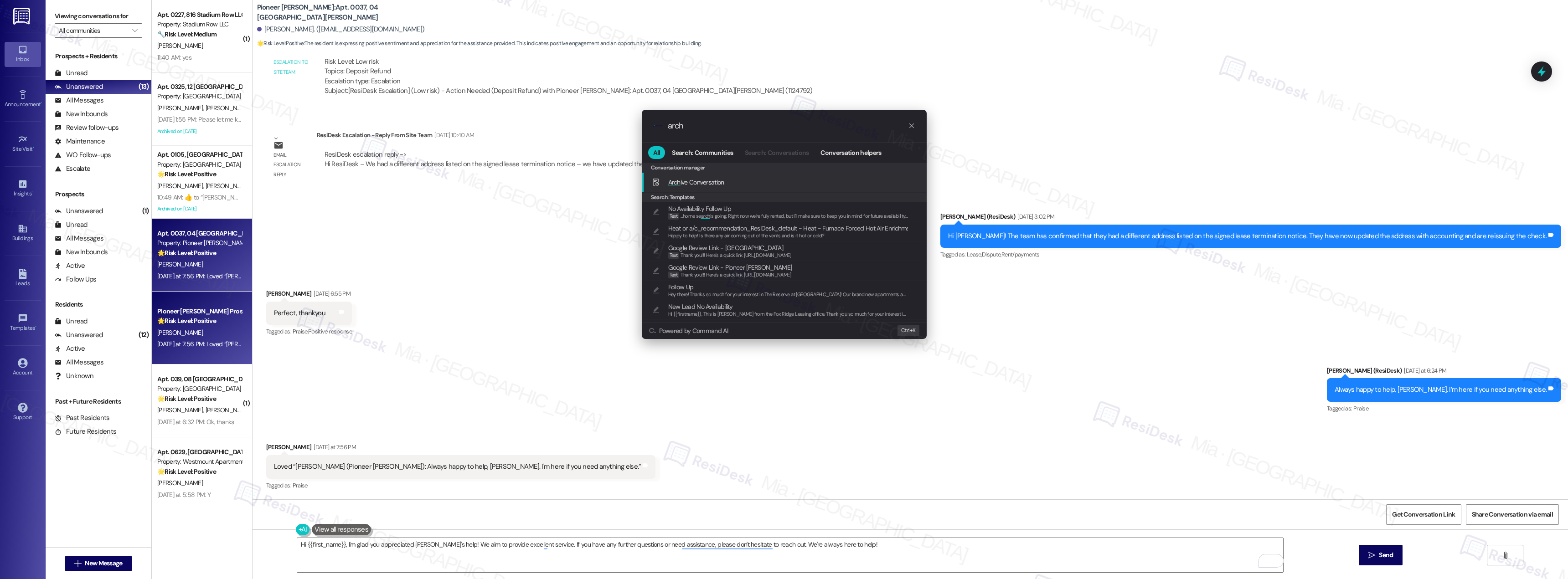
type input "arch"
click at [725, 184] on div "Arch ive Conversation Add shortcut" at bounding box center [785, 182] width 267 height 10
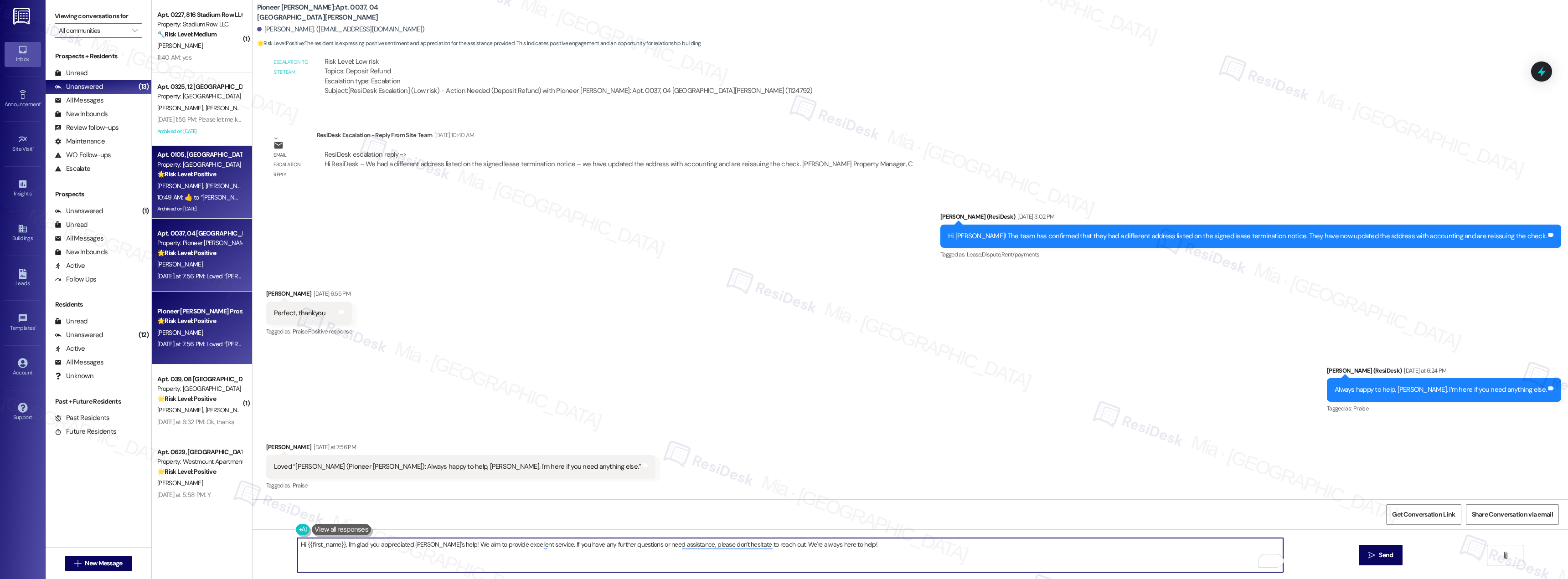
click at [205, 184] on span "N. Gaskins" at bounding box center [228, 185] width 46 height 8
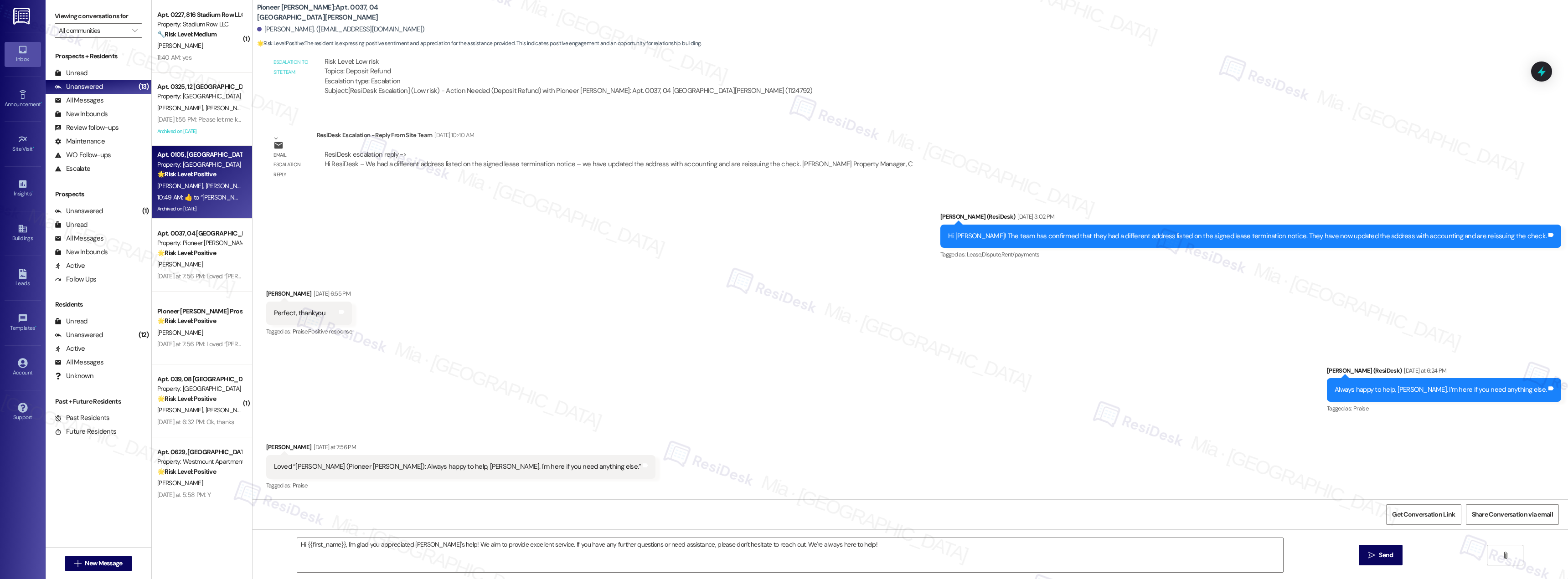
type textarea "Fetching suggested responses. Please feel free to read through the conversation…"
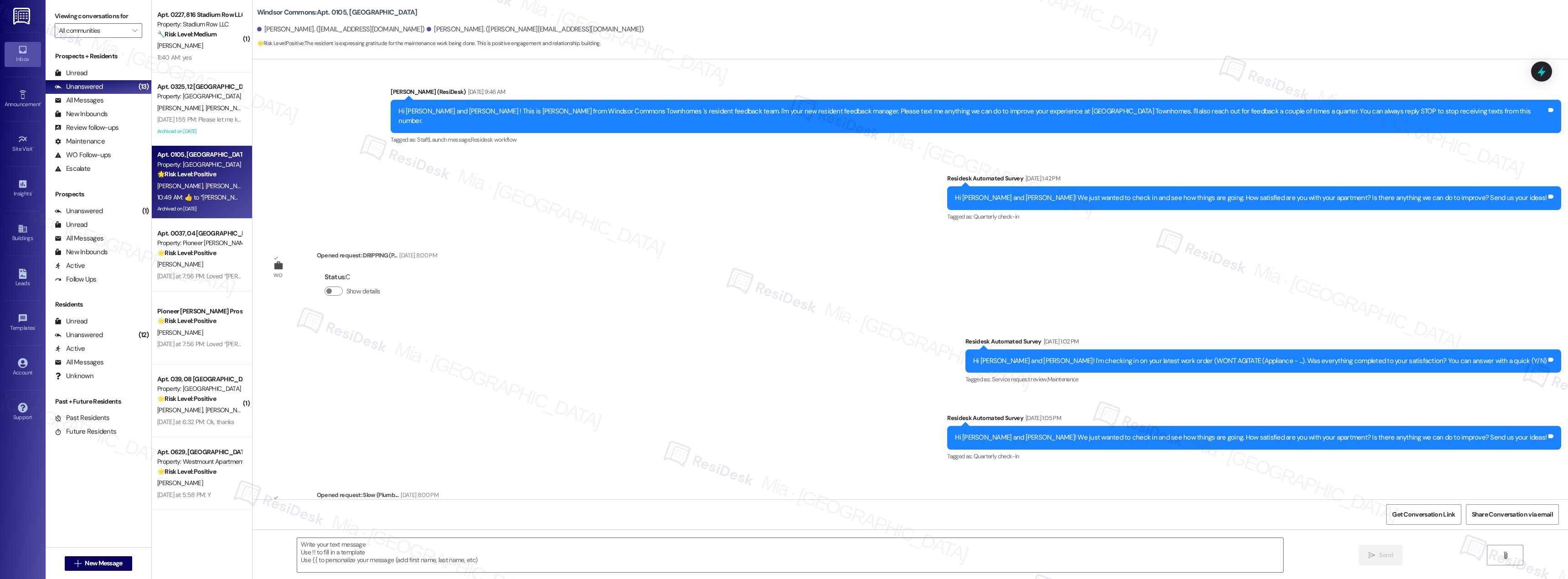
scroll to position [8063, 0]
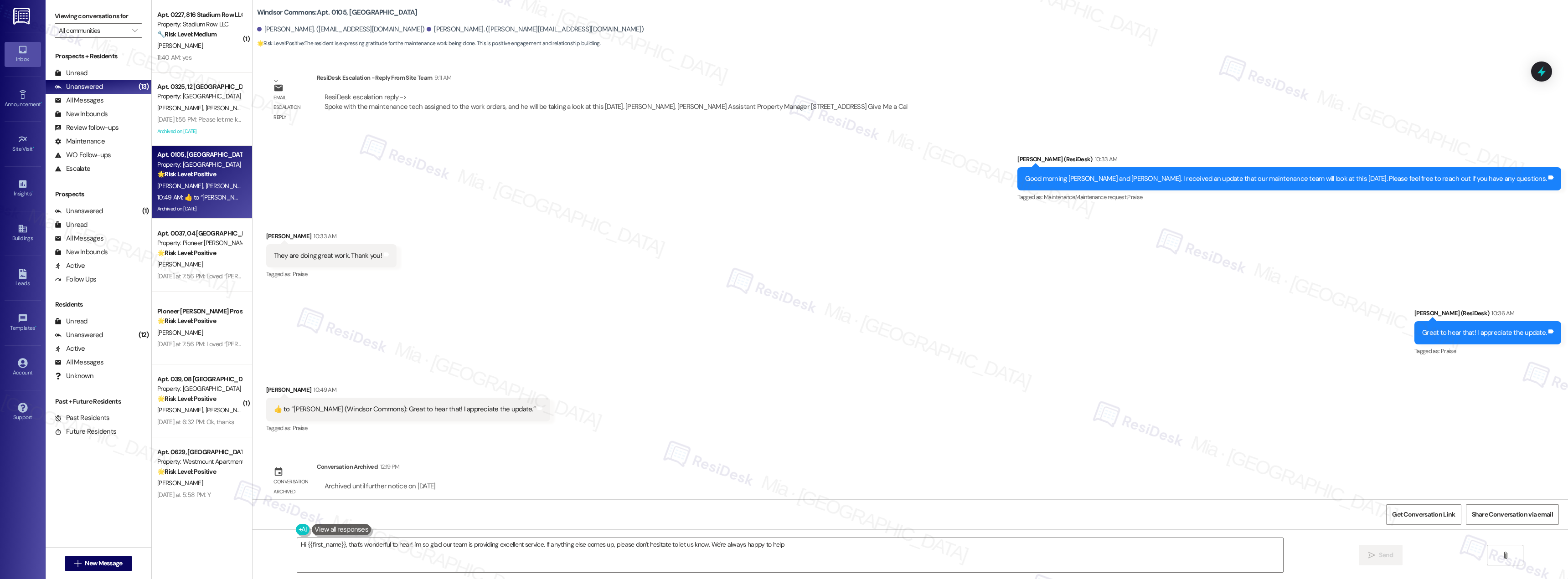
type textarea "Hi {{first_name}}, that's wonderful to hear! I'm so glad our team is providing …"
click at [175, 272] on div "Yesterday at 7:56 PM: Loved “Sarah (Pioneer Woods): Always happy to help, Nesto…" at bounding box center [351, 276] width 388 height 8
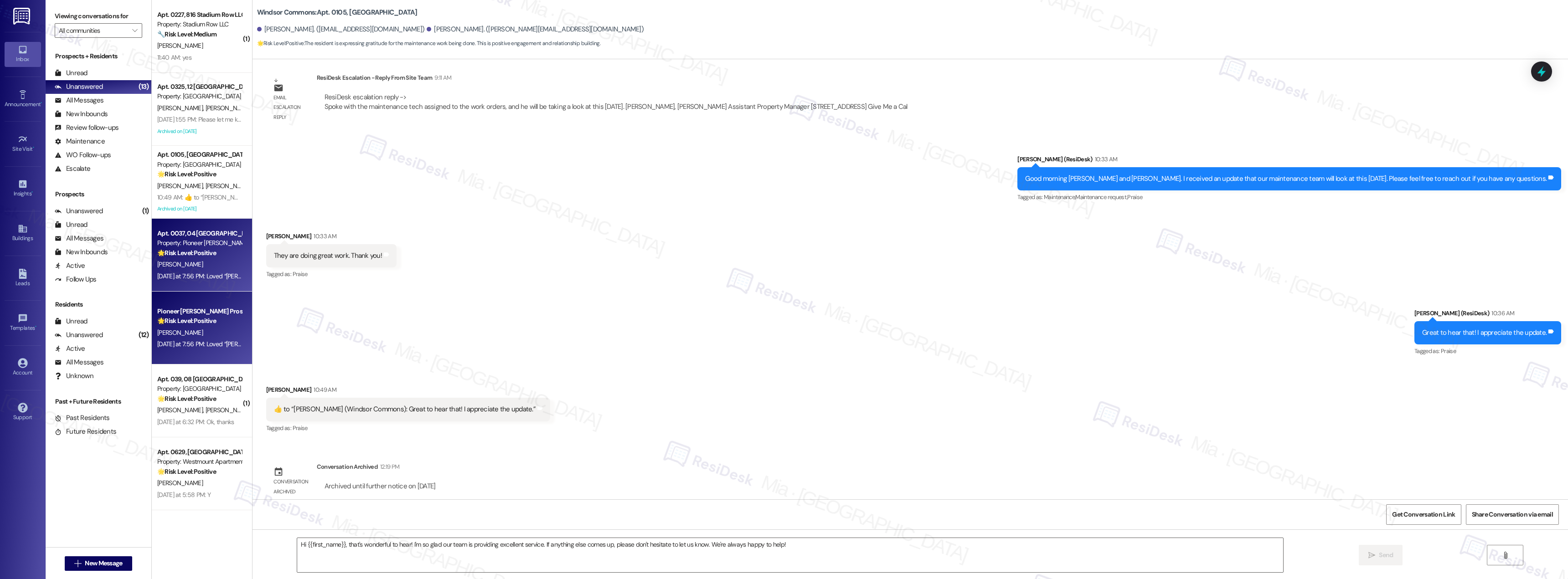
type textarea "Fetching suggested responses. Please feel free to read through the conversation…"
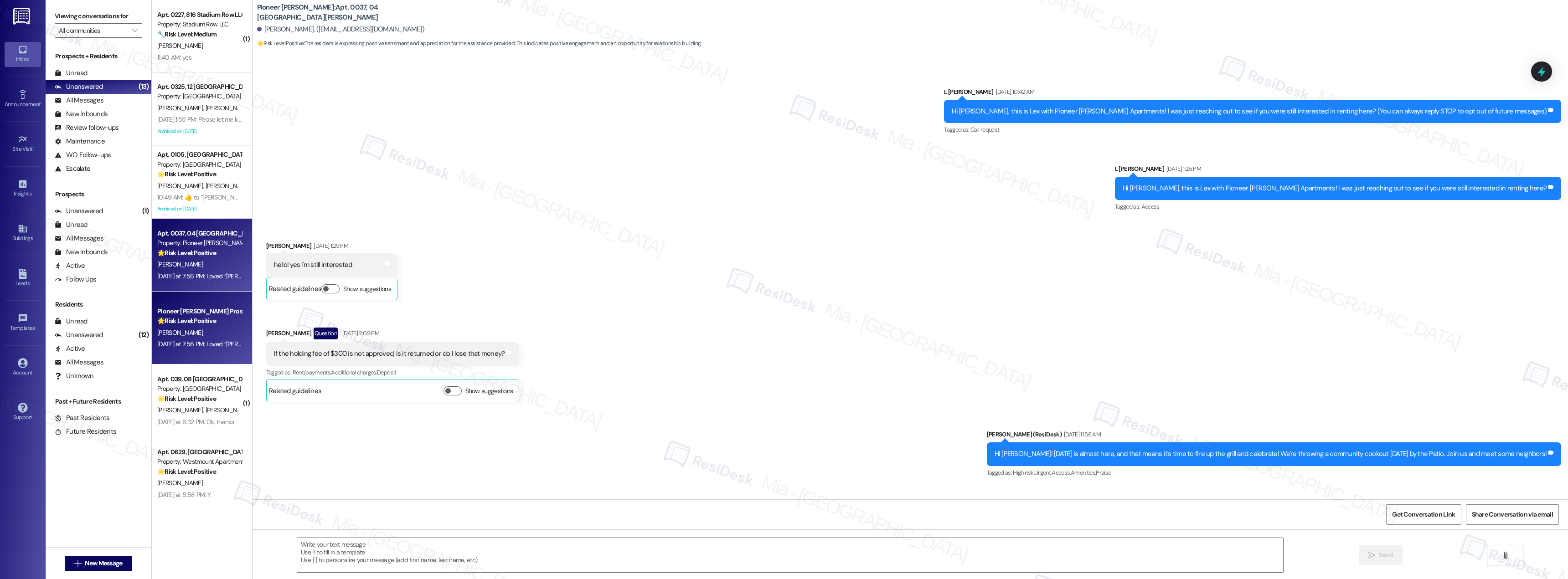
scroll to position [8065, 0]
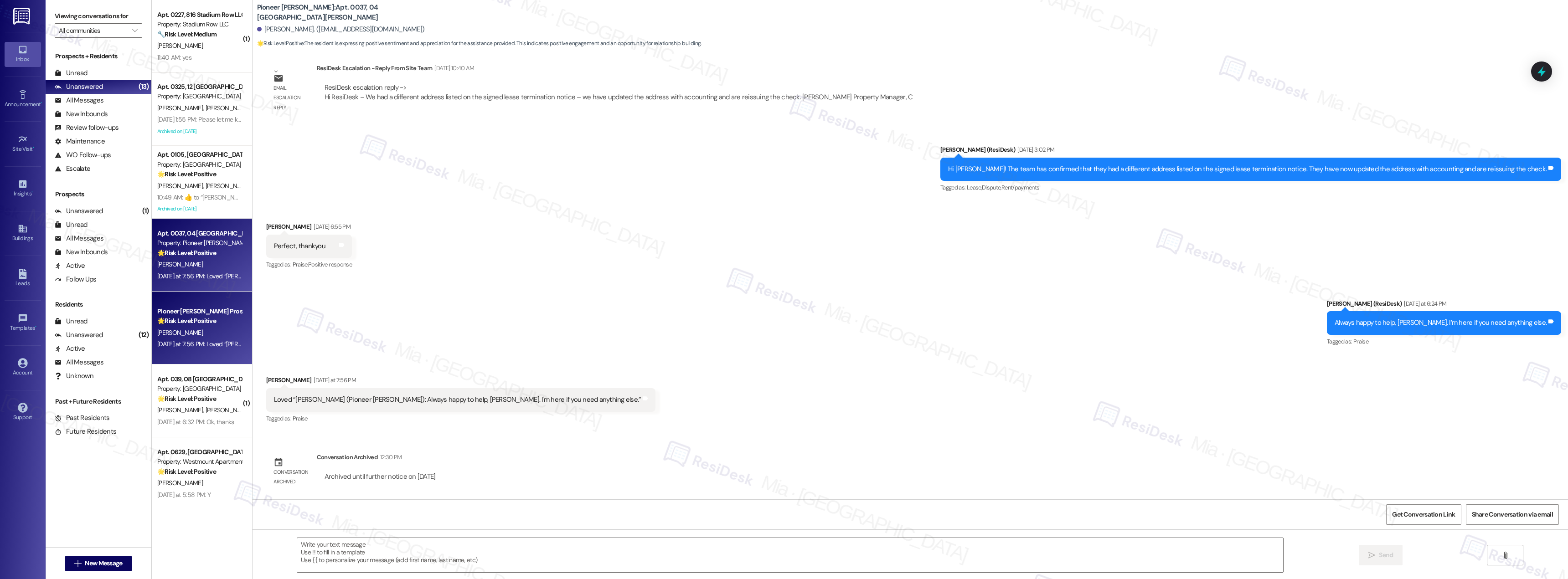
type textarea "Fetching suggested responses. Please feel free to read through the conversation…"
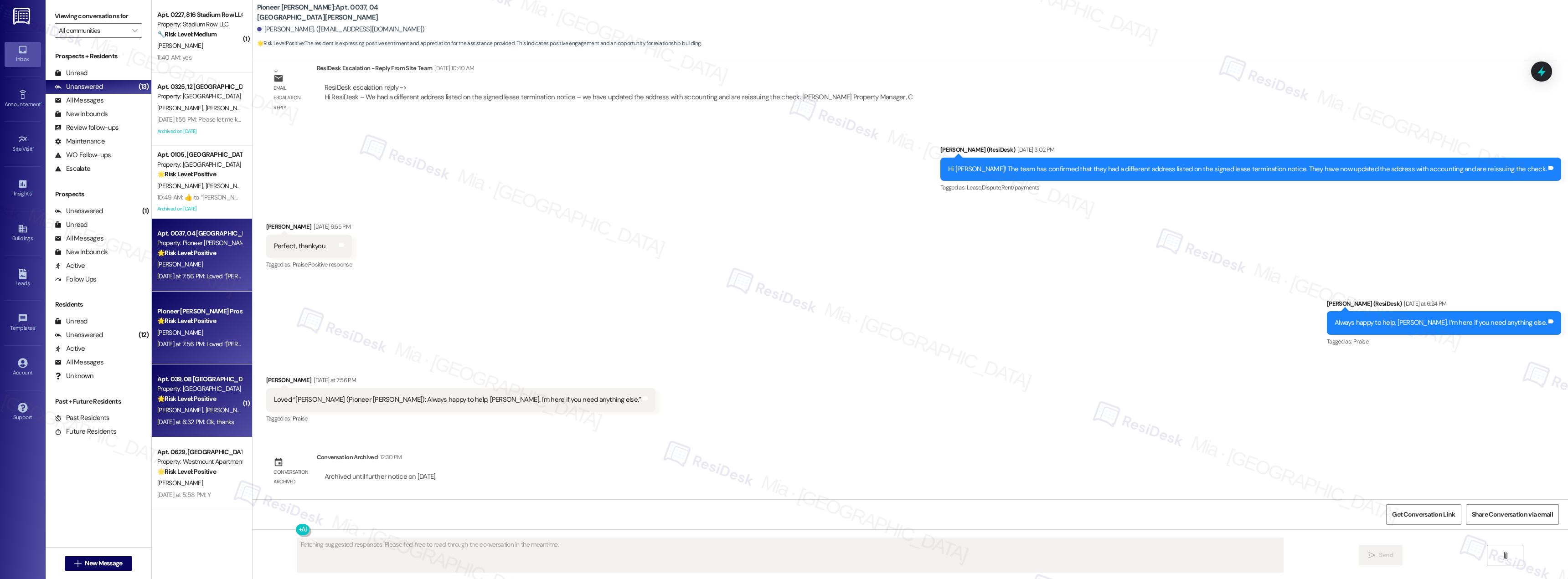
click at [179, 392] on div "Property: [GEOGRAPHIC_DATA]" at bounding box center [199, 389] width 85 height 10
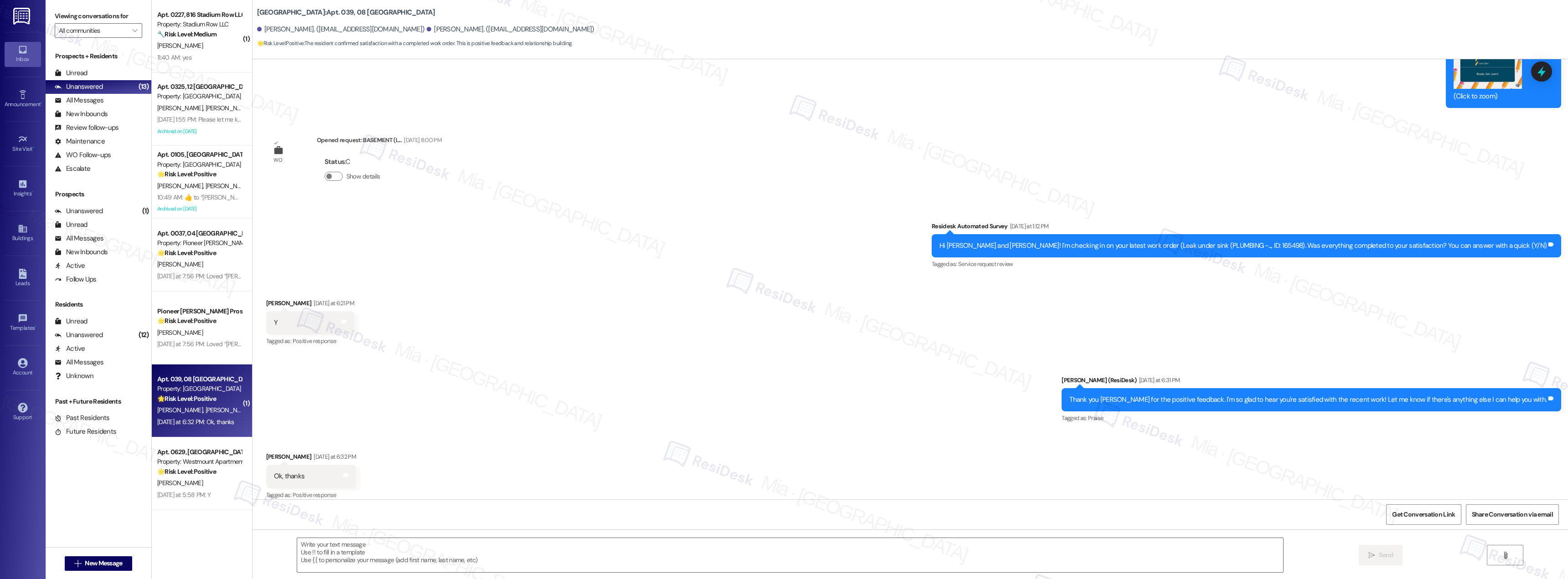
scroll to position [6293, 0]
type textarea "Fetching suggested responses. Please feel free to read through the conversation…"
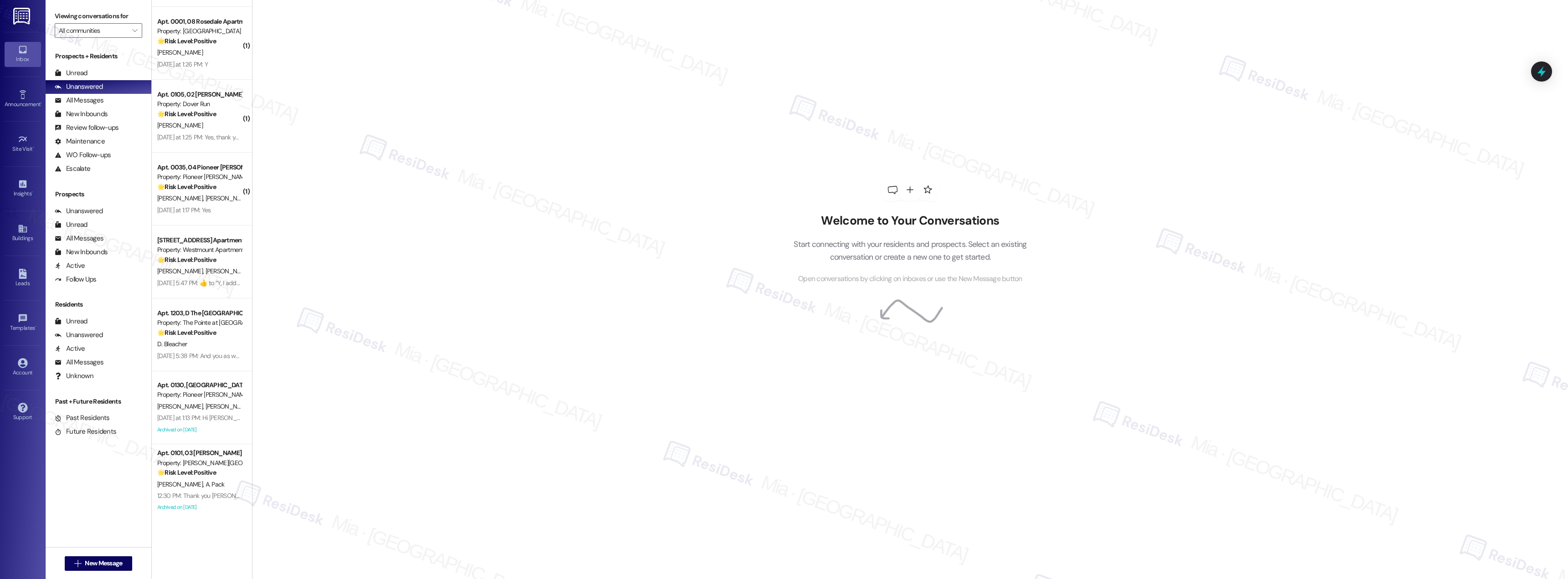
scroll to position [360, 0]
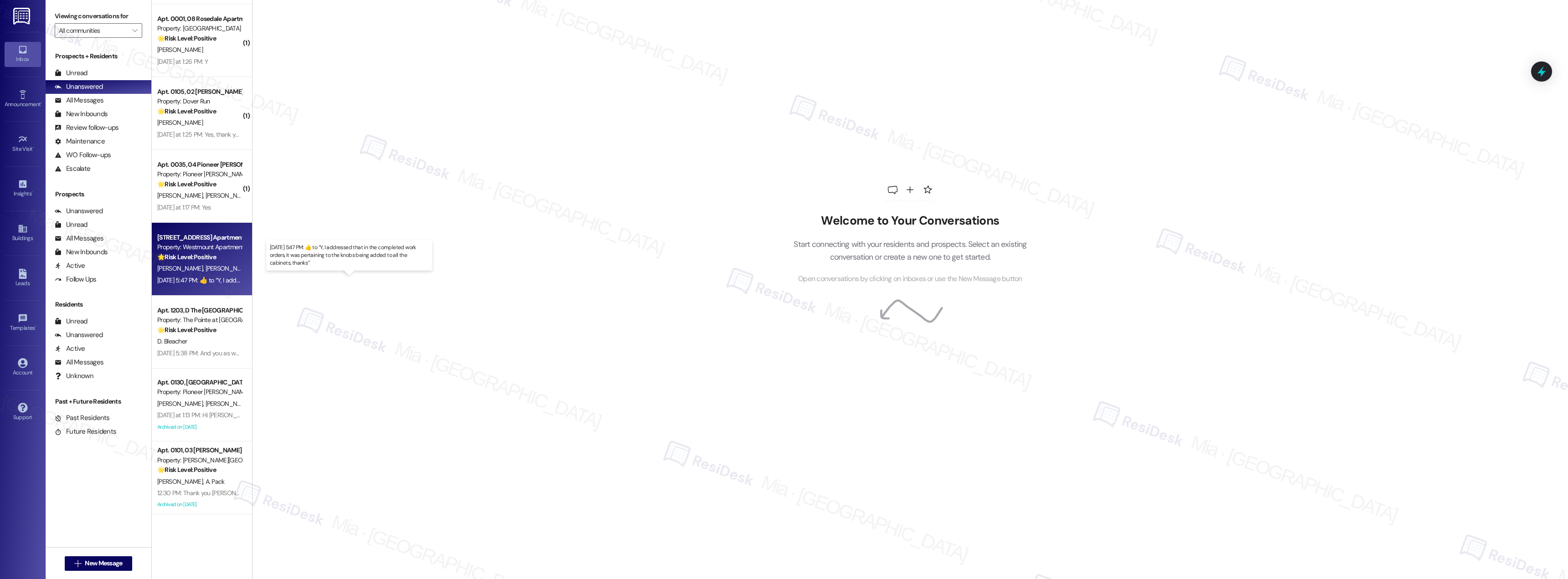
click at [198, 284] on div "[DATE] 5:47 PM:  ​👍​ to “ Y, I addressed that in the completed work orders, it …" at bounding box center [345, 280] width 376 height 8
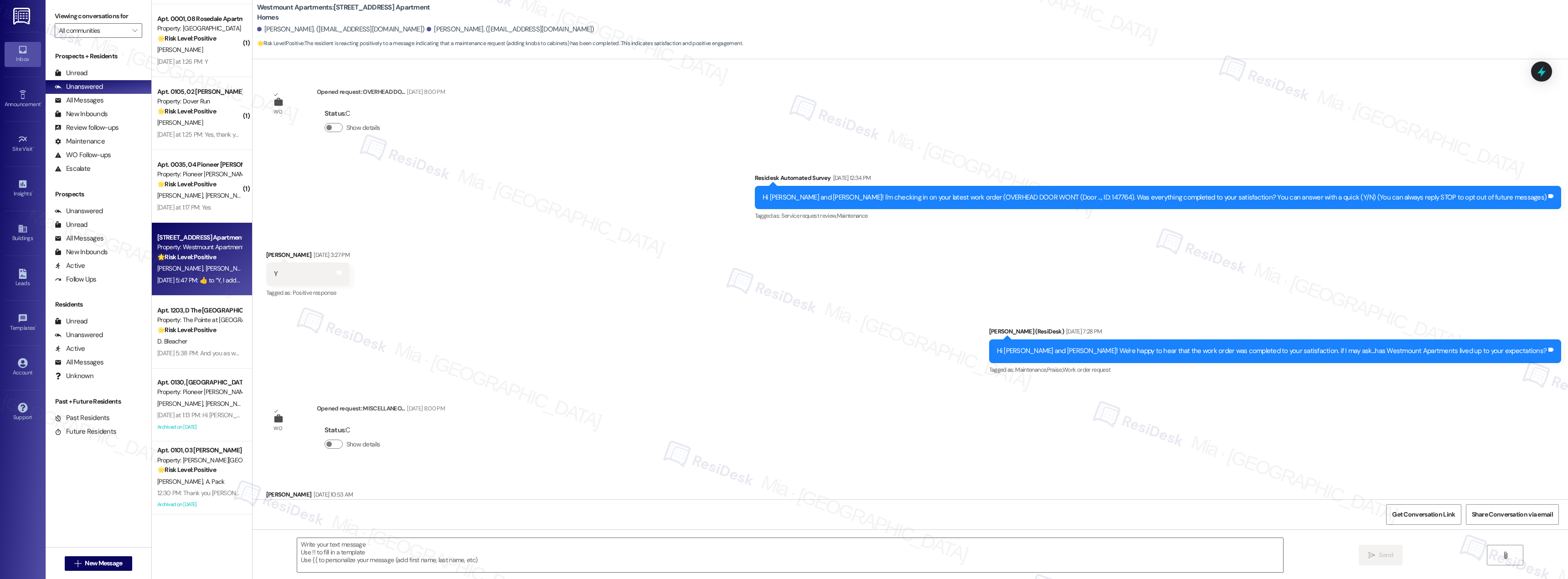
click at [203, 275] on div "[DATE] 5:47 PM:  ​👍​ to “ Y, I addressed that in the completed work orders, it …" at bounding box center [200, 280] width 86 height 12
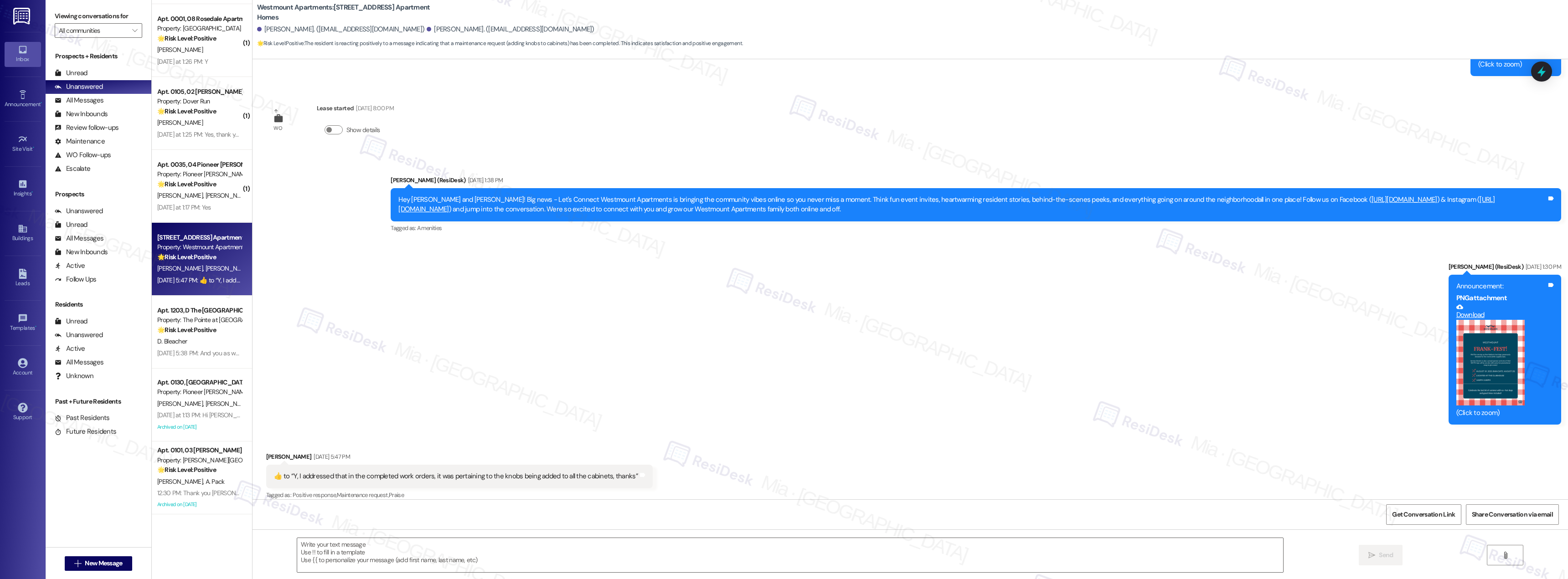
type textarea "Fetching suggested responses. Please feel free to read through the conversation…"
click at [201, 192] on div "L. Brown M. Rohrer" at bounding box center [200, 195] width 86 height 12
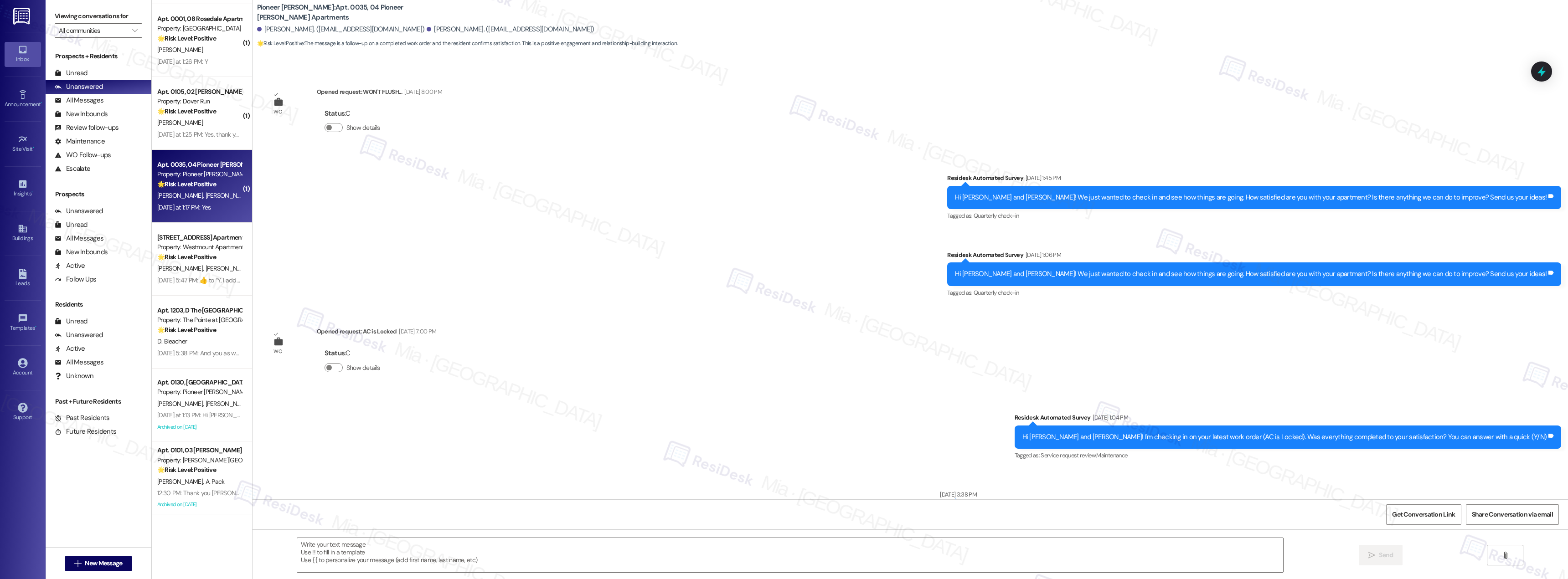
scroll to position [7327, 0]
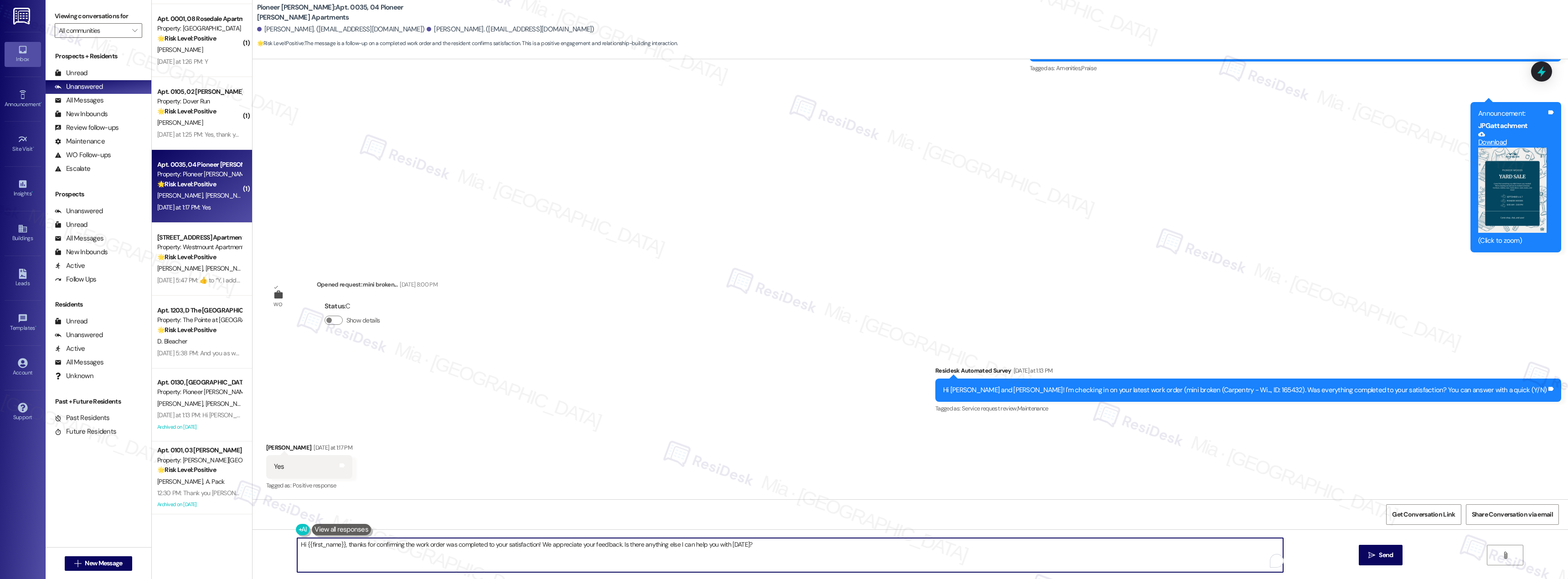
drag, startPoint x: 777, startPoint y: 552, endPoint x: 270, endPoint y: 552, distance: 507.0
click at [270, 552] on div "Hi {{first_name}}, thanks for confirming the work order was completed to your s…" at bounding box center [910, 563] width 1315 height 68
paste textarea "Thank you for confirming. I'm so glad to know you're satisfied with the recent …"
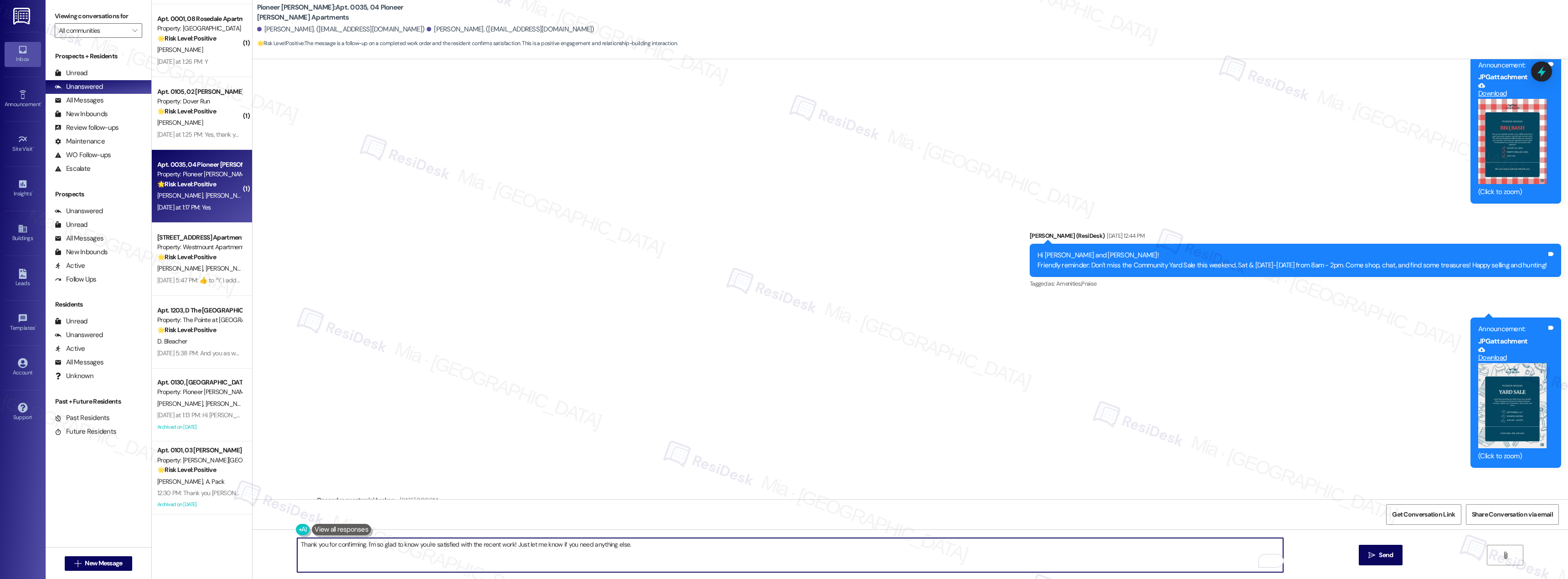
scroll to position [7190, 0]
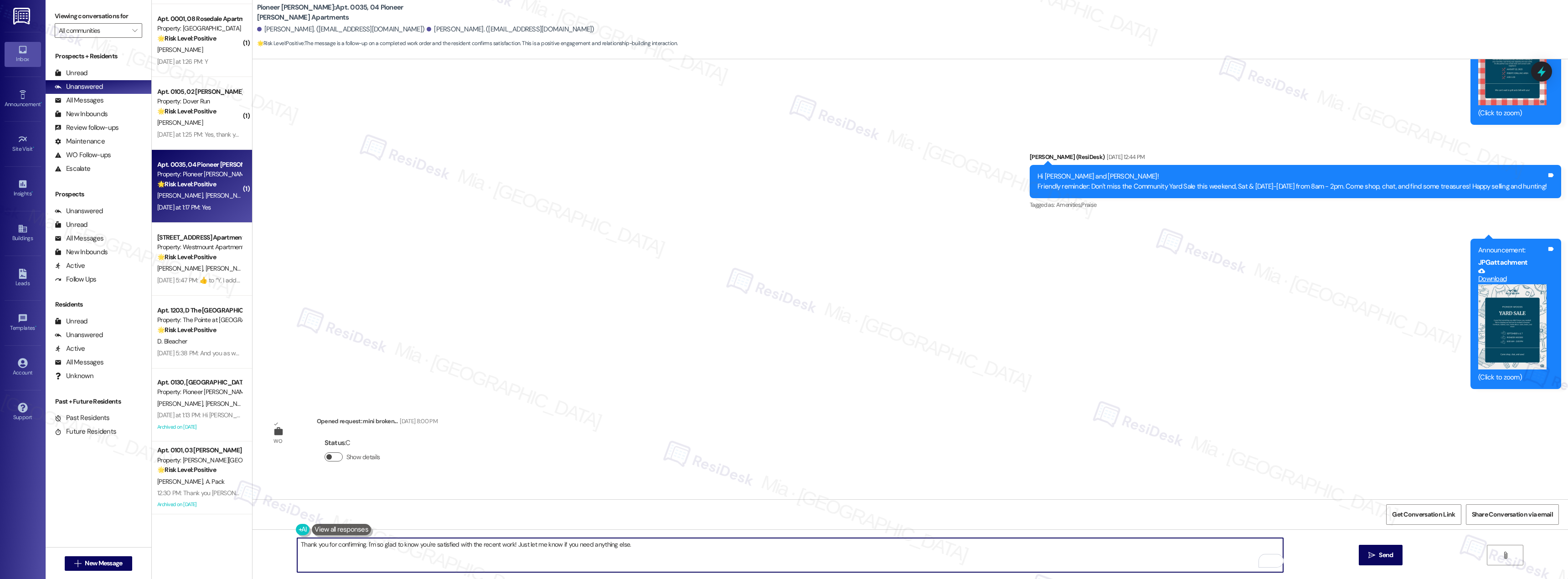
click at [327, 457] on button "Show details" at bounding box center [334, 457] width 18 height 9
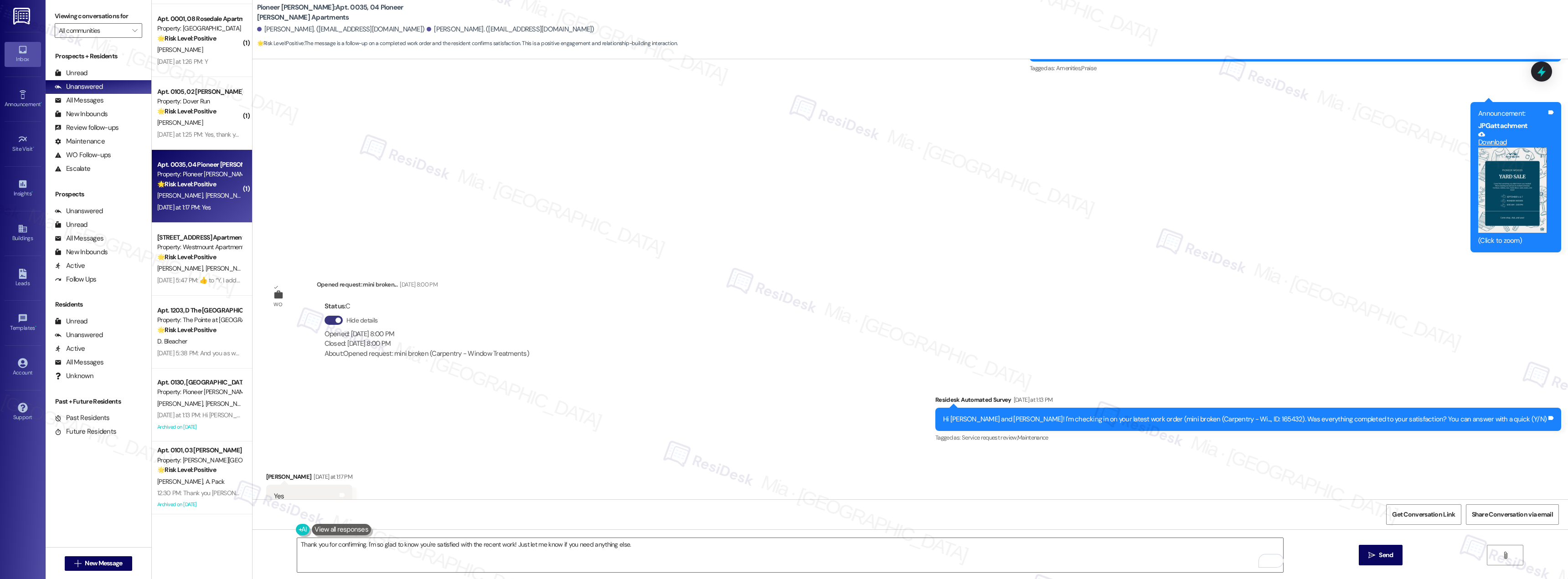
scroll to position [7356, 0]
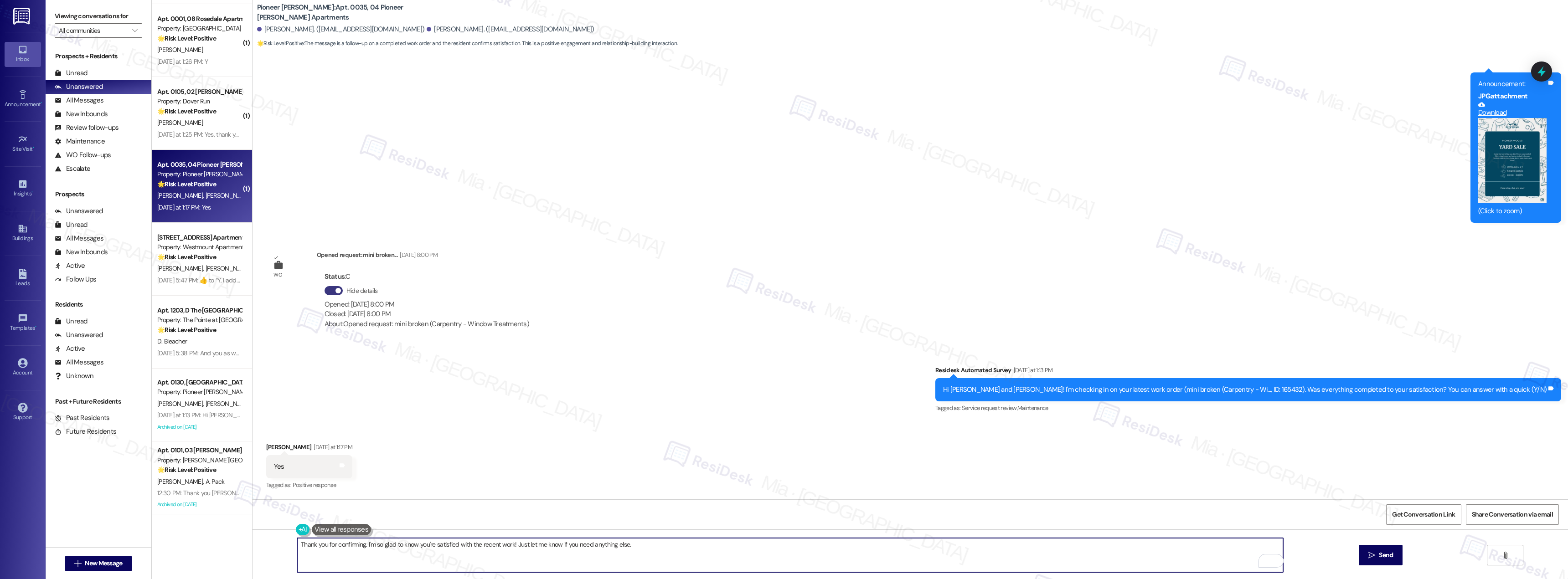
click at [321, 544] on textarea "Thank you for confirming. I'm so glad to know you're satisfied with the recent …" at bounding box center [790, 555] width 986 height 34
drag, startPoint x: 532, startPoint y: 546, endPoint x: 698, endPoint y: 546, distance: 166.0
click at [698, 546] on textarea "Thank you Larissa for confirming. I'm so glad to know you're satisfied with the…" at bounding box center [790, 555] width 986 height 34
type textarea "Thank you [PERSON_NAME] for confirming. I'm so glad to know you're satisfied wi…"
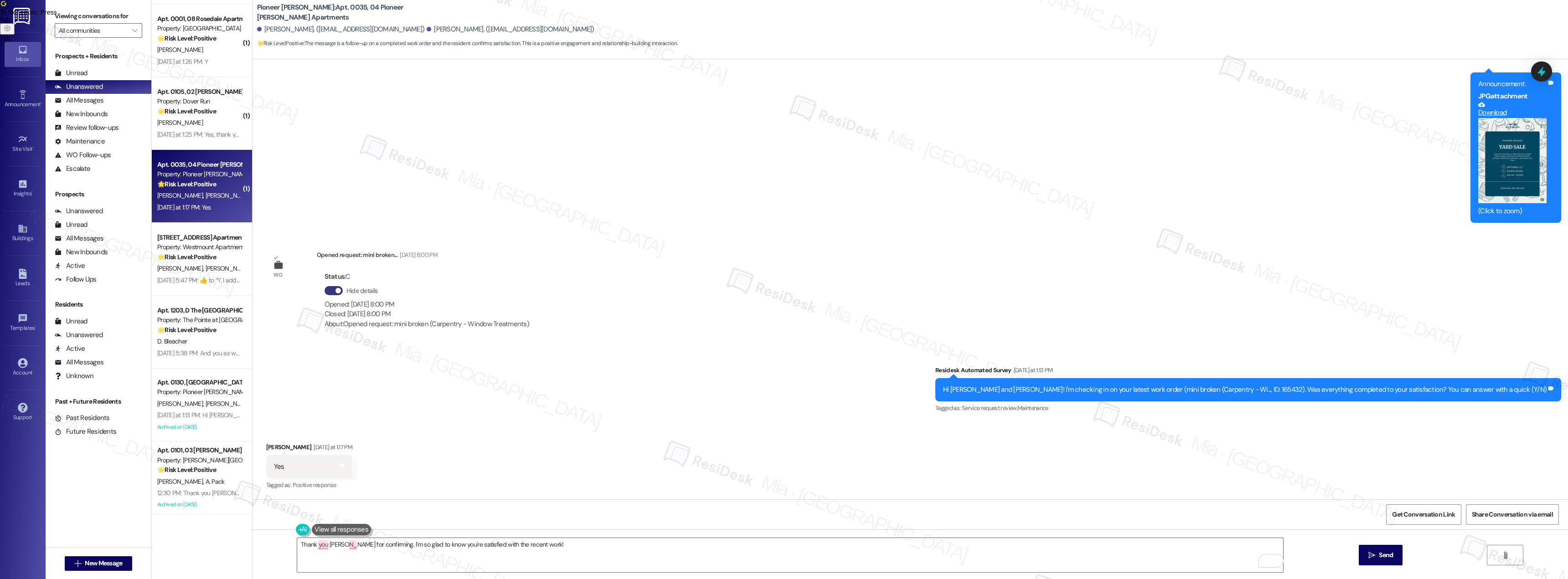
drag, startPoint x: 562, startPoint y: 551, endPoint x: 272, endPoint y: 543, distance: 290.1
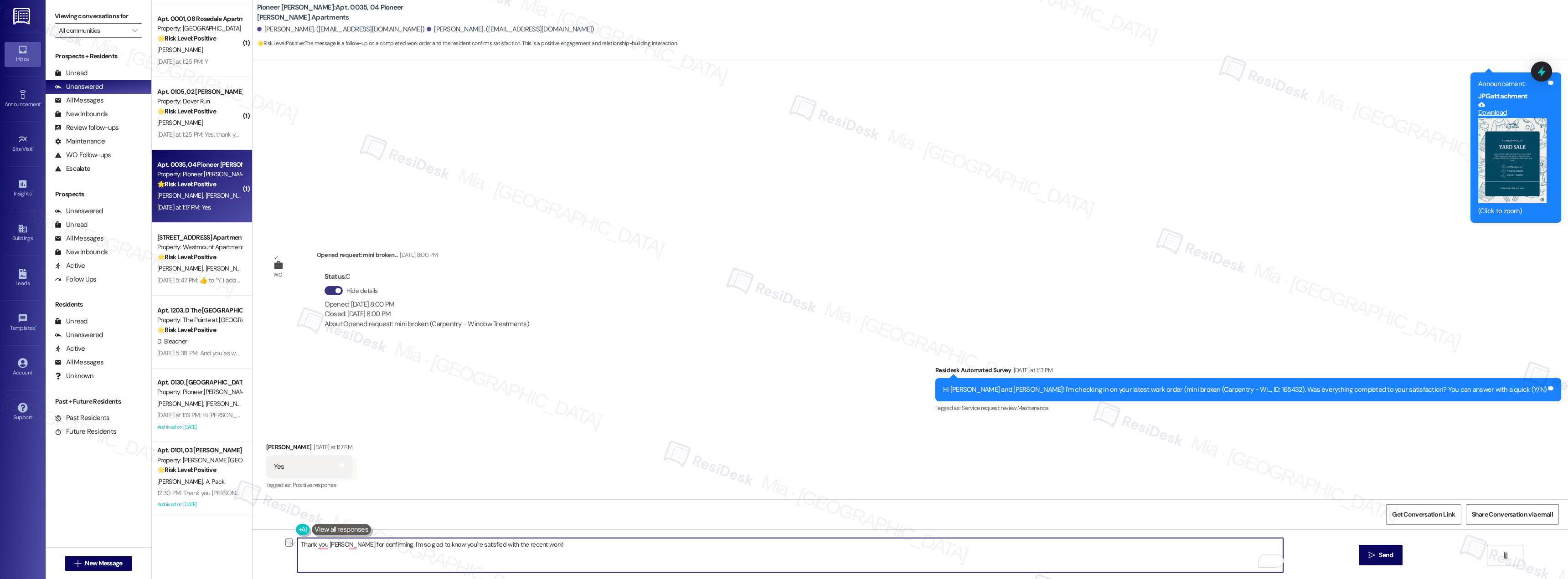
drag, startPoint x: 532, startPoint y: 544, endPoint x: 281, endPoint y: 545, distance: 251.0
click at [281, 545] on div "Thank you [PERSON_NAME] for confirming. I'm so glad to know you're satisfied wi…" at bounding box center [910, 563] width 1315 height 68
click at [1202, 543] on textarea "To enrich screen reader interactions, please activate Accessibility in Grammarl…" at bounding box center [790, 555] width 986 height 34
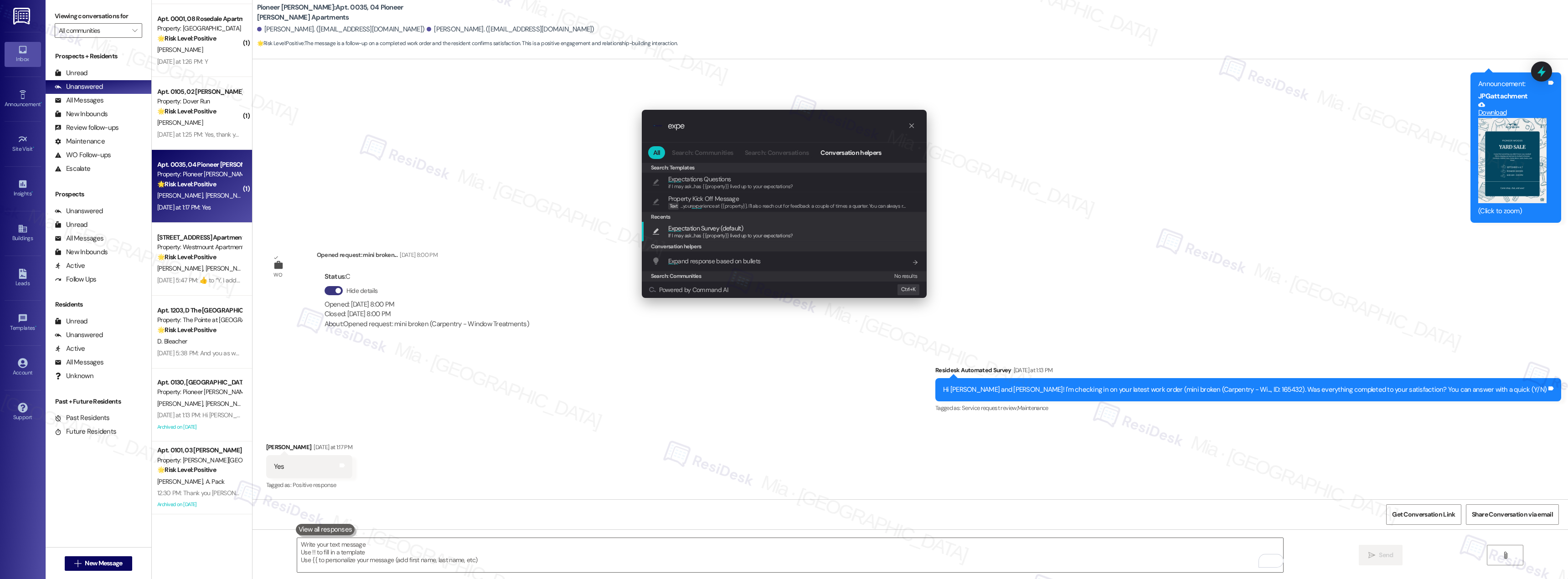
type input "expe"
click at [719, 231] on span "Expe ctation Survey (default)" at bounding box center [705, 228] width 75 height 10
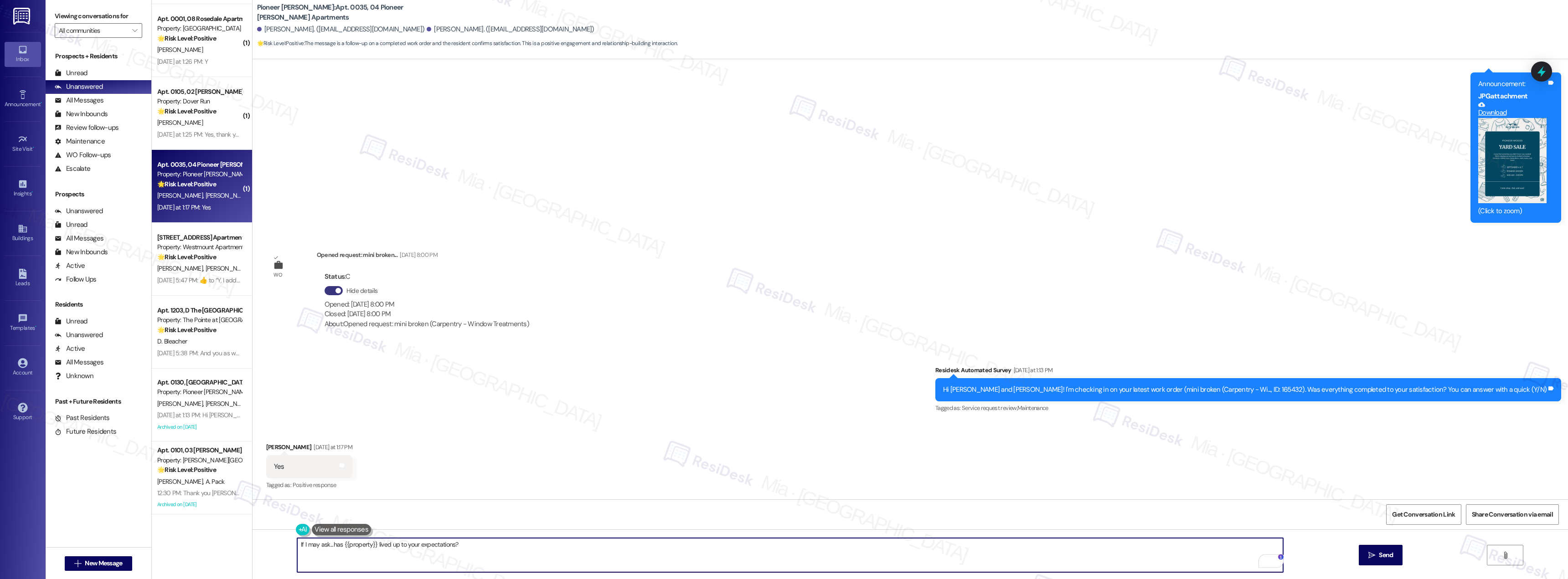
click at [297, 546] on textarea "If I may ask...has {{property}} lived up to your expectations?" at bounding box center [790, 555] width 986 height 34
paste textarea "Thank you [PERSON_NAME] for confirming. I'm so glad to know you're satisfied wi…"
type textarea "Thank you [PERSON_NAME] for confirming. I'm so glad to know you're satisfied wi…"
click at [1379, 551] on span "Send" at bounding box center [1385, 555] width 14 height 10
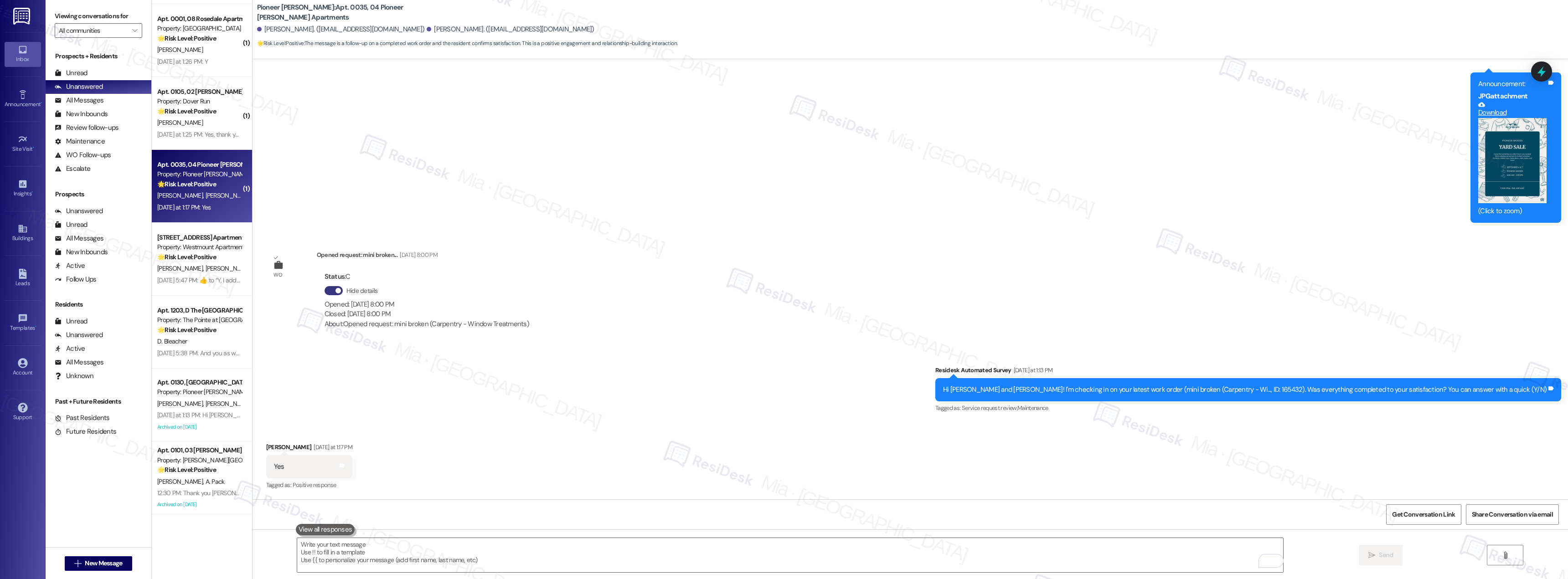
scroll to position [7355, 0]
click at [792, 311] on div "WO Opened request: WON'T FLUSH... May 01, 2022 at 8:00 PM Status : C Show detai…" at bounding box center [910, 279] width 1315 height 440
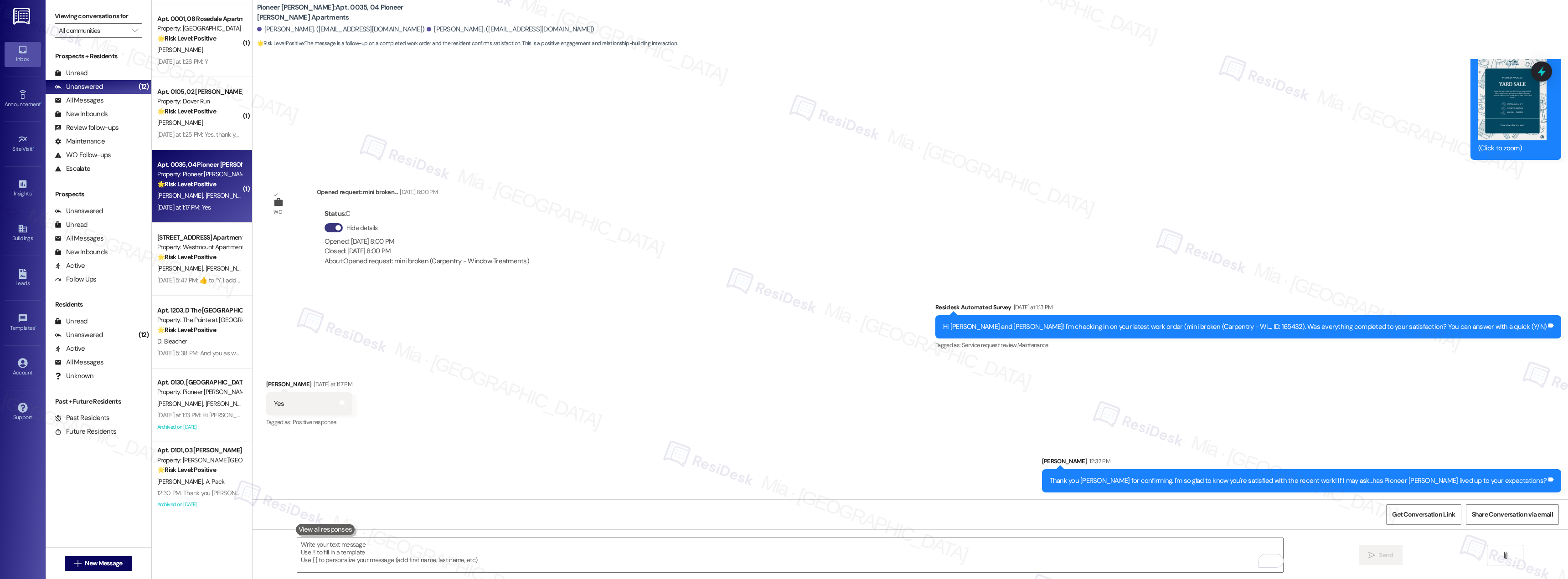
scroll to position [7419, 0]
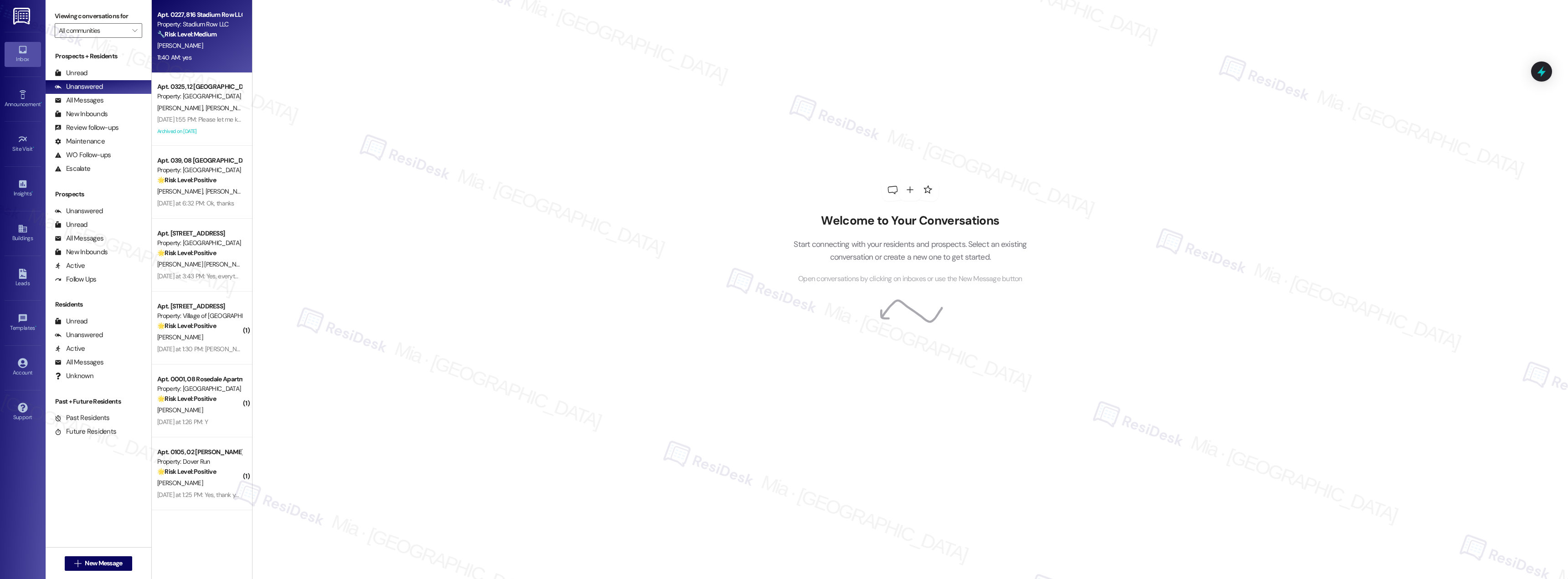
click at [217, 55] on div "11:40 AM: yes 11:40 AM: yes" at bounding box center [200, 57] width 86 height 12
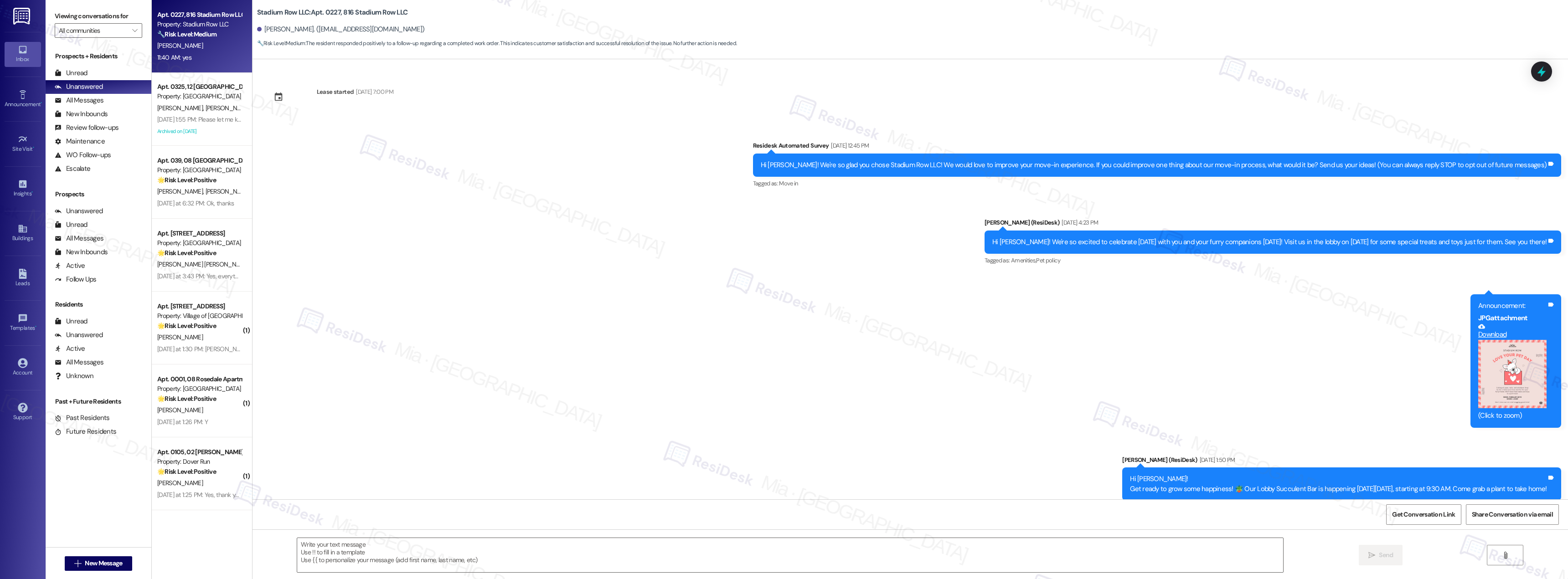
scroll to position [1484, 0]
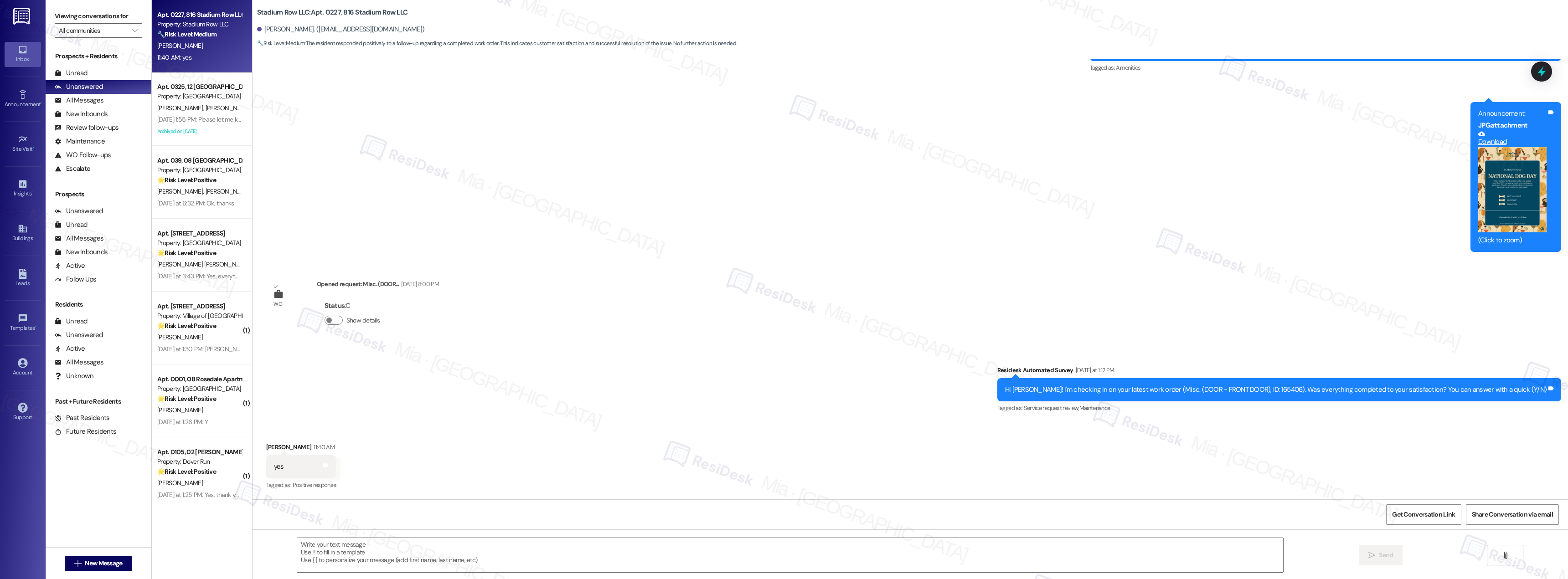
type textarea "Fetching suggested responses. Please feel free to read through the conversation…"
click at [492, 554] on textarea at bounding box center [790, 555] width 986 height 34
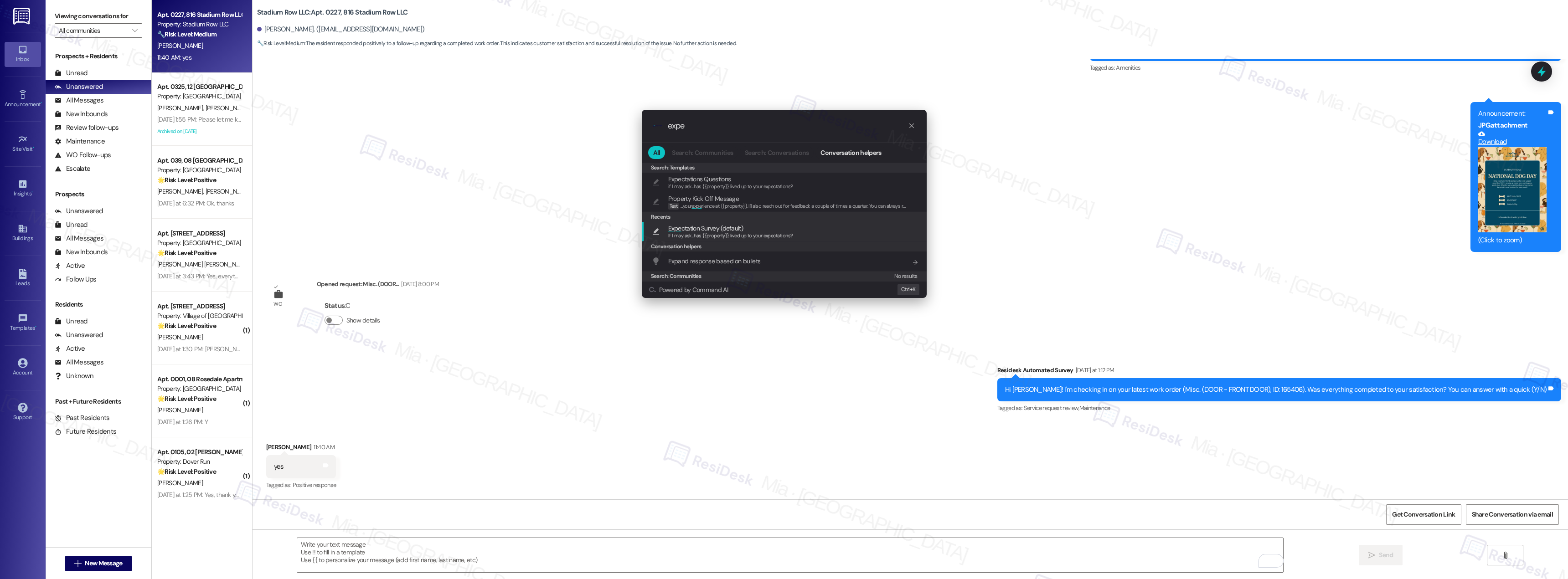
type input "expe"
click at [696, 229] on span "Expe ctation Survey (default)" at bounding box center [705, 228] width 75 height 10
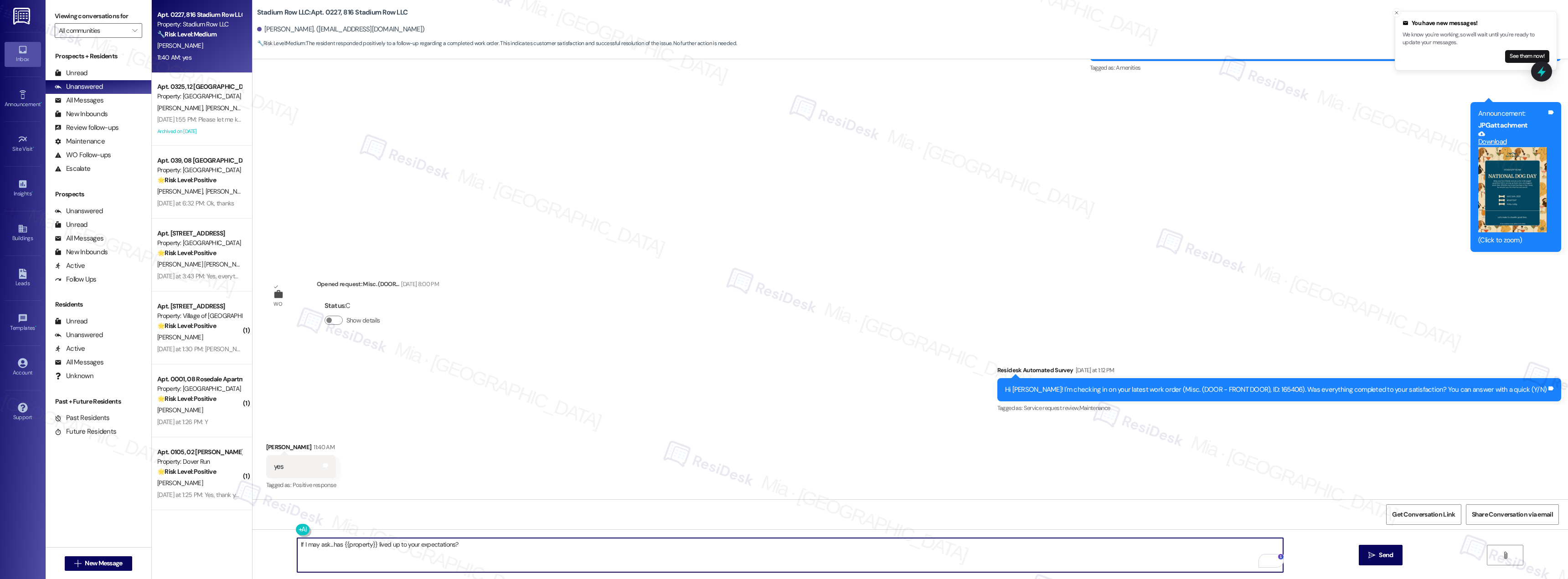
click at [297, 546] on textarea "If I may ask...has {{property}} lived up to your expectations?" at bounding box center [790, 555] width 986 height 34
paste textarea "Thank you [PERSON_NAME] for confirming. I'm so glad to know you're satisfied wi…"
click at [330, 545] on textarea "Thank you [PERSON_NAME] for confirming. I'm so glad to know you're satisfied wi…" at bounding box center [790, 555] width 986 height 34
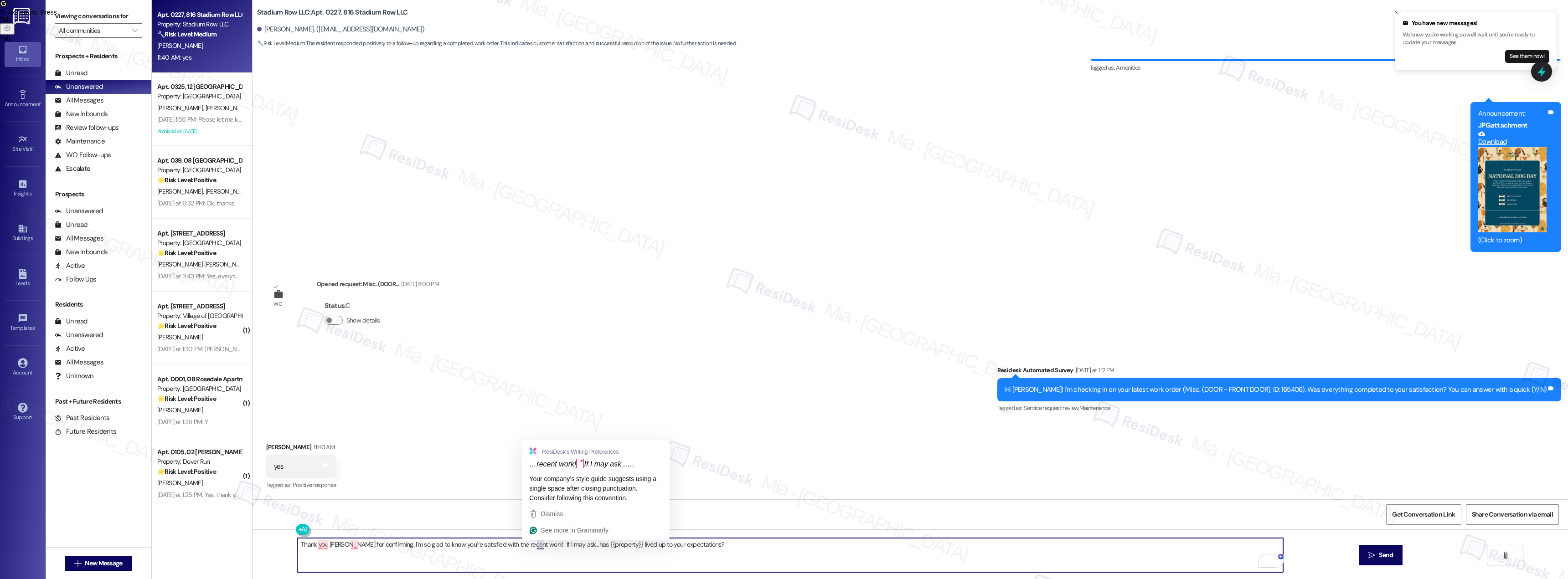
click at [532, 547] on textarea "Thank you [PERSON_NAME] for confirming. I'm so glad to know you're satisfied wi…" at bounding box center [790, 555] width 986 height 34
click at [712, 539] on textarea "Thank you [PERSON_NAME] for confirming. I'm so glad to know you're satisfied wi…" at bounding box center [790, 555] width 986 height 34
type textarea "Thank you [PERSON_NAME] for confirming. I'm so glad to know you're satisfied wi…"
click at [331, 322] on button "Show details" at bounding box center [334, 320] width 18 height 9
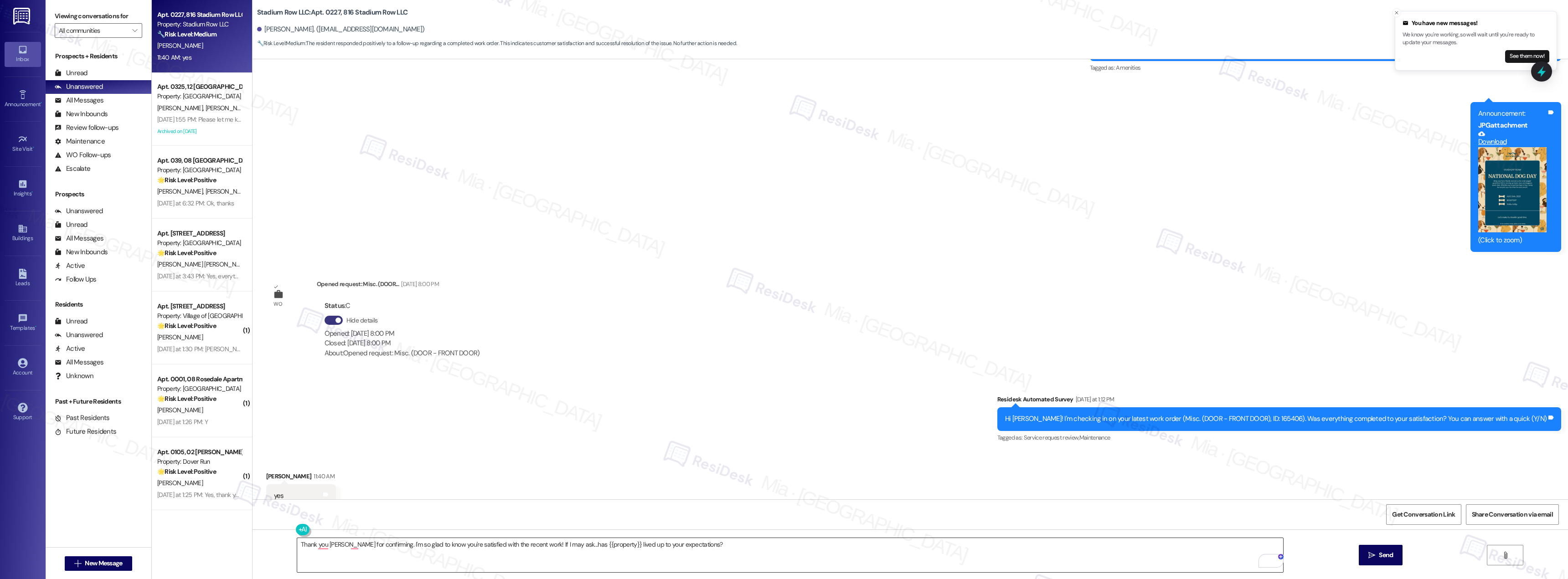
click at [705, 543] on textarea "Thank you [PERSON_NAME] for confirming. I'm so glad to know you're satisfied wi…" at bounding box center [790, 555] width 986 height 34
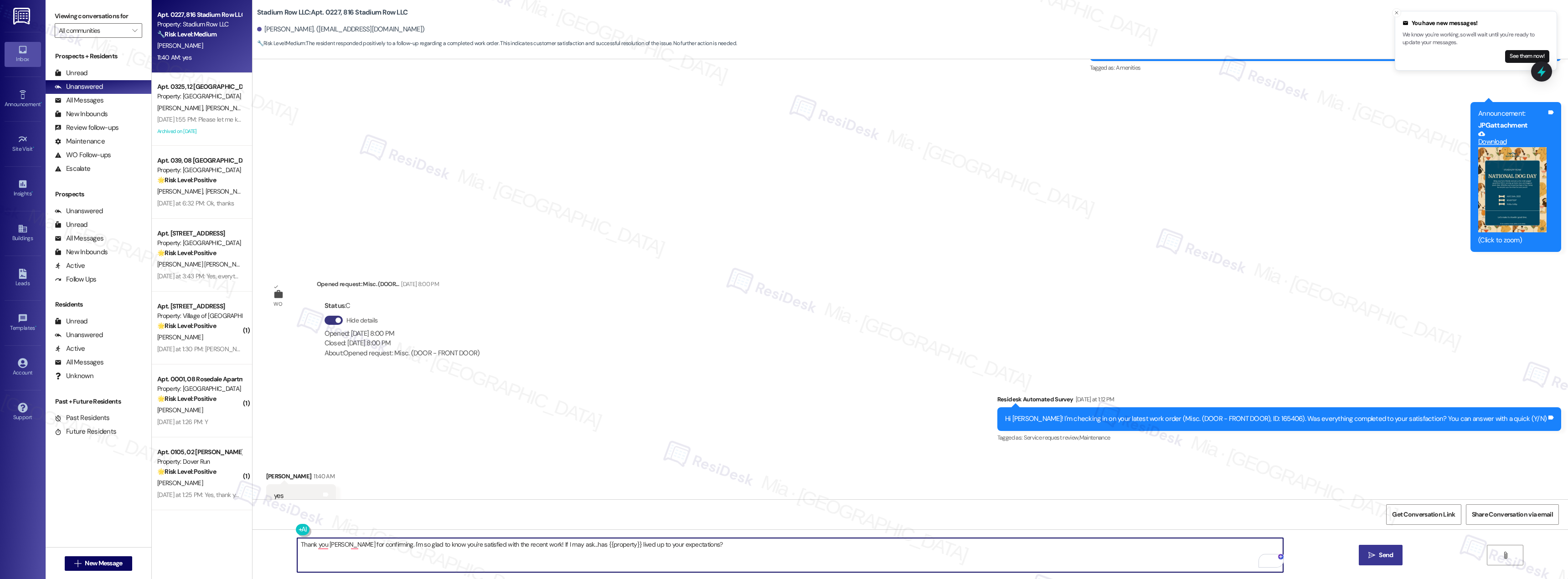
click at [1382, 552] on span "Send" at bounding box center [1385, 555] width 14 height 10
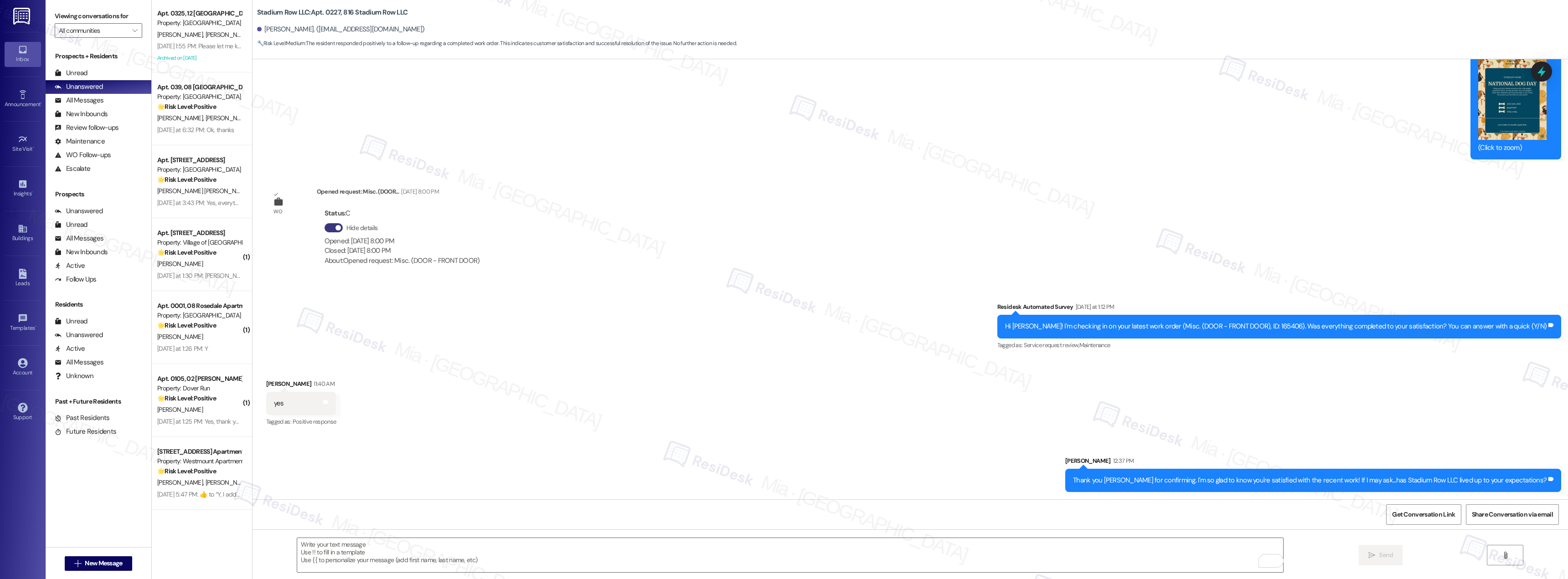
scroll to position [0, 0]
click at [196, 104] on strong "🌟 Risk Level: Positive" at bounding box center [186, 106] width 59 height 8
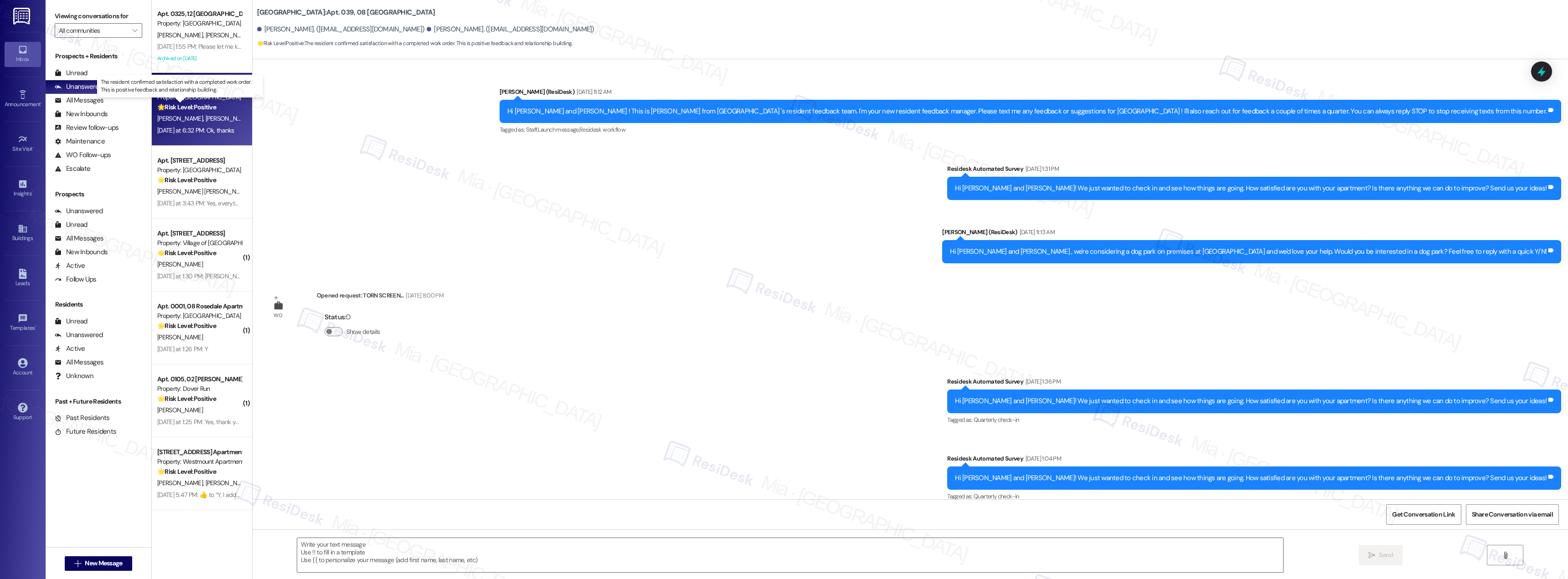
scroll to position [6293, 0]
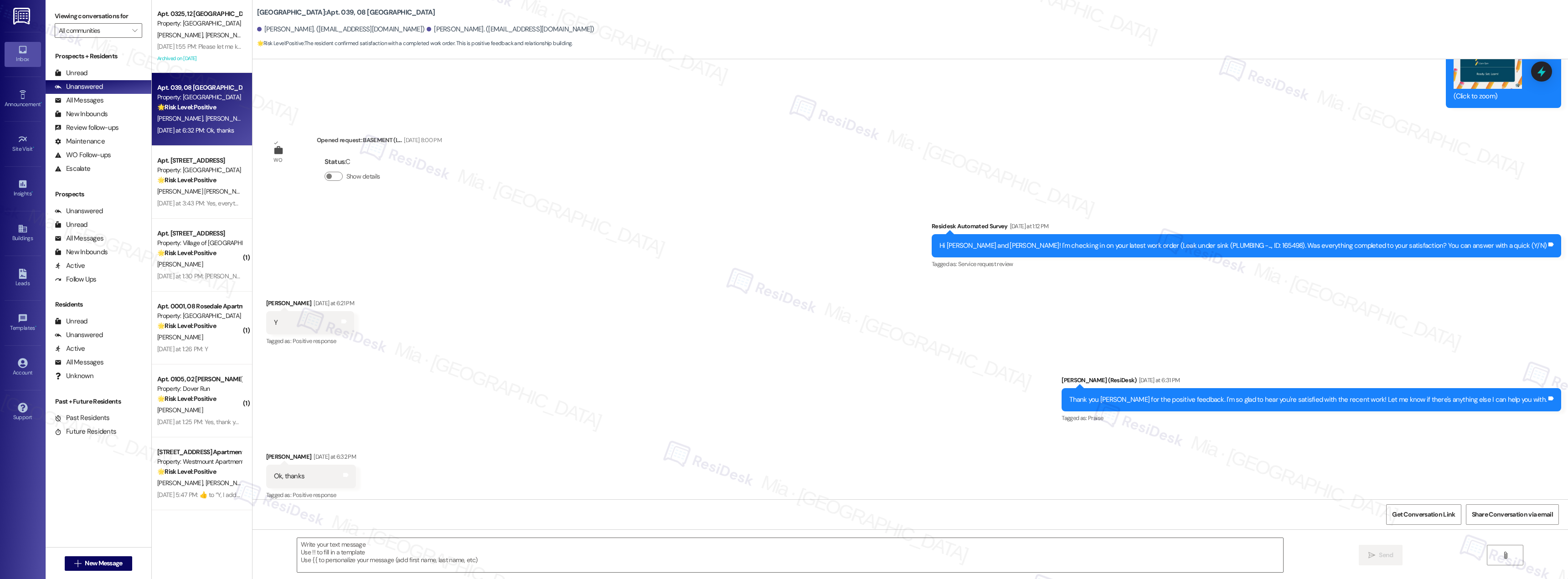
type textarea "Fetching suggested responses. Please feel free to read through the conversation…"
click at [341, 546] on textarea at bounding box center [790, 555] width 986 height 34
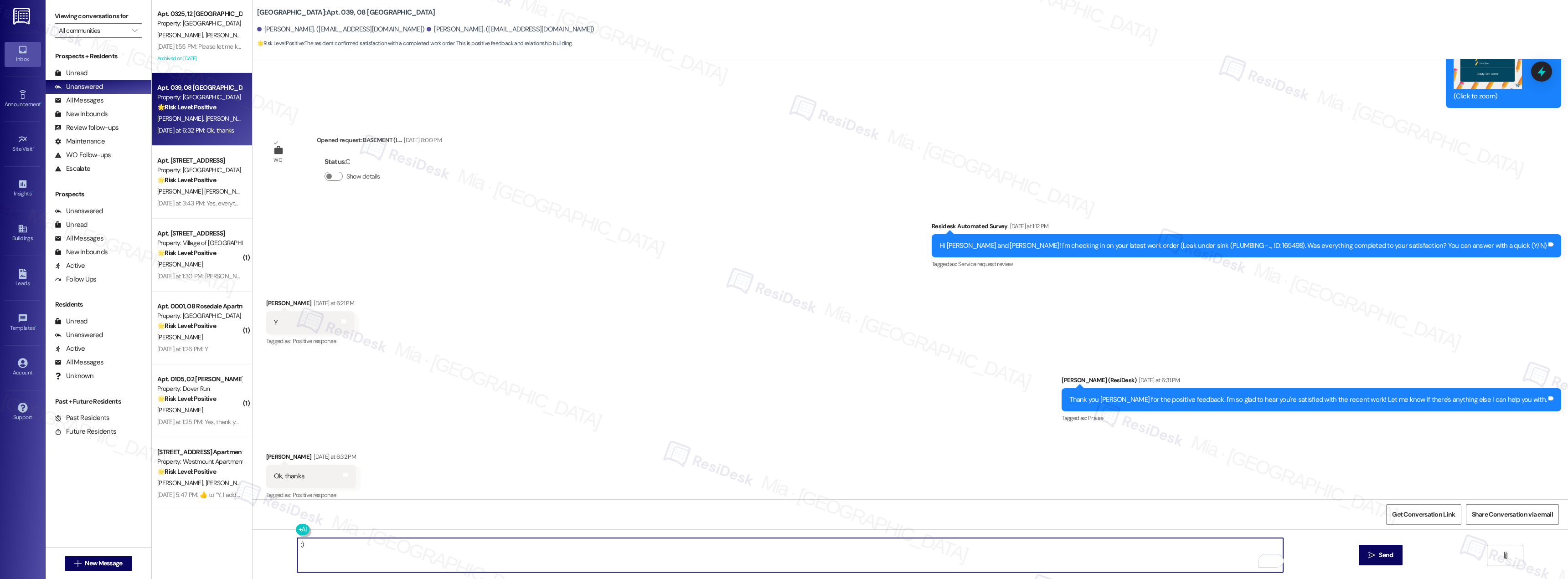
type textarea ":)"
click at [317, 547] on textarea ":)" at bounding box center [790, 555] width 986 height 34
drag, startPoint x: 310, startPoint y: 542, endPoint x: 286, endPoint y: 541, distance: 24.0
click at [292, 541] on div ":)" at bounding box center [785, 555] width 987 height 35
click at [180, 191] on span "[PERSON_NAME] [PERSON_NAME]" at bounding box center [205, 191] width 96 height 8
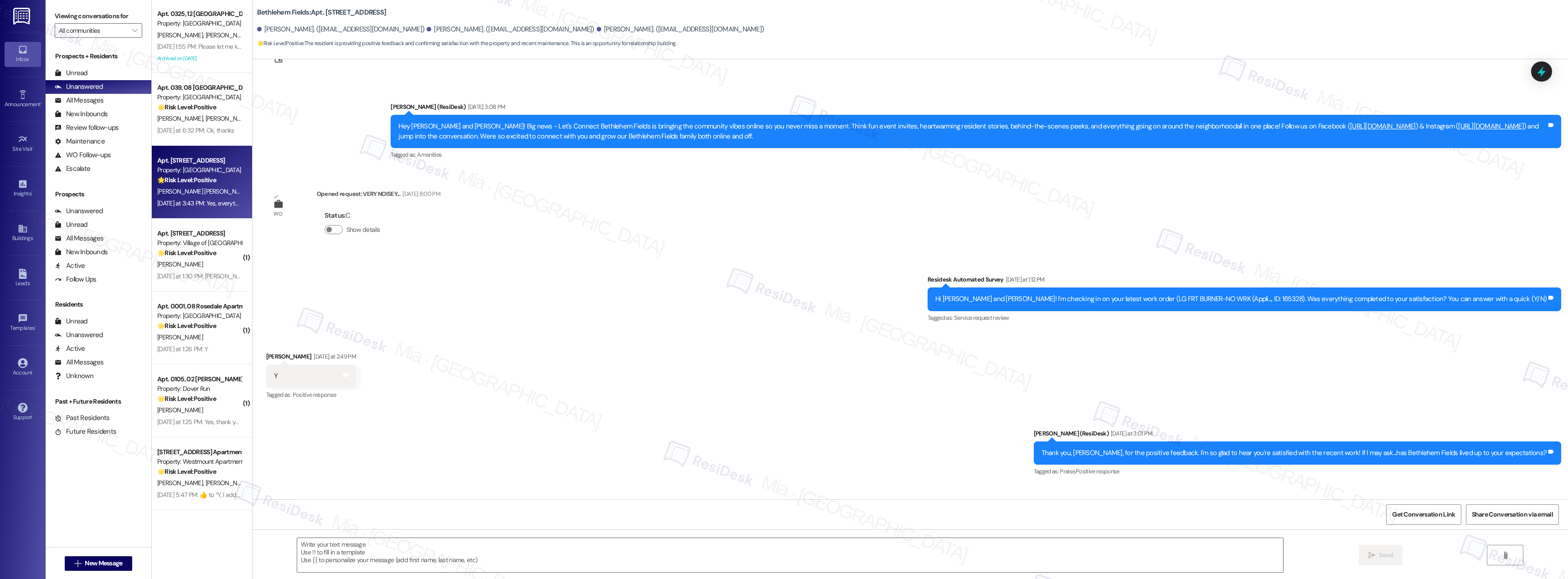
type textarea "Fetching suggested responses. Please feel free to read through the conversation…"
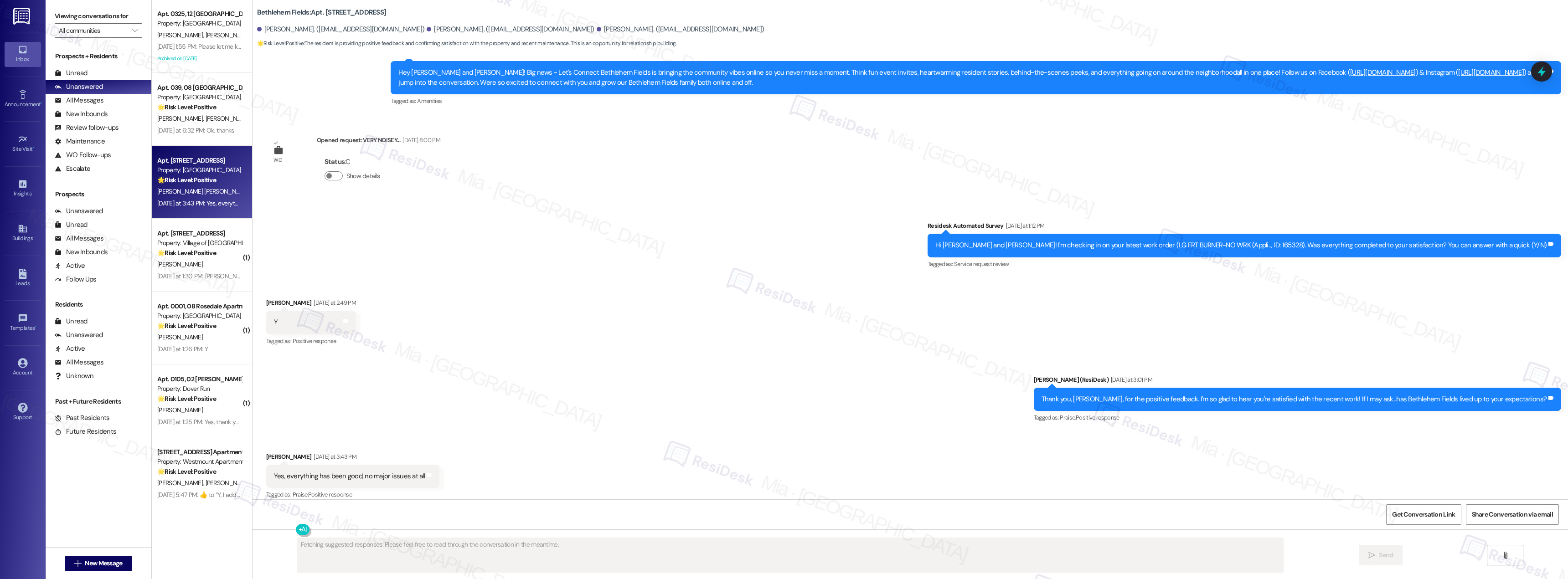
scroll to position [264, 0]
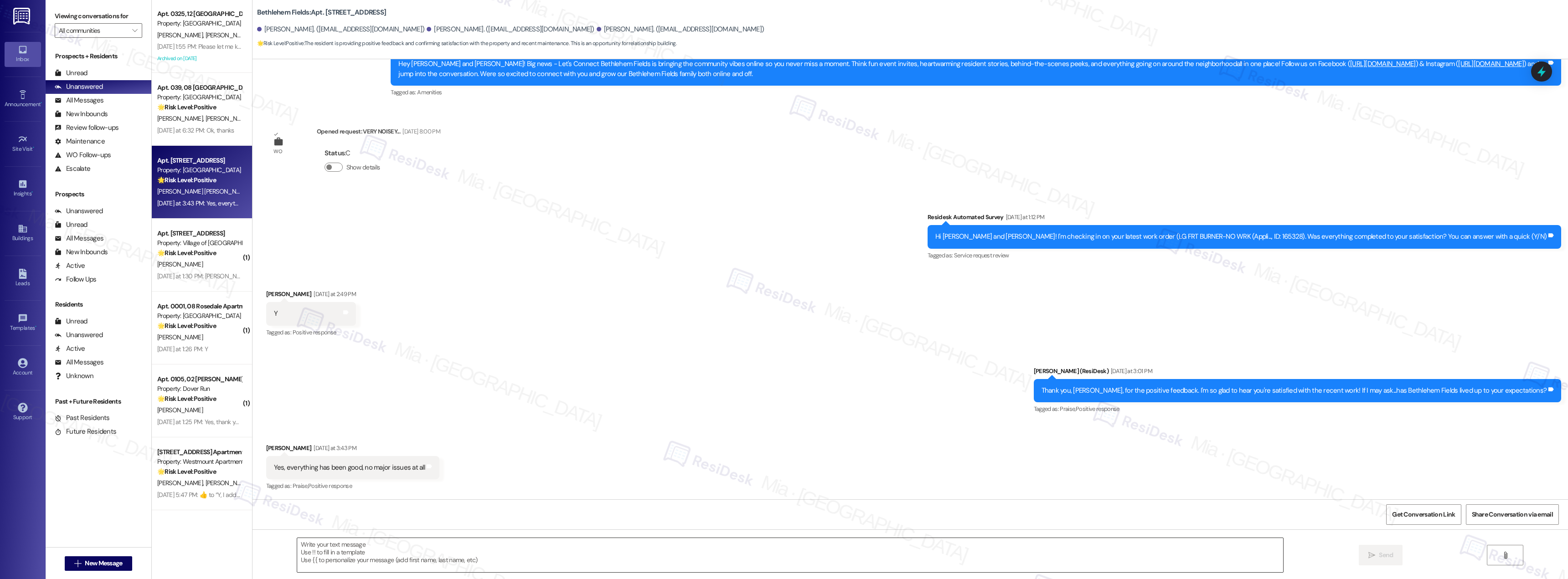
click at [335, 558] on textarea at bounding box center [790, 555] width 986 height 34
paste textarea "Thank you [PERSON_NAME] for confirming. I'm so glad to know you're satisfied wi…"
type textarea "Thank you [PERSON_NAME] for confirming. I'm so glad to know you're satisfied wi…"
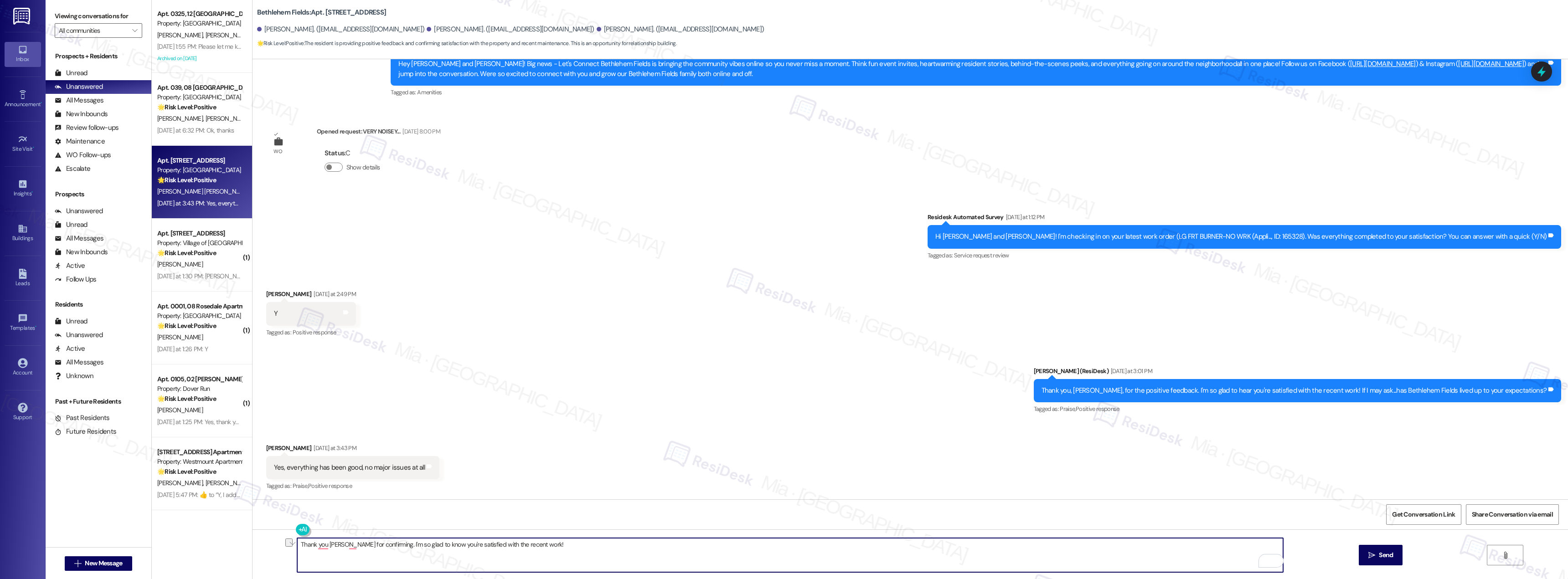
drag, startPoint x: 544, startPoint y: 543, endPoint x: 270, endPoint y: 543, distance: 274.0
click at [270, 543] on div "Thank you [PERSON_NAME] for confirming. I'm so glad to know you're satisfied wi…" at bounding box center [910, 563] width 1315 height 68
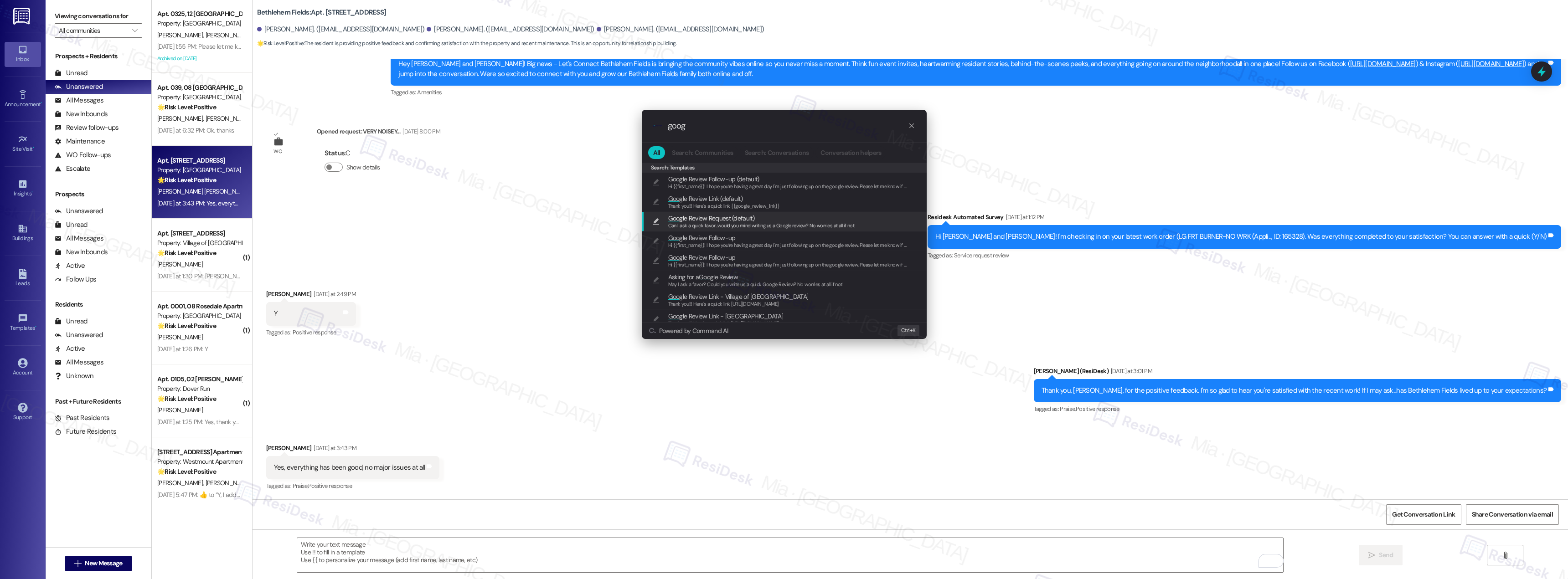
type input "goog"
click at [810, 224] on span "Can I ask a quick favor...would you mind writing us a Google review? No worries…" at bounding box center [761, 225] width 187 height 6
type textarea "Can I ask a quick favor...would you mind writing us a Google review? No worries…"
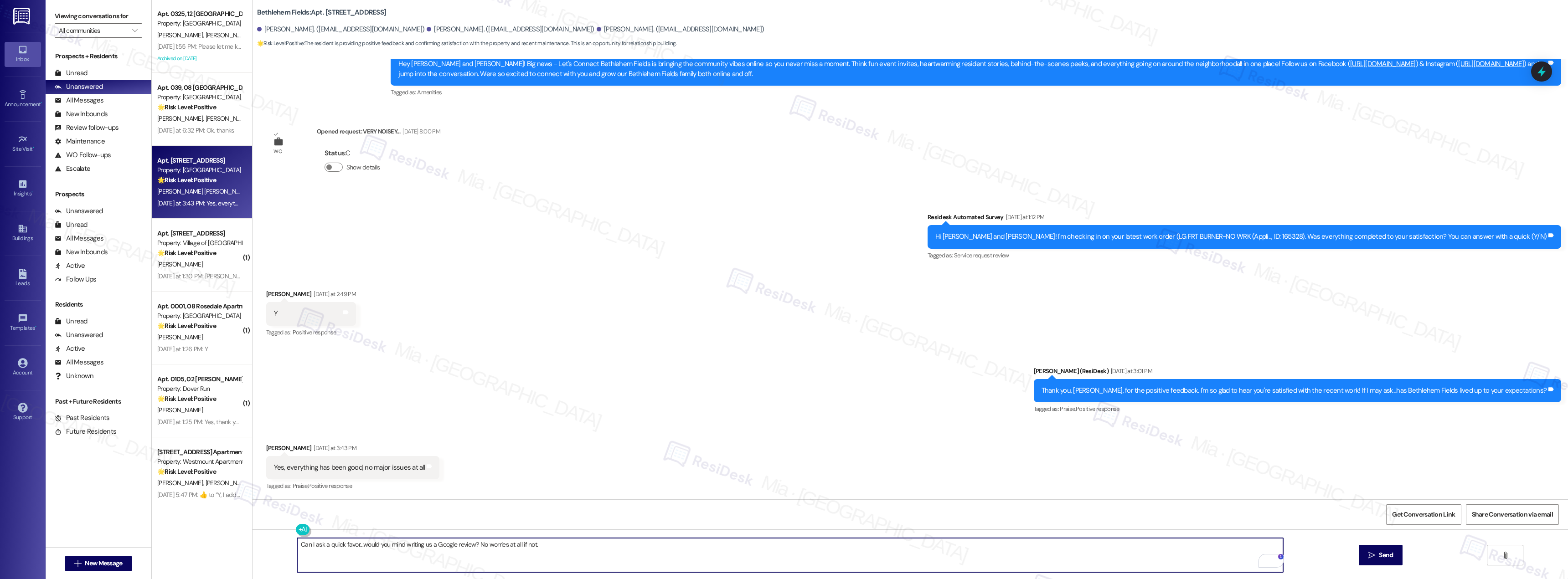
drag, startPoint x: 572, startPoint y: 545, endPoint x: 281, endPoint y: 546, distance: 291.0
click at [281, 546] on div "Can I ask a quick favor...would you mind writing us a Google review? No worries…" at bounding box center [910, 563] width 1315 height 68
click at [507, 549] on textarea "Can I ask a quick favor...would you mind writing us a Google review? No worries…" at bounding box center [790, 555] width 986 height 34
drag, startPoint x: 541, startPoint y: 546, endPoint x: 248, endPoint y: 546, distance: 293.0
click at [253, 546] on div "Can I ask a quick favor...would you mind writing us a Google review? No worries…" at bounding box center [910, 563] width 1315 height 68
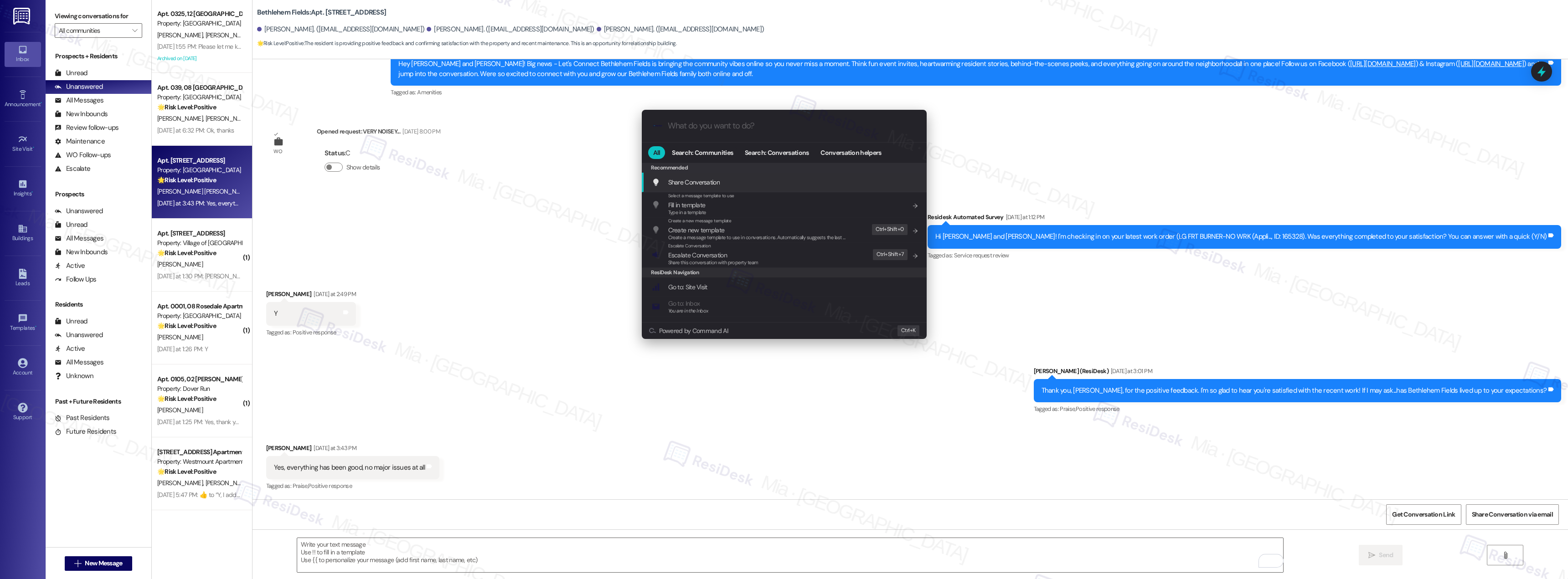
click at [730, 130] on input "What do you want to do?" at bounding box center [791, 126] width 248 height 10
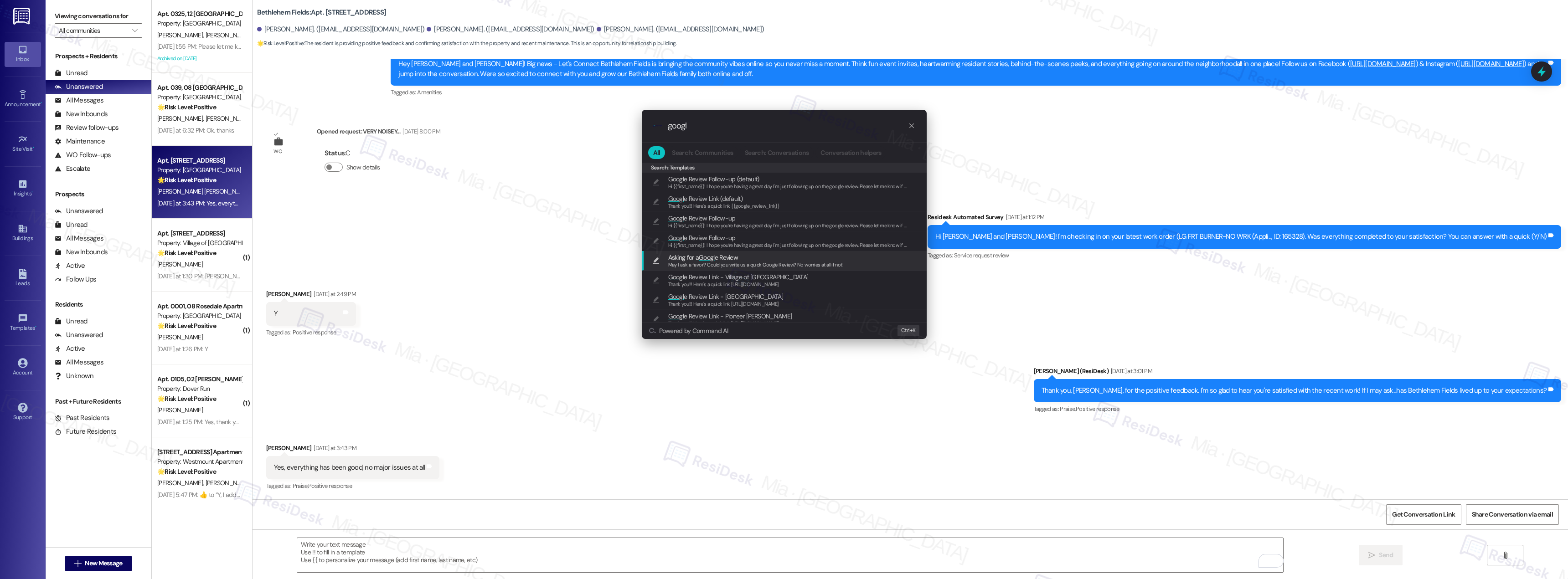
scroll to position [46, 0]
type input "googl"
click at [772, 219] on span "May I ask a favor? Could you write us a quick Google Review? No worries at all …" at bounding box center [756, 219] width 175 height 6
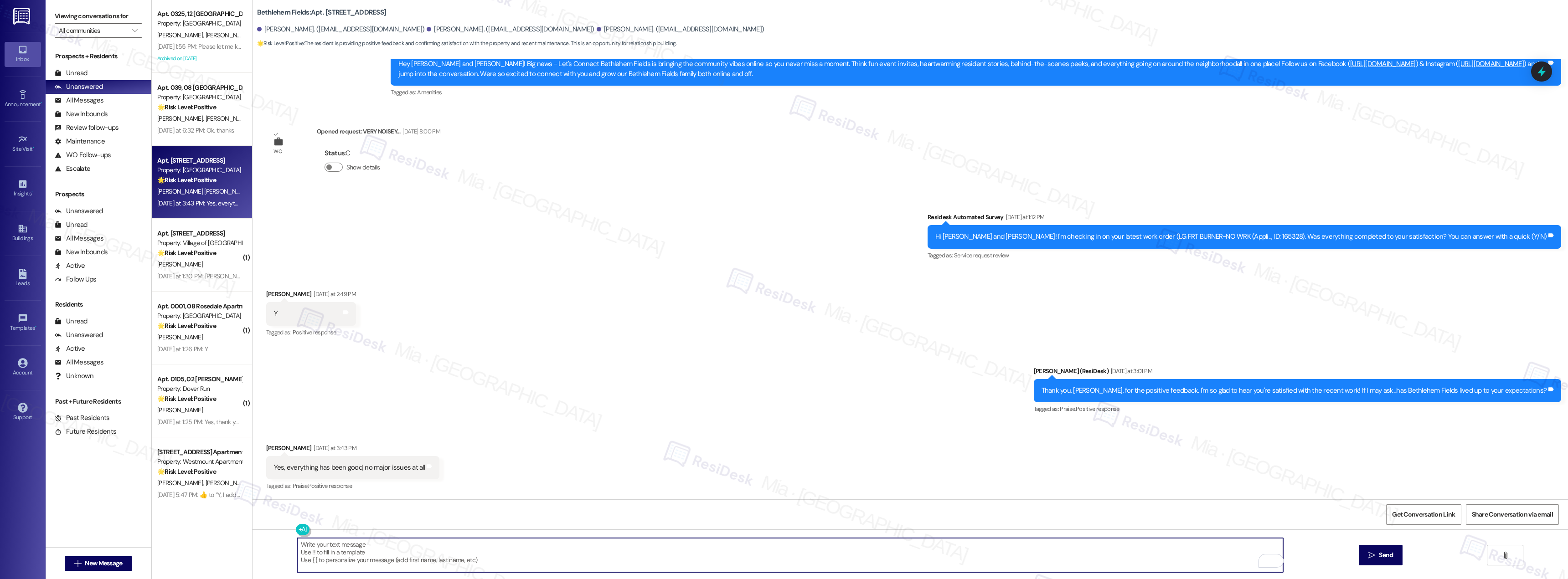
type textarea "May I ask a favor? Could you write us a quick Google Review? No worries at all …"
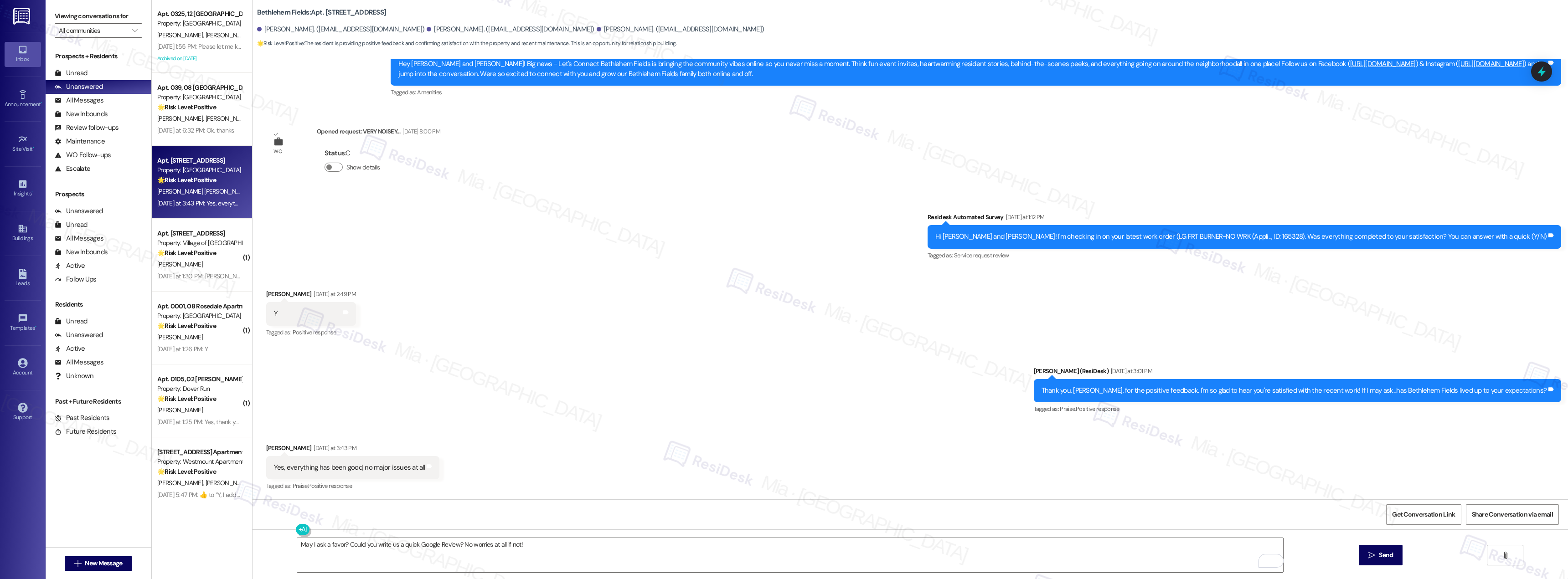
click at [836, 376] on div "Sent via SMS Sarah (ResiDesk) Yesterday at 3:01 PM Thank you, William, for the …" at bounding box center [910, 384] width 1315 height 77
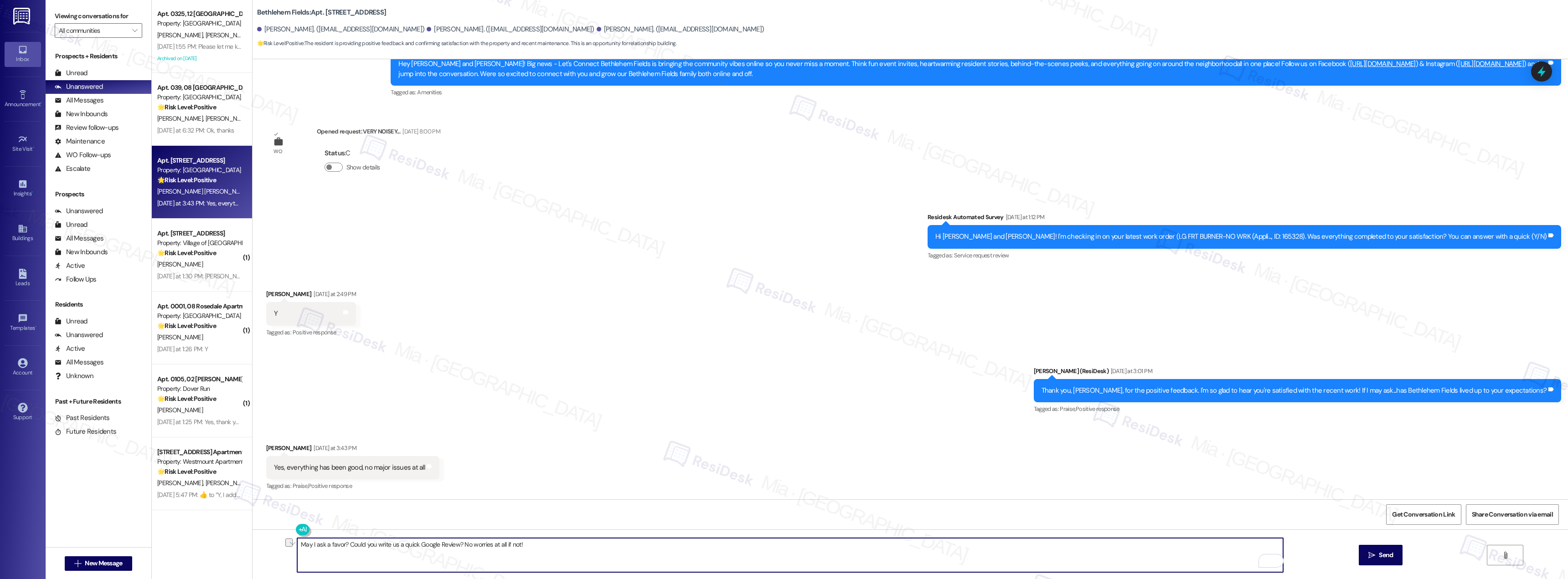
drag, startPoint x: 534, startPoint y: 544, endPoint x: 292, endPoint y: 558, distance: 242.4
click at [297, 558] on textarea "May I ask a favor? Could you write us a quick Google Review? No worries at all …" at bounding box center [790, 555] width 986 height 34
click at [551, 539] on textarea "May I ask a favor? Could you write us a quick Google Review? No worries at all …" at bounding box center [790, 555] width 986 height 34
click at [1379, 551] on span "Send" at bounding box center [1385, 555] width 14 height 10
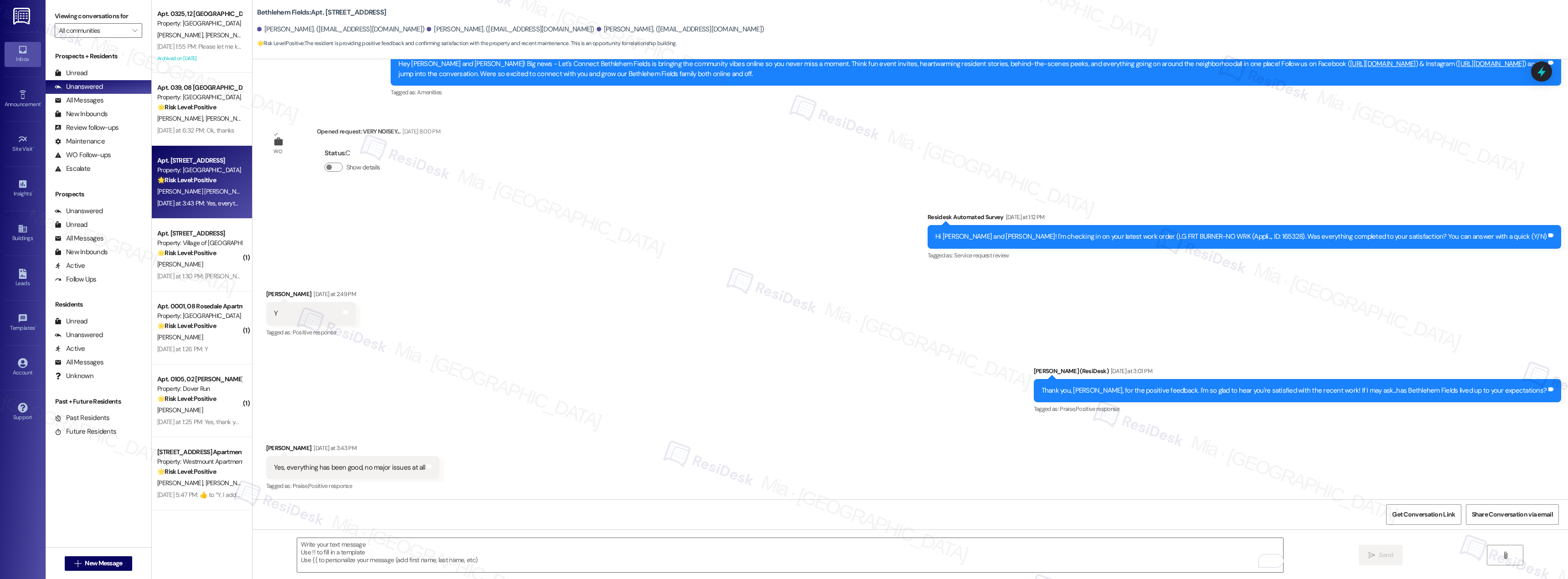
scroll to position [0, 0]
click at [516, 278] on div "Received via SMS William Acuna Acuna Yesterday at 2:49 PM Y Tags and notes Tagg…" at bounding box center [910, 307] width 1315 height 77
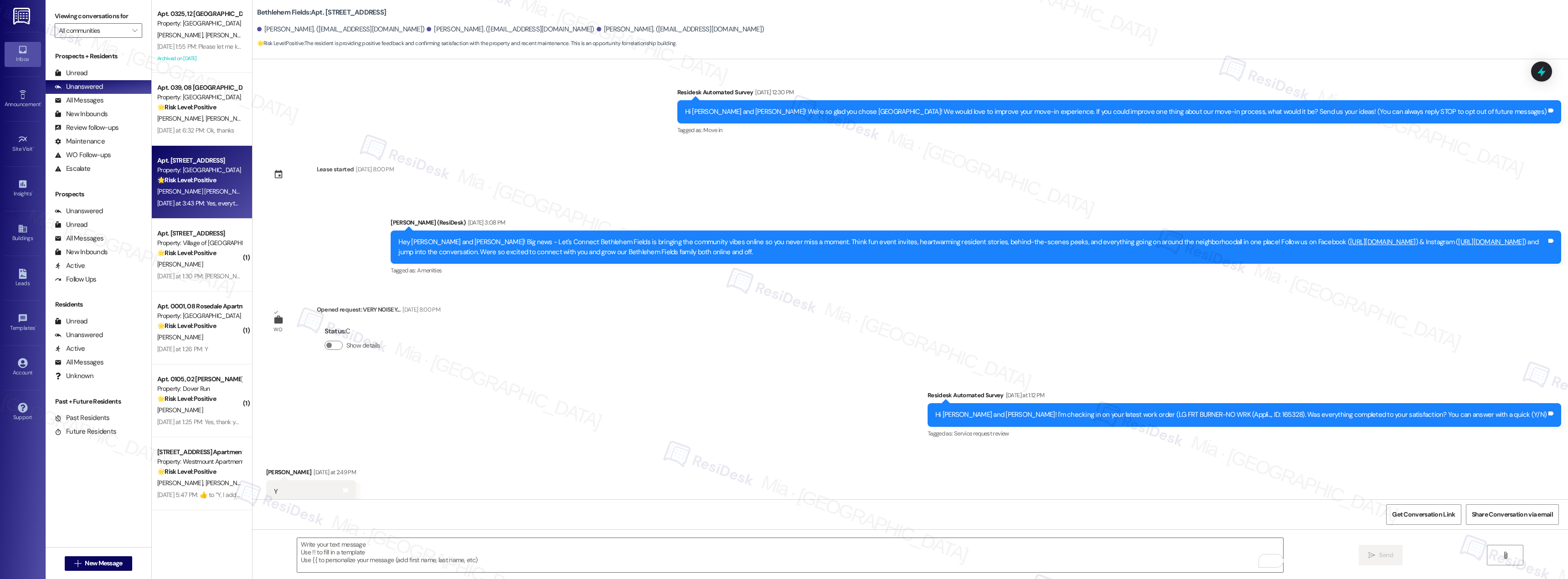
scroll to position [81, 0]
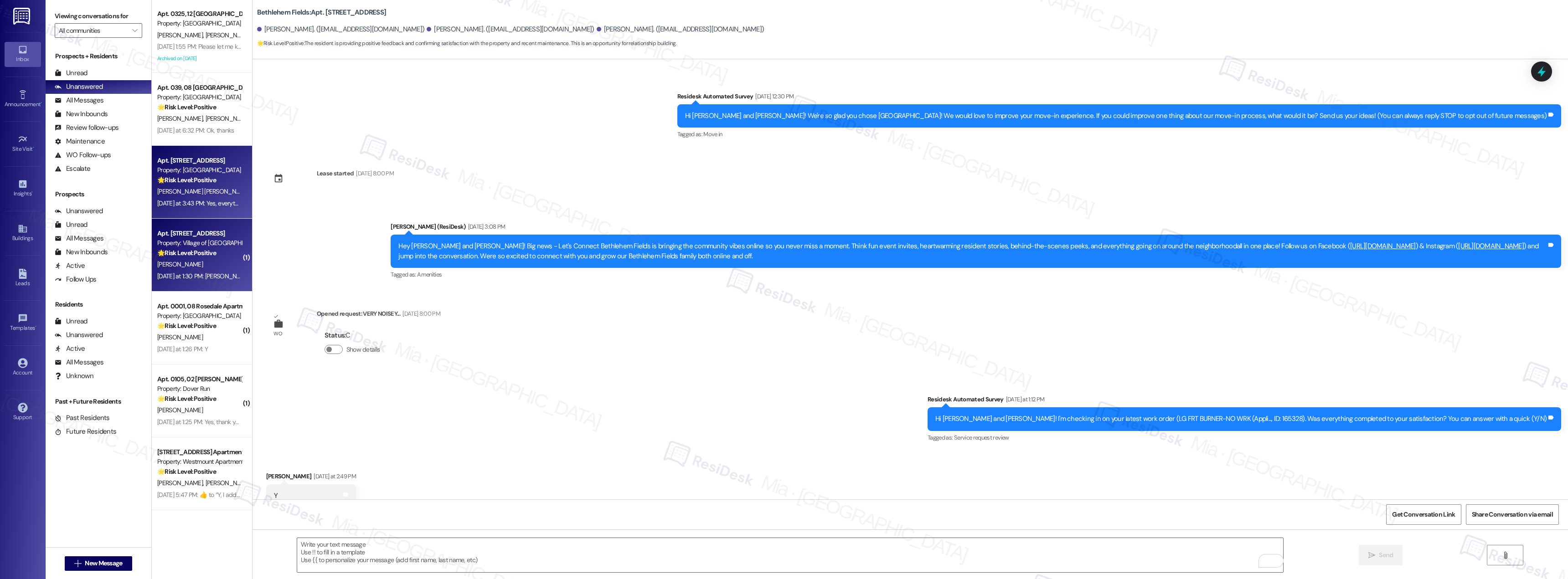
click at [220, 254] on div "🌟 Risk Level: Positive The resident is expressing satisfaction with the complet…" at bounding box center [199, 253] width 85 height 10
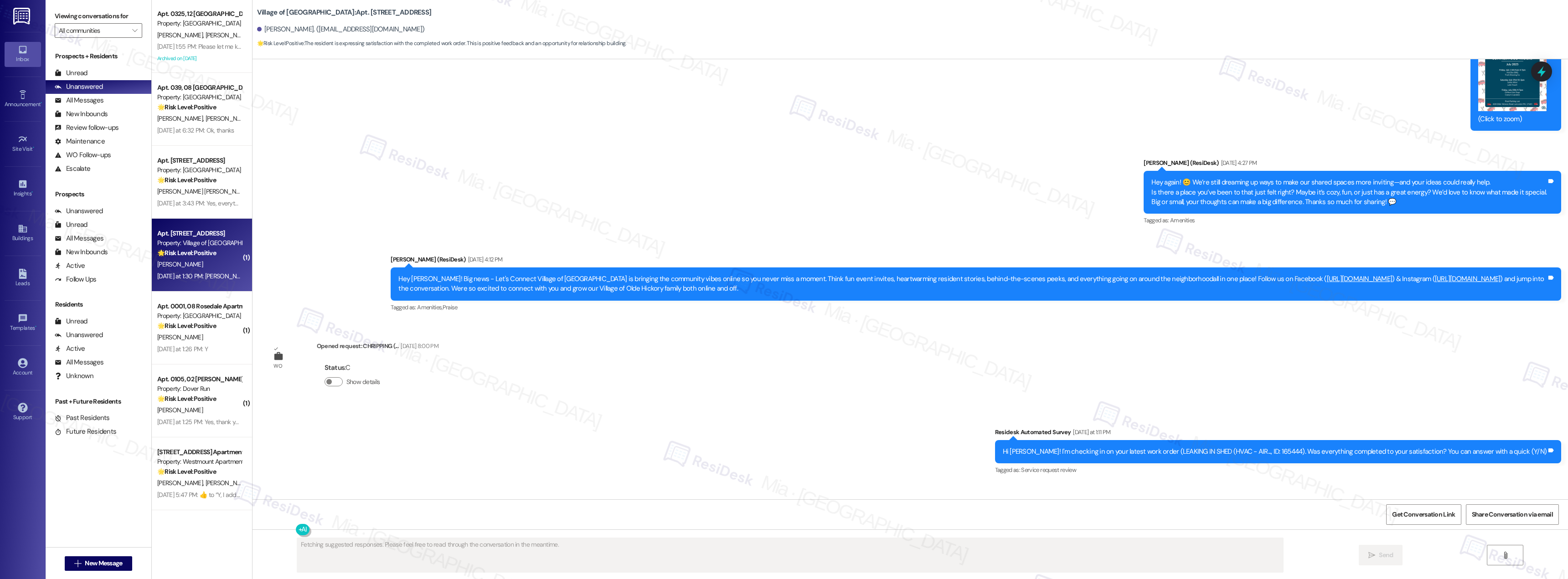
scroll to position [10877, 0]
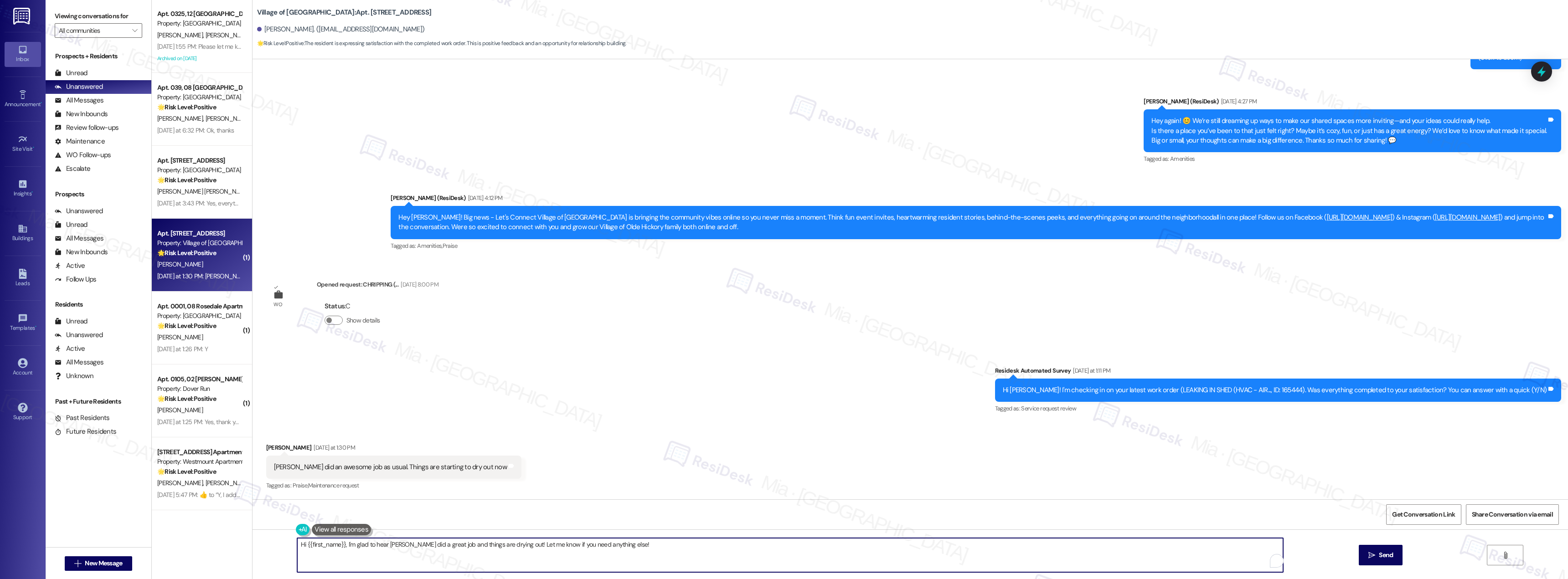
click at [418, 548] on textarea "Hi {{first_name}}, I'm glad to hear Vinnie did a great job and things are dryin…" at bounding box center [790, 555] width 986 height 34
drag, startPoint x: 509, startPoint y: 545, endPoint x: 282, endPoint y: 545, distance: 227.0
click at [282, 545] on div "Hi {{first_name}}, I'm glad to hear Vinnie did a great job and things are dryin…" at bounding box center [910, 563] width 1315 height 68
paste textarea "Thank you for the positive feedback. I'm so glad to know you're satisfied with …"
click at [322, 546] on textarea "Thank you for the positive feedback. I'm so glad to know you're satisfied with …" at bounding box center [790, 555] width 986 height 34
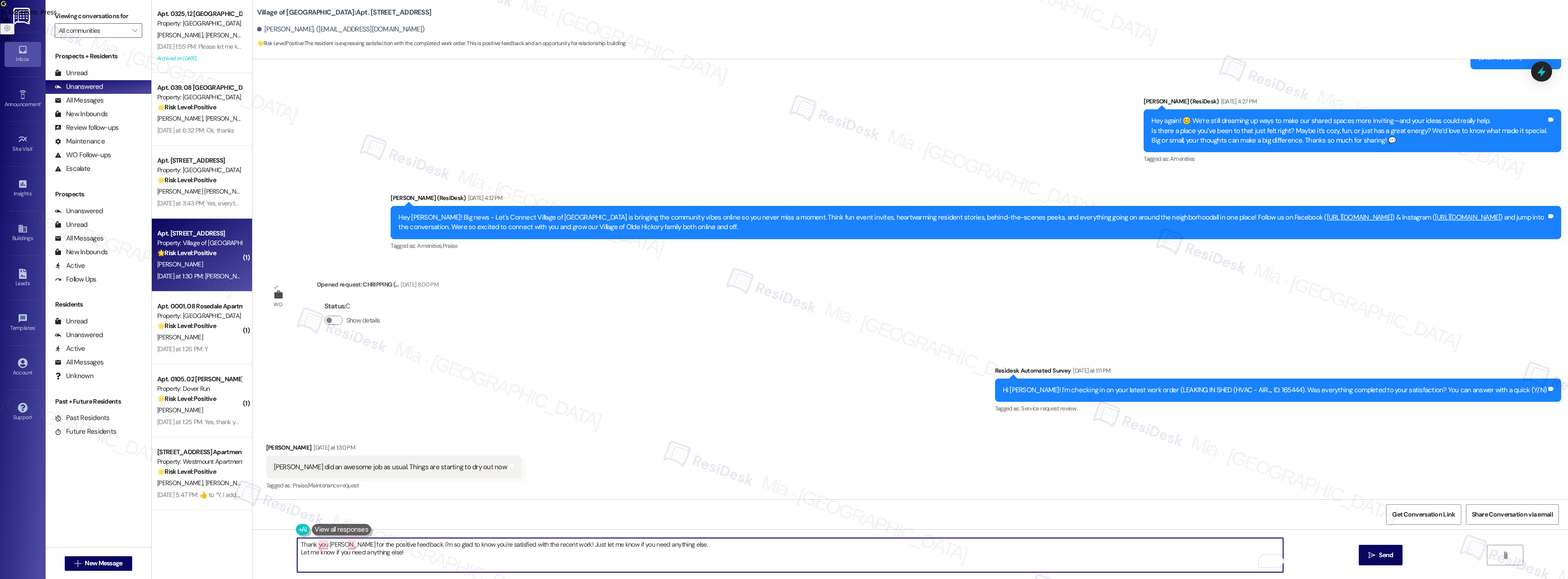
click at [559, 547] on textarea "Thank you James for the positive feedback. I'm so glad to know you're satisfied…" at bounding box center [790, 555] width 986 height 34
click at [410, 546] on textarea "Thank you James for the positive feedback. I'm so glad to know you're satisfied…" at bounding box center [790, 555] width 986 height 34
click at [487, 544] on textarea "Thank you James for the positive feedback. I will share this with the team. 'm …" at bounding box center [790, 555] width 986 height 34
click at [498, 516] on button "I'm" at bounding box center [522, 516] width 77 height 15
drag, startPoint x: 293, startPoint y: 556, endPoint x: 636, endPoint y: 543, distance: 343.2
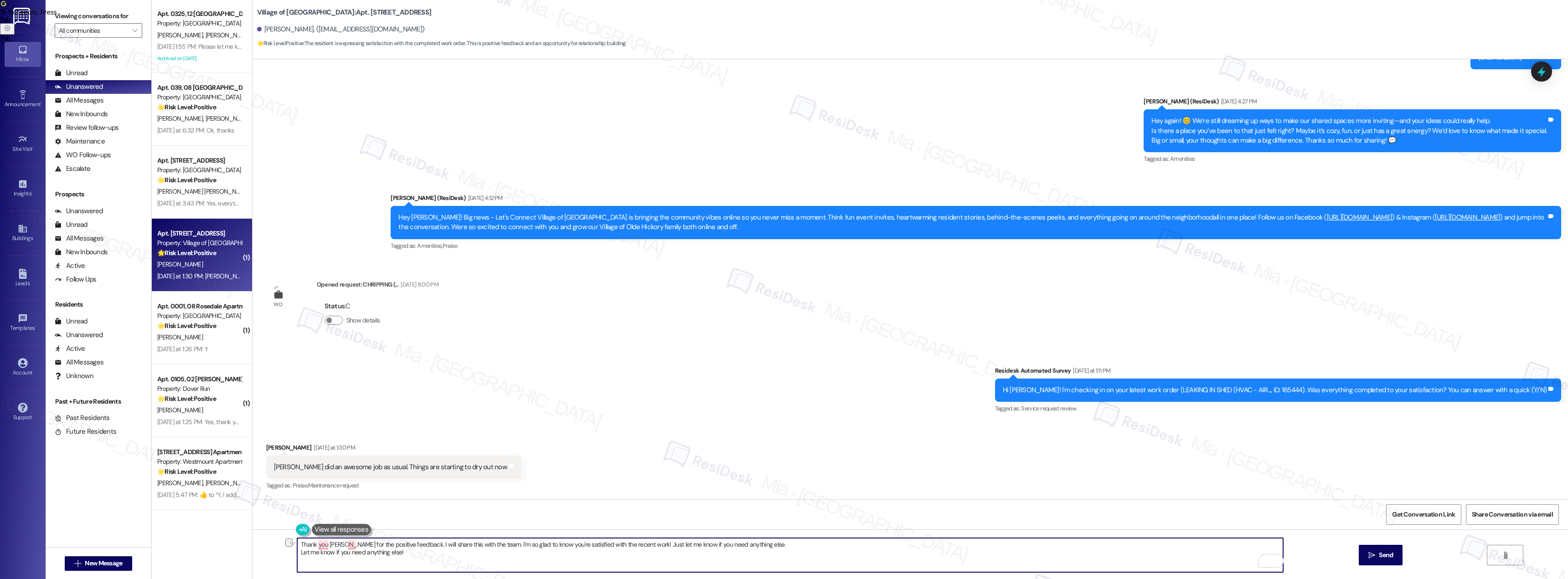
click at [636, 543] on textarea "Thank you James for the positive feedback. I will share this with the team. I'm…" at bounding box center [790, 555] width 986 height 34
type textarea "Thank you James for the positive feedback. I will share this with the team. I'm…"
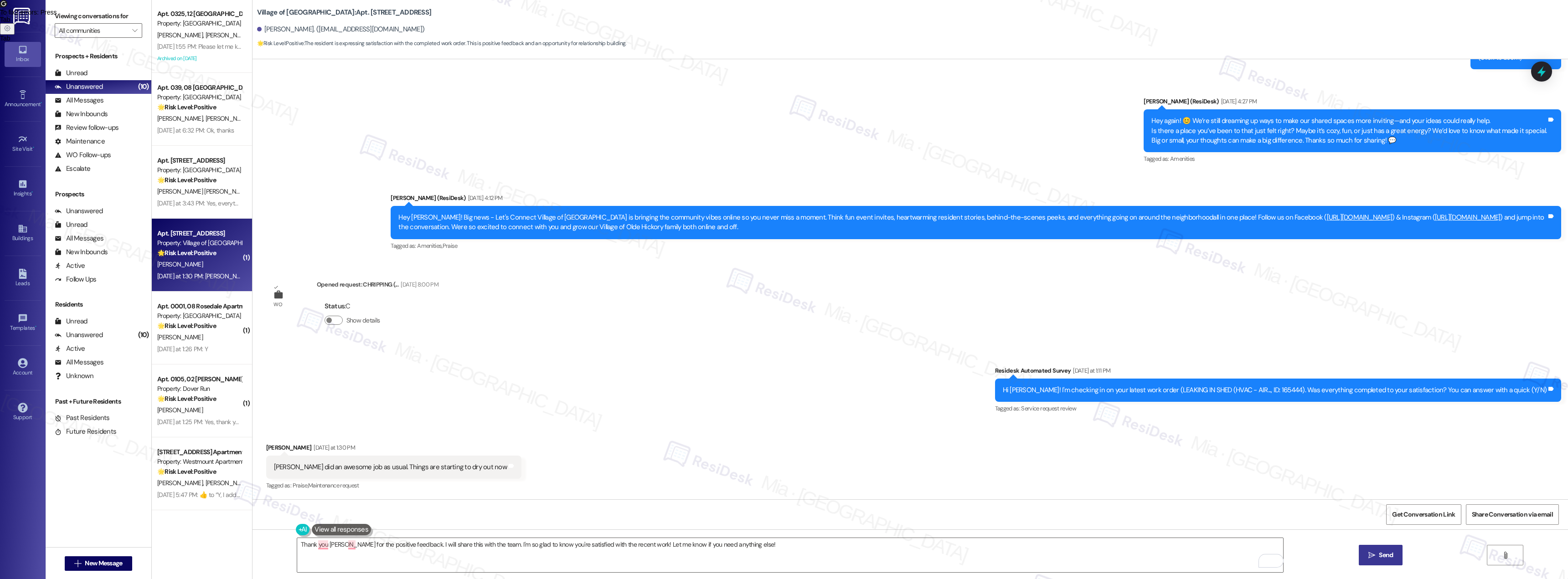
click at [1371, 554] on icon "" at bounding box center [1371, 555] width 7 height 7
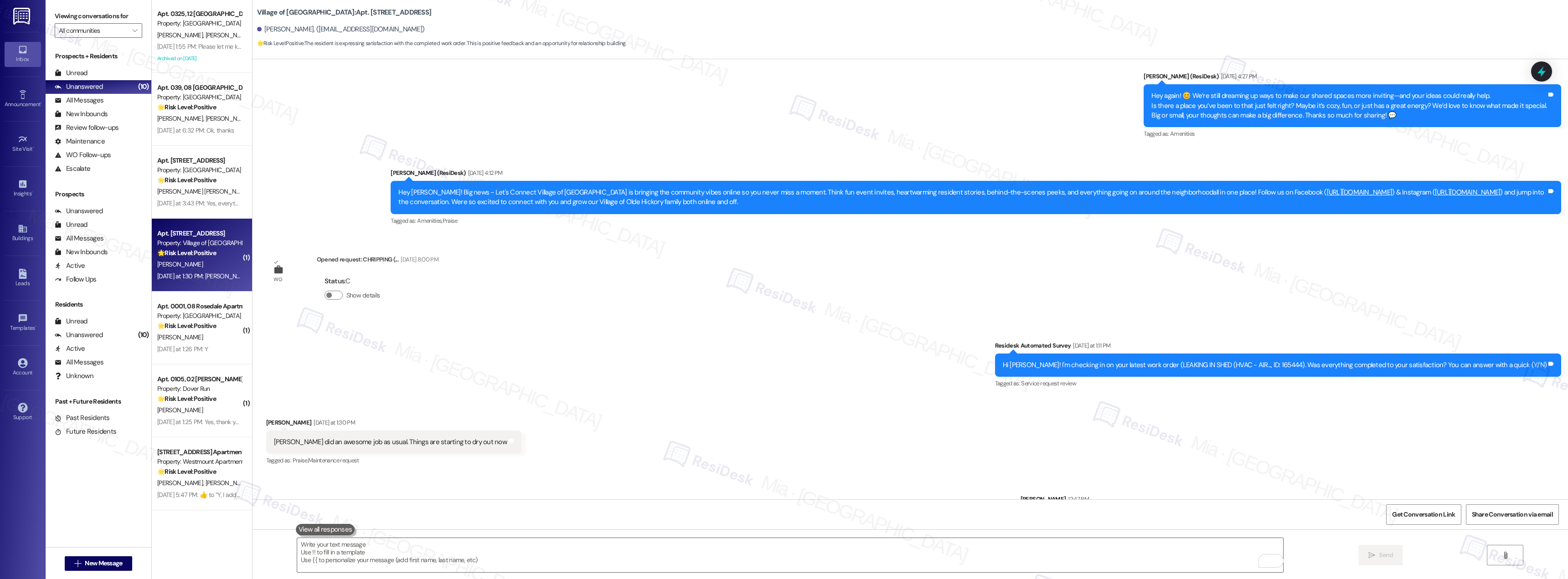
scroll to position [10922, 0]
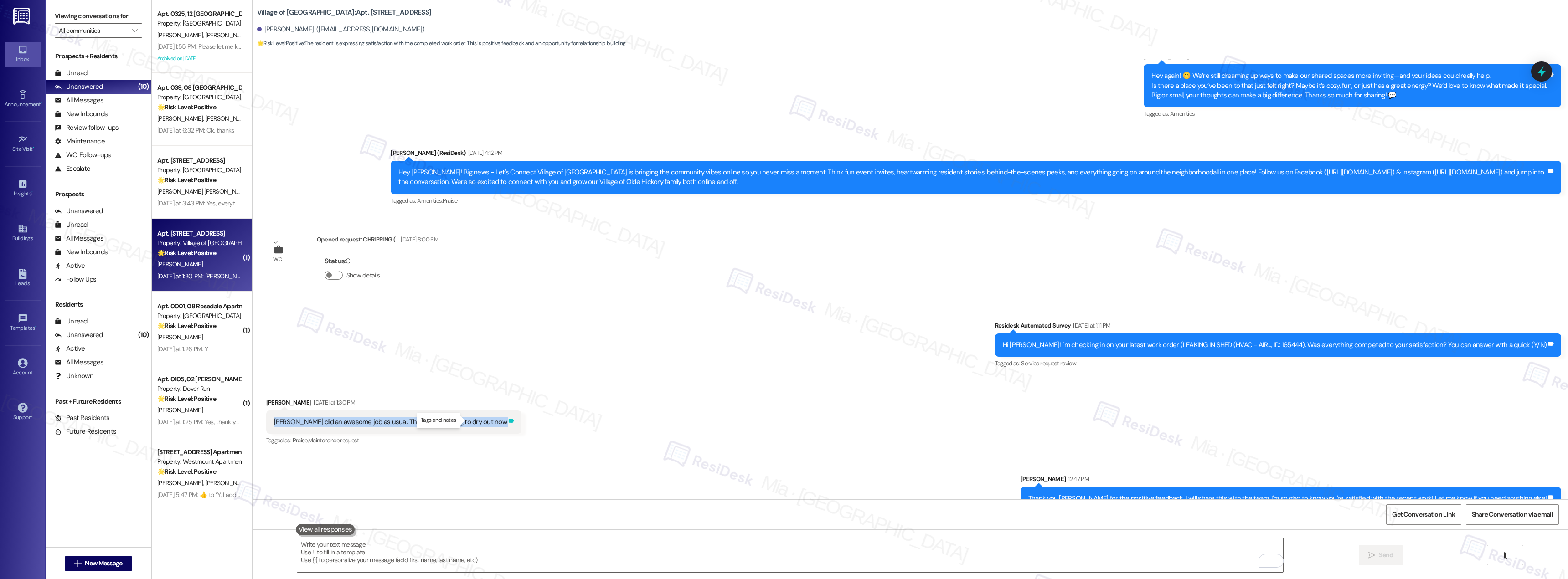
drag, startPoint x: 266, startPoint y: 421, endPoint x: 468, endPoint y: 421, distance: 202.0
click at [468, 421] on div "Vinnie did an awesome job as usual. Things are starting to dry out now Tags and…" at bounding box center [393, 422] width 255 height 23
copy div "Vinnie did an awesome job as usual. Things are starting to dry out now Tags and…"
click at [502, 557] on textarea "To enrich screen reader interactions, please activate Accessibility in Grammarl…" at bounding box center [790, 555] width 986 height 34
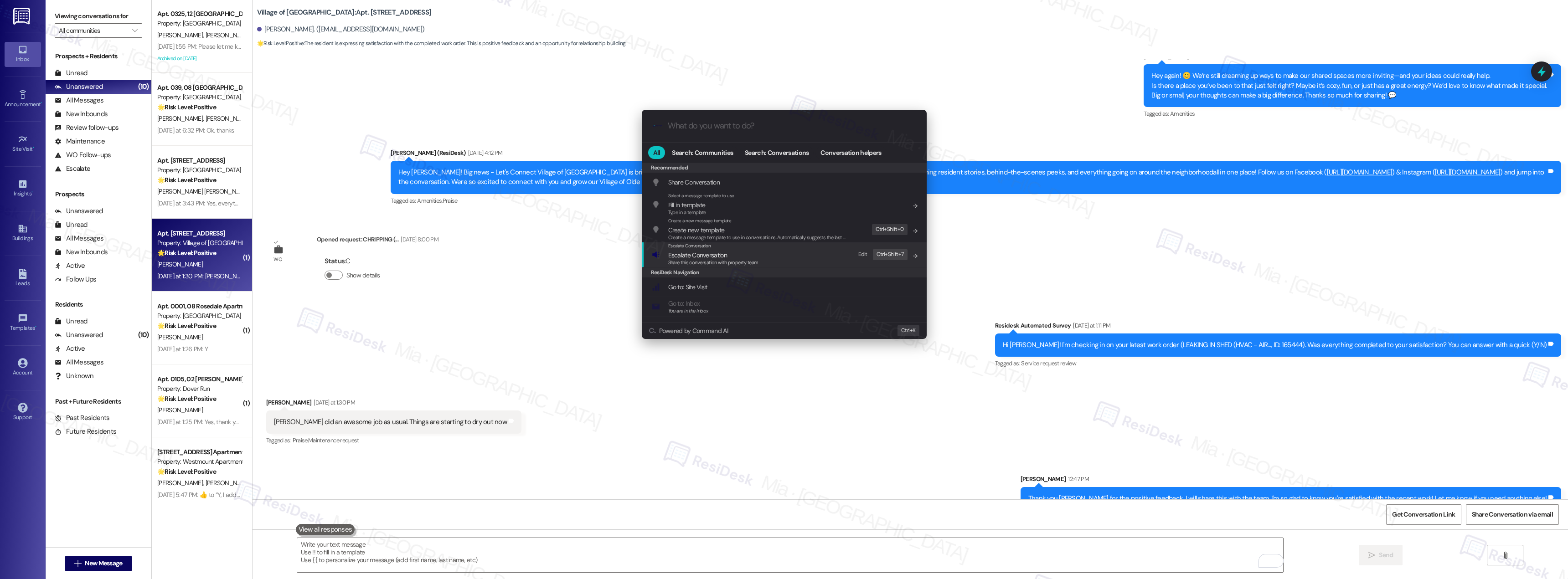
click at [723, 258] on div "Share this conversation with property team" at bounding box center [713, 262] width 90 height 8
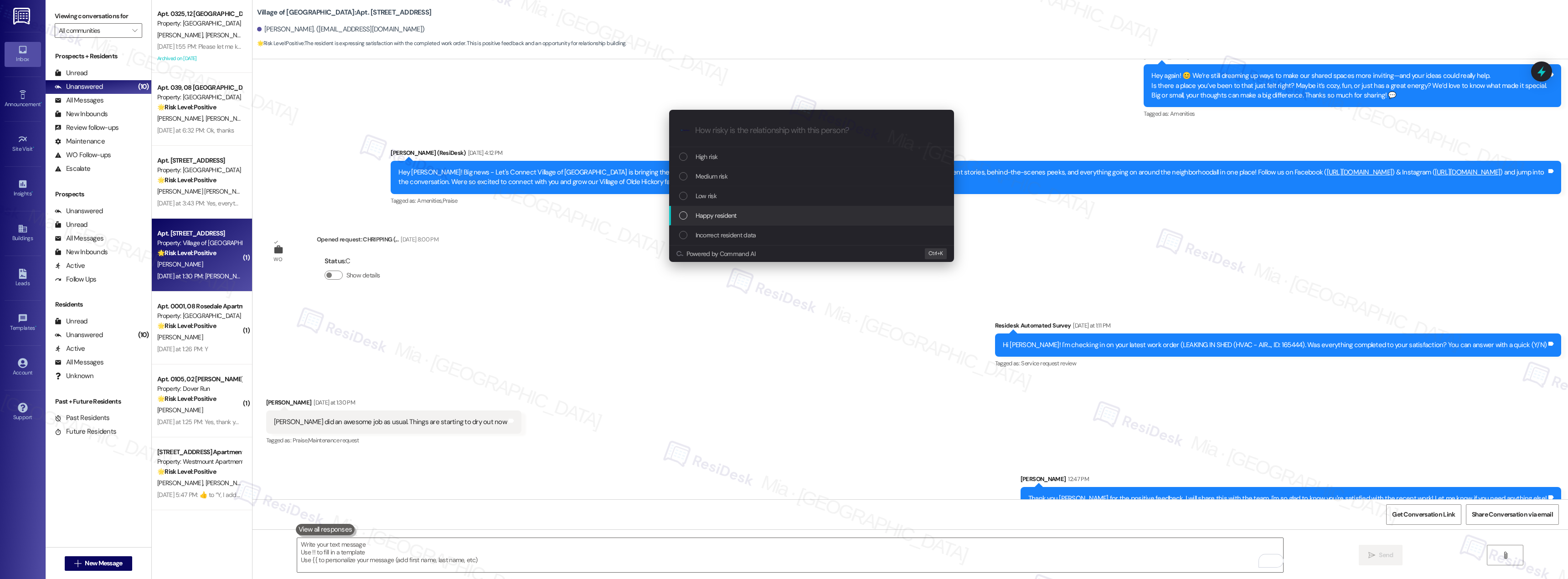
click at [696, 215] on span "Happy resident" at bounding box center [716, 215] width 41 height 10
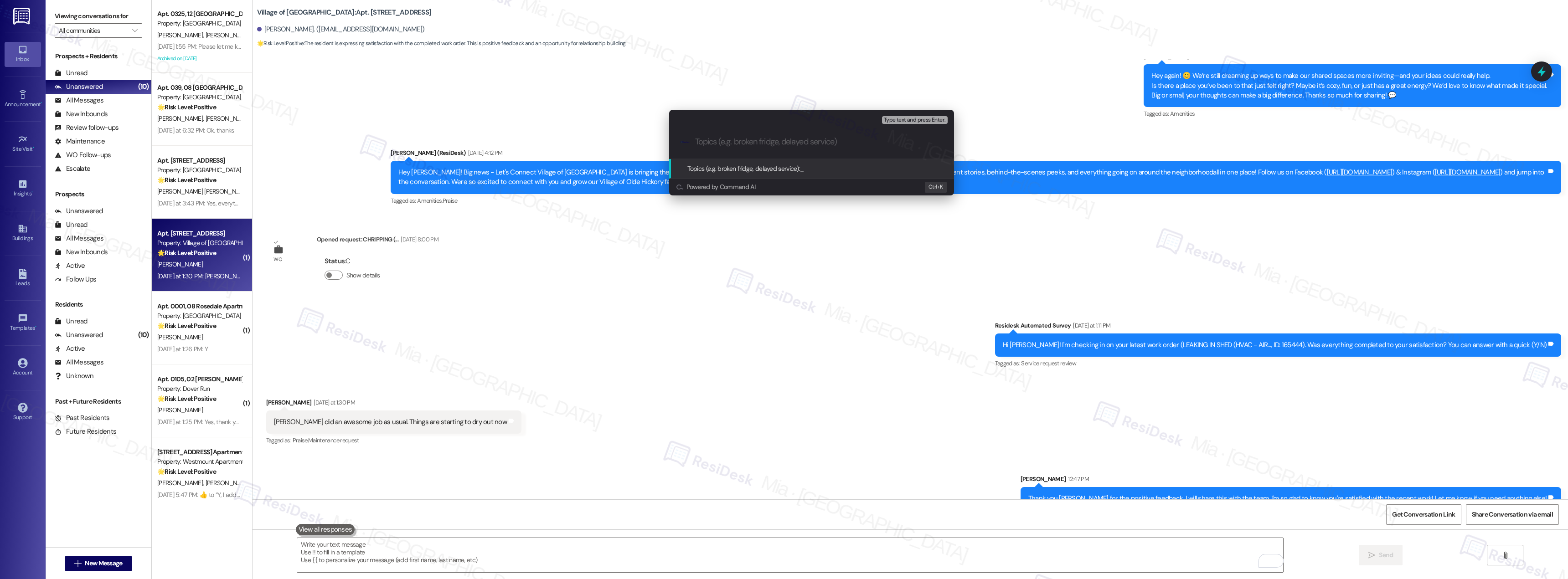
paste input "Vinnie did an awesome job as usual. Things are starting to dry out now"
click at [695, 142] on input "Vinnie did an awesome job as usual. Things are starting to dry out now" at bounding box center [815, 142] width 240 height 10
click at [758, 141] on input "Resident is happy and said that Vinnie did an awesome job as usual. Things are …" at bounding box center [815, 142] width 240 height 10
drag, startPoint x: 861, startPoint y: 142, endPoint x: 1003, endPoint y: 146, distance: 142.1
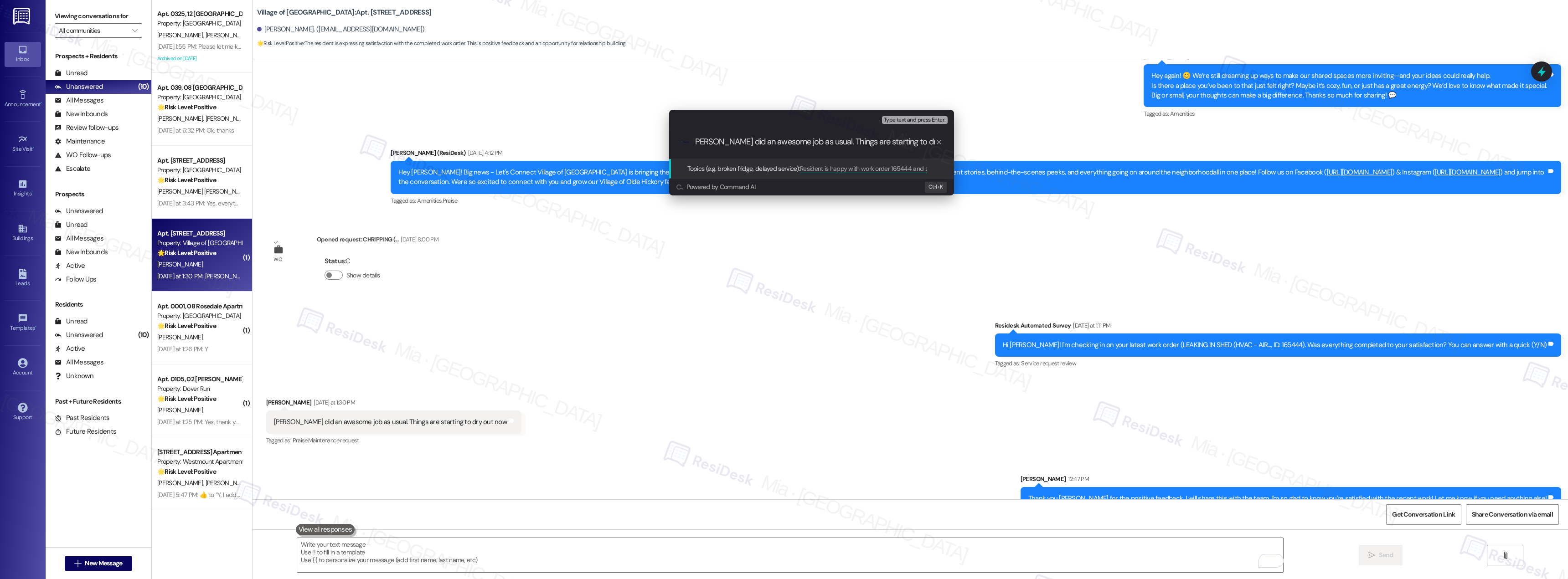
click at [1003, 146] on div "Escalate Conversation Happy resident Topics (e.g. broken fridge, delayed servic…" at bounding box center [784, 290] width 1568 height 579
click at [823, 146] on input "Resident is happy with work order 165444 and said that Vinnie did an awesome jo…" at bounding box center [815, 142] width 240 height 10
drag, startPoint x: 819, startPoint y: 142, endPoint x: 972, endPoint y: 142, distance: 153.0
click at [972, 142] on div "Escalate Conversation Happy resident Topics (e.g. broken fridge, delayed servic…" at bounding box center [784, 290] width 1568 height 579
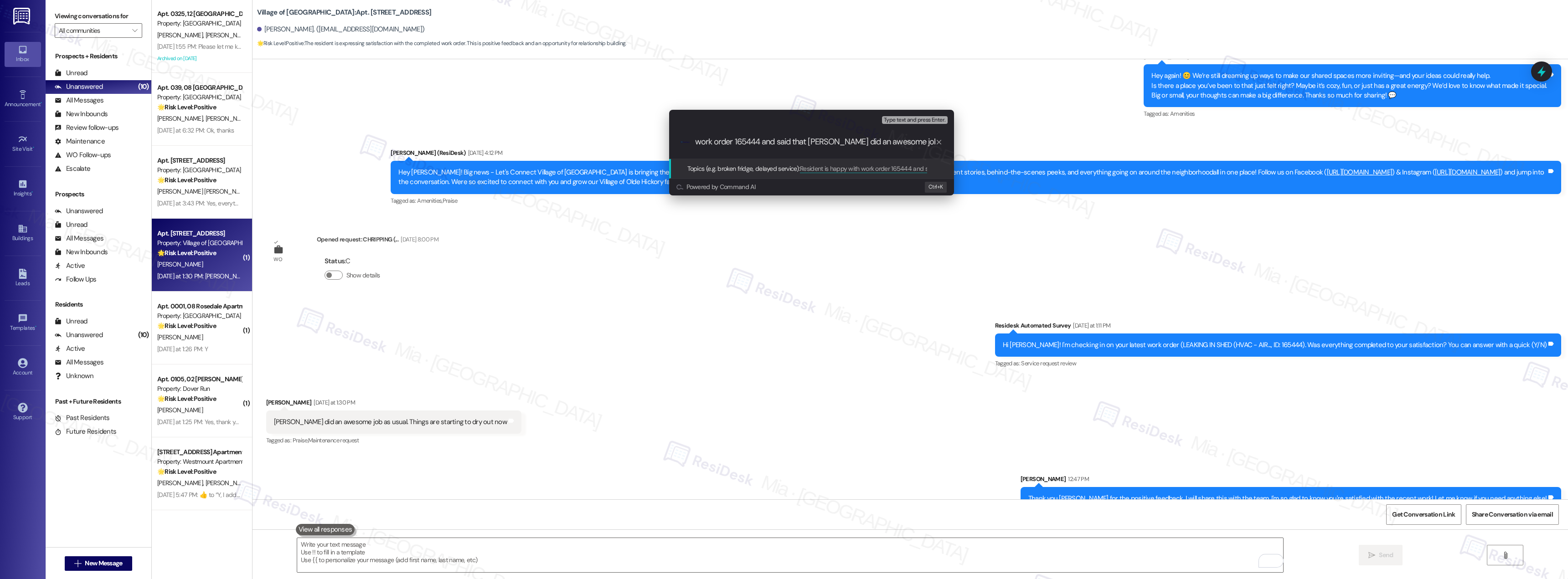
type input "Resident is happy with work order 165444 and said that Vinnie did an awesome jo…"
click at [824, 139] on input "Resident is happy with work order 165444 and said that Vinnie did an awesome jo…" at bounding box center [815, 142] width 240 height 10
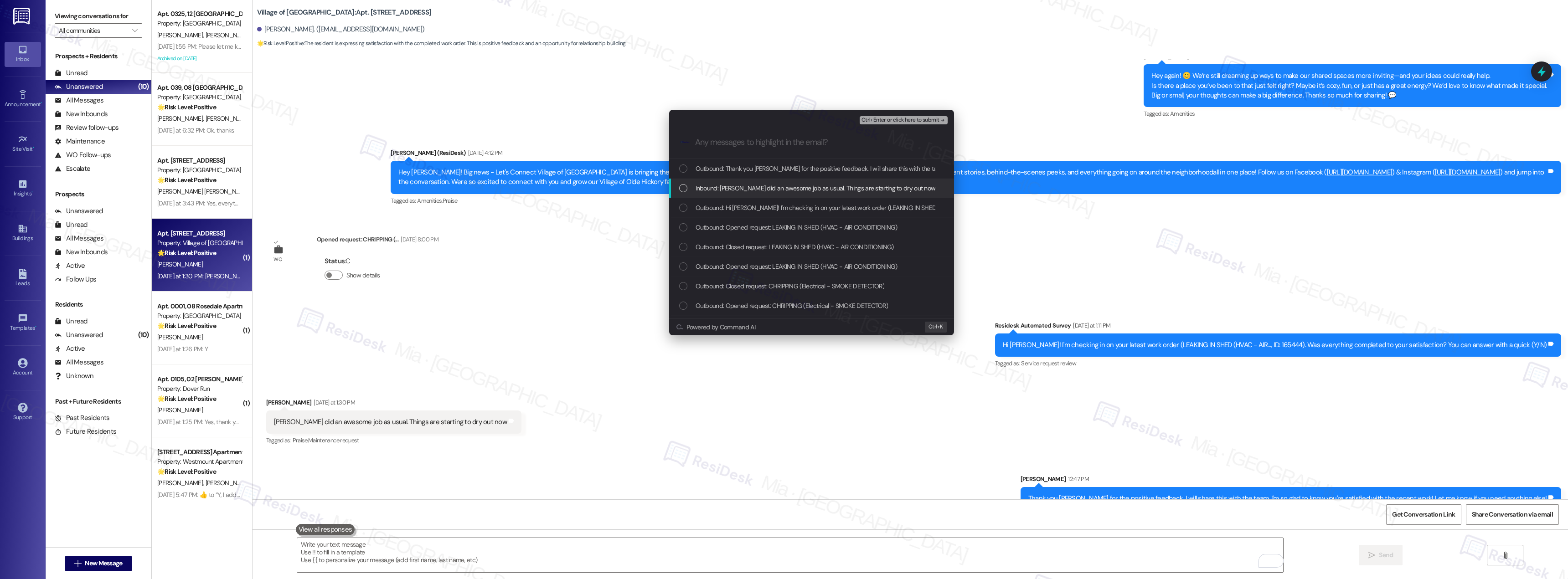
click at [684, 184] on div "List of options" at bounding box center [683, 188] width 8 height 8
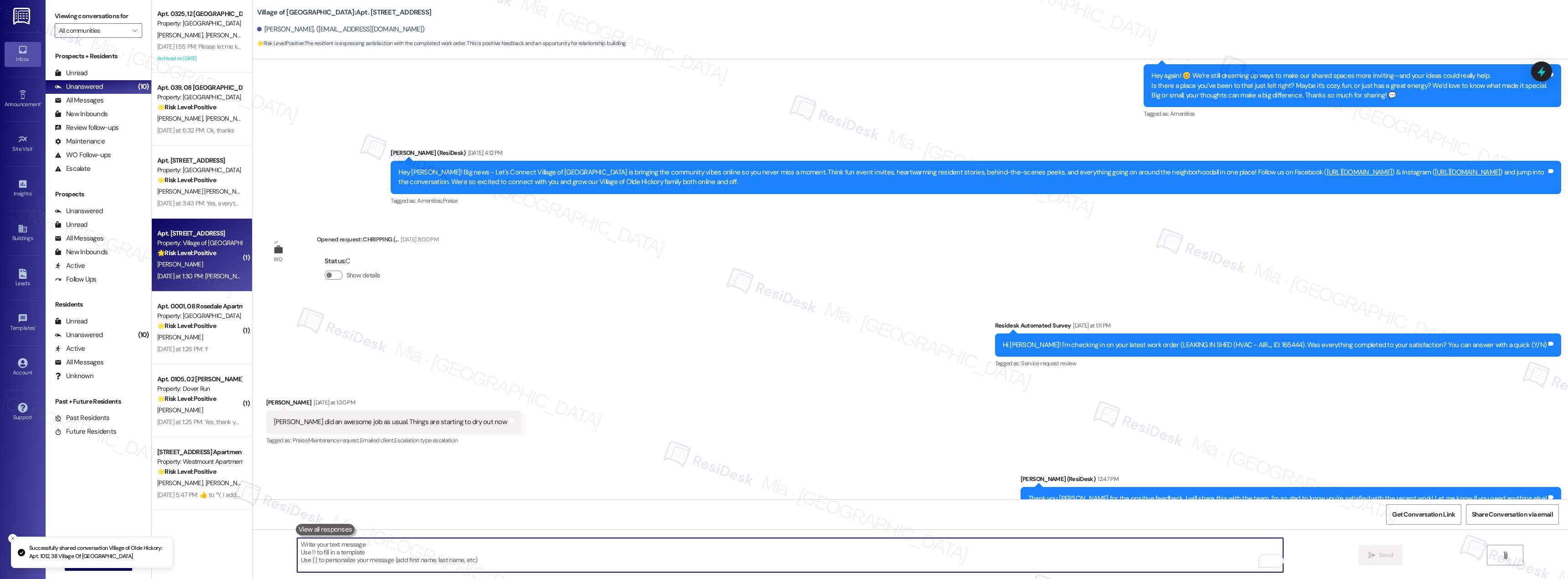
scroll to position [10954, 0]
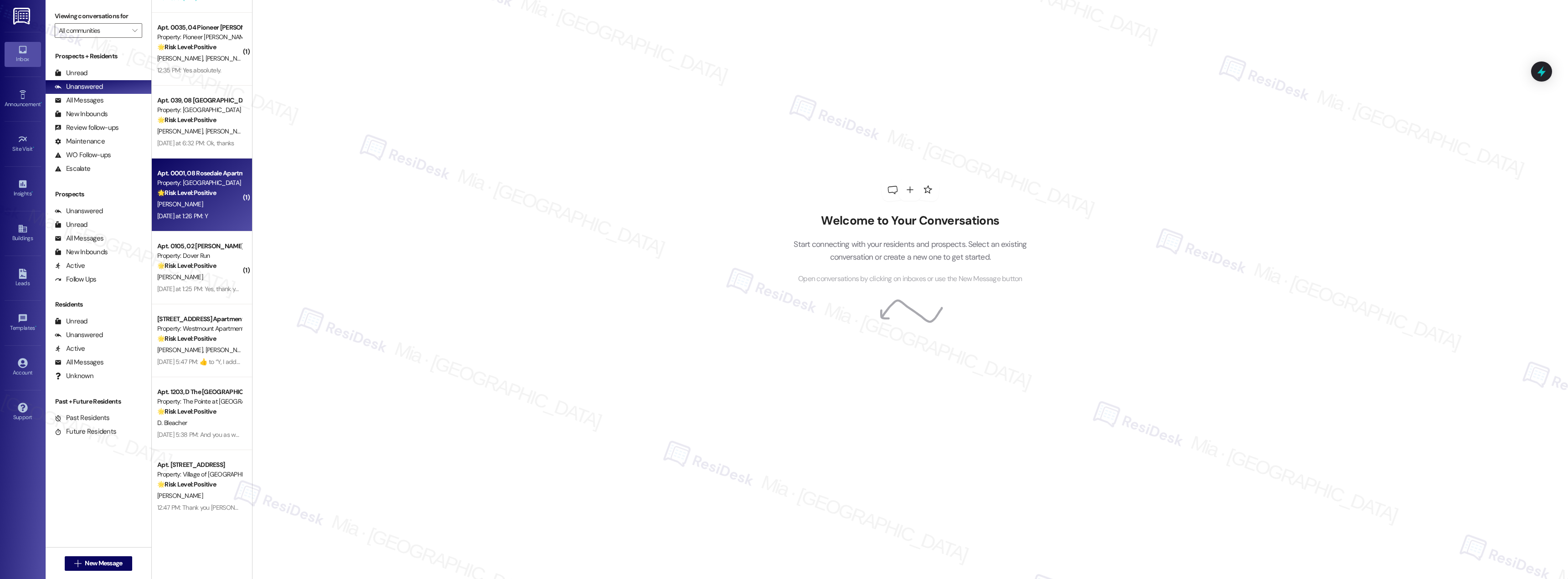
scroll to position [142, 0]
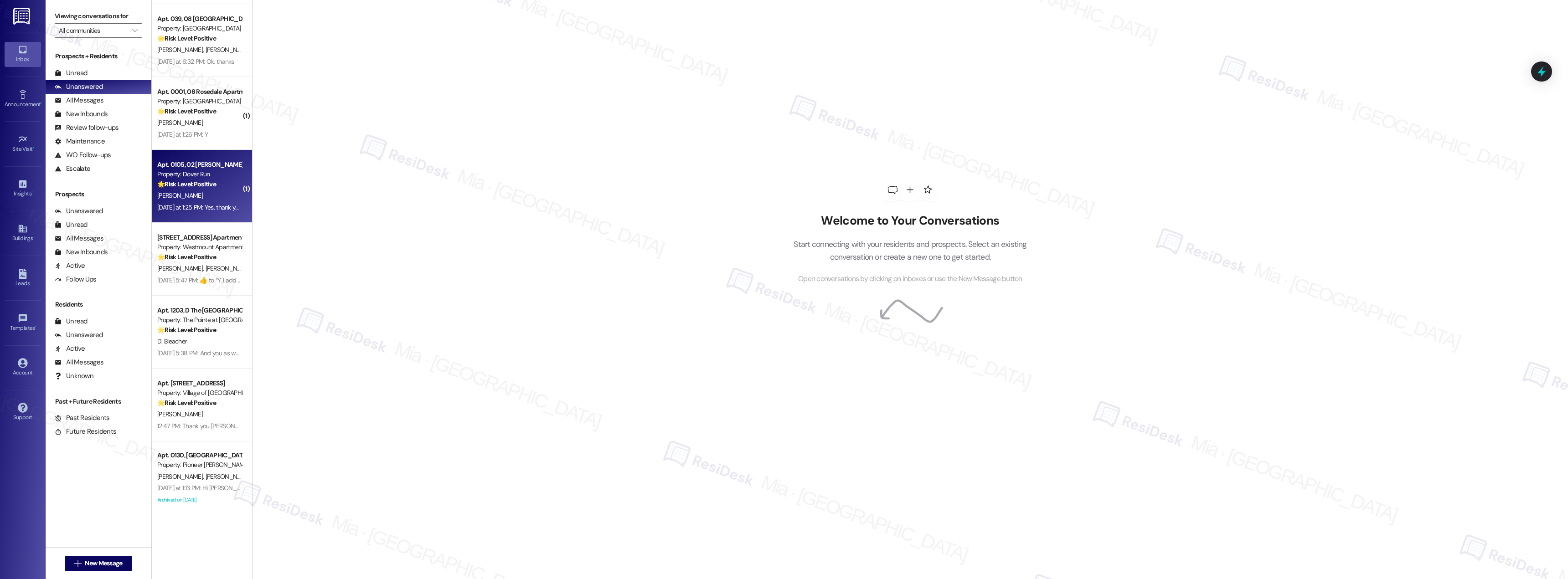
click at [206, 194] on div "[PERSON_NAME]" at bounding box center [200, 195] width 86 height 12
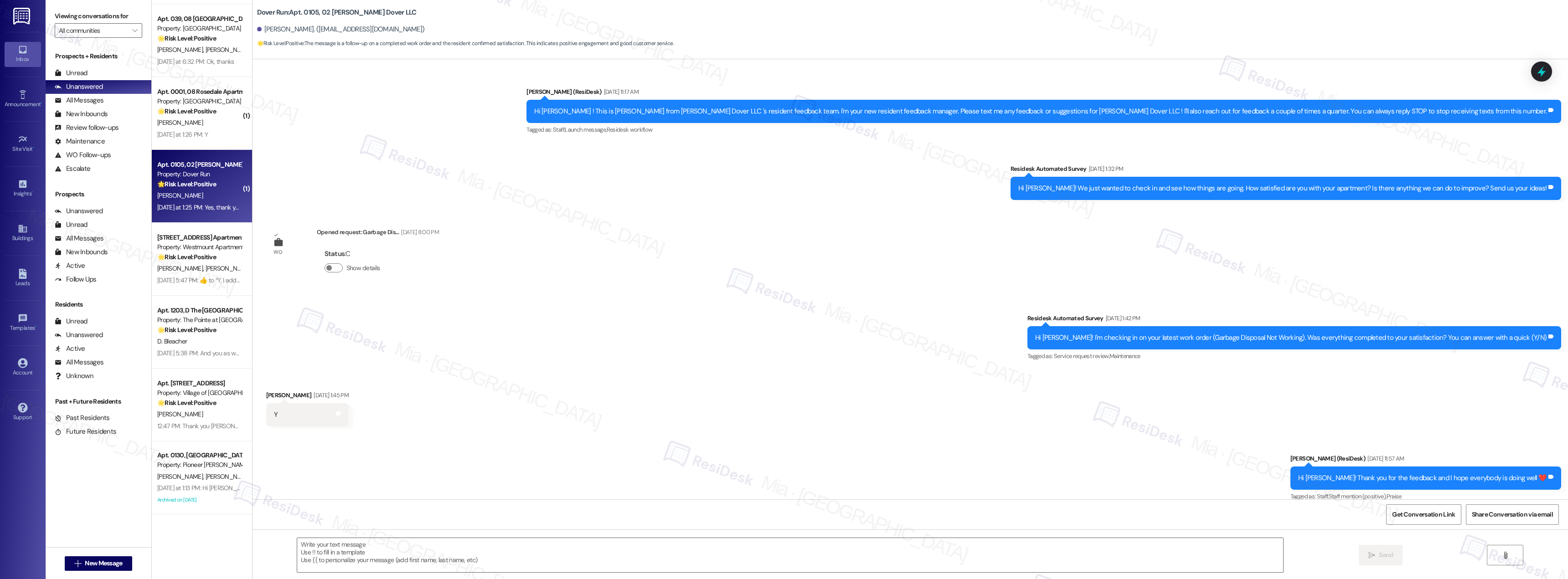
scroll to position [9412, 0]
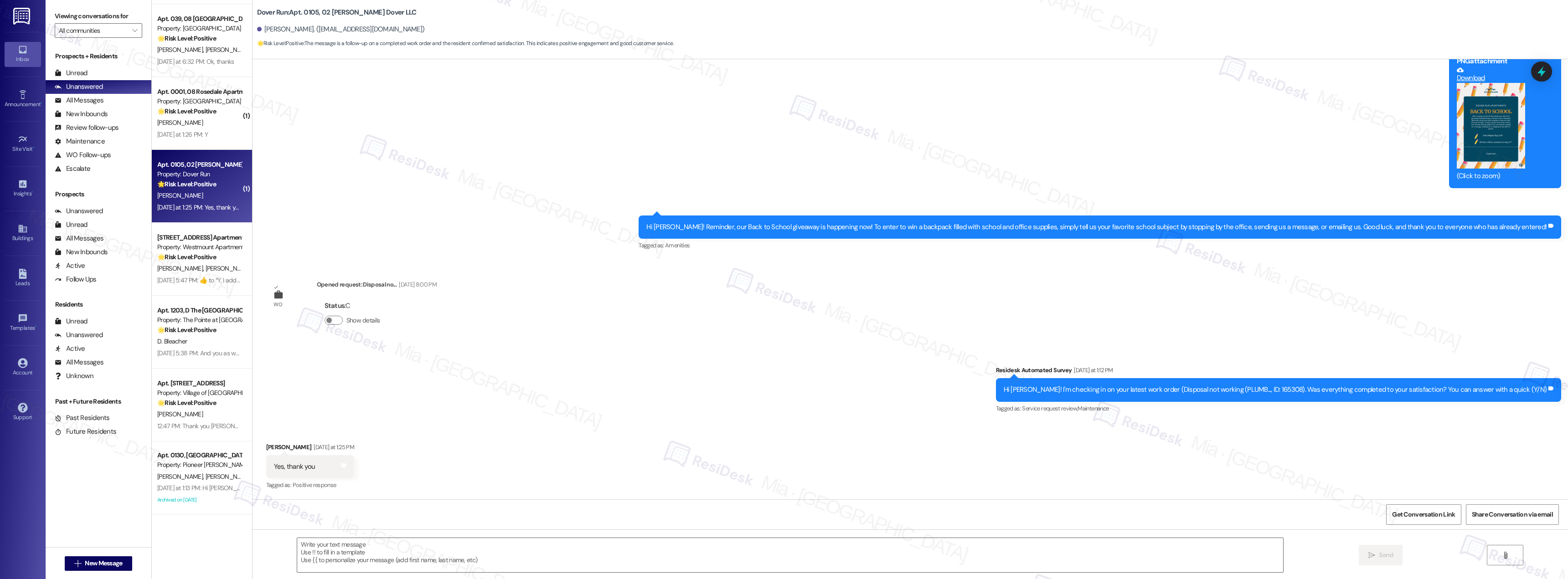
type textarea "Fetching suggested responses. Please feel free to read through the conversation…"
click at [419, 547] on textarea at bounding box center [790, 555] width 986 height 34
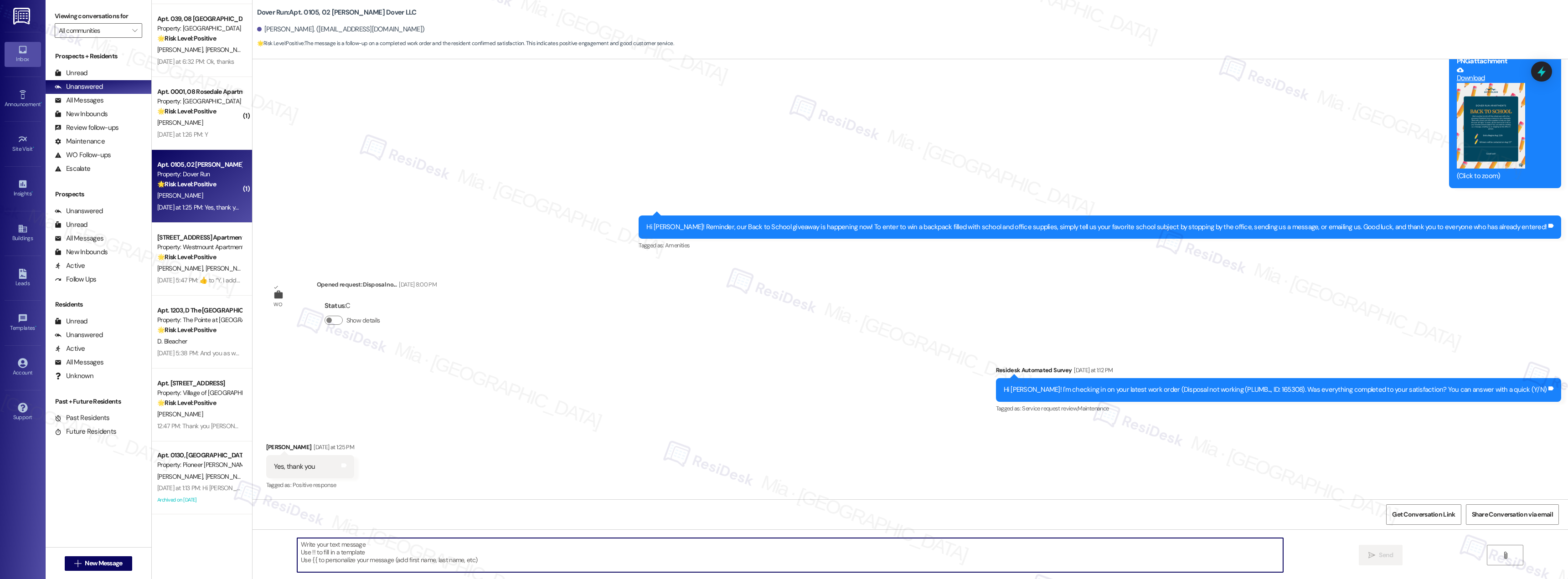
paste textarea "Thank you for confirming. I'm so glad to know you're satisfied with the recent …"
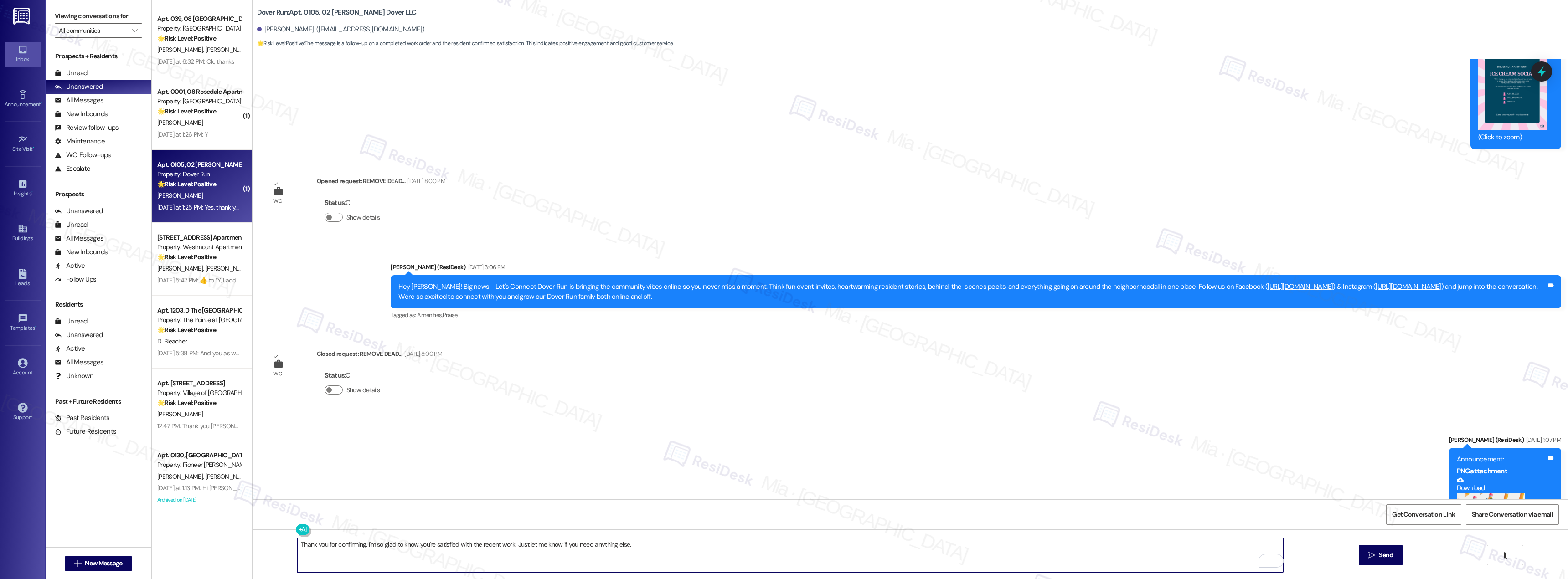
scroll to position [9138, 0]
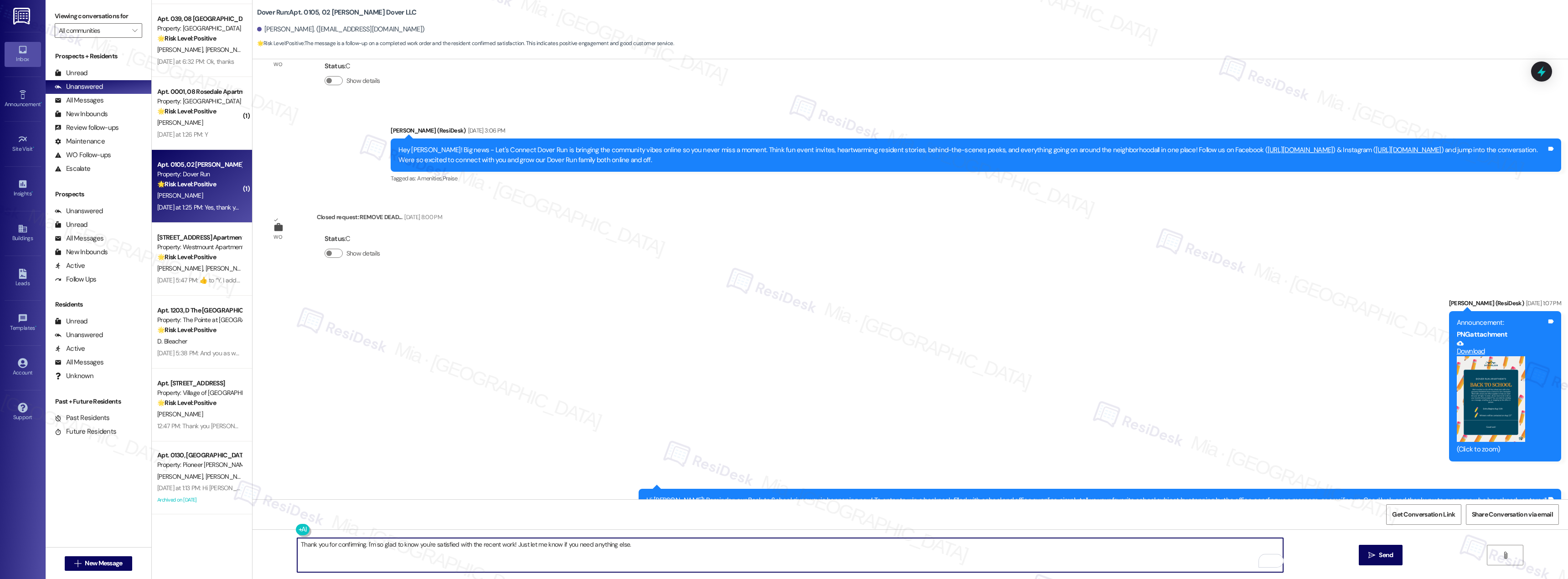
click at [321, 545] on textarea "Thank you for confirming. I'm so glad to know you're satisfied with the recent …" at bounding box center [790, 555] width 986 height 34
click at [910, 549] on textarea "Thank you [PERSON_NAME] for confirming. I'm so glad to know you're satisfied wi…" at bounding box center [790, 555] width 986 height 34
type textarea "Thank you [PERSON_NAME] for confirming. I'm so glad to know you're satisfied wi…"
click at [1379, 554] on span "Send" at bounding box center [1385, 555] width 14 height 10
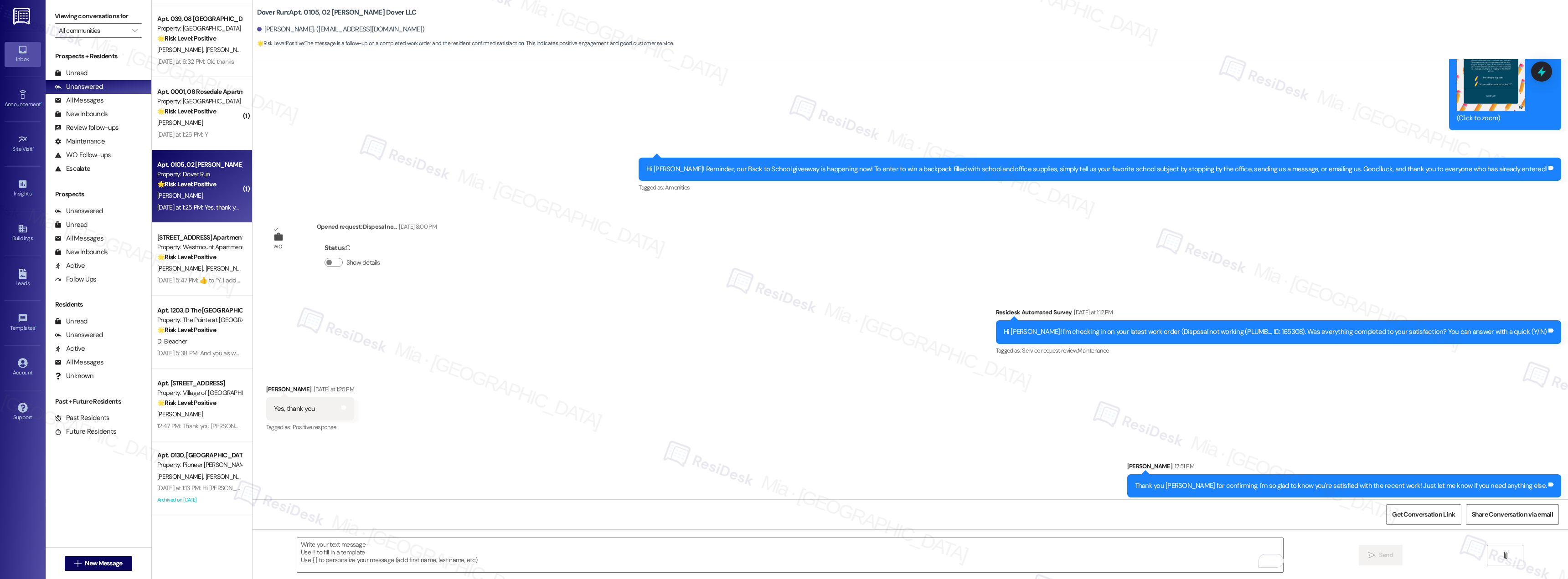
scroll to position [9475, 0]
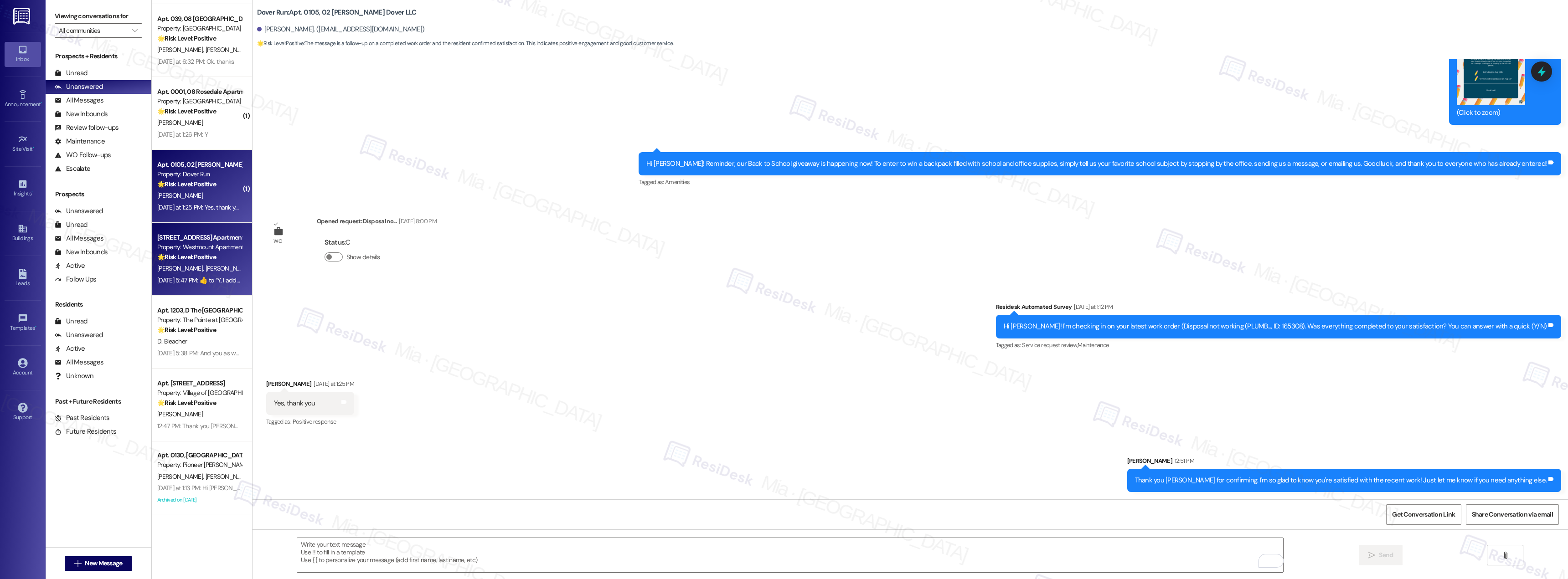
click at [197, 275] on div "[DATE] 5:47 PM:  ​👍​ to “ Y, I addressed that in the completed work orders, it …" at bounding box center [200, 280] width 86 height 12
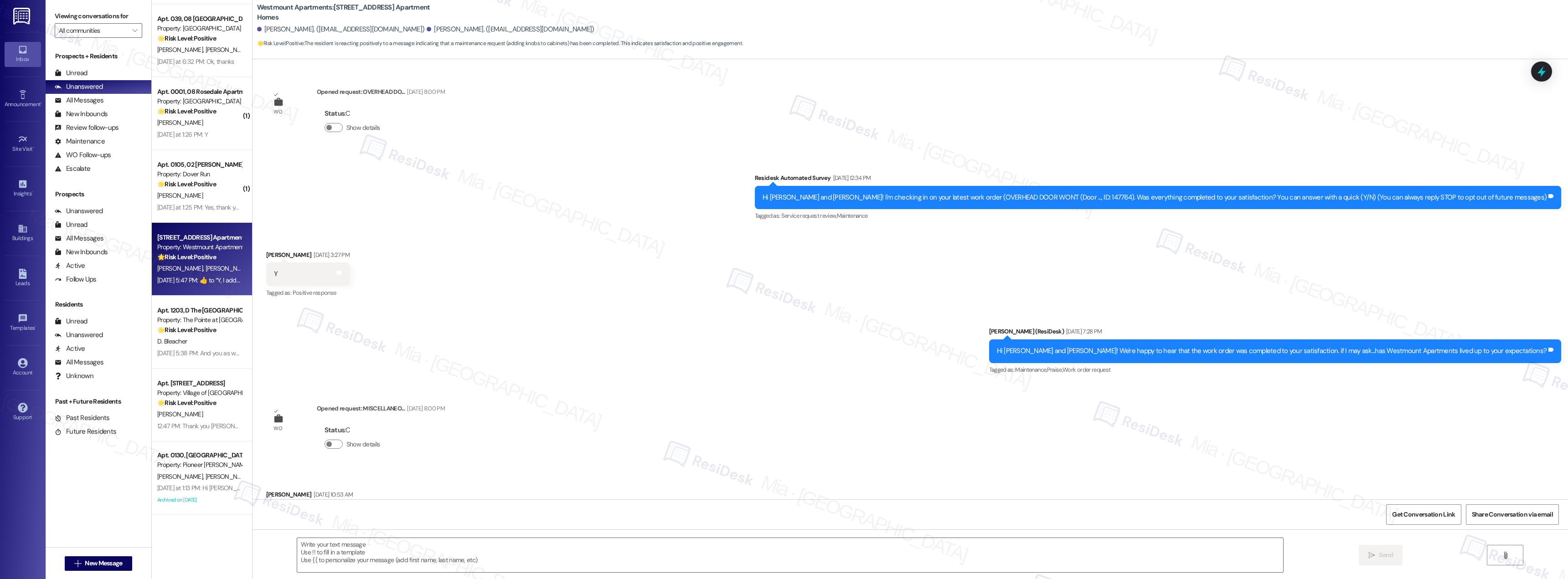
scroll to position [7566, 0]
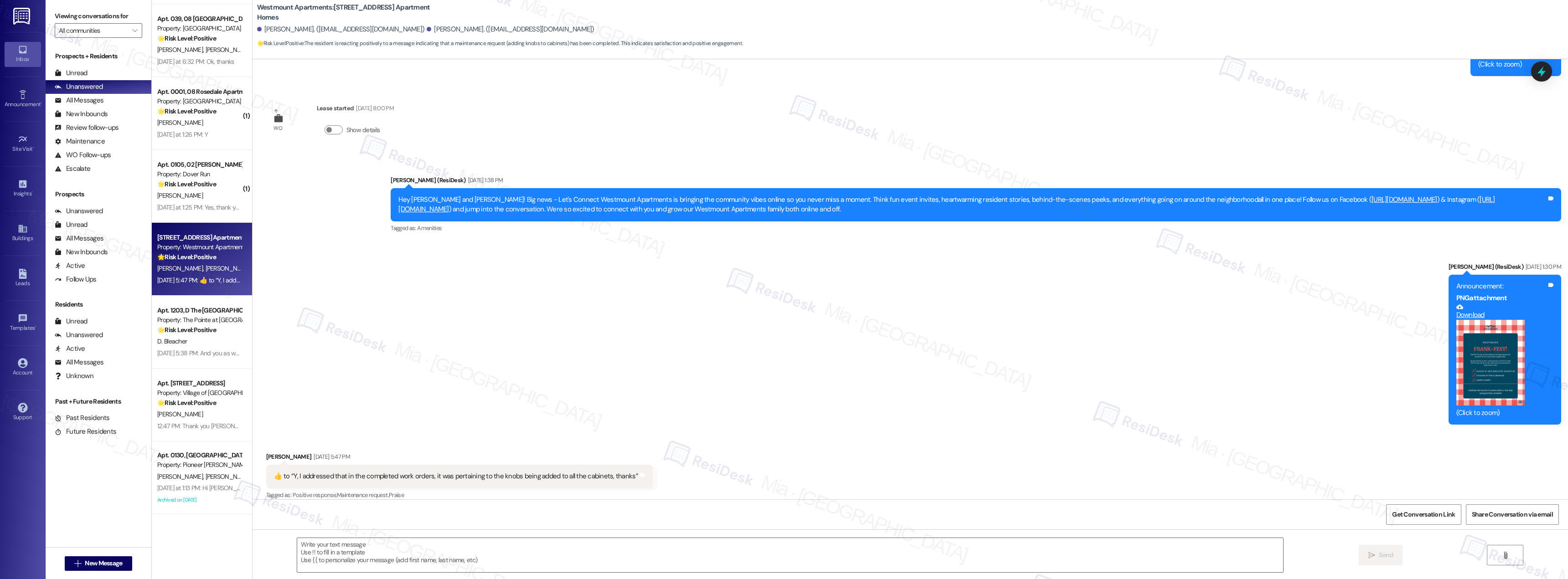
type textarea "Fetching suggested responses. Please feel free to read through the conversation…"
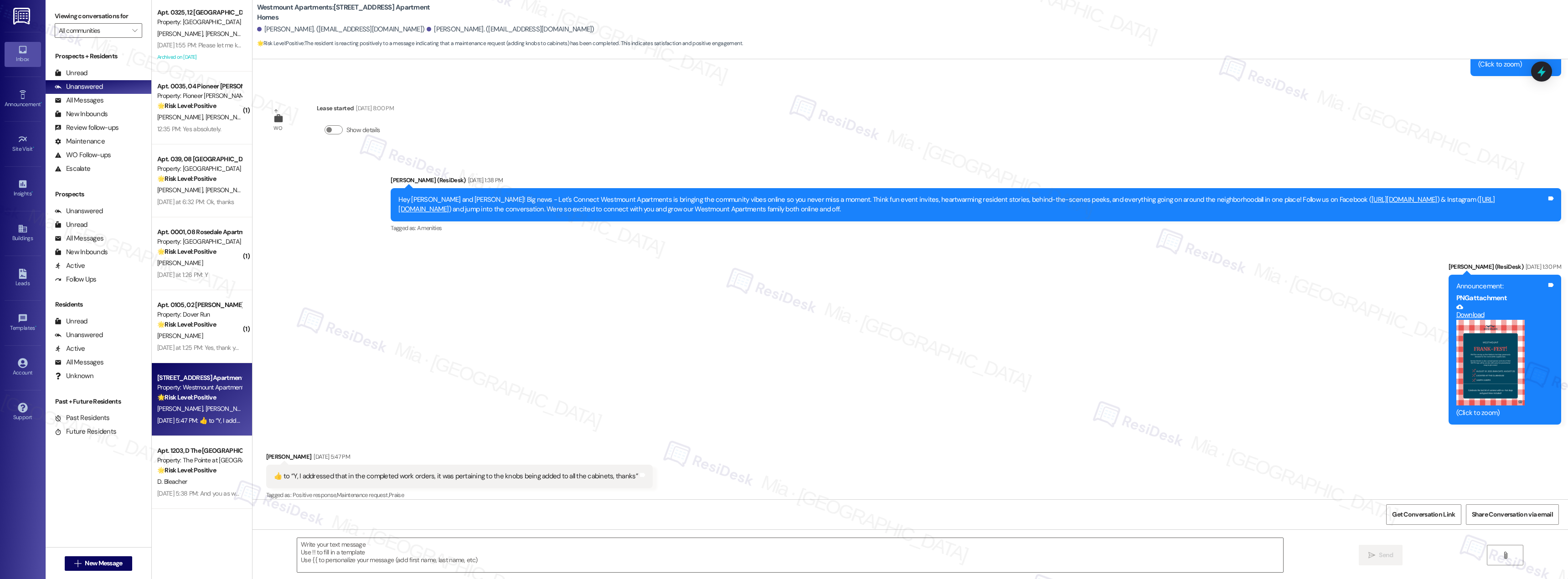
scroll to position [0, 0]
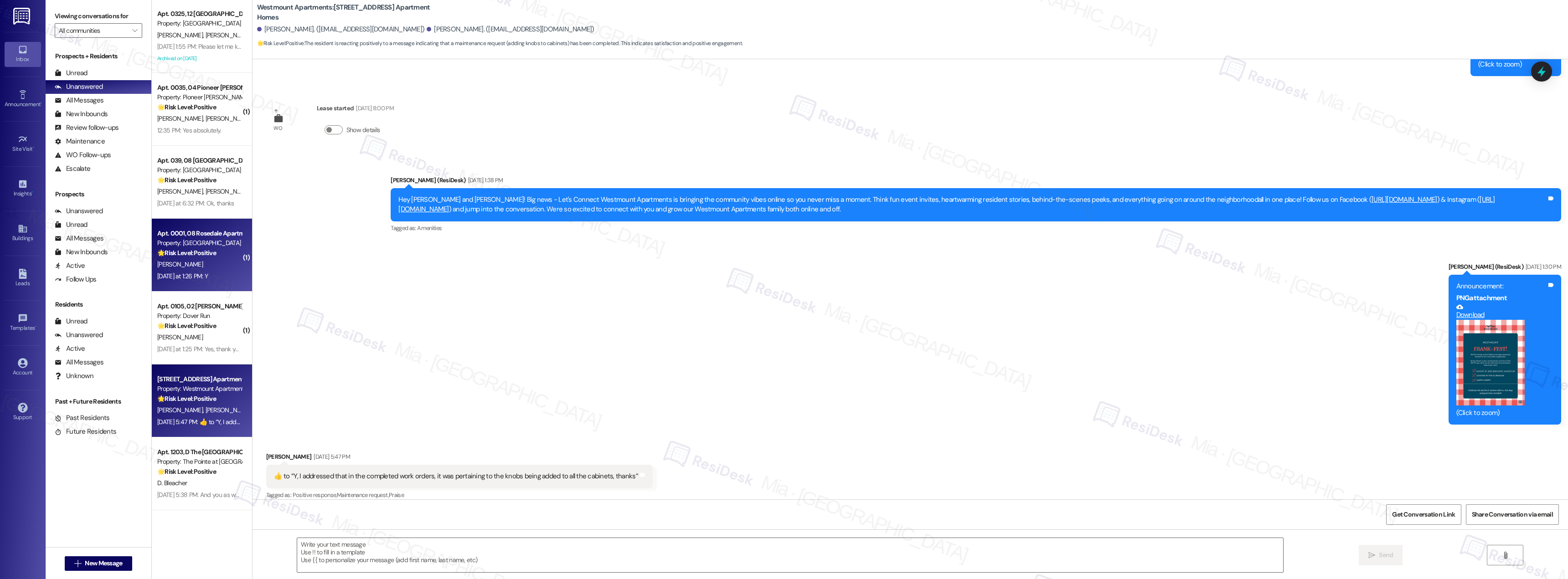
click at [201, 235] on div "Apt. 0001, 08 Rosedale Apartments" at bounding box center [199, 234] width 85 height 10
type textarea "Fetching suggested responses. Please feel free to read through the conversation…"
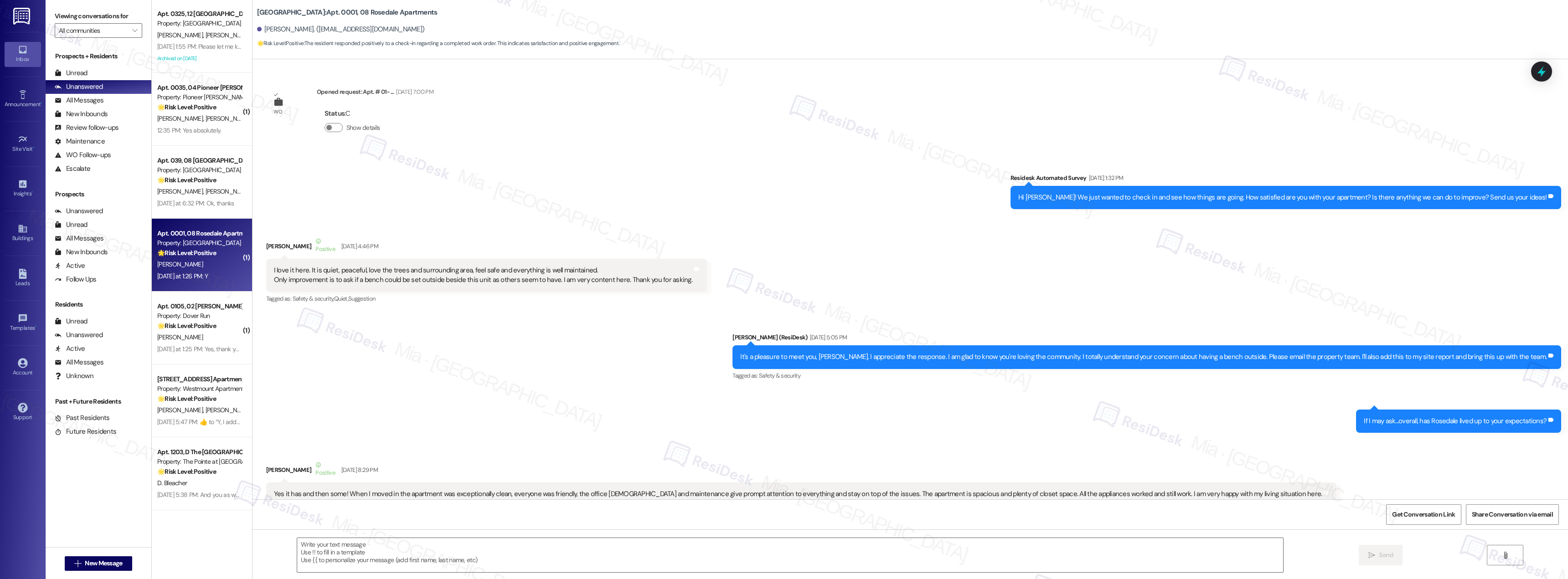
scroll to position [17021, 0]
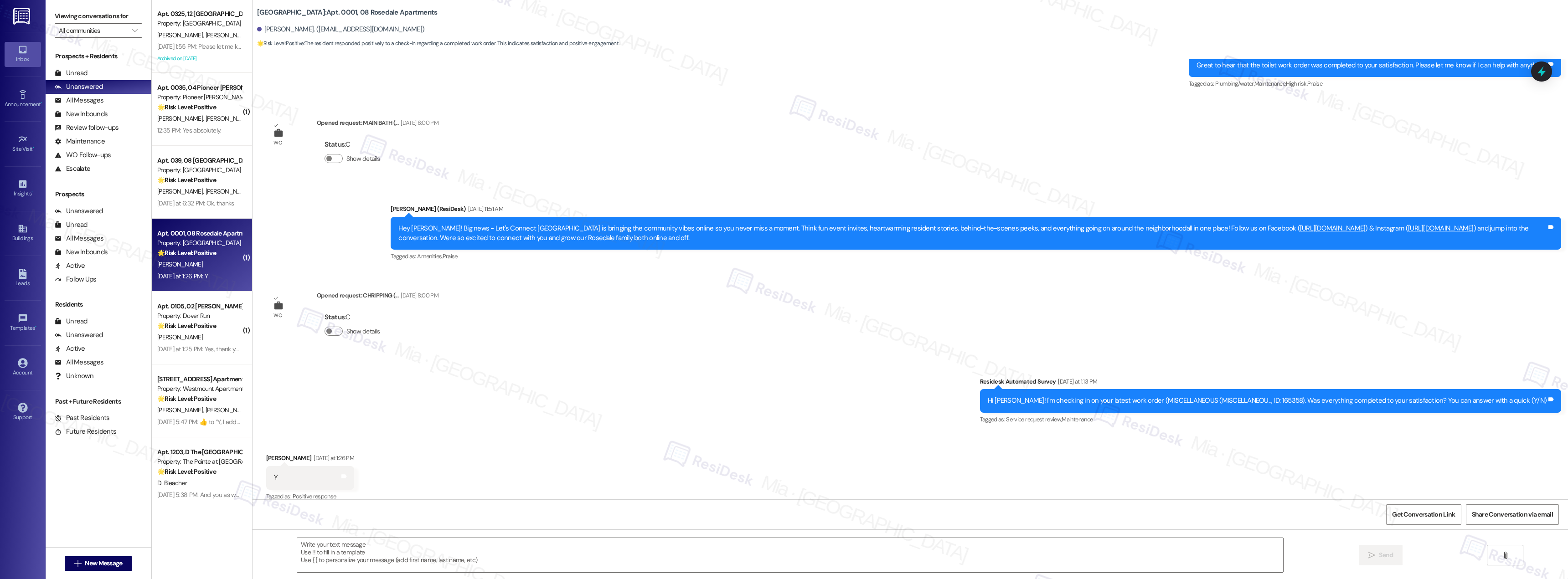
type textarea "Fetching suggested responses. Please feel free to read through the conversation…"
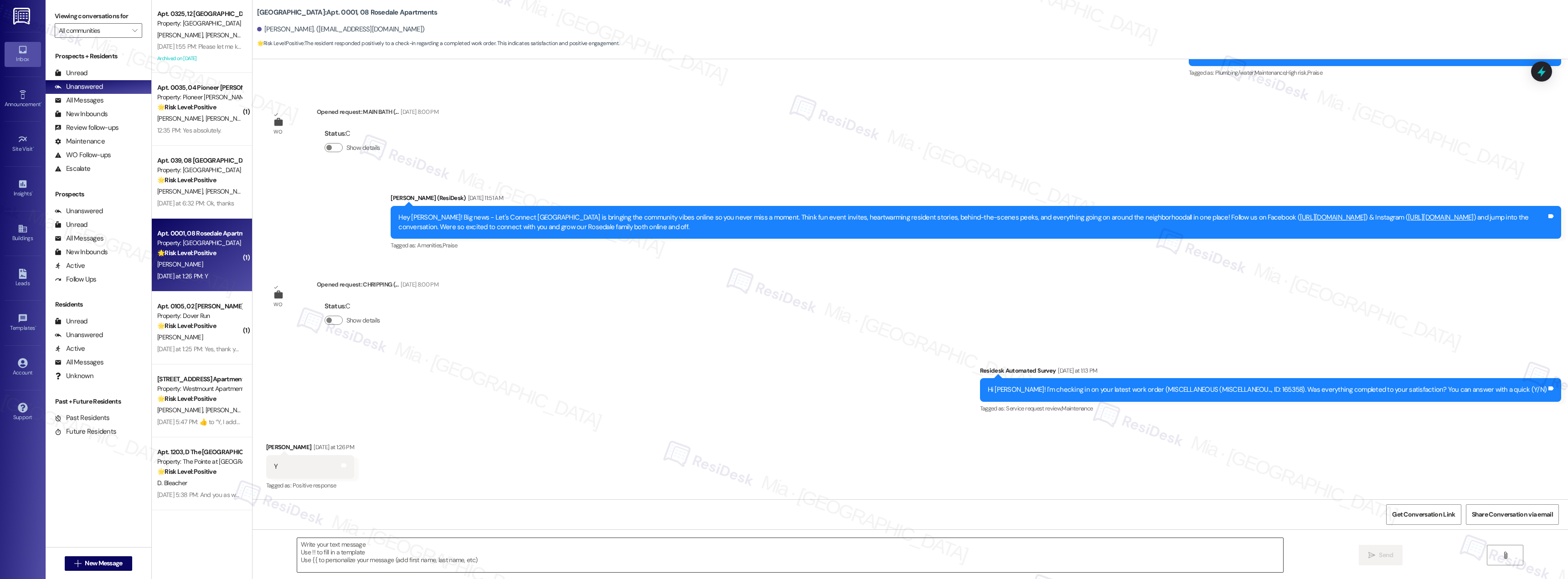
click at [407, 549] on textarea at bounding box center [790, 555] width 986 height 34
paste textarea "Thank you for confirming. I'm so glad to know you're satisfied with the recent …"
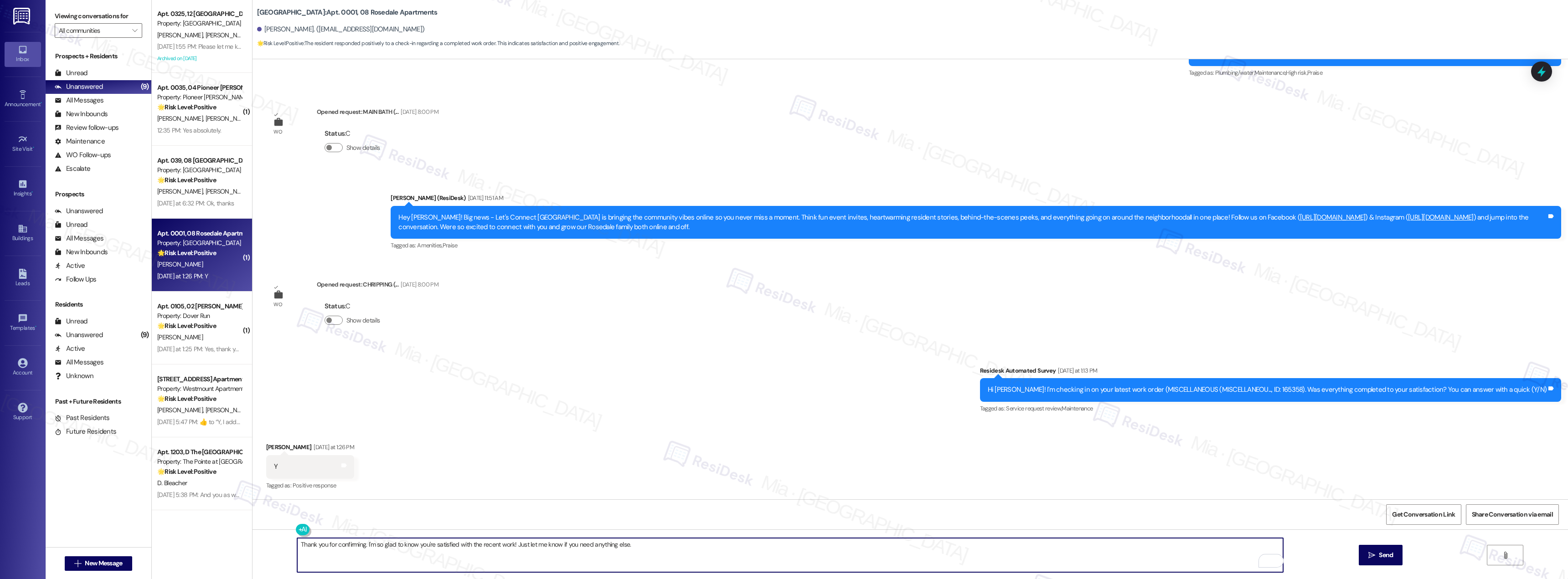
click at [322, 546] on textarea "Thank you for confirming. I'm so glad to know you're satisfied with the recent …" at bounding box center [790, 555] width 986 height 34
type textarea "Thank you Karen for confirming. I'm so glad to know you're satisfied with the r…"
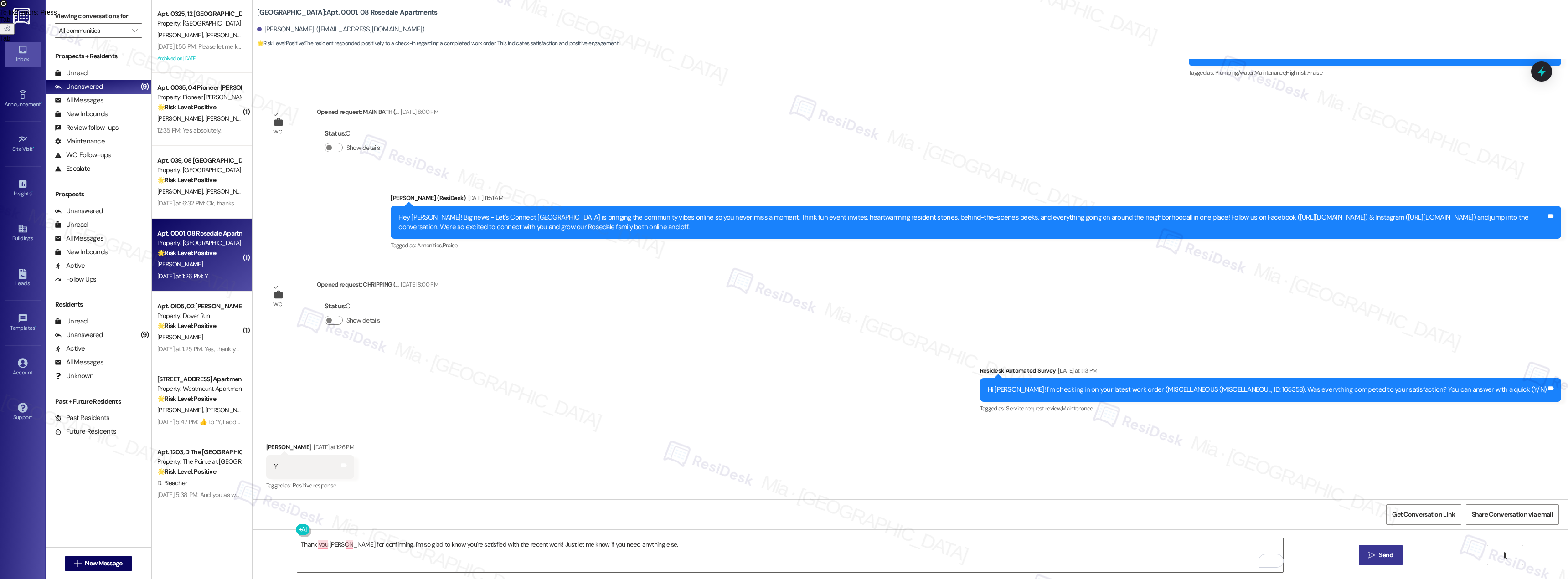
click at [1386, 554] on span "Send" at bounding box center [1385, 555] width 14 height 10
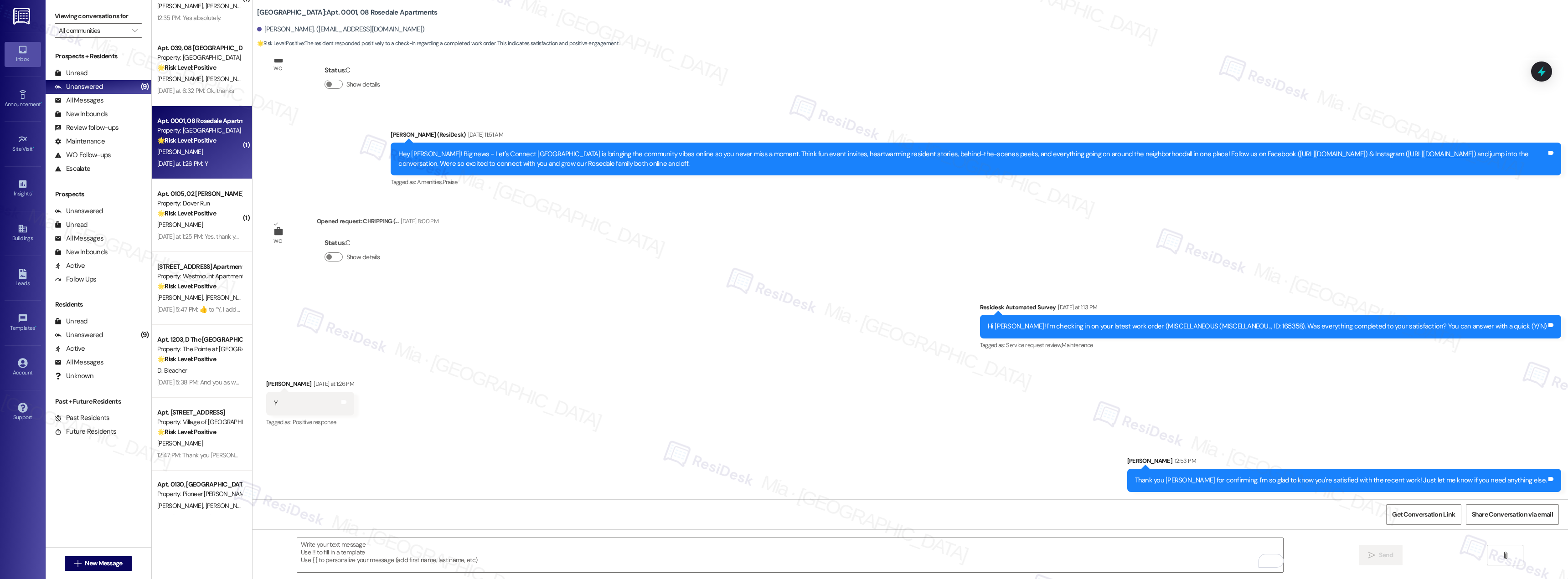
scroll to position [142, 0]
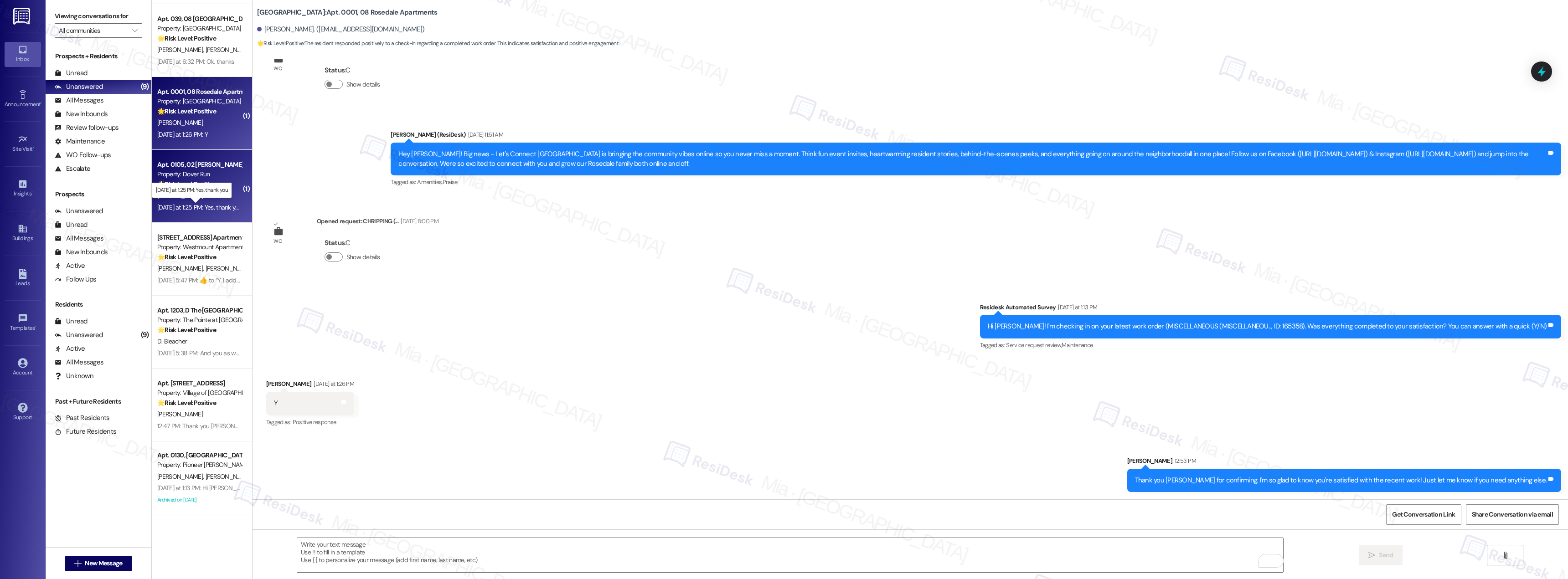
click at [184, 203] on div "Yesterday at 1:25 PM: Yes, thank you Yesterday at 1:25 PM: Yes, thank you" at bounding box center [199, 207] width 85 height 8
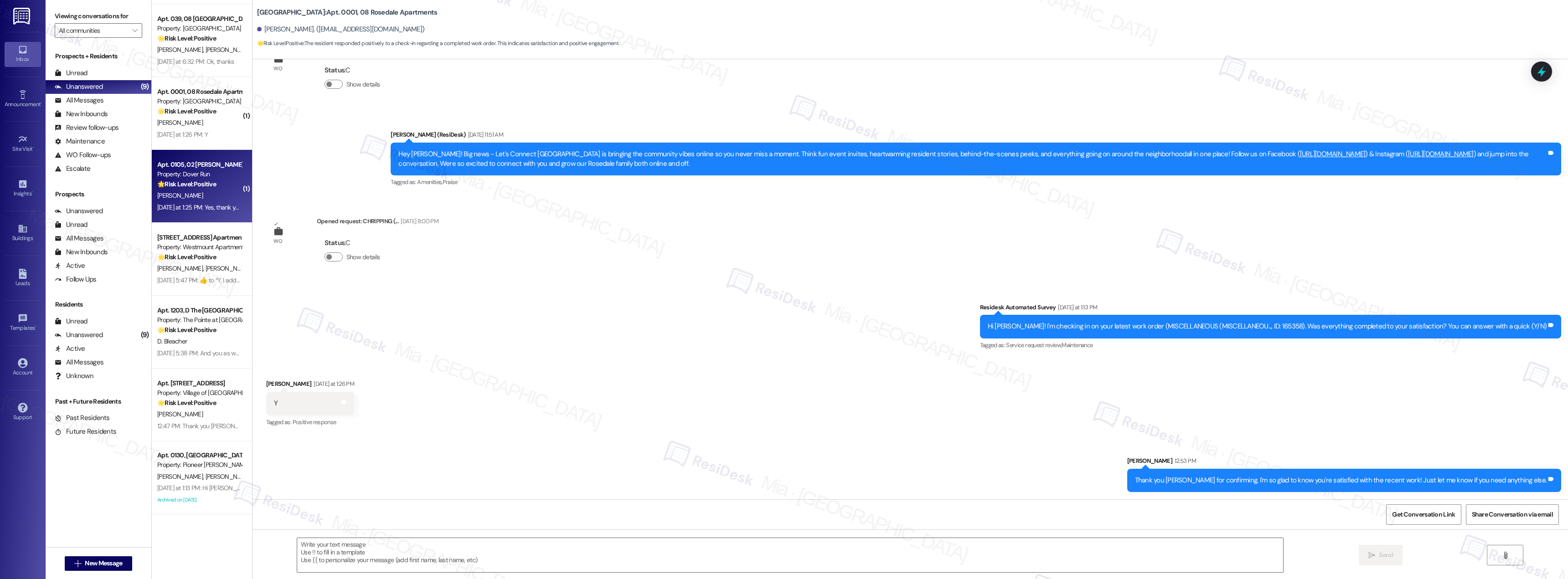
type textarea "Fetching suggested responses. Please feel free to read through the conversation…"
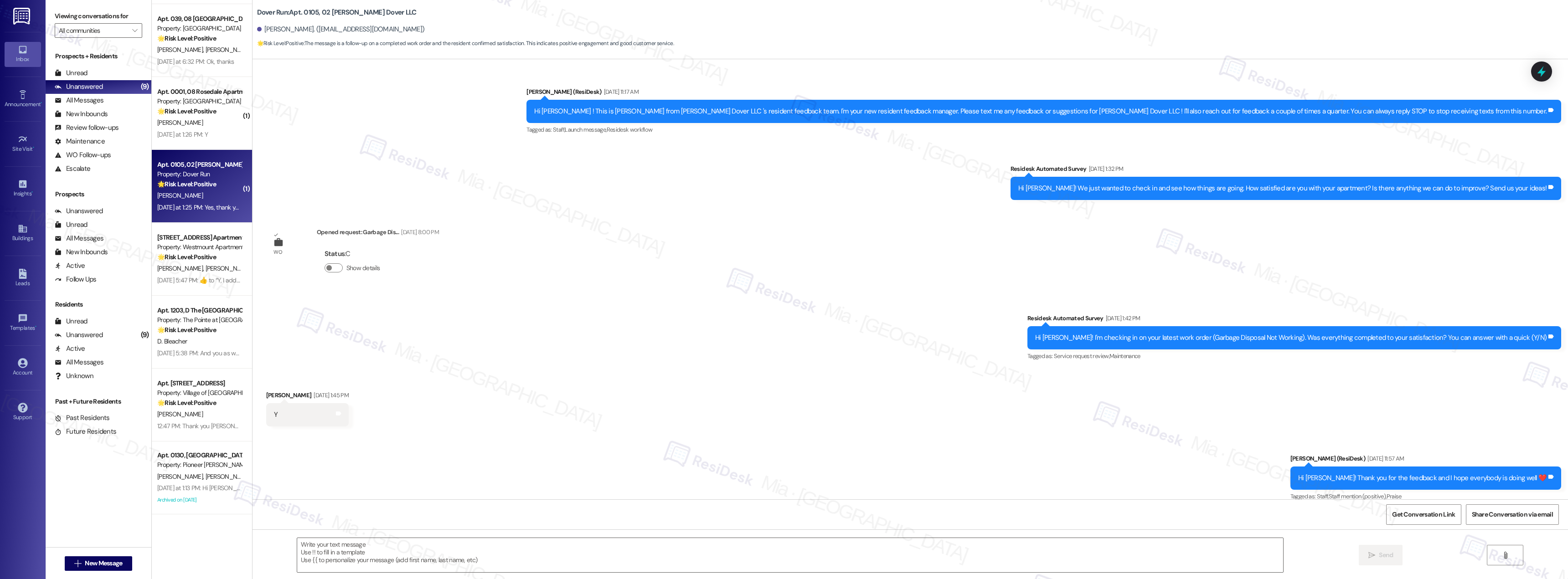
scroll to position [9488, 0]
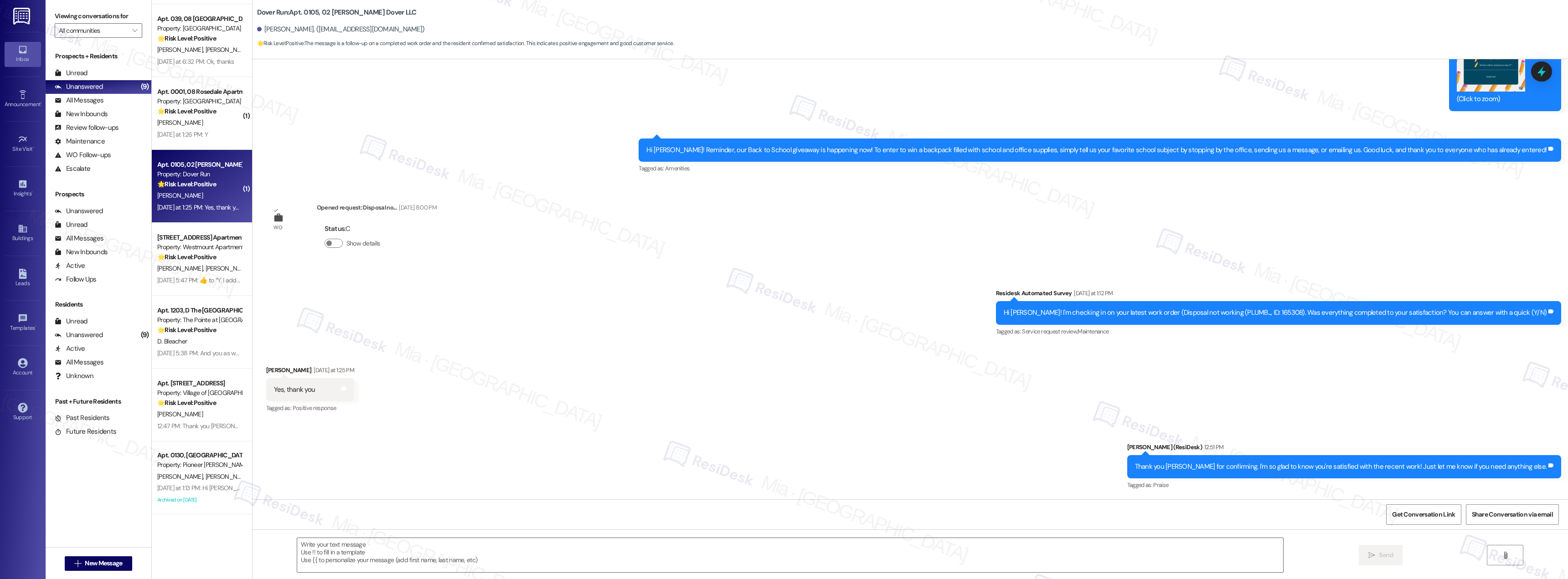
type textarea "Fetching suggested responses. Please feel free to read through the conversation…"
click at [198, 124] on div "K. Wasielewski" at bounding box center [200, 122] width 86 height 12
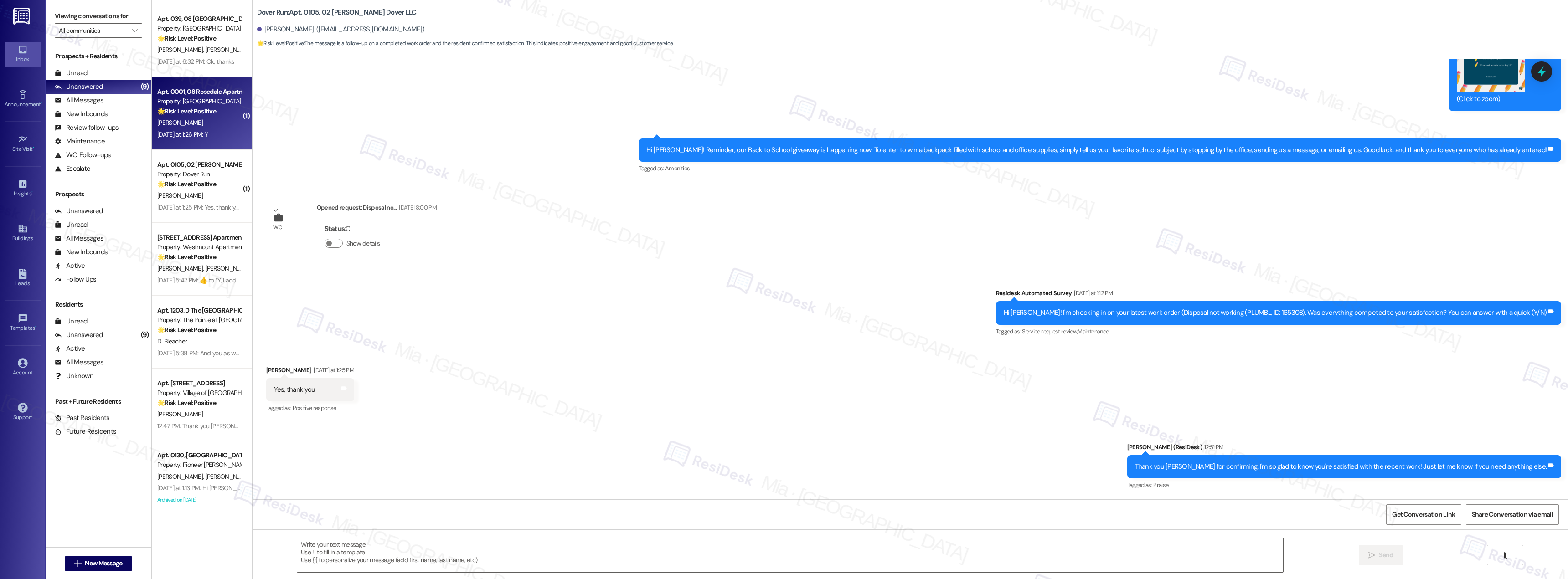
type textarea "Fetching suggested responses. Please feel free to read through the conversation…"
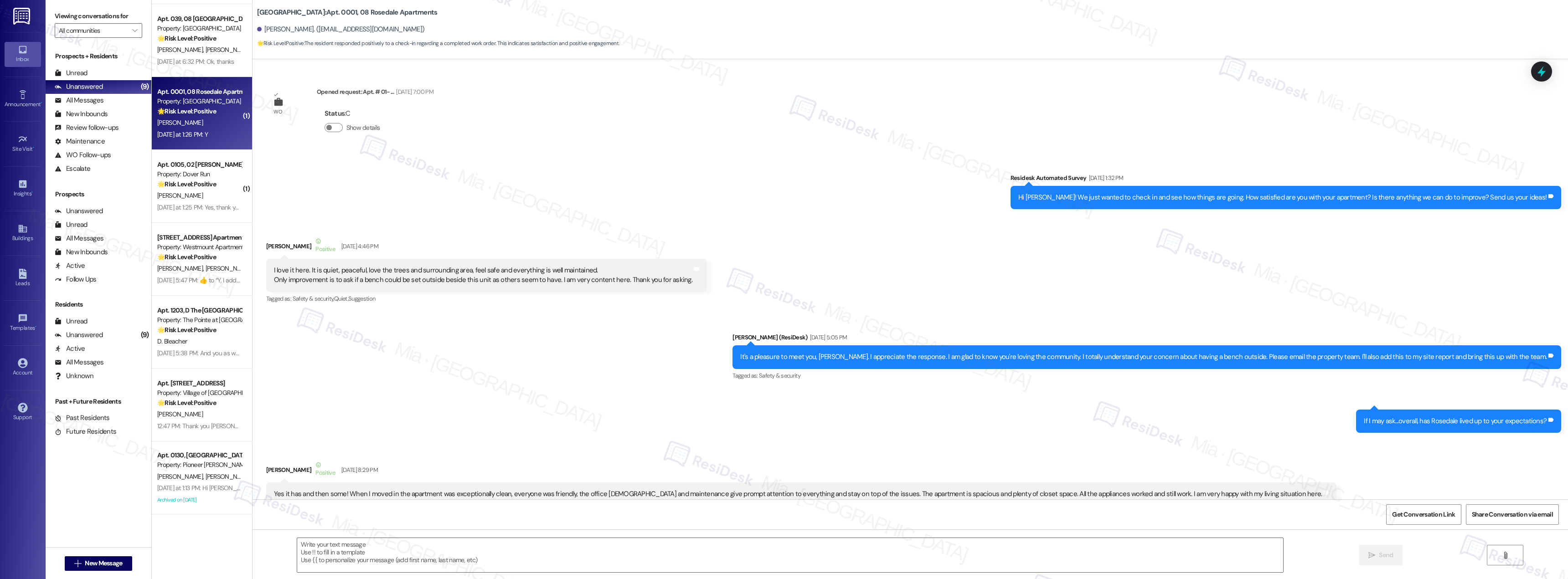
type textarea "Fetching suggested responses. Please feel free to read through the conversation…"
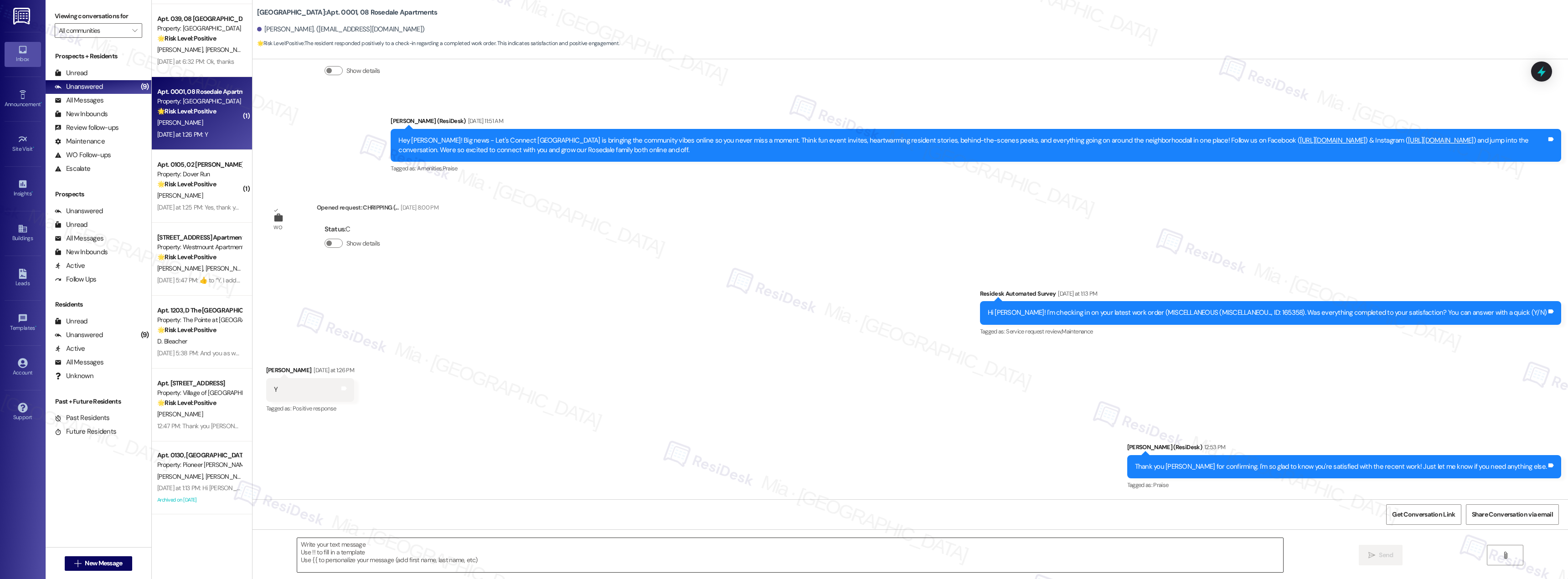
click at [723, 554] on textarea at bounding box center [790, 555] width 986 height 34
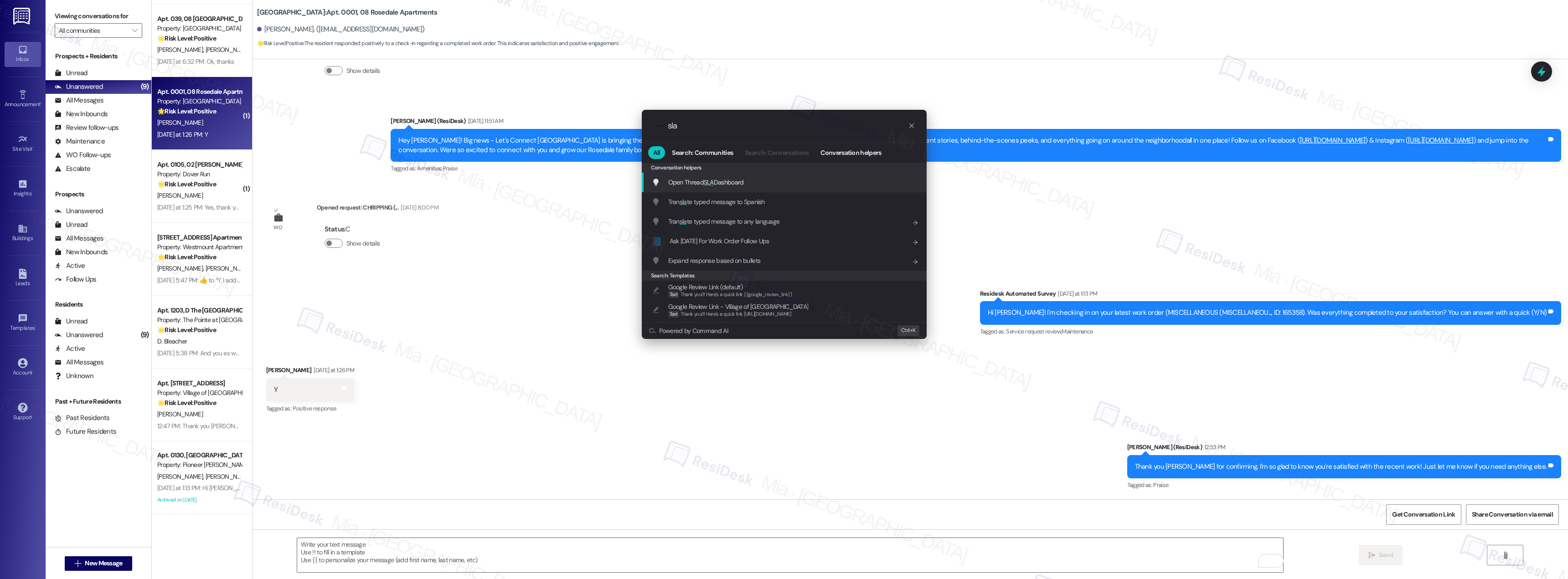
type input "sla"
click at [738, 179] on span "Open Thread SLA Dashboard" at bounding box center [706, 182] width 75 height 8
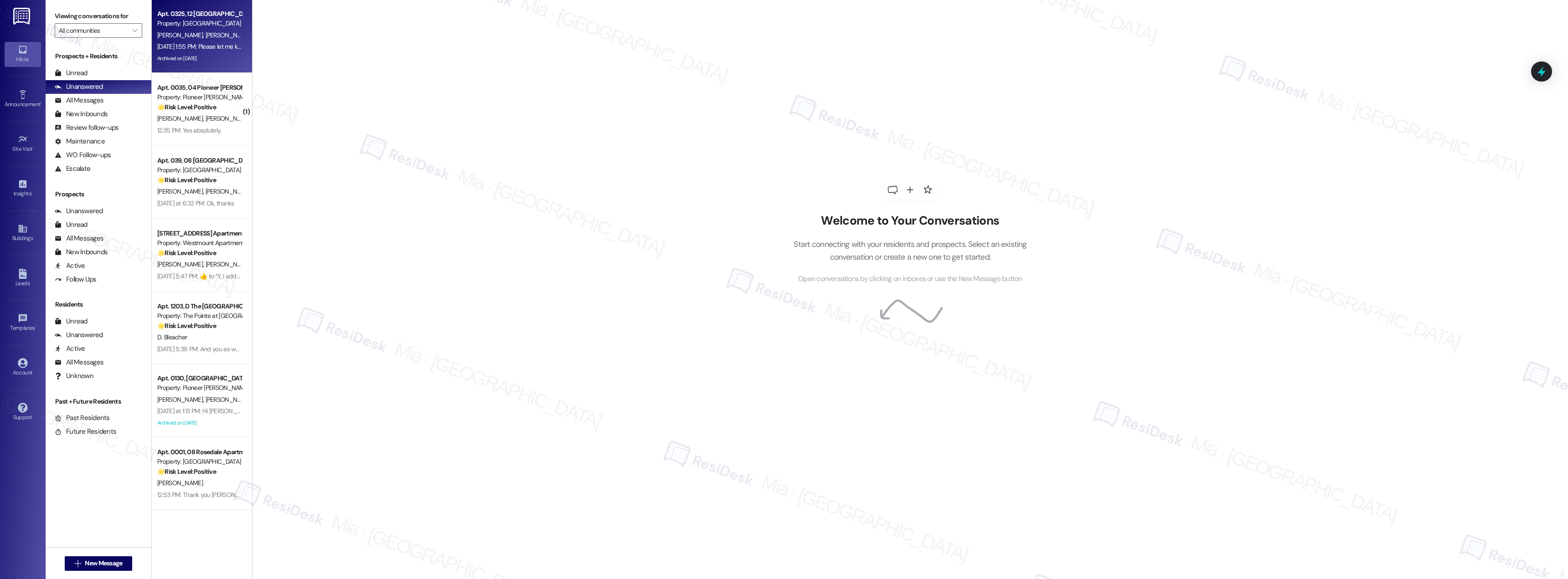
click at [208, 59] on div "Archived on [DATE]" at bounding box center [200, 58] width 86 height 12
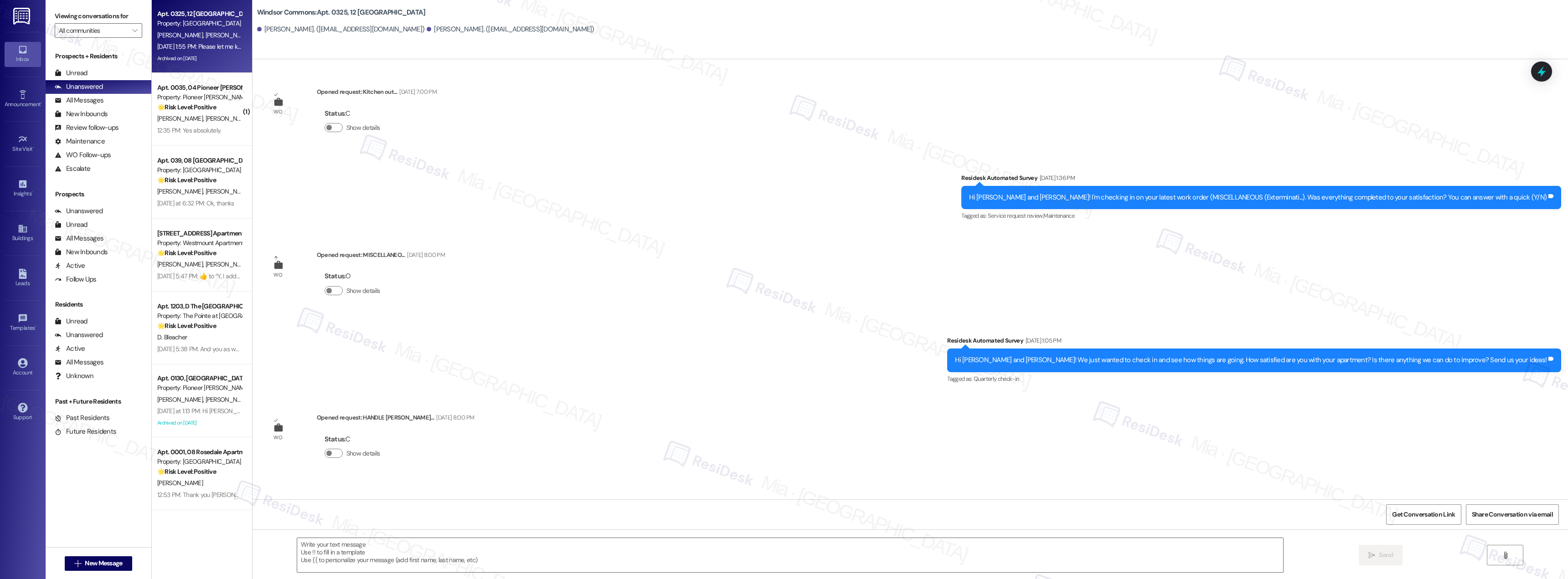
type textarea "Fetching suggested responses. Please feel free to read through the conversation…"
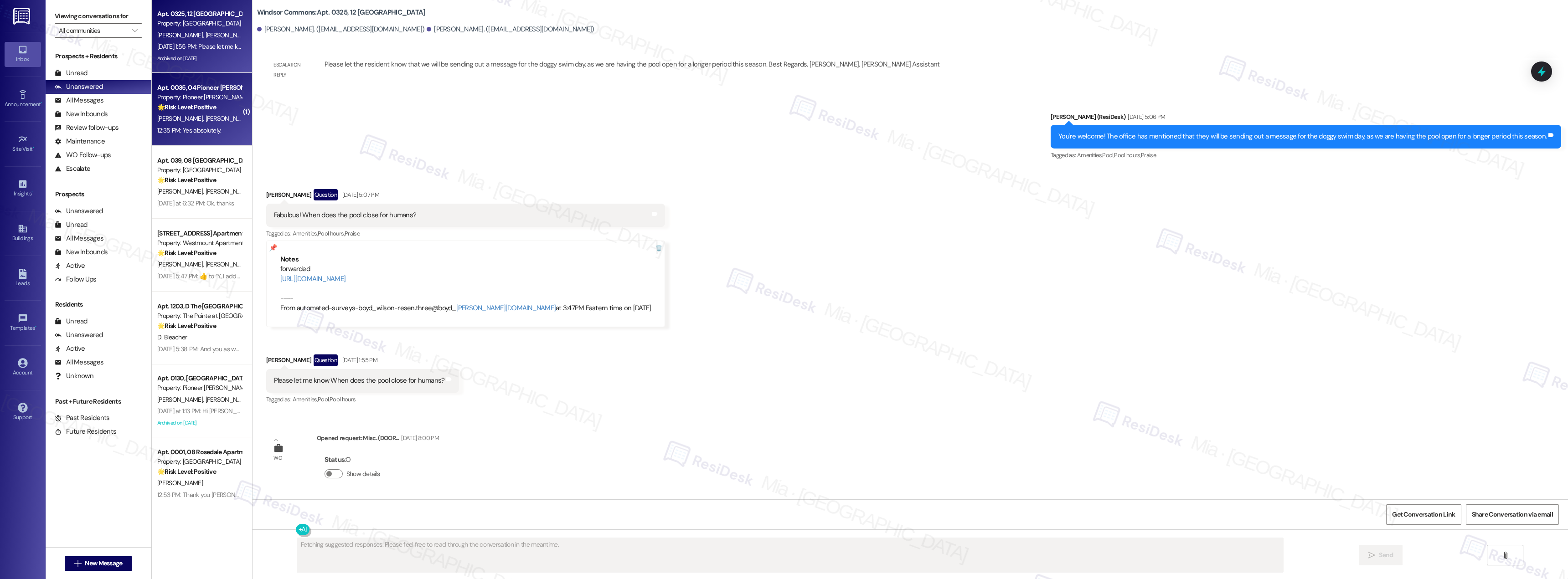
click at [189, 136] on div "12:35 PM: Yes absolutely. 12:35 PM: Yes absolutely." at bounding box center [200, 130] width 86 height 12
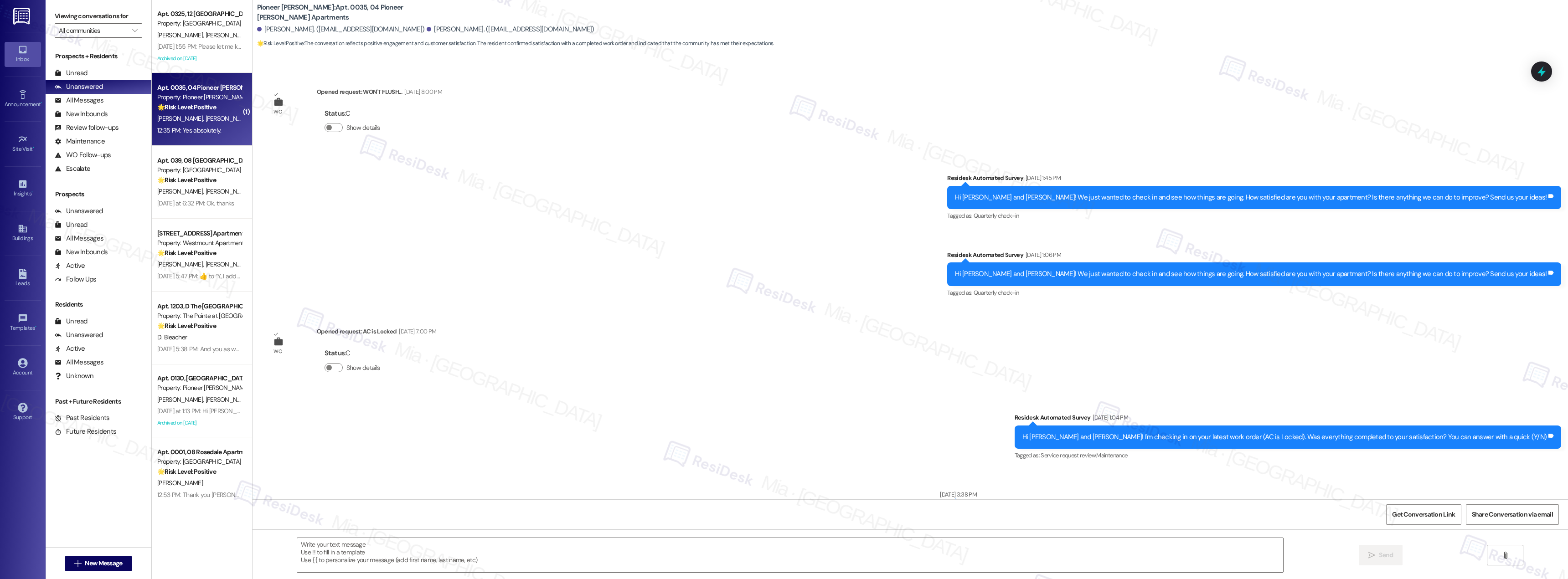
scroll to position [7481, 0]
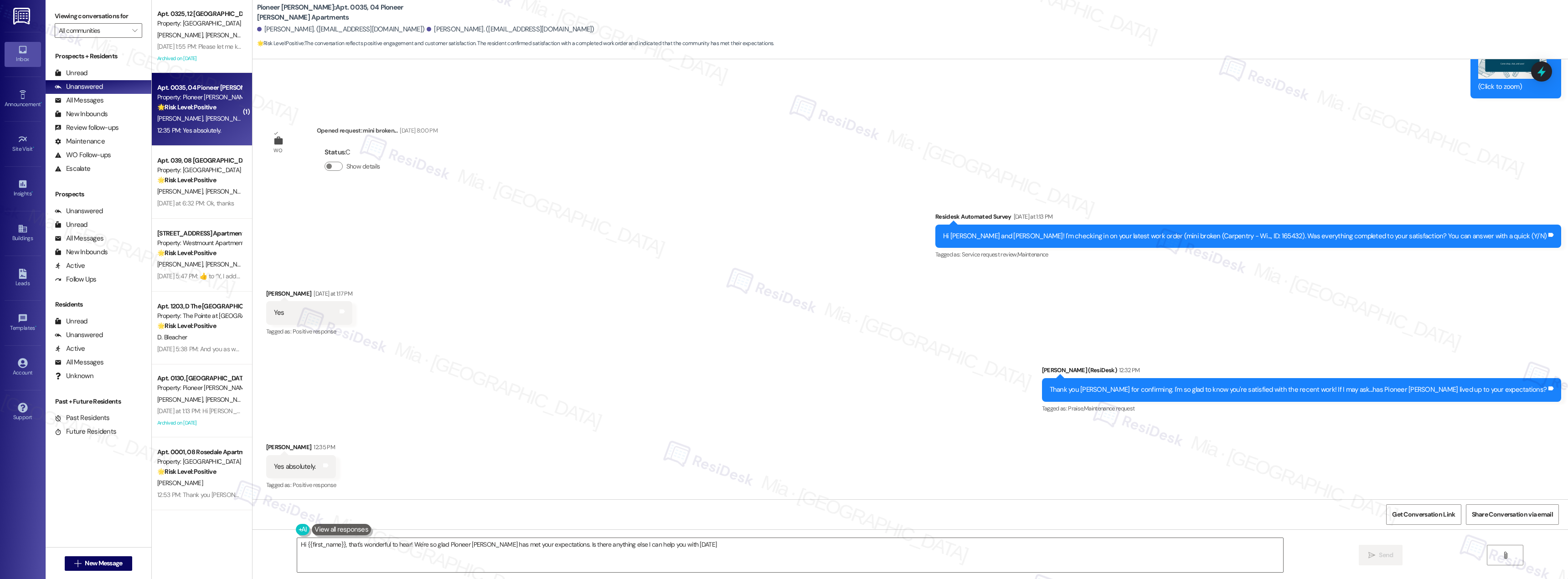
type textarea "Hi {{first_name}}, that's wonderful to hear! We're so glad Pioneer [PERSON_NAME…"
click at [698, 556] on textarea "Hi {{first_name}}, that's wonderful to hear! We're so glad Pioneer [PERSON_NAME…" at bounding box center [790, 555] width 986 height 34
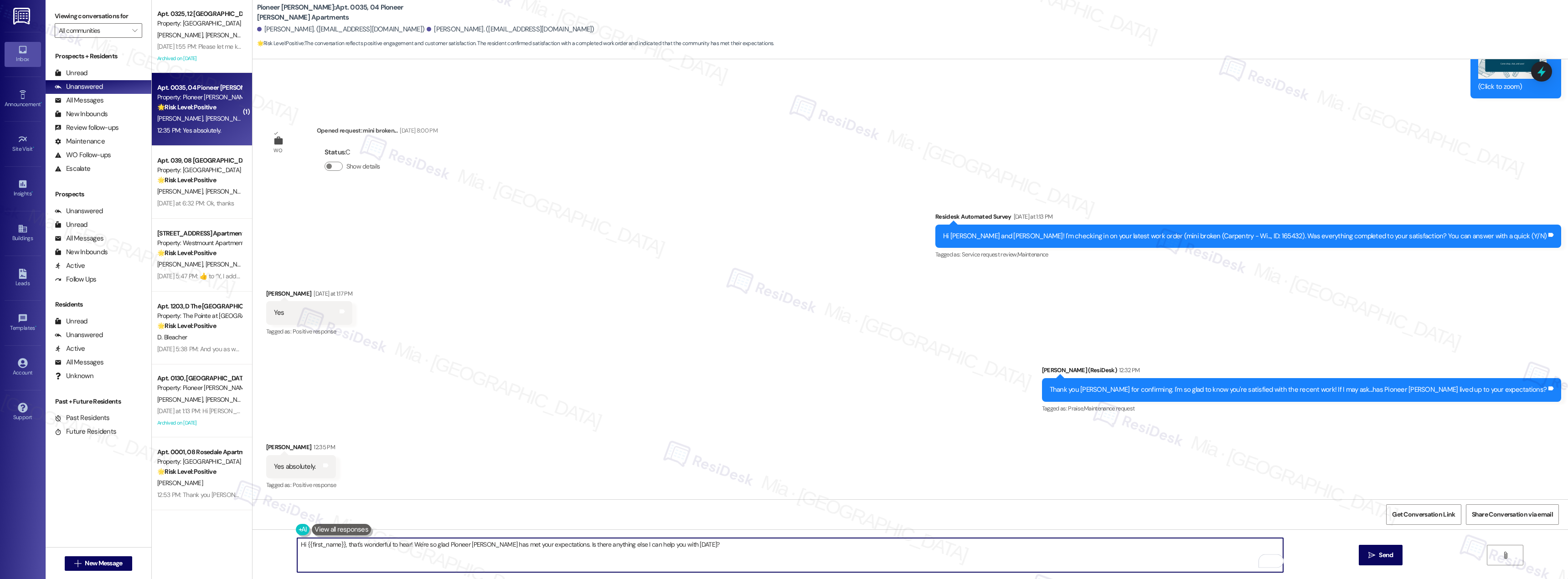
drag, startPoint x: 699, startPoint y: 549, endPoint x: 277, endPoint y: 549, distance: 422.0
click at [277, 549] on div "Hi {{first_name}}, that's wonderful to hear! We're so glad Pioneer [PERSON_NAME…" at bounding box center [910, 563] width 1315 height 68
click at [698, 552] on textarea "Hi {{first_name}}, that's wonderful to hear! We're so glad Pioneer [PERSON_NAME…" at bounding box center [790, 555] width 986 height 34
drag, startPoint x: 483, startPoint y: 547, endPoint x: 214, endPoint y: 547, distance: 269.0
click at [214, 547] on div "Apt. 0325, 12 [GEOGRAPHIC_DATA] Property: [GEOGRAPHIC_DATA] [PERSON_NAME] [PERS…" at bounding box center [859, 290] width 1416 height 579
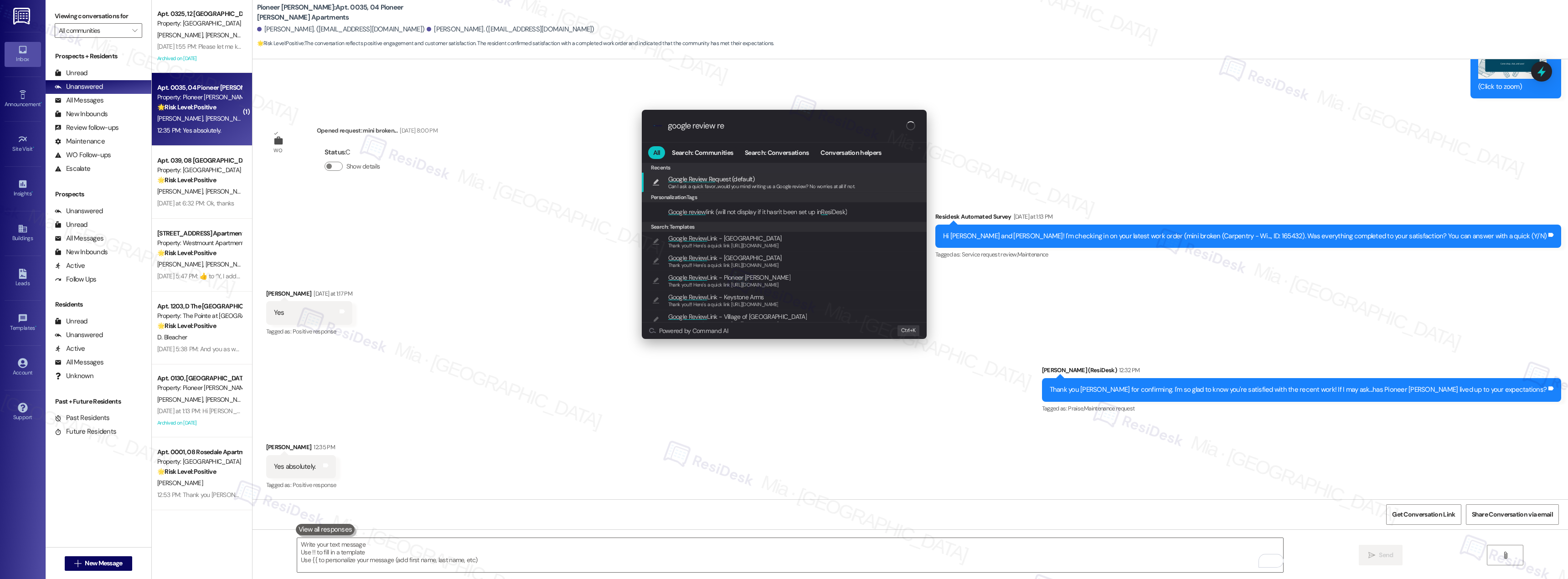
type input "google review re"
click at [699, 181] on span "Google Review Re" at bounding box center [692, 179] width 47 height 8
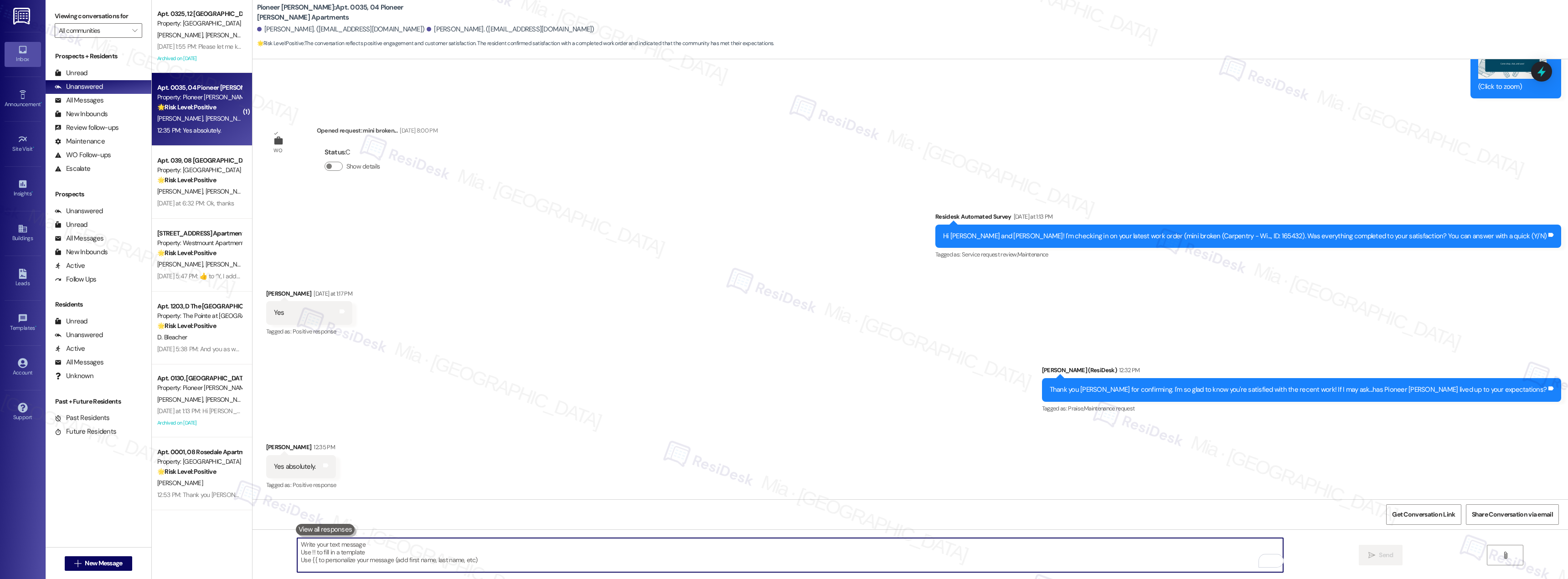
type textarea "Can I ask a quick favor...would you mind writing us a Google review? No worries…"
click at [1377, 552] on span "Send" at bounding box center [1385, 555] width 18 height 10
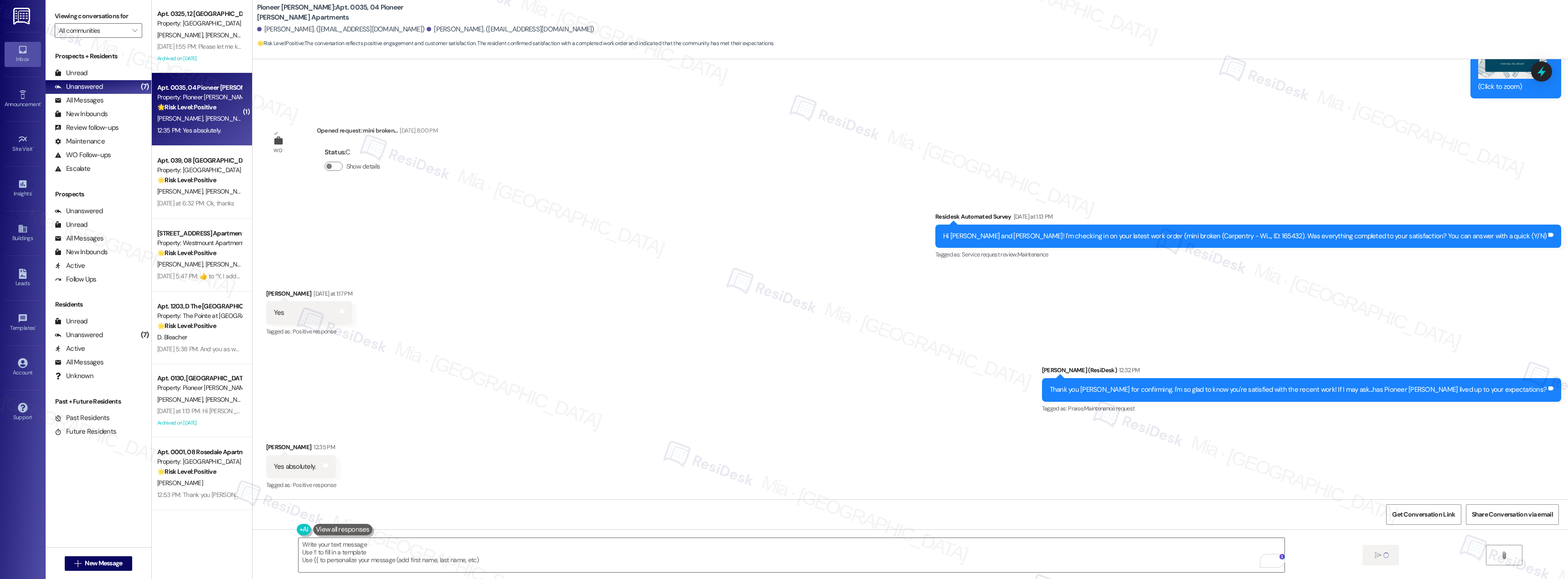
scroll to position [7480, 0]
click at [766, 340] on div "Received via SMS [PERSON_NAME] [DATE] at 1:17 PM Yes Tags and notes Tagged as: …" at bounding box center [910, 307] width 1315 height 77
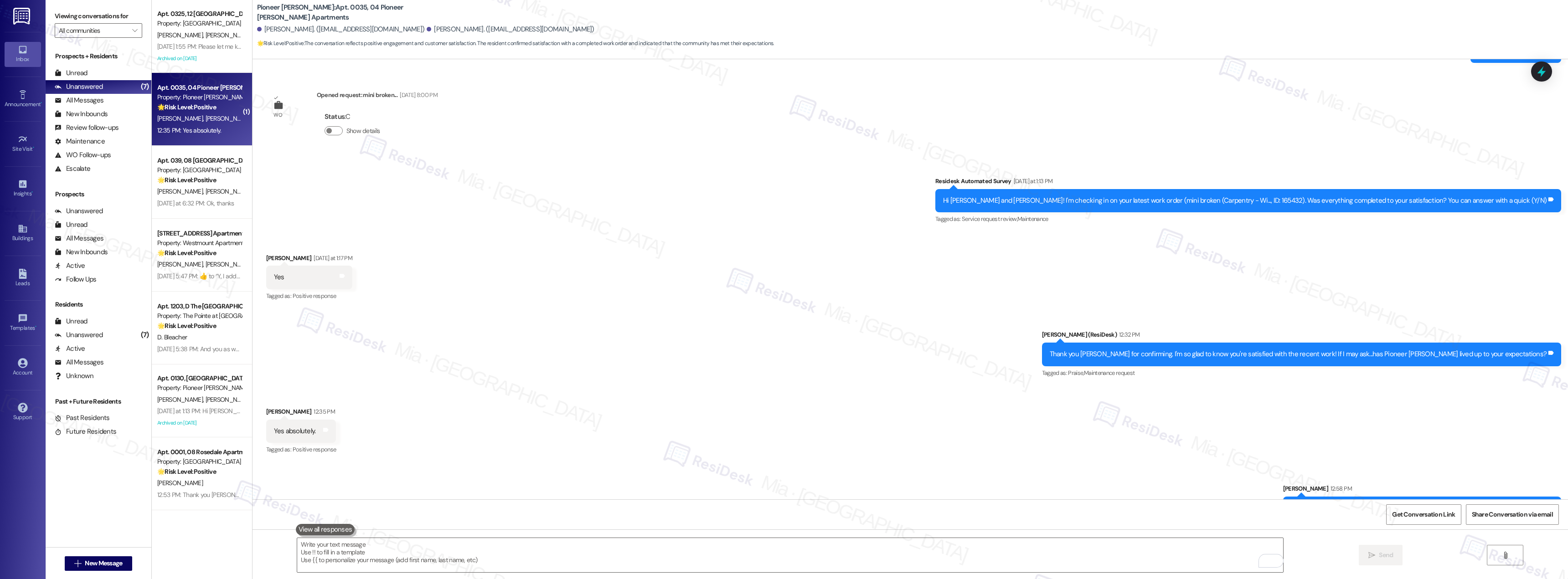
scroll to position [7544, 0]
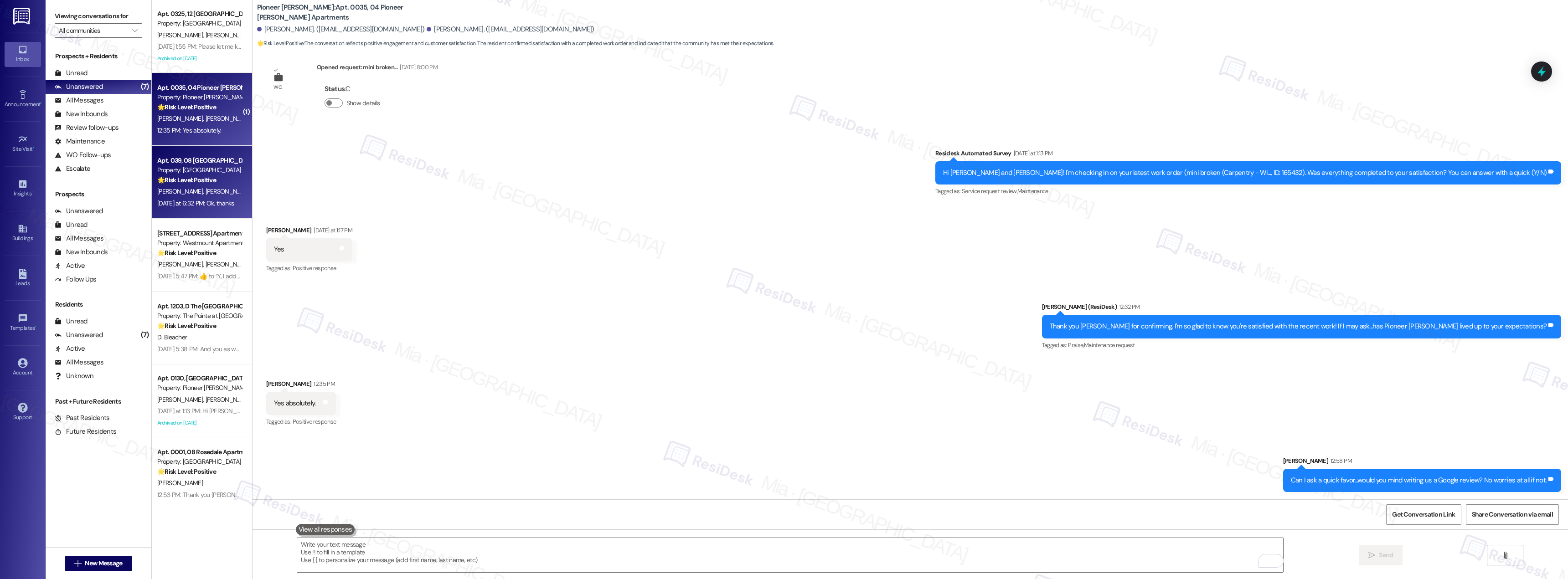
click at [205, 187] on span "[PERSON_NAME]" at bounding box center [228, 191] width 46 height 8
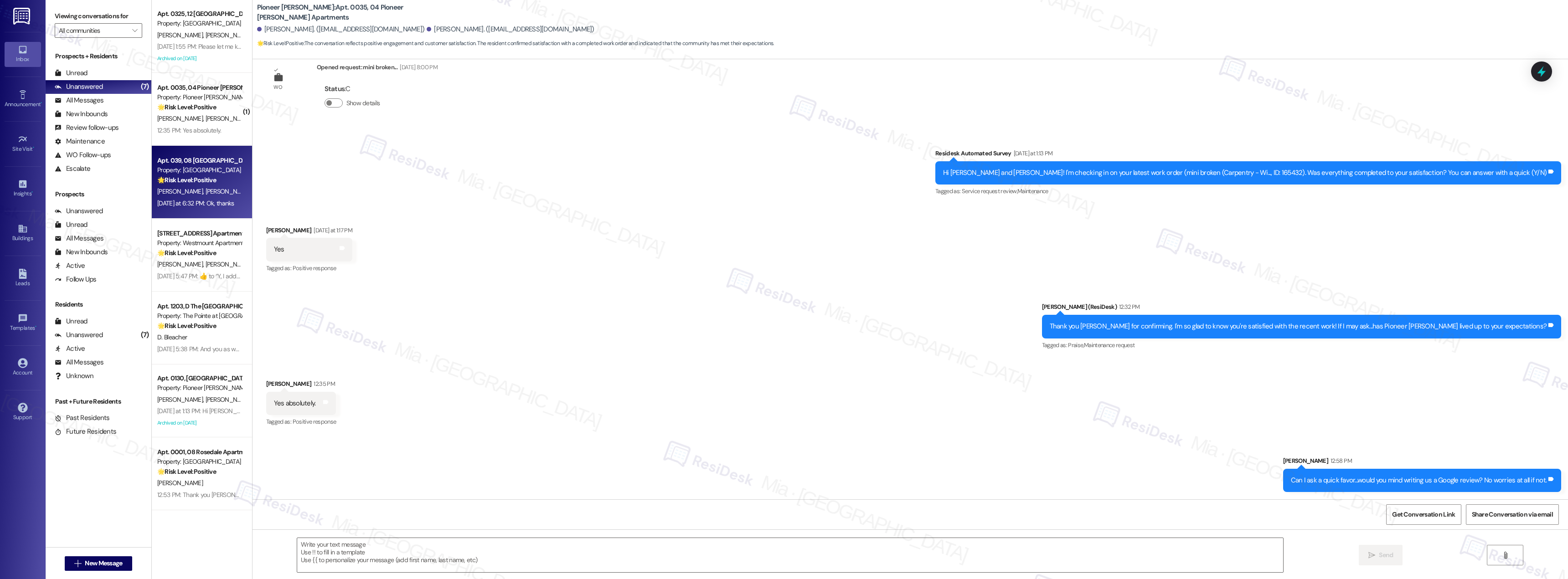
type textarea "Fetching suggested responses. Please feel free to read through the conversation…"
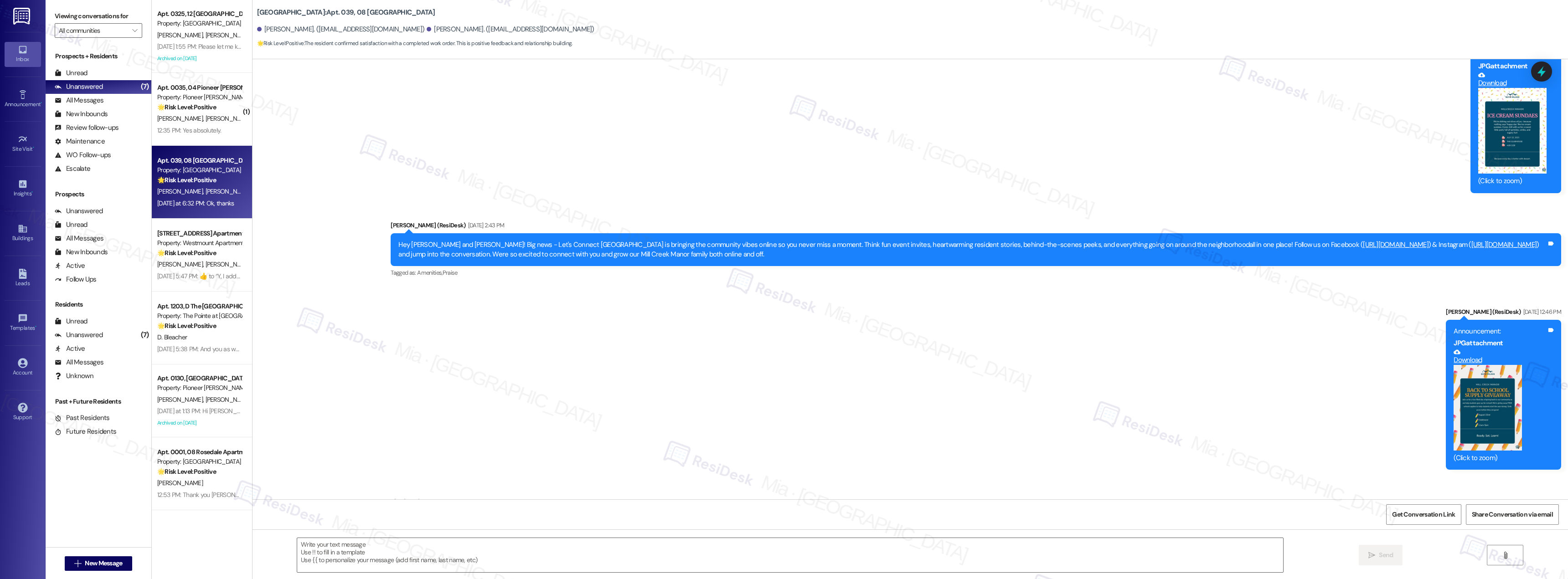
scroll to position [6293, 0]
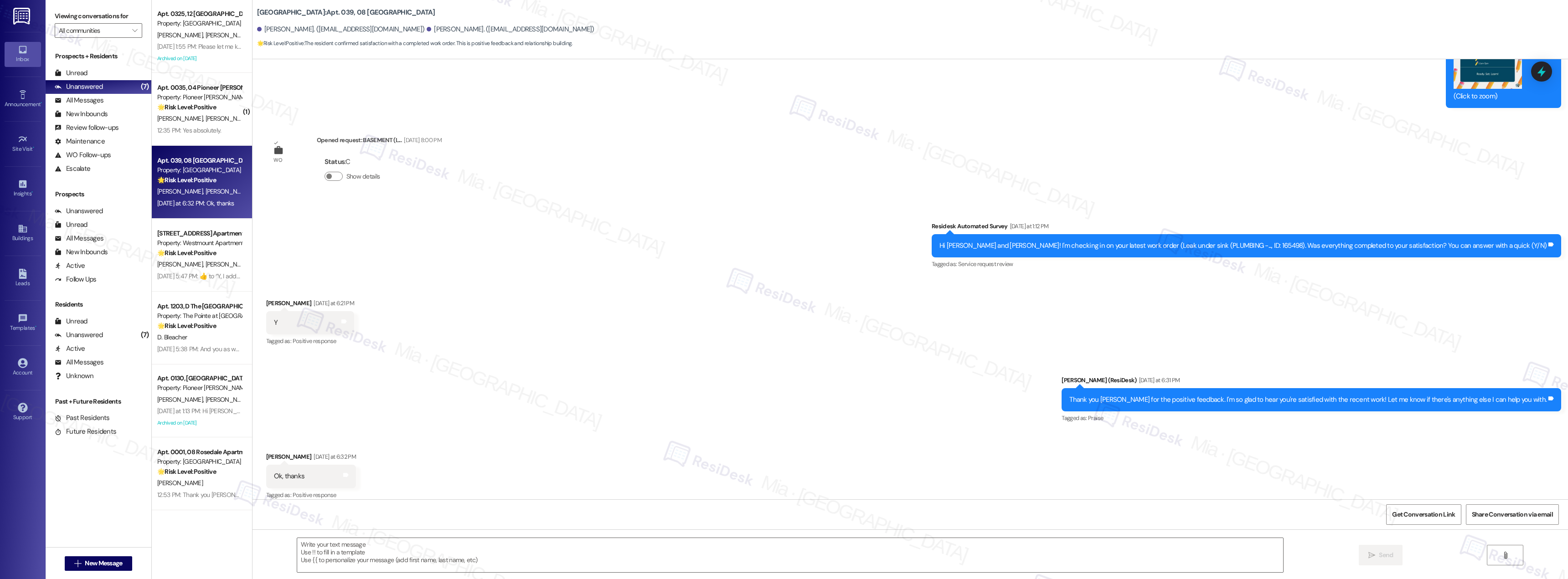
type textarea "Fetching suggested responses. Please feel free to read through the conversation…"
click at [199, 262] on div "[PERSON_NAME] [PERSON_NAME]" at bounding box center [200, 264] width 86 height 12
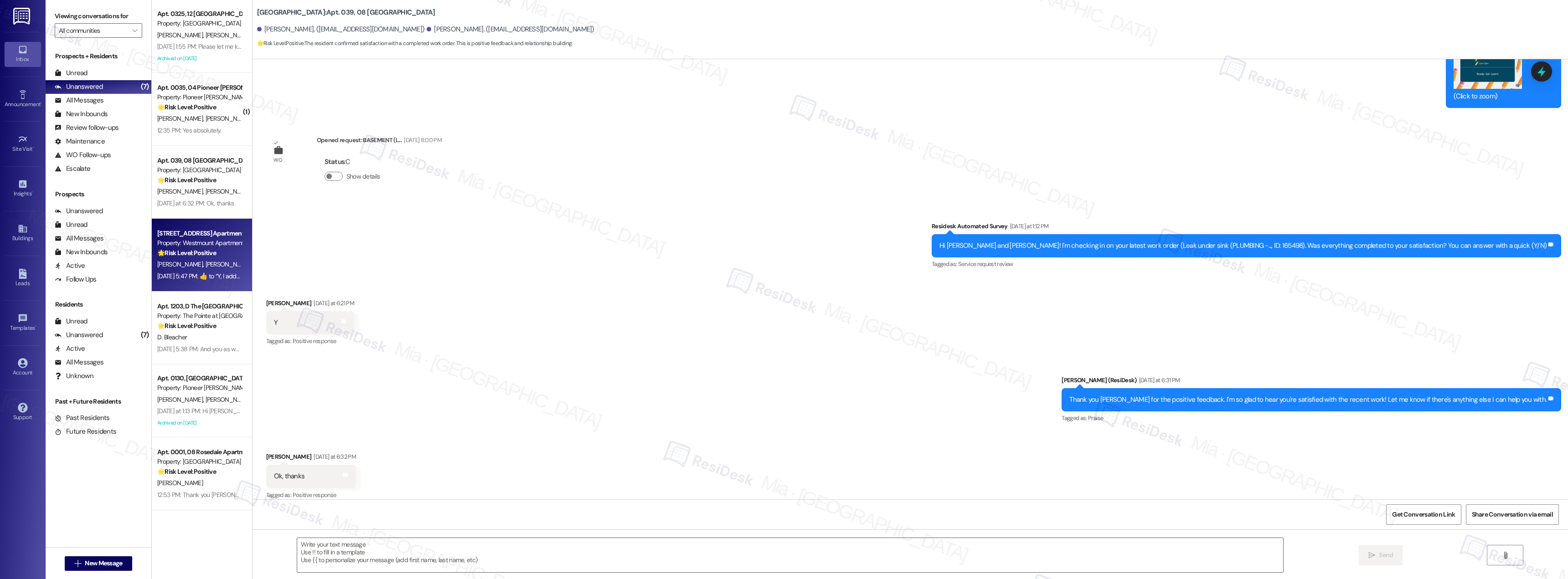
type textarea "Fetching suggested responses. Please feel free to read through the conversation…"
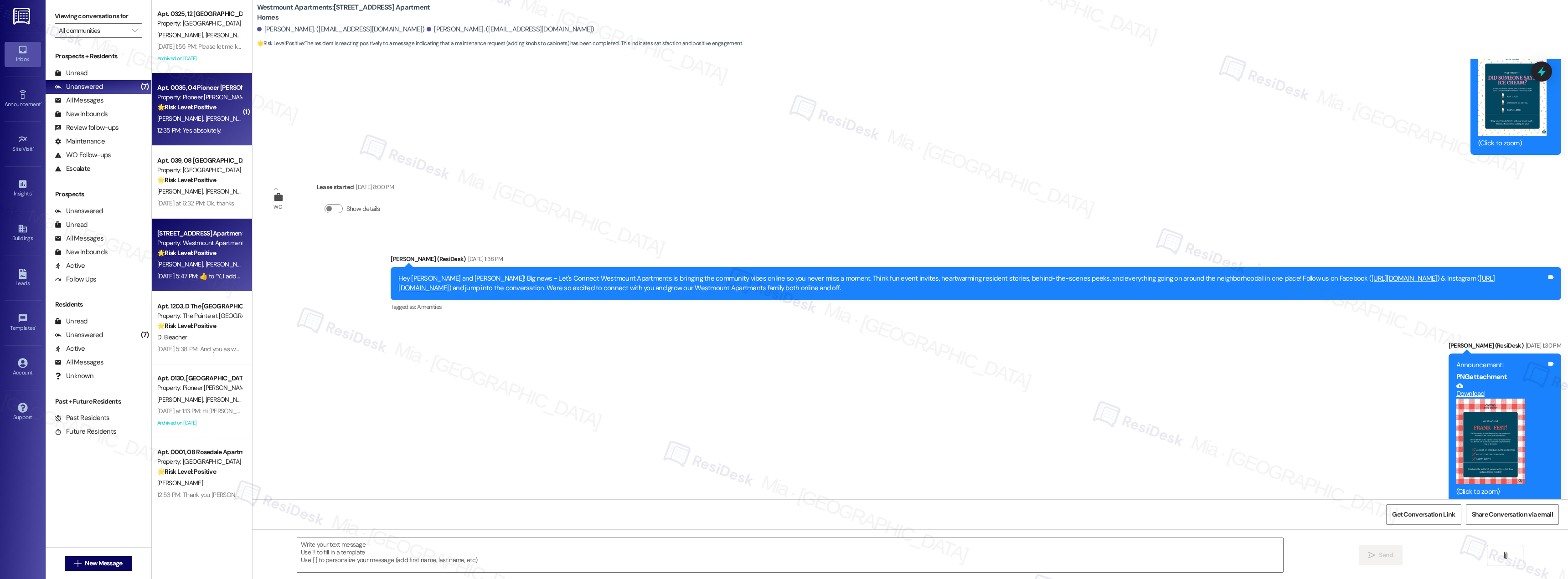
type textarea "Fetching suggested responses. Please feel free to read through the conversation…"
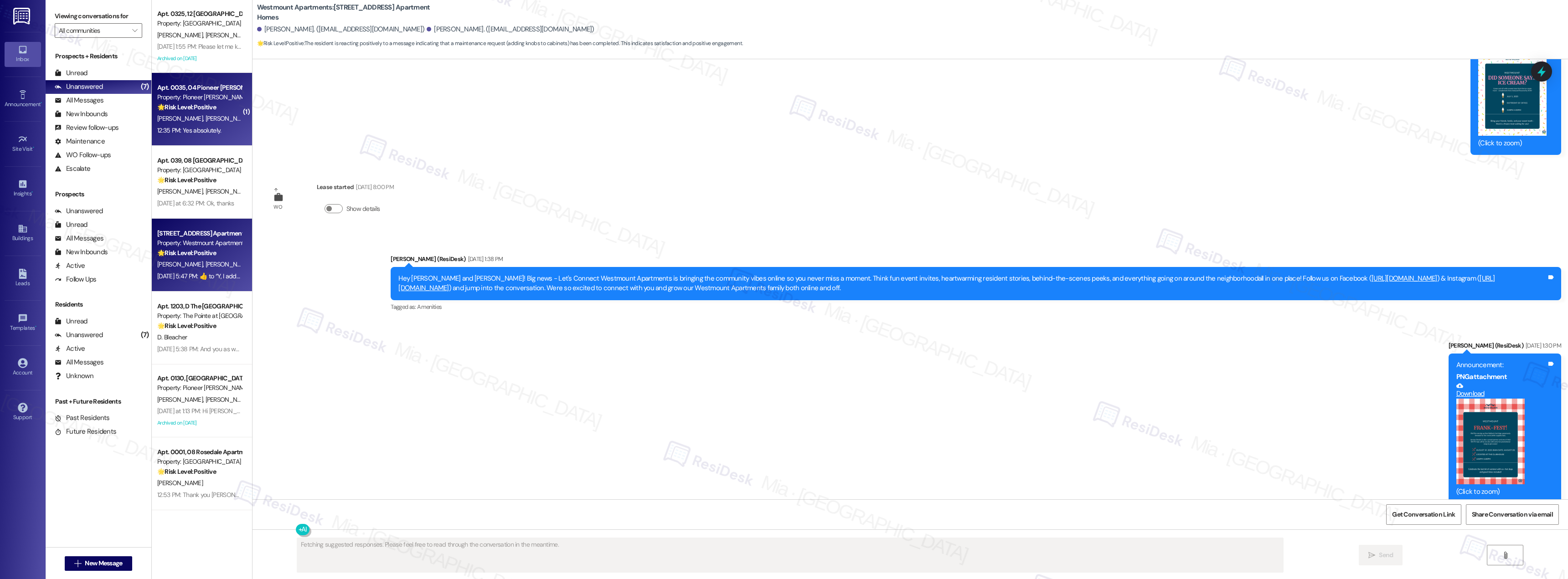
scroll to position [7566, 0]
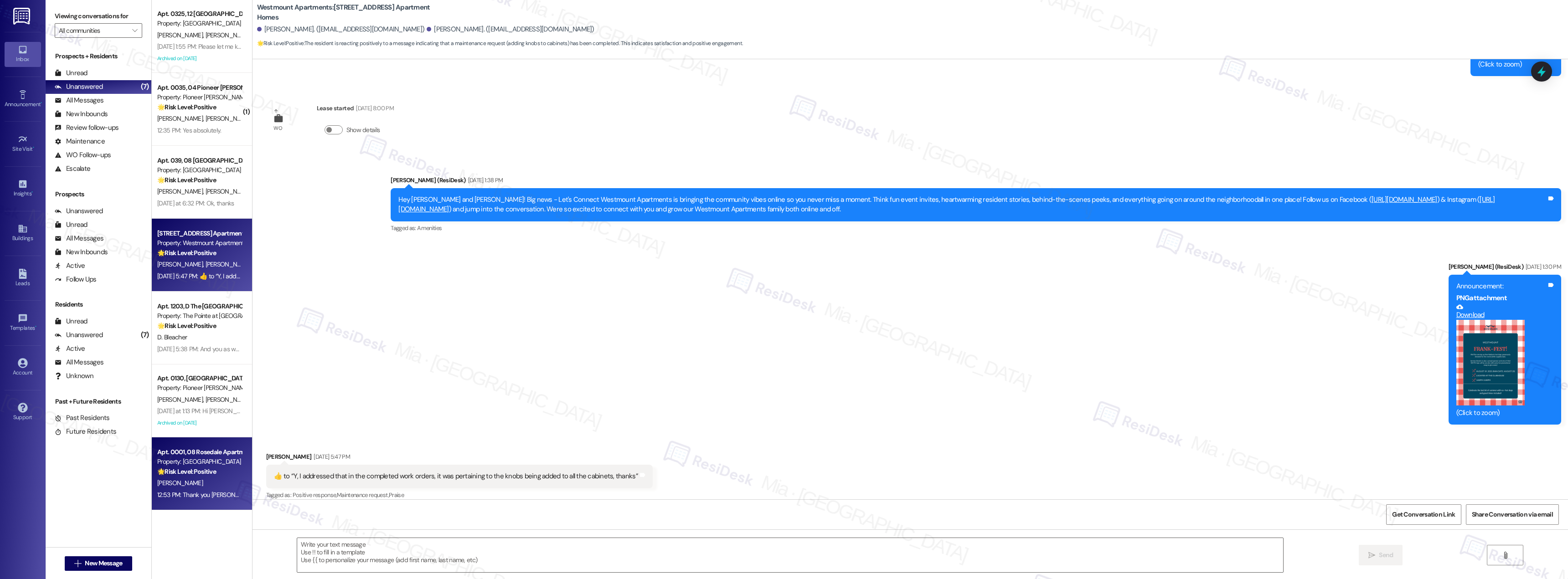
click at [183, 462] on div "Property: [GEOGRAPHIC_DATA]" at bounding box center [199, 462] width 85 height 10
type textarea "Fetching suggested responses. Please feel free to read through the conversation…"
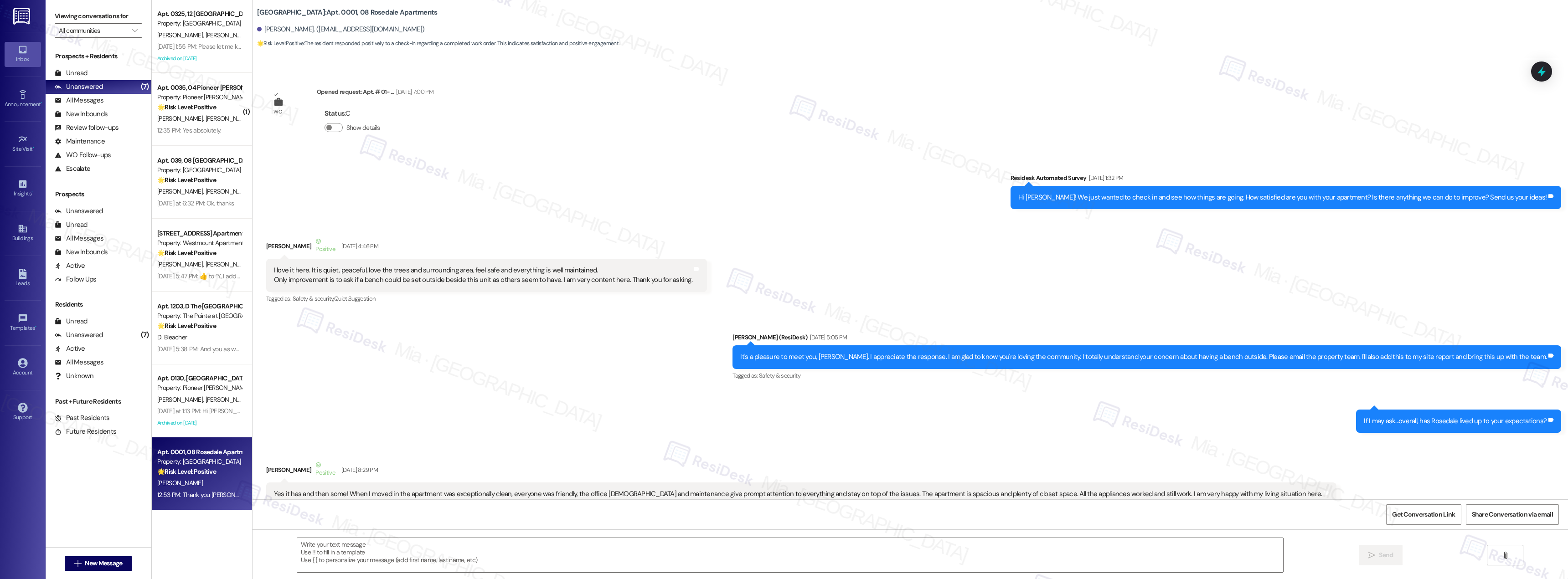
type textarea "Fetching suggested responses. Please feel free to read through the conversation…"
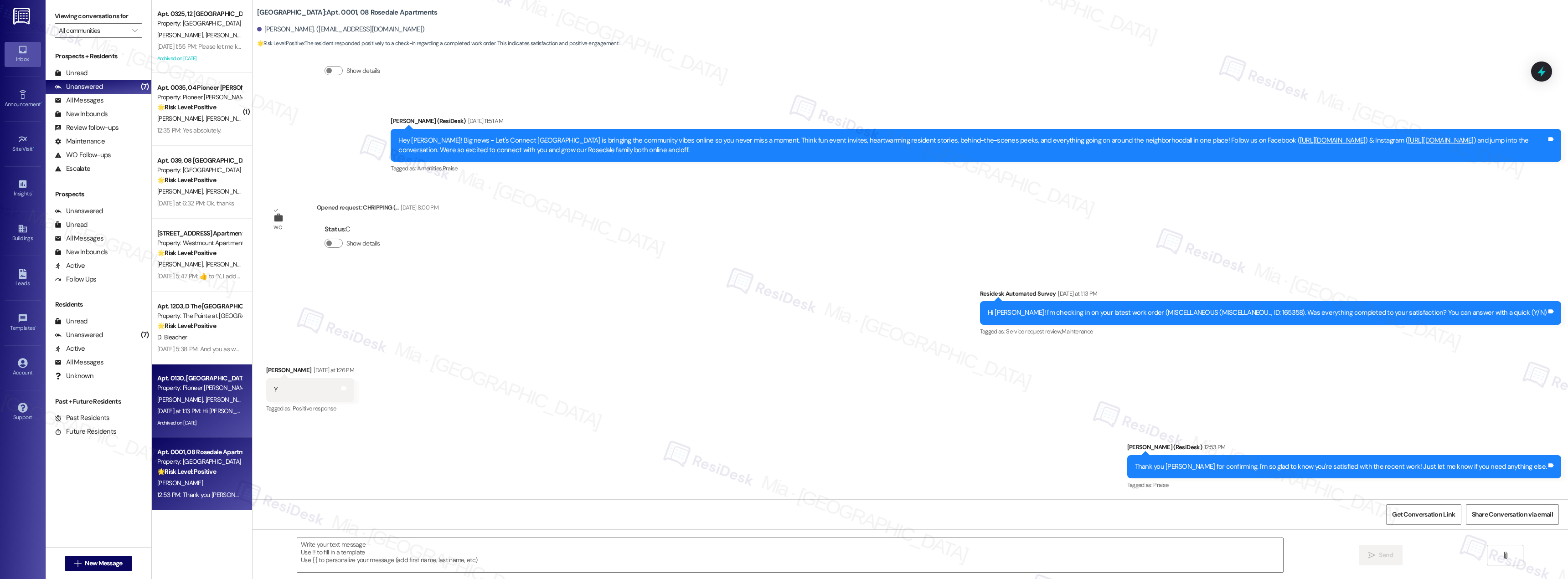
click at [179, 415] on div "[DATE] at 1:13 PM: Hi [PERSON_NAME] and [PERSON_NAME]! I'm checking in on your …" at bounding box center [200, 411] width 86 height 12
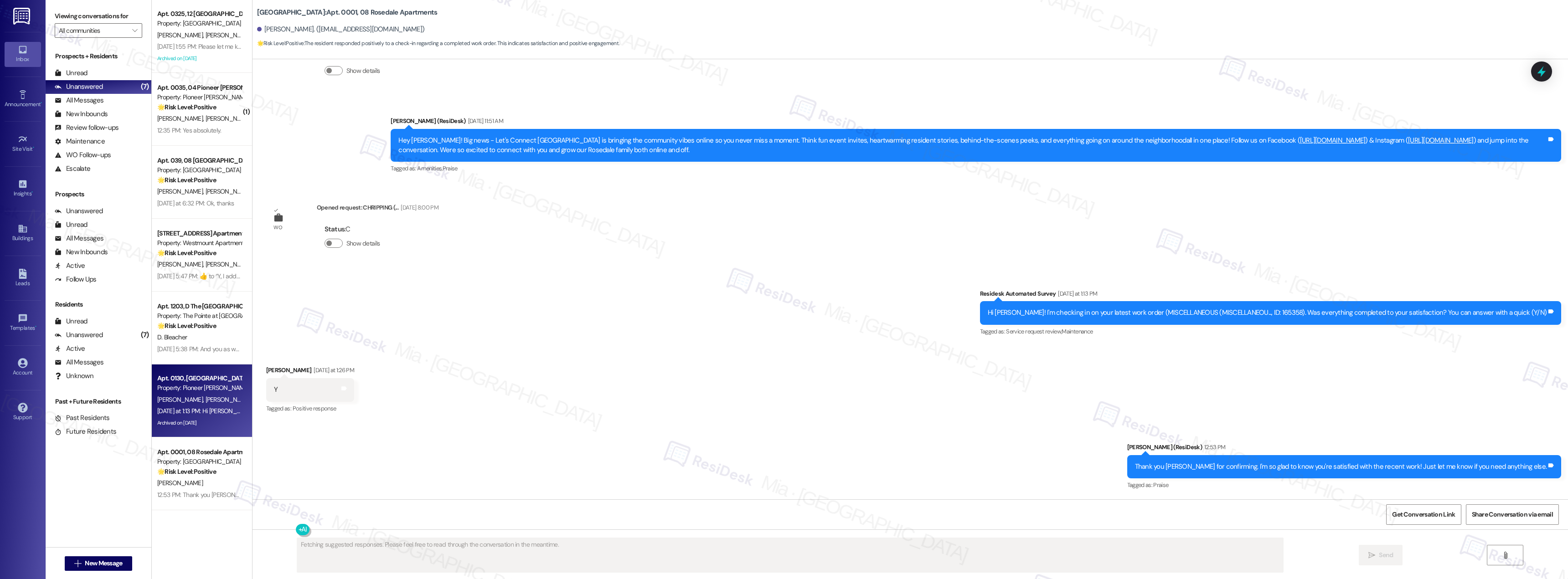
type textarea "Fetching suggested responses. Please feel free to read through the conversation…"
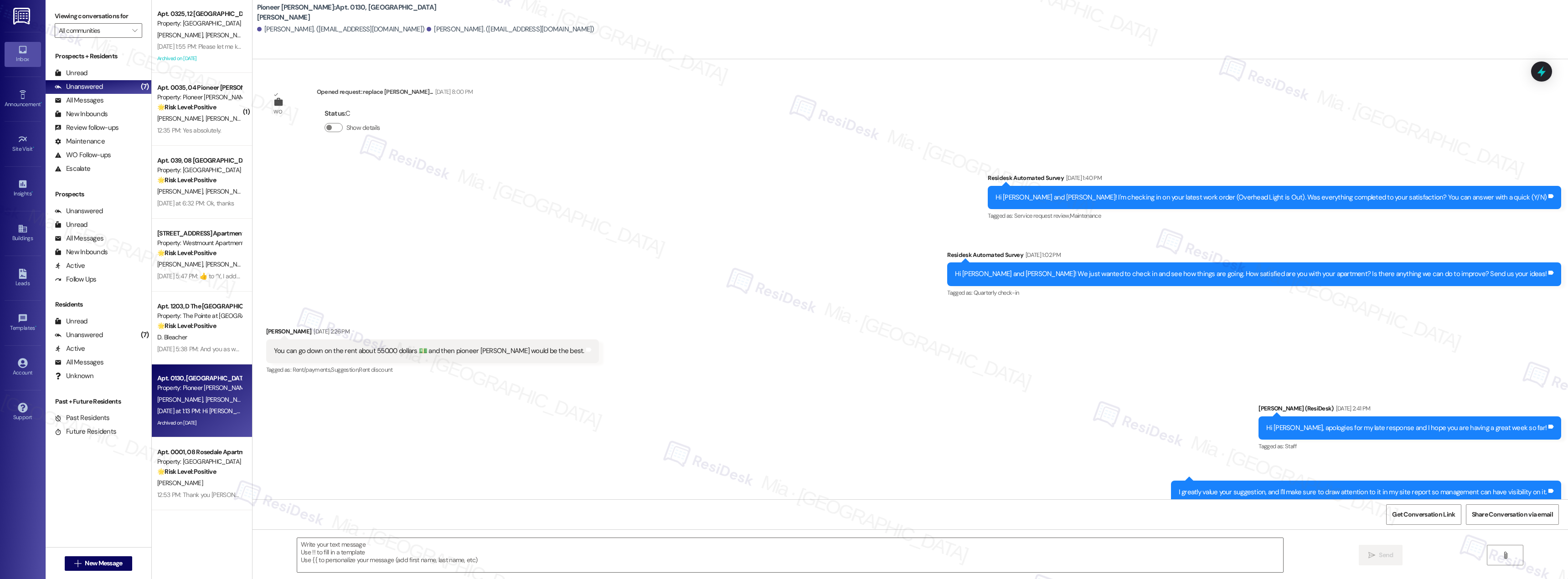
type textarea "Fetching suggested responses. Please feel free to read through the conversation…"
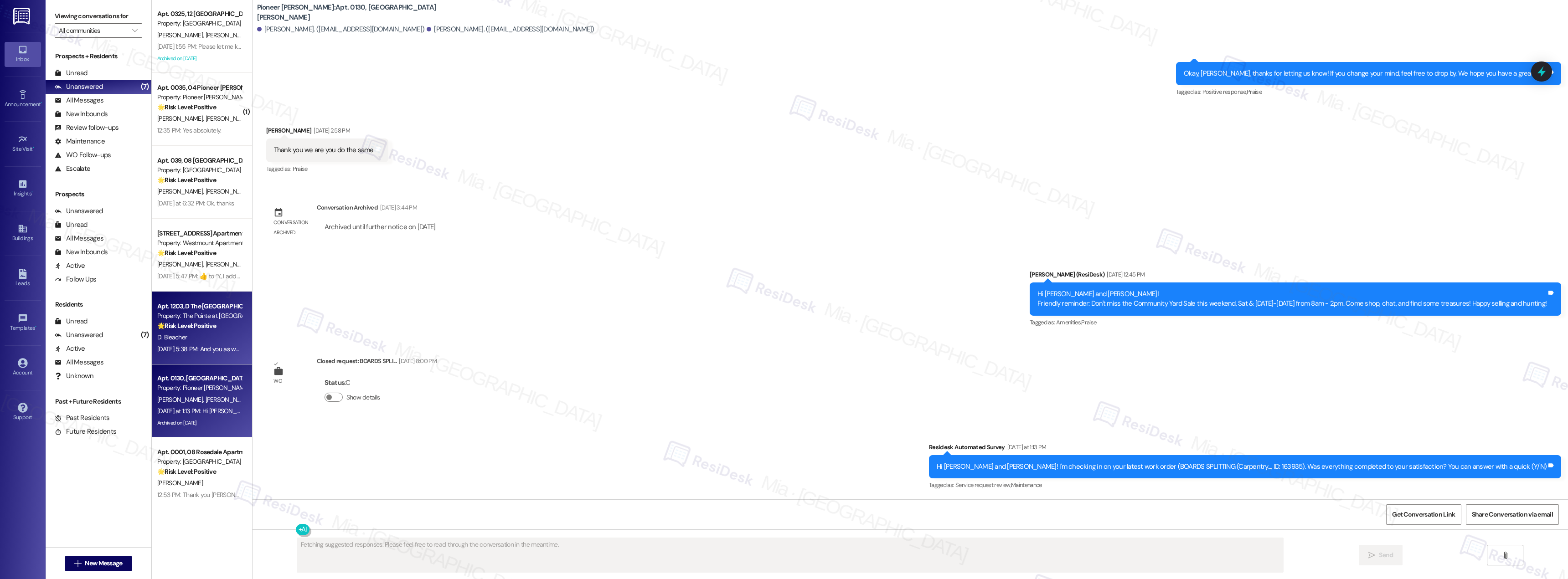
click at [182, 344] on div "[DATE] 5:38 PM: And you as well [PERSON_NAME]! [DATE] 5:38 PM: And you as well …" at bounding box center [200, 349] width 86 height 12
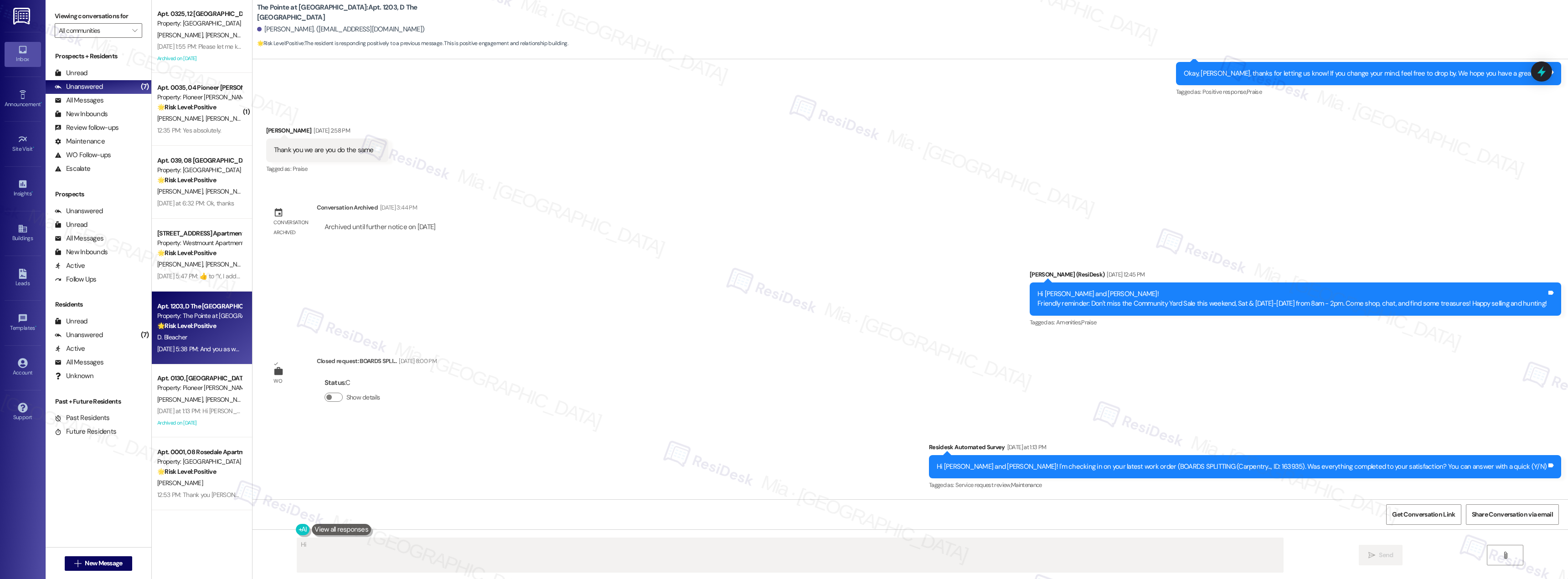
scroll to position [598, 0]
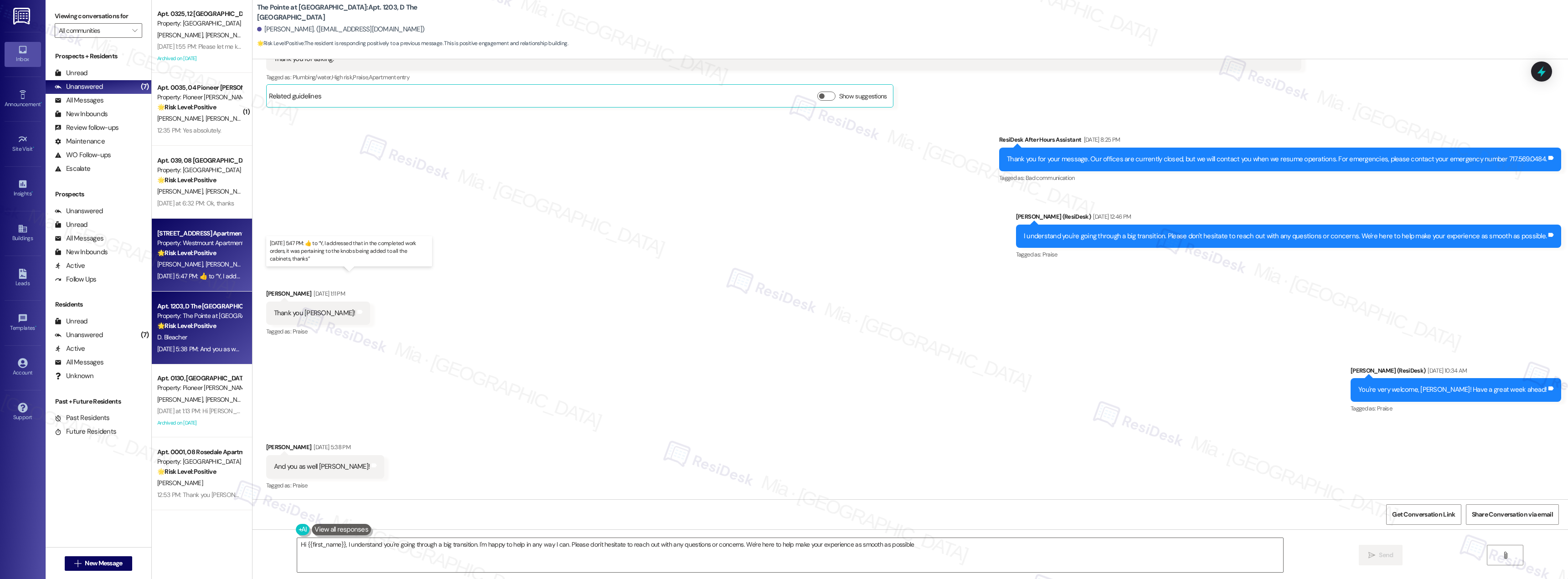
type textarea "Hi {{first_name}}, I understand you're going through a big transition. I'm happ…"
click at [175, 273] on div "[DATE] 5:47 PM:  ​👍​ to “ Y, I addressed that in the completed work orders, it …" at bounding box center [345, 276] width 376 height 8
type textarea "Hi {{first_name}}, I understand you're going through a big transition. Please d…"
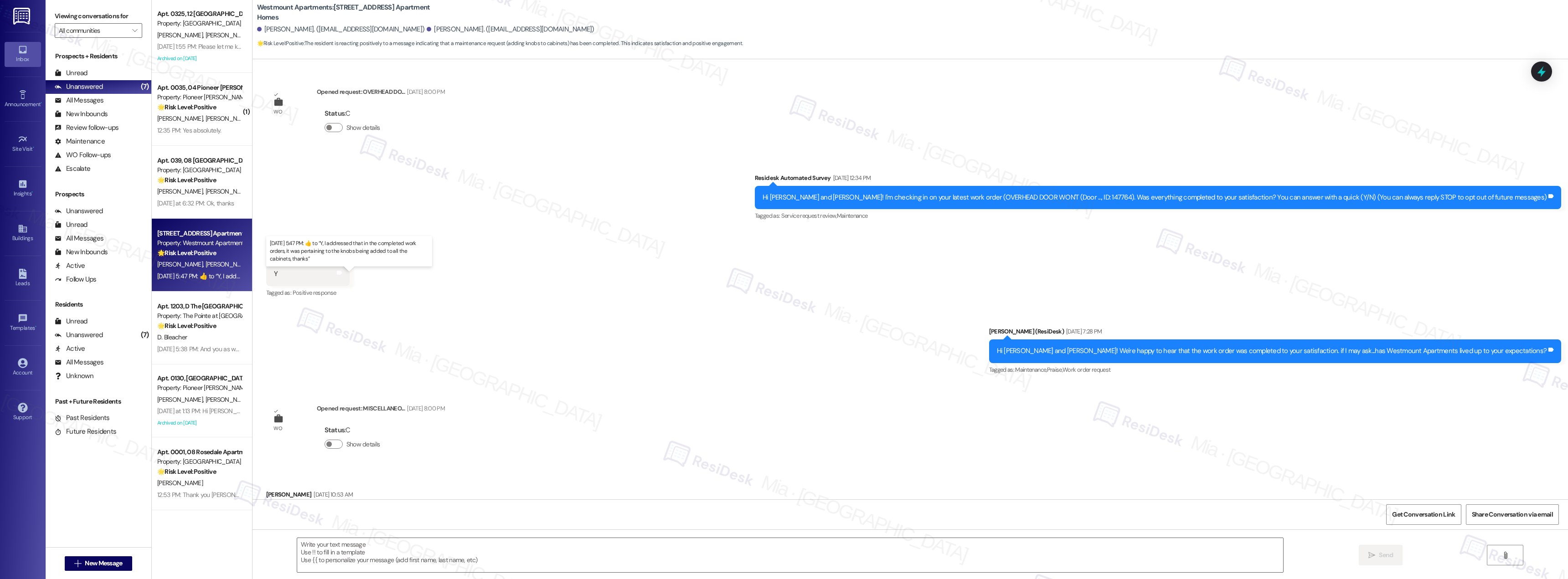
scroll to position [7566, 0]
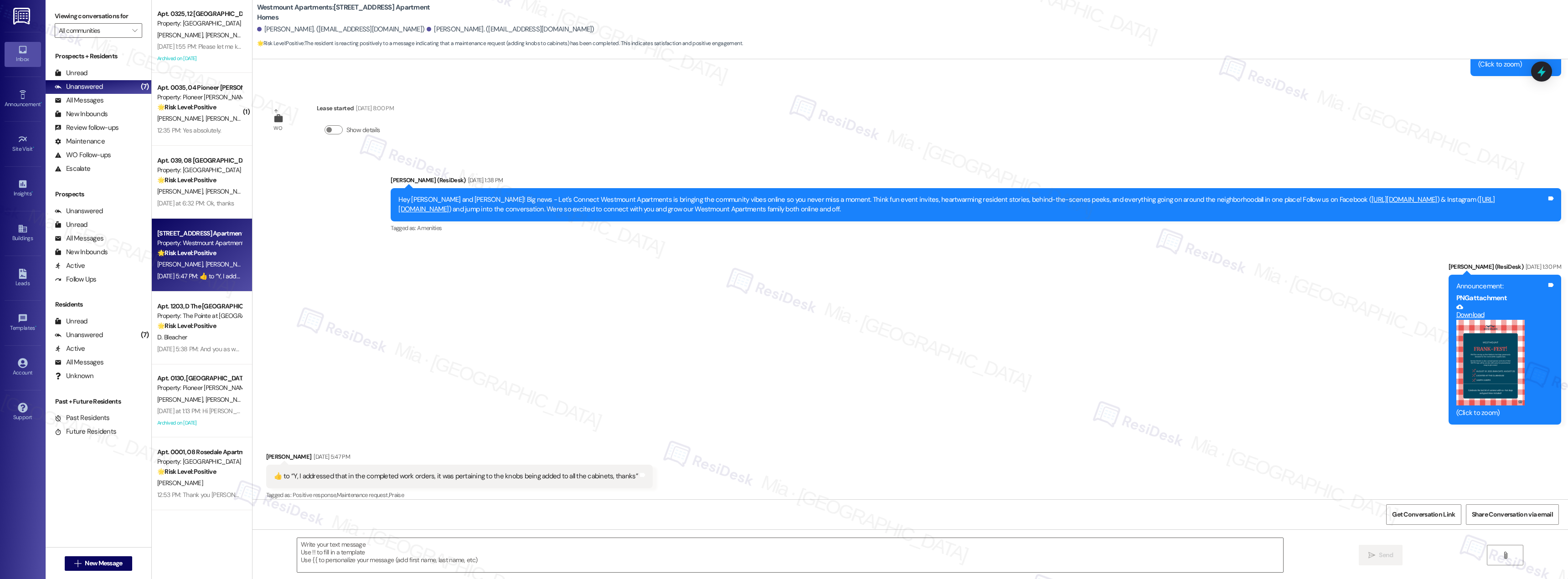
type textarea "Fetching suggested responses. Please feel free to read through the conversation…"
click at [203, 120] on div "[PERSON_NAME] [PERSON_NAME]" at bounding box center [200, 119] width 86 height 12
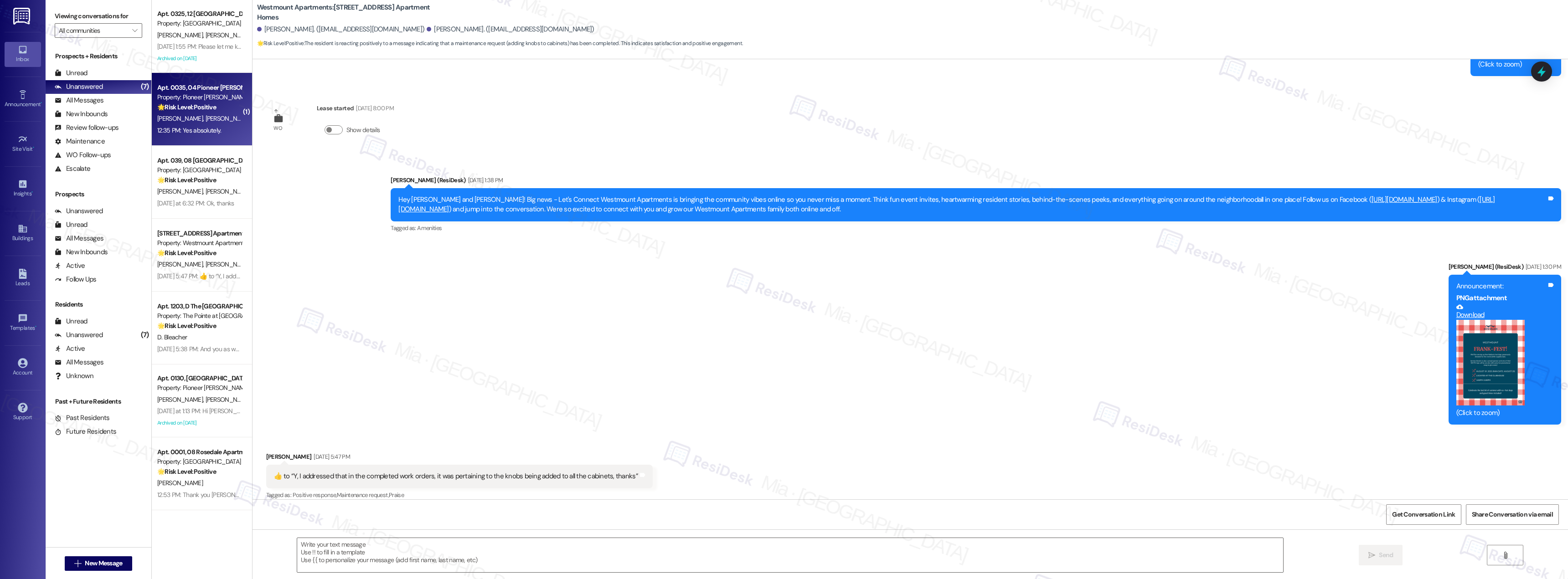
type textarea "Fetching suggested responses. Please feel free to read through the conversation…"
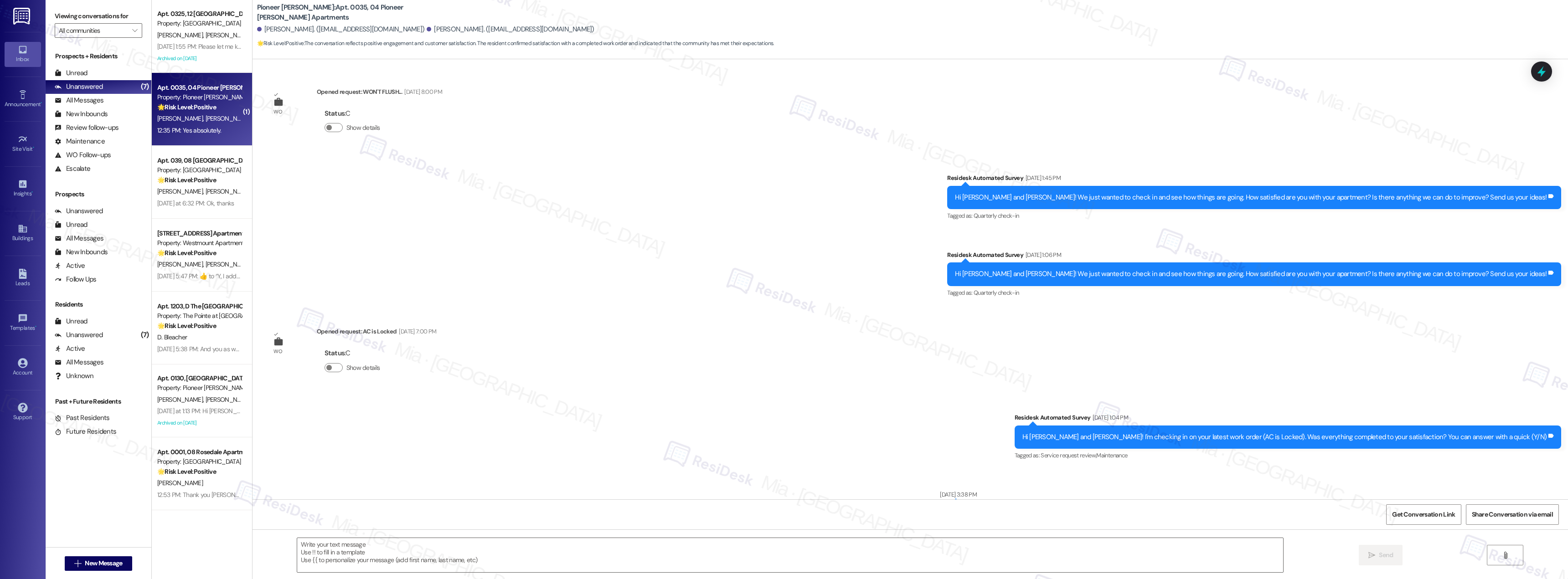
scroll to position [7557, 0]
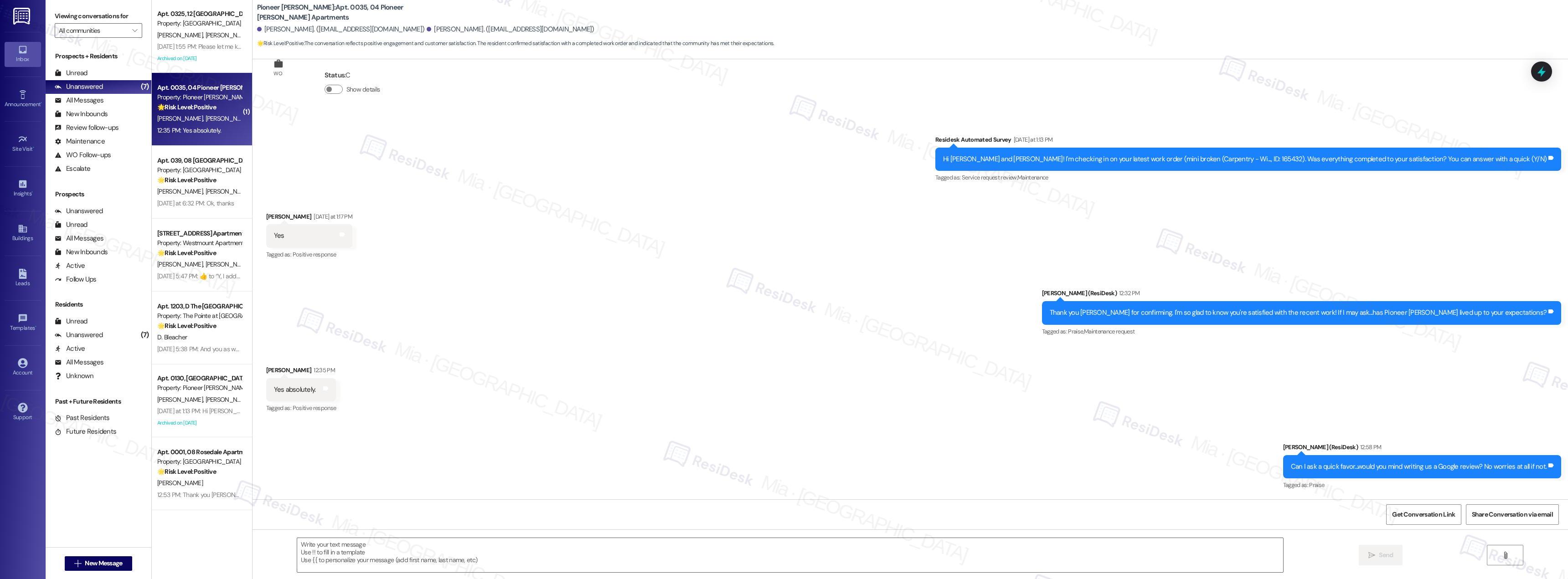
type textarea "Fetching suggested responses. Please feel free to read through the conversation…"
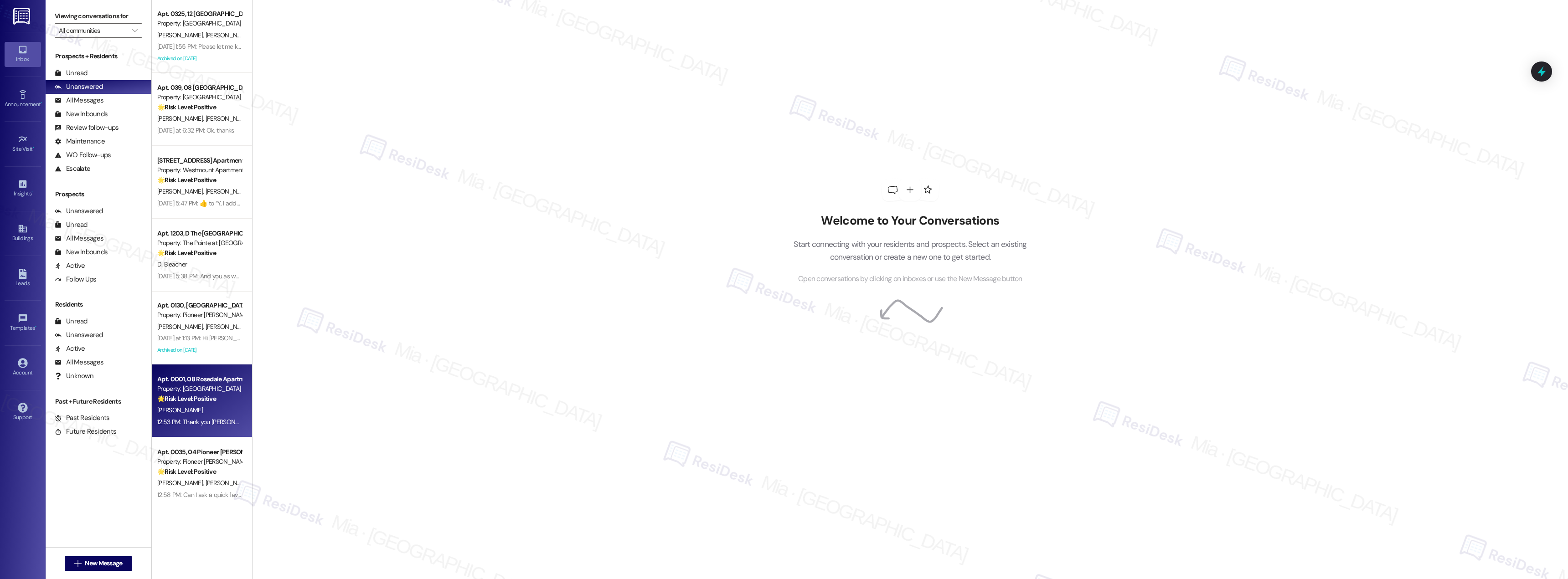
click at [191, 403] on div "🌟 Risk Level: Positive The resident responded positively to a check-in regardin…" at bounding box center [199, 399] width 85 height 10
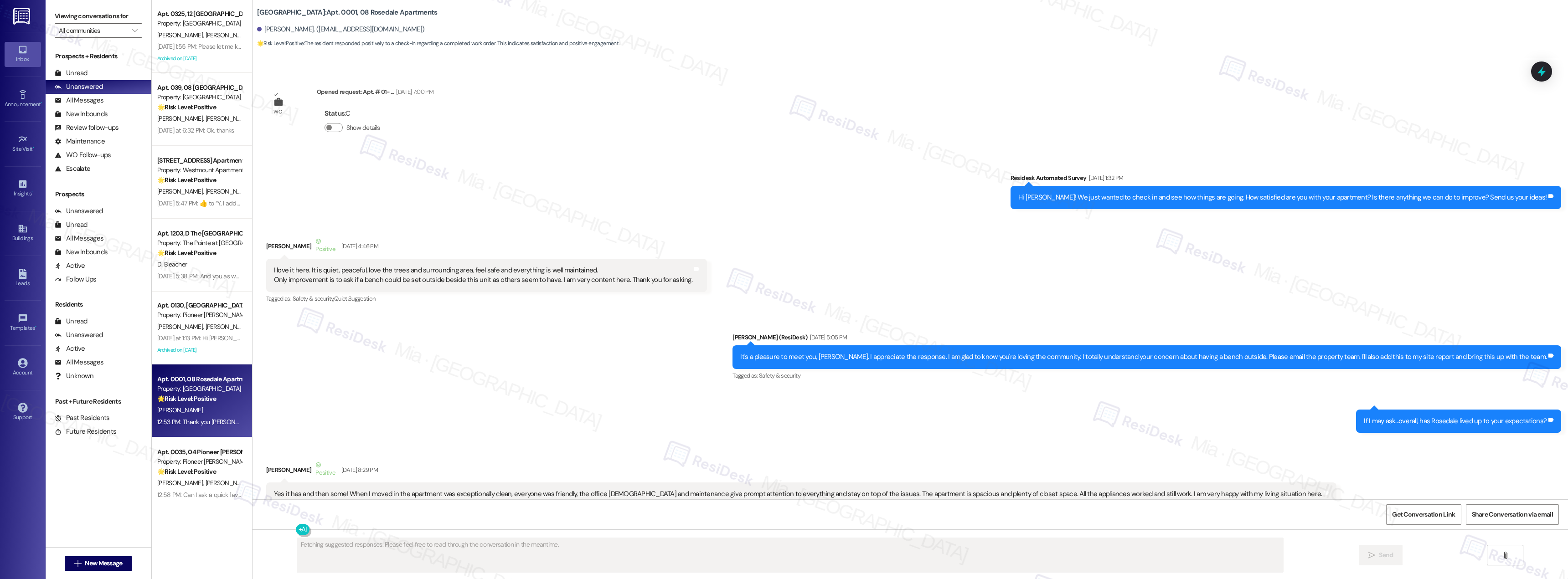
type textarea "Fetching suggested responses. Please feel free to read through the conversation…"
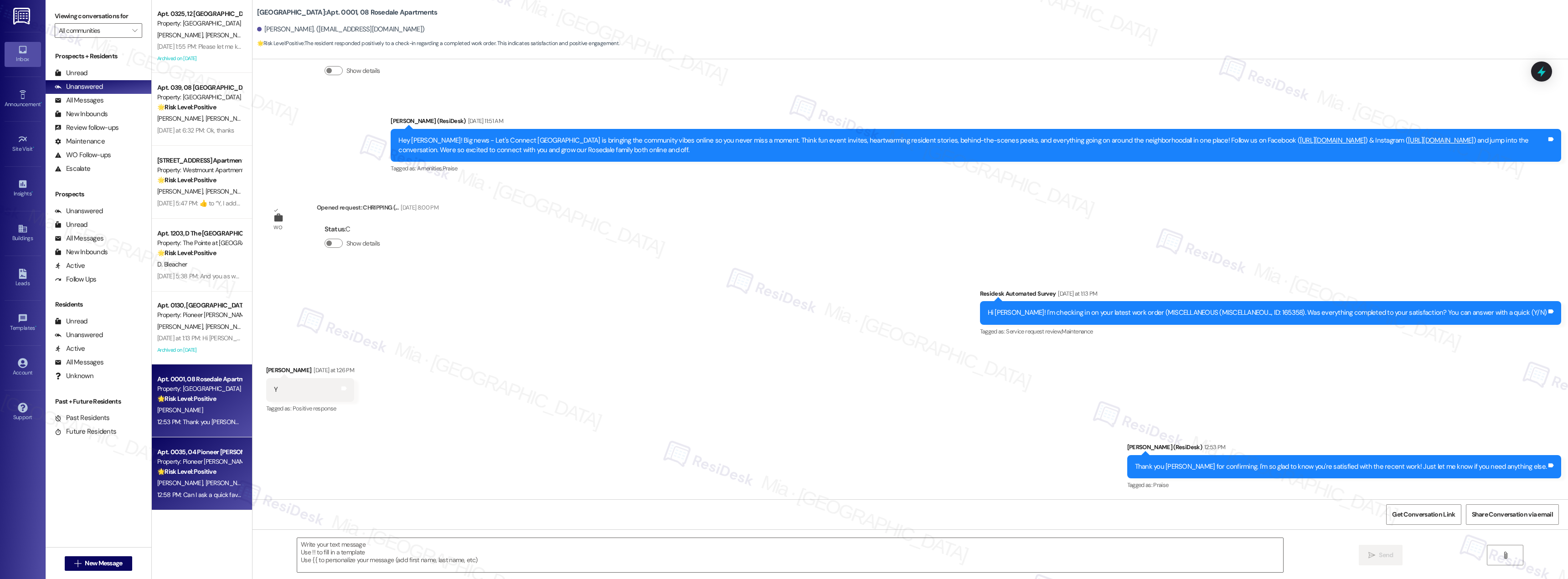
click at [183, 468] on strong "🌟 Risk Level: Positive" at bounding box center [186, 471] width 59 height 8
type textarea "Fetching suggested responses. Please feel free to read through the conversation…"
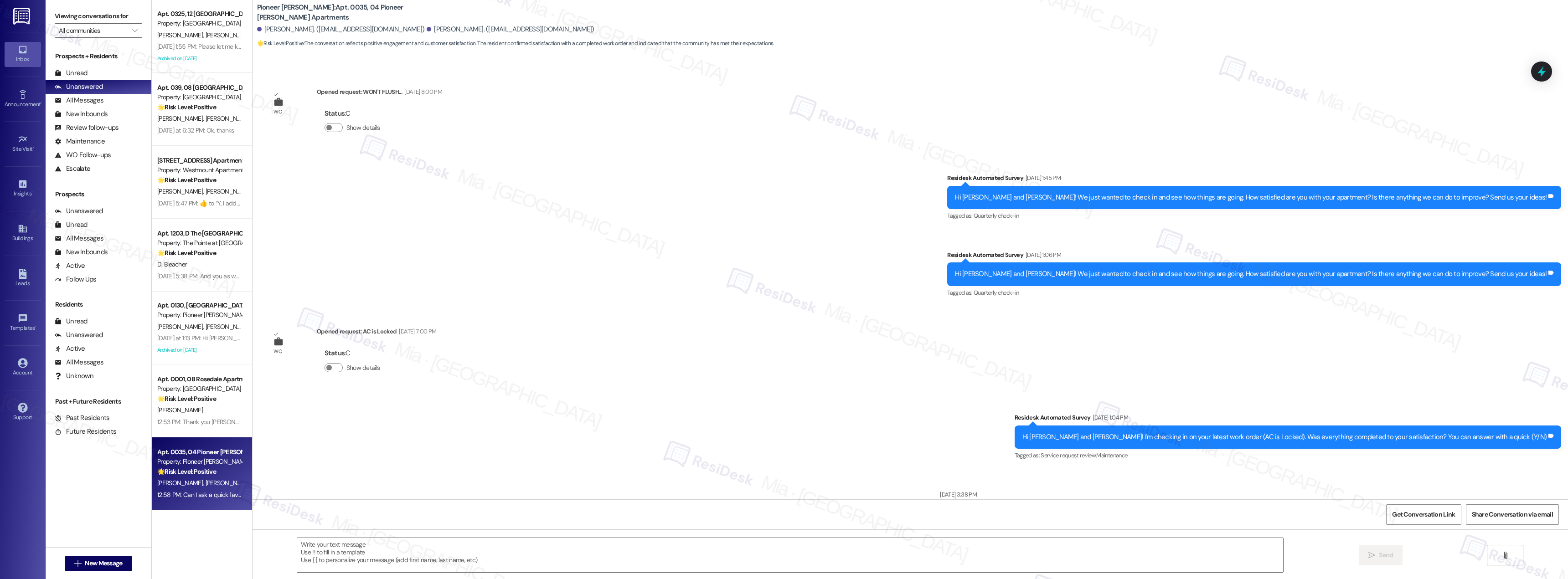
type textarea "Fetching suggested responses. Please feel free to read through the conversation…"
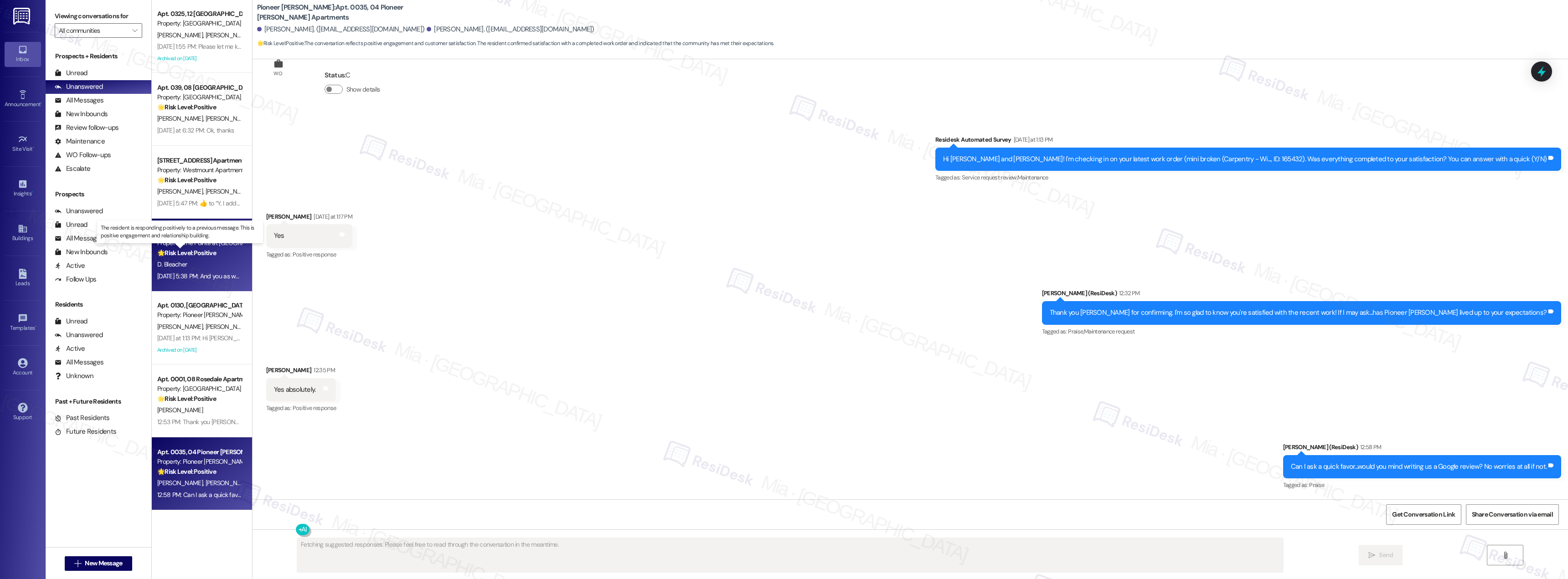
click at [202, 255] on strong "🌟 Risk Level: Positive" at bounding box center [186, 252] width 59 height 8
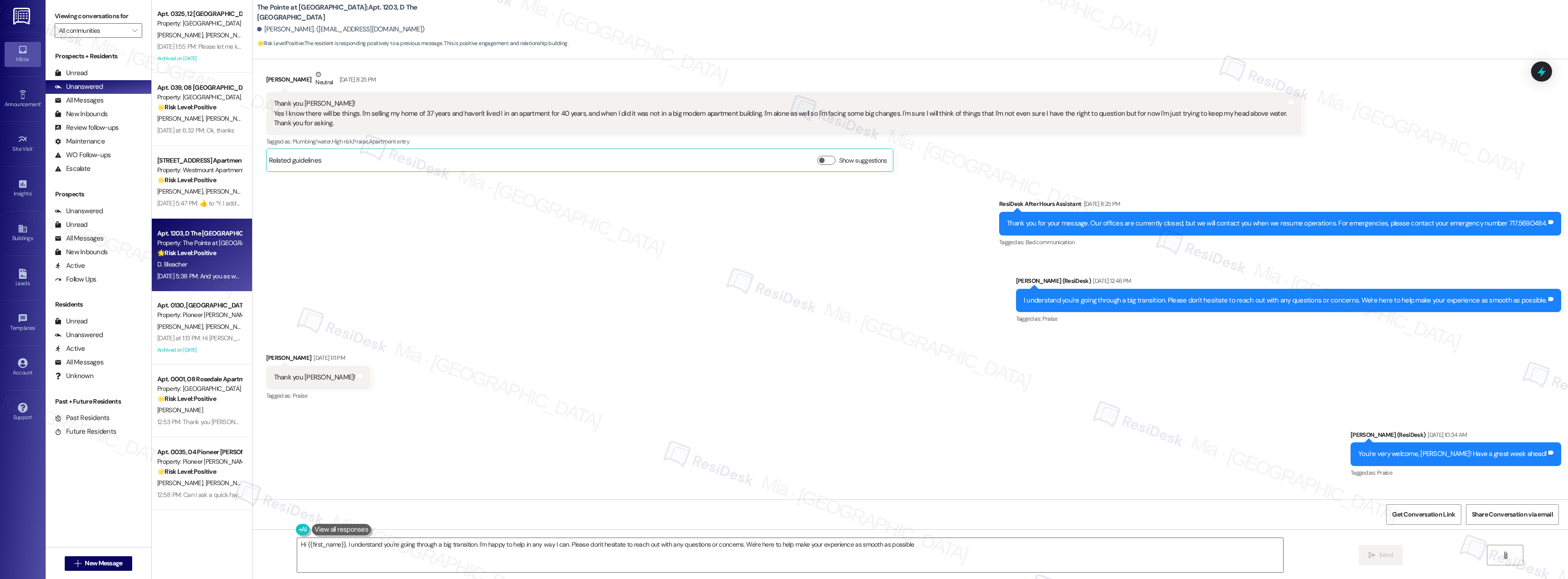
type textarea "Hi {{first_name}}, I understand you're going through a big transition. I'm happ…"
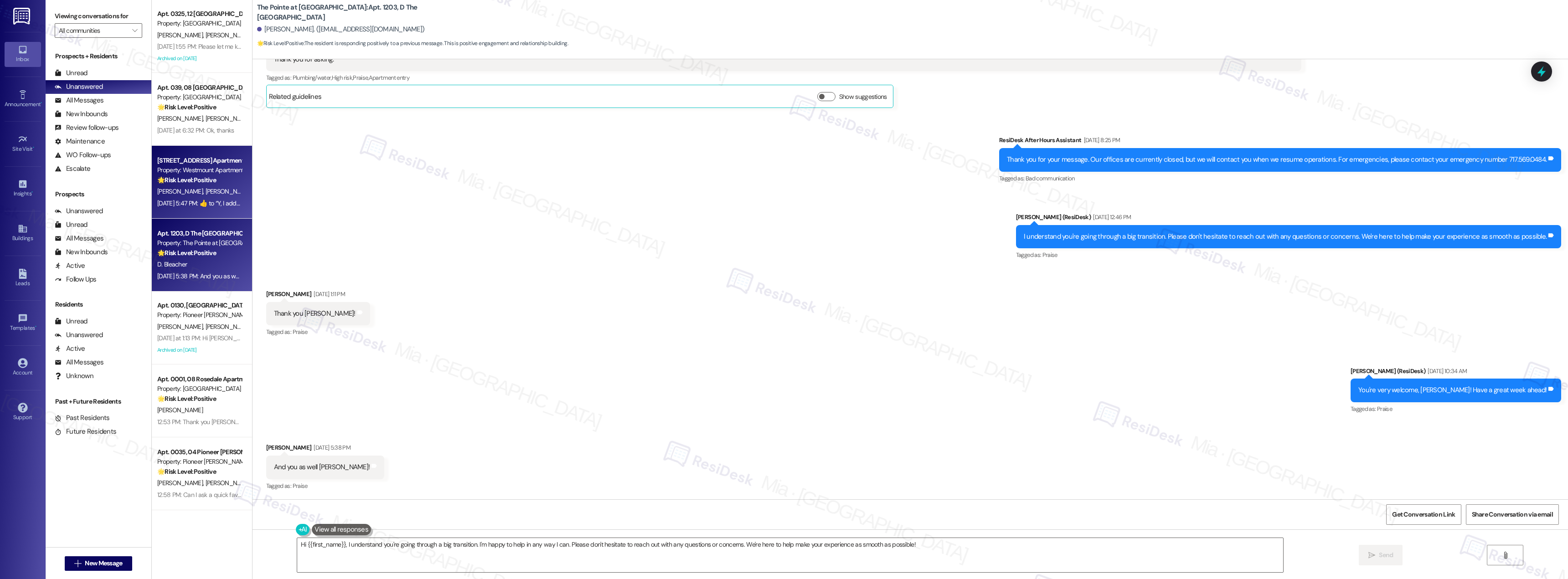
click at [214, 199] on div "Sep 08, 2025 at 5:47 PM:  ​👍​ to “ Y, I addressed that in the completed work or…" at bounding box center [345, 203] width 376 height 8
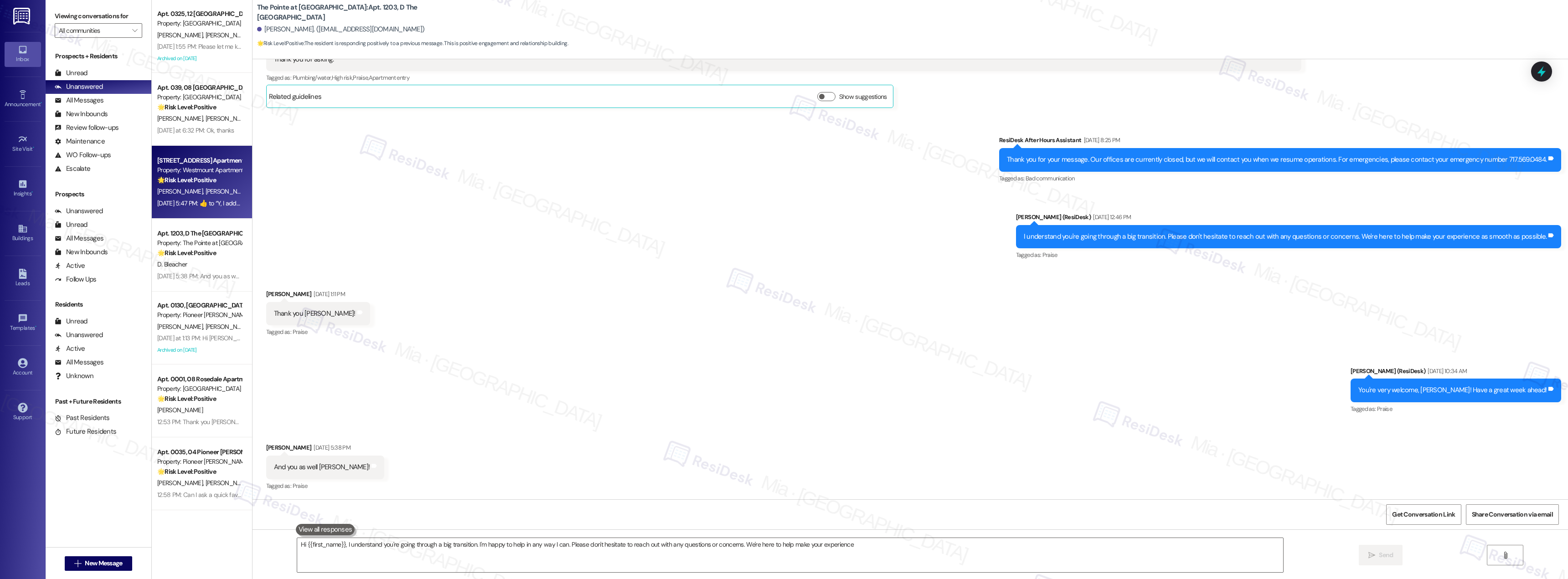
type textarea "Hi {{first_name}}, I understand you're going through a big transition. I'm happ…"
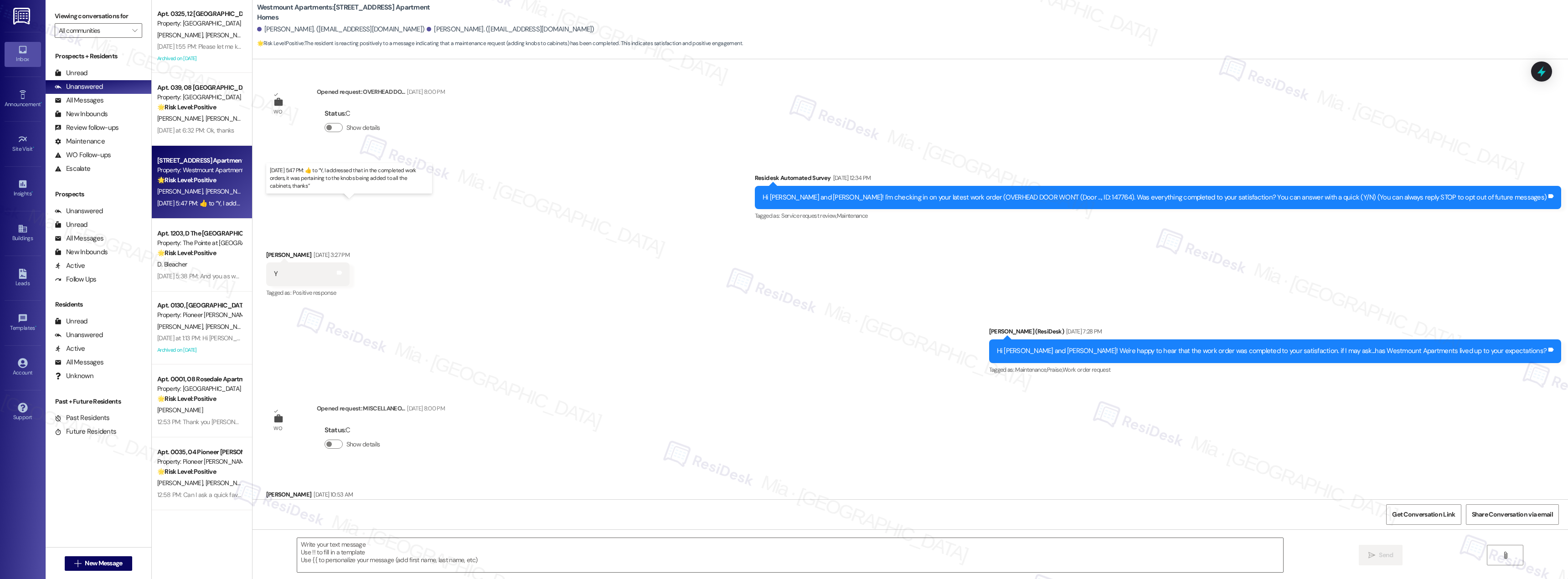
scroll to position [7566, 0]
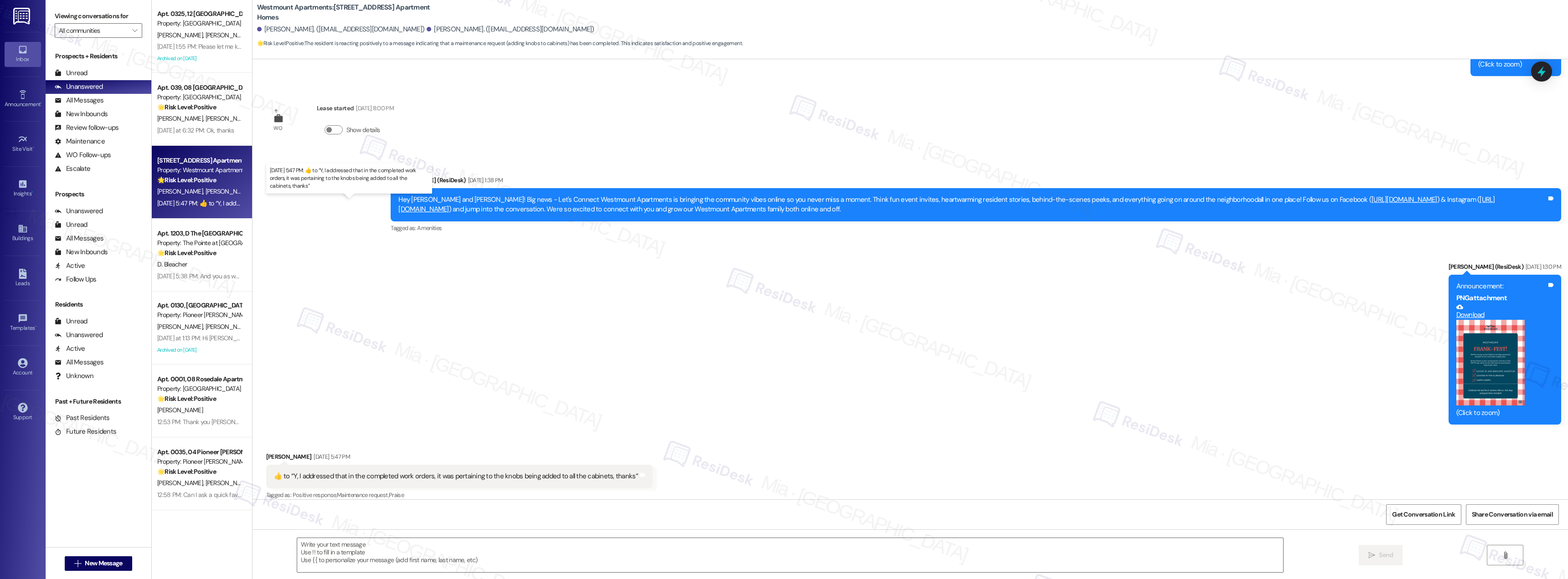
type textarea "Fetching suggested responses. Please feel free to read through the conversation…"
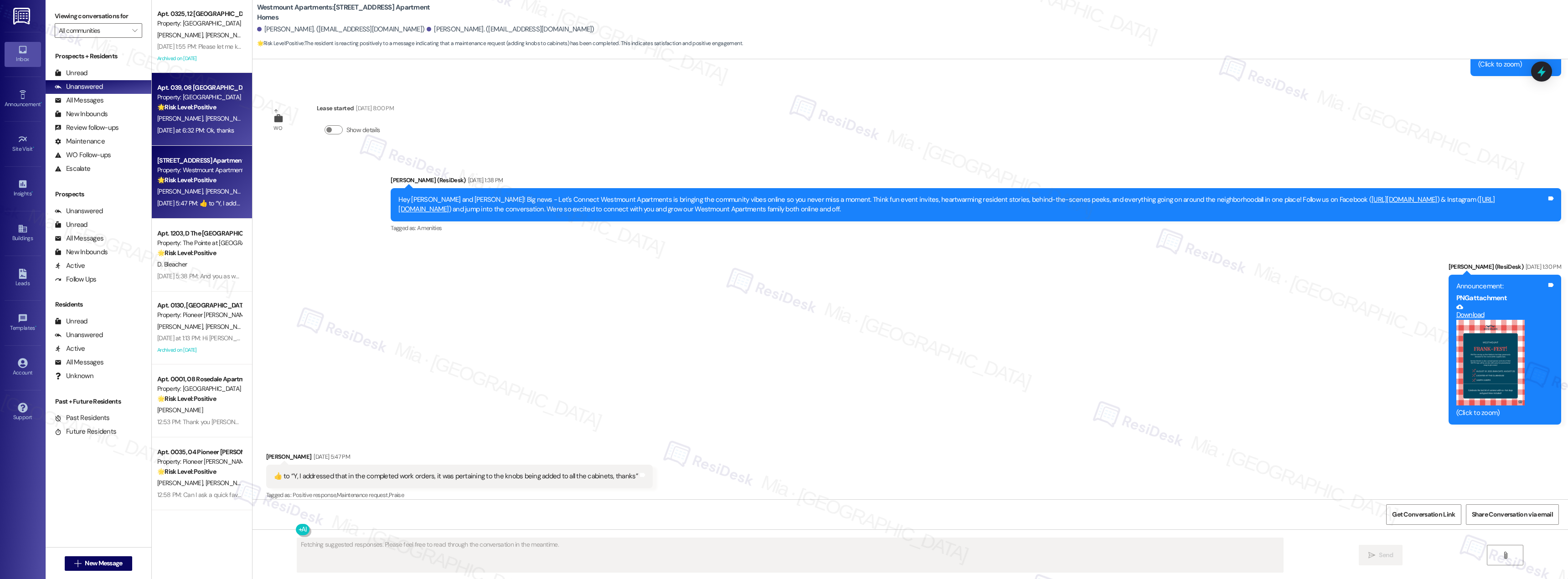
click at [211, 133] on div "Yesterday at 6:32 PM: Ok, thanks Yesterday at 6:32 PM: Ok, thanks" at bounding box center [195, 130] width 77 height 8
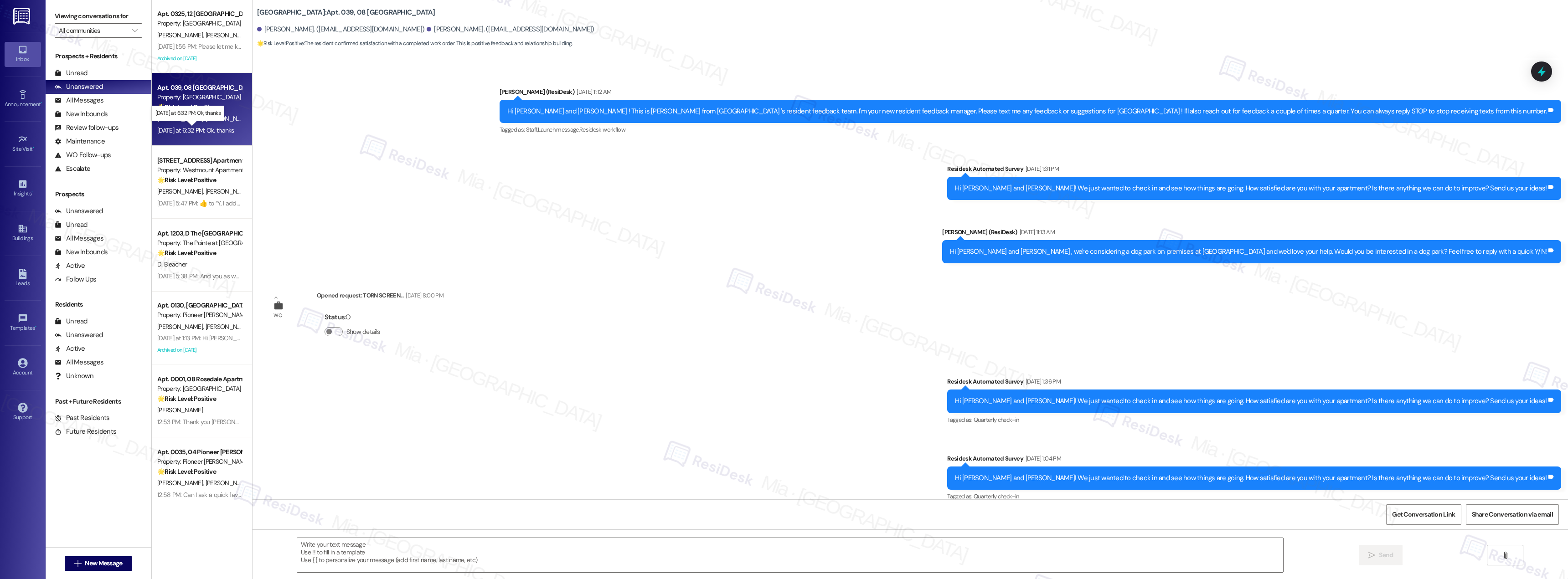
scroll to position [6293, 0]
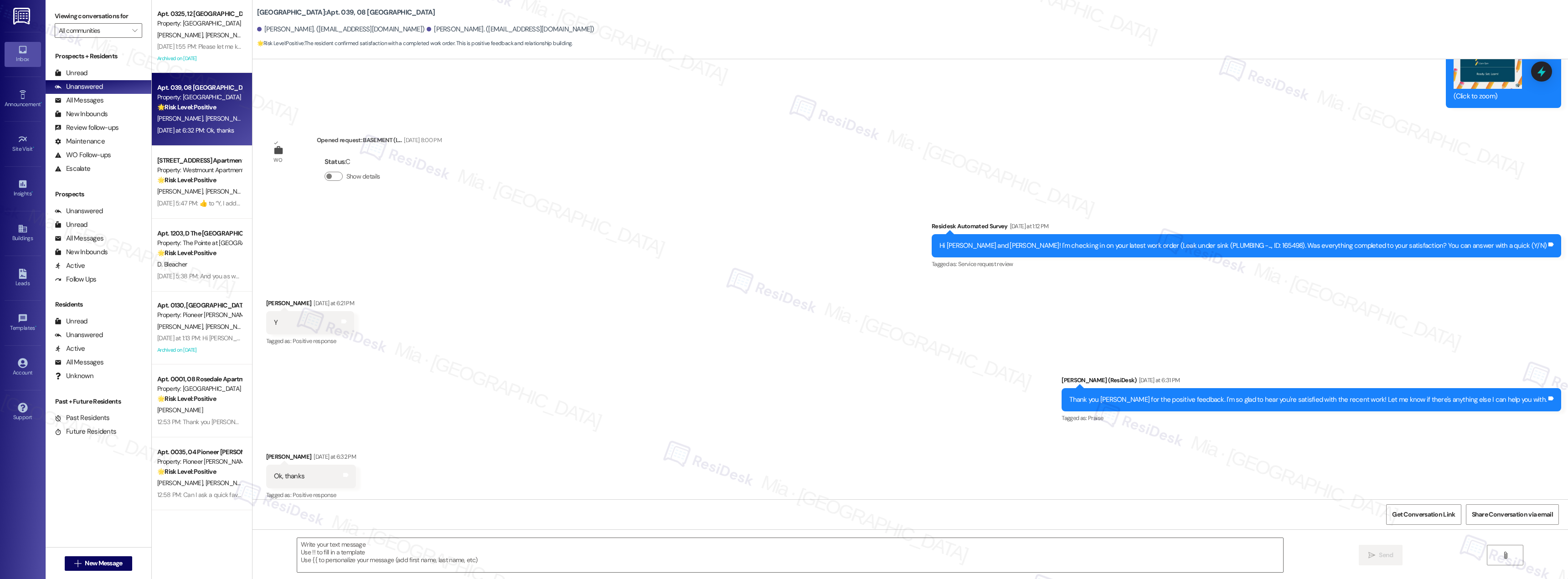
type textarea "Fetching suggested responses. Please feel free to read through the conversation…"
click at [816, 553] on textarea at bounding box center [790, 555] width 986 height 34
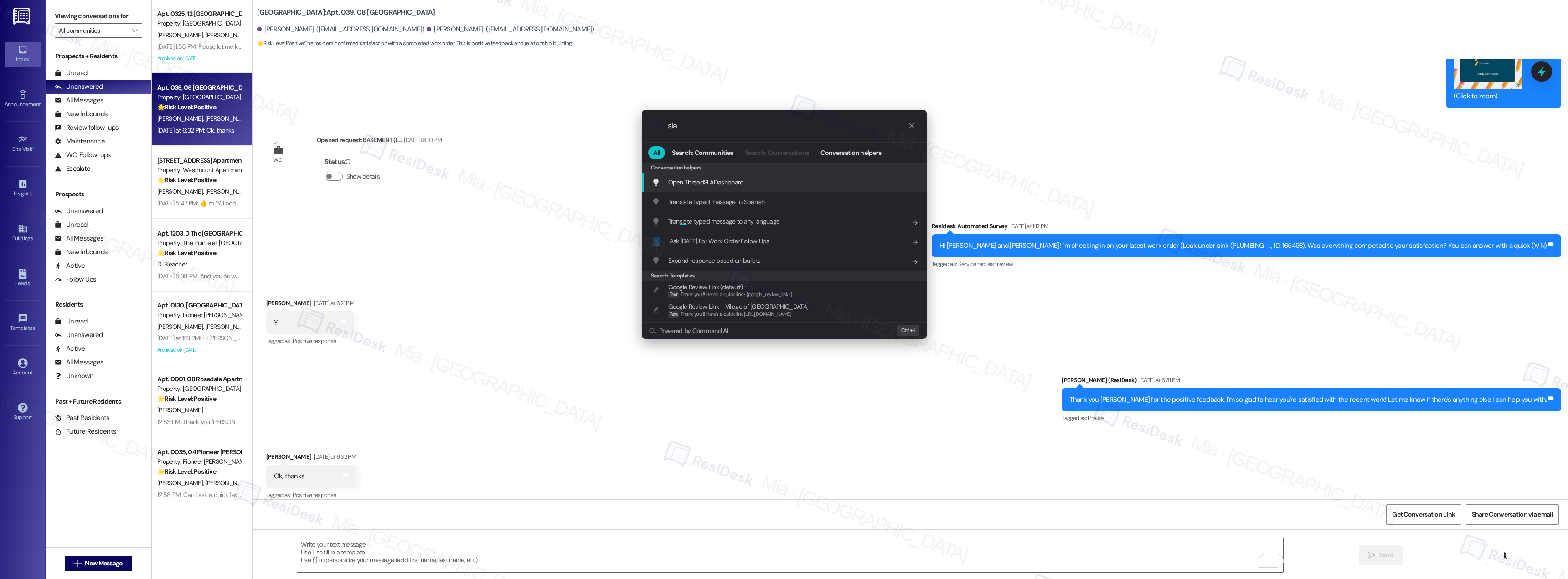
type input "sla"
click at [733, 184] on span "Open Thread SLA Dashboard" at bounding box center [706, 182] width 75 height 8
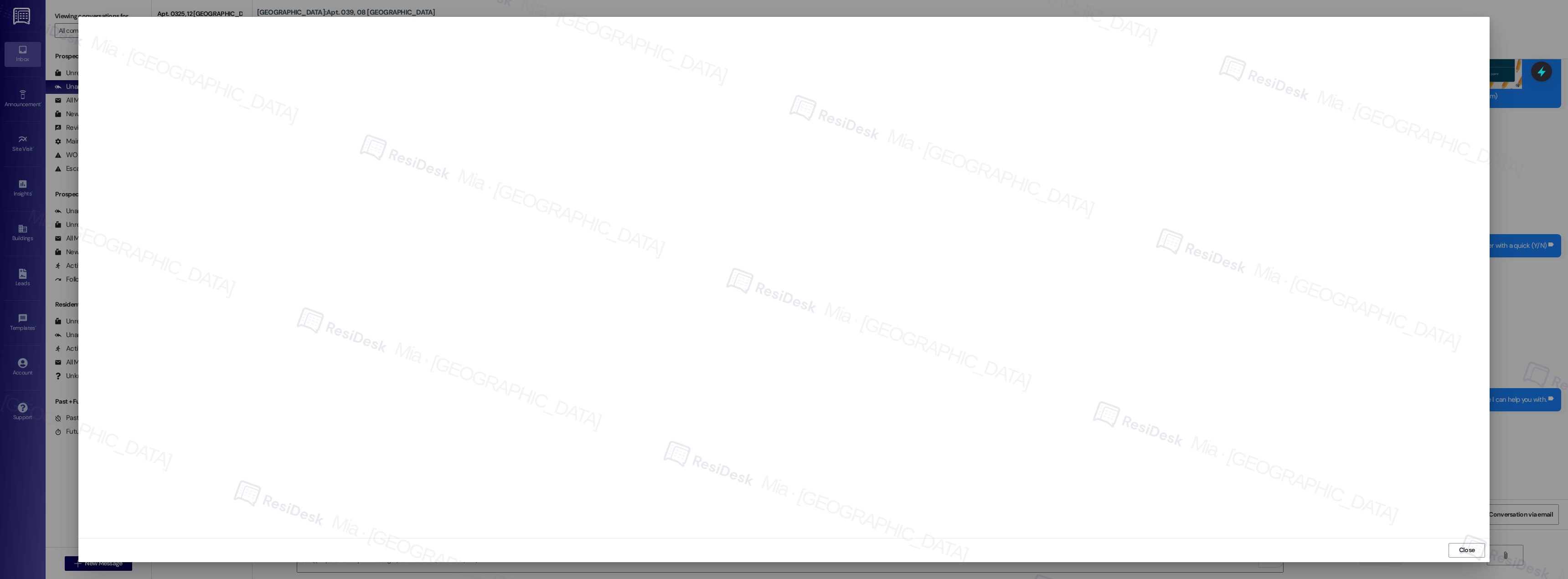
click at [1464, 552] on span "Close" at bounding box center [1467, 550] width 16 height 10
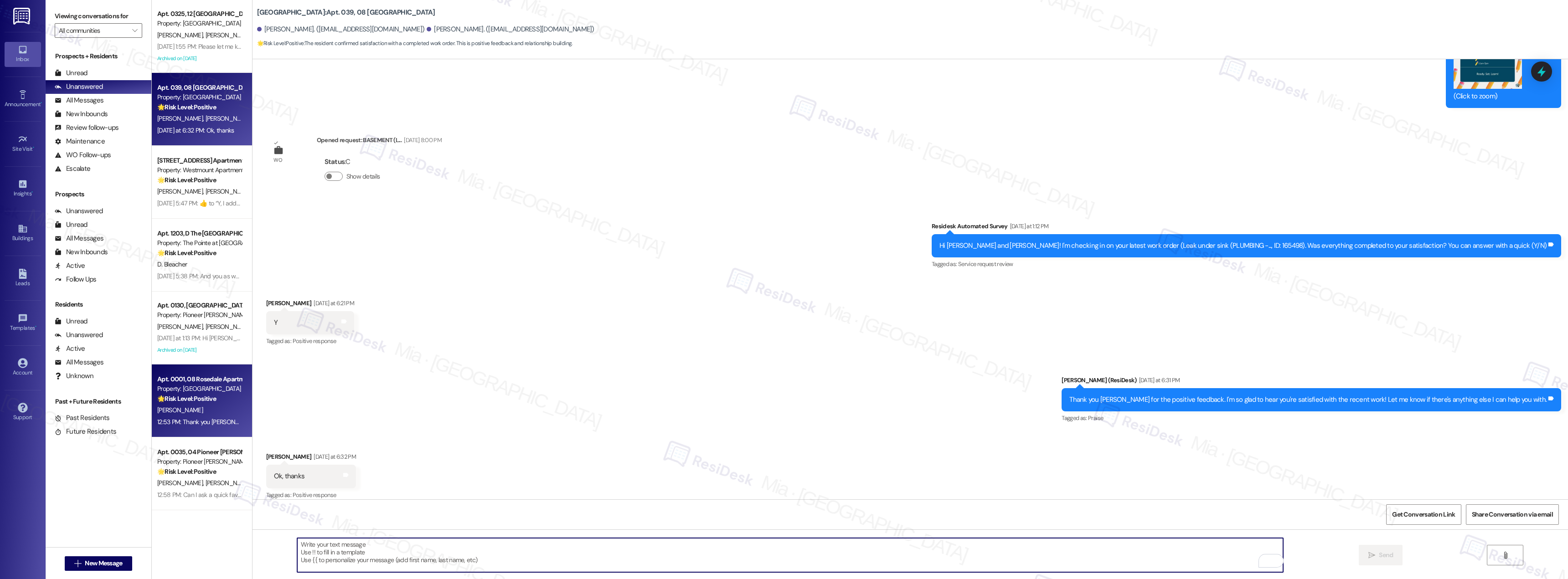
click at [183, 417] on div "12:53 PM: Thank you Karen for confirming. I'm so glad to know you're satisfied …" at bounding box center [200, 421] width 86 height 12
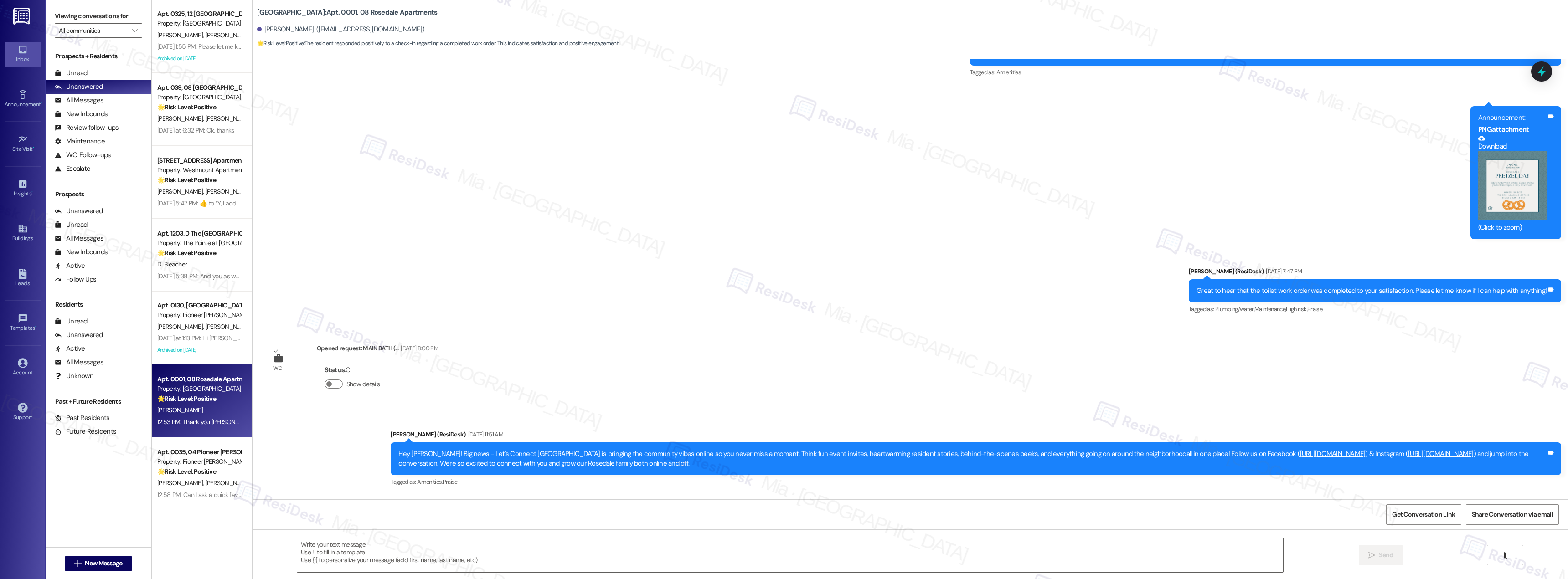
scroll to position [17098, 0]
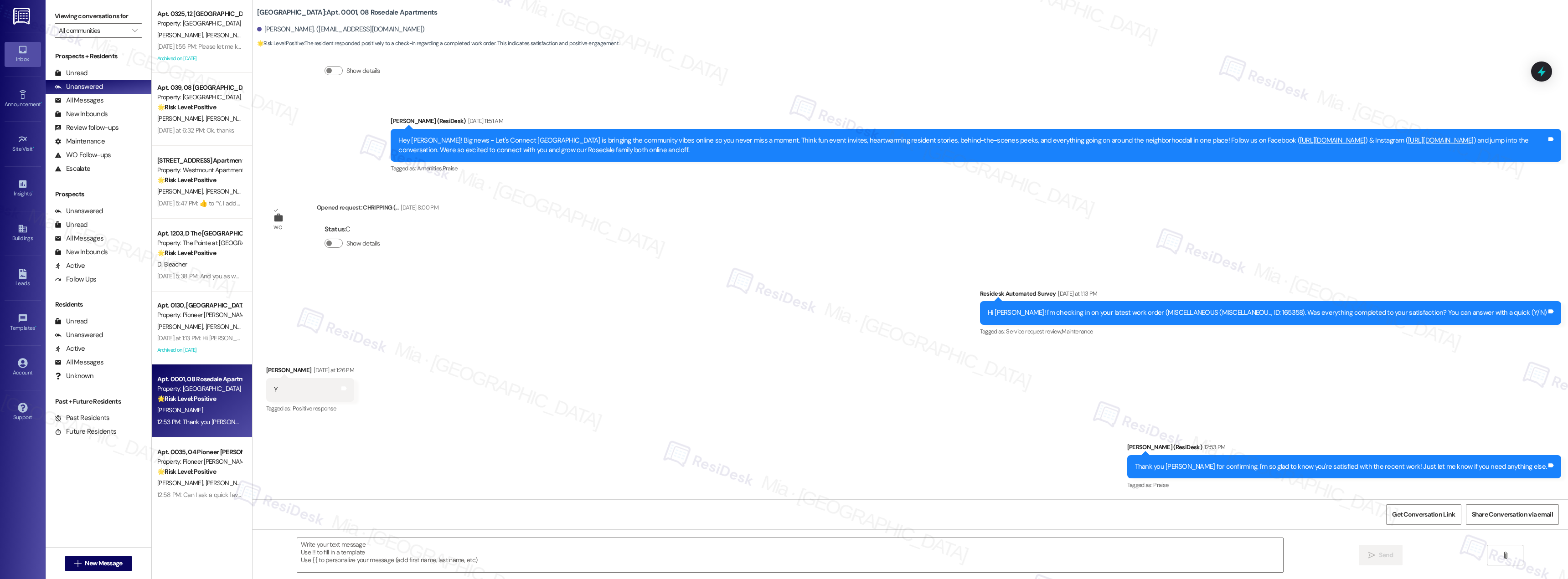
type textarea "Fetching suggested responses. Please feel free to read through the conversation…"
click at [161, 462] on div "Property: Pioneer [PERSON_NAME]" at bounding box center [199, 462] width 85 height 10
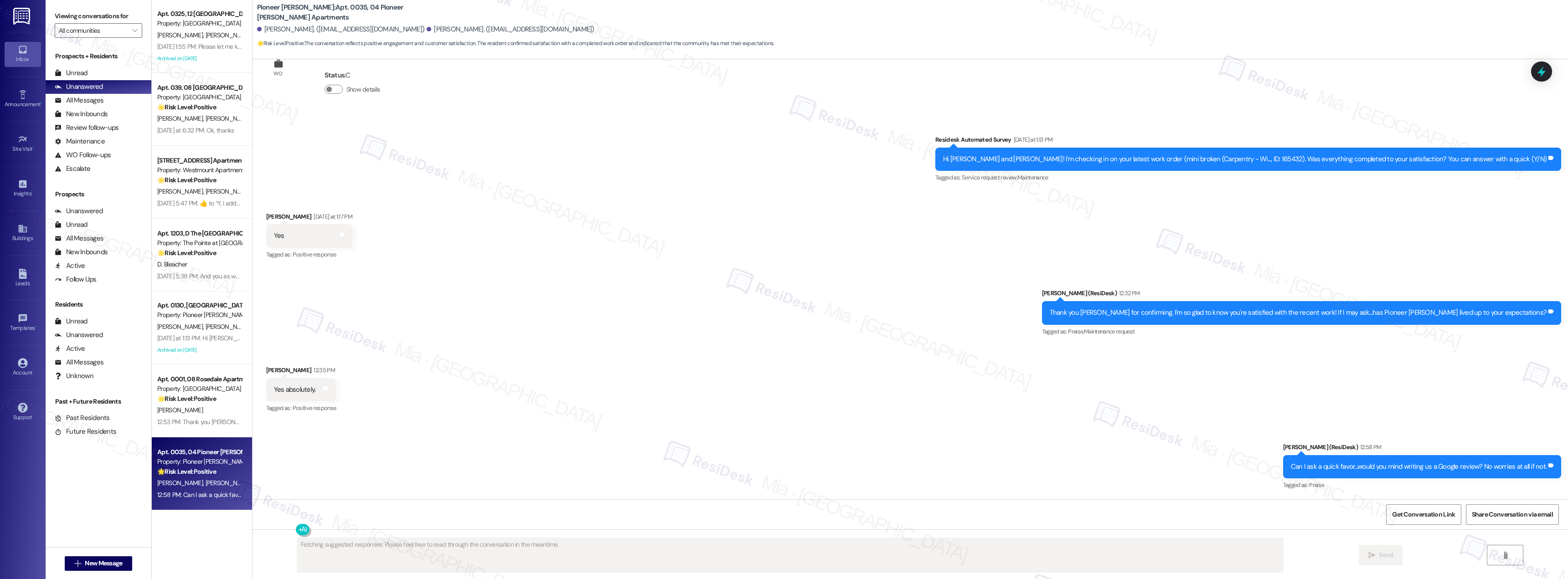
scroll to position [7557, 0]
type textarea "Hi {{first_name}}! I'm glad Pioneer Woods has lived up to your expectations! I …"
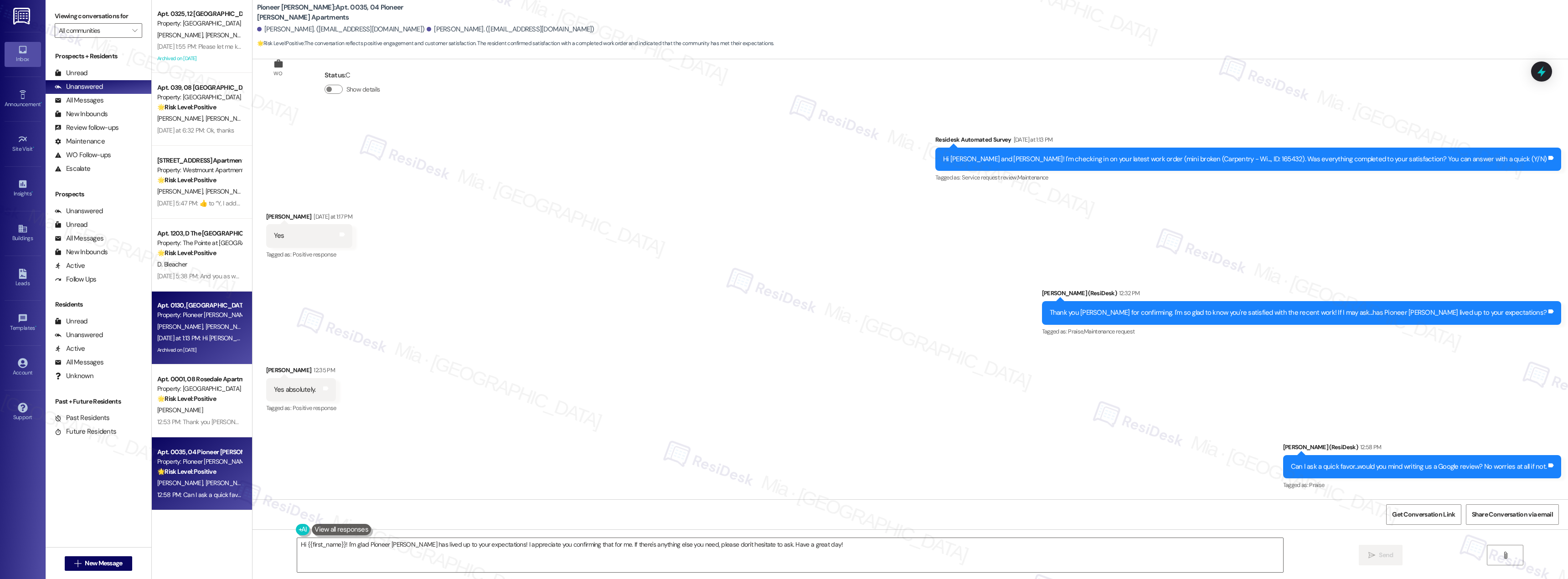
click at [203, 324] on div "M. Samad C. Miller" at bounding box center [200, 327] width 86 height 12
type textarea "Fetching suggested responses. Please feel free to read through the conversation…"
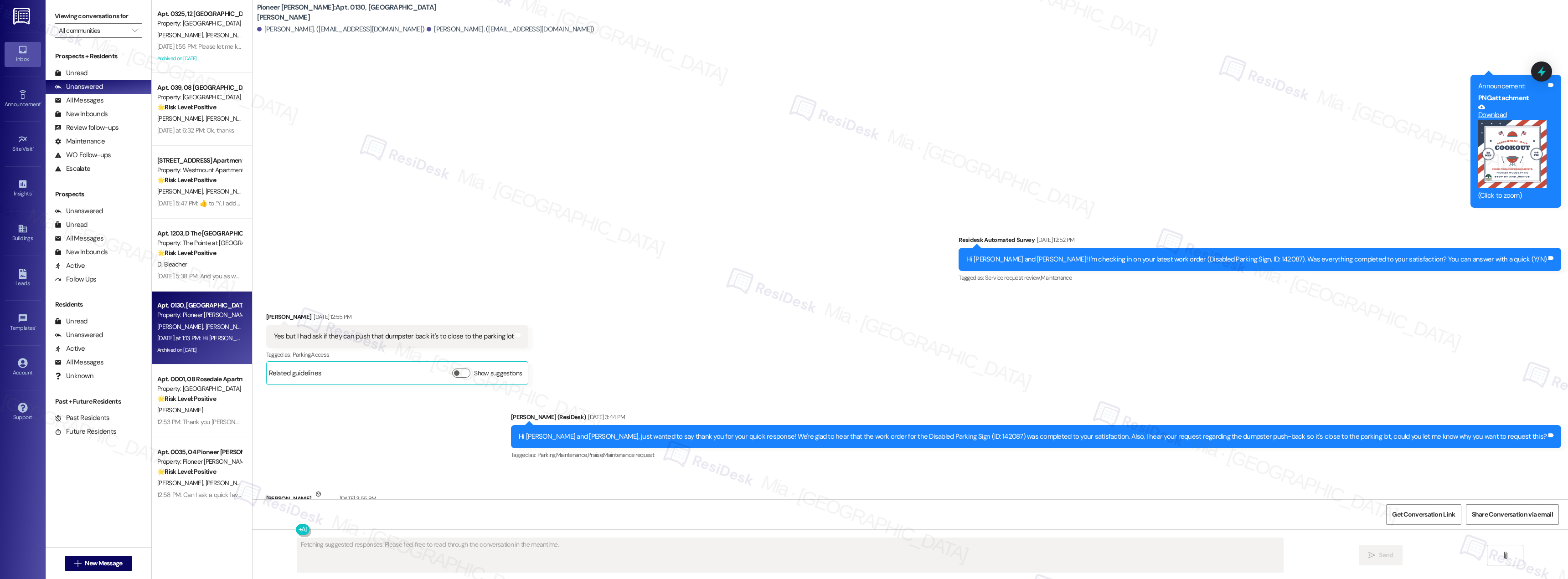
scroll to position [14596, 0]
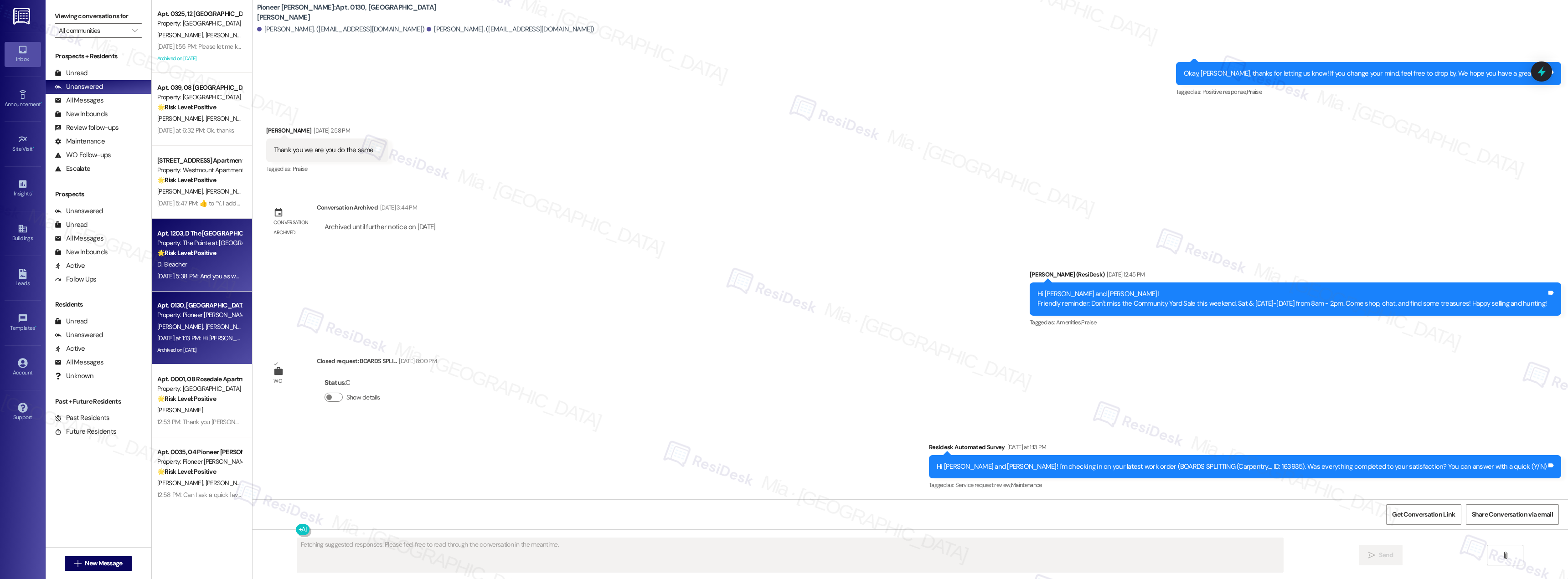
click at [194, 255] on strong "🌟 Risk Level: Positive" at bounding box center [186, 252] width 59 height 8
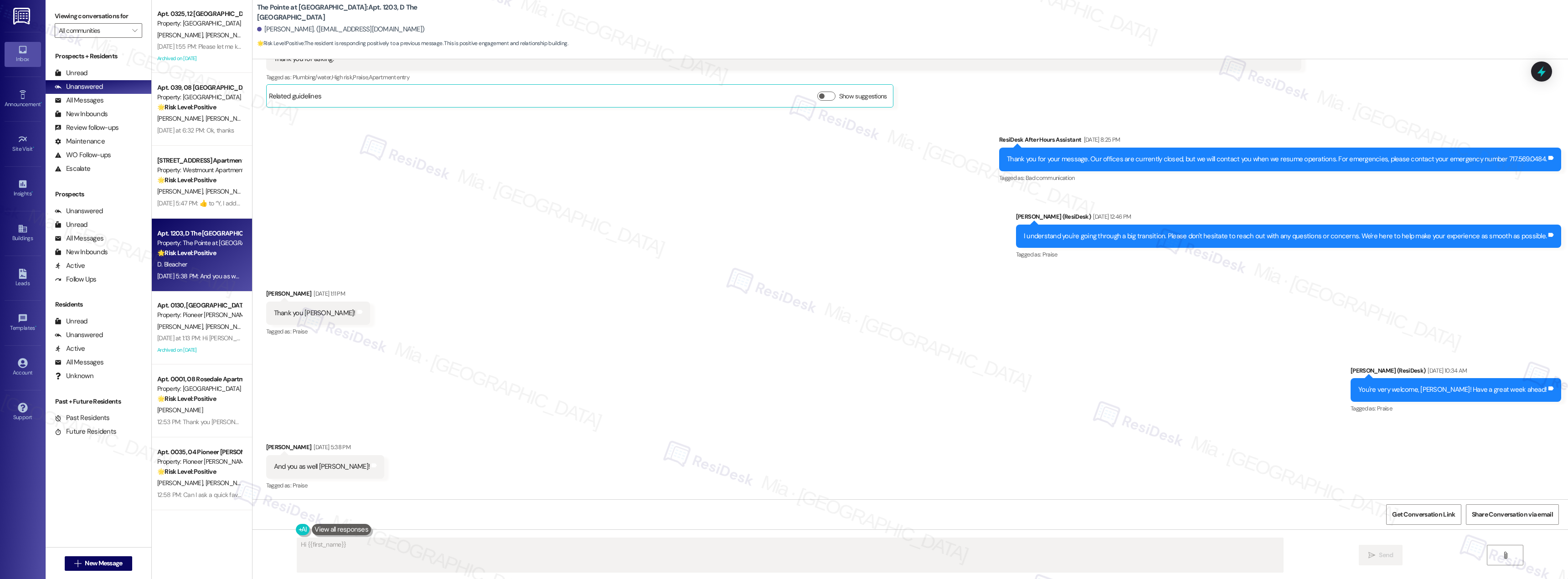
scroll to position [598, 0]
type textarea "Hi {{first_name}}, we're here to help make your transition smooth! Don't hesita…"
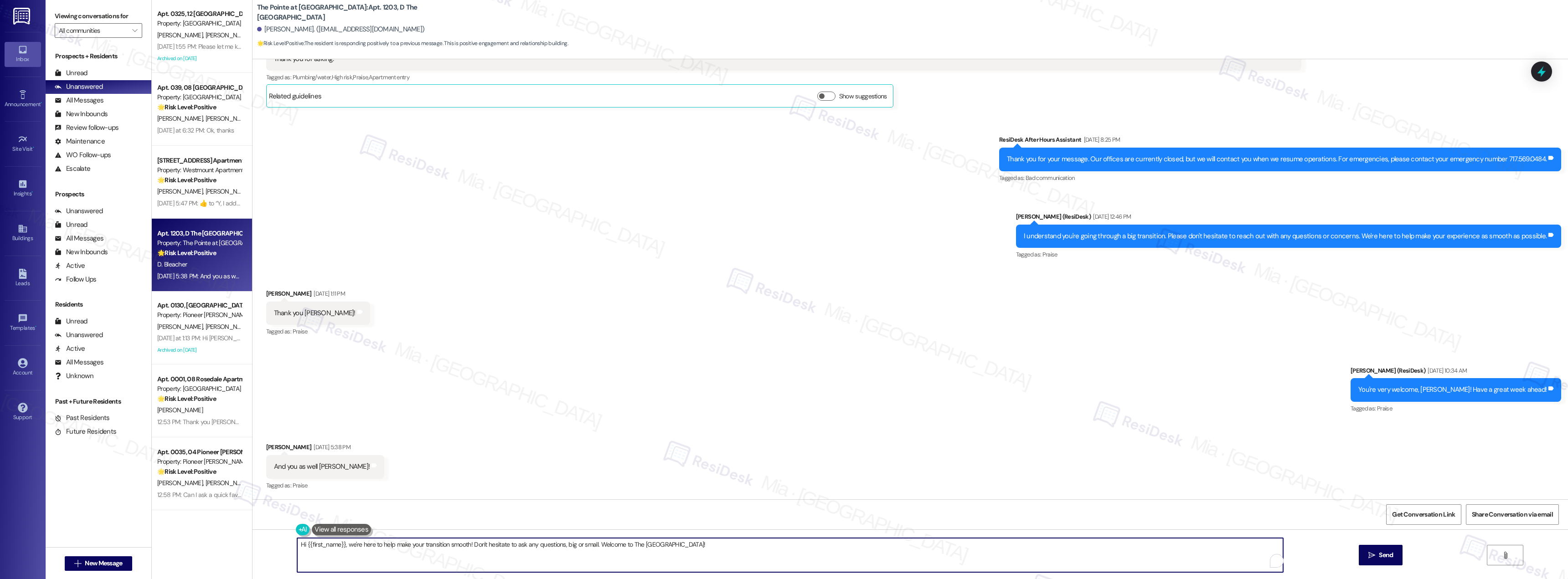
drag, startPoint x: 384, startPoint y: 545, endPoint x: 390, endPoint y: 550, distance: 7.8
drag, startPoint x: 390, startPoint y: 550, endPoint x: 679, endPoint y: 542, distance: 289.1
click at [679, 542] on textarea "Hi {{first_name}}, we're here to help make your transition smooth! Don't hesita…" at bounding box center [790, 555] width 986 height 34
click at [690, 542] on textarea "Hi {{first_name}}, we're here to help make your transition smooth! Don't hesita…" at bounding box center [790, 555] width 986 height 34
drag, startPoint x: 694, startPoint y: 545, endPoint x: 195, endPoint y: 547, distance: 499.0
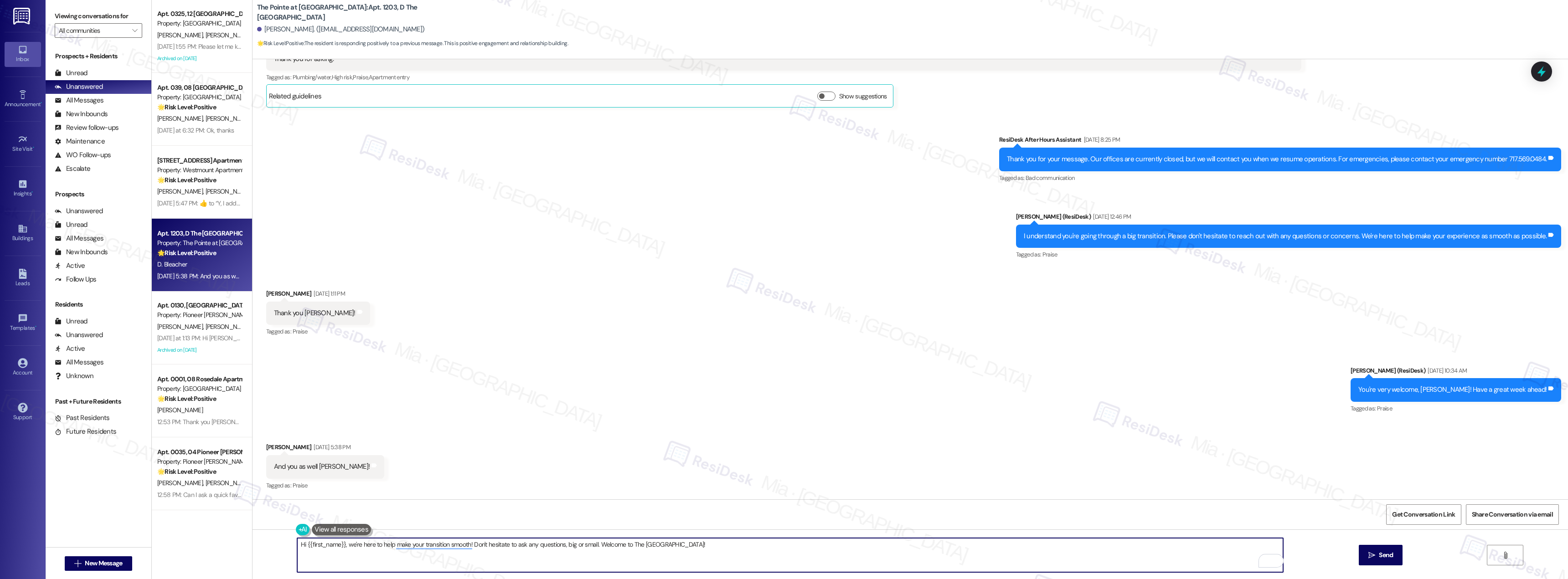
click at [195, 547] on div "Apt. 0325, 12 Windsor Commons Property: Windsor Commons J. Cirillo D. Cirillo A…" at bounding box center [859, 290] width 1416 height 579
drag, startPoint x: 326, startPoint y: 547, endPoint x: 312, endPoint y: 545, distance: 14.1
click at [312, 545] on textarea "To enrich screen reader interactions, please activate Accessibility in Grammarl…" at bounding box center [790, 555] width 986 height 34
click at [317, 547] on textarea "To enrich screen reader interactions, please activate Accessibility in Grammarl…" at bounding box center [790, 555] width 986 height 34
drag, startPoint x: 313, startPoint y: 545, endPoint x: 294, endPoint y: 547, distance: 19.1
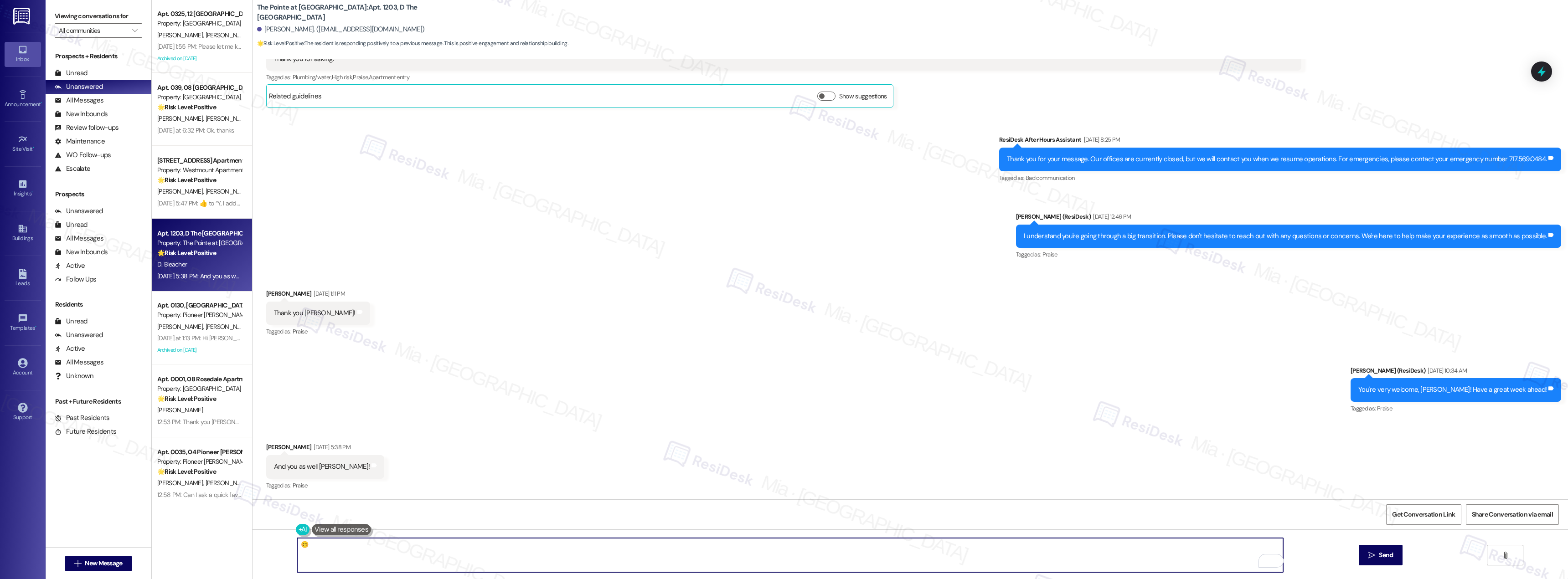
click at [297, 547] on textarea "😊" at bounding box center [790, 555] width 986 height 34
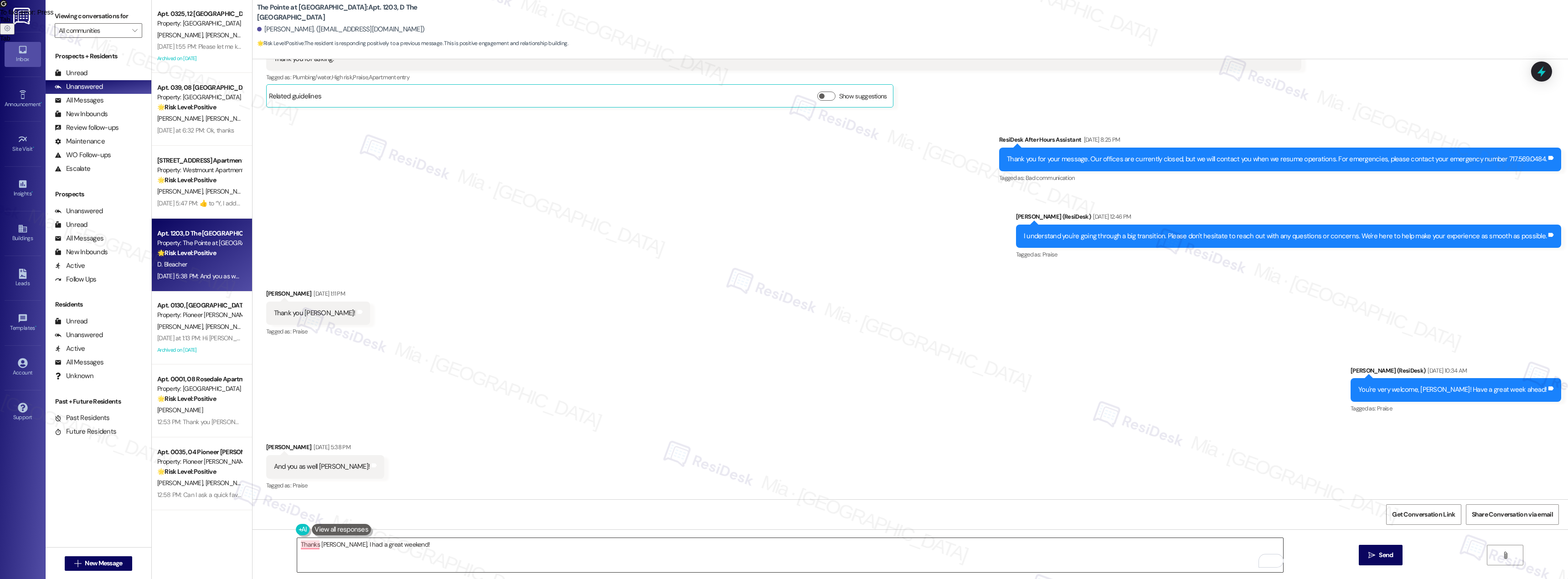
click at [400, 543] on textarea "Thanks Diane, I had a great weekend!" at bounding box center [790, 555] width 986 height 34
paste textarea "Just let me know if you need anything else."
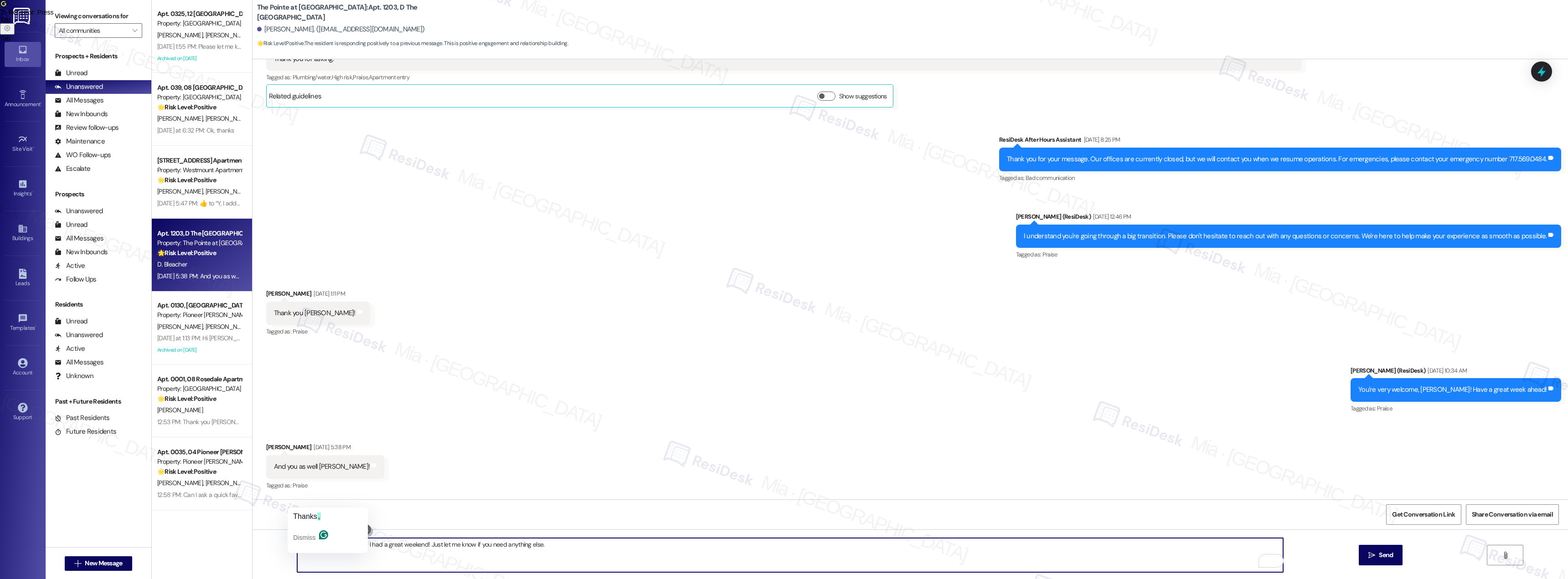
click at [311, 545] on textarea "Thanks Diane, I had a great weekend! Just let me know if you need anything else." at bounding box center [790, 555] width 986 height 34
click at [1384, 556] on span "Send" at bounding box center [1385, 555] width 14 height 10
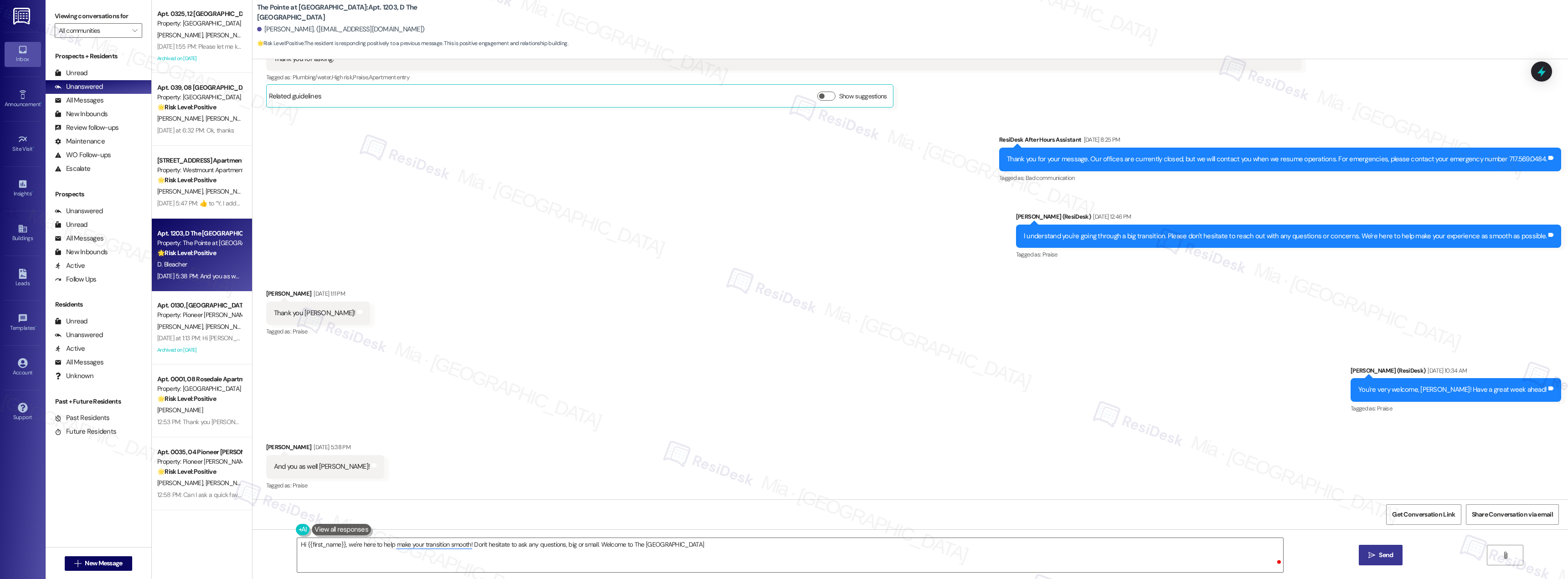
type textarea "Hi {{first_name}}, we're here to help make your transition smooth! Don't hesita…"
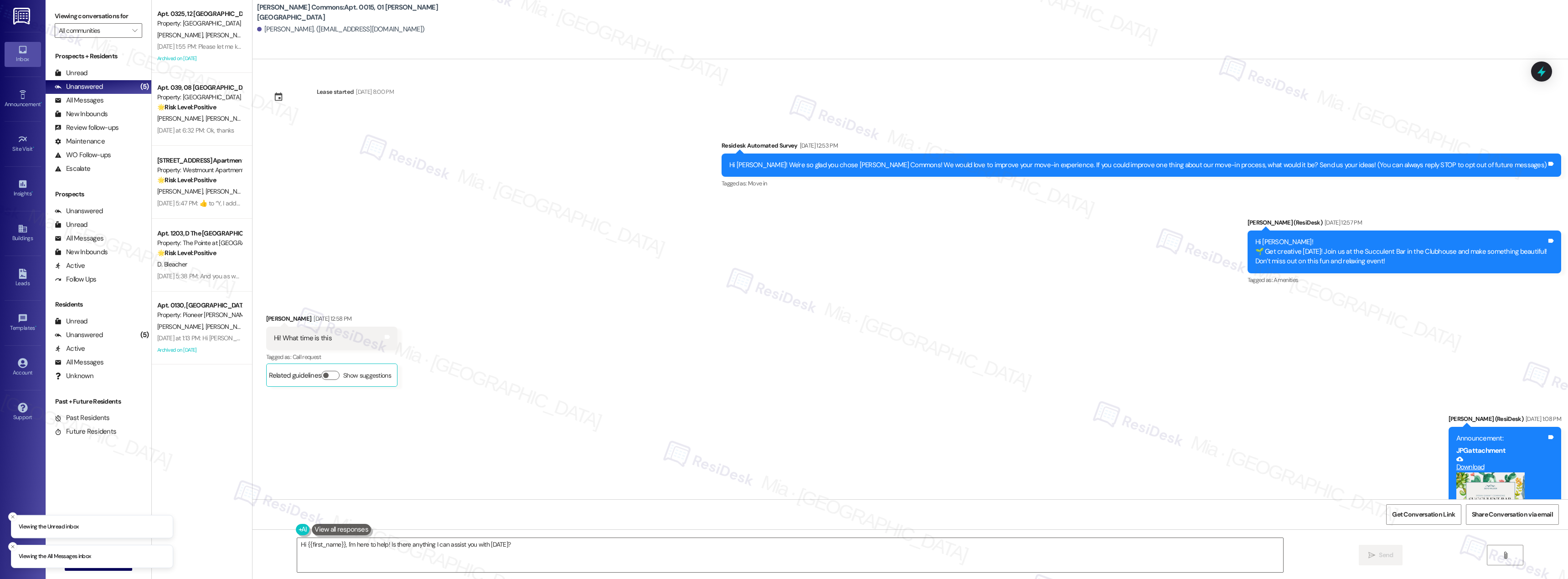
scroll to position [2126, 0]
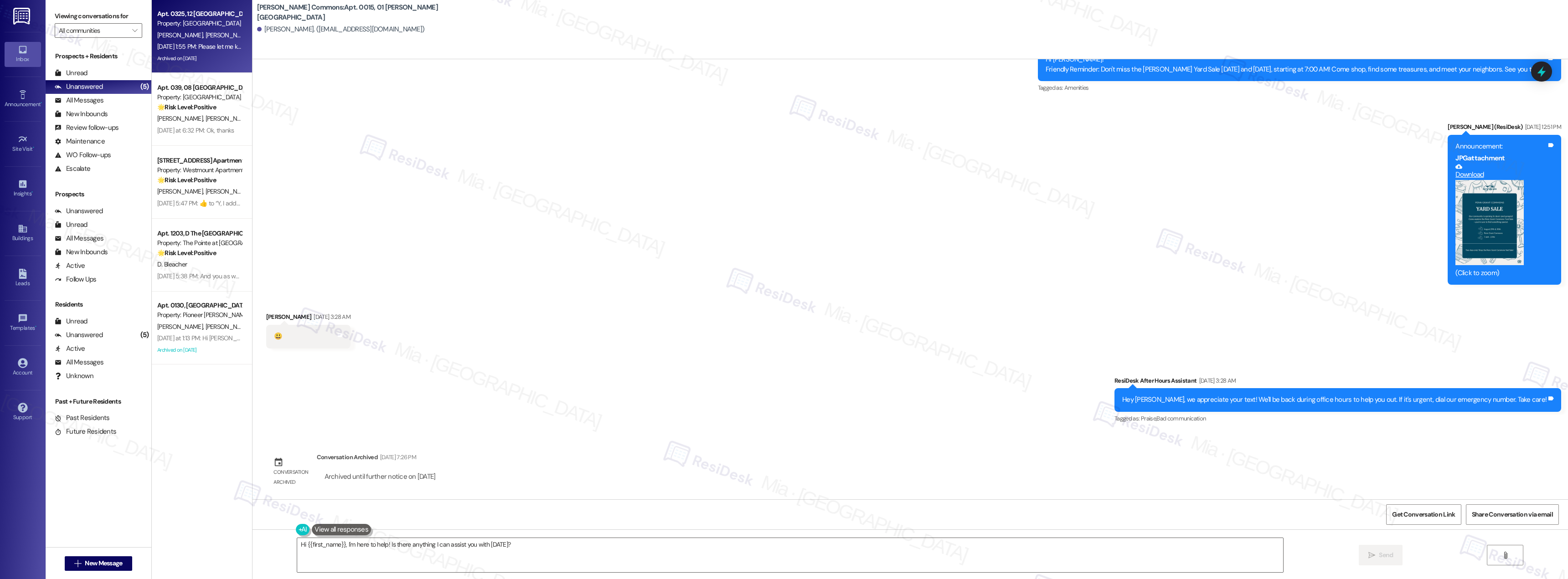
click at [200, 57] on div "Archived on [DATE]" at bounding box center [200, 58] width 86 height 12
type textarea "Fetching suggested responses. Please feel free to read through the conversation…"
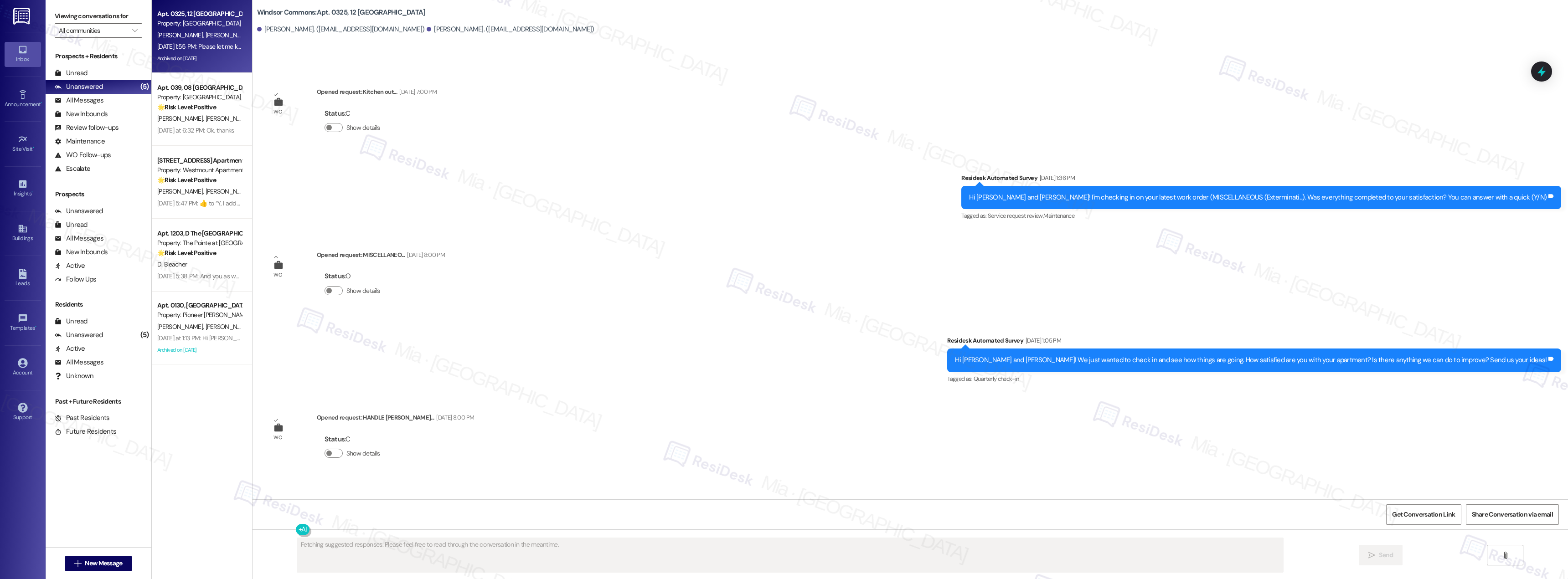
type textarea "Fetching suggested responses. Please feel free to read through the conversation…"
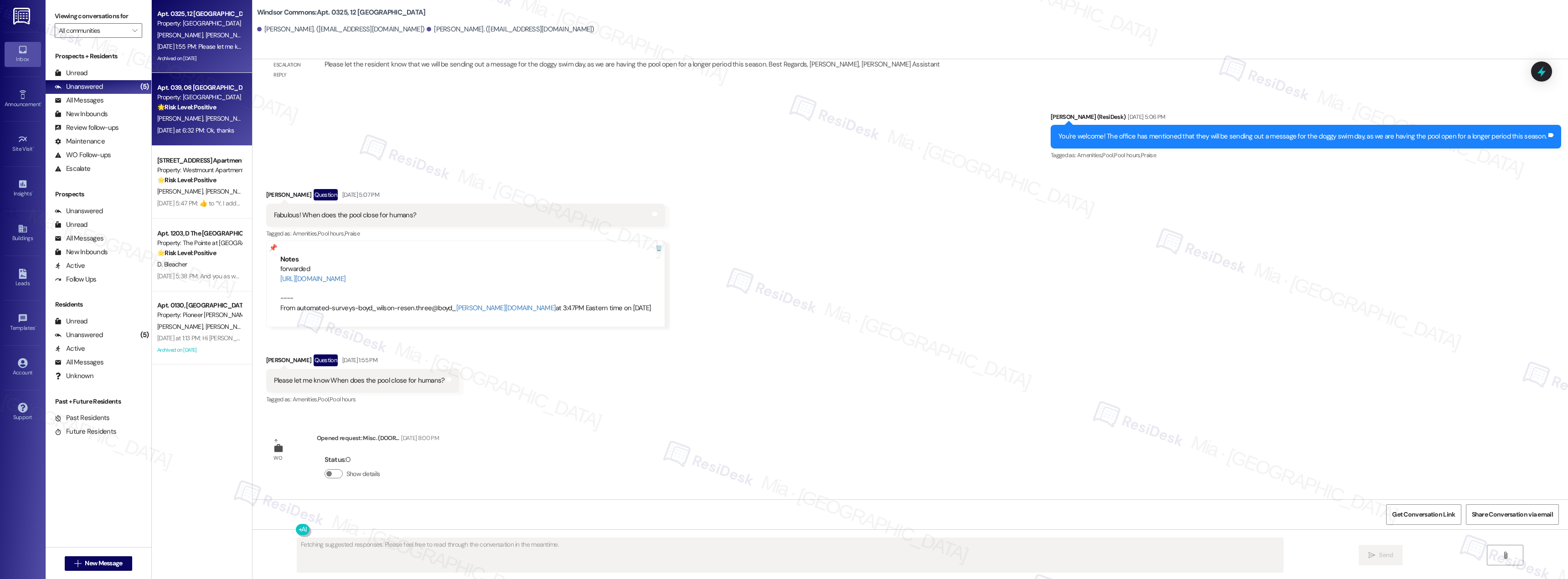
click at [201, 130] on div "Yesterday at 6:32 PM: Ok, thanks Yesterday at 6:32 PM: Ok, thanks" at bounding box center [195, 130] width 77 height 8
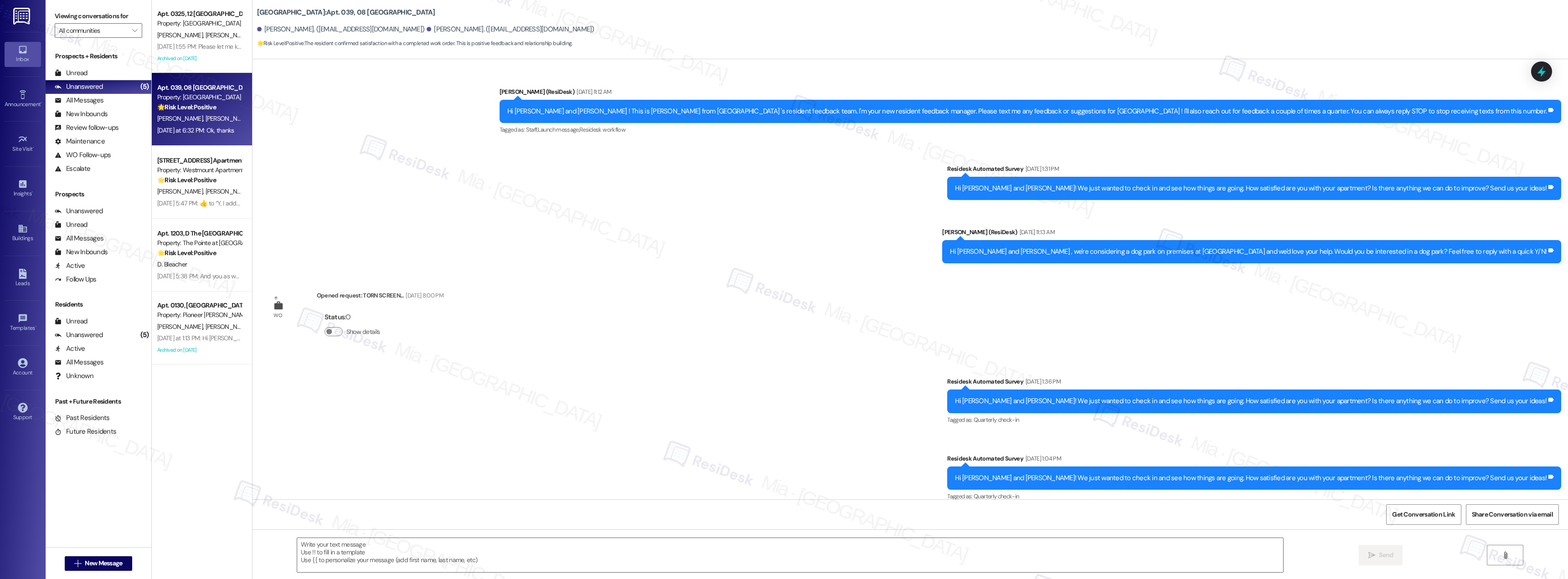
scroll to position [6293, 0]
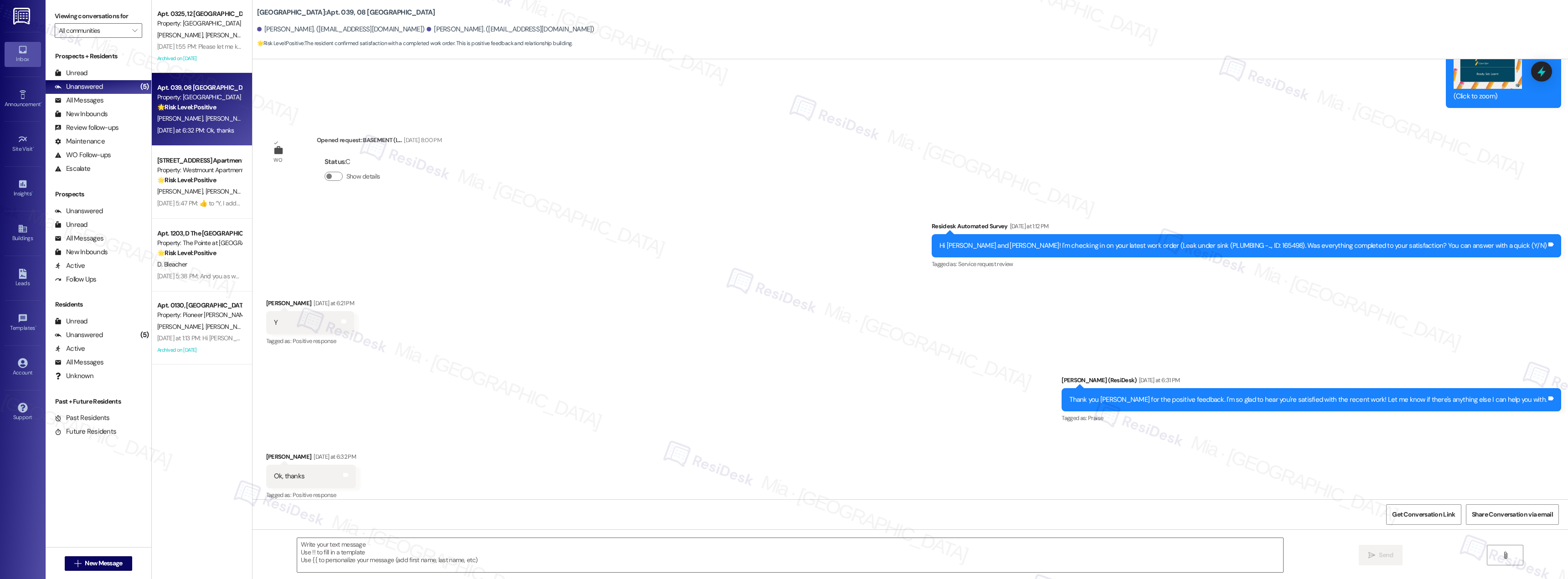
type textarea "Fetching suggested responses. Please feel free to read through the conversation…"
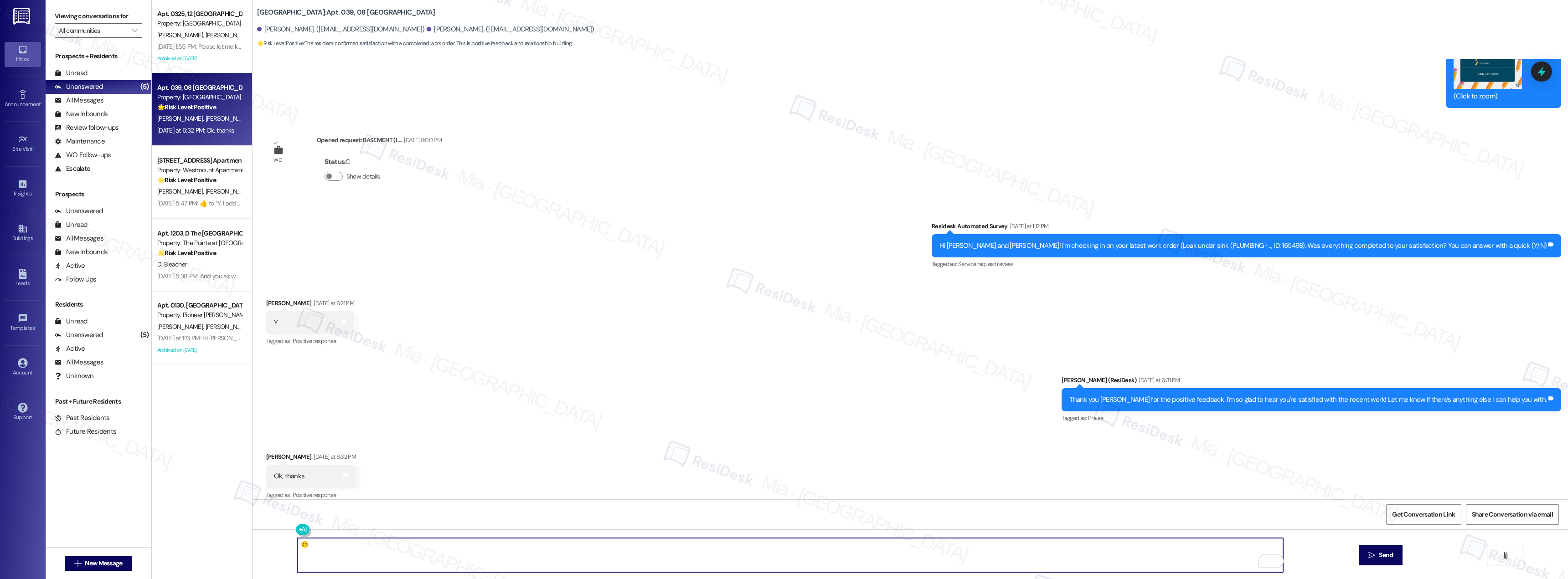
click at [297, 549] on textarea "😊" at bounding box center [790, 555] width 986 height 34
click at [312, 549] on textarea "No worries at all!😊" at bounding box center [790, 555] width 986 height 34
drag, startPoint x: 337, startPoint y: 547, endPoint x: 284, endPoint y: 547, distance: 53.0
click at [284, 547] on div "No worries at all!😊  Send " at bounding box center [910, 563] width 1315 height 68
paste textarea "You’re very welcome"
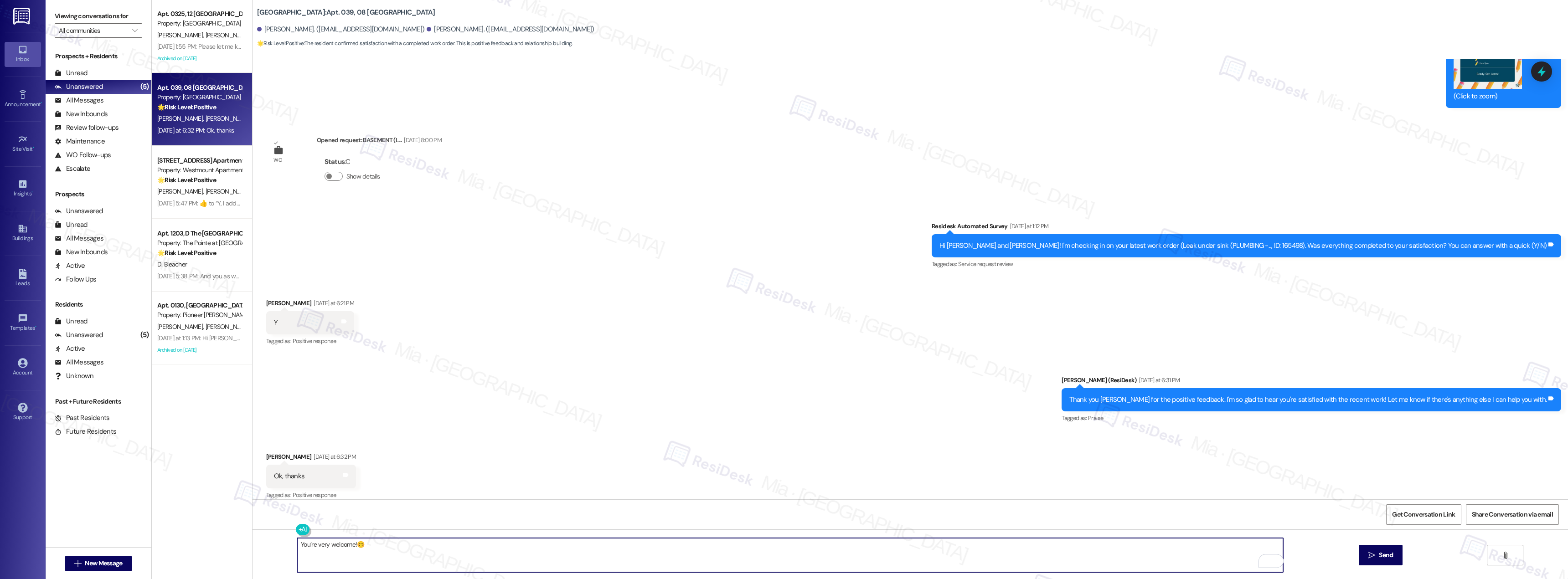
click at [448, 547] on textarea "You’re very welcome!😊" at bounding box center [790, 555] width 986 height 34
click at [313, 544] on textarea "You’re very welcome!😊" at bounding box center [790, 555] width 986 height 34
type textarea "You’re welcome!😊"
click at [1393, 556] on span "Send" at bounding box center [1385, 555] width 18 height 10
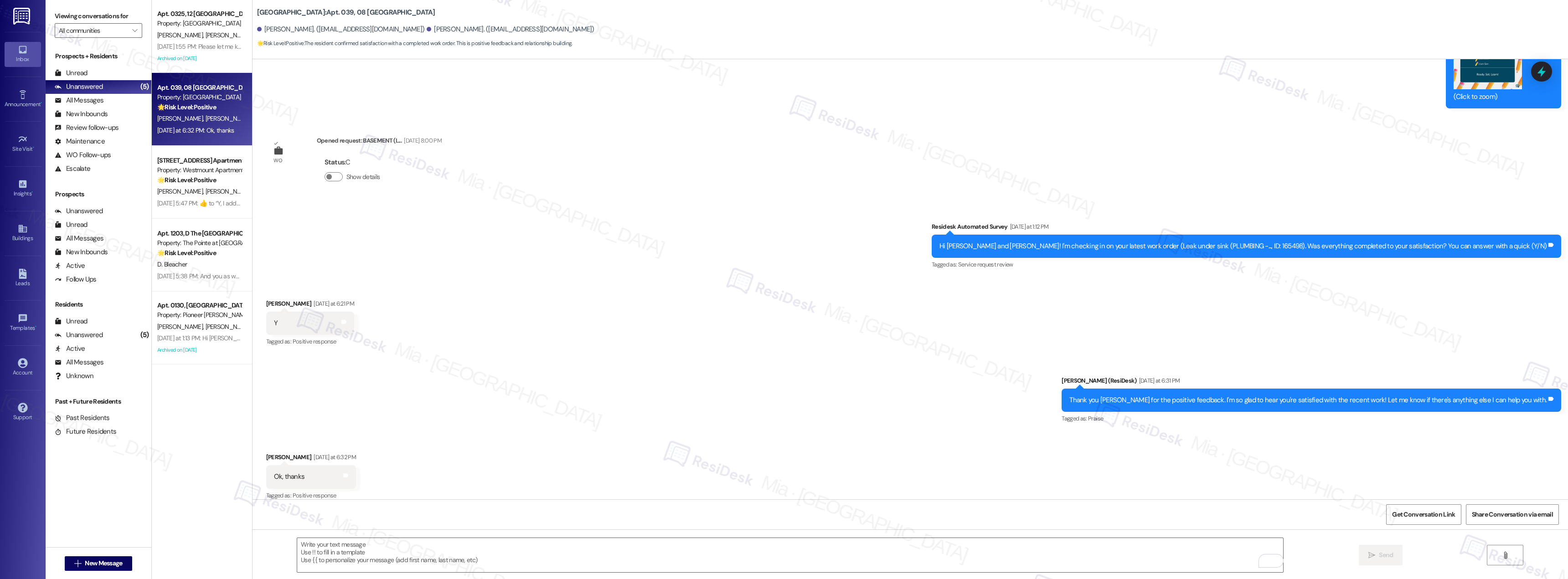
scroll to position [6357, 0]
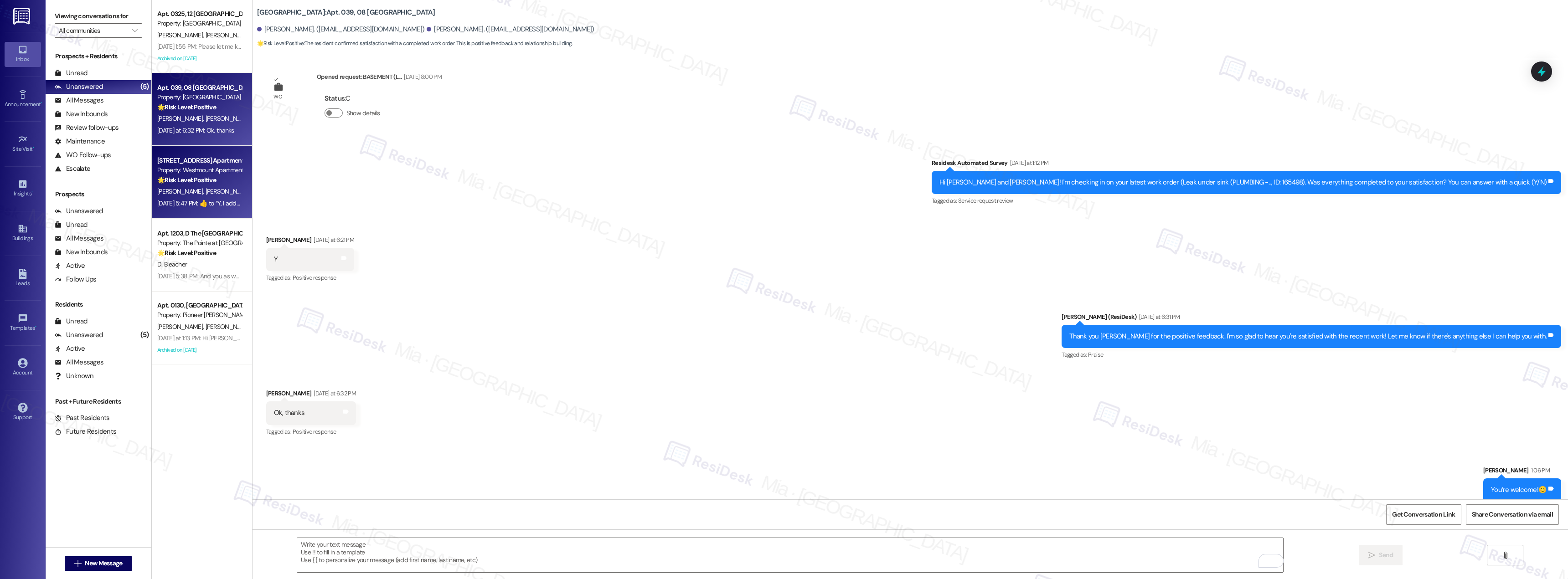
click at [217, 199] on div "Sep 08, 2025 at 5:47 PM:  ​👍​ to “ Y, I addressed that in the completed work or…" at bounding box center [345, 203] width 376 height 8
type textarea "Fetching suggested responses. Please feel free to read through the conversation…"
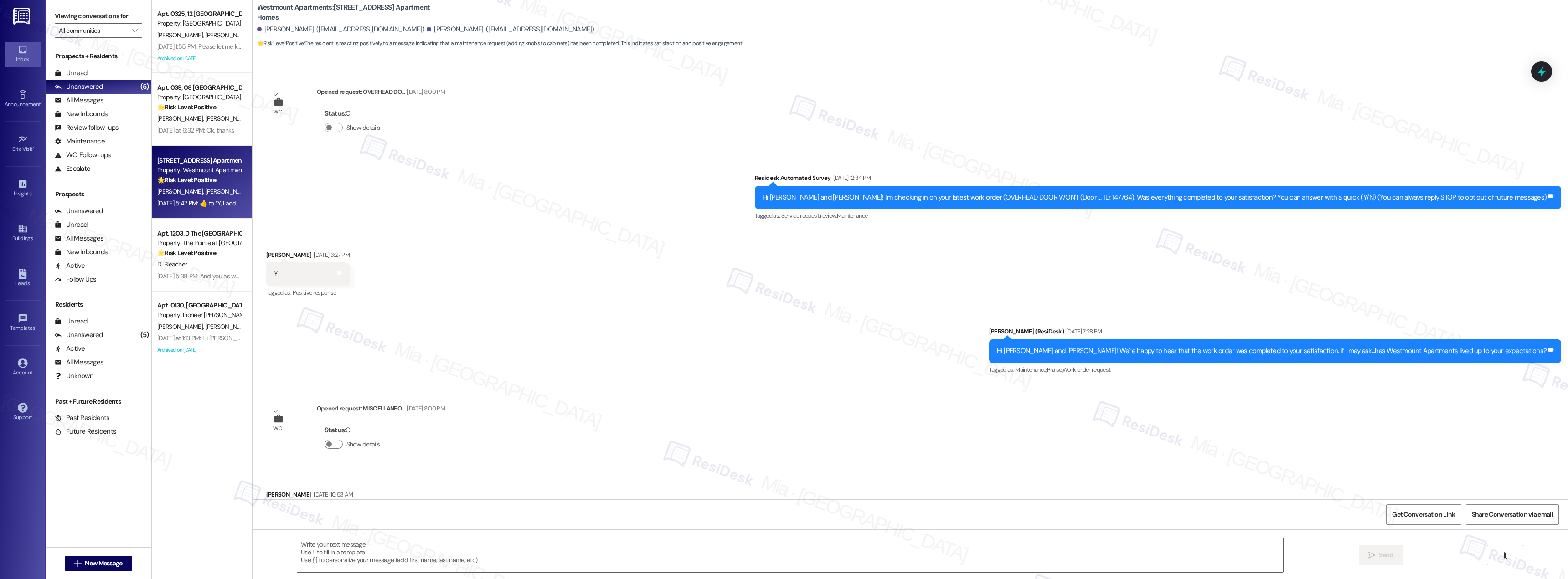
scroll to position [7566, 0]
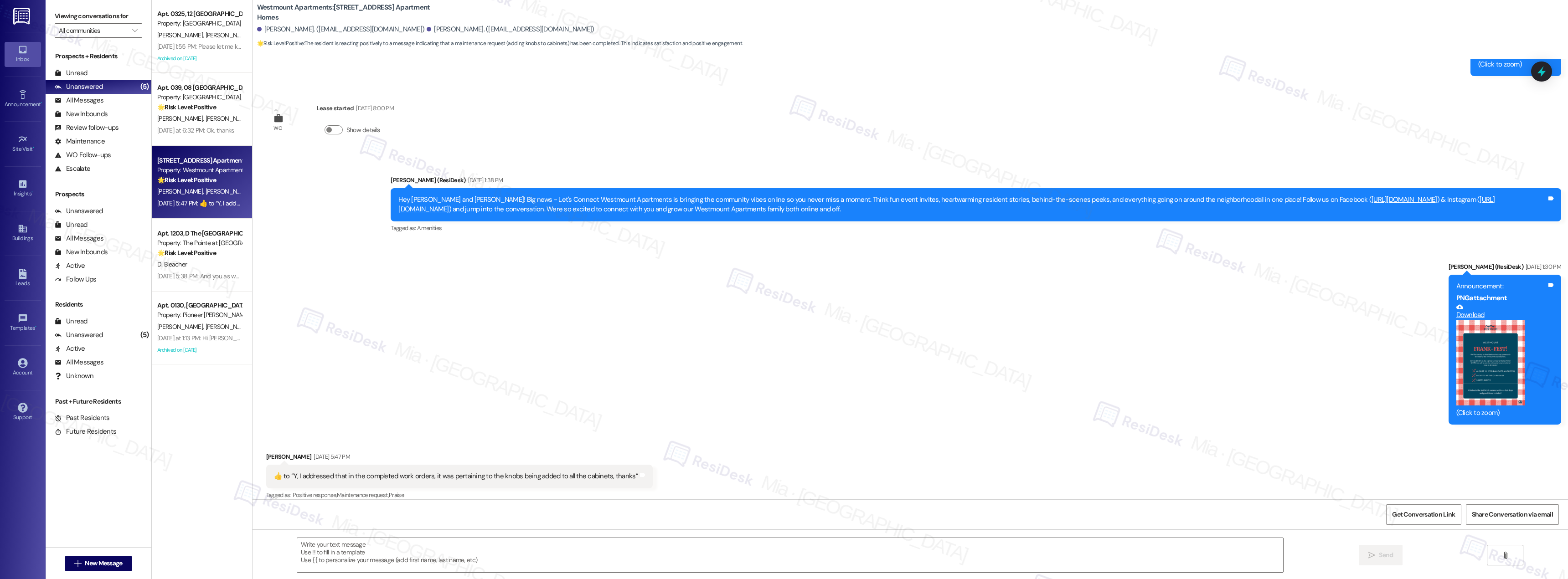
type textarea "Fetching suggested responses. Please feel free to read through the conversation…"
click at [193, 271] on div "Sep 08, 2025 at 5:38 PM: And you as well Sarah! Sep 08, 2025 at 5:38 PM: And yo…" at bounding box center [200, 276] width 86 height 12
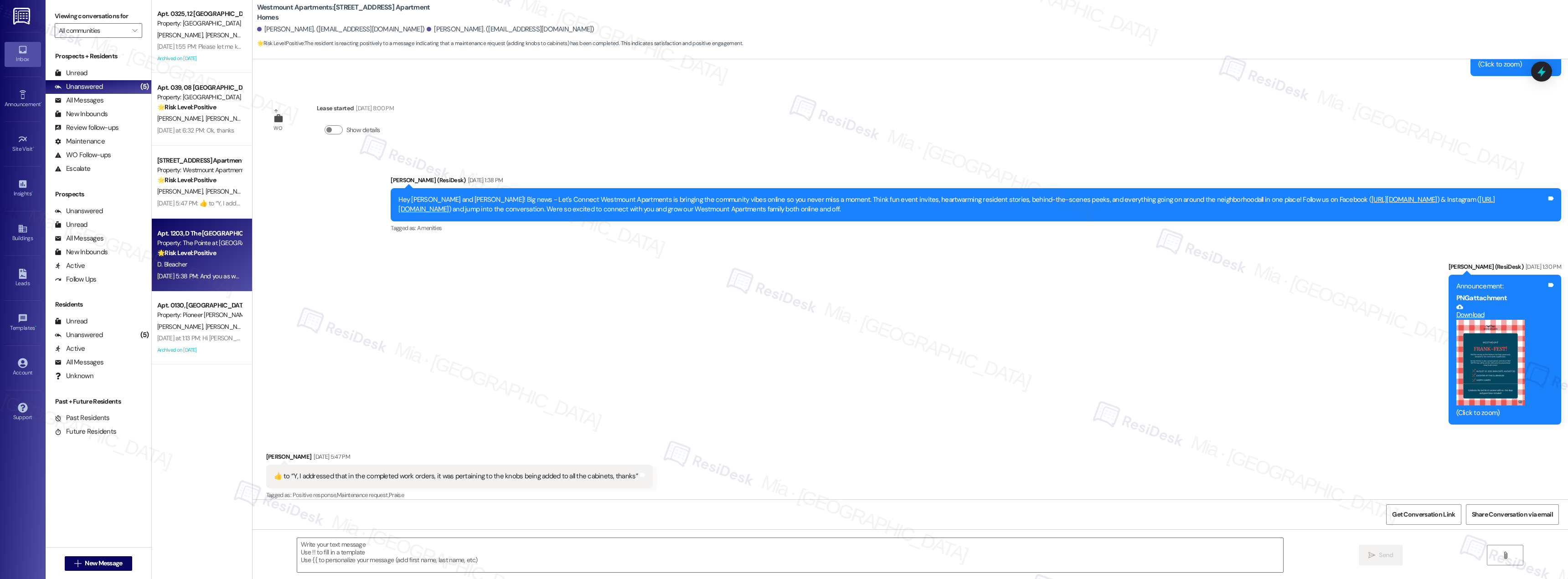
type textarea "Fetching suggested responses. Please feel free to read through the conversation…"
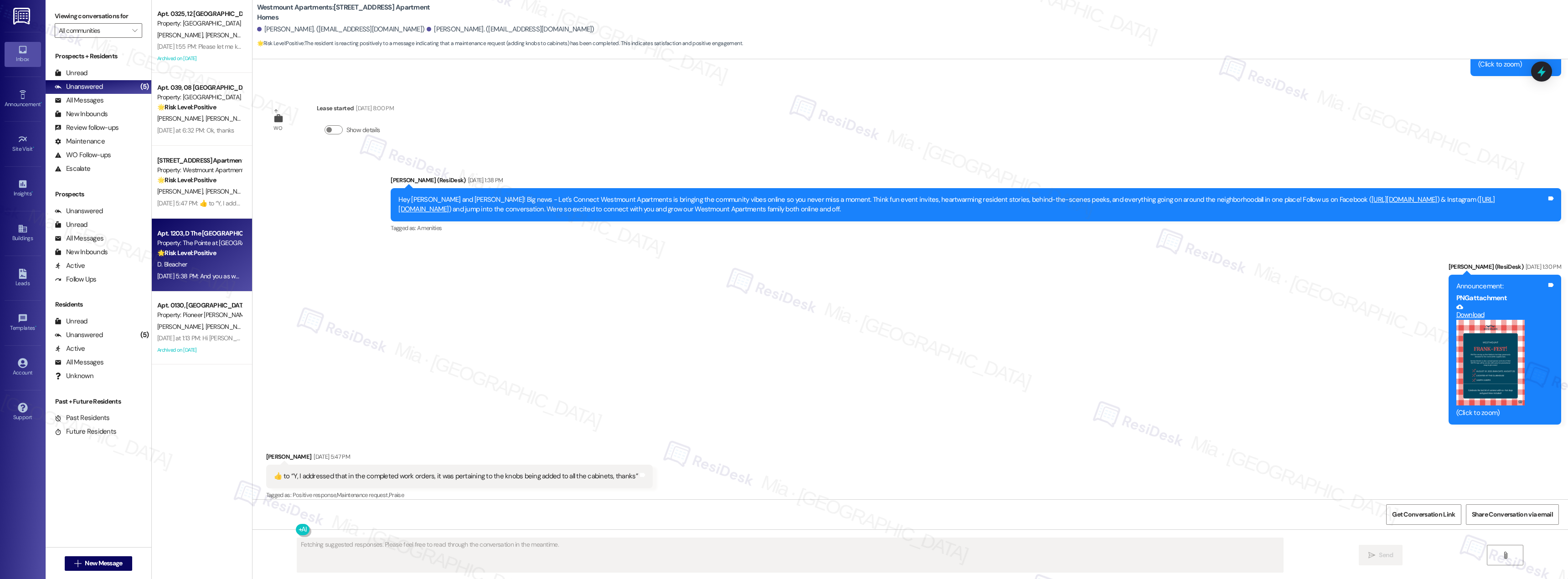
scroll to position [676, 0]
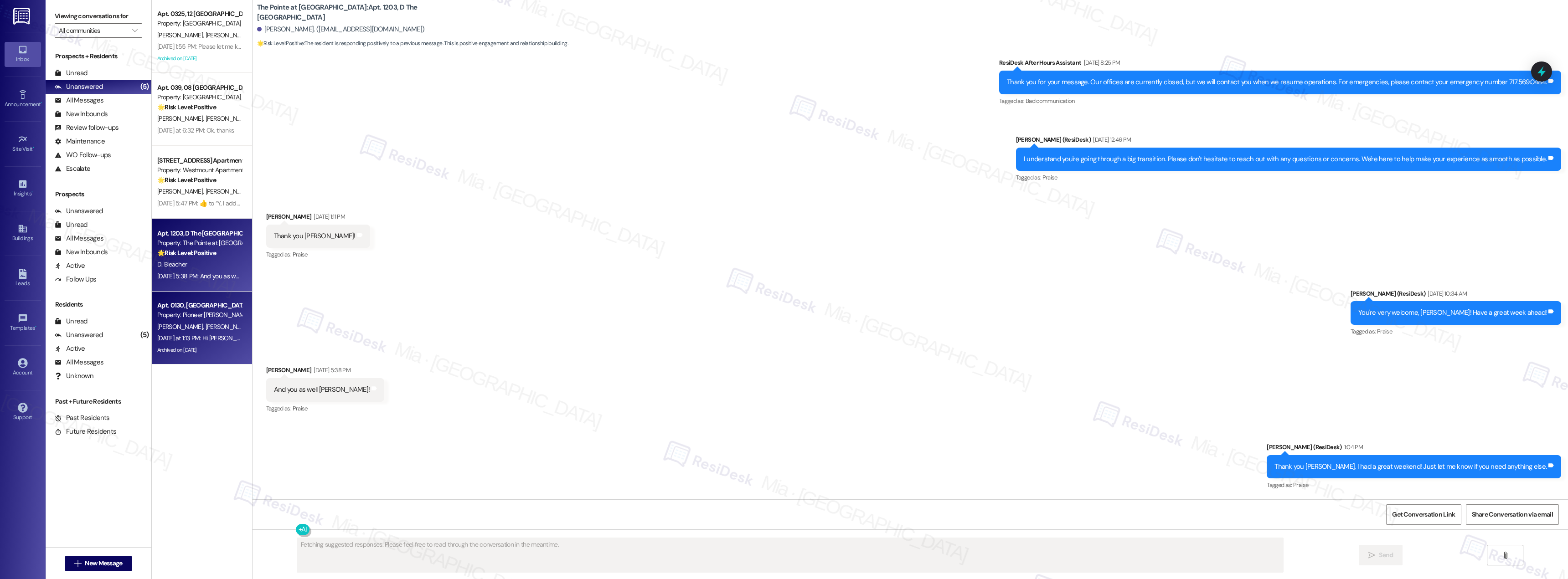
click at [184, 350] on div "Archived on [DATE]" at bounding box center [200, 350] width 86 height 12
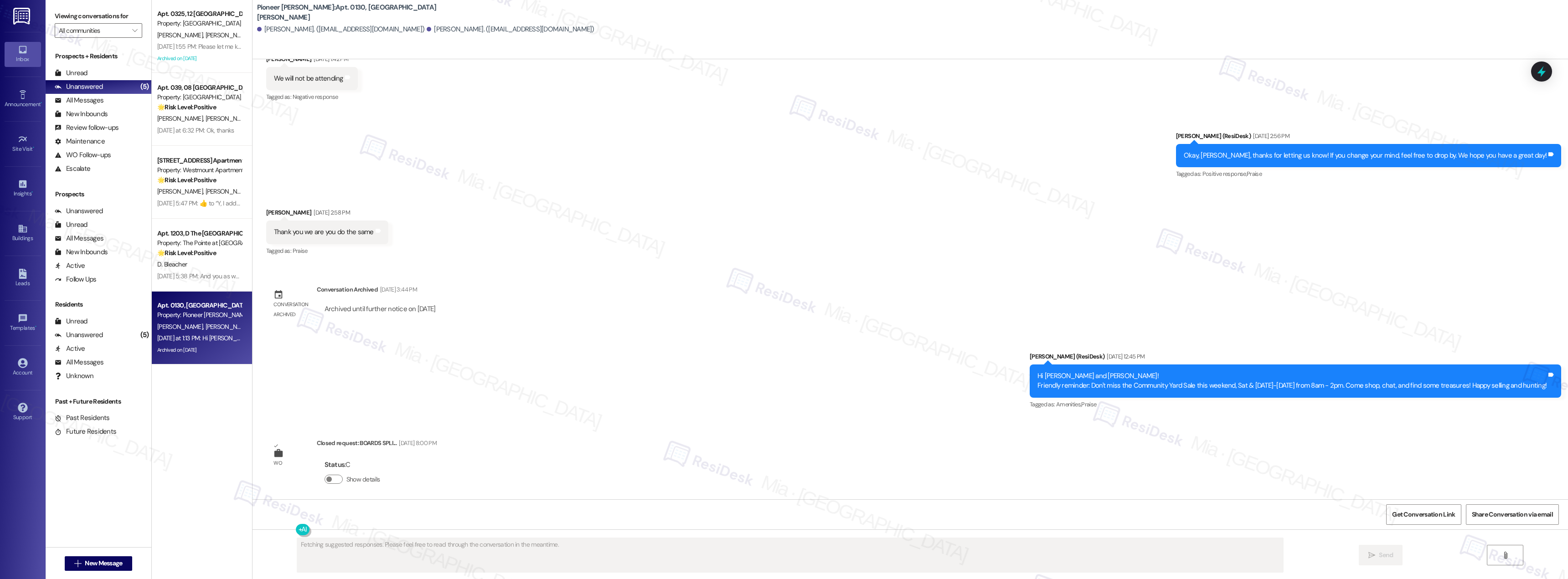
scroll to position [14596, 0]
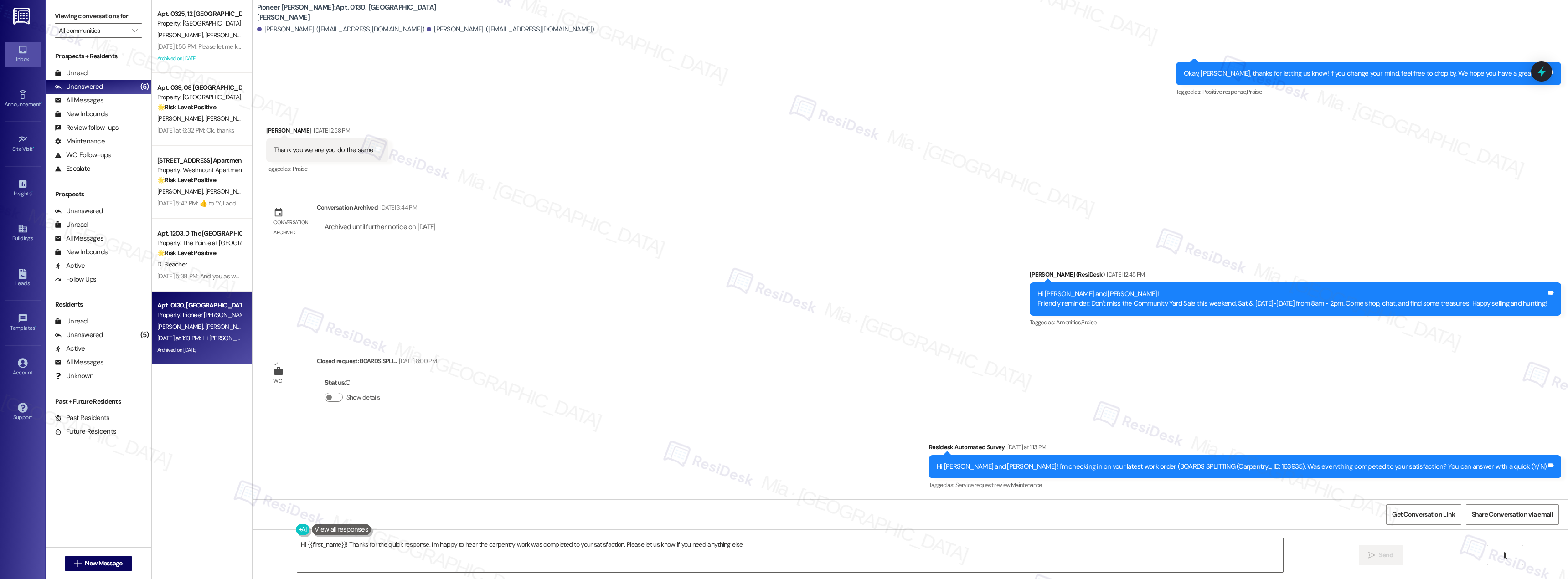
type textarea "Hi {{first_name}}! Thanks for the quick response. I'm happy to hear the carpent…"
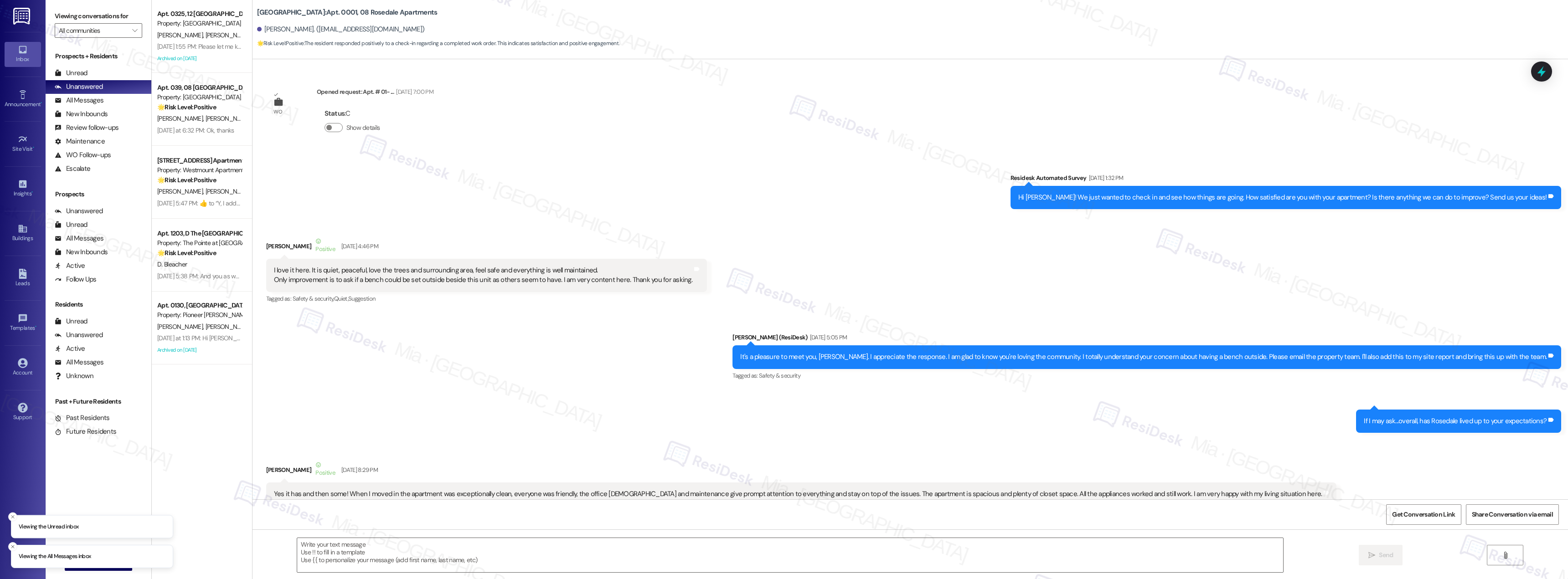
scroll to position [17098, 0]
